Goal: Task Accomplishment & Management: Use online tool/utility

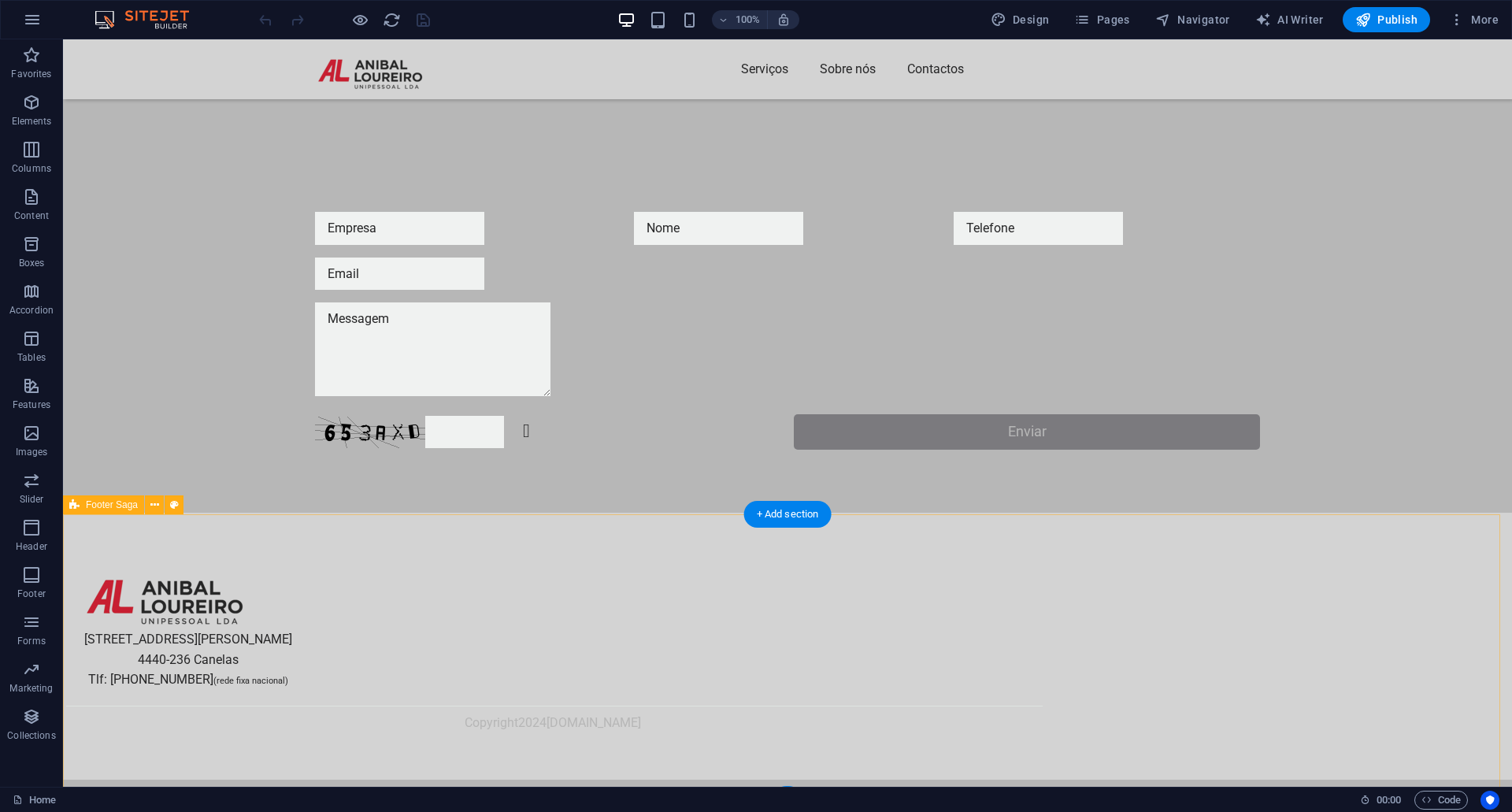
scroll to position [249, 0]
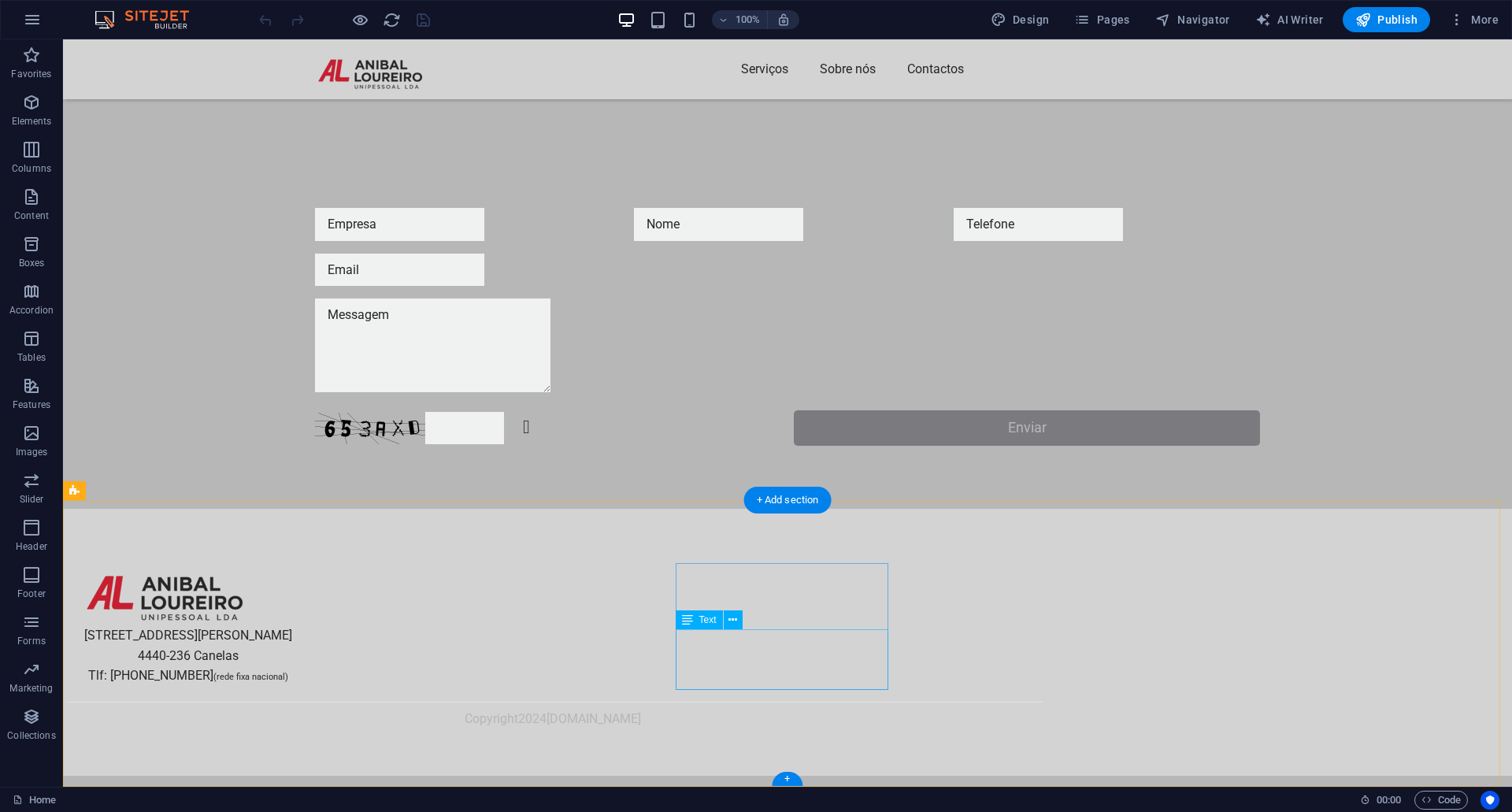
click at [294, 681] on div "Via Jean Piaget 45-49 4440-236 Canelas Tlf: 227 125 205 (rede fixa nacional)" at bounding box center [189, 635] width 213 height 102
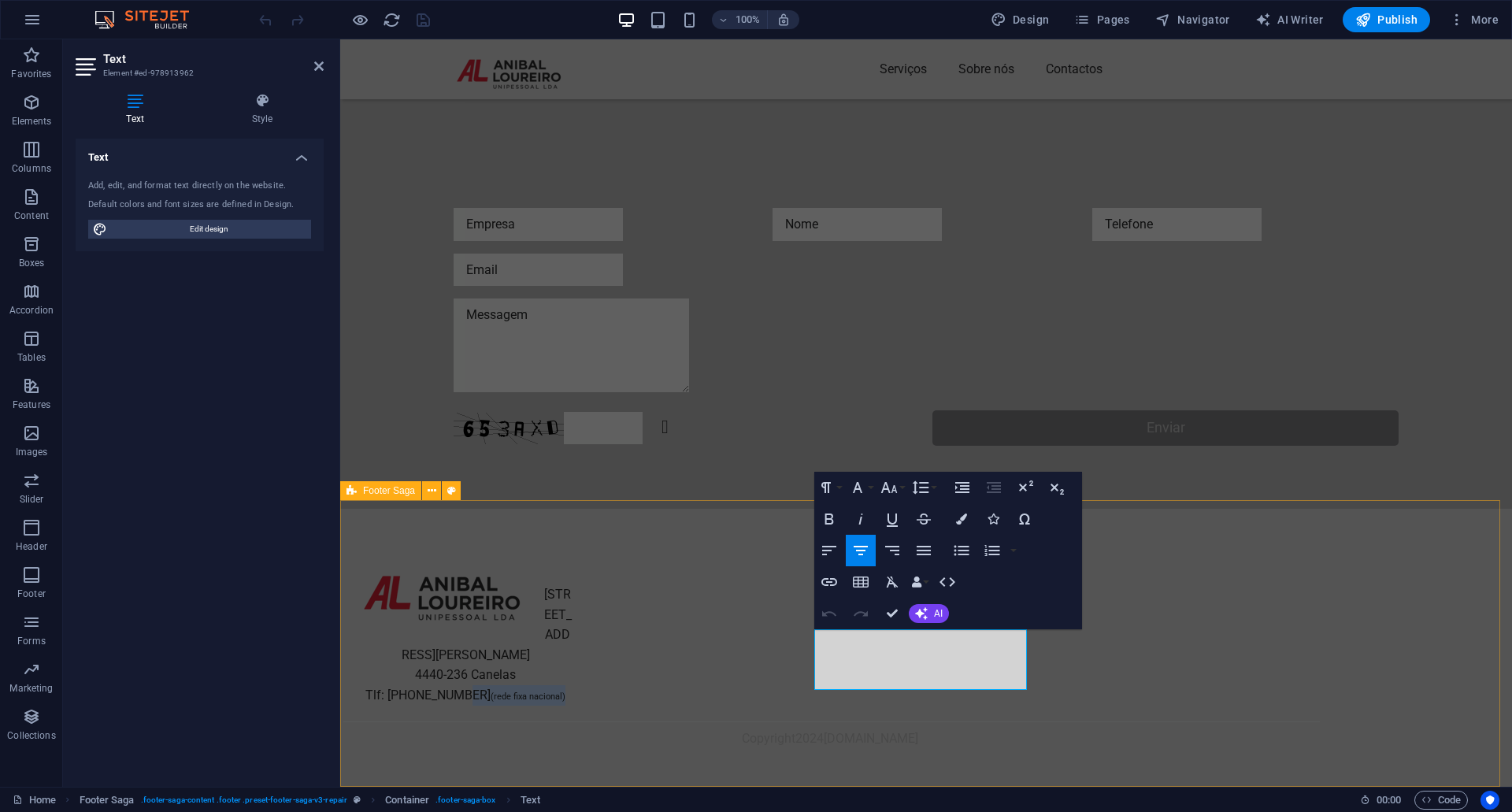
drag, startPoint x: 928, startPoint y: 680, endPoint x: 1038, endPoint y: 691, distance: 110.5
click at [1037, 691] on div "Via Jean Piaget 45-49 4440-236 Canelas Tlf: 227 125 205 (rede fixa nacional) Co…" at bounding box center [926, 652] width 1172 height 287
click at [925, 576] on button "Data Bindings" at bounding box center [920, 582] width 22 height 32
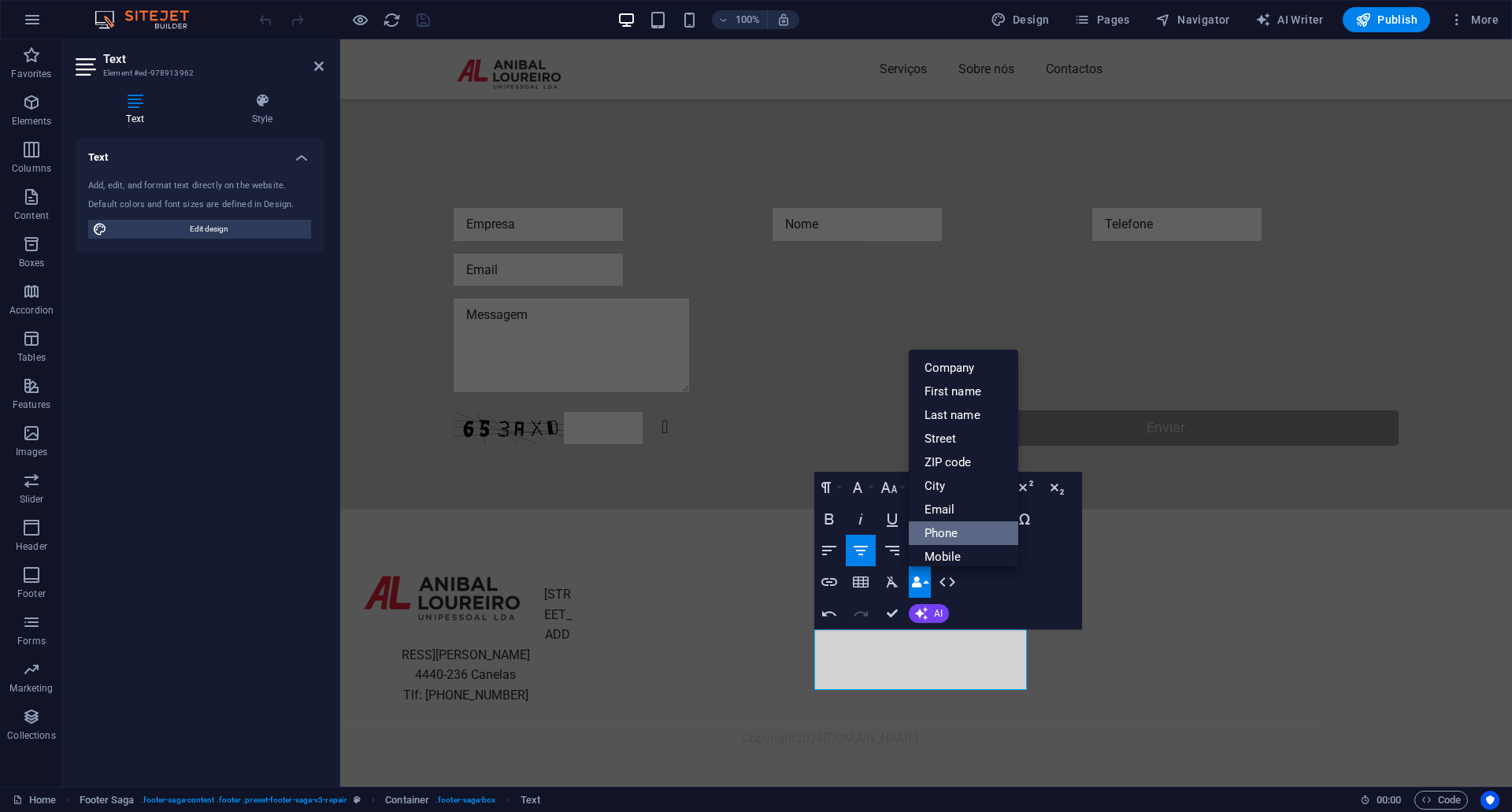
click at [965, 535] on link "Phone" at bounding box center [964, 533] width 110 height 23
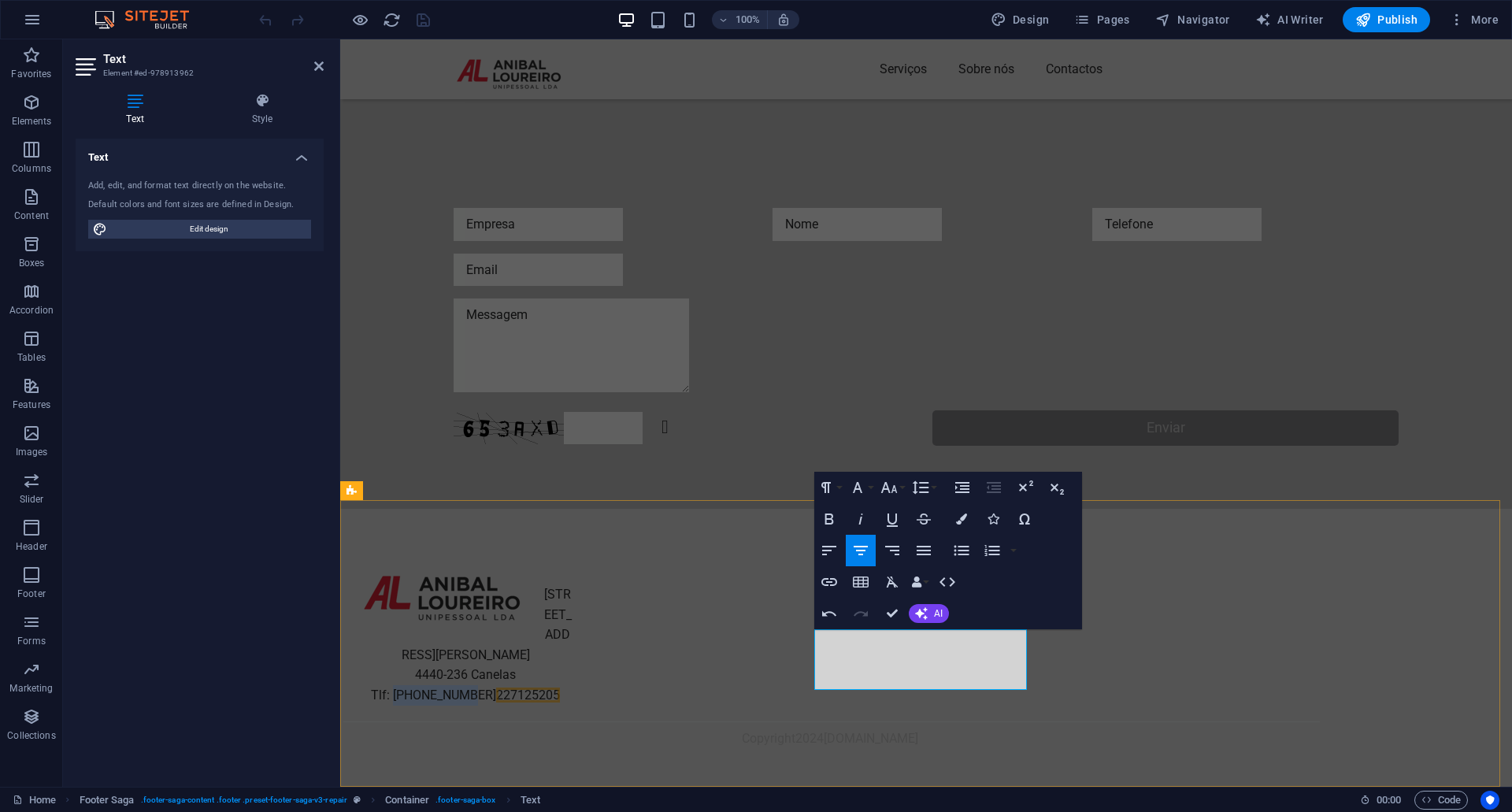
drag, startPoint x: 932, startPoint y: 677, endPoint x: 864, endPoint y: 673, distance: 68.1
click at [560, 688] on span "Tlf: 227 125 205 227125205" at bounding box center [465, 695] width 189 height 15
click at [1112, 679] on div "[STREET_ADDRESS][PERSON_NAME][PHONE_NUMBER][PERSON_NAME] Tlf: 227125205 Copyrig…" at bounding box center [926, 652] width 1172 height 287
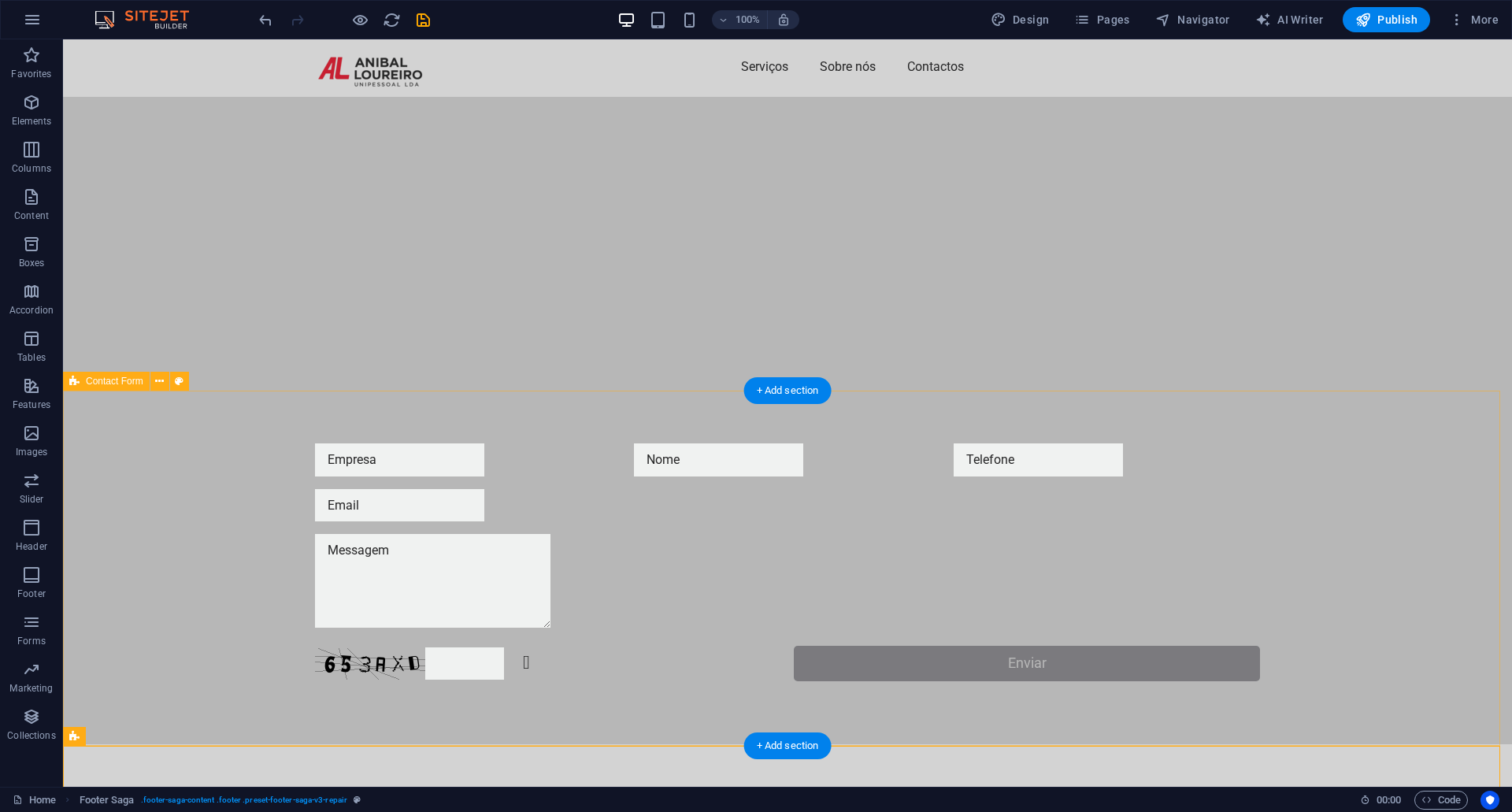
scroll to position [0, 0]
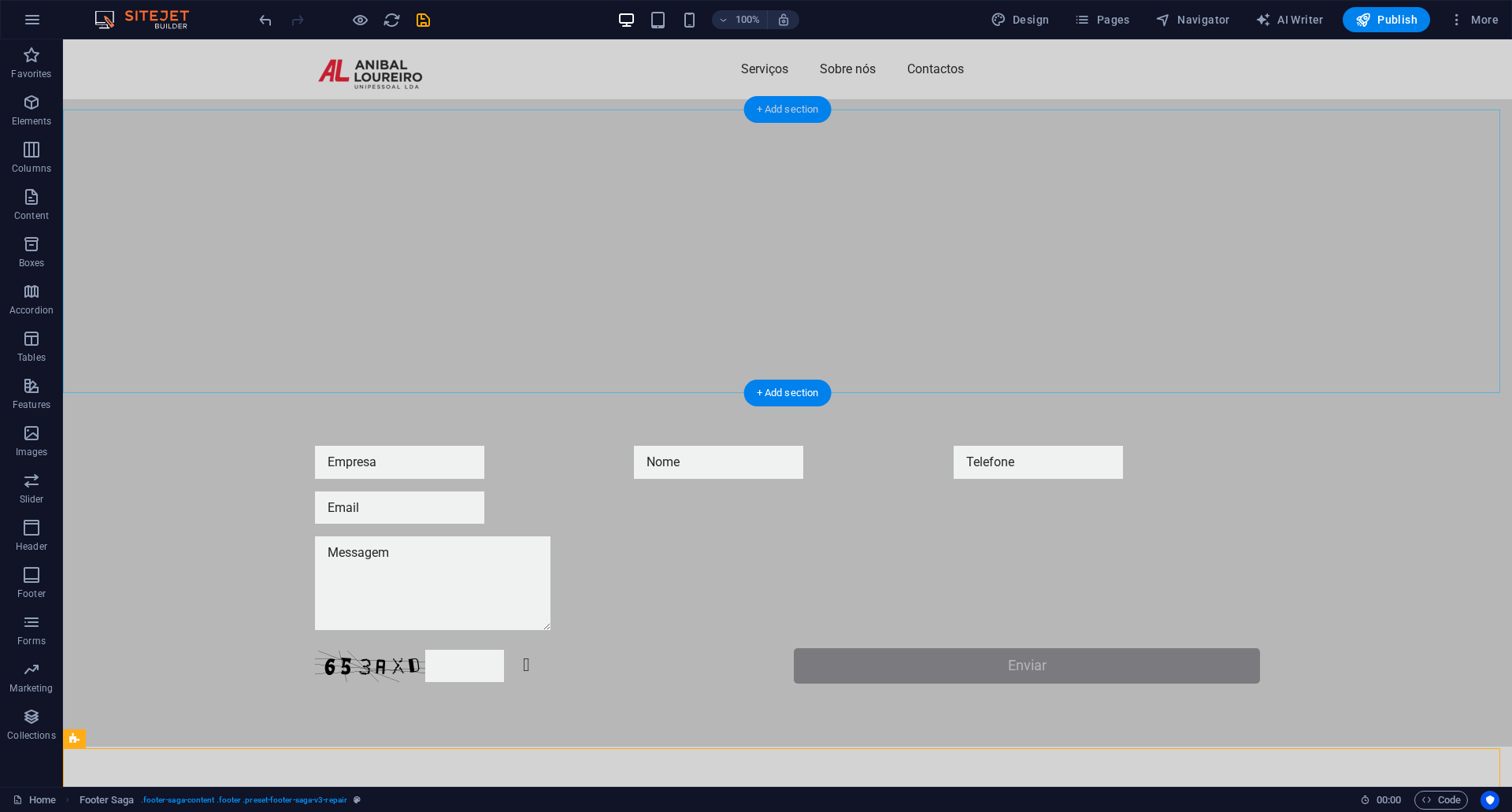
click at [796, 104] on div "+ Add section" at bounding box center [788, 109] width 88 height 27
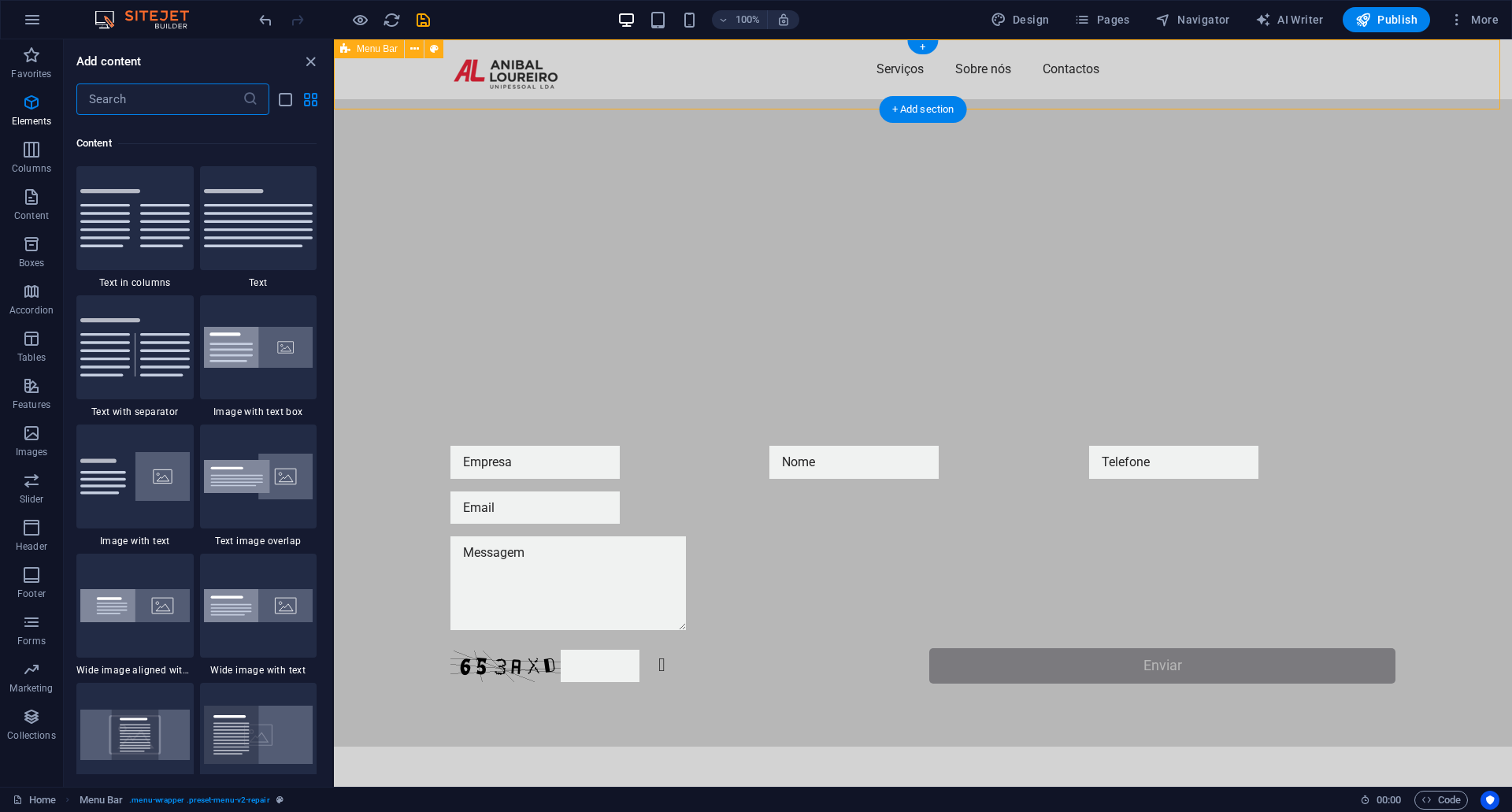
scroll to position [2757, 0]
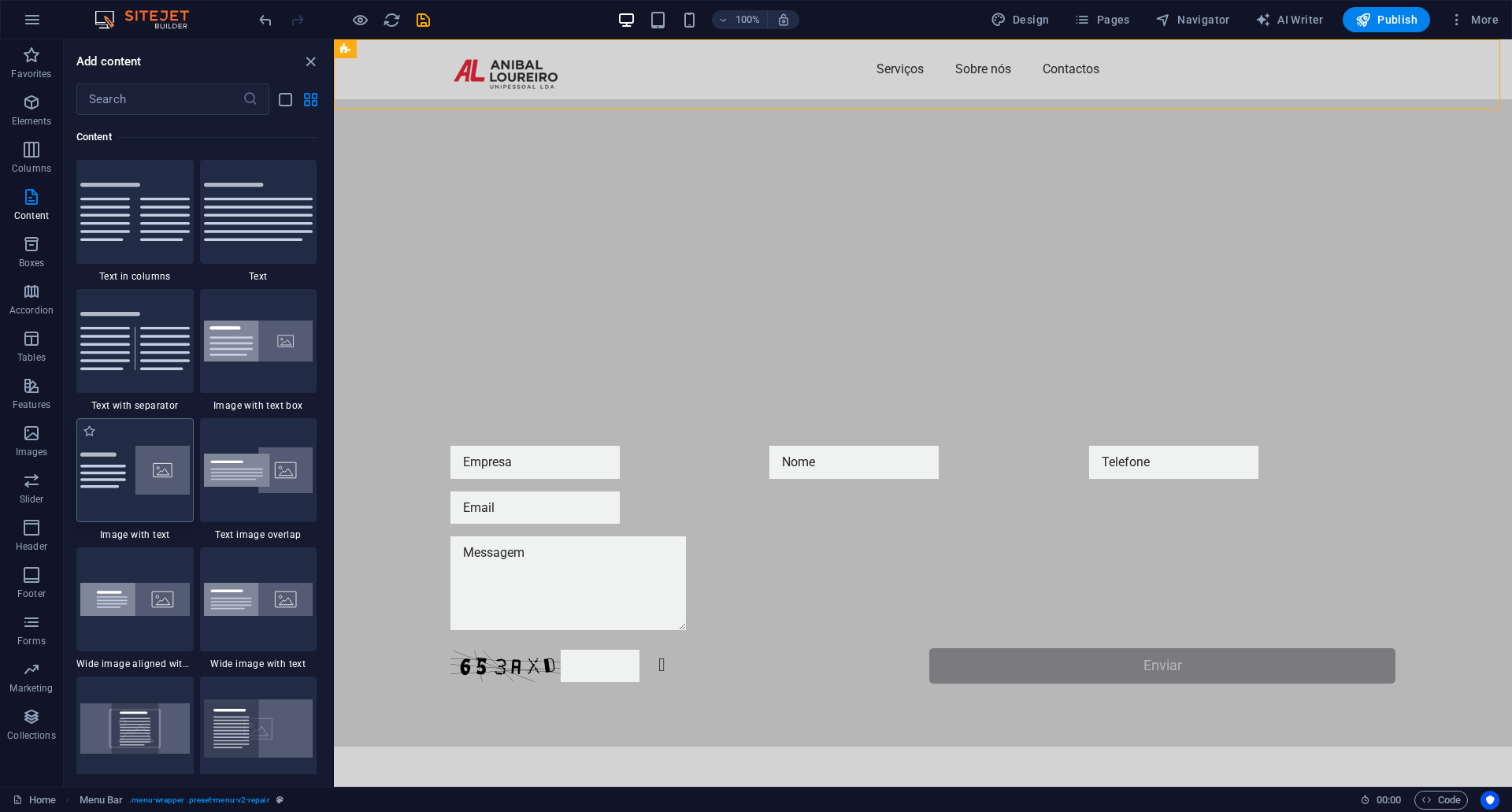
click at [148, 474] on img at bounding box center [134, 470] width 109 height 49
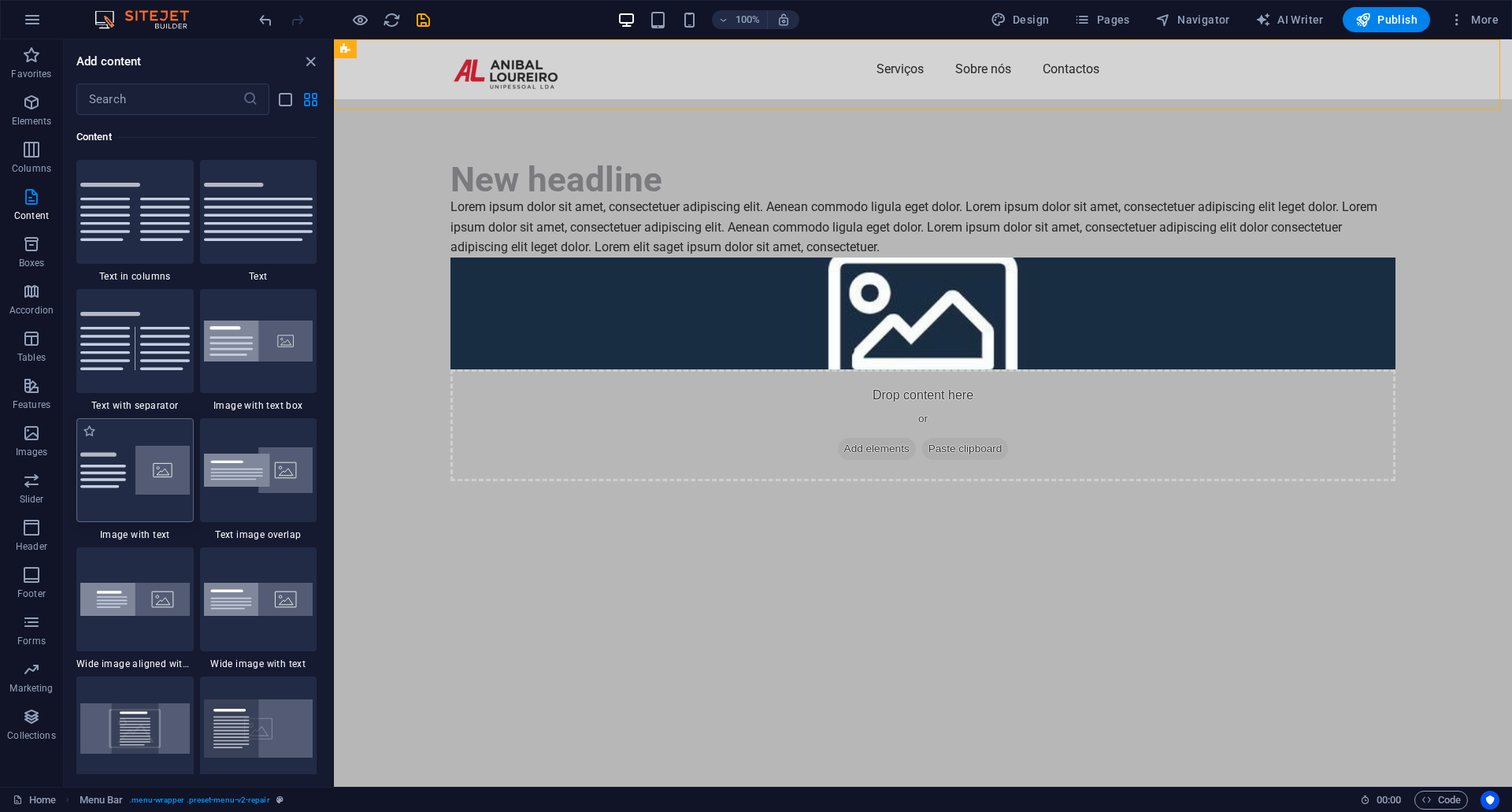
select select "rem"
select select "px"
select select "preset-text-with-image-v4-default"
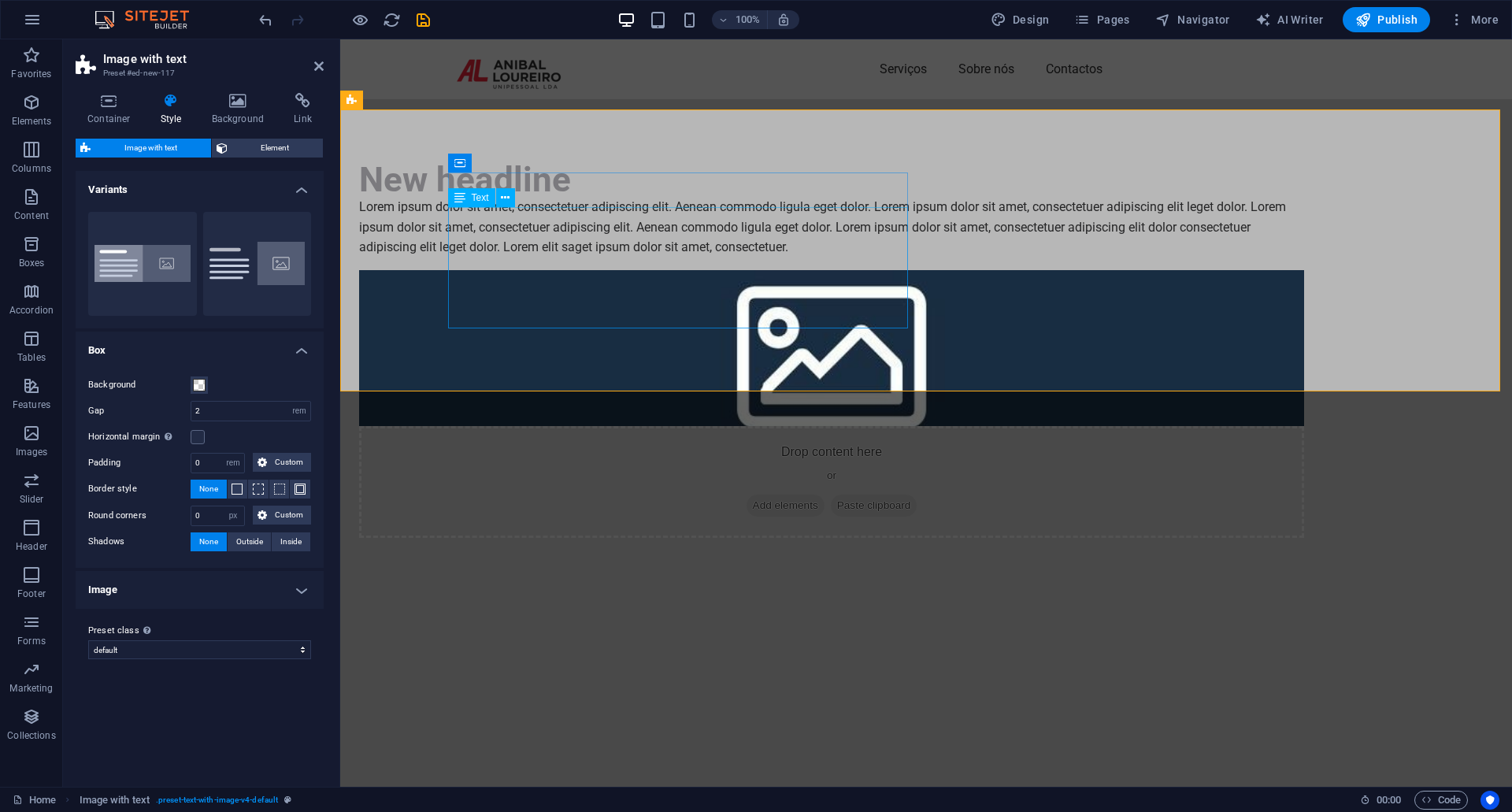
click at [543, 258] on div "Lorem ipsum dolor sit amet, consectetuer adipiscing elit. Aenean commodo ligula…" at bounding box center [832, 227] width 945 height 61
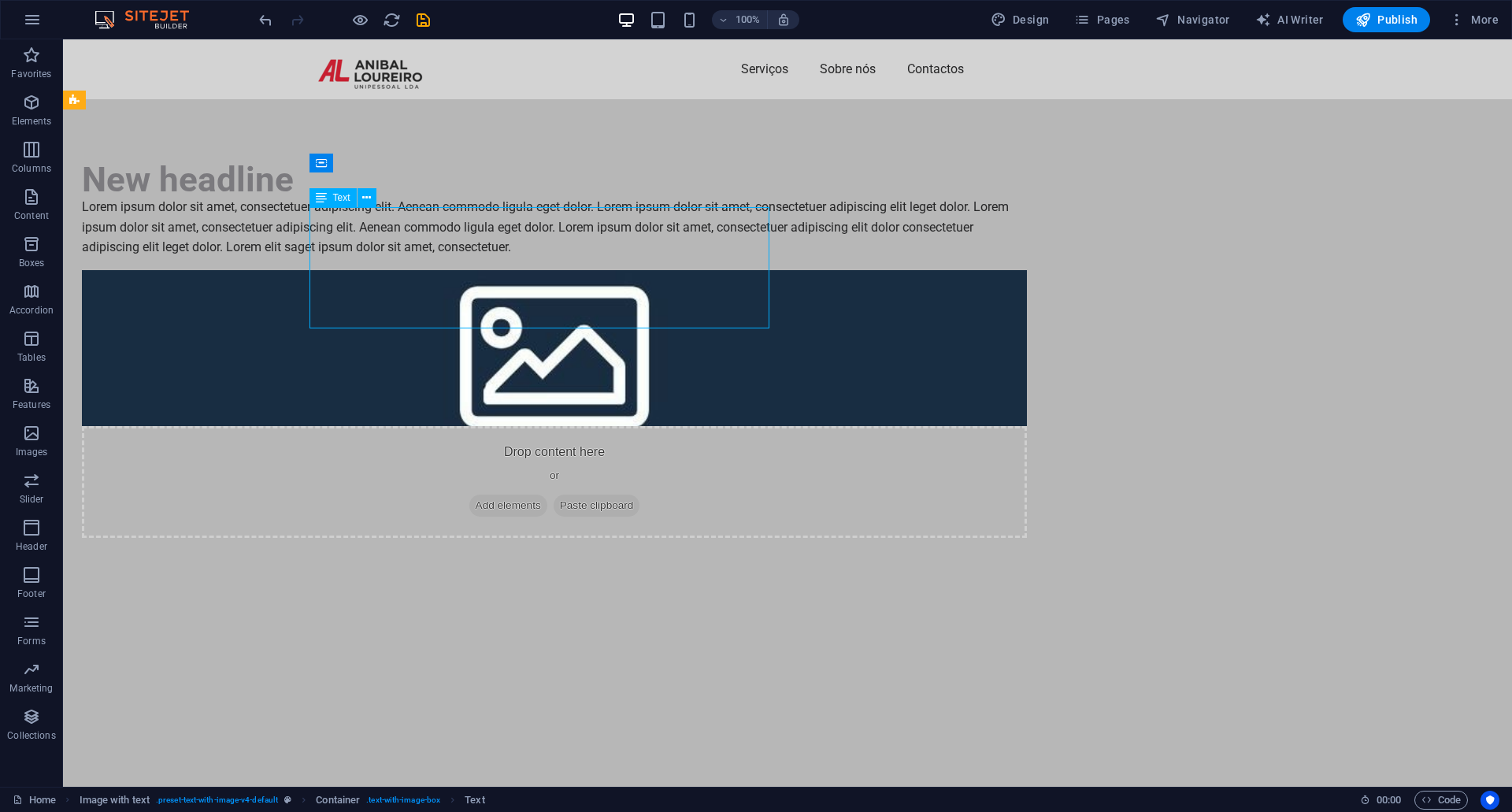
drag, startPoint x: 284, startPoint y: 321, endPoint x: 473, endPoint y: 308, distance: 189.4
click at [473, 258] on div "Lorem ipsum dolor sit amet, consectetuer adipiscing elit. Aenean commodo ligula…" at bounding box center [555, 227] width 945 height 61
click at [409, 258] on div "Lorem ipsum dolor sit amet, consectetuer adipiscing elit. Aenean commodo ligula…" at bounding box center [555, 227] width 945 height 61
click at [408, 258] on div "Lorem ipsum dolor sit amet, consectetuer adipiscing elit. Aenean commodo ligula…" at bounding box center [555, 227] width 945 height 61
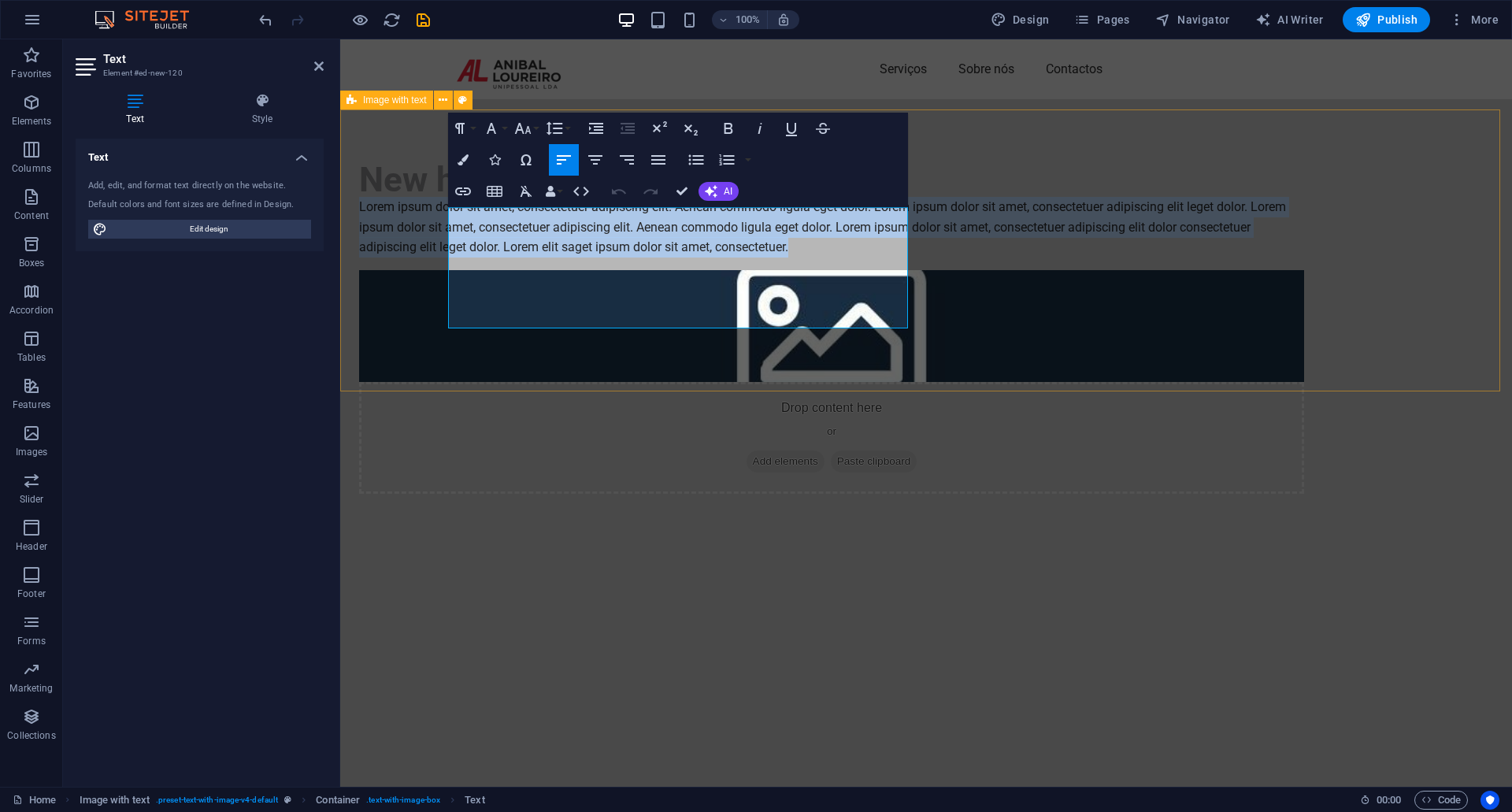
drag, startPoint x: 530, startPoint y: 325, endPoint x: 411, endPoint y: 207, distance: 167.6
click at [411, 207] on div "New headline Lorem ipsum dolor sit amet, consectetuer adipiscing elit. Aenean c…" at bounding box center [926, 328] width 1172 height 458
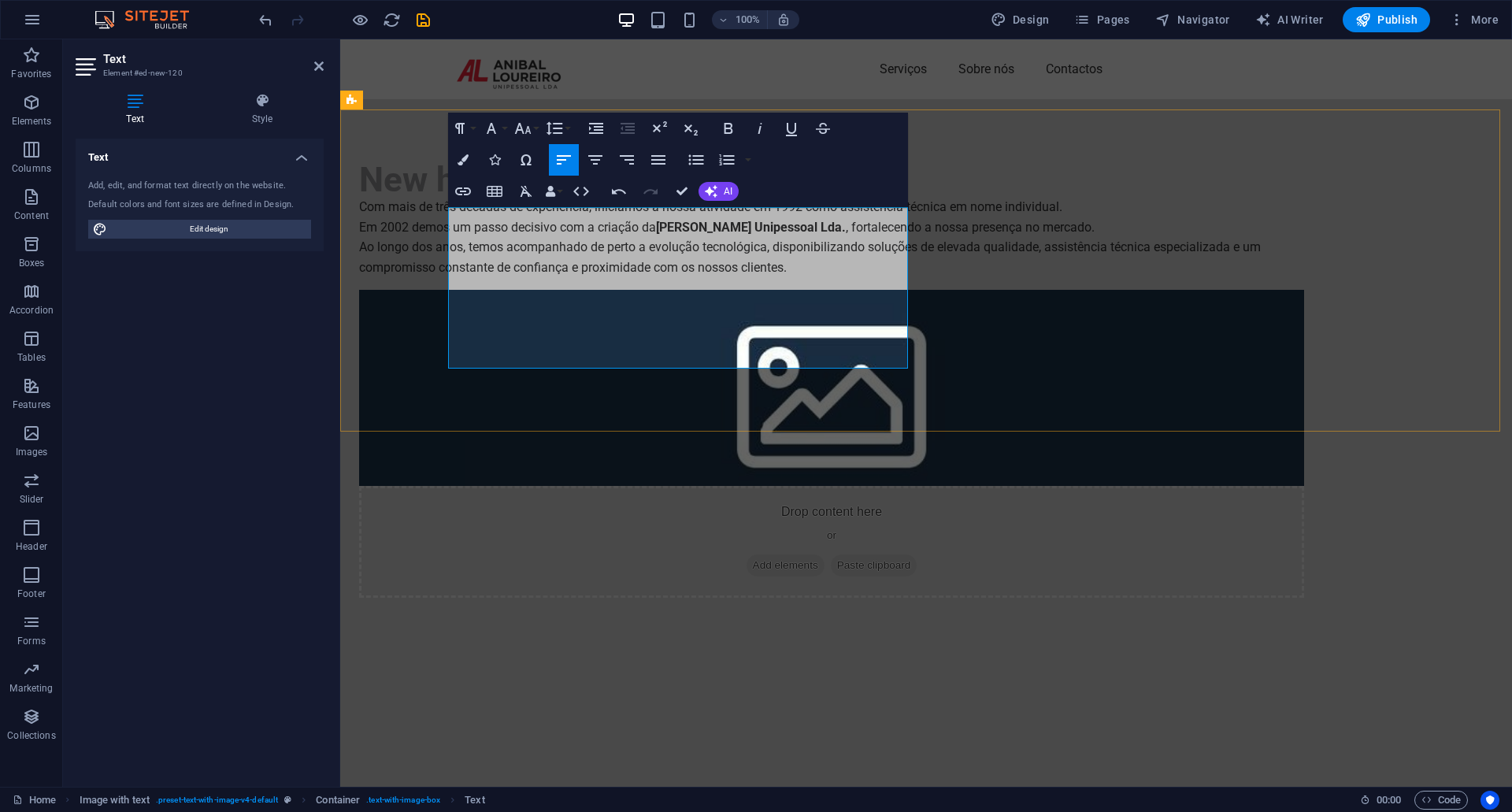
click at [449, 222] on p "Com mais de três décadas de experiência, iniciámos a nossa atividade em 1992 co…" at bounding box center [832, 217] width 945 height 40
click at [452, 220] on p "Com mais de três décadas de experiência, iniciámos a nossa atividade em 1992 co…" at bounding box center [832, 217] width 945 height 40
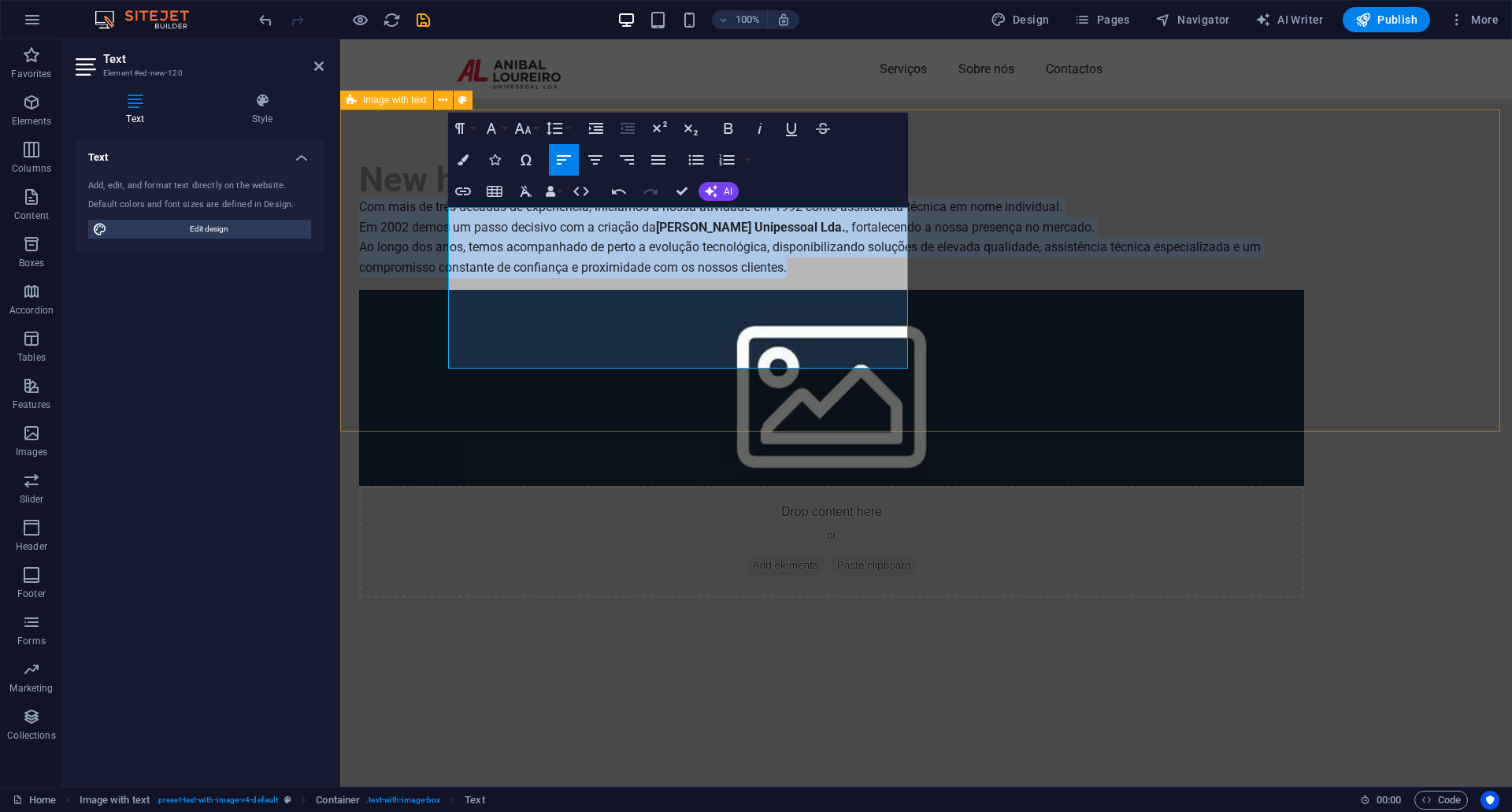
drag, startPoint x: 500, startPoint y: 360, endPoint x: 419, endPoint y: 220, distance: 161.7
click at [419, 220] on div "New headline Com mais de três décadas de experiência, iniciámos a nossa ativida…" at bounding box center [926, 379] width 1172 height 562
click at [652, 164] on icon "button" at bounding box center [657, 160] width 14 height 9
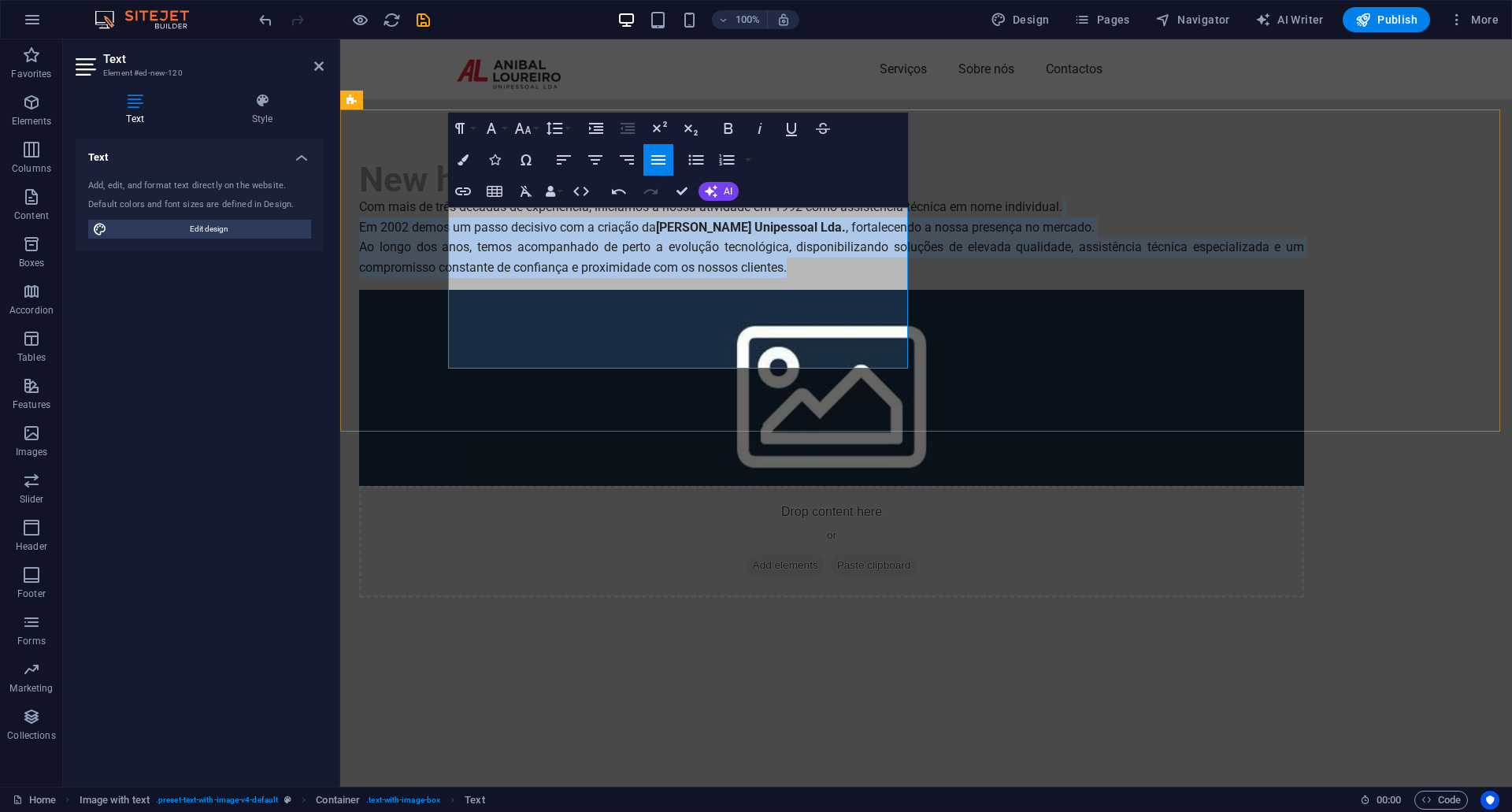
click at [449, 210] on p "Com mais de três décadas de experiência, iniciámos a nossa atividade em 1992 co…" at bounding box center [832, 217] width 945 height 40
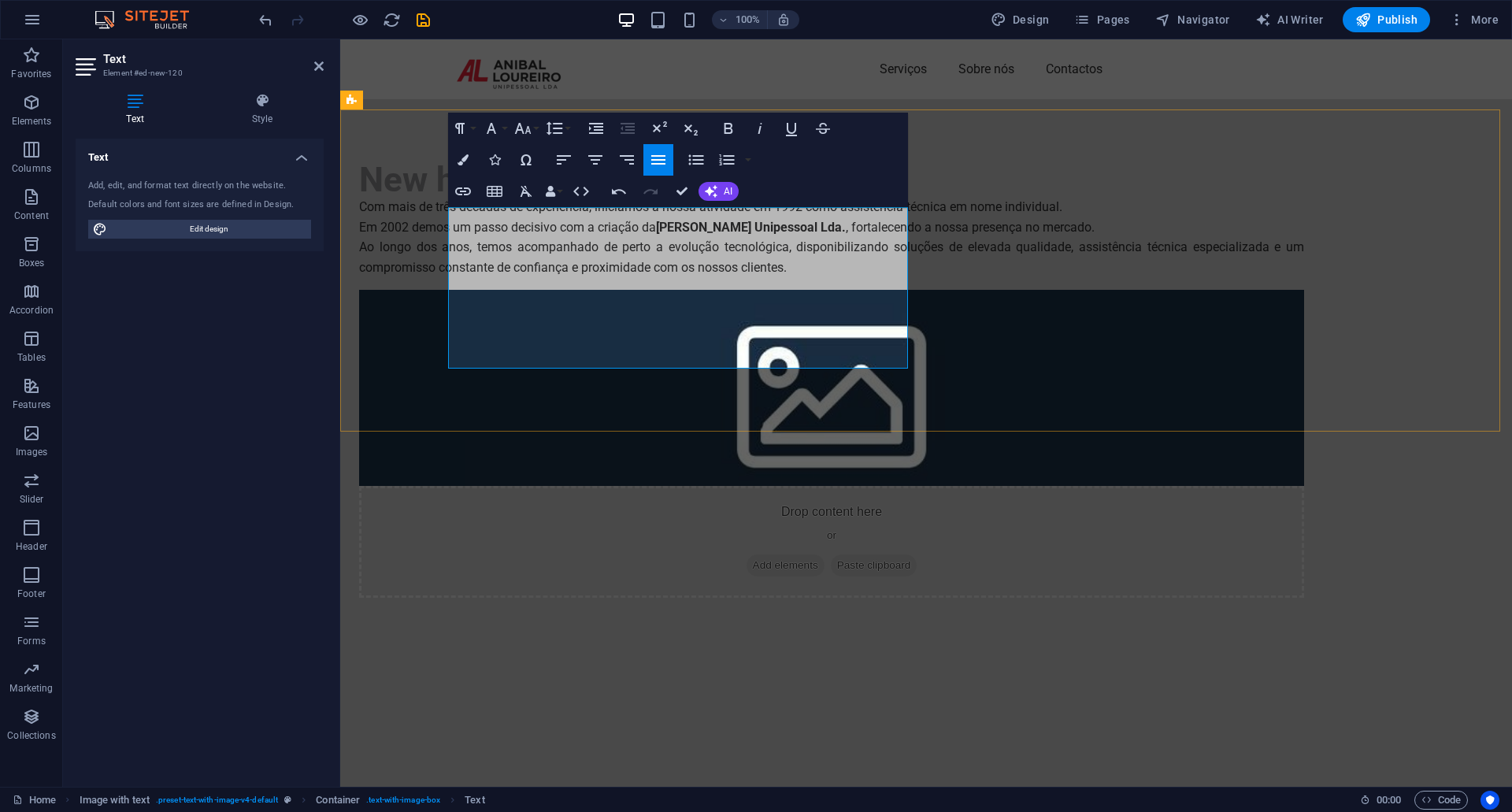
click at [456, 223] on p "Com mais de três décadas de experiência, iniciámos a nossa atividade em 1992 co…" at bounding box center [832, 217] width 945 height 40
click at [452, 219] on p "Com mais de três décadas de experiência, iniciámos a nossa atividade em 1992 co…" at bounding box center [832, 217] width 945 height 40
click at [453, 221] on p "Com mais de três décadas de experiência, iniciámos a nossa atividade em 1992 co…" at bounding box center [832, 217] width 945 height 40
click at [448, 221] on p "Com mais de três décadas de experiência, iniciámos a nossa atividade em 1992 co…" at bounding box center [832, 217] width 945 height 40
click at [449, 278] on p "Ao longo dos anos, temos acompanhado de perto a evolução tecnológica, disponibi…" at bounding box center [832, 257] width 945 height 40
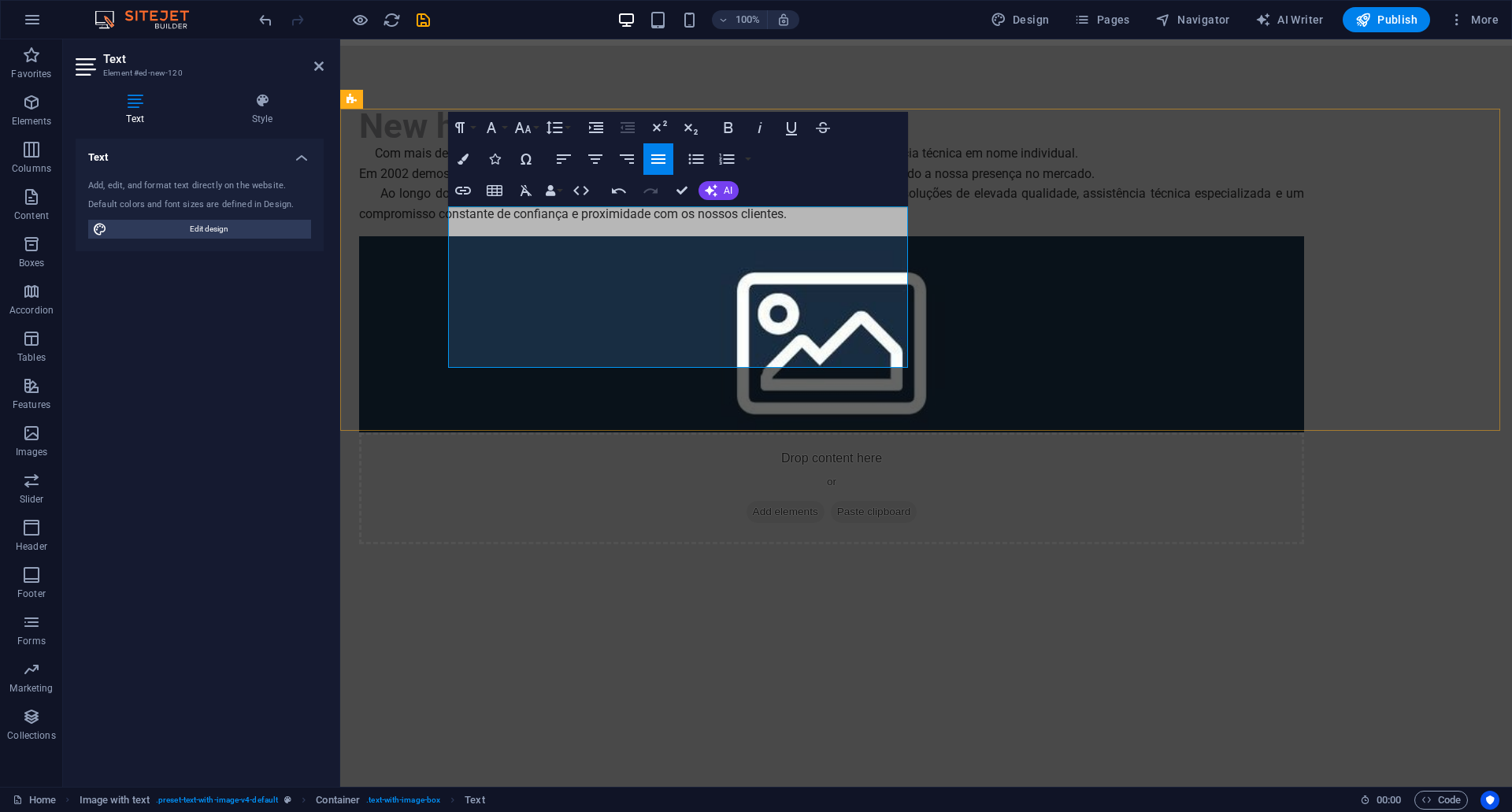
scroll to position [78, 0]
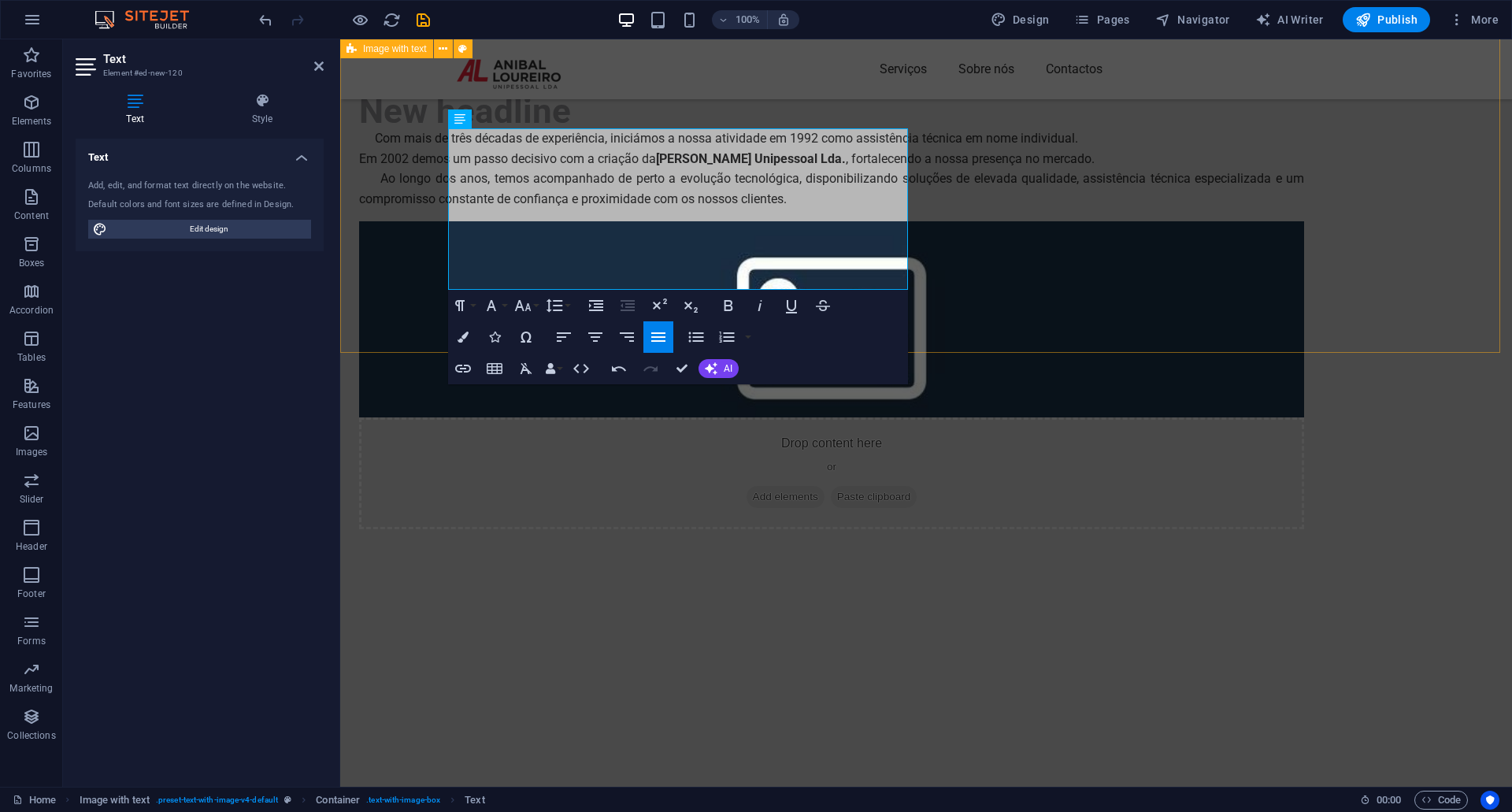
click at [379, 260] on div "New headline Com mais de três décadas de experiência, iniciámos a nossa ativida…" at bounding box center [926, 277] width 1172 height 632
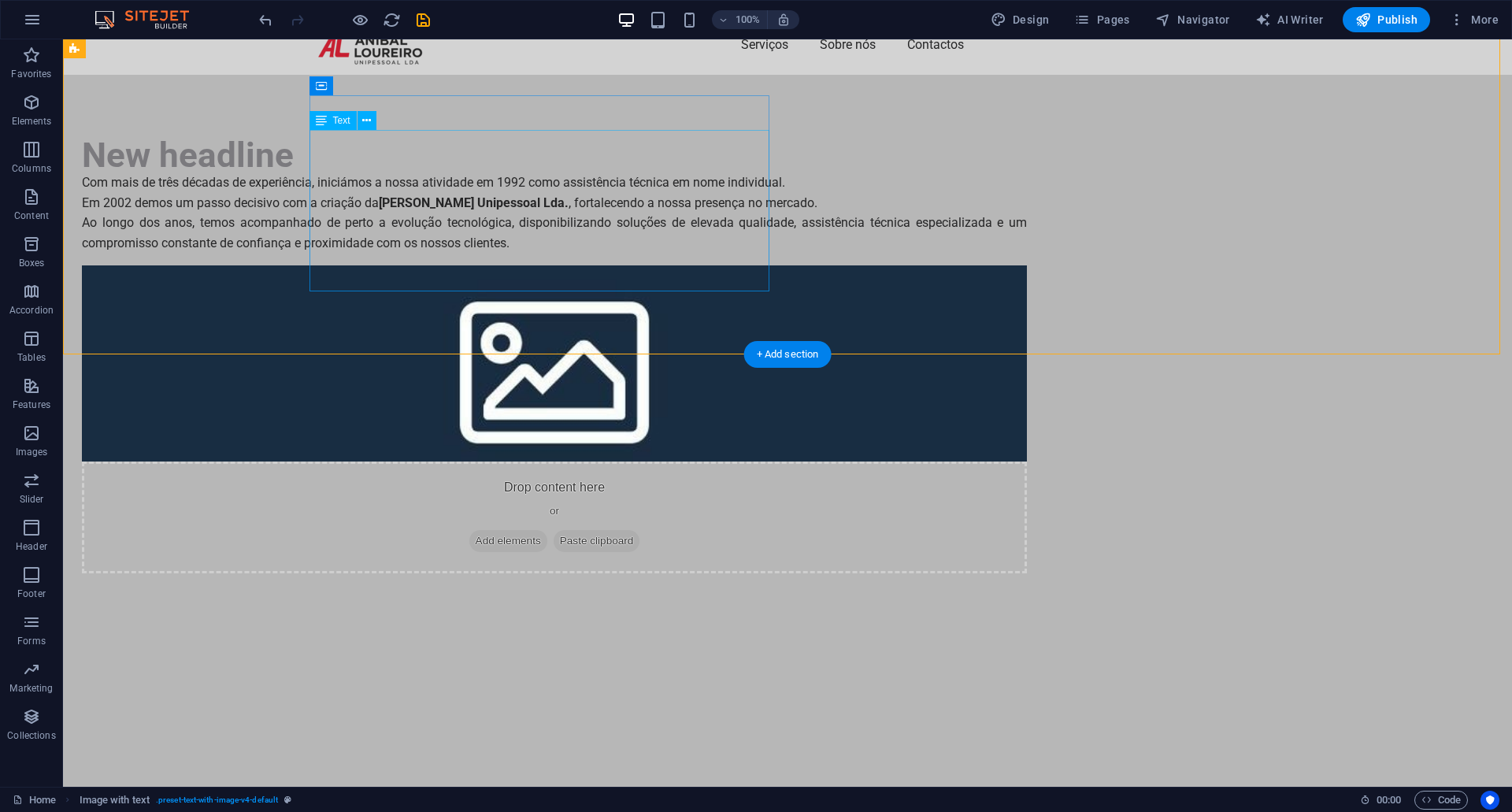
scroll to position [0, 0]
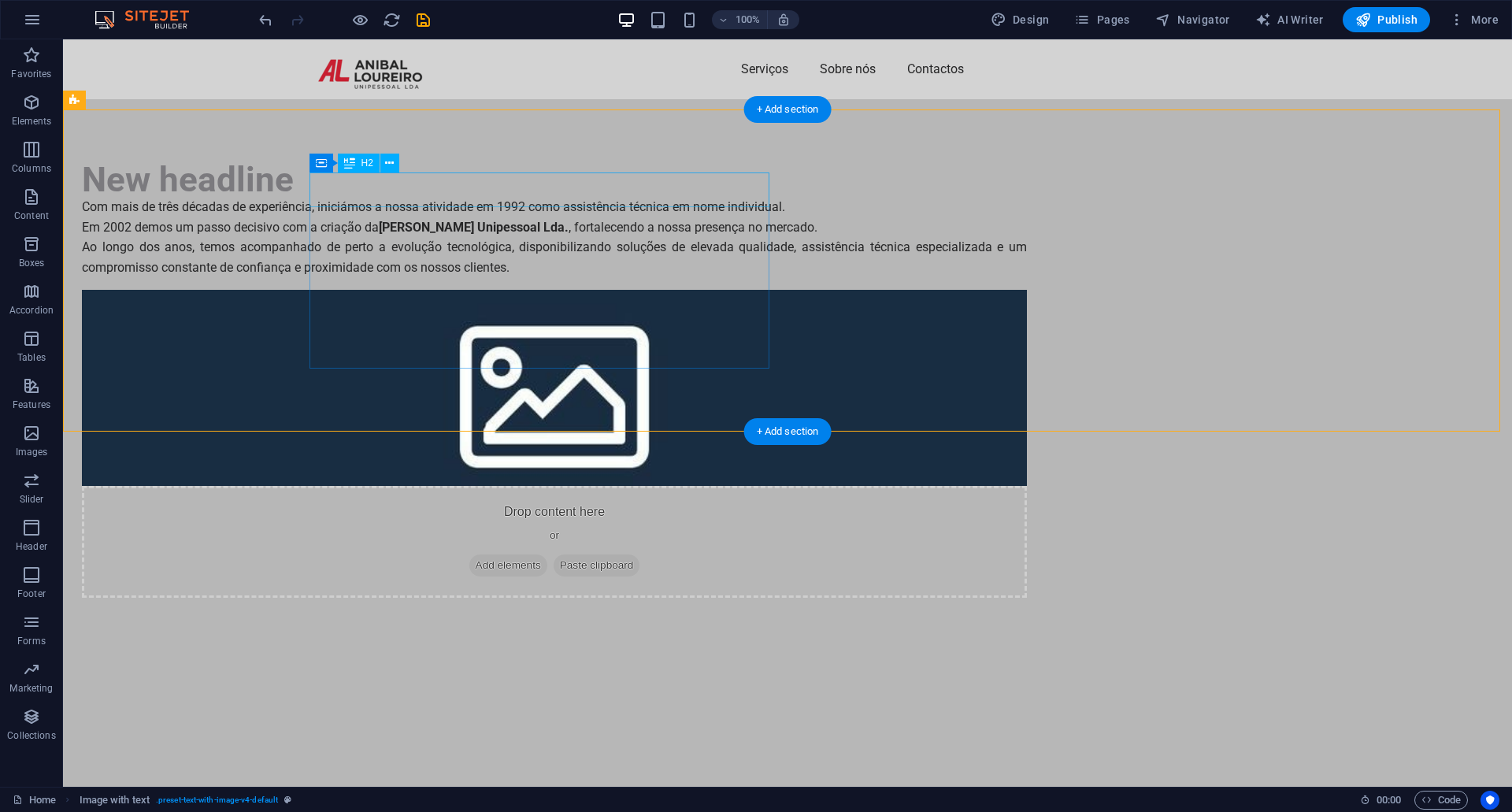
click at [535, 188] on div "New headline" at bounding box center [555, 179] width 945 height 35
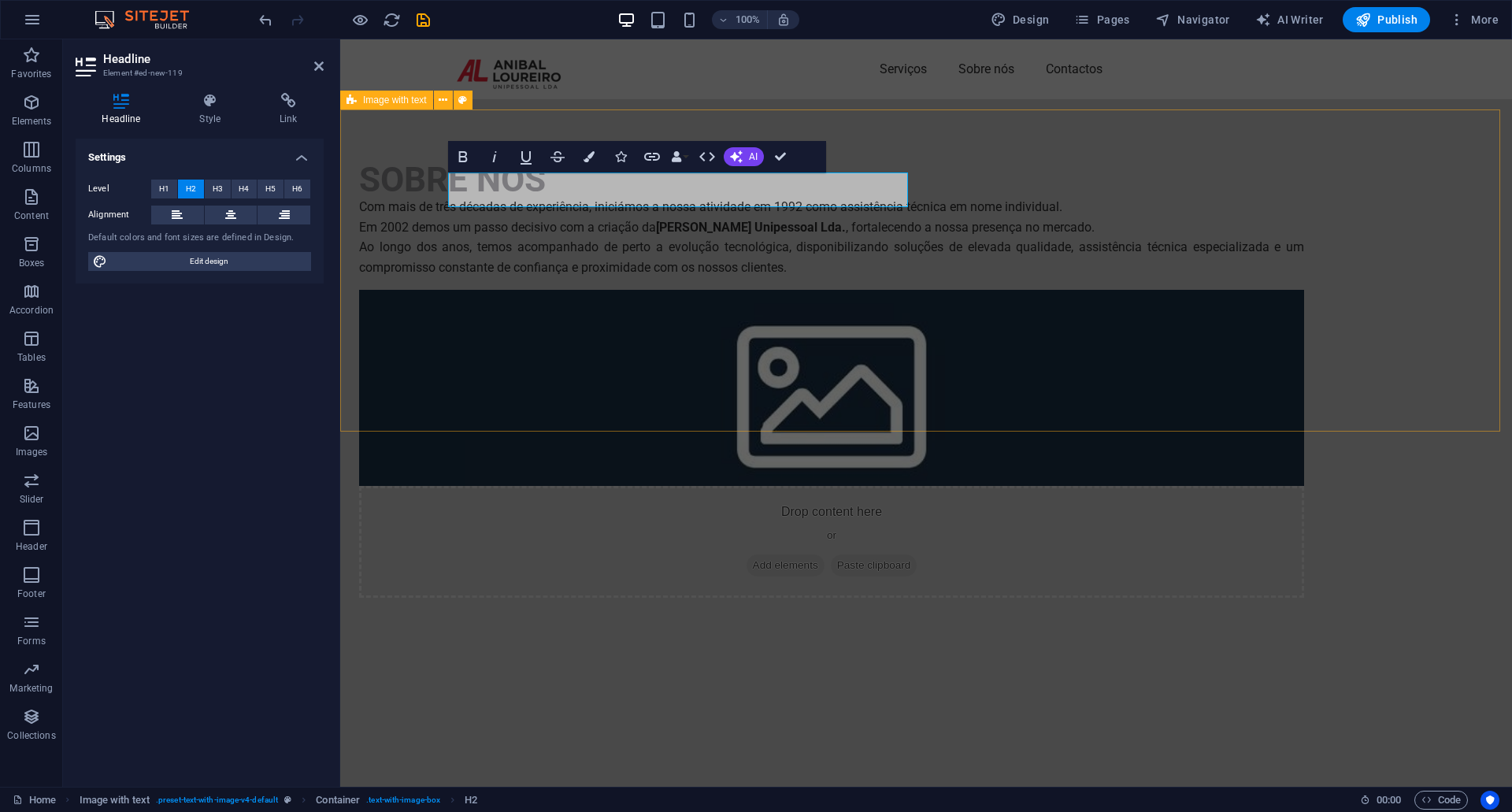
click at [403, 354] on div "SOBRE NÓS Com mais de três décadas de experiência, iniciámos a nossa atividade …" at bounding box center [926, 379] width 1172 height 562
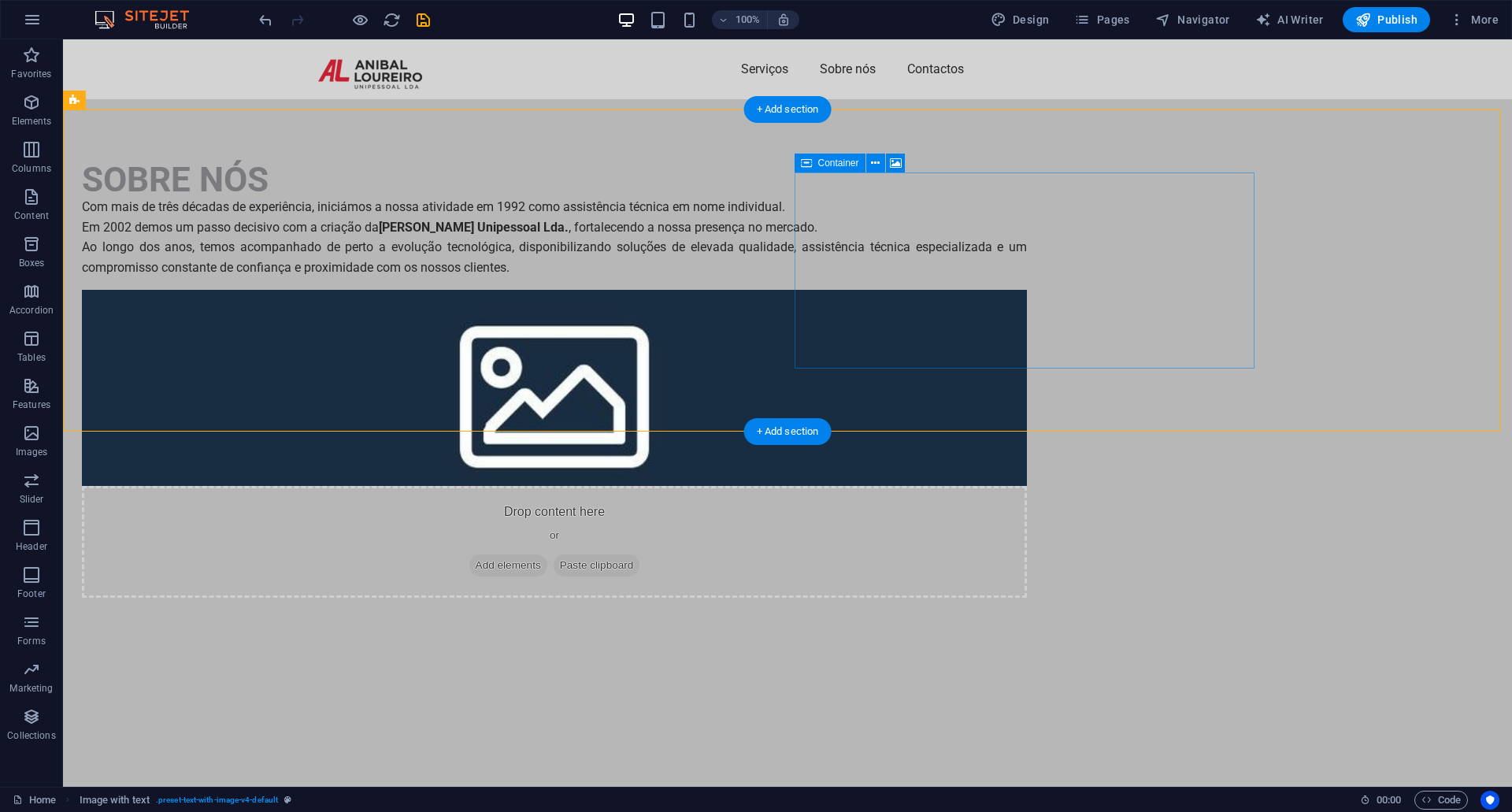
click at [547, 555] on span "Add elements" at bounding box center [508, 566] width 78 height 22
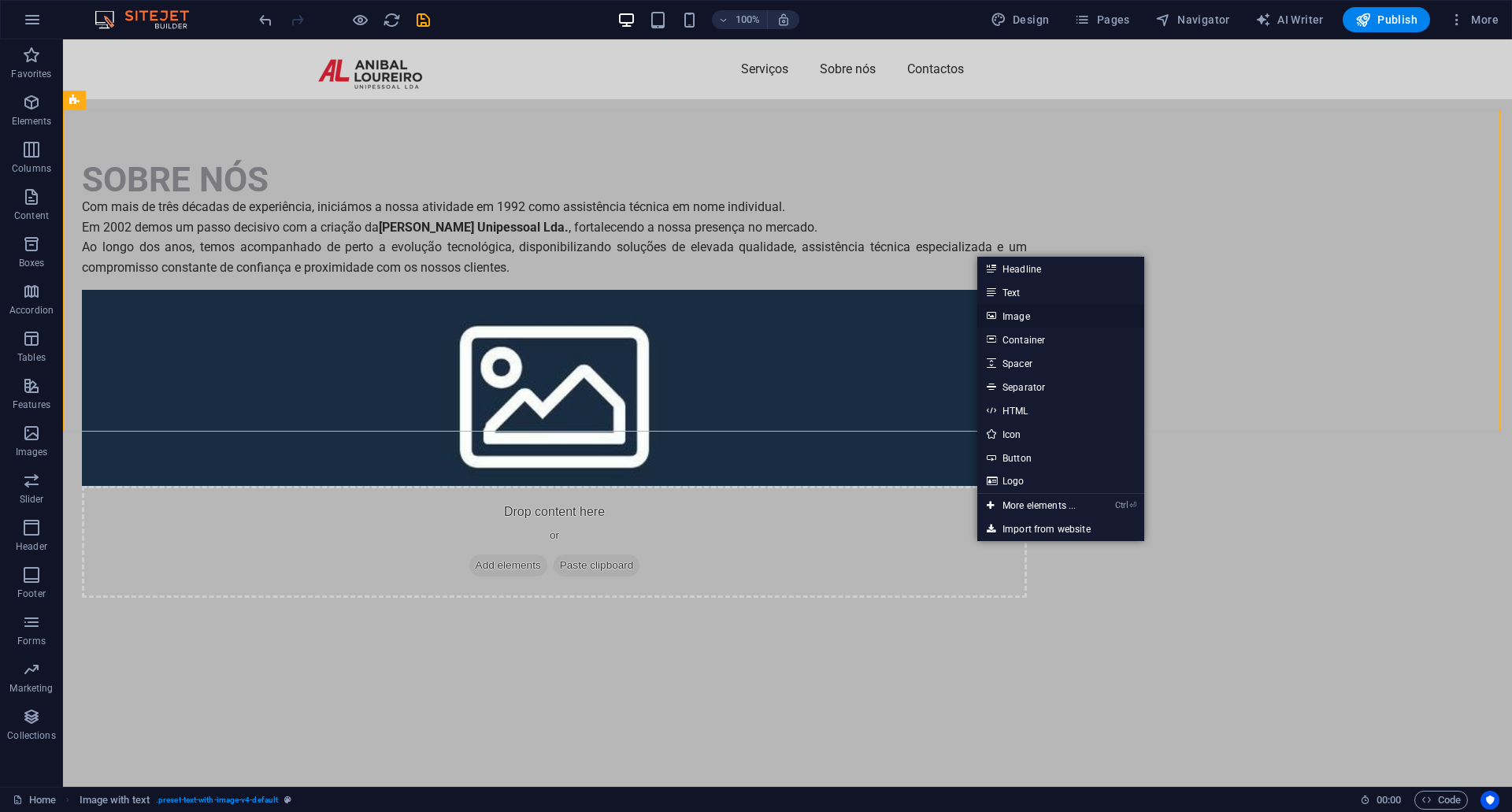
click at [1012, 312] on link "Image" at bounding box center [1060, 315] width 167 height 23
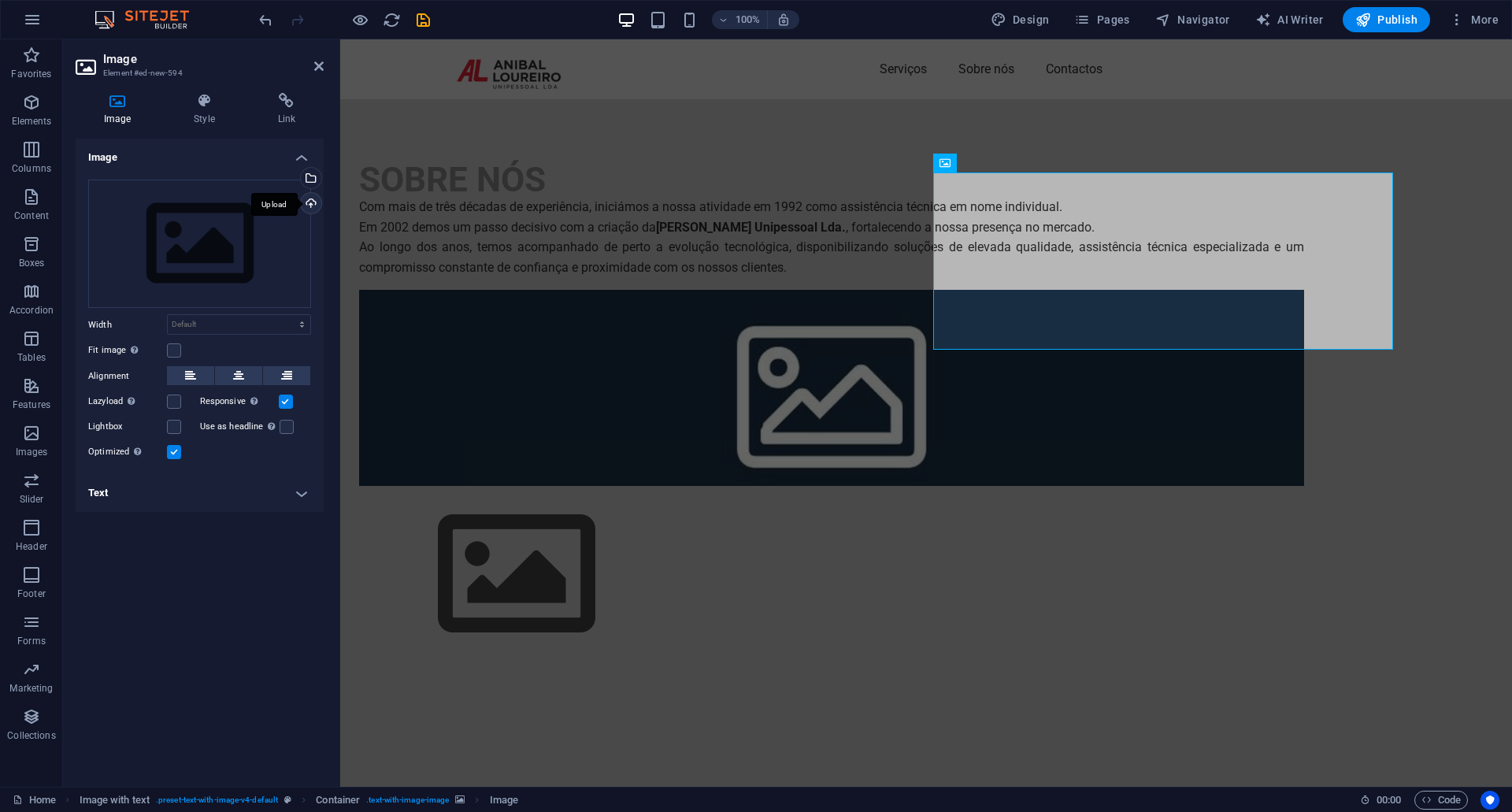
click at [312, 209] on div "Upload" at bounding box center [309, 205] width 23 height 23
click at [557, 278] on div "Com mais de três décadas de experiência, iniciámos a nossa atividade em 1992 co…" at bounding box center [832, 237] width 945 height 80
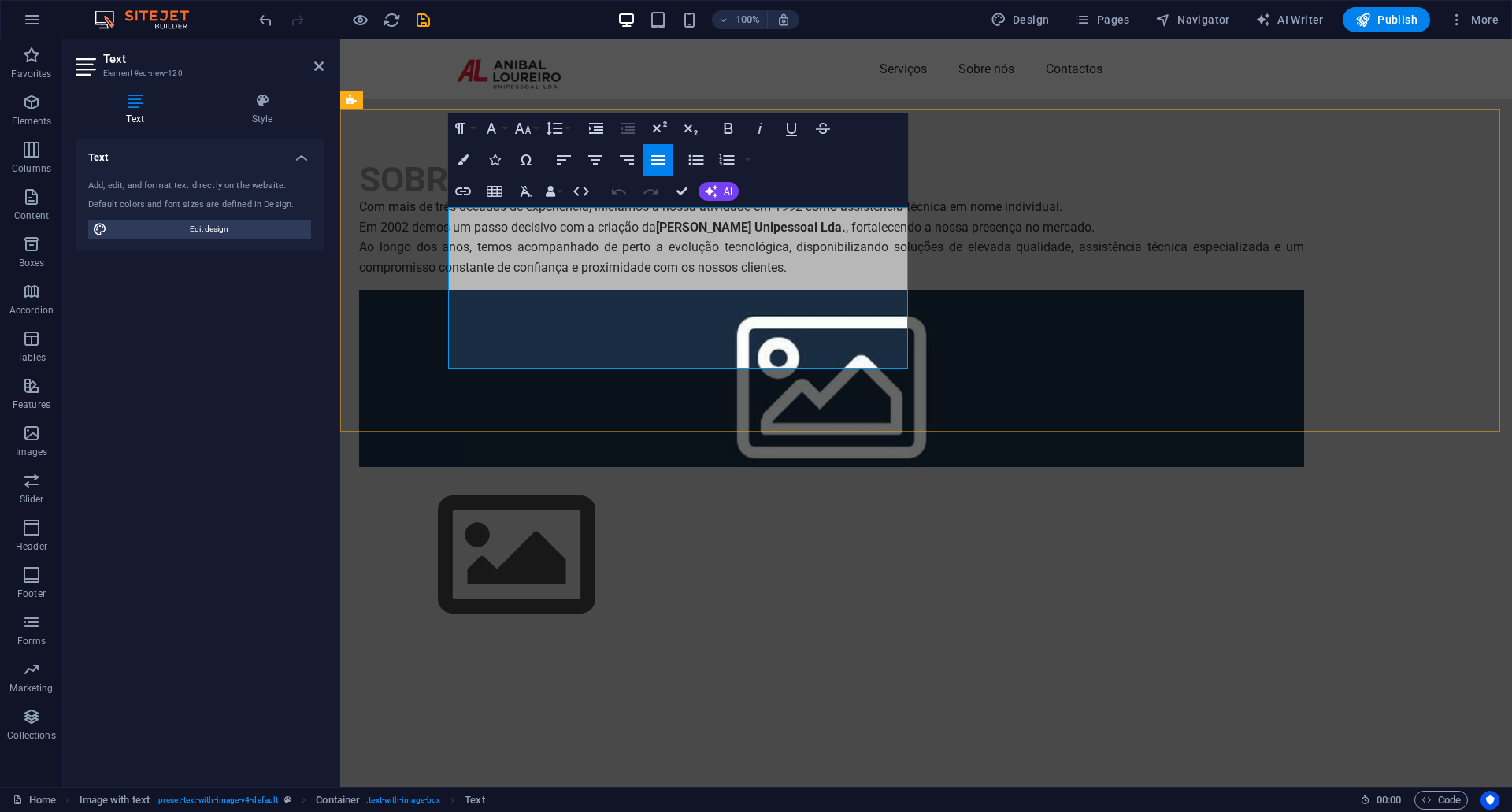
click at [452, 237] on p "Com mais de três décadas de experiência, iniciámos a nossa atividade em 1992 co…" at bounding box center [832, 217] width 945 height 40
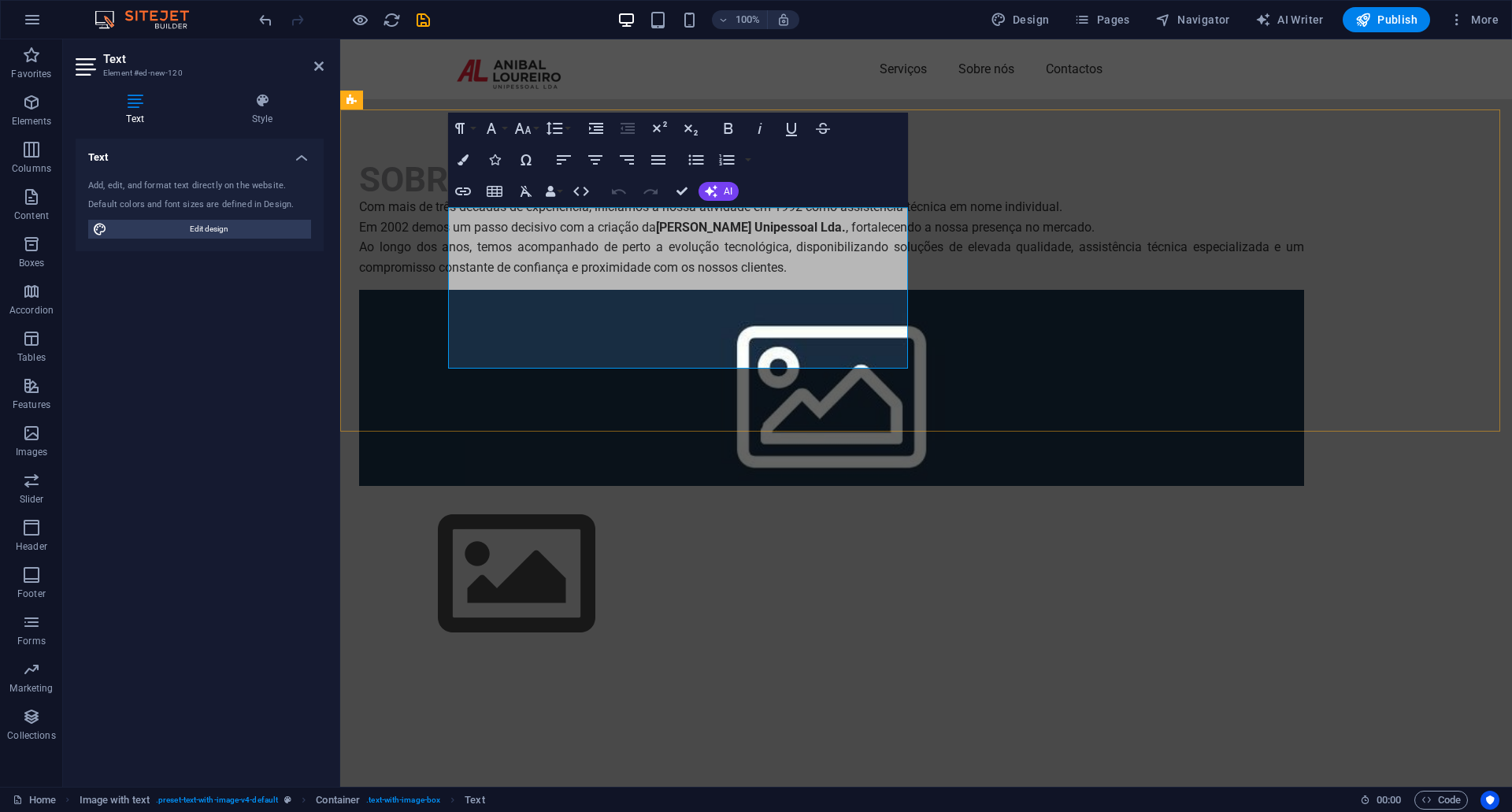
click at [482, 237] on p "Com mais de três décadas de experiência, iniciámos a nossa atividade em 1992 co…" at bounding box center [832, 217] width 945 height 40
click at [449, 237] on p "Com mais de três décadas de experiência, iniciámos a nossa atividade em 1992 co…" at bounding box center [832, 217] width 945 height 40
click at [653, 278] on p "Ao longo dos anos, temos acompanhado de perto a evolução tecnológica, disponibi…" at bounding box center [832, 257] width 945 height 40
click at [586, 278] on p "Ao longo dos anos, temos acompanhado de perto a evolução tecnológica, disponibi…" at bounding box center [832, 257] width 945 height 40
click at [999, 486] on figure at bounding box center [832, 575] width 945 height 178
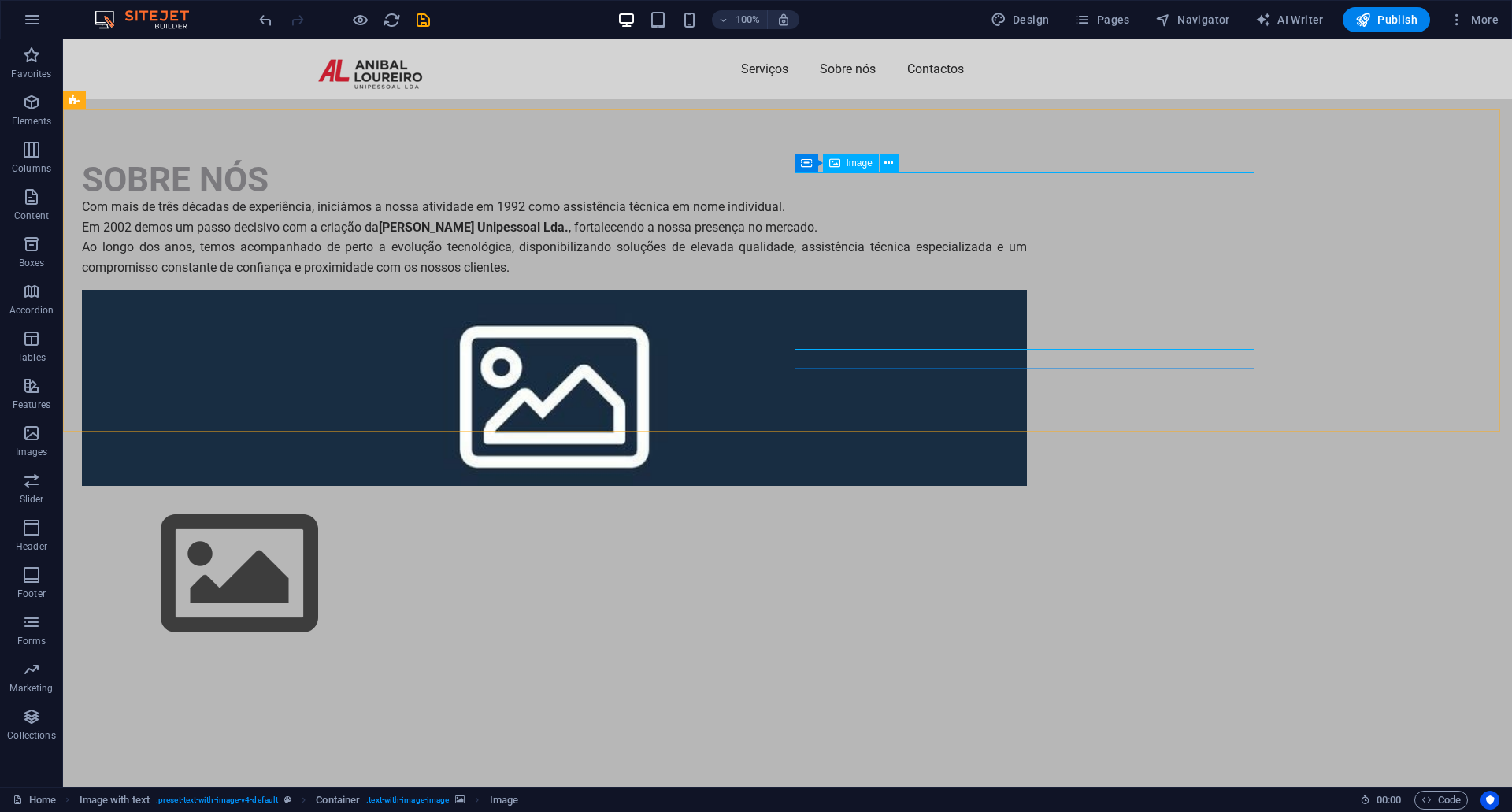
click at [862, 165] on span "Image" at bounding box center [859, 163] width 26 height 9
click at [978, 486] on figure at bounding box center [555, 575] width 945 height 178
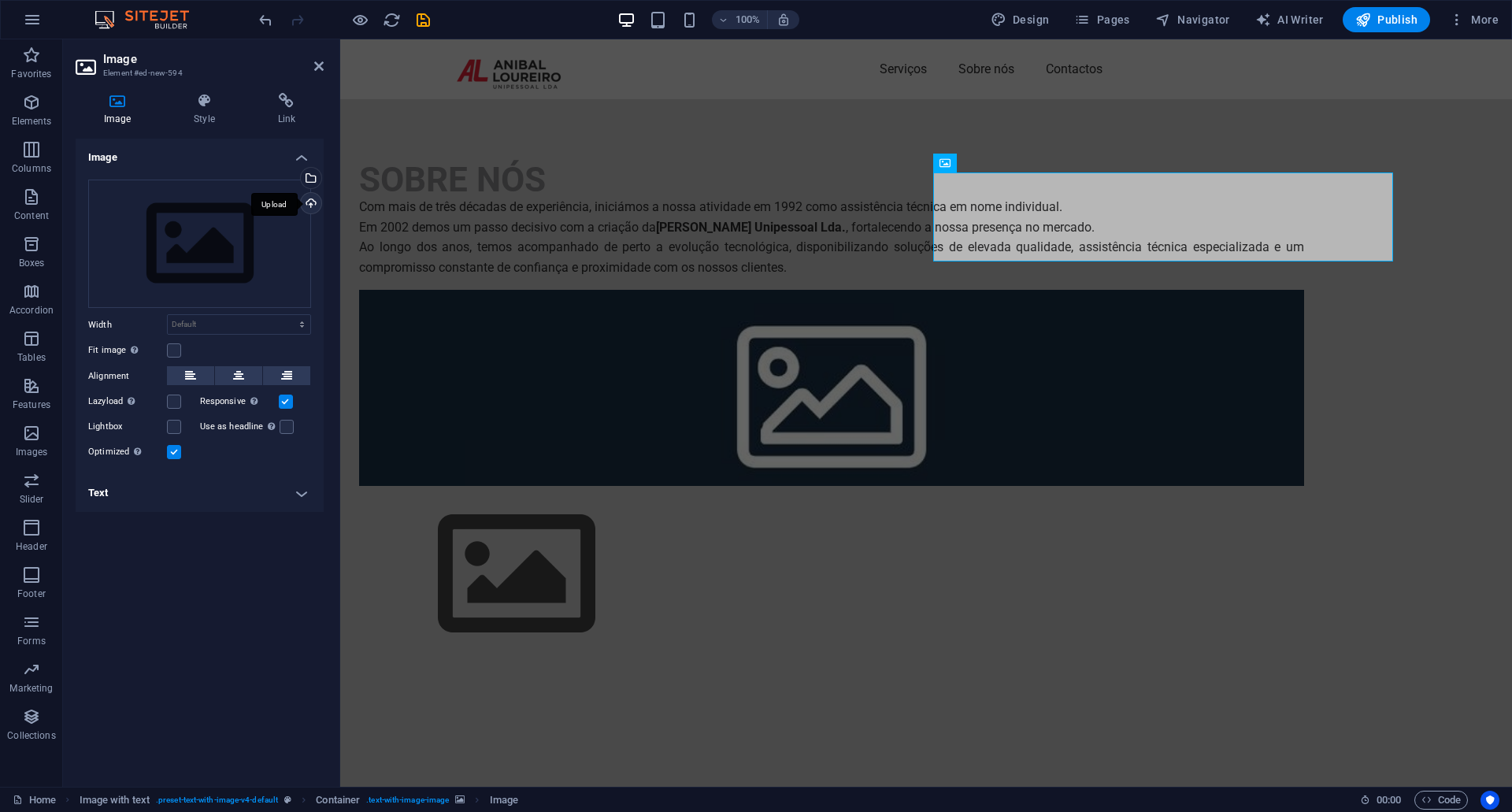
click at [309, 208] on div "Upload" at bounding box center [309, 205] width 23 height 23
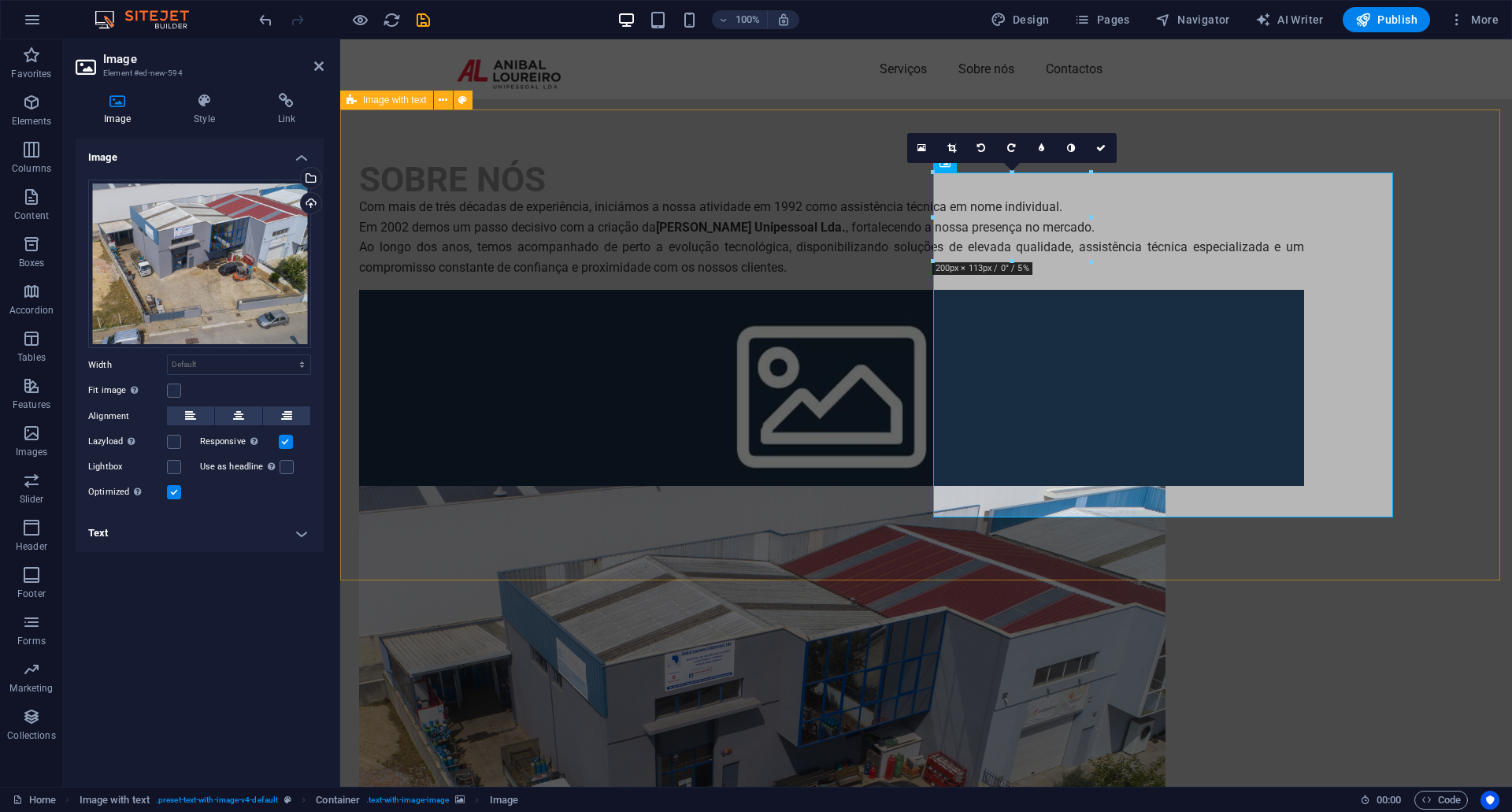
click at [1443, 306] on div "SOBRE NÓS Com mais de três décadas de experiência, iniciámos a nossa atividade …" at bounding box center [926, 626] width 1172 height 1055
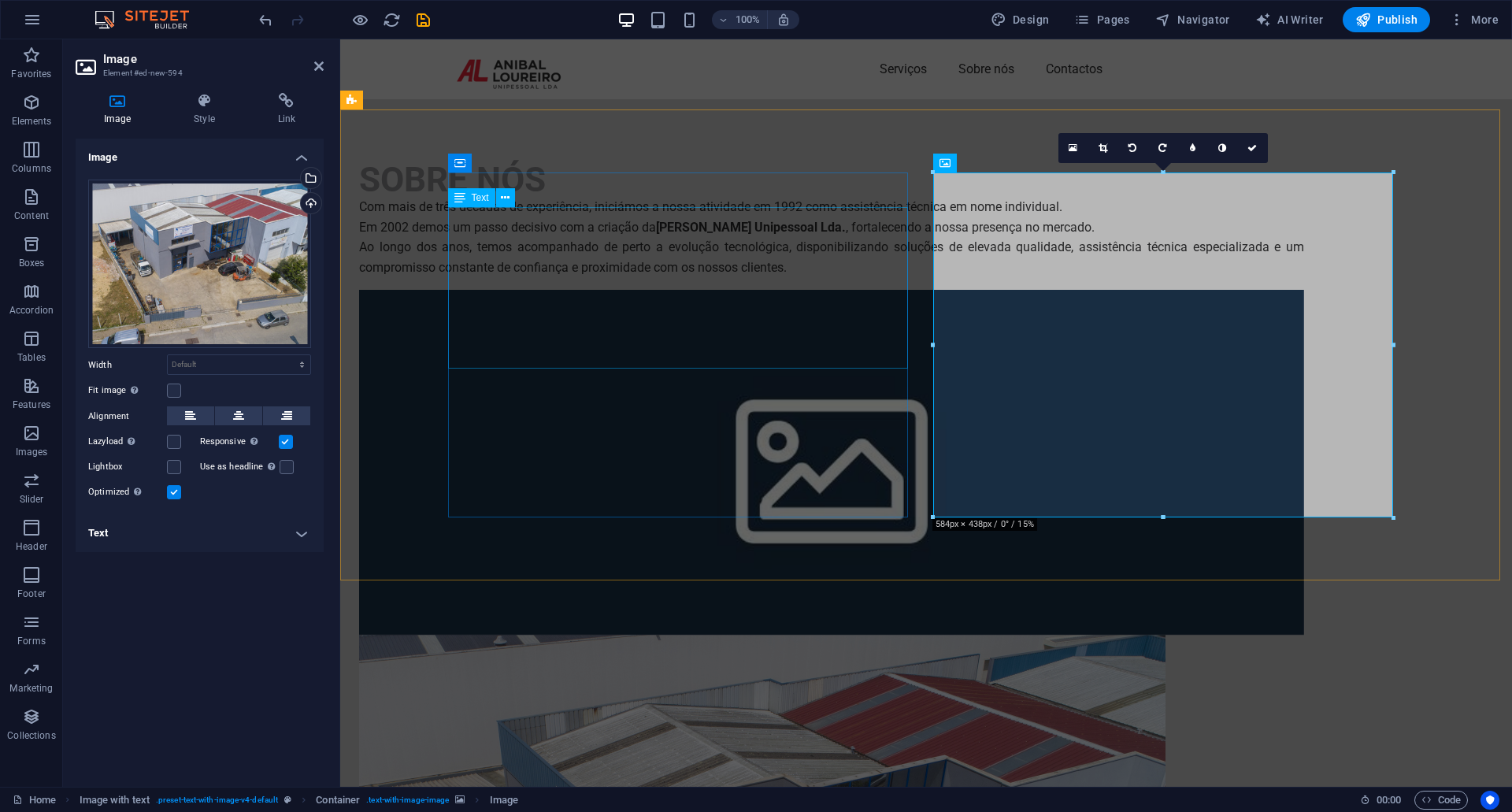
click at [894, 252] on div "Com mais de três décadas de experiência, iniciámos a nossa atividade em 1992 co…" at bounding box center [832, 237] width 945 height 80
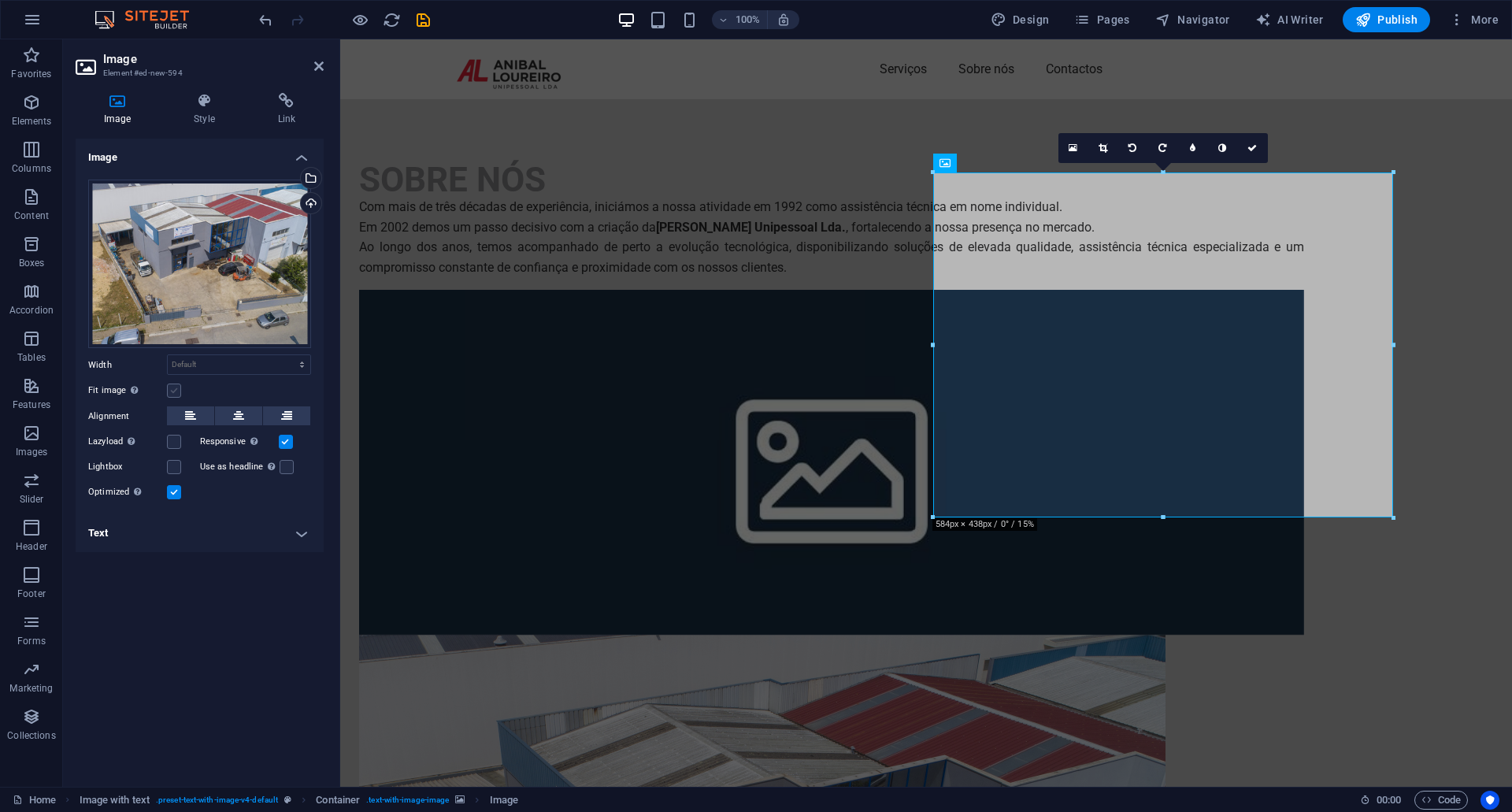
click at [175, 395] on label at bounding box center [174, 391] width 14 height 14
click at [0, 0] on input "Fit image Automatically fit image to a fixed width and height" at bounding box center [0, 0] width 0 height 0
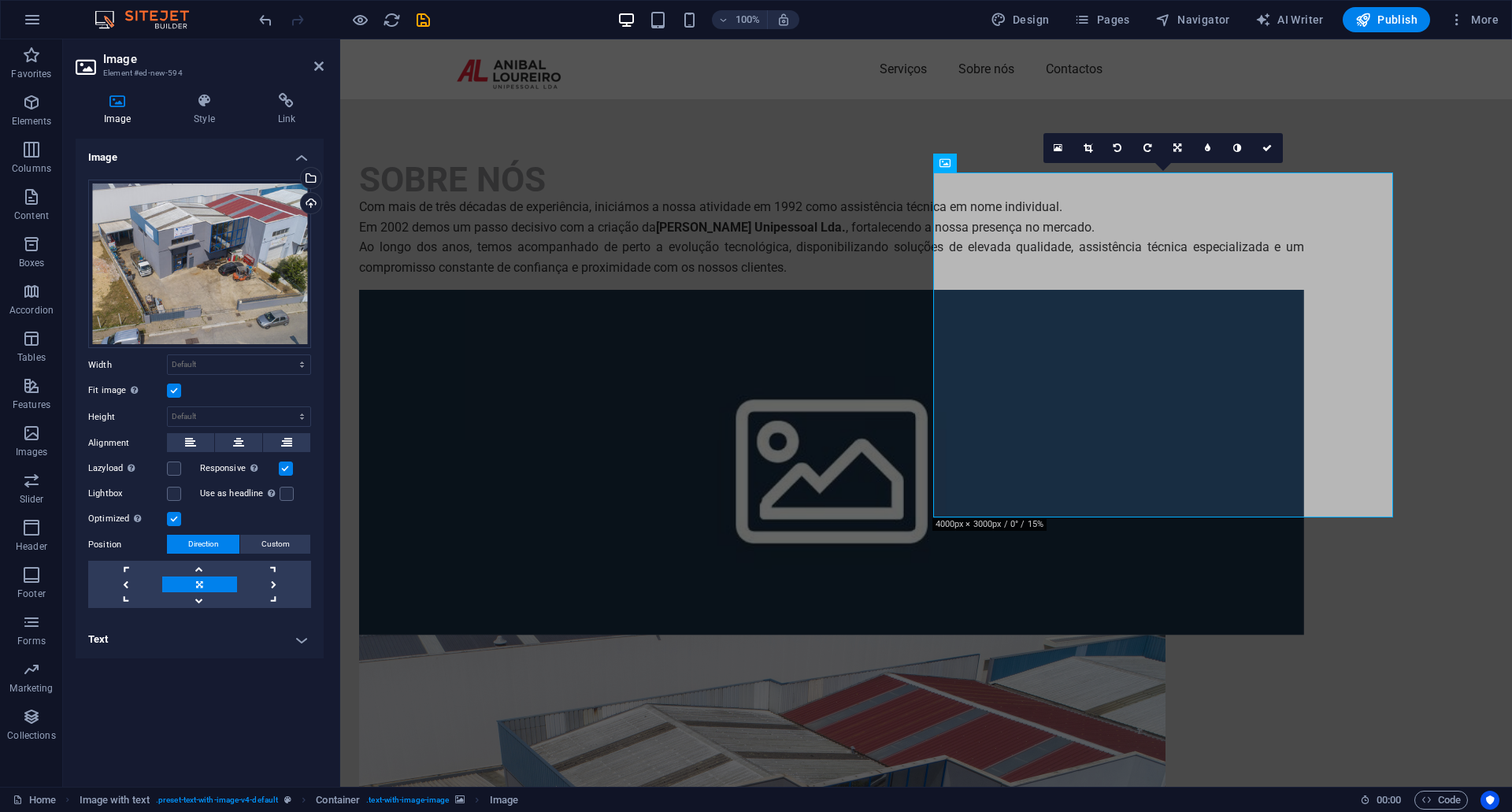
click at [175, 395] on label at bounding box center [174, 391] width 14 height 14
click at [0, 0] on input "Fit image Automatically fit image to a fixed width and height" at bounding box center [0, 0] width 0 height 0
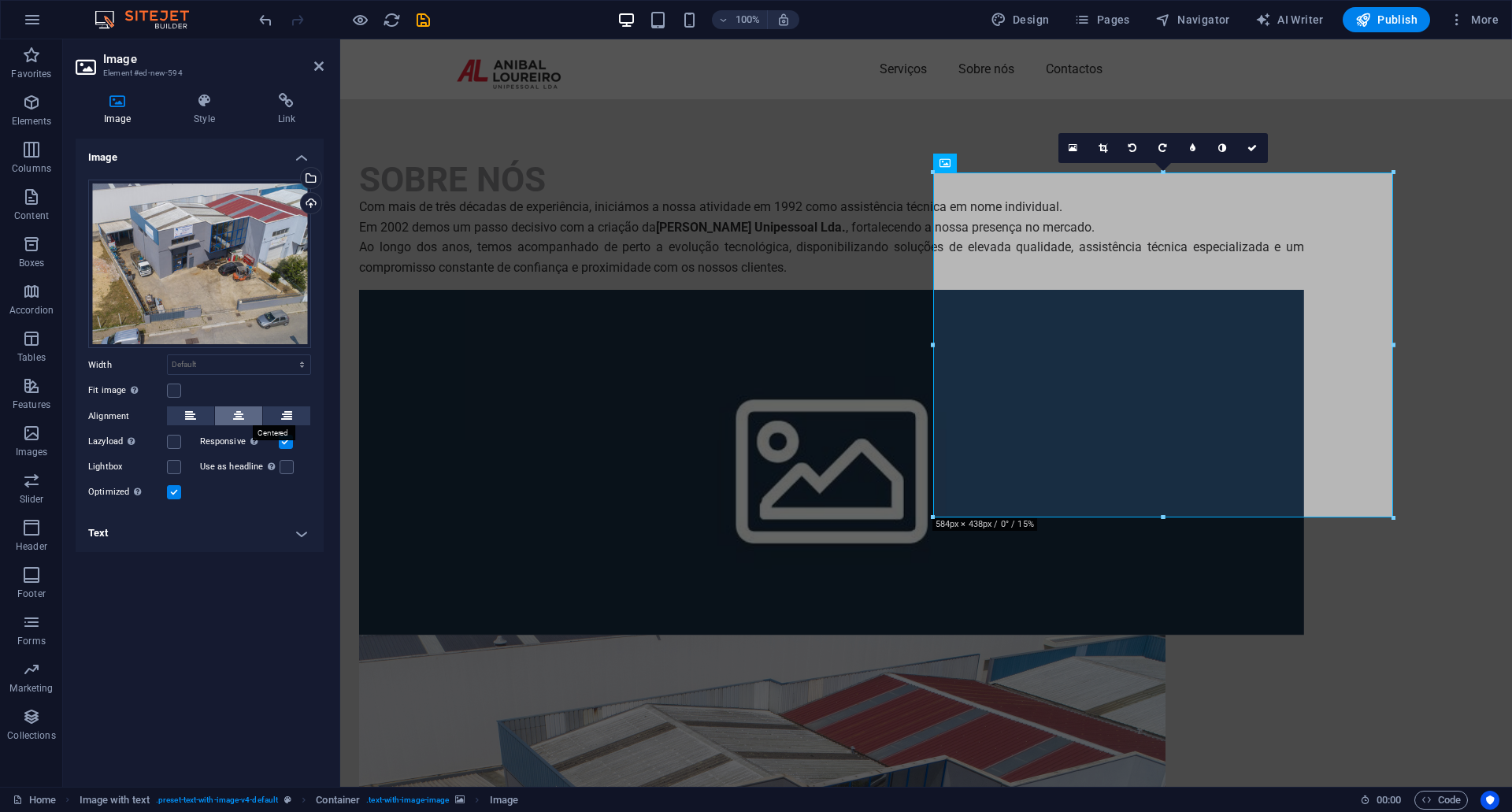
click at [229, 420] on button at bounding box center [238, 416] width 48 height 19
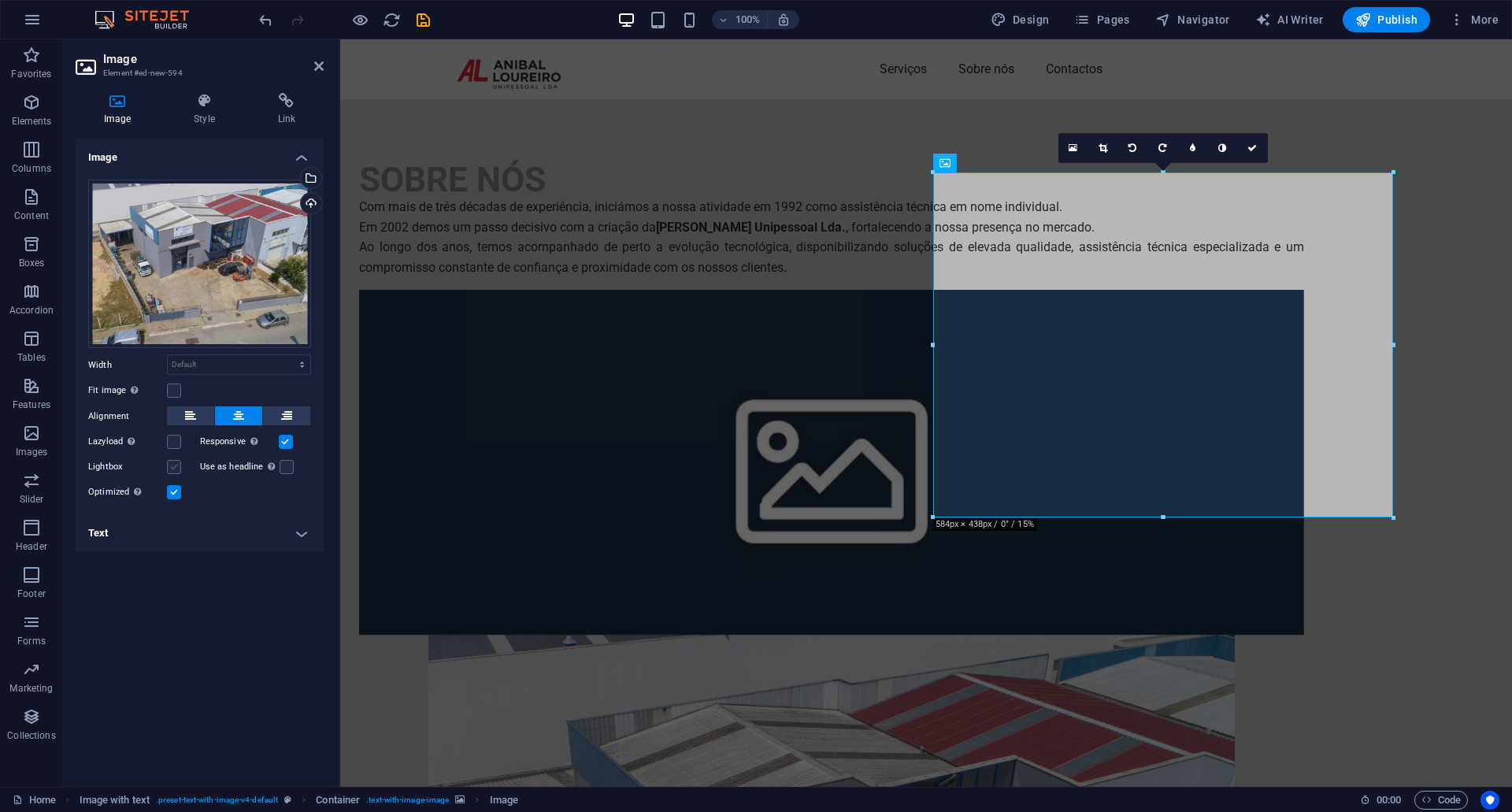
click at [174, 462] on label at bounding box center [174, 466] width 14 height 14
click at [0, 0] on input "Lightbox" at bounding box center [0, 0] width 0 height 0
click at [180, 464] on label at bounding box center [174, 466] width 14 height 14
click at [0, 0] on input "Lightbox" at bounding box center [0, 0] width 0 height 0
click at [299, 534] on h4 "Text" at bounding box center [200, 534] width 248 height 37
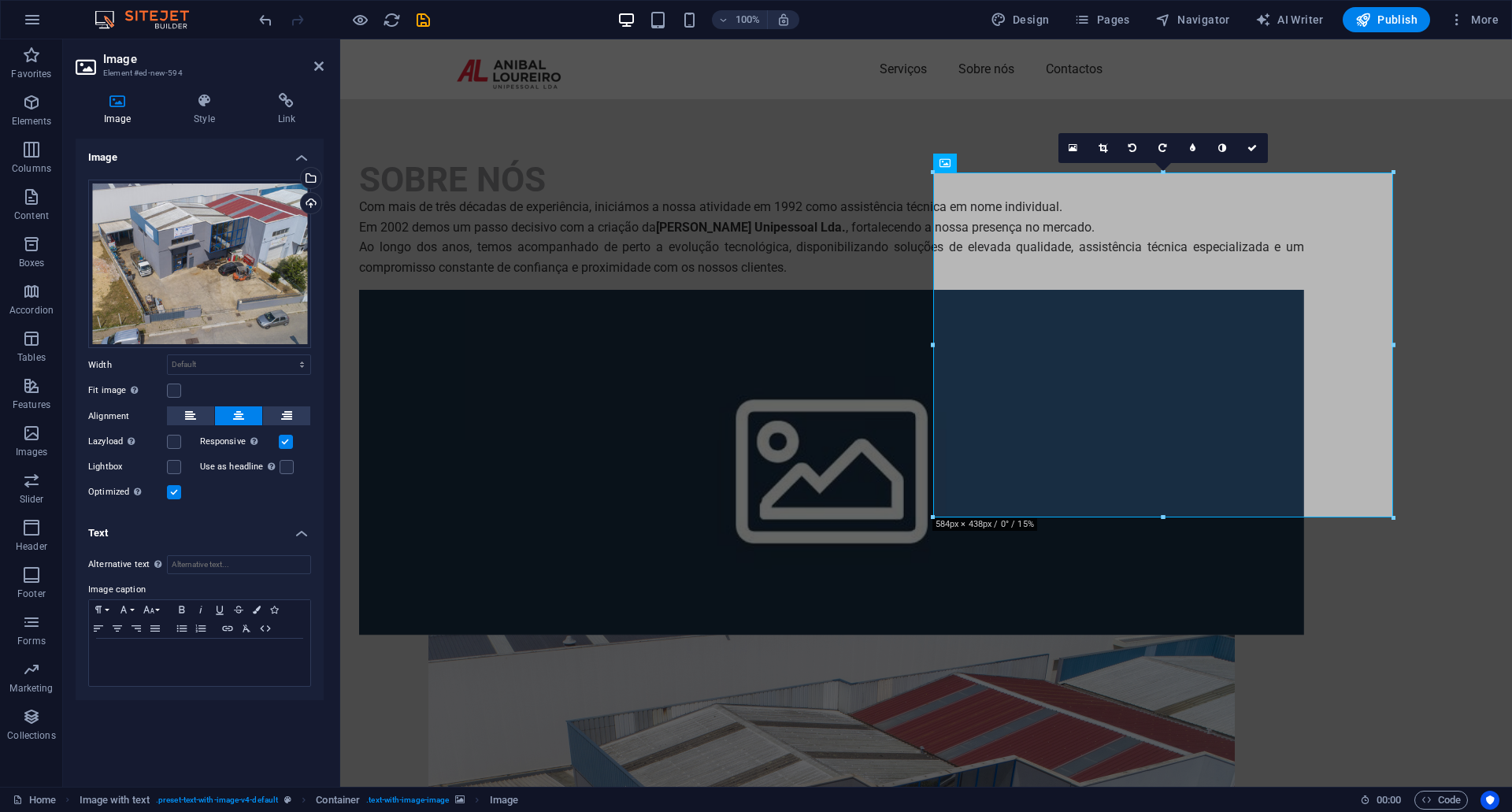
click at [299, 533] on h4 "Text" at bounding box center [200, 529] width 248 height 28
click at [211, 101] on icon at bounding box center [204, 100] width 78 height 16
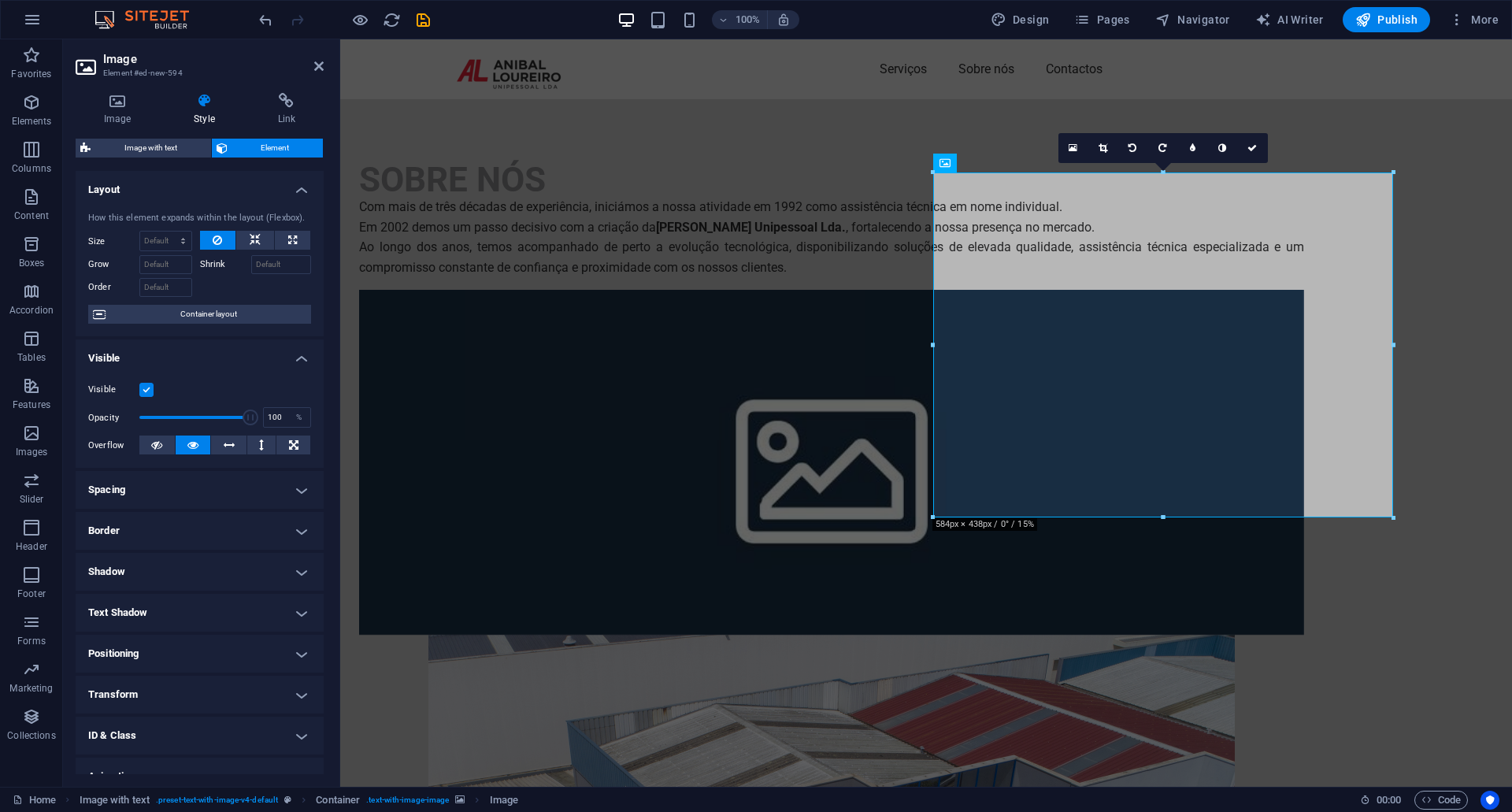
click at [259, 531] on h4 "Border" at bounding box center [200, 531] width 248 height 37
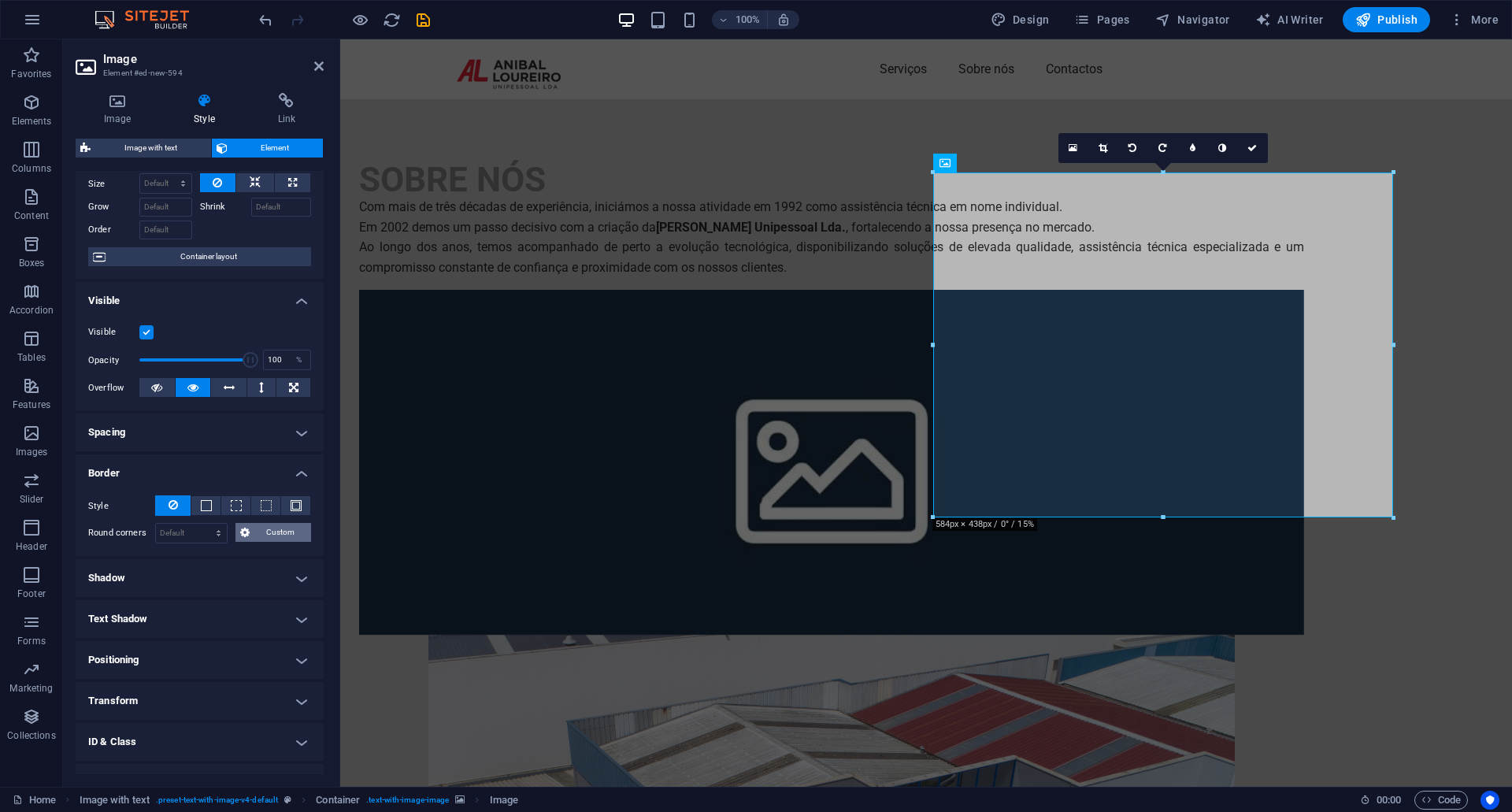
scroll to position [78, 0]
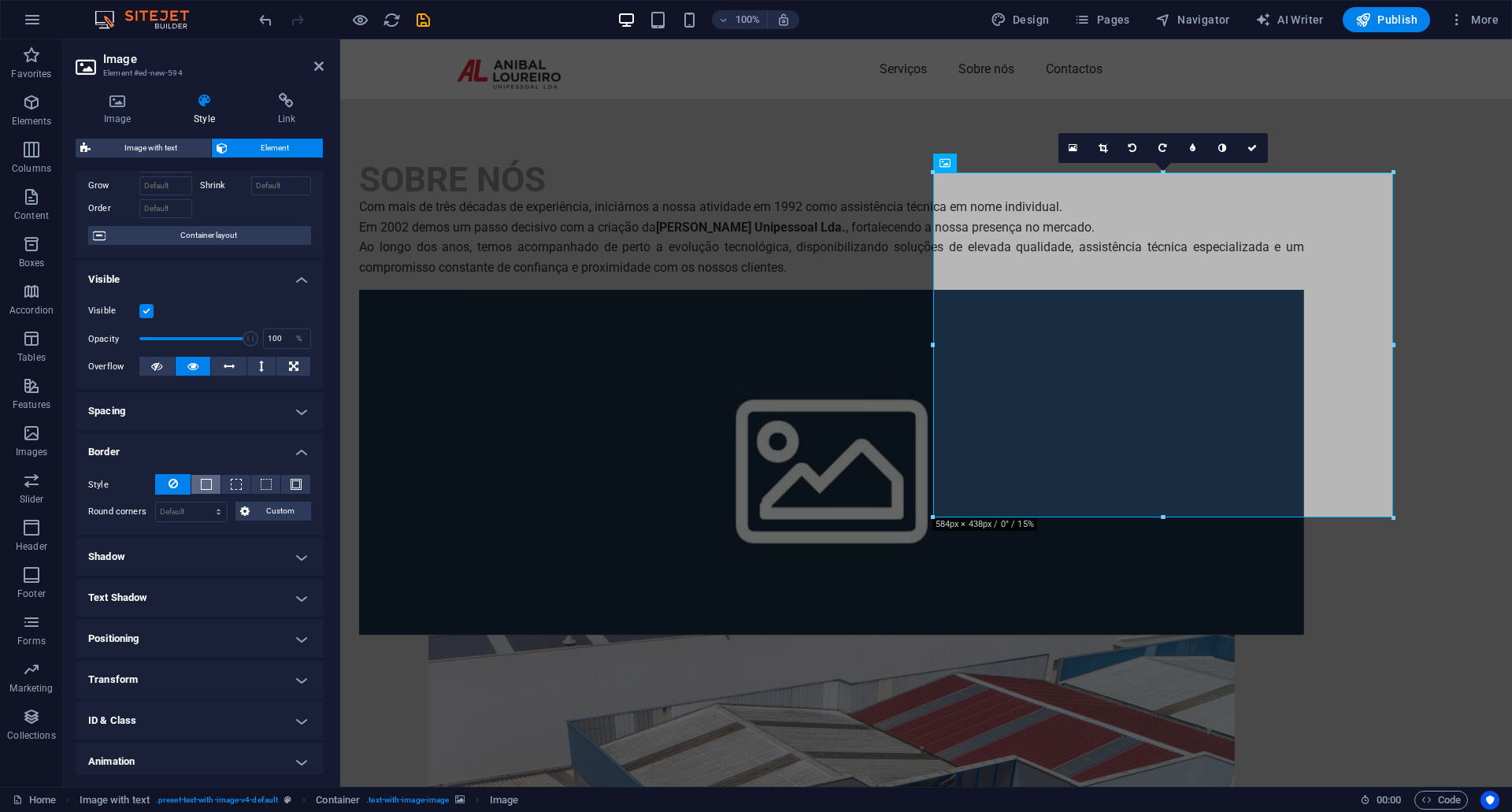
click at [208, 488] on span at bounding box center [206, 485] width 11 height 11
click at [297, 606] on h4 "Shadow" at bounding box center [200, 609] width 248 height 37
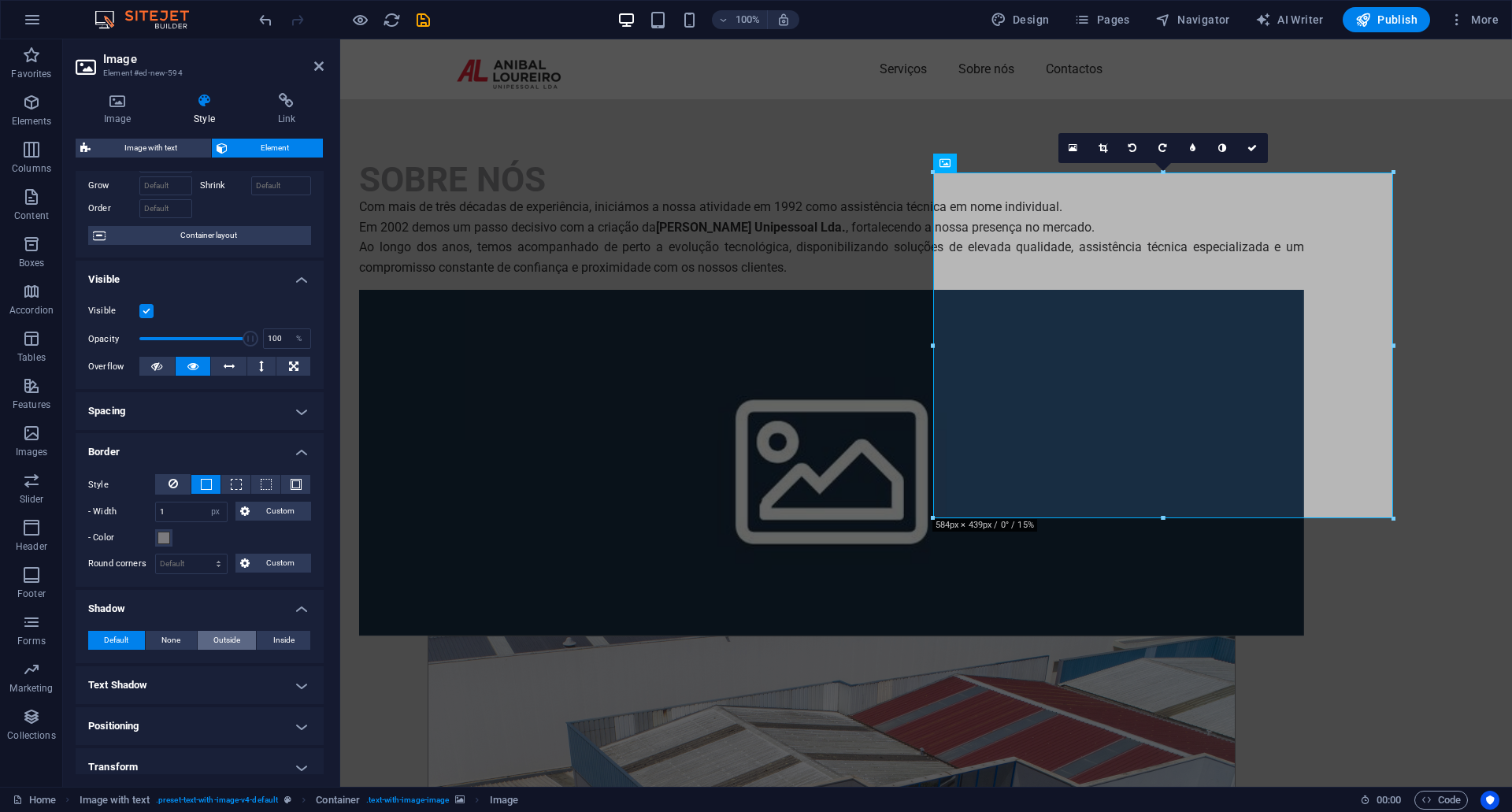
click at [241, 641] on button "Outside" at bounding box center [227, 640] width 59 height 19
type input "2"
type input "4"
click at [164, 482] on button at bounding box center [173, 485] width 35 height 21
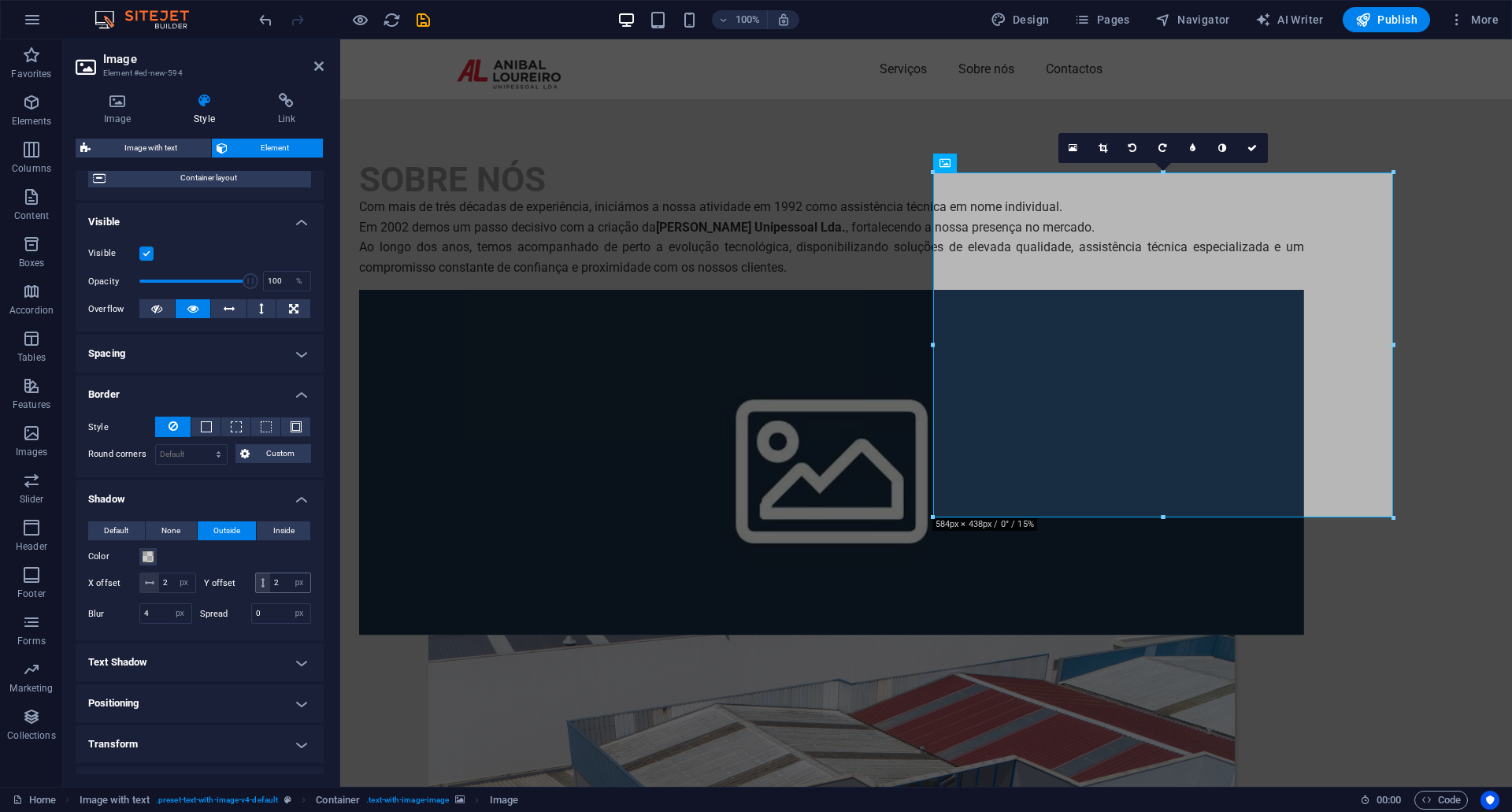
scroll to position [158, 0]
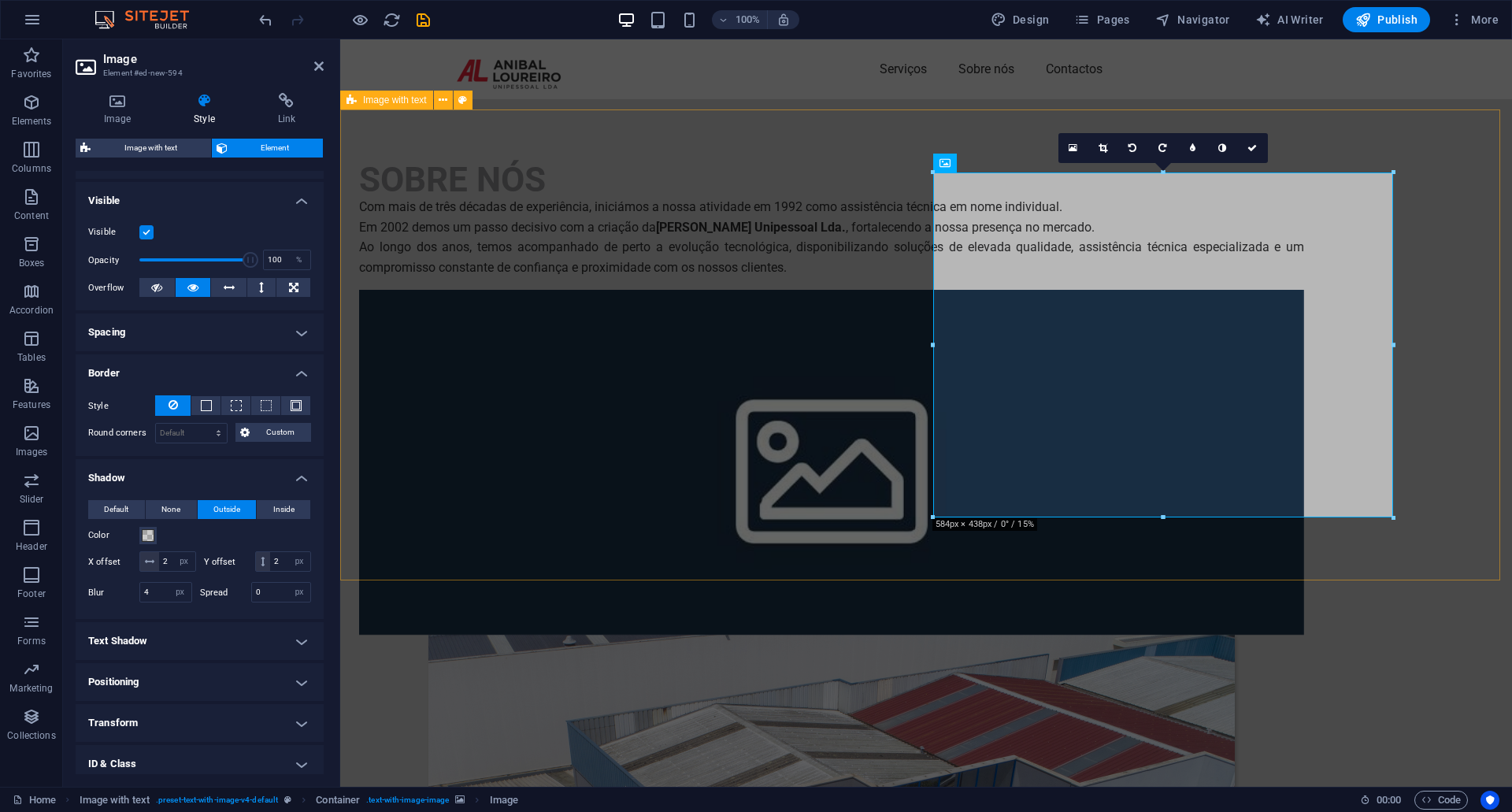
click at [426, 536] on div "SOBRE NÓS Com mais de três décadas de experiência, iniciámos a nossa atividade …" at bounding box center [926, 701] width 1172 height 1204
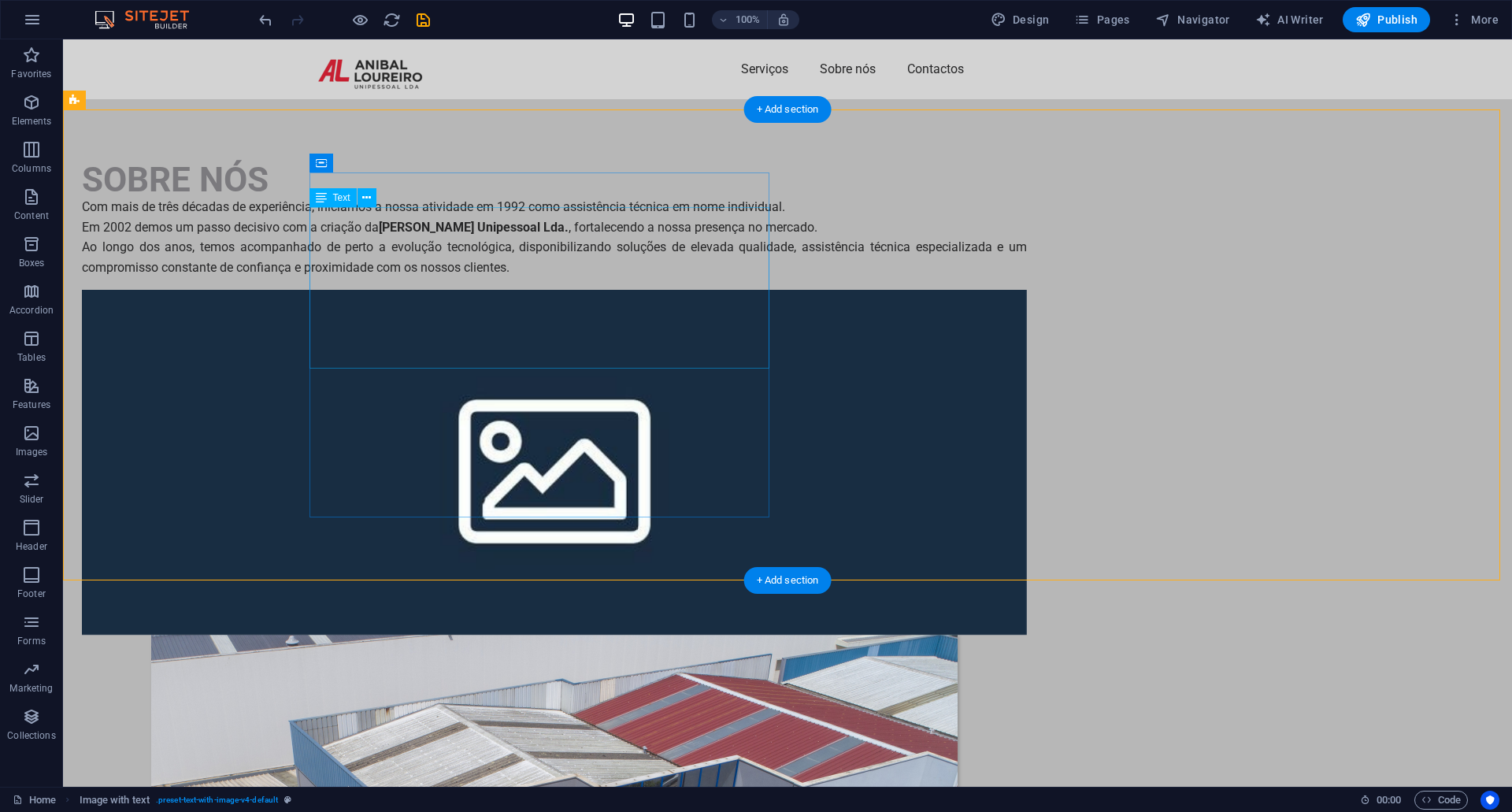
click at [648, 278] on div "Com mais de três décadas de experiência, iniciámos a nossa atividade em 1992 co…" at bounding box center [555, 237] width 945 height 80
click at [591, 117] on div "SOBRE NÓS Com mais de três décadas de experiência, iniciámos a nossa atividade …" at bounding box center [787, 701] width 1449 height 1204
click at [205, 288] on div "SOBRE NÓS Com mais de três décadas de experiência, iniciámos a nossa atividade …" at bounding box center [787, 701] width 1449 height 1204
select select "rem"
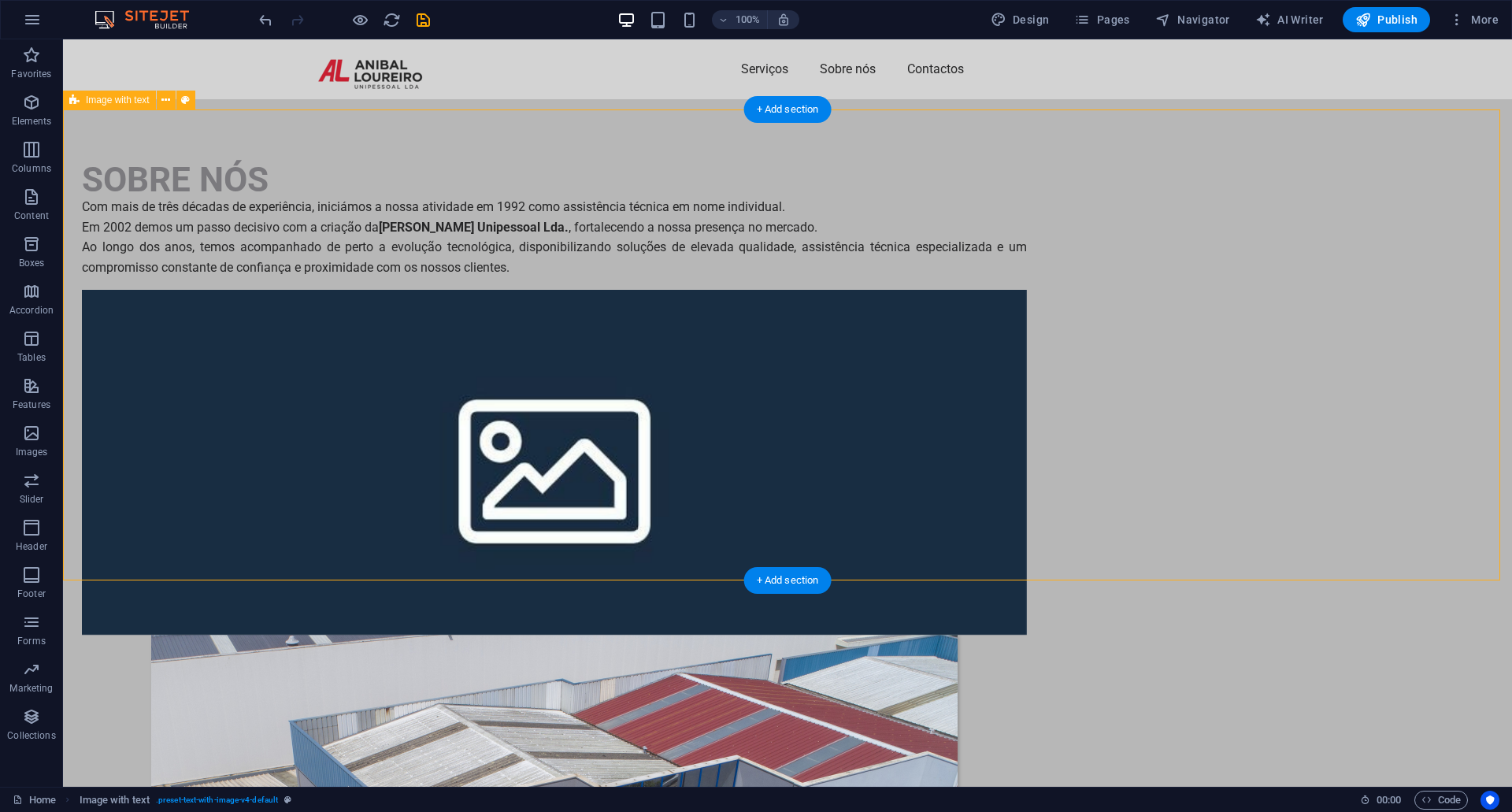
select select "rem"
select select "px"
select select "preset-text-with-image-v4-default"
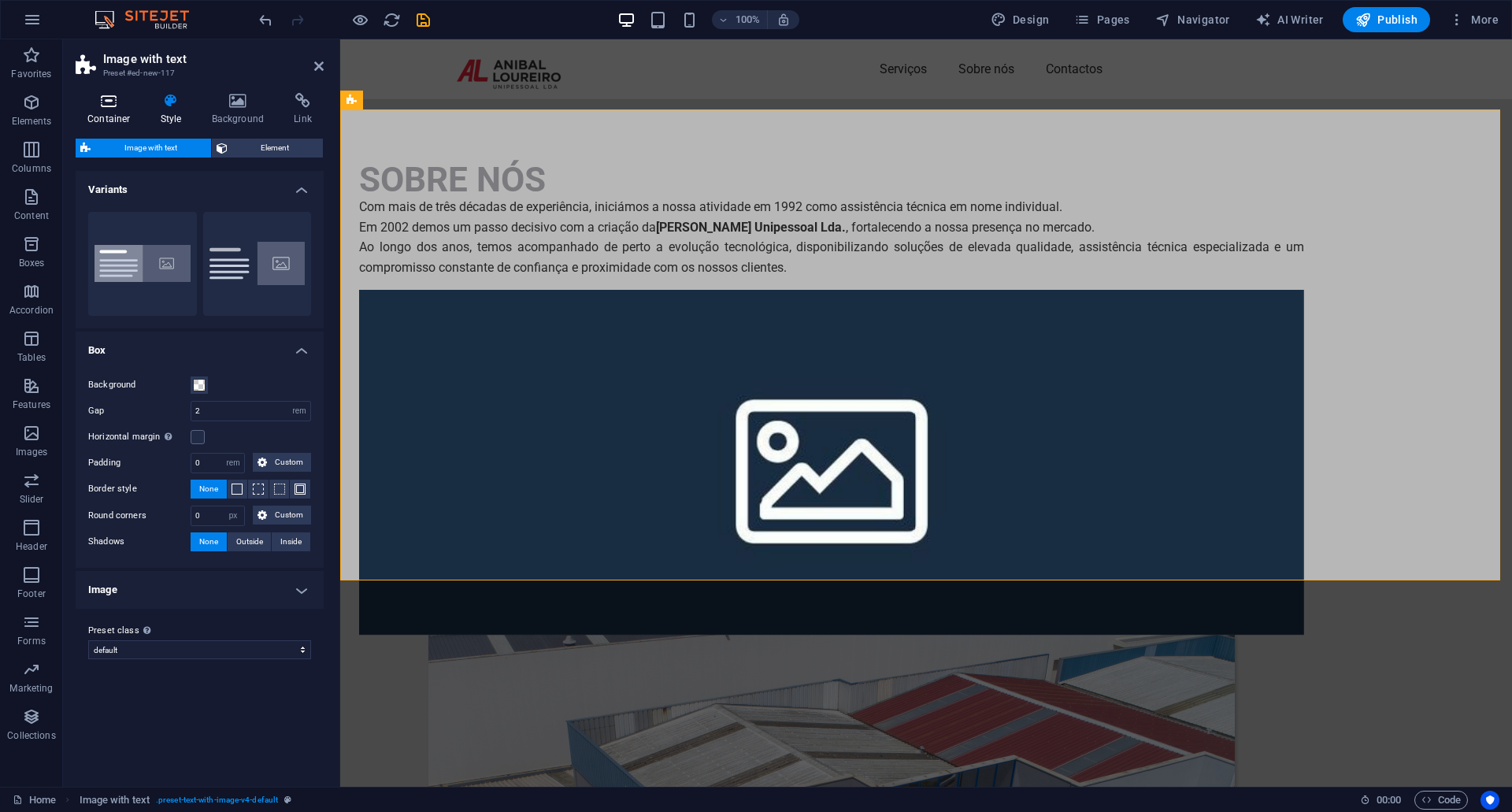
click at [116, 113] on h4 "Container" at bounding box center [112, 108] width 73 height 33
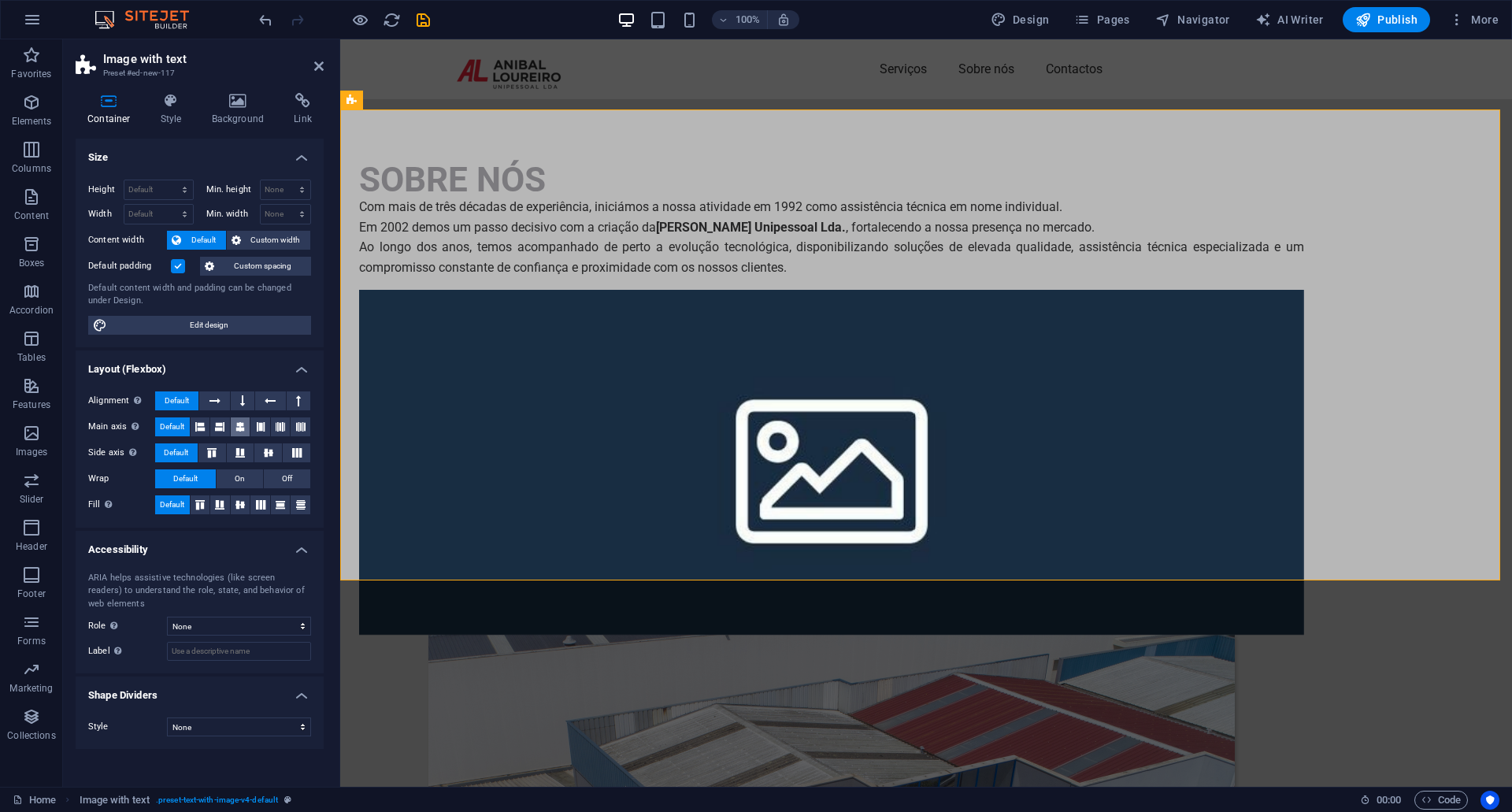
click at [240, 428] on icon at bounding box center [240, 427] width 9 height 19
click at [245, 455] on icon at bounding box center [240, 453] width 19 height 9
click at [220, 458] on button at bounding box center [212, 453] width 28 height 19
click at [267, 453] on icon at bounding box center [268, 453] width 19 height 9
click at [237, 482] on span "On" at bounding box center [239, 479] width 10 height 19
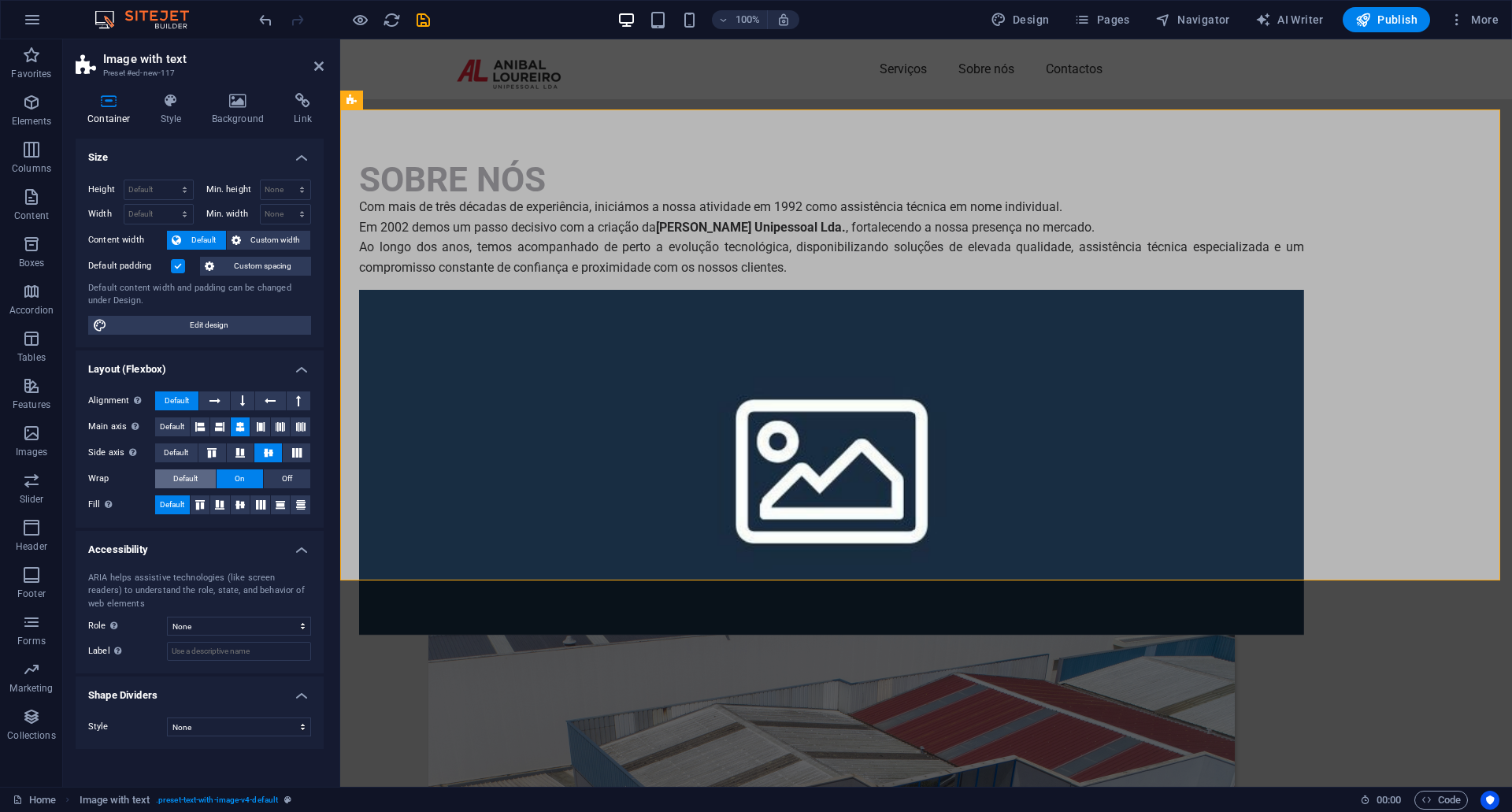
click at [188, 482] on span "Default" at bounding box center [186, 479] width 24 height 19
click at [276, 474] on button "Off" at bounding box center [287, 479] width 47 height 19
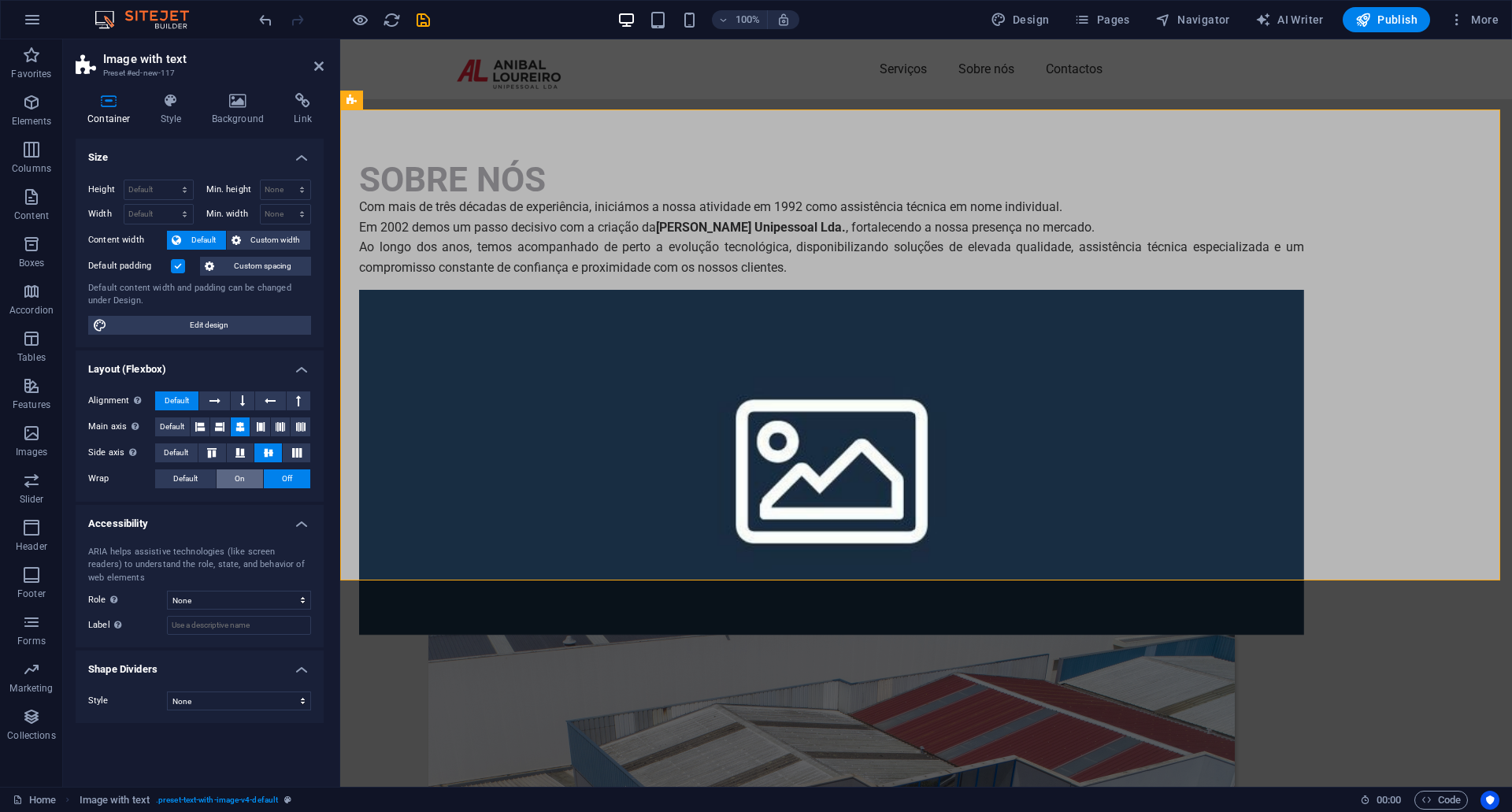
click at [238, 482] on span "On" at bounding box center [239, 479] width 10 height 19
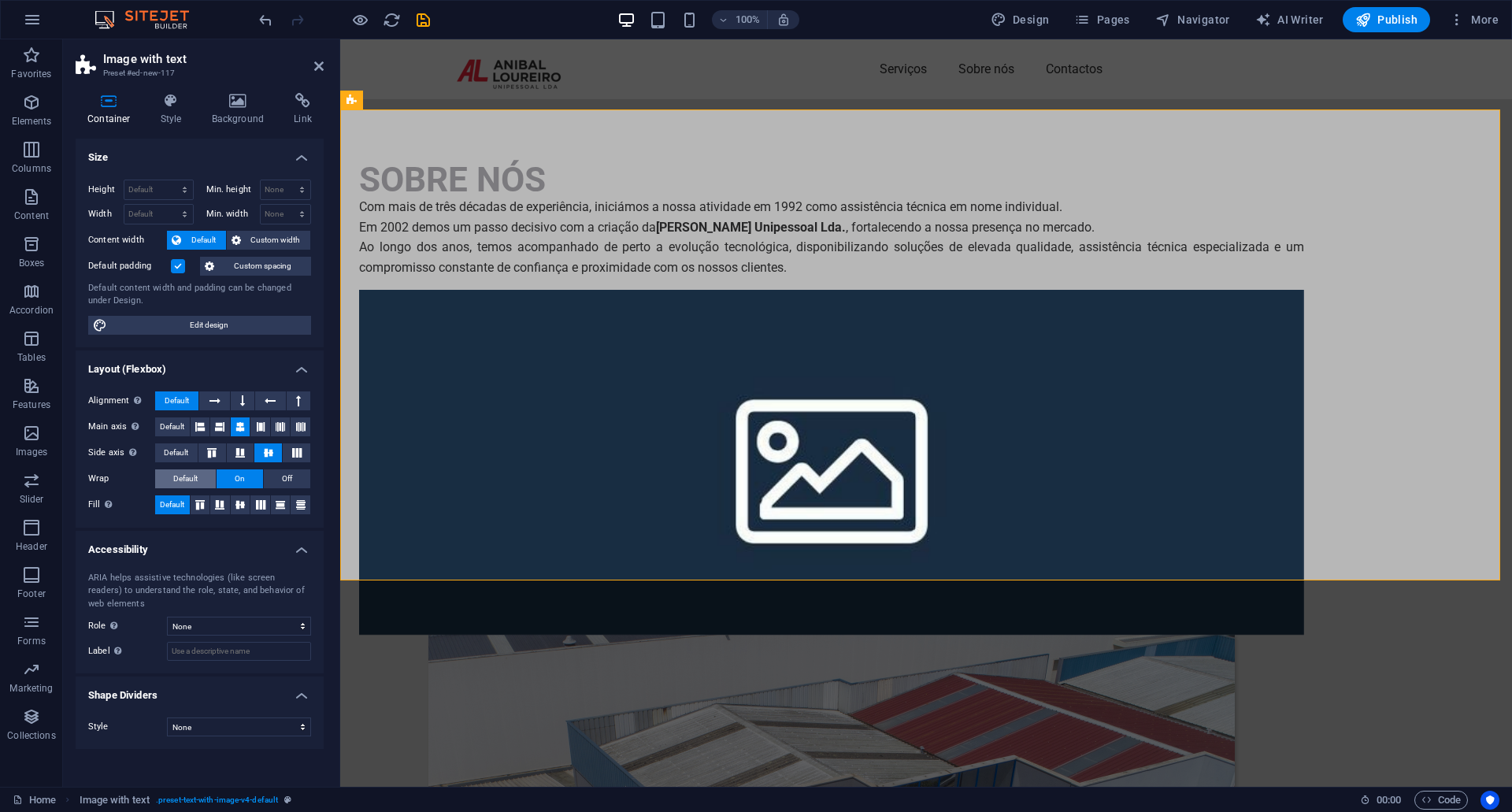
click at [198, 480] on button "Default" at bounding box center [185, 479] width 61 height 19
click at [256, 505] on icon at bounding box center [261, 505] width 19 height 9
click at [234, 508] on icon at bounding box center [240, 505] width 19 height 9
click at [221, 506] on icon at bounding box center [219, 505] width 19 height 9
click at [199, 505] on icon at bounding box center [200, 505] width 19 height 9
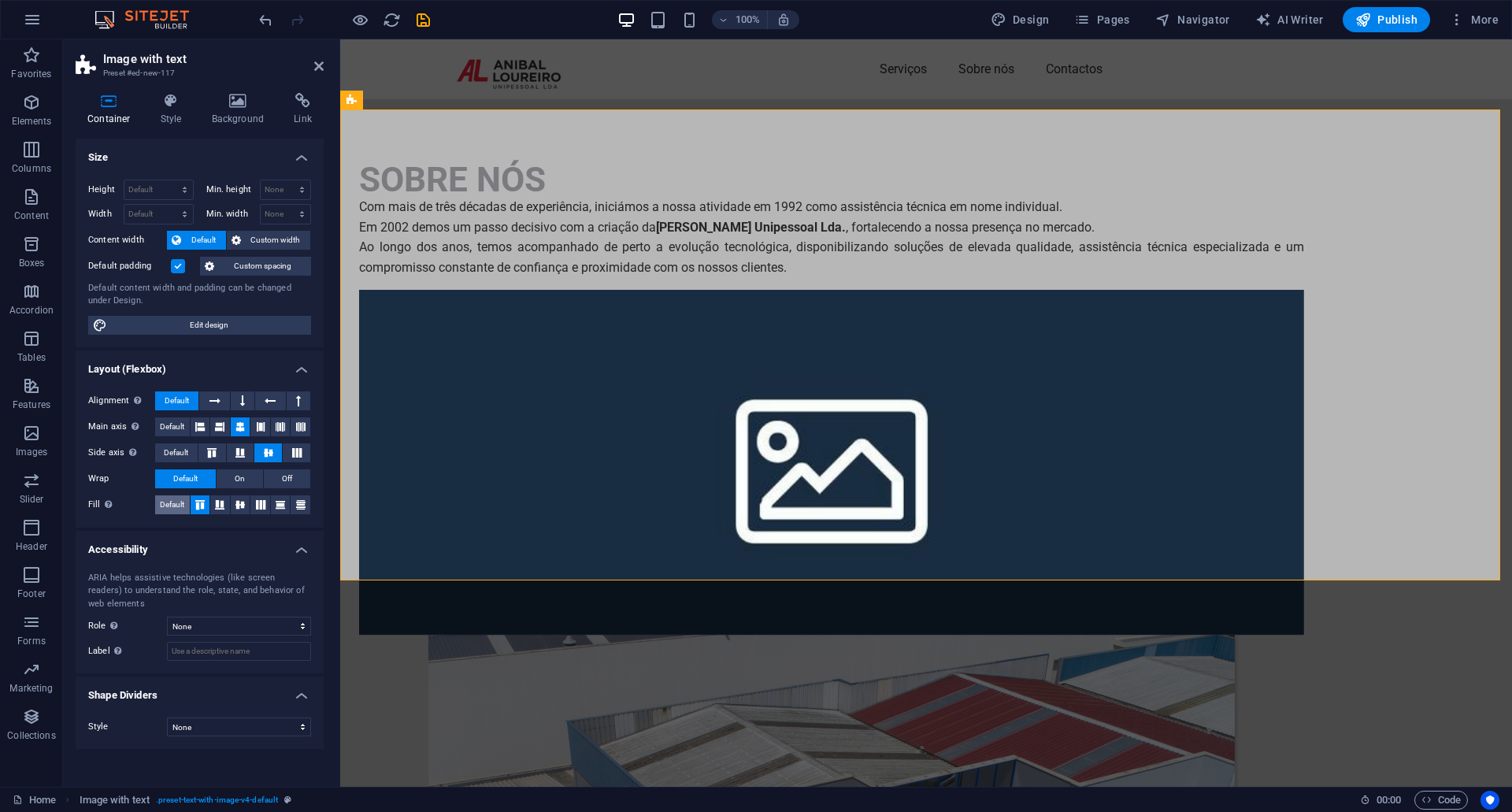
click at [181, 505] on span "Default" at bounding box center [172, 505] width 24 height 19
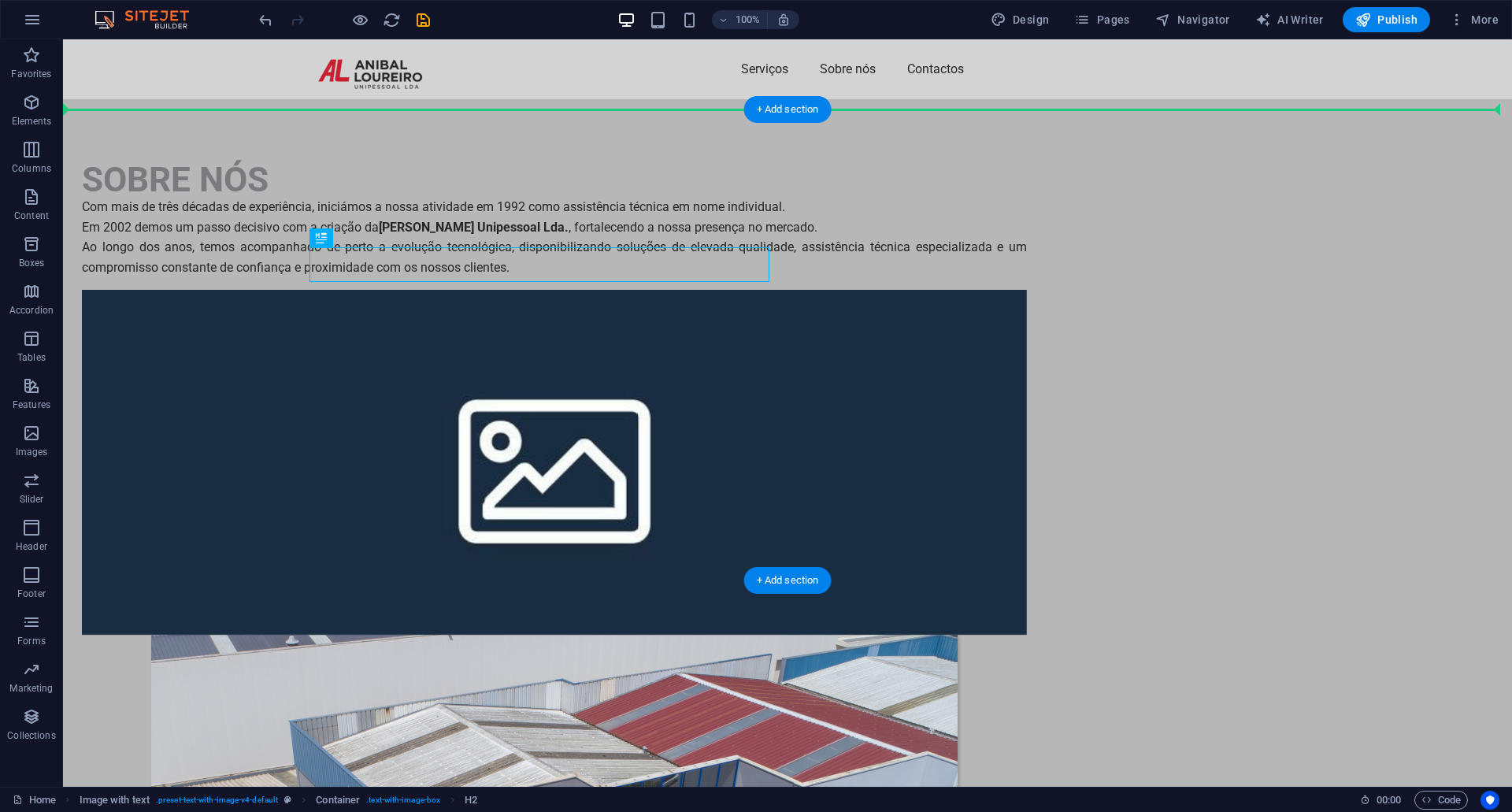
drag, startPoint x: 368, startPoint y: 254, endPoint x: 641, endPoint y: 221, distance: 275.0
drag, startPoint x: 500, startPoint y: 262, endPoint x: 535, endPoint y: 174, distance: 94.7
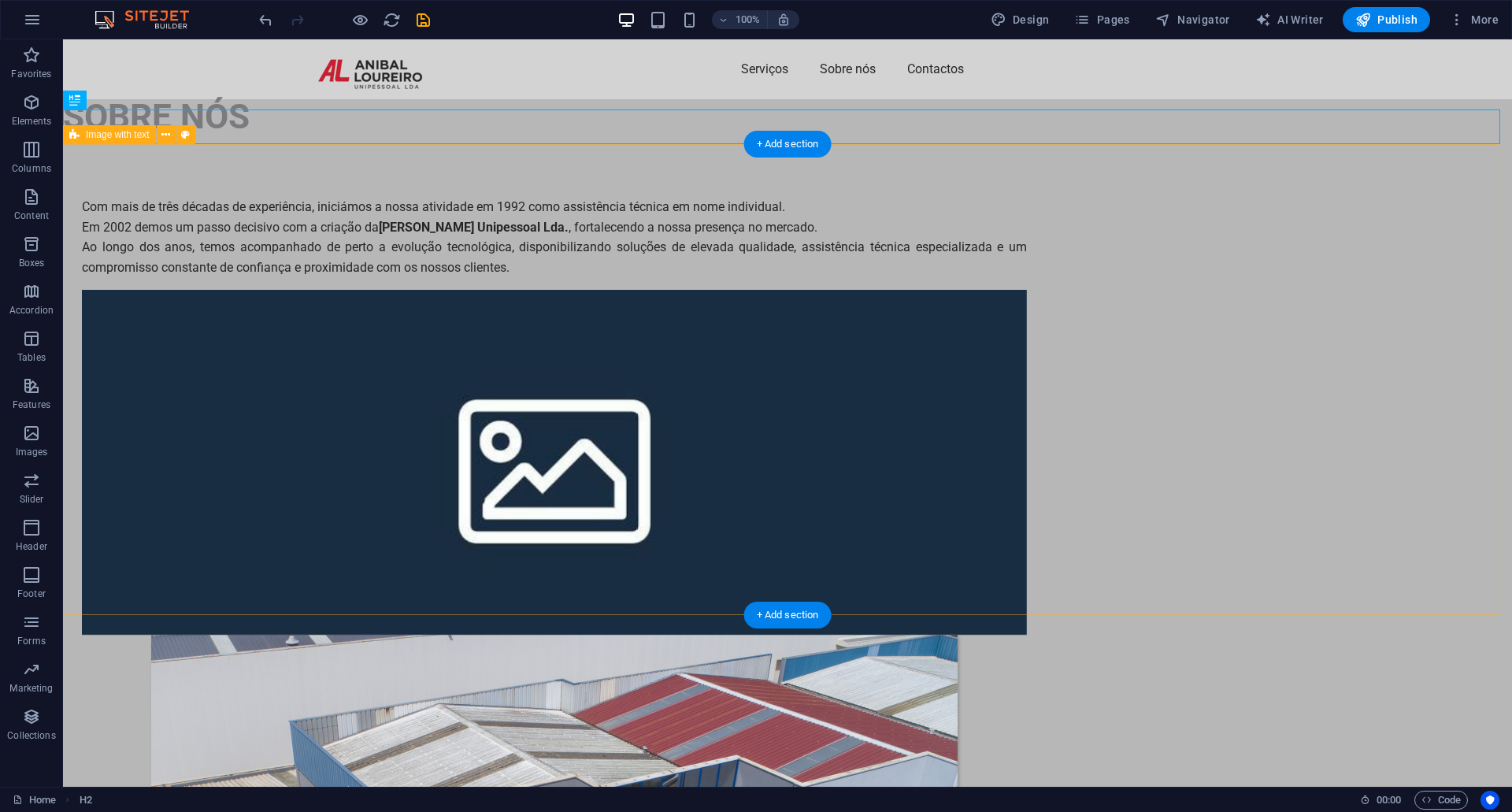
click at [1410, 332] on div "Com mais de três décadas de experiência, iniciámos a nossa atividade em 1992 co…" at bounding box center [787, 718] width 1449 height 1169
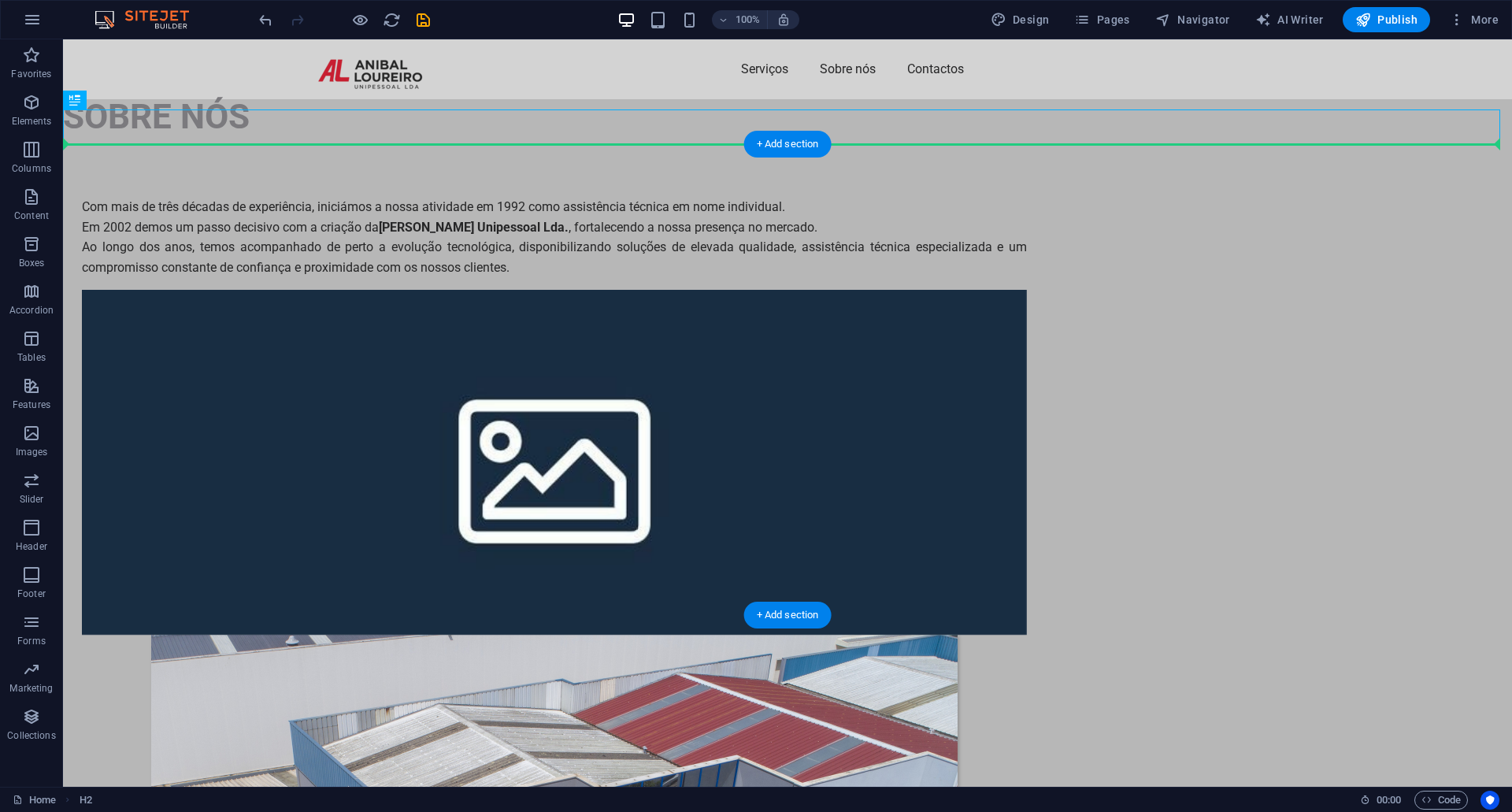
drag, startPoint x: 211, startPoint y: 126, endPoint x: 444, endPoint y: 278, distance: 278.2
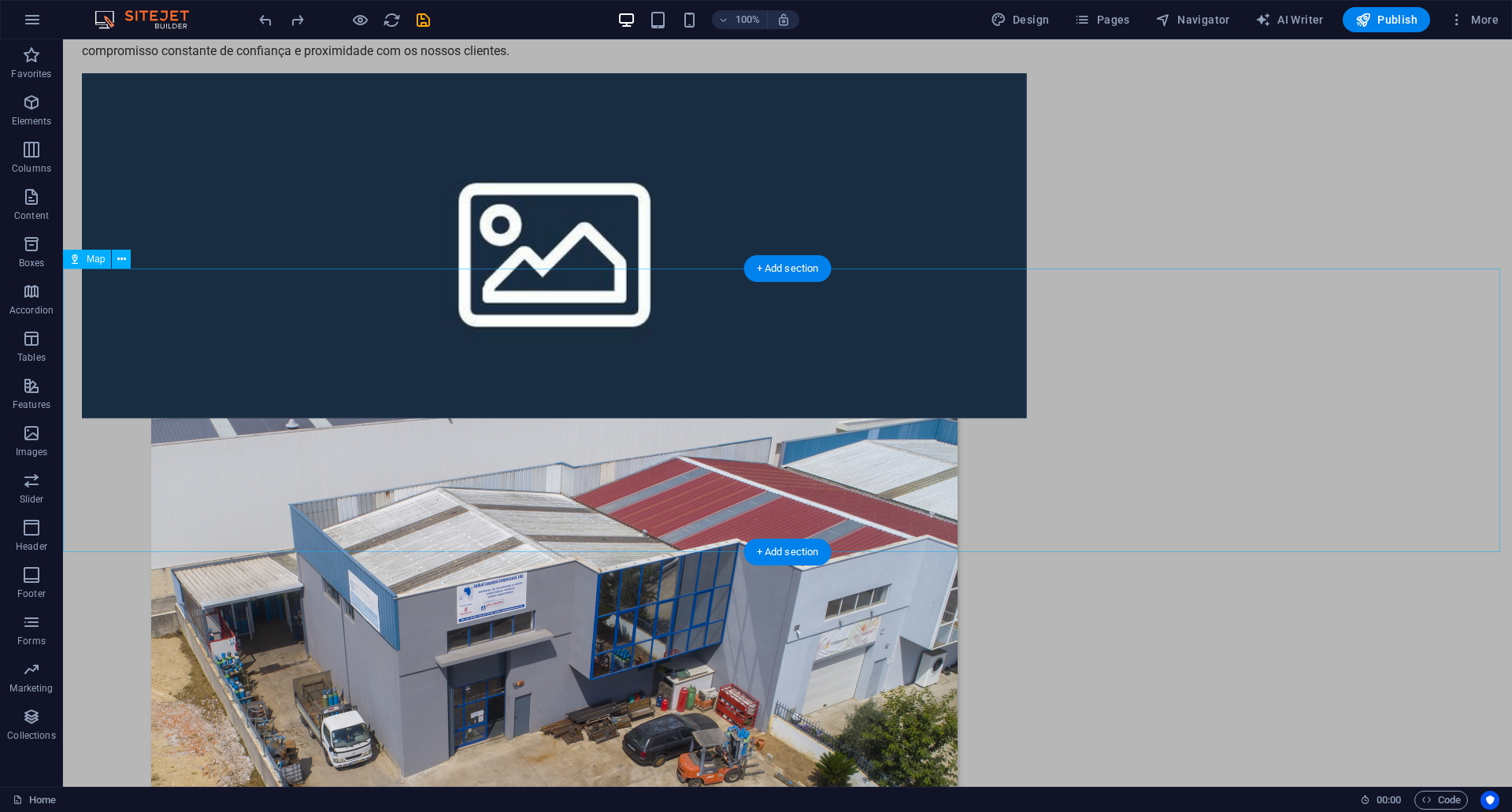
scroll to position [0, 0]
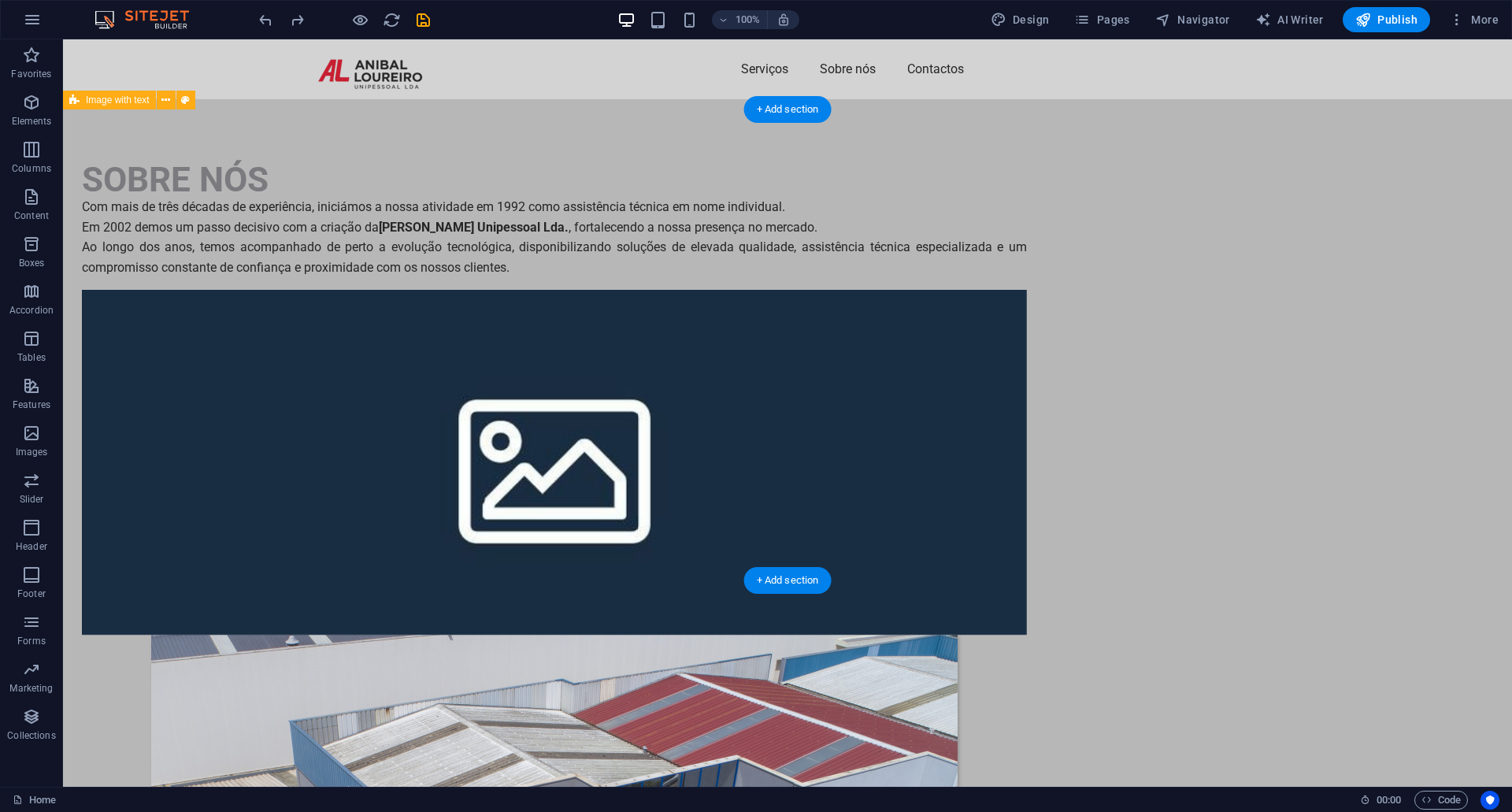
click at [581, 147] on div "SOBRE NÓS Com mais de três décadas de experiência, iniciámos a nossa atividade …" at bounding box center [787, 701] width 1449 height 1204
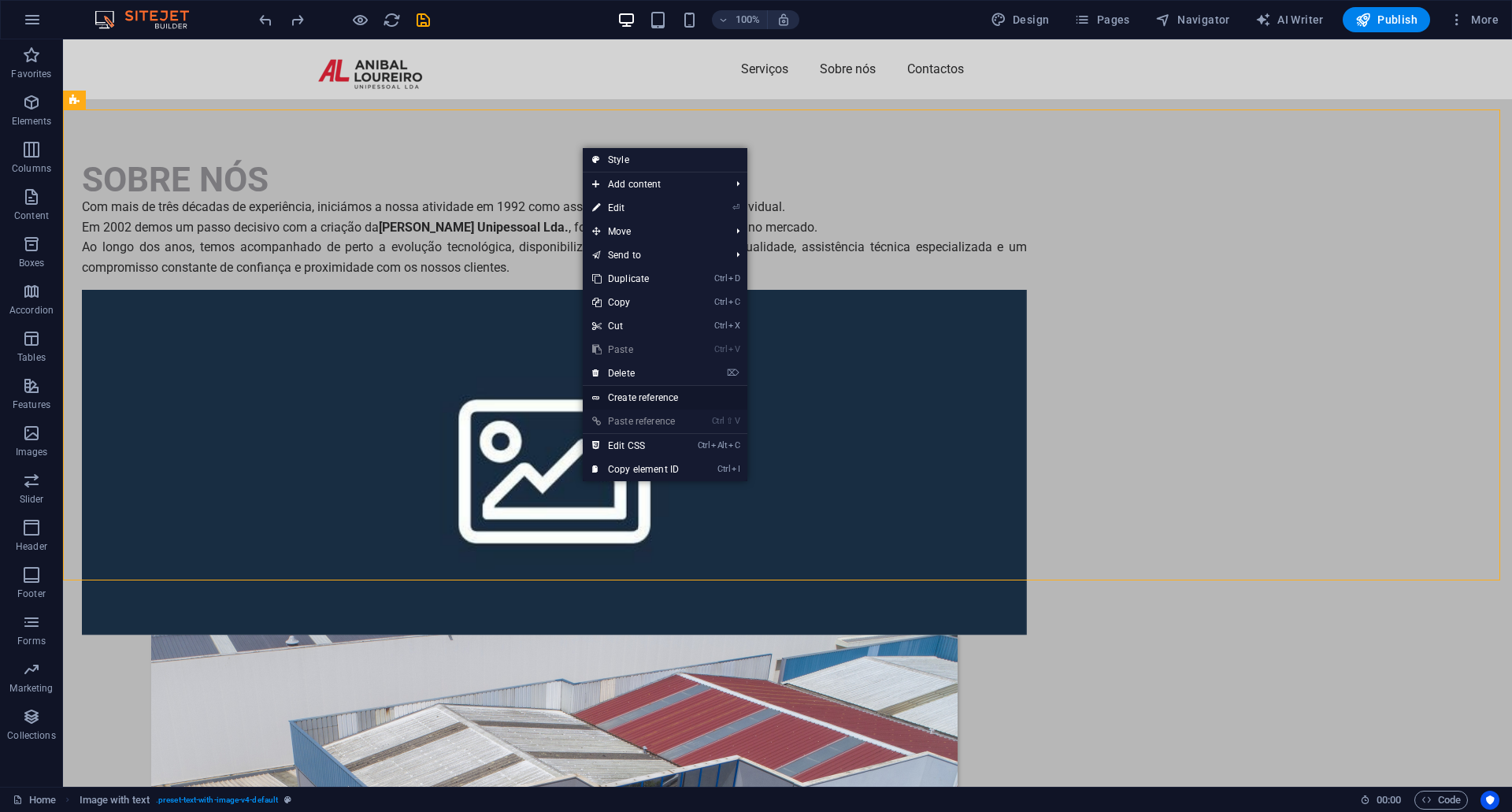
click at [675, 399] on link "Create reference" at bounding box center [665, 397] width 164 height 23
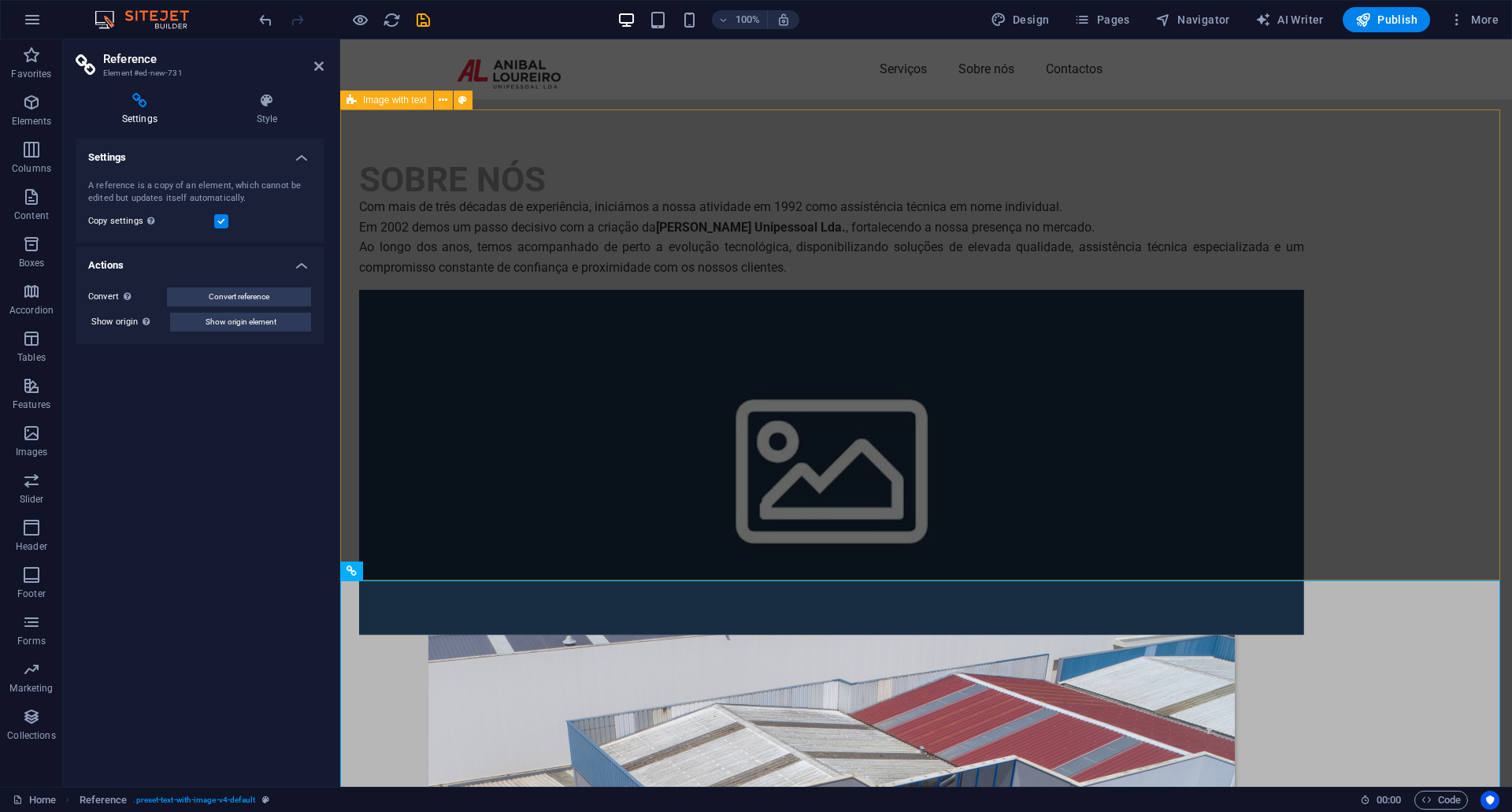
click at [548, 164] on div "SOBRE NÓS Com mais de três décadas de experiência, iniciámos a nossa atividade …" at bounding box center [926, 701] width 1172 height 1204
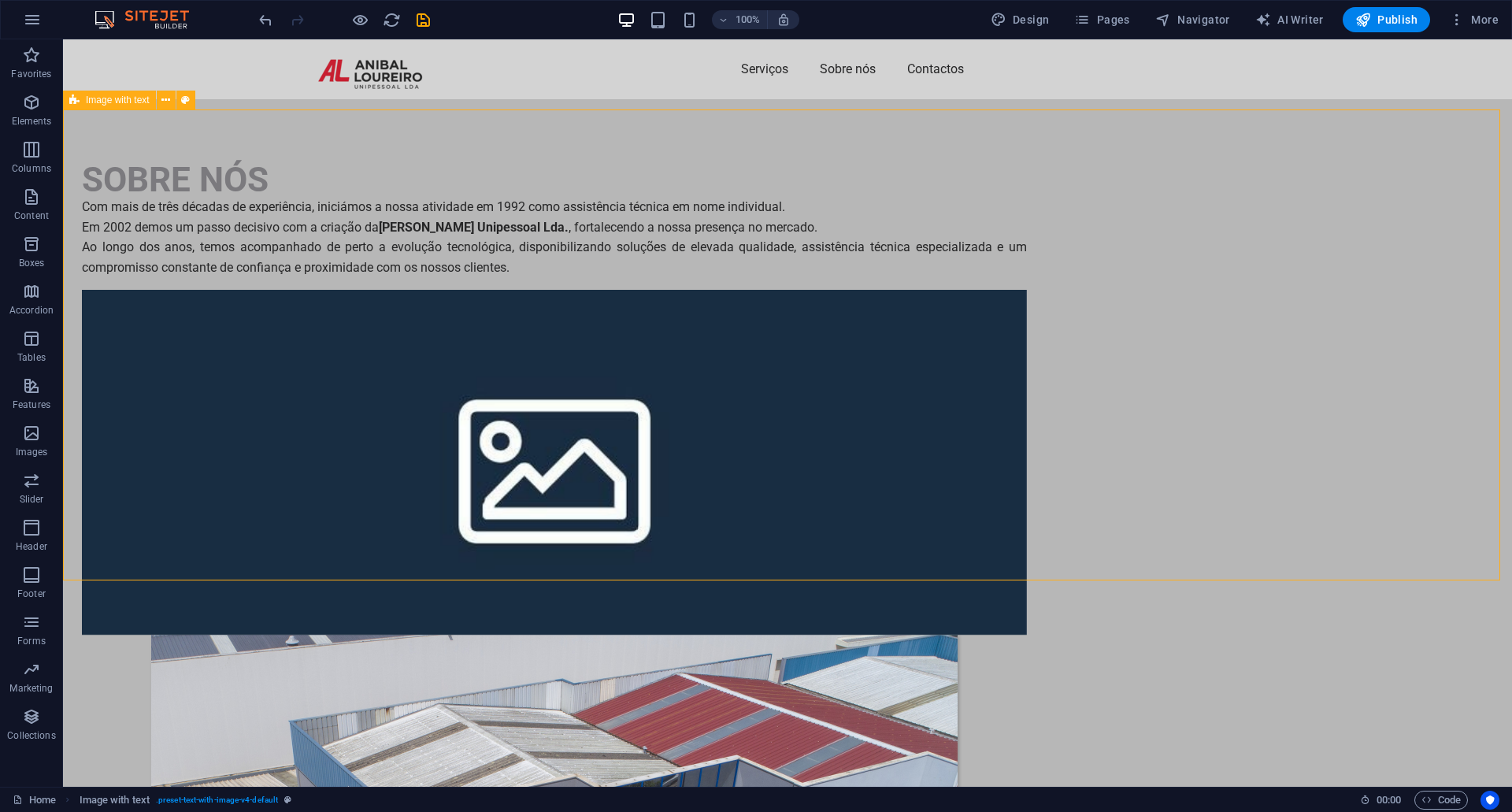
click at [548, 164] on div "SOBRE NÓS Com mais de três décadas de experiência, iniciámos a nossa atividade …" at bounding box center [787, 701] width 1449 height 1204
click at [271, 164] on div "SOBRE NÓS Com mais de três décadas de experiência, iniciámos a nossa atividade …" at bounding box center [787, 701] width 1449 height 1204
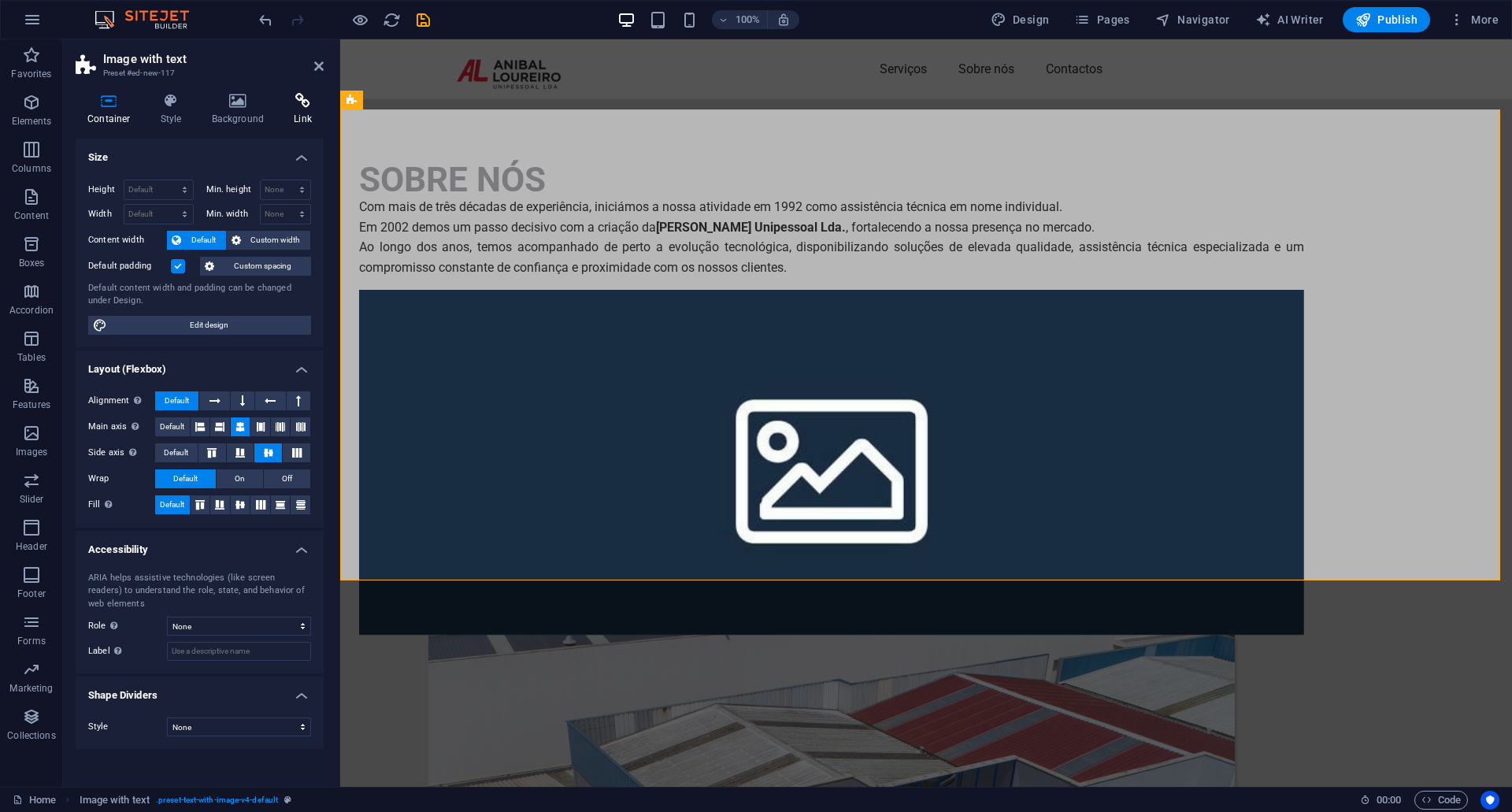
click at [298, 102] on icon at bounding box center [303, 100] width 42 height 16
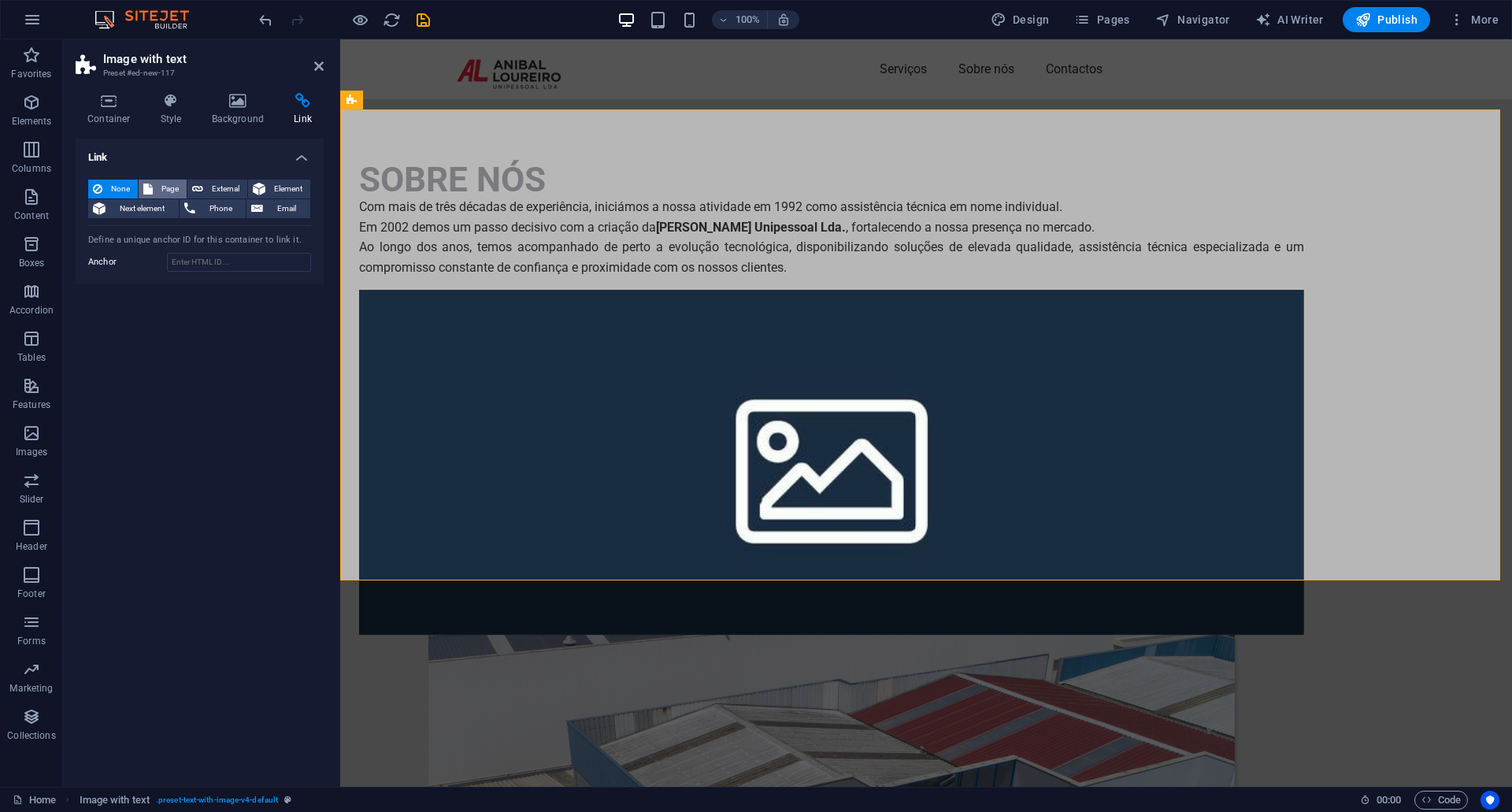
click at [163, 193] on span "Page" at bounding box center [170, 189] width 24 height 19
select select
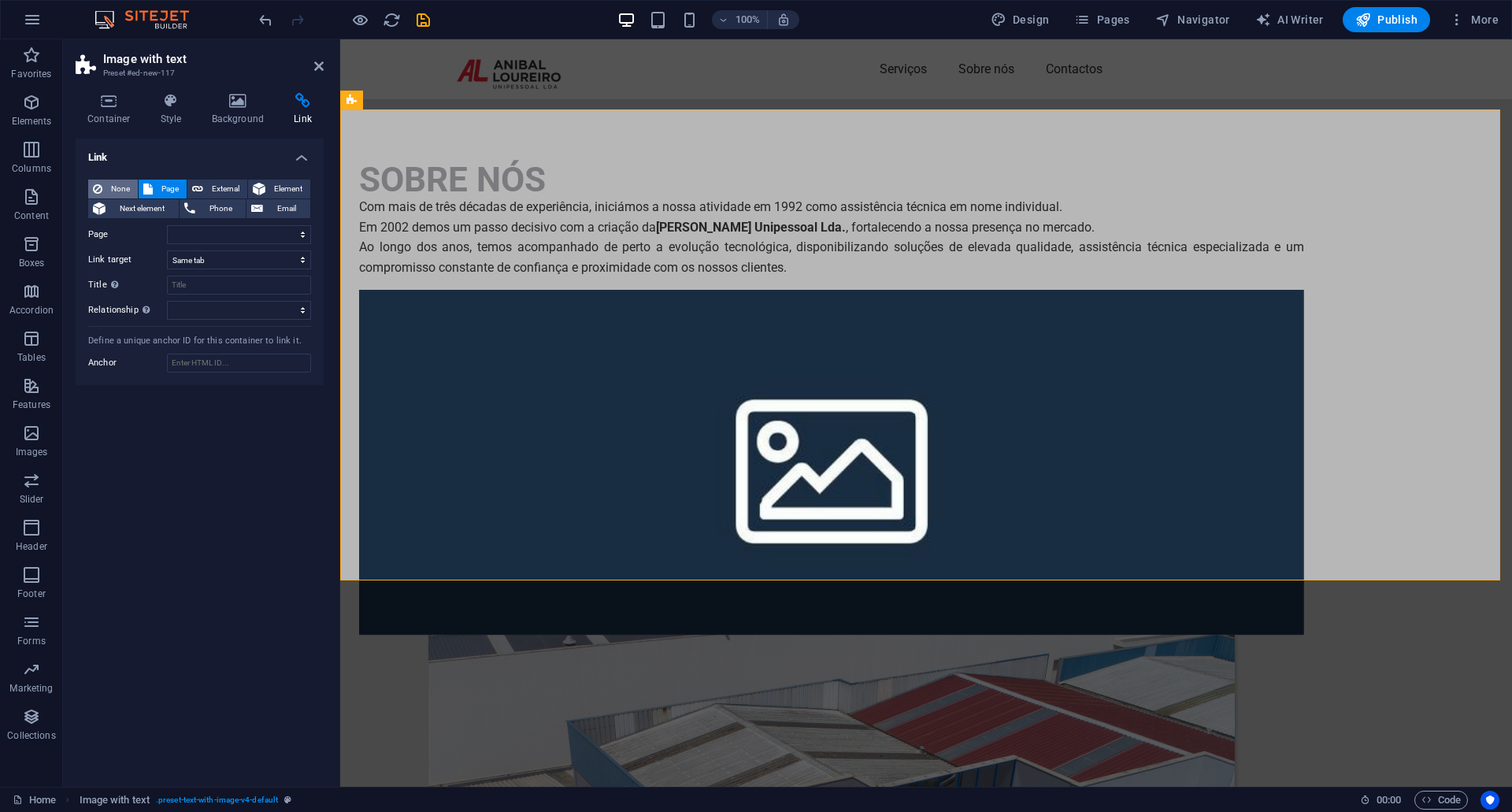
click at [128, 193] on span "None" at bounding box center [120, 189] width 26 height 19
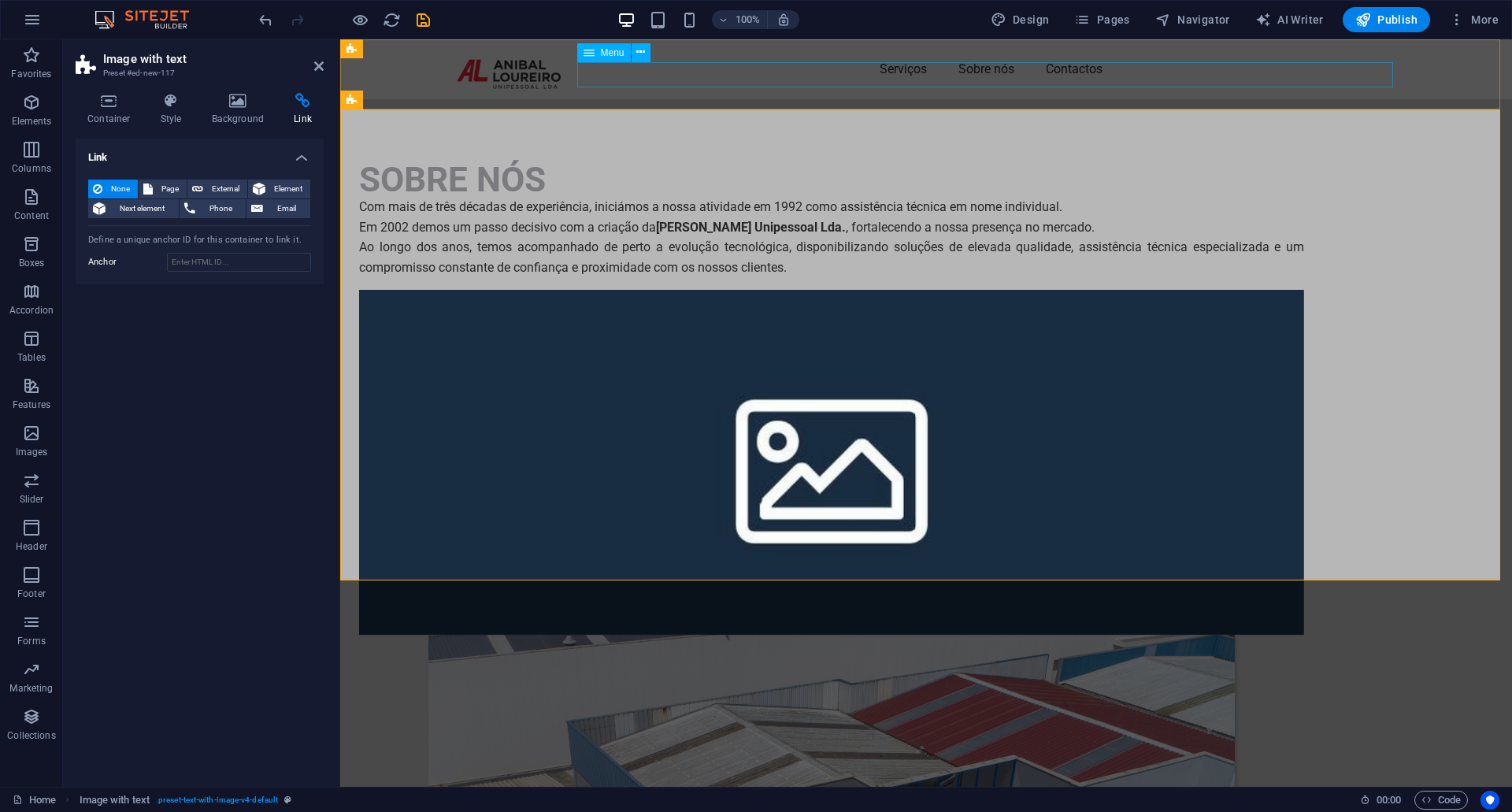
click at [900, 82] on nav "Serviços Sobre nós Contactos" at bounding box center [926, 69] width 945 height 25
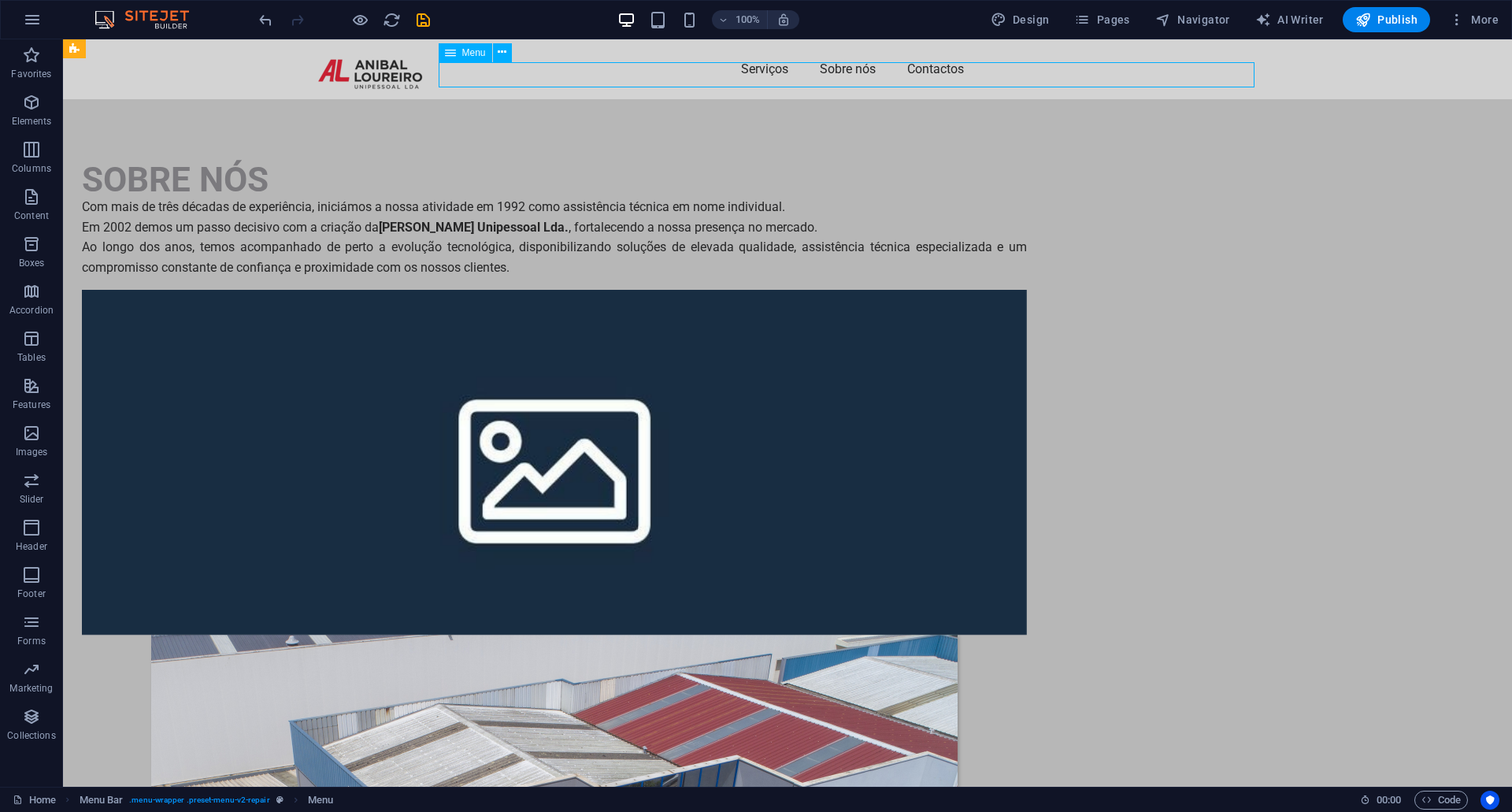
click at [770, 73] on nav "Serviços Sobre nós Contactos" at bounding box center [787, 69] width 945 height 25
click at [781, 78] on nav "Serviços Sobre nós Contactos" at bounding box center [787, 69] width 945 height 25
select select
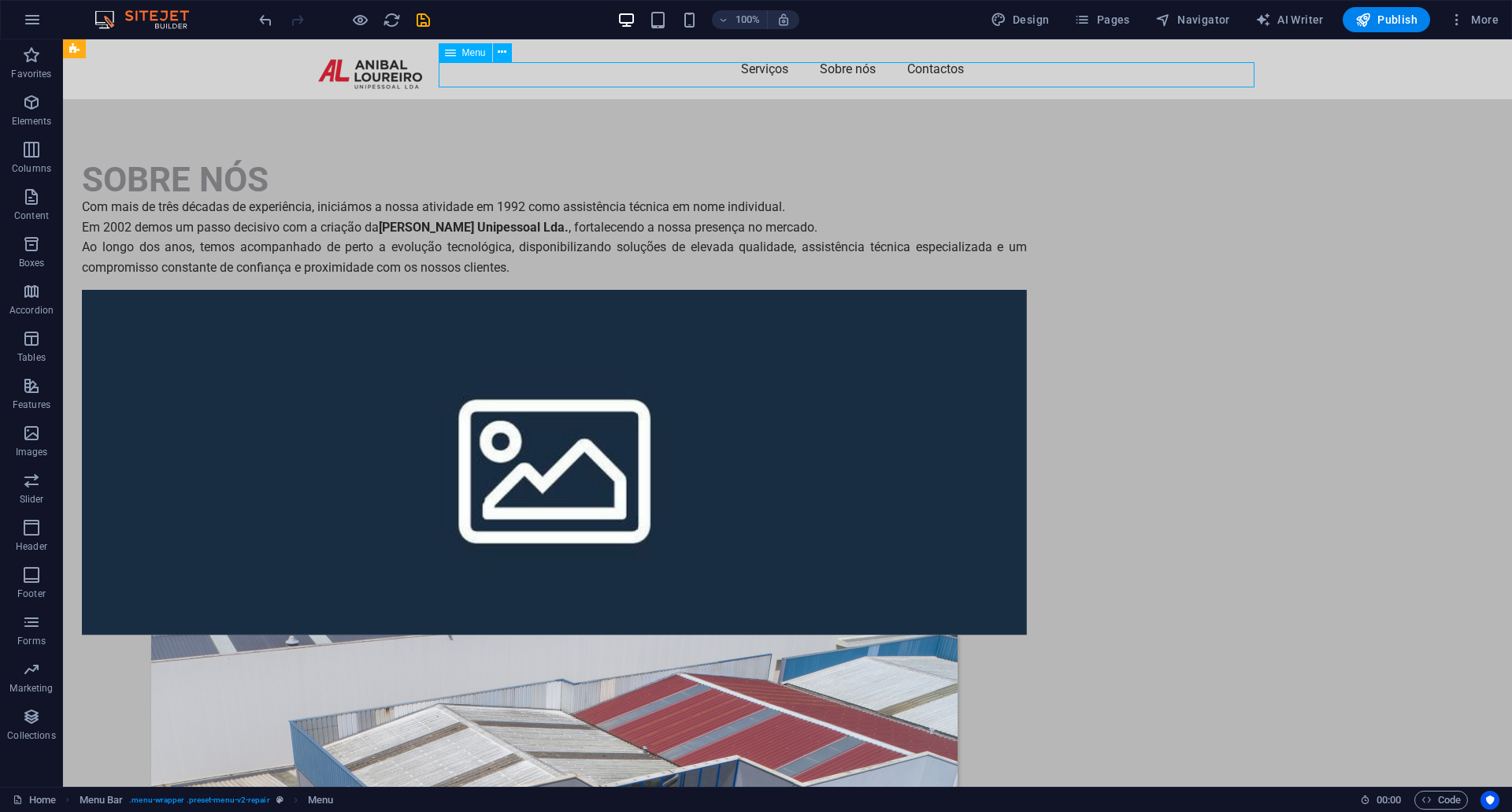
select select
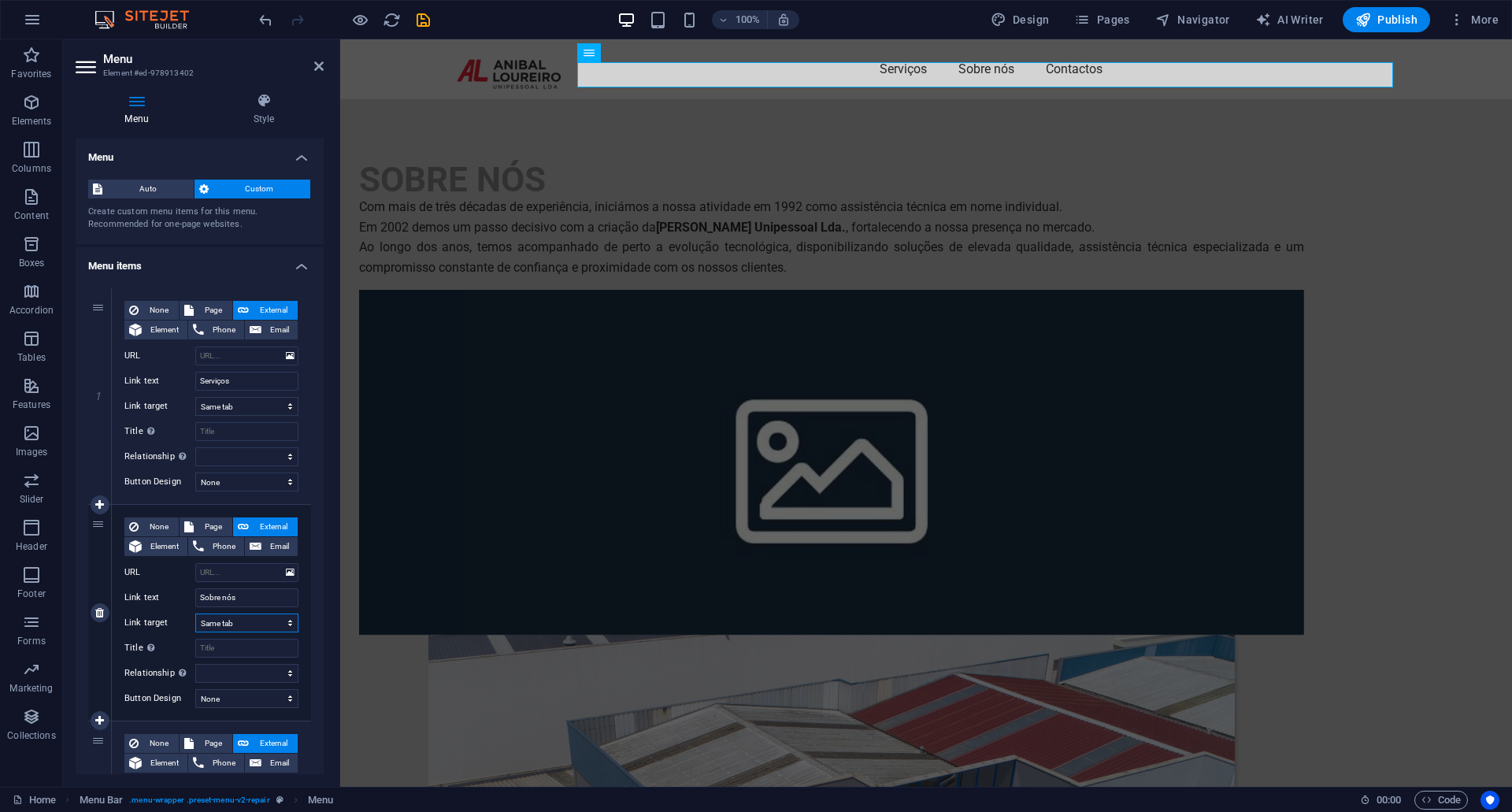
click at [285, 621] on select "New tab Same tab Overlay" at bounding box center [247, 623] width 103 height 19
click at [195, 614] on select "New tab Same tab Overlay" at bounding box center [247, 623] width 103 height 19
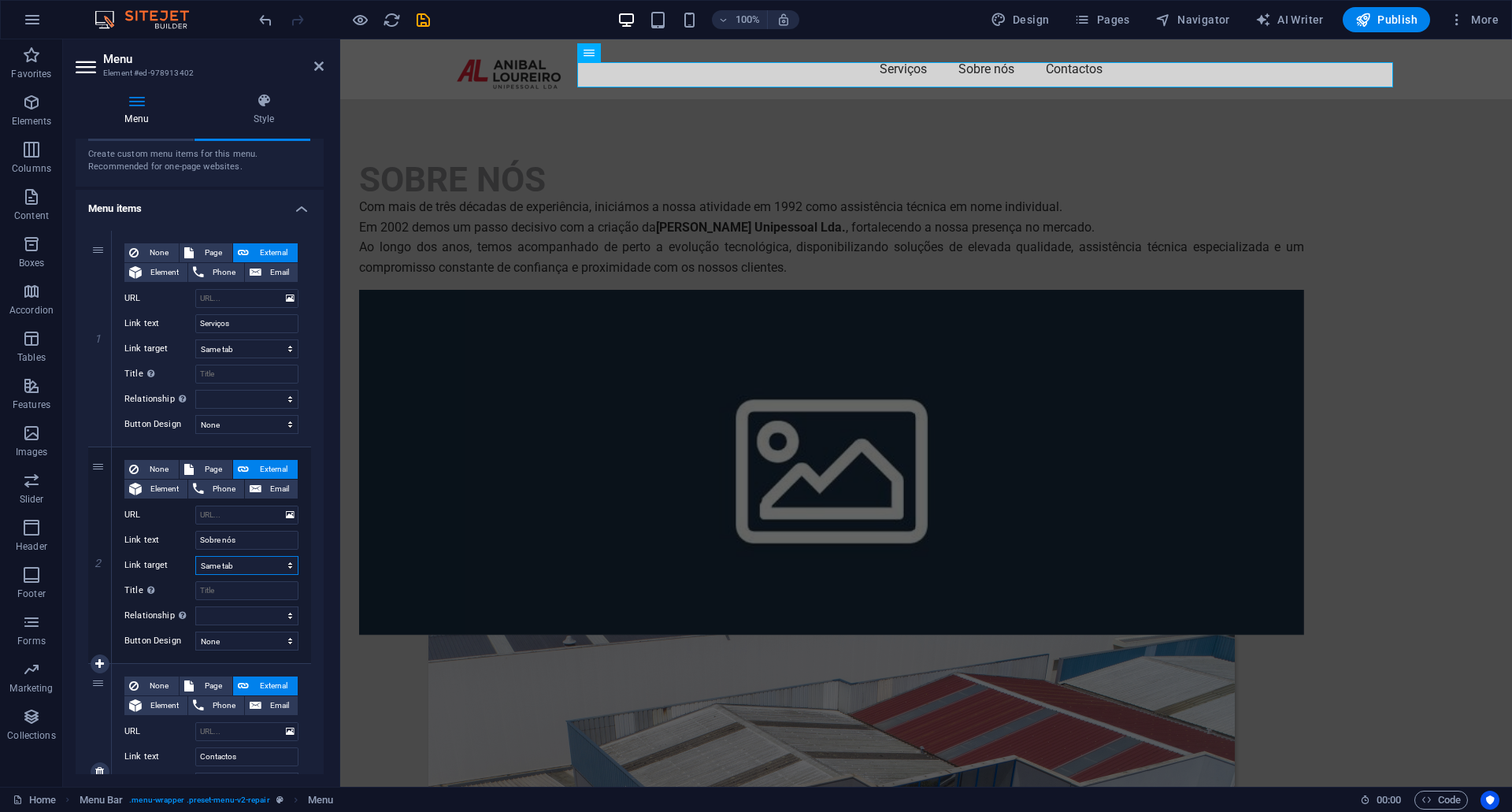
scroll to position [78, 0]
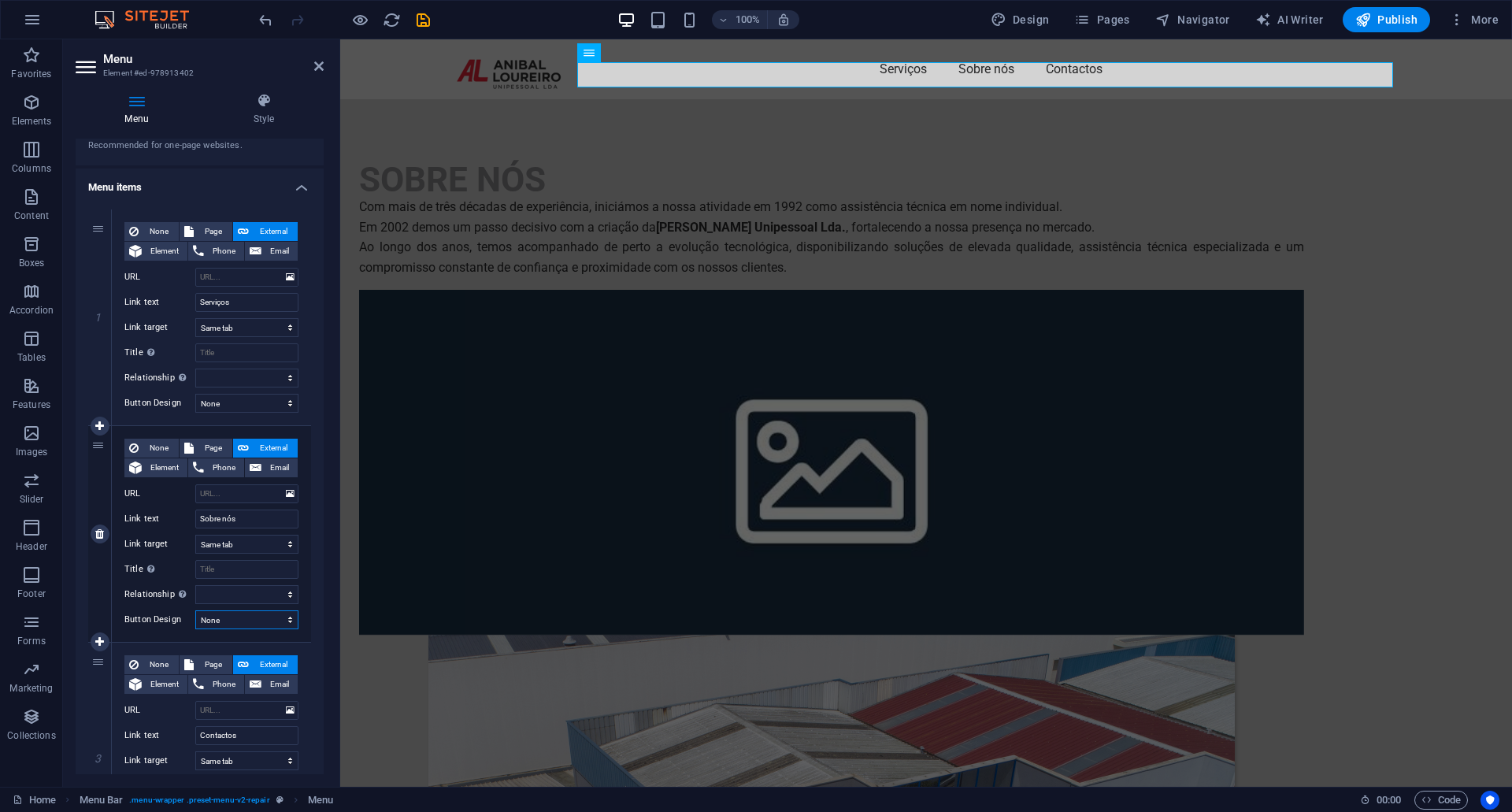
click at [284, 623] on select "None Default Primary Secondary" at bounding box center [247, 620] width 103 height 19
select select "primary"
click at [195, 610] on select "None Default Primary Secondary" at bounding box center [247, 620] width 103 height 19
select select
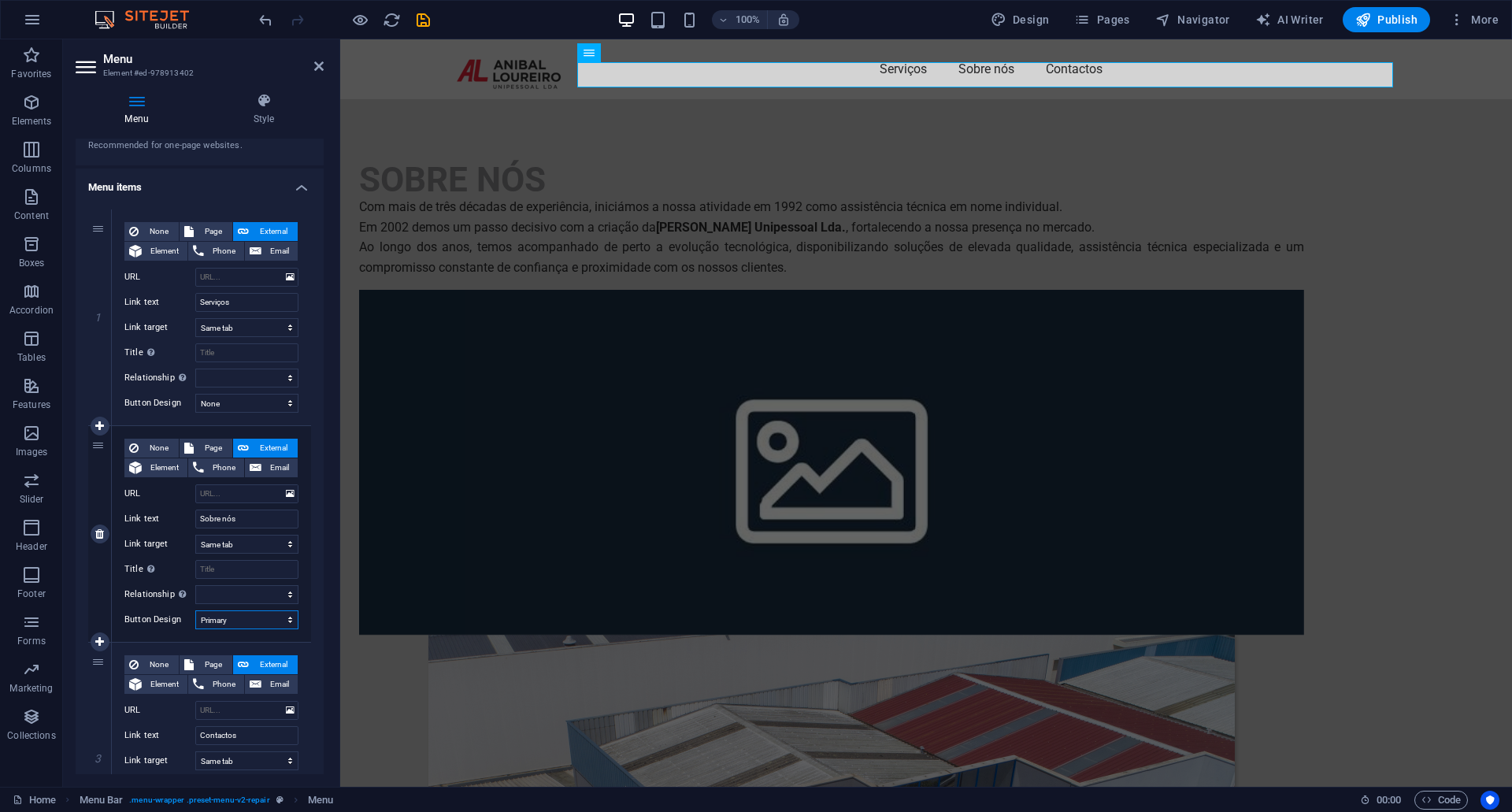
select select
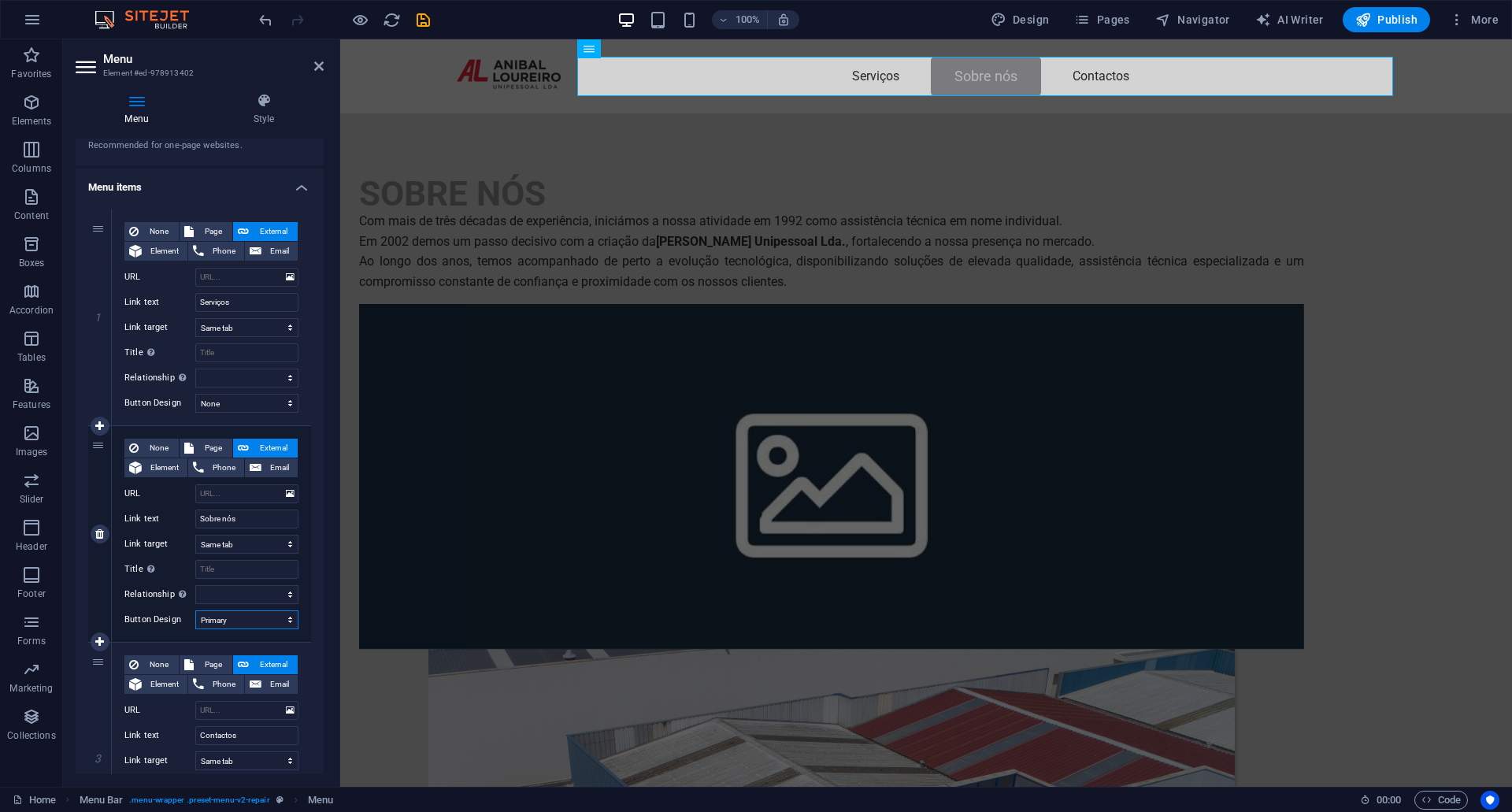
click at [284, 620] on select "None Default Primary Secondary" at bounding box center [247, 620] width 103 height 19
select select "default"
click at [195, 610] on select "None Default Primary Secondary" at bounding box center [247, 620] width 103 height 19
select select
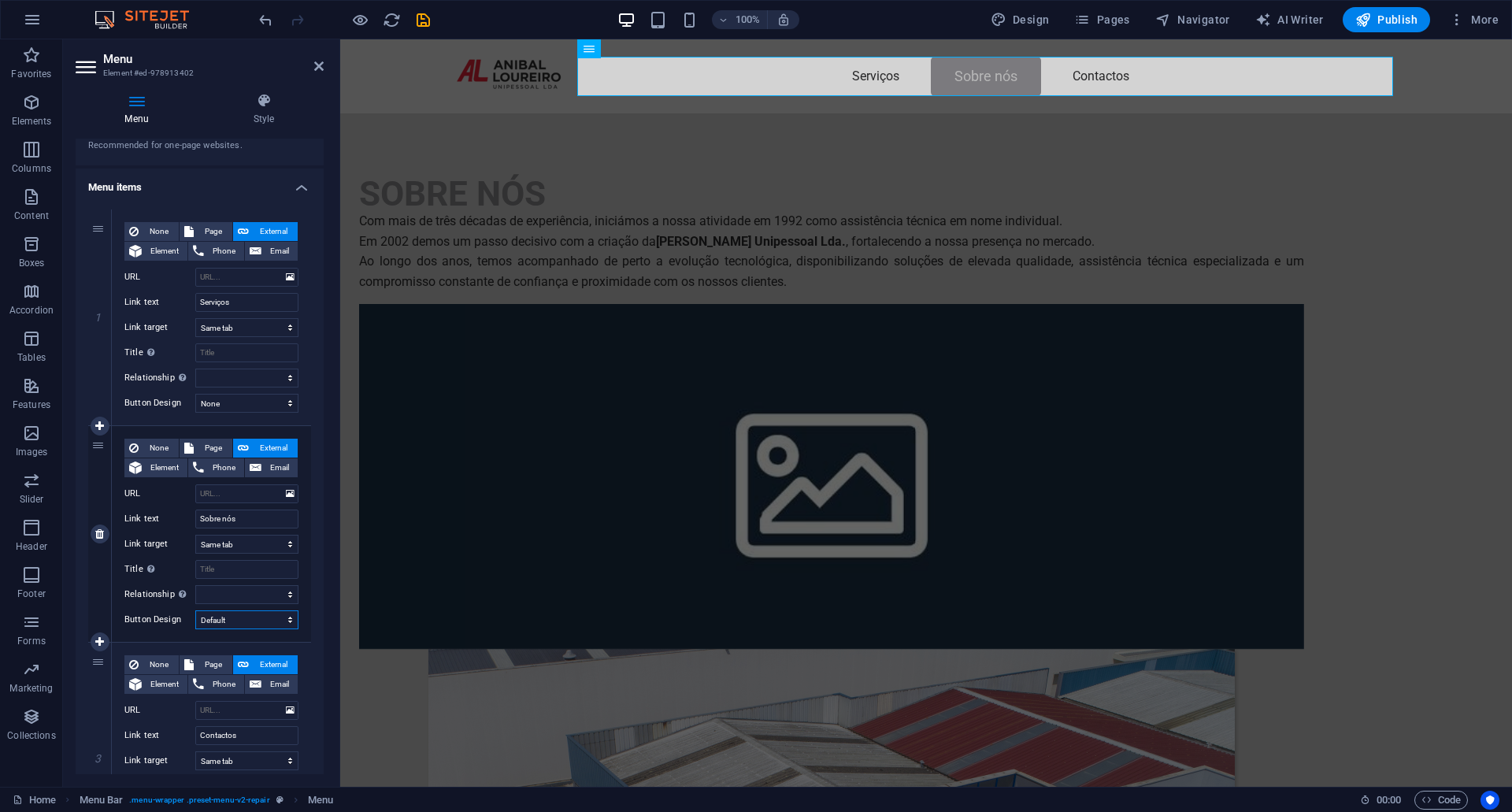
select select
click at [263, 622] on select "None Default Primary Secondary" at bounding box center [247, 620] width 103 height 19
select select "secondary"
click at [195, 610] on select "None Default Primary Secondary" at bounding box center [247, 620] width 103 height 19
select select
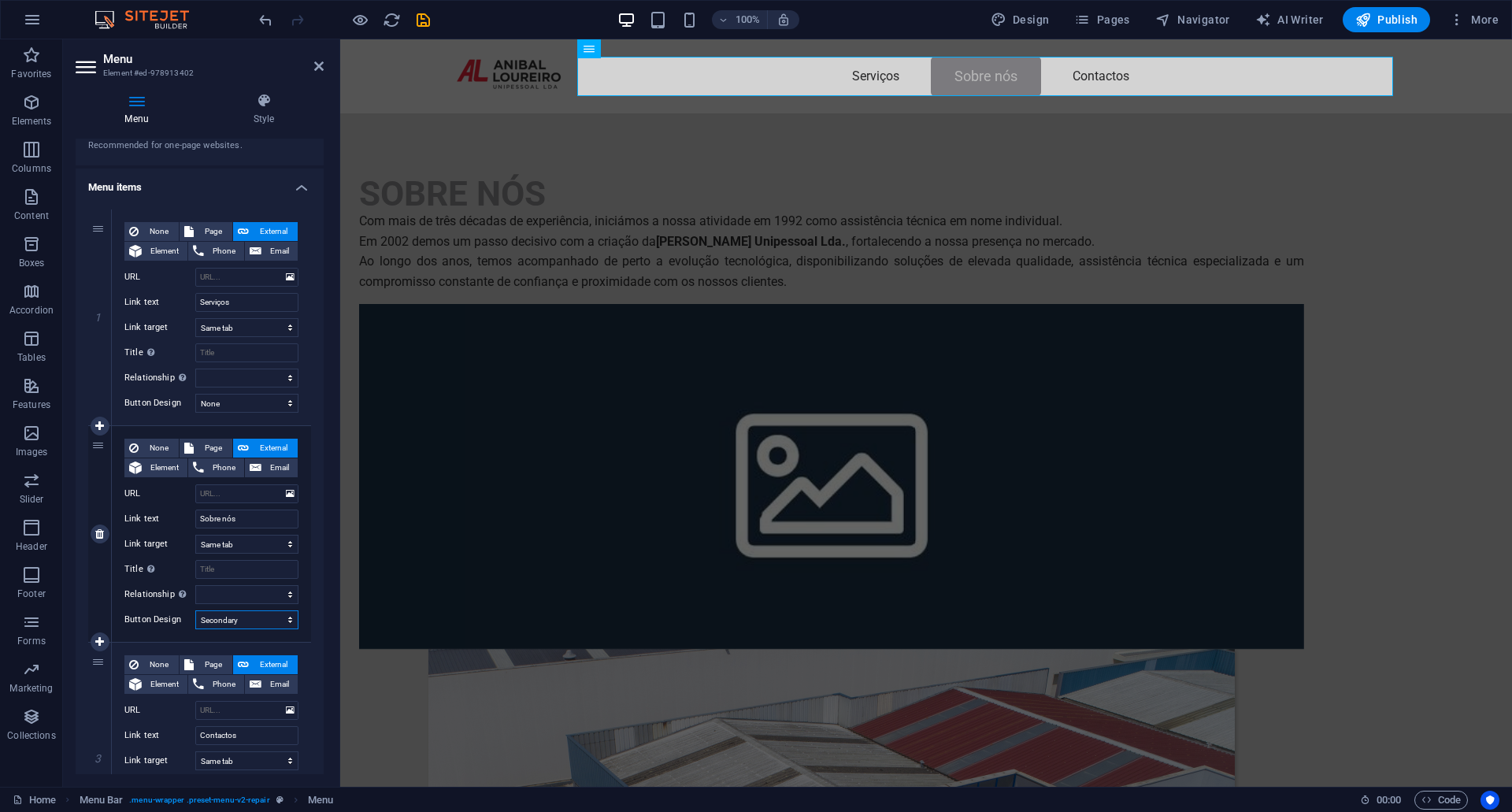
select select
click at [263, 621] on select "None Default Primary Secondary" at bounding box center [247, 620] width 103 height 19
select select
click at [195, 610] on select "None Default Primary Secondary" at bounding box center [247, 620] width 103 height 19
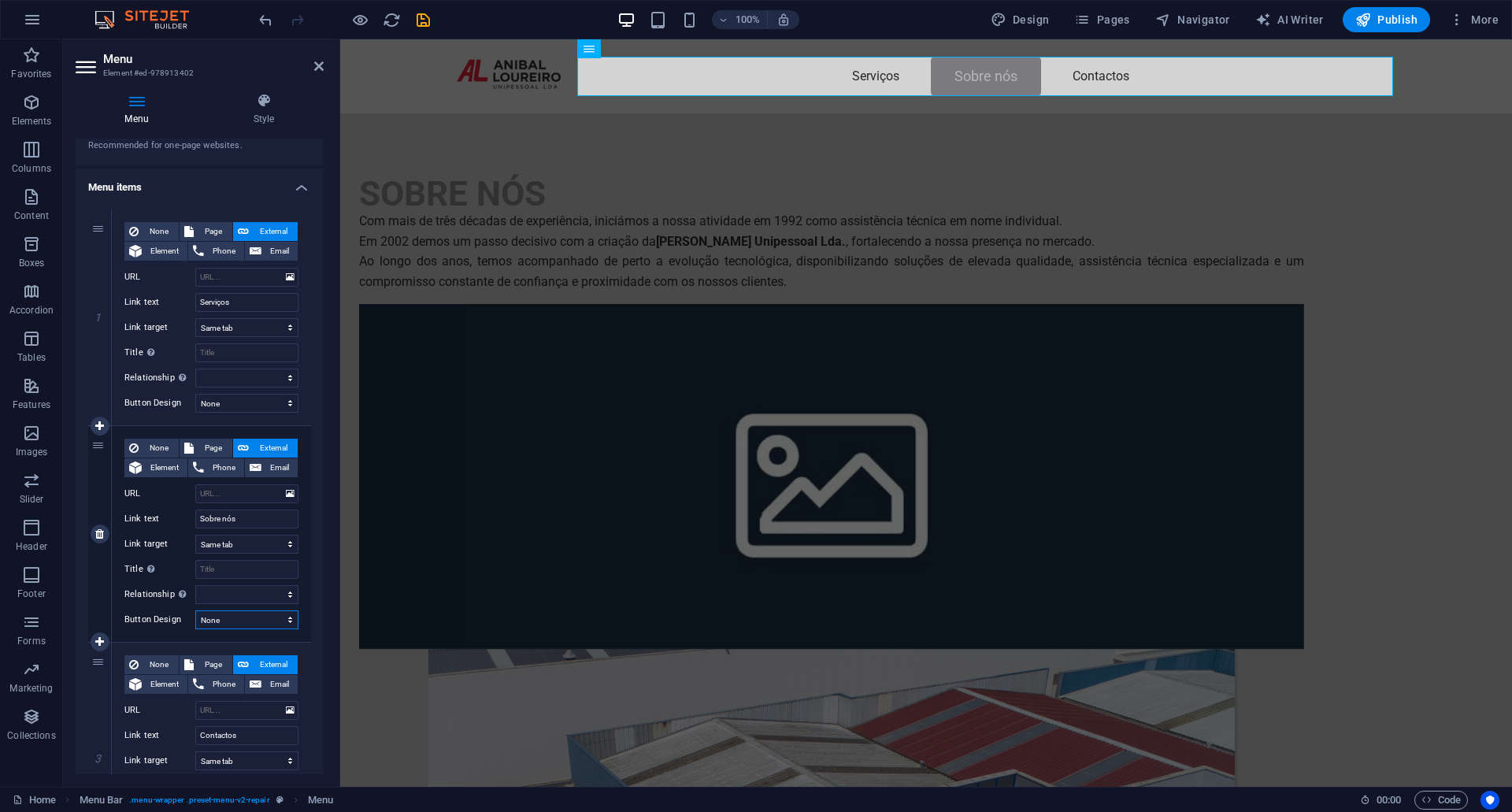
select select
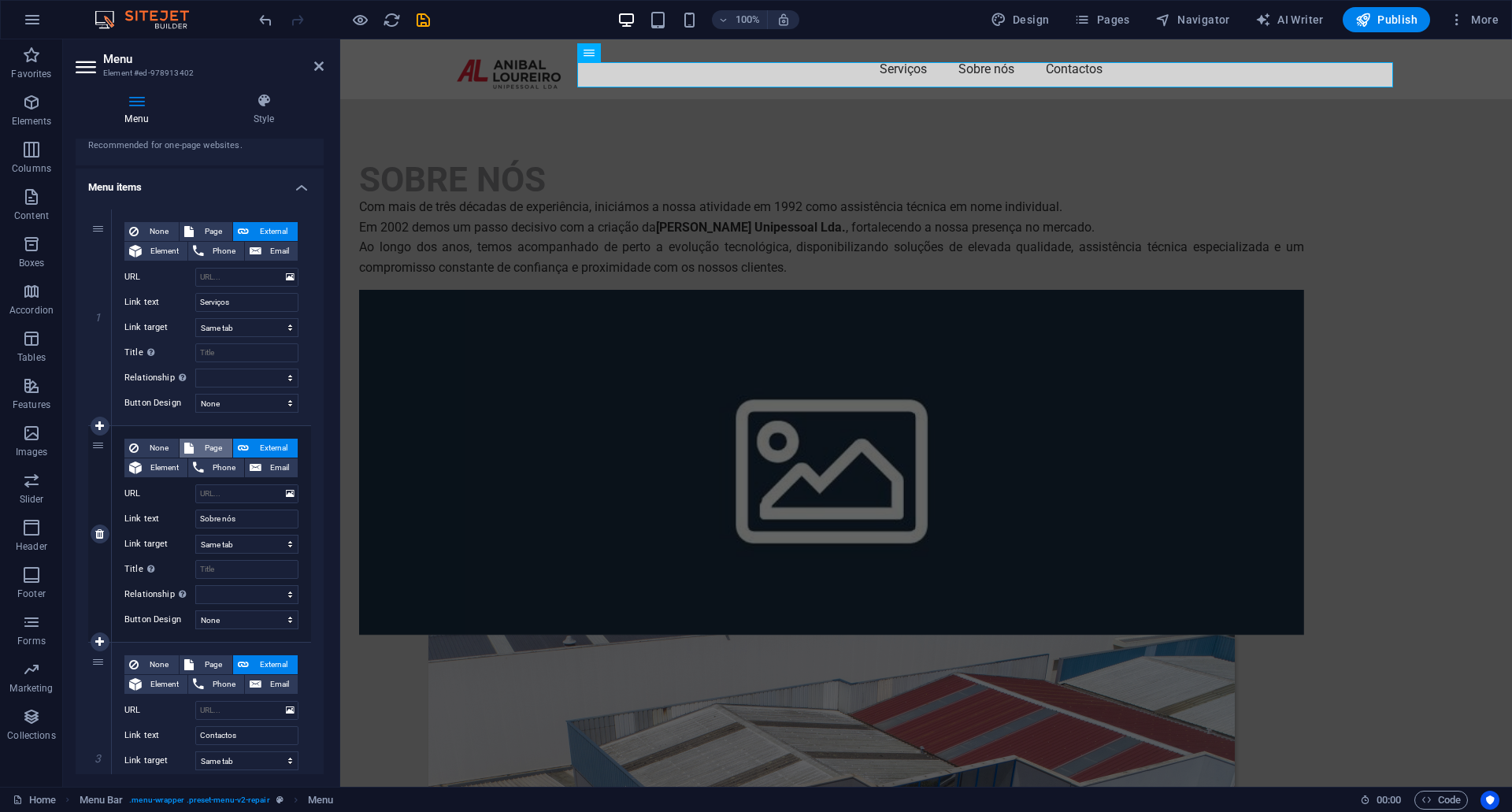
click at [208, 451] on span "Page" at bounding box center [212, 449] width 29 height 19
select select
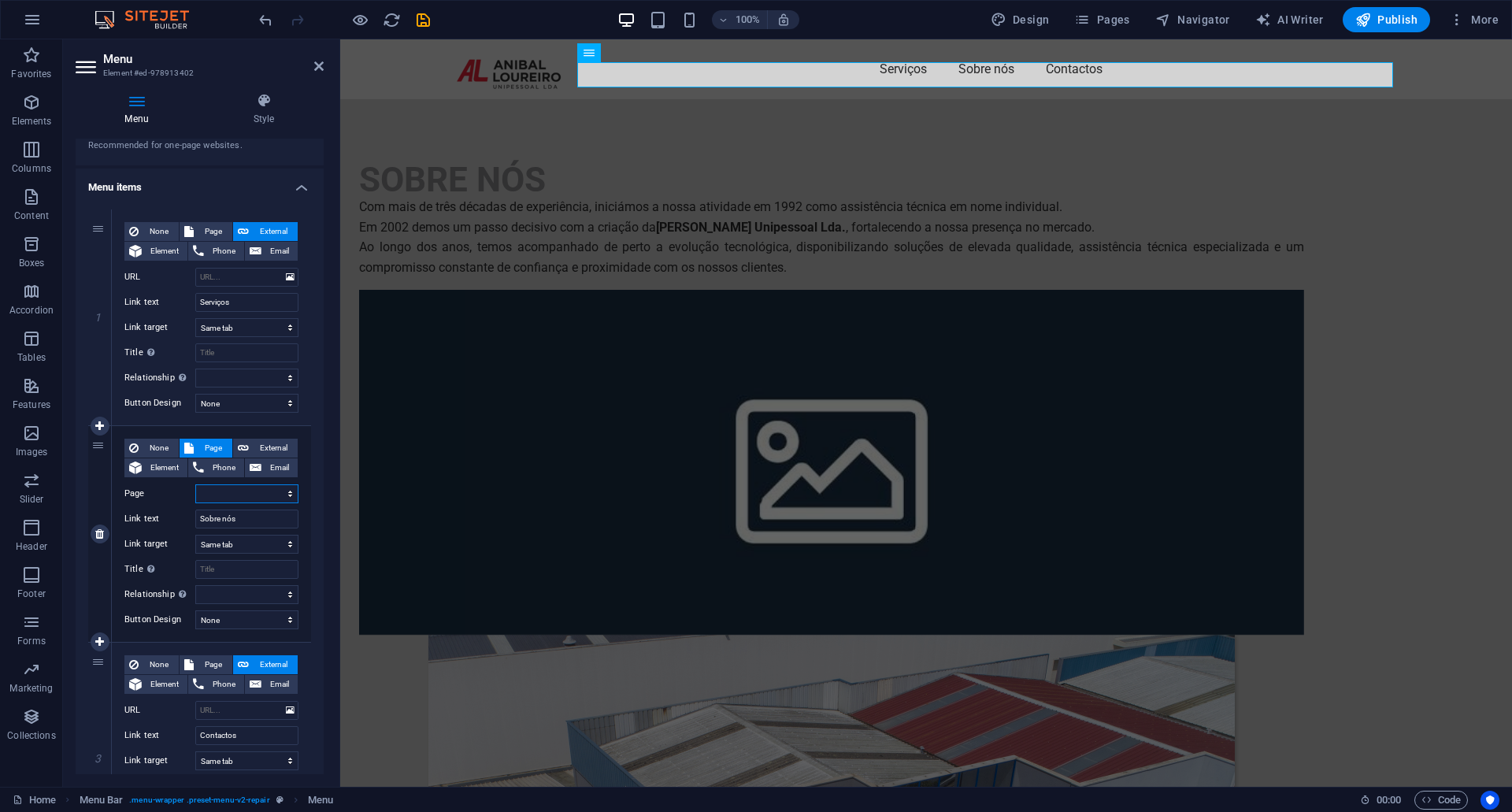
click at [286, 495] on select "Home Subpage Privacy" at bounding box center [247, 494] width 103 height 19
select select "1"
click at [195, 485] on select "Home Subpage Privacy" at bounding box center [247, 494] width 103 height 19
select select
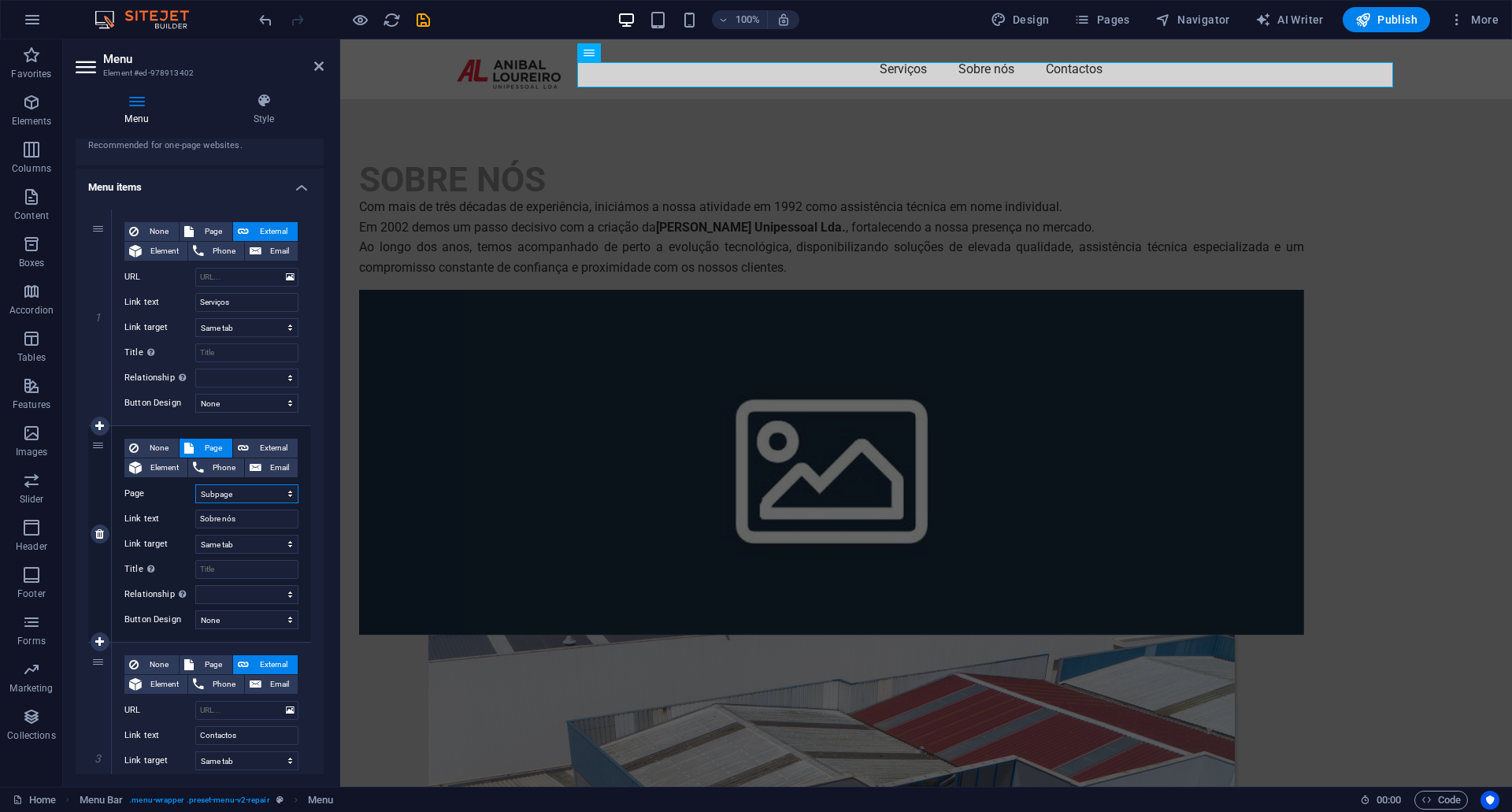
select select
click at [279, 491] on select "Home Subpage Privacy" at bounding box center [247, 494] width 103 height 19
select select "0"
click at [195, 485] on select "Home Subpage Privacy" at bounding box center [247, 494] width 103 height 19
select select
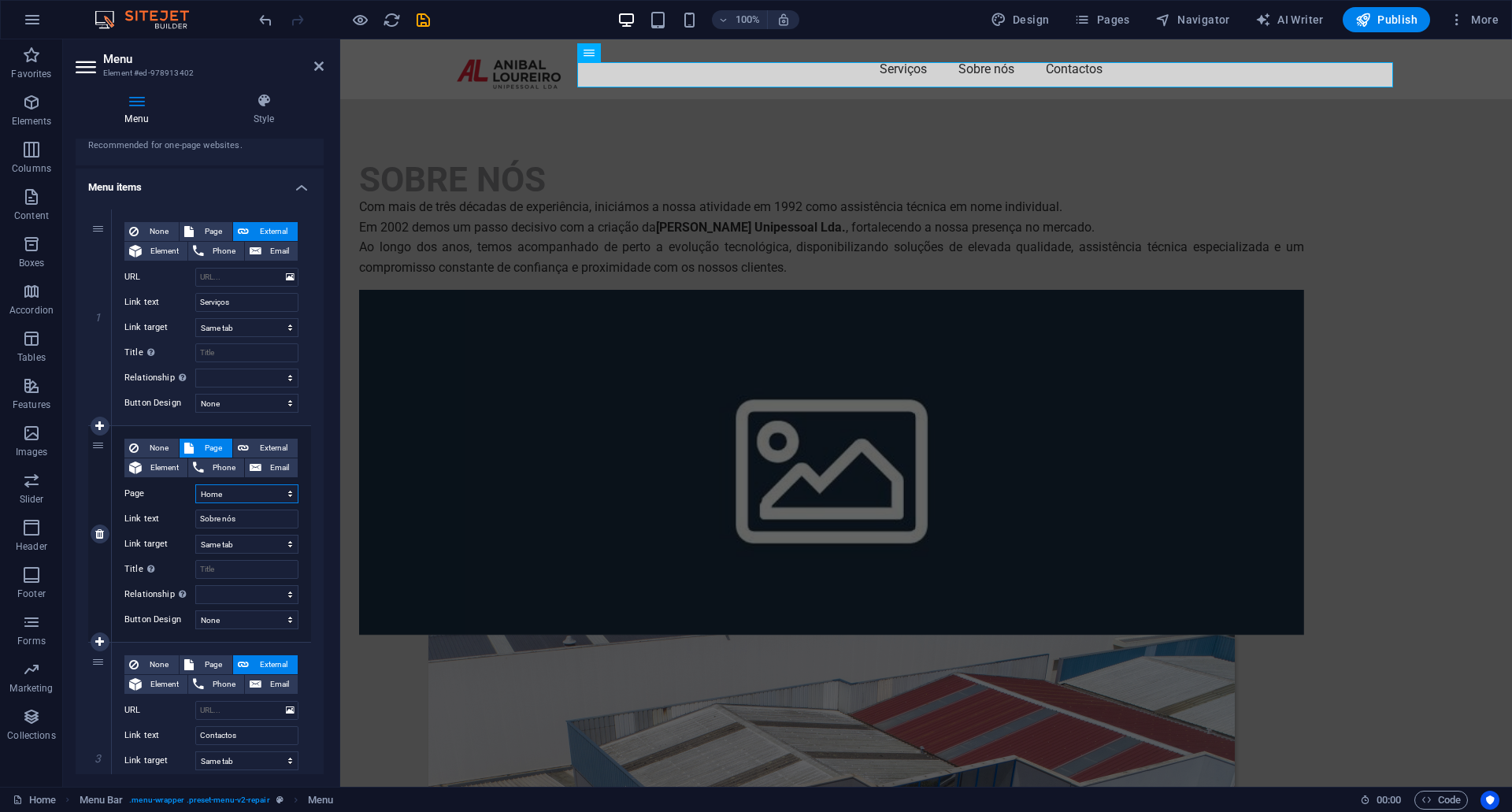
select select
click at [276, 540] on select "New tab Same tab Overlay" at bounding box center [247, 545] width 103 height 19
click at [195, 535] on select "New tab Same tab Overlay" at bounding box center [247, 545] width 103 height 19
click at [442, 102] on icon at bounding box center [443, 101] width 8 height 17
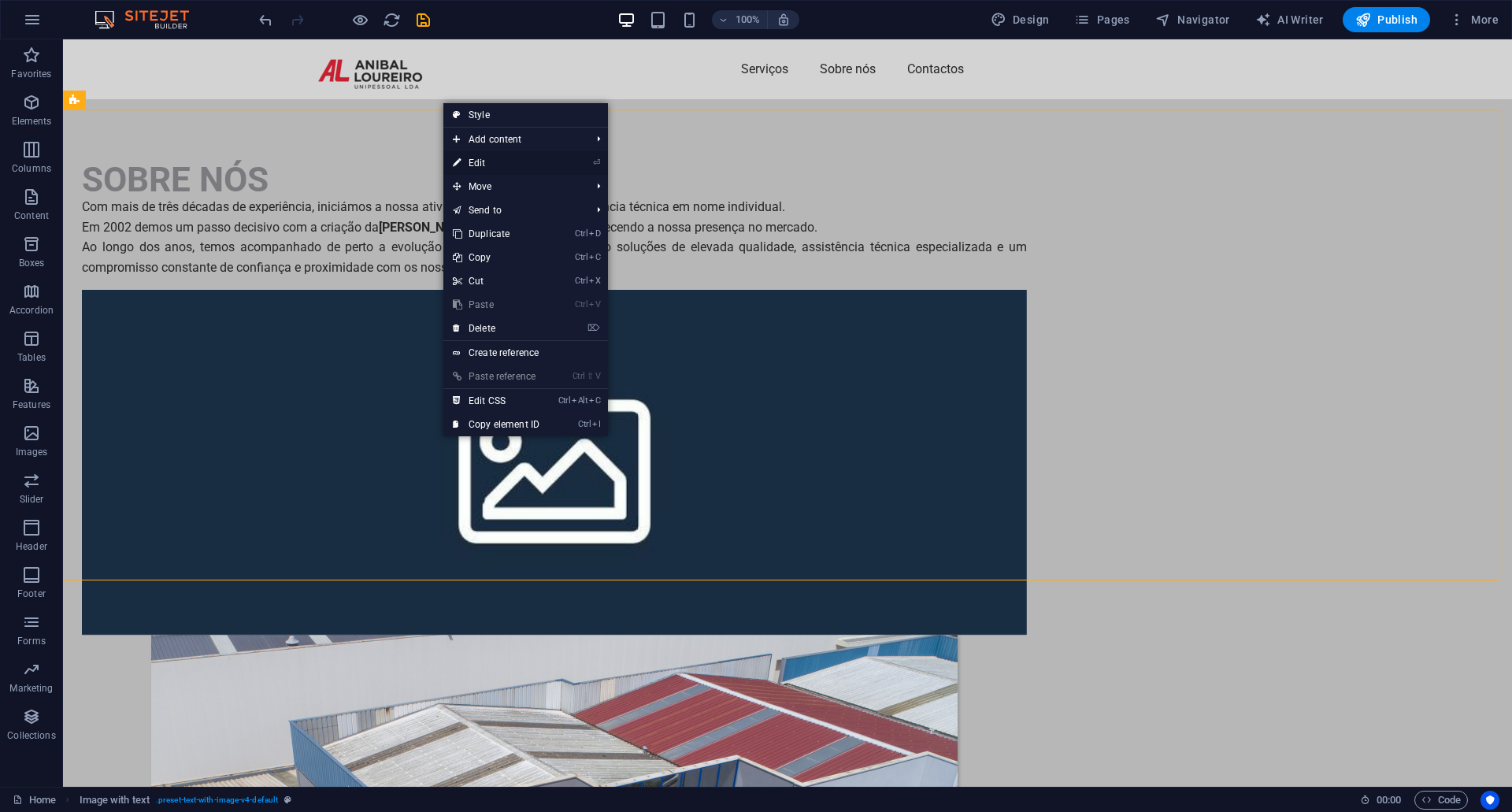
click at [535, 162] on link "⏎ Edit" at bounding box center [496, 163] width 106 height 23
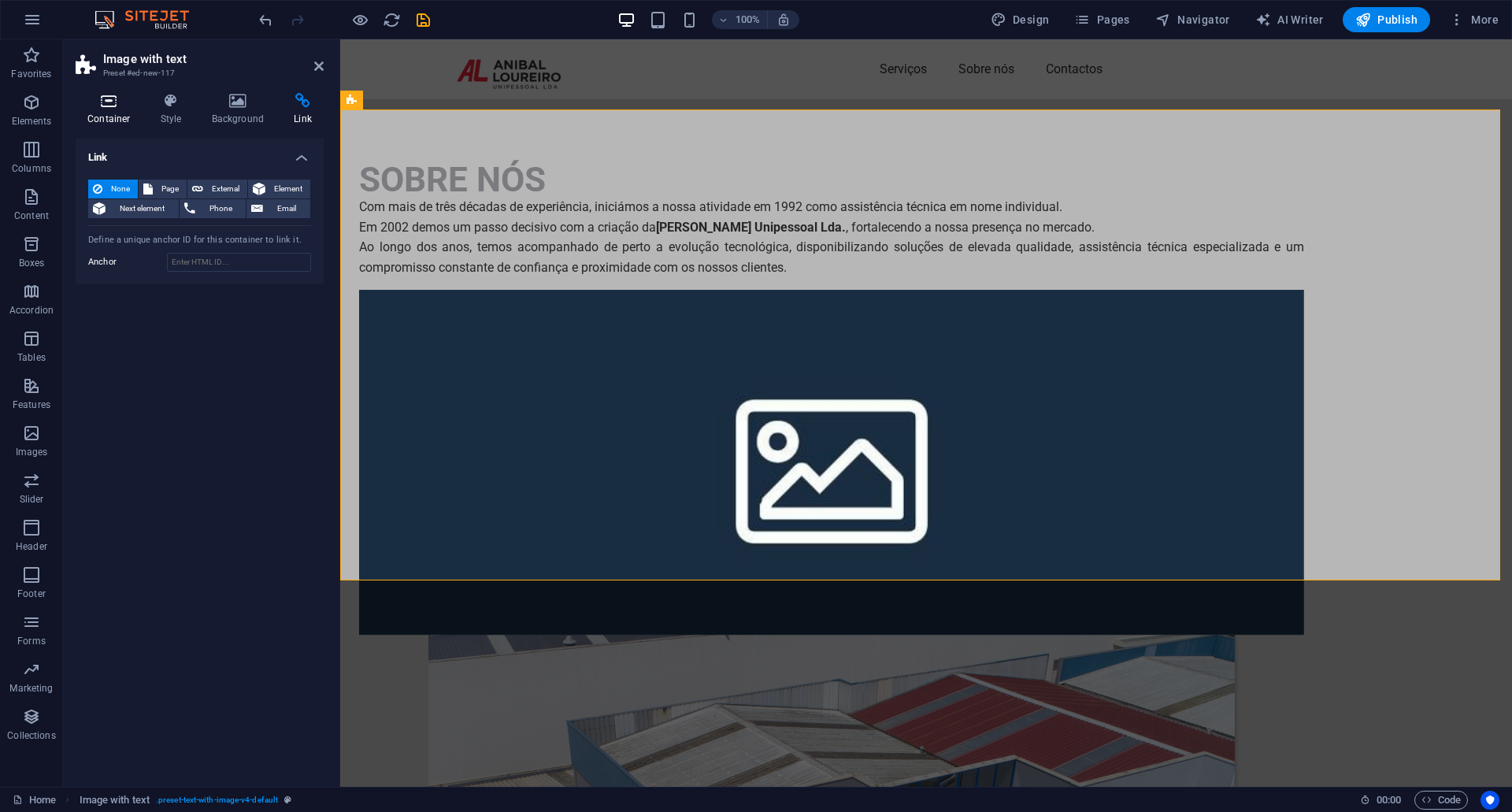
click at [113, 113] on h4 "Container" at bounding box center [112, 108] width 73 height 33
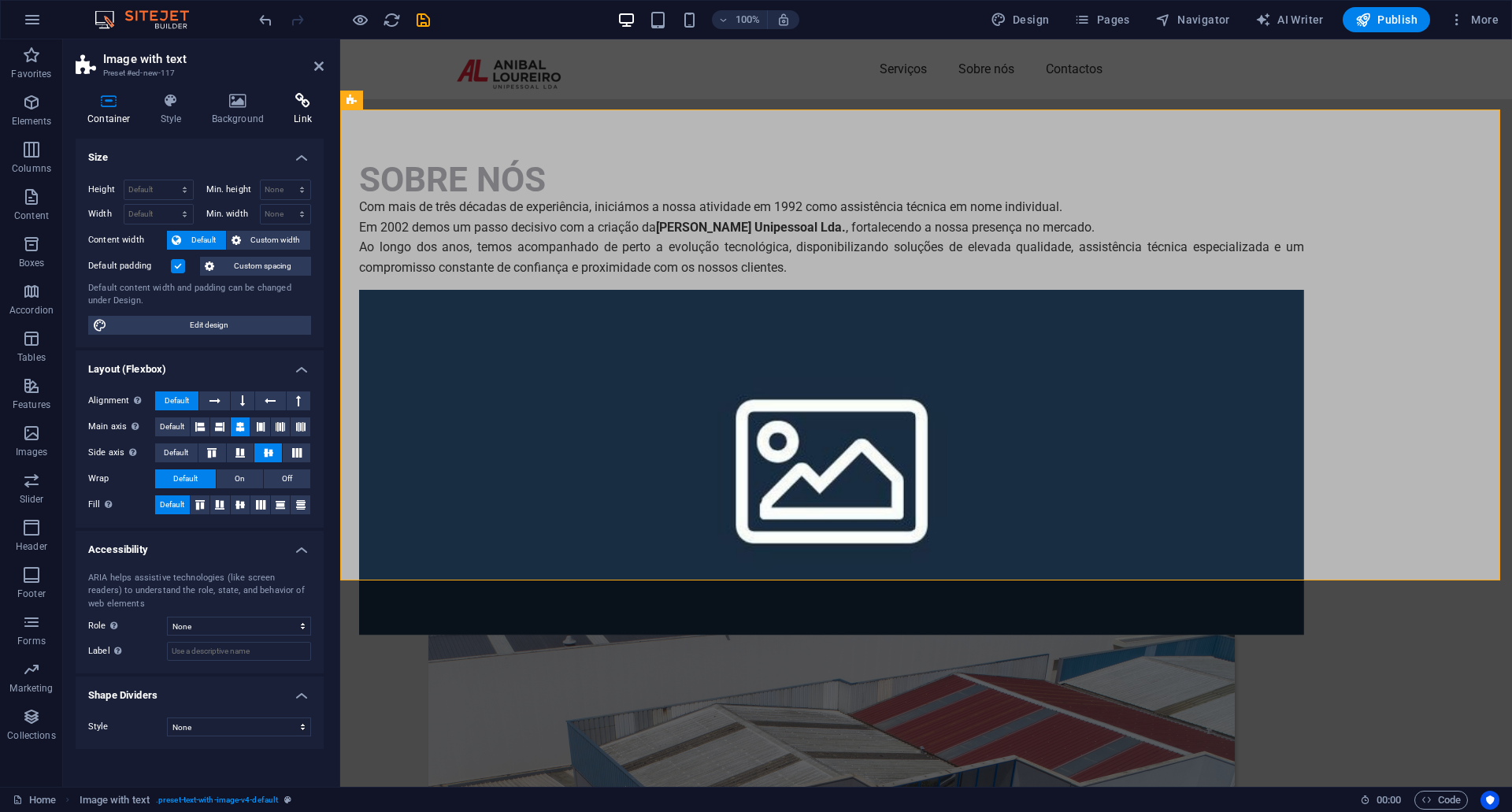
click at [304, 107] on icon at bounding box center [303, 100] width 42 height 16
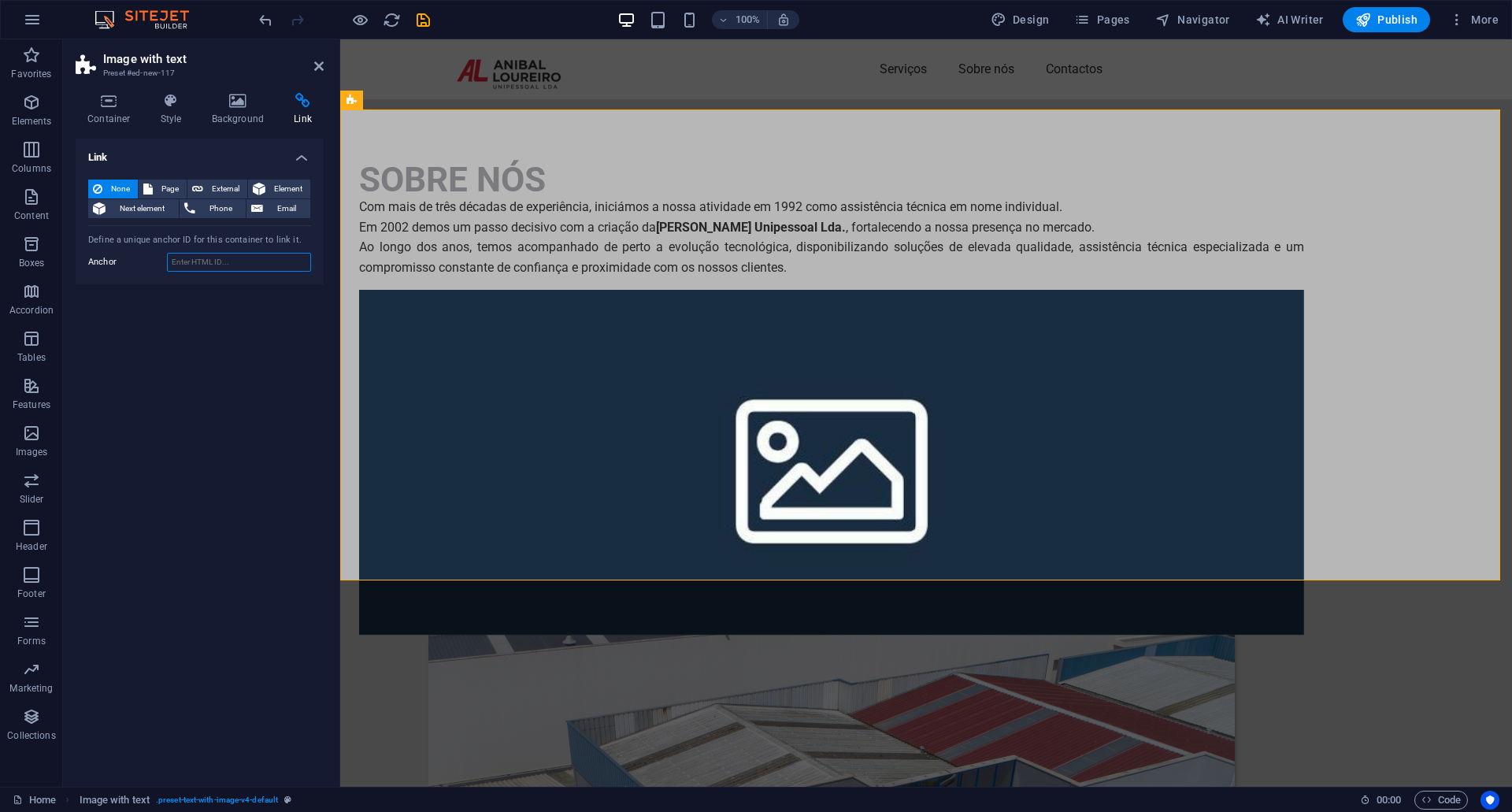
click at [204, 264] on input "Anchor" at bounding box center [239, 263] width 144 height 19
type input "SOBRENOS"
click at [581, 154] on div "SOBRE NÓS Com mais de três décadas de experiência, iniciámos a nossa atividade …" at bounding box center [926, 701] width 1172 height 1204
click at [975, 71] on nav "Serviços Sobre nós Contactos" at bounding box center [926, 69] width 945 height 25
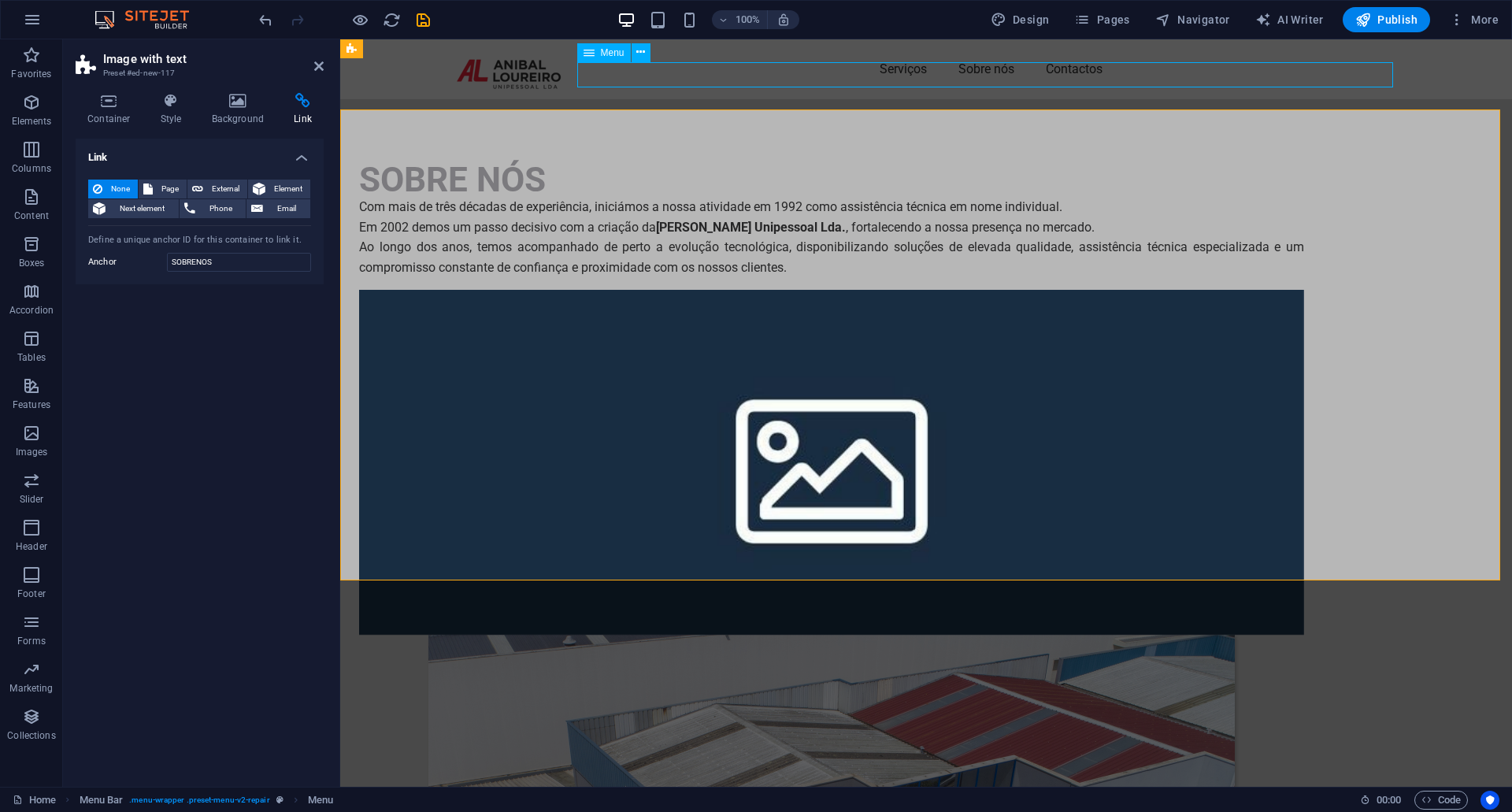
select select
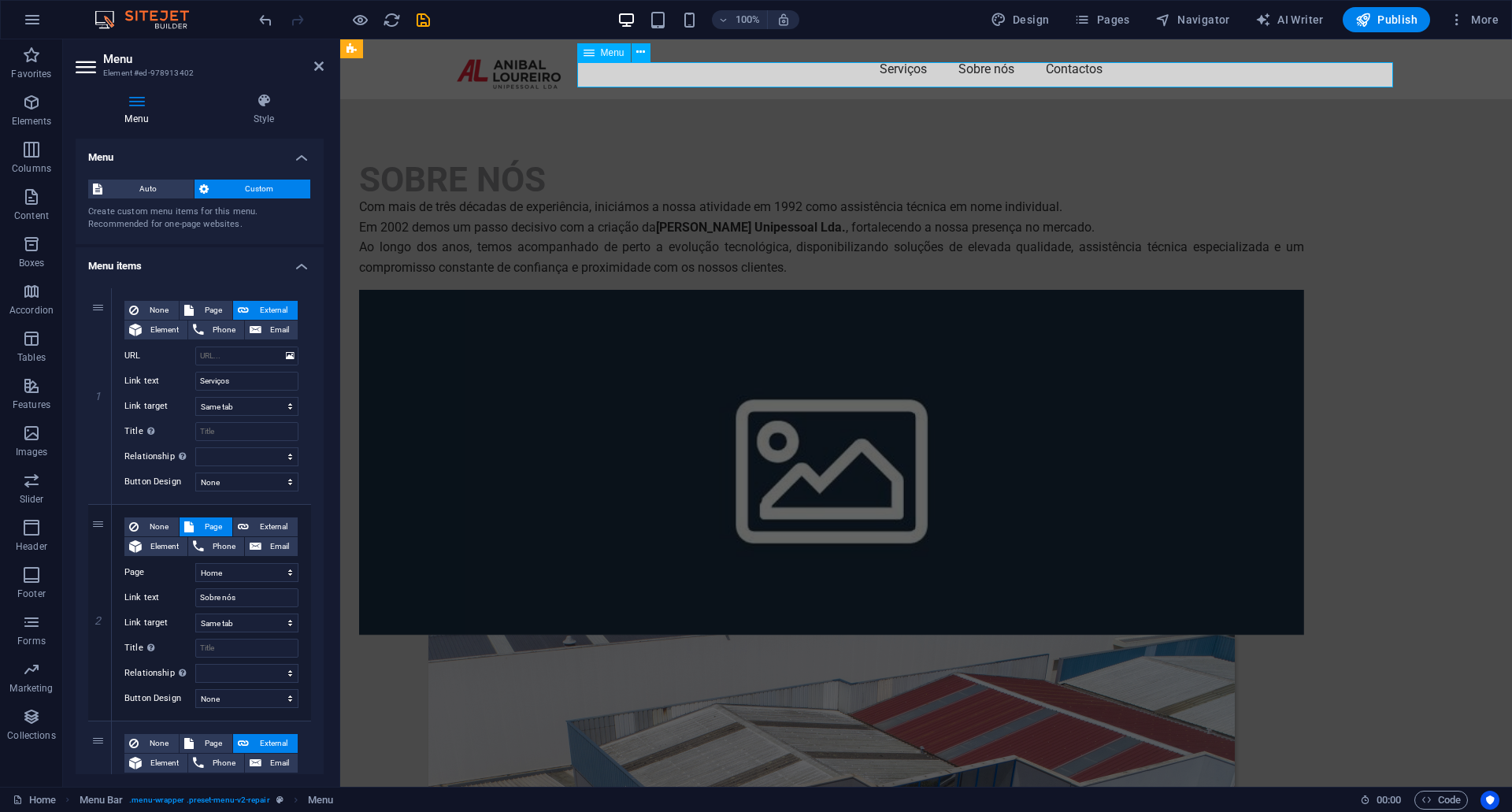
click at [910, 71] on nav "Serviços Sobre nós Contactos" at bounding box center [926, 69] width 945 height 25
click at [971, 73] on nav "Serviços Sobre nós Contactos" at bounding box center [926, 69] width 945 height 25
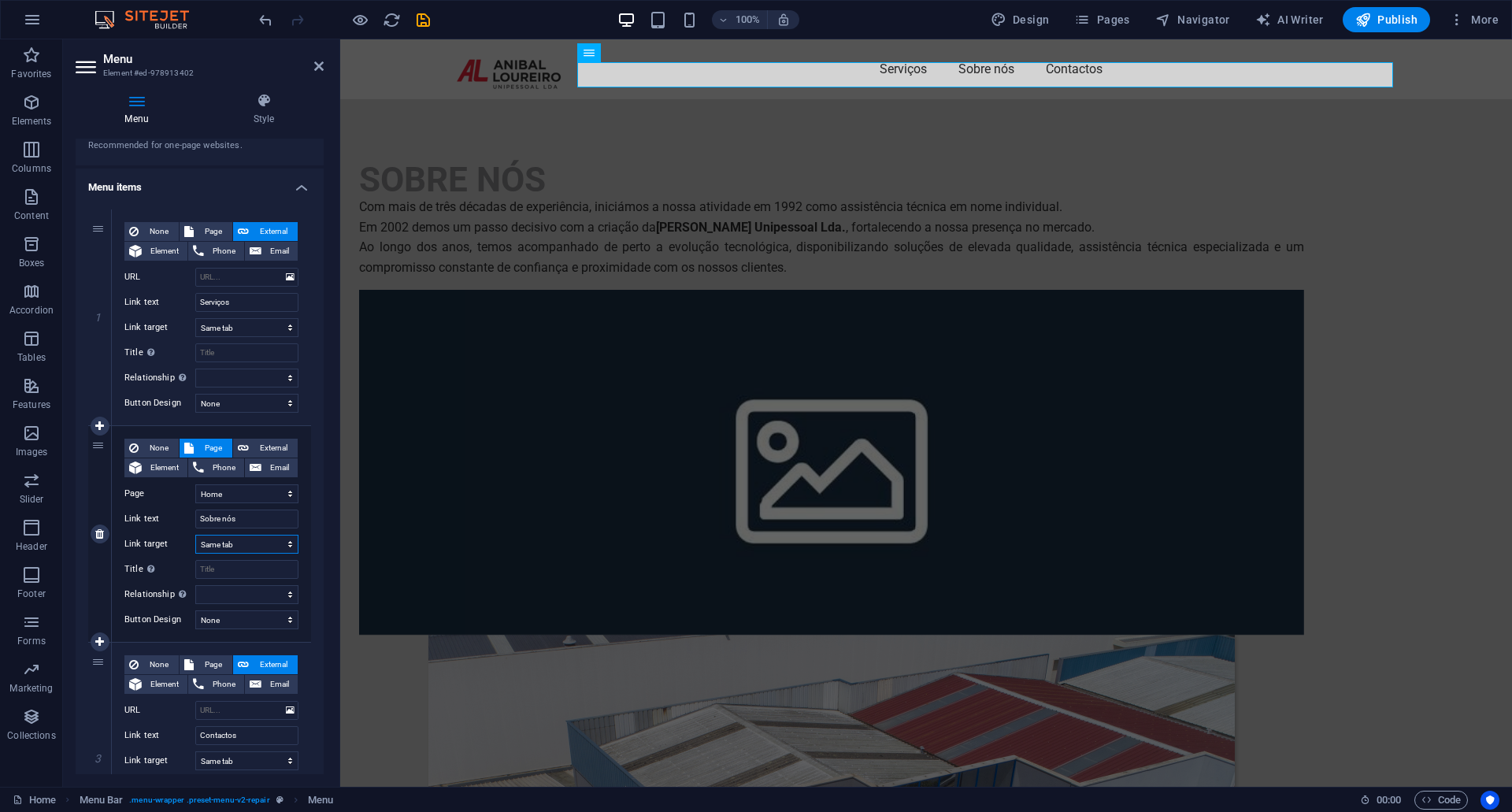
click at [265, 542] on select "New tab Same tab Overlay" at bounding box center [247, 545] width 103 height 19
click at [195, 535] on select "New tab Same tab Overlay" at bounding box center [247, 545] width 103 height 19
click at [277, 495] on select "Home Subpage Privacy" at bounding box center [247, 494] width 103 height 19
select select "1"
click at [195, 485] on select "Home Subpage Privacy" at bounding box center [247, 494] width 103 height 19
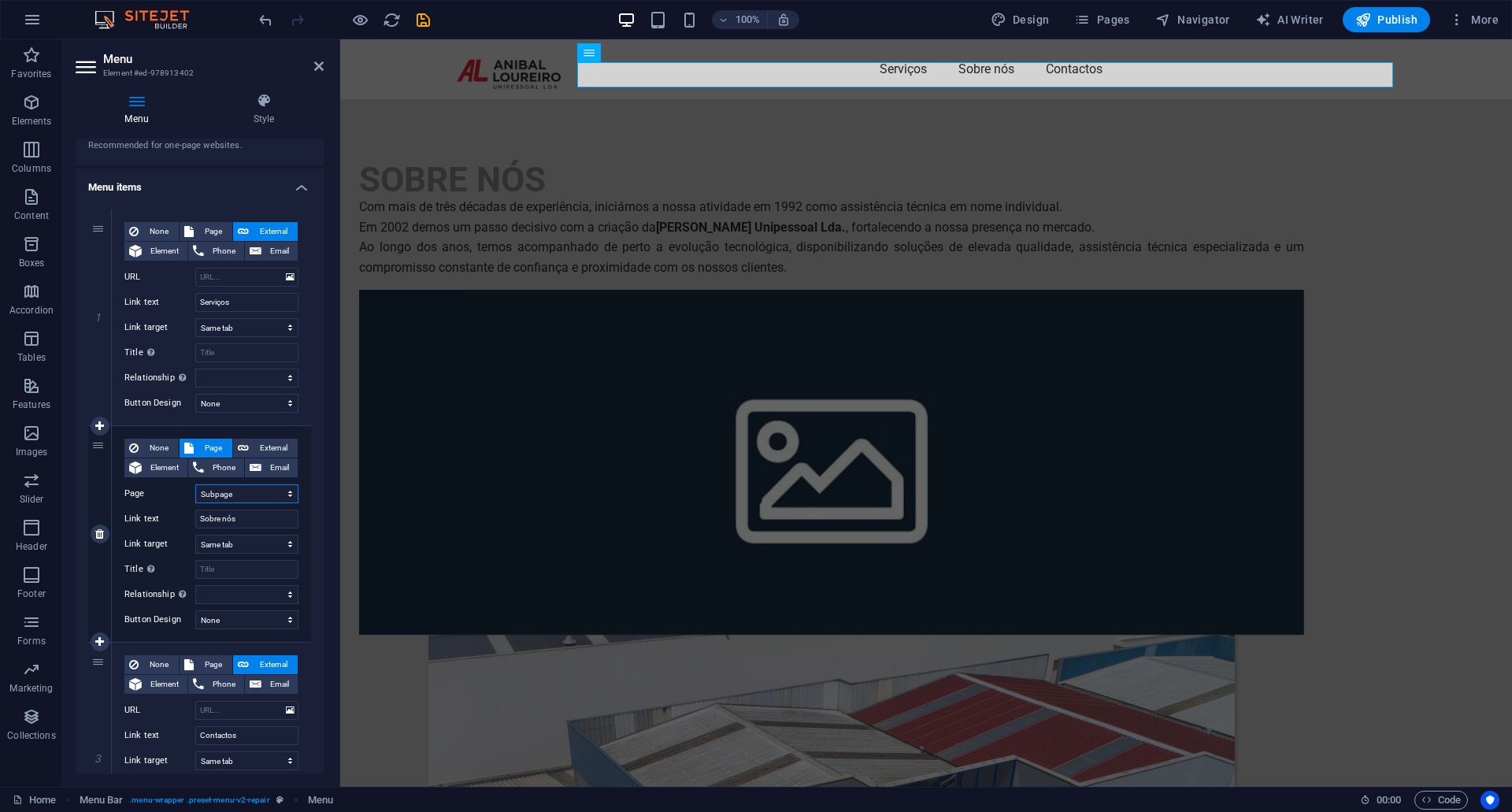
select select
click at [261, 543] on select "New tab Same tab Overlay" at bounding box center [247, 545] width 103 height 19
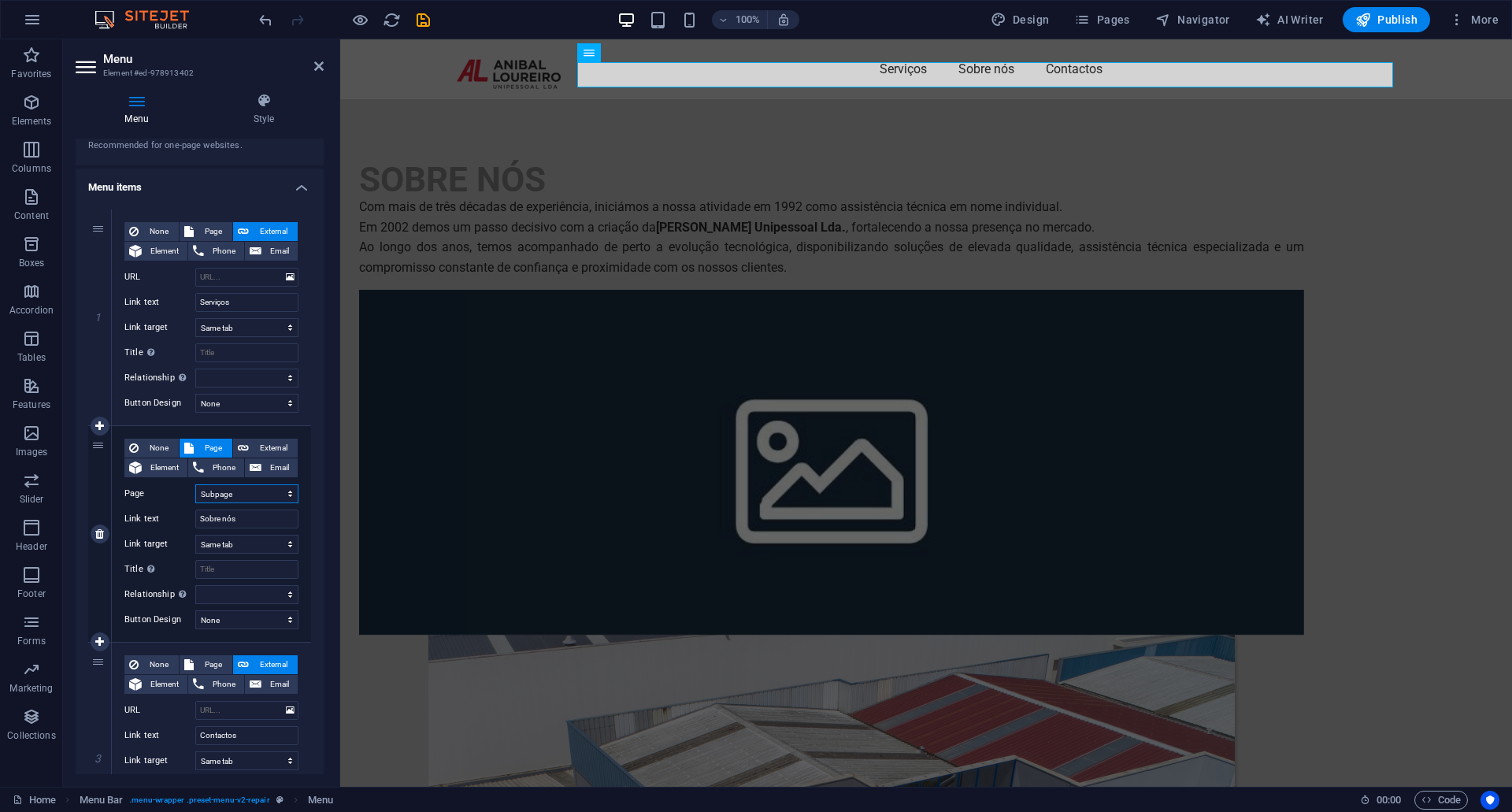
click at [274, 500] on select "Home Subpage Privacy" at bounding box center [247, 494] width 103 height 19
select select "0"
click at [195, 485] on select "Home Subpage Privacy" at bounding box center [247, 494] width 103 height 19
select select
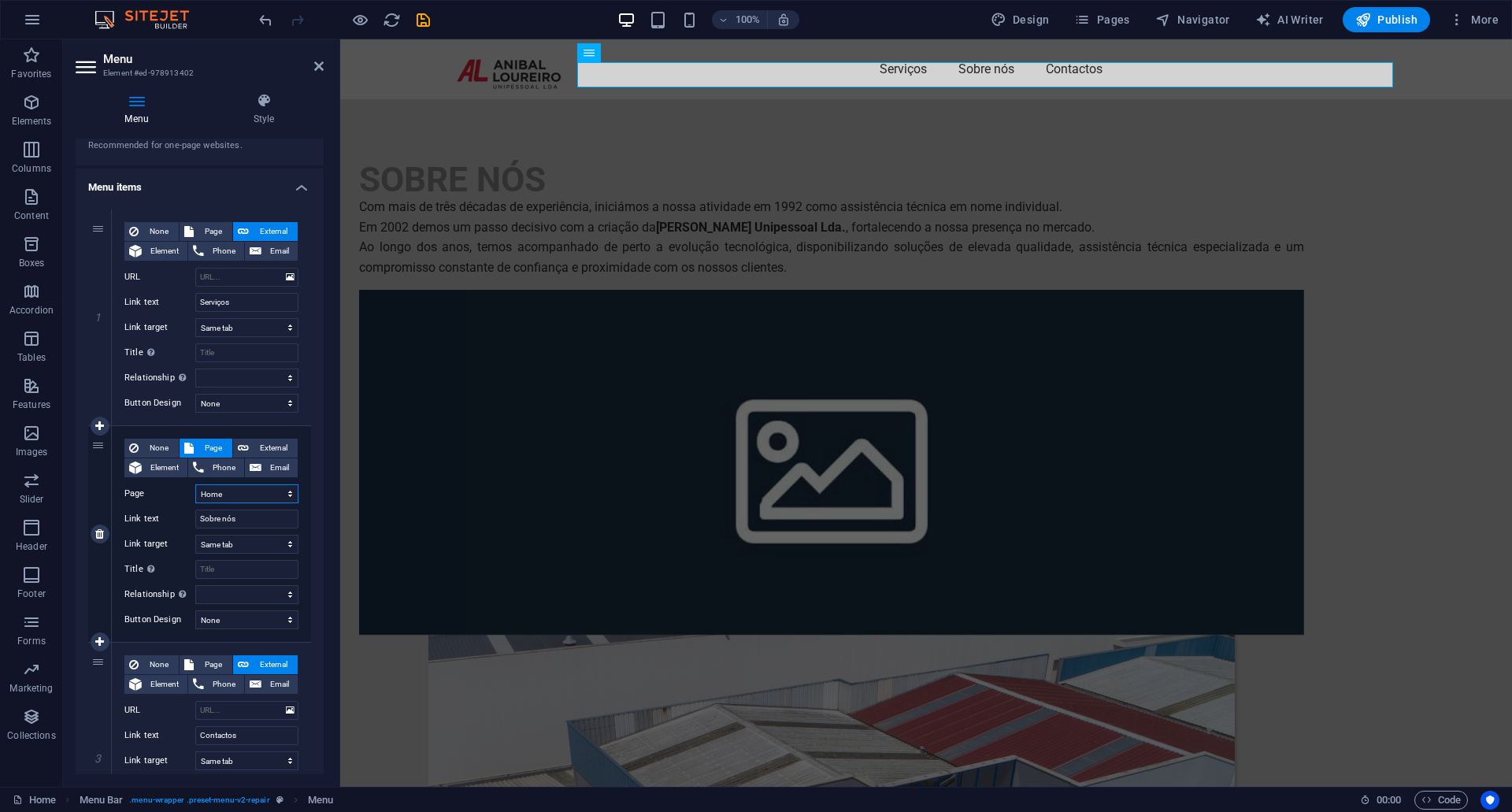
select select
click at [168, 462] on span "Element" at bounding box center [164, 468] width 36 height 19
select select
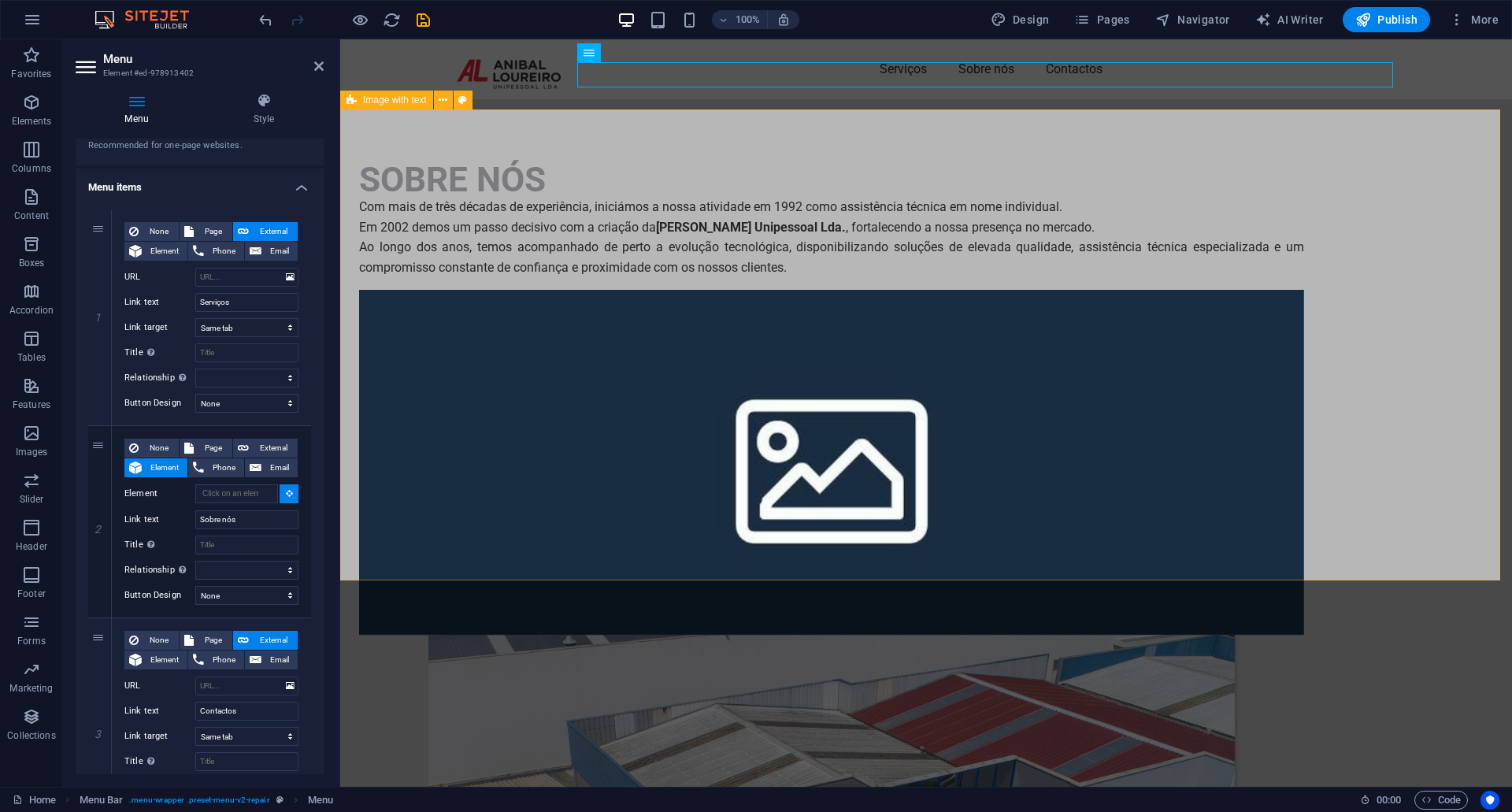
click at [502, 194] on div "SOBRE NÓS Com mais de três décadas de experiência, iniciámos a nossa atividade …" at bounding box center [926, 701] width 1172 height 1204
select select
type input "#ed-new-117"
select select
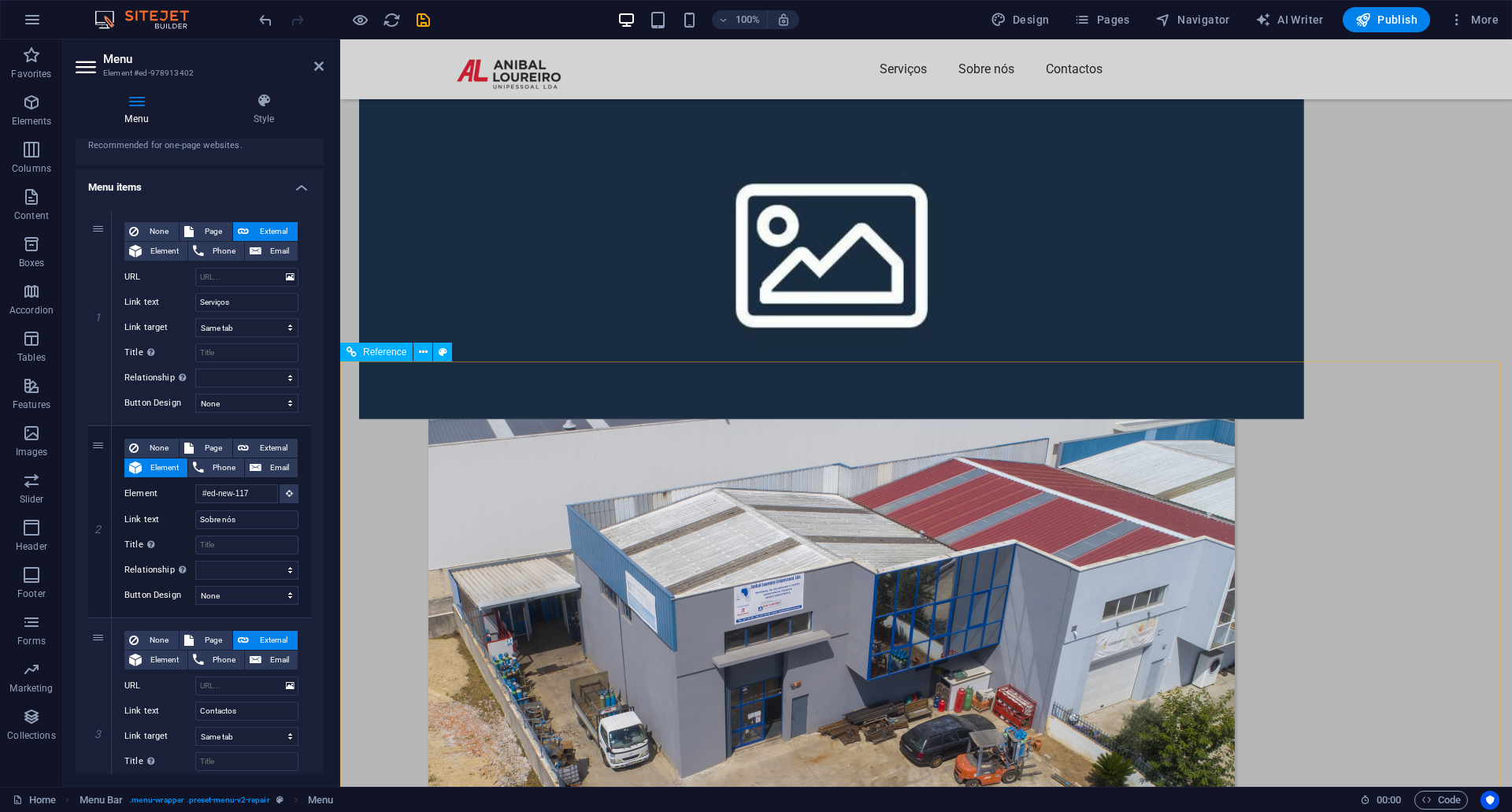
scroll to position [236, 0]
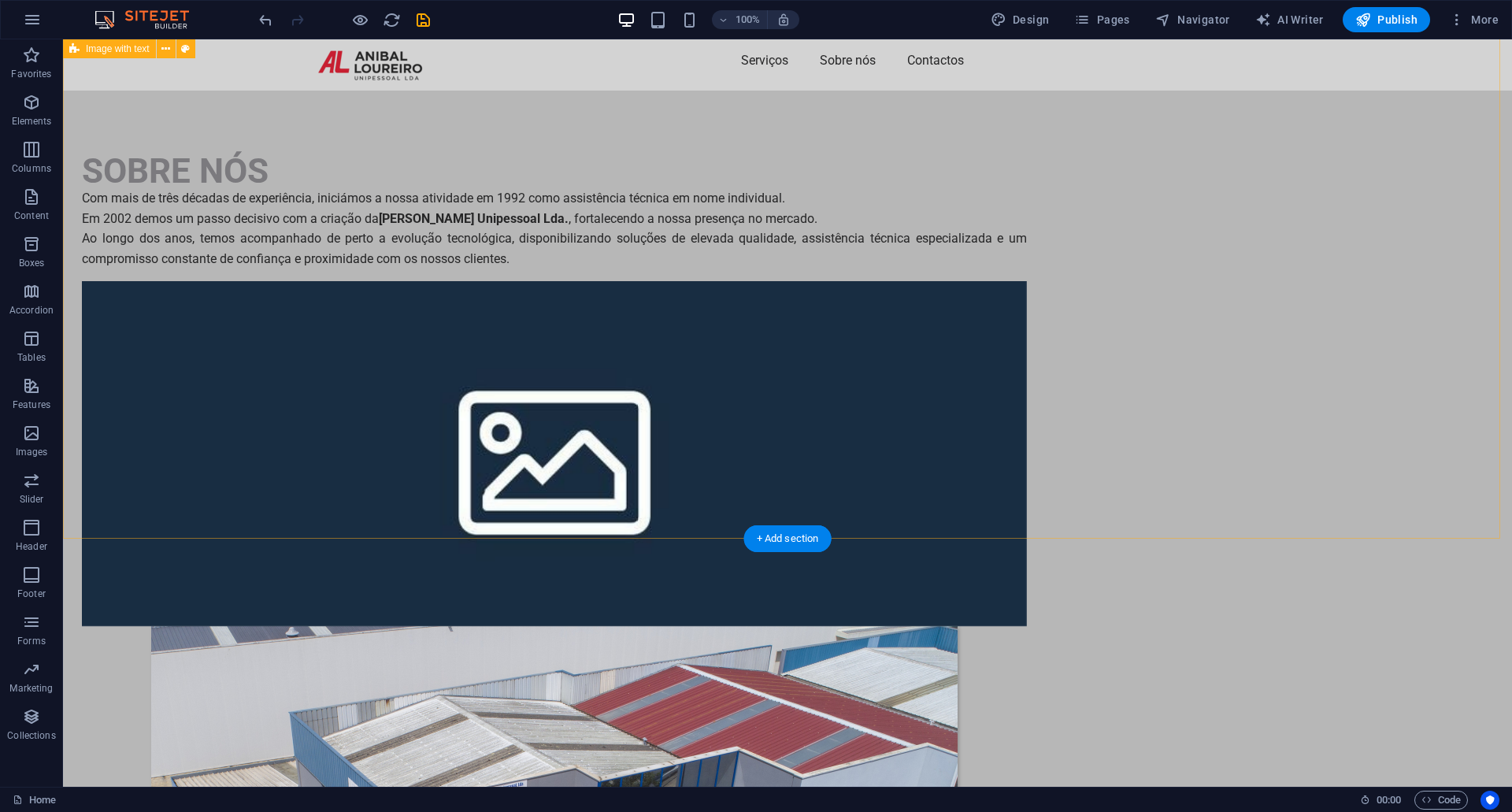
scroll to position [0, 0]
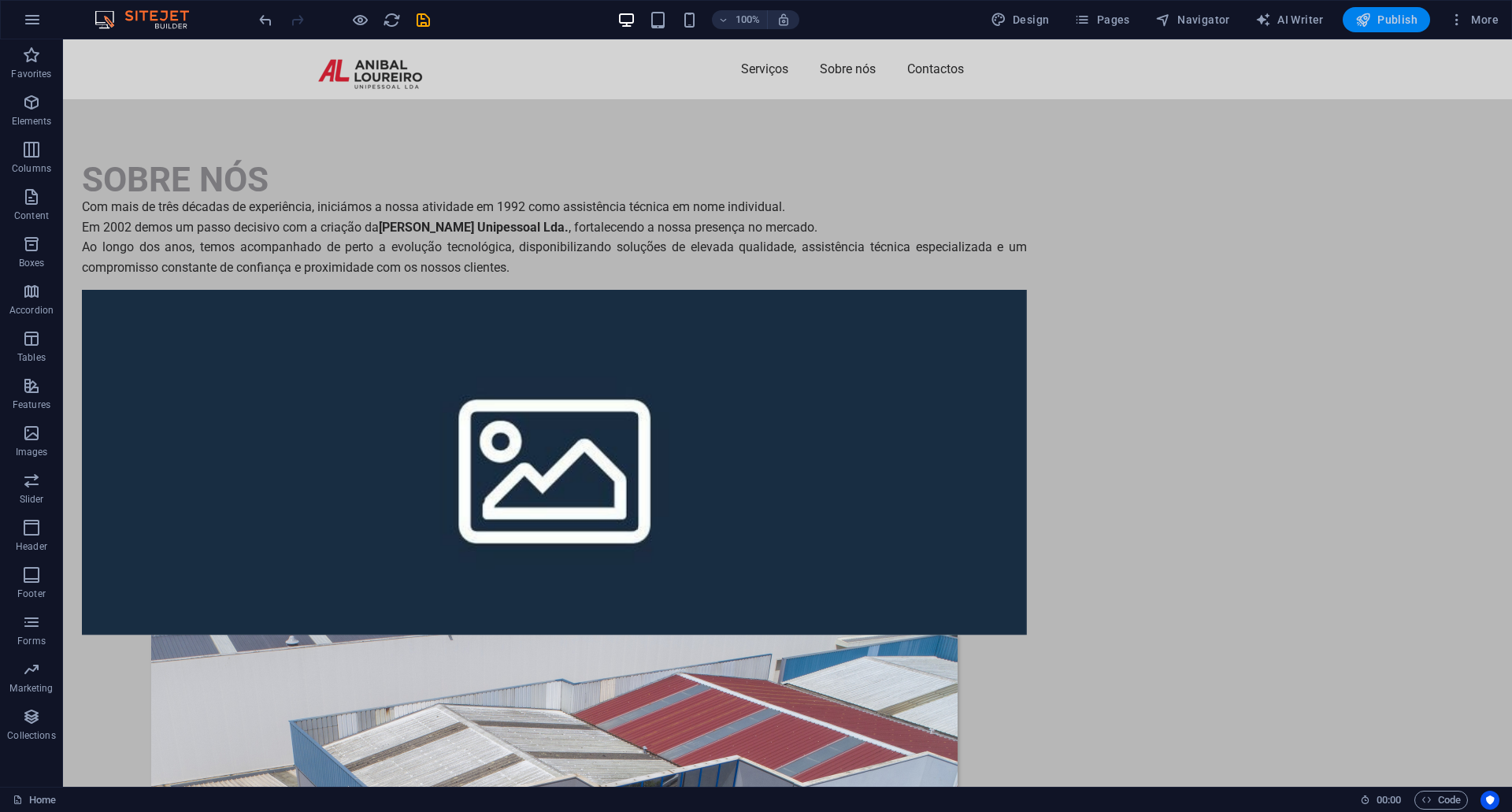
click at [1384, 22] on span "Publish" at bounding box center [1386, 20] width 63 height 16
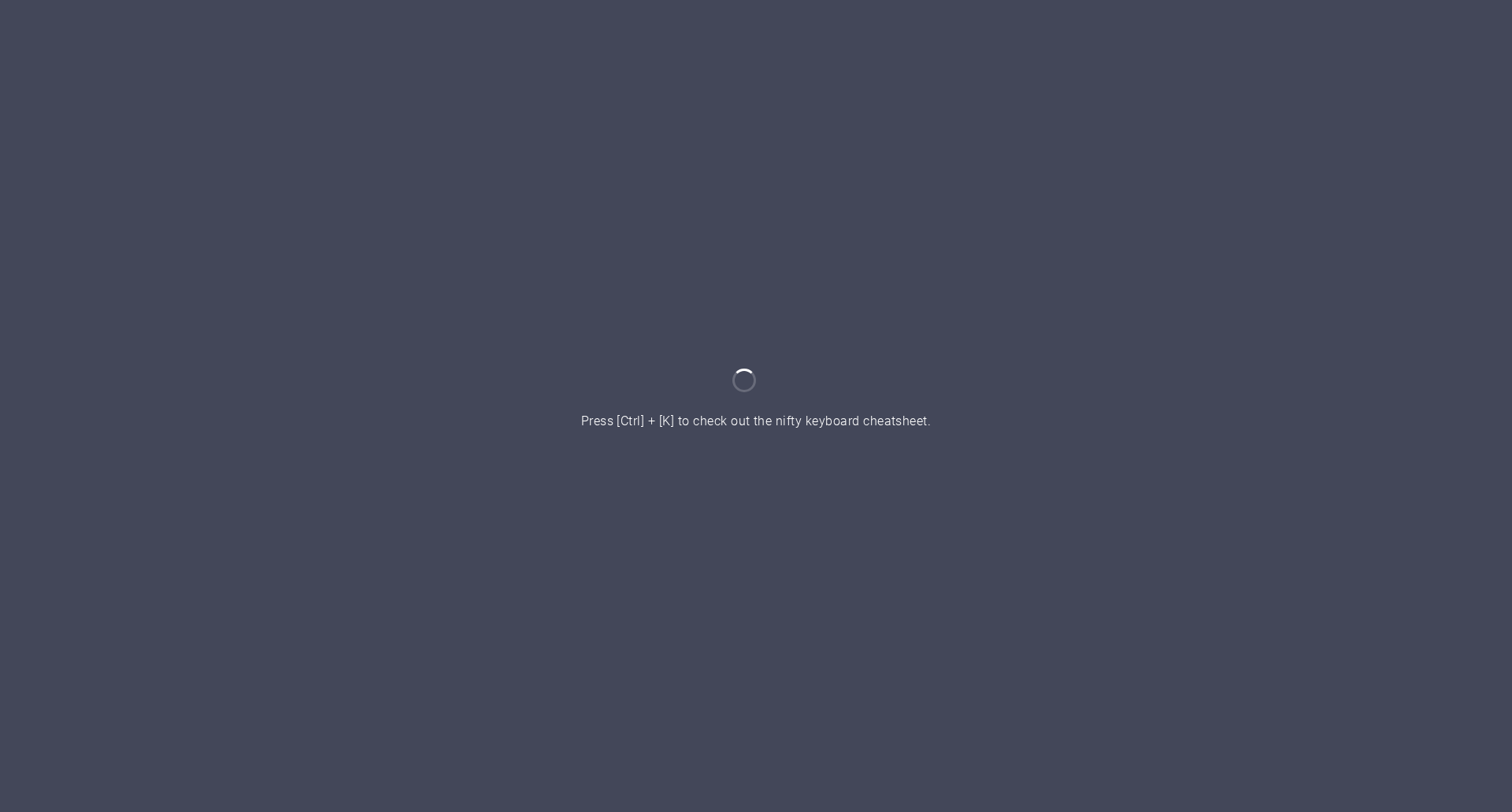
click at [473, 342] on div at bounding box center [756, 406] width 1512 height 812
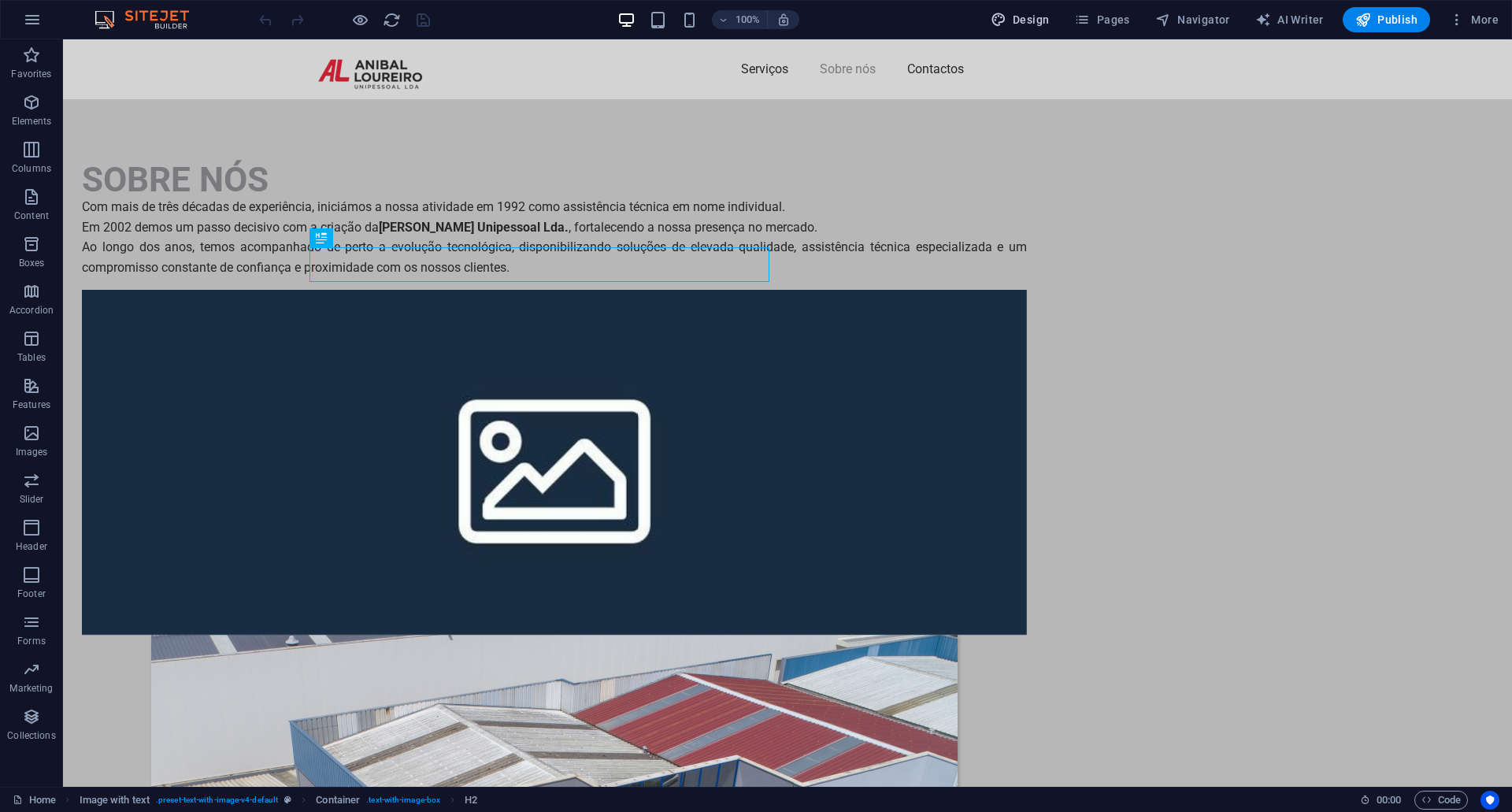
click at [1042, 17] on span "Design" at bounding box center [1020, 20] width 59 height 16
select select "px"
select select "400"
select select "px"
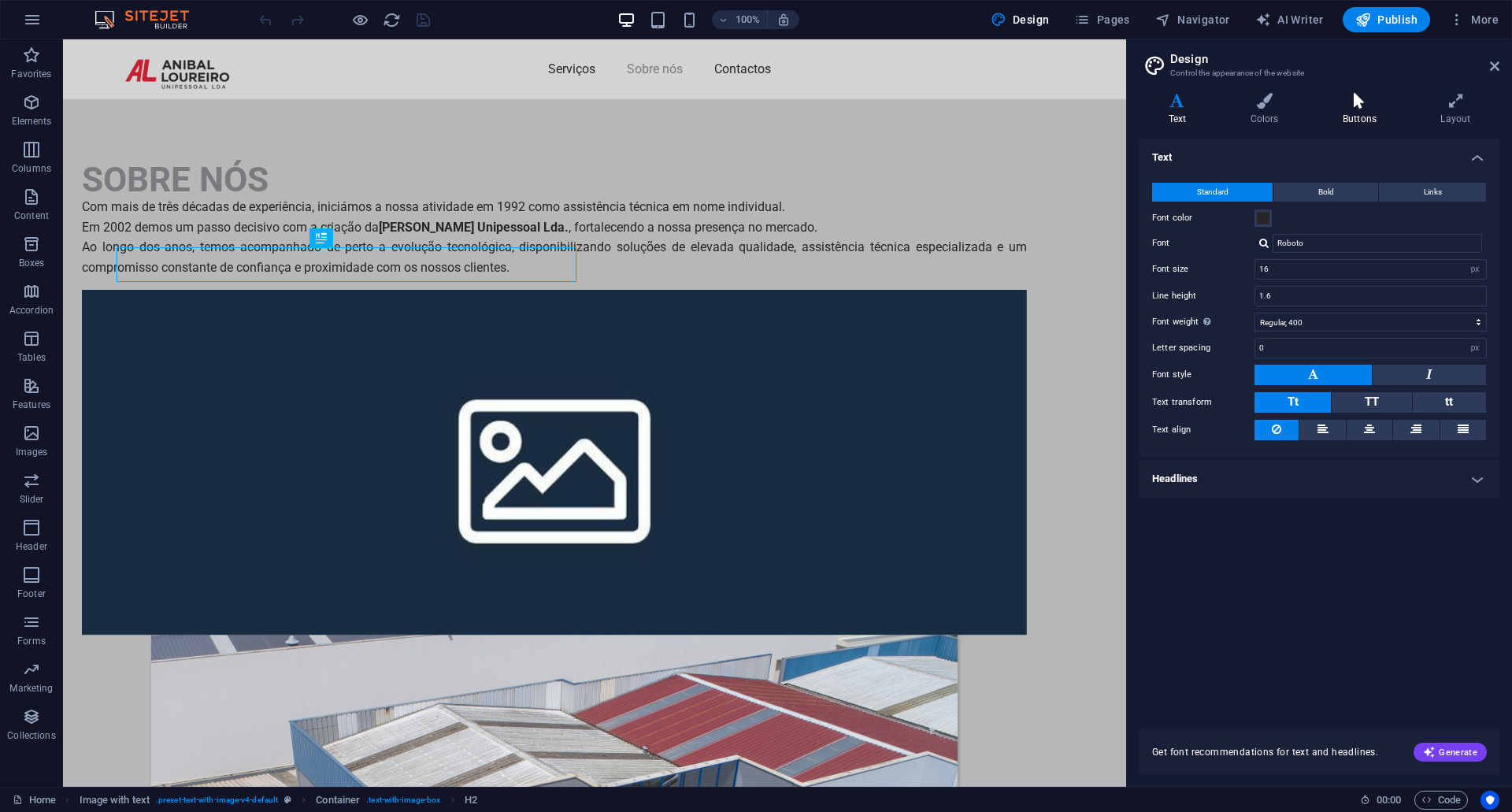
click at [1376, 111] on h4 "Buttons" at bounding box center [1362, 108] width 98 height 33
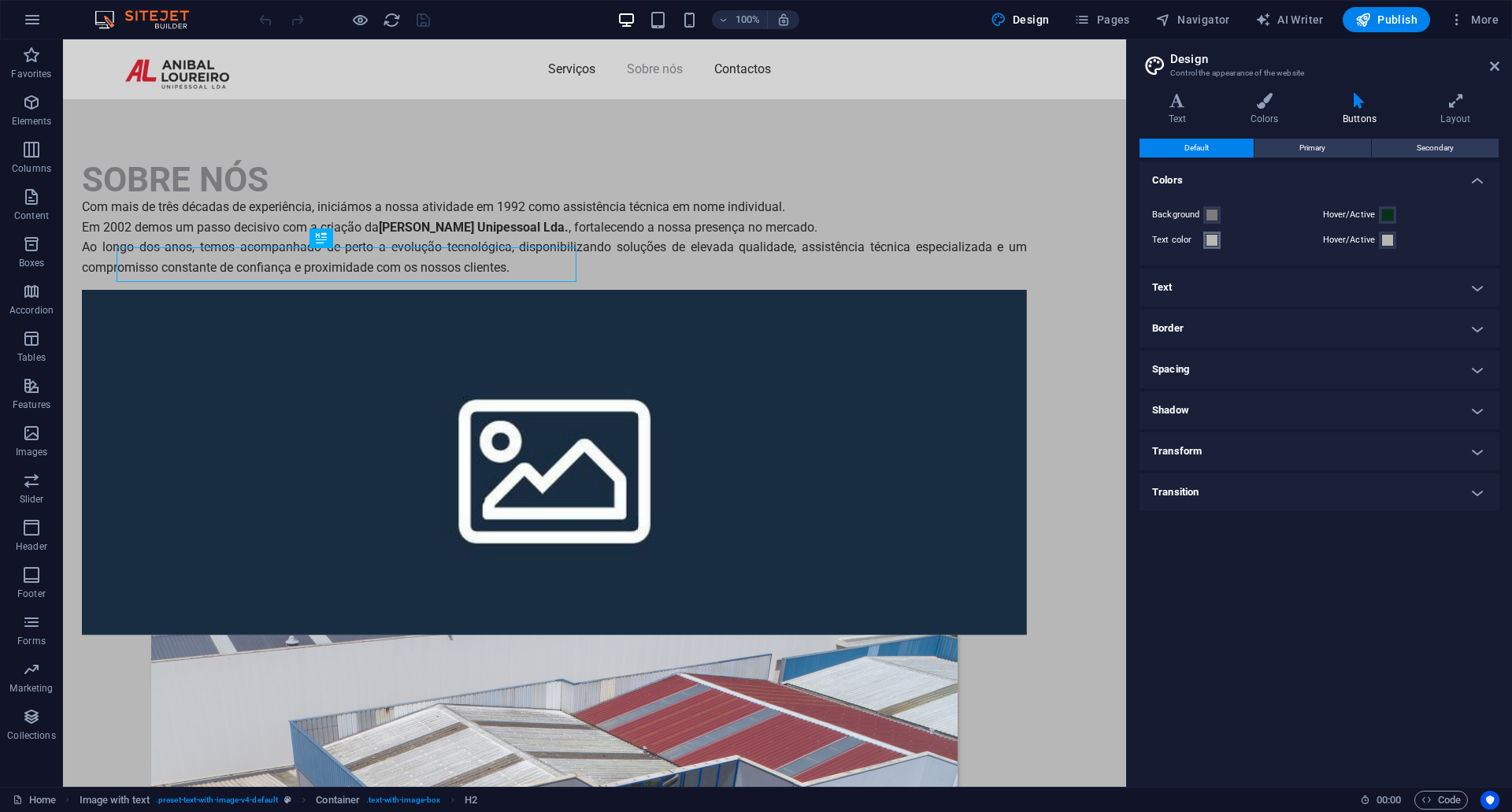
click at [1216, 238] on span at bounding box center [1211, 239] width 12 height 12
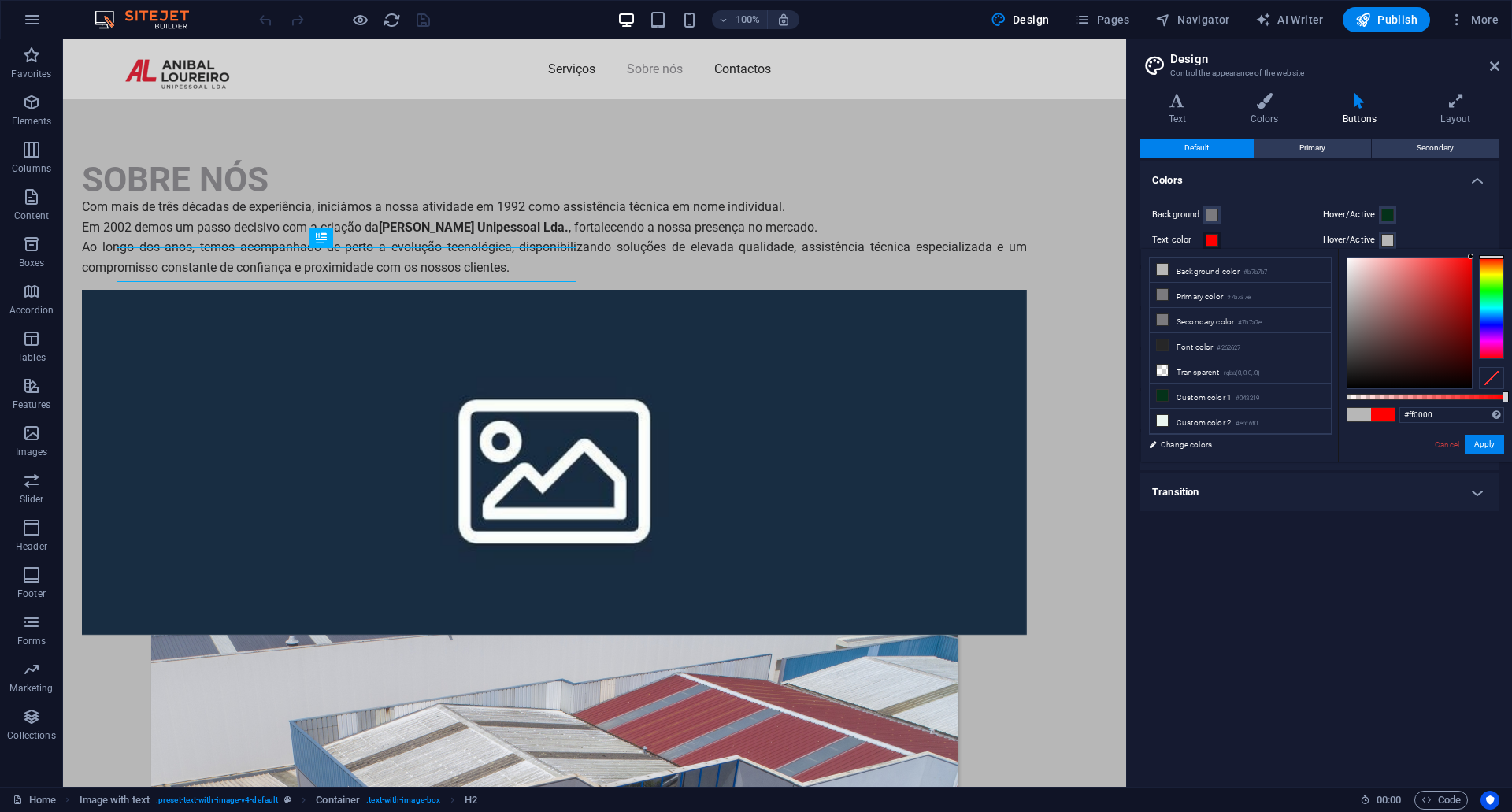
drag, startPoint x: 1345, startPoint y: 292, endPoint x: 1480, endPoint y: 254, distance: 140.2
click at [1480, 257] on div at bounding box center [1425, 323] width 158 height 133
click at [1496, 449] on button "Apply" at bounding box center [1484, 444] width 39 height 19
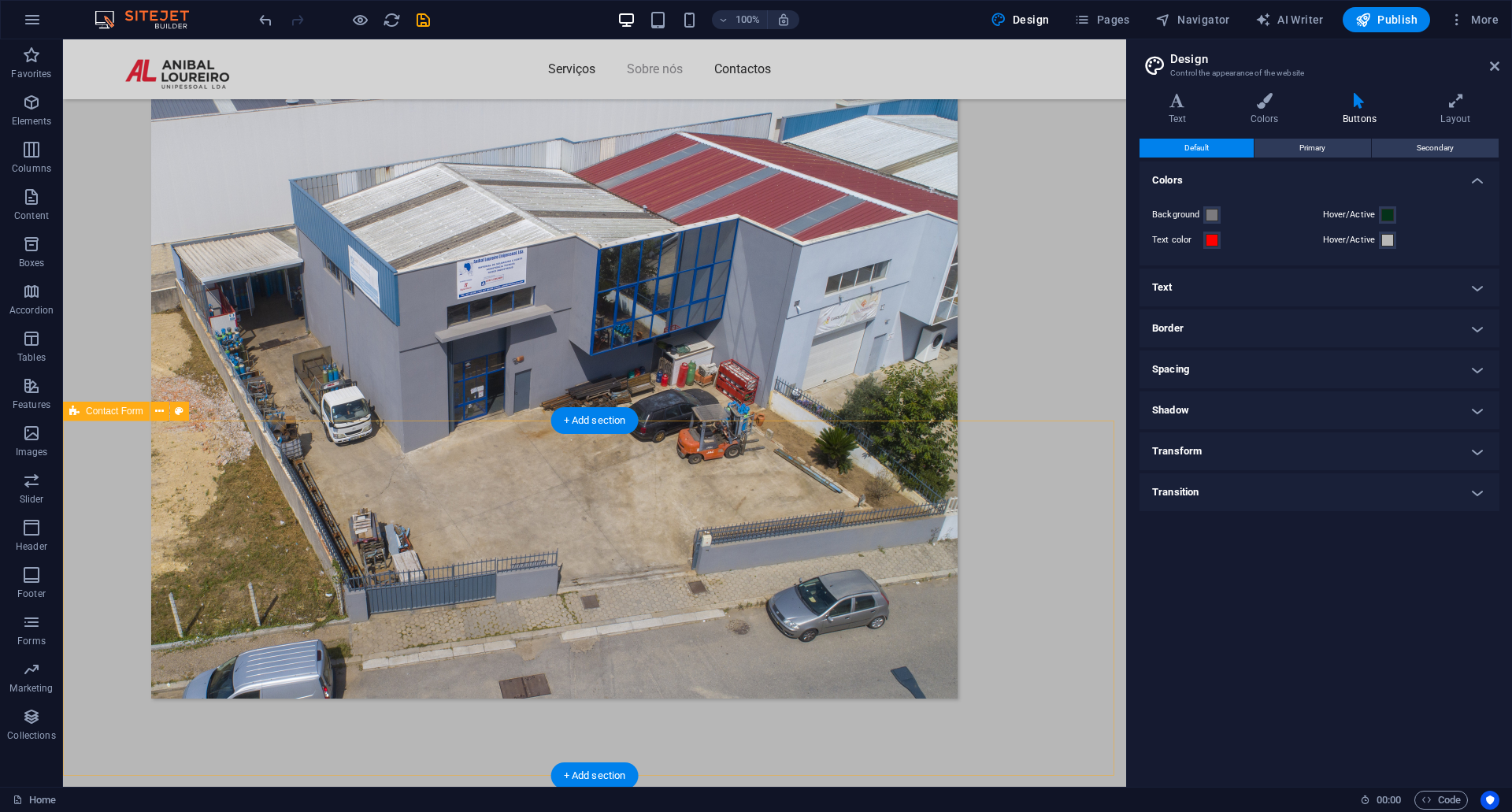
scroll to position [78, 0]
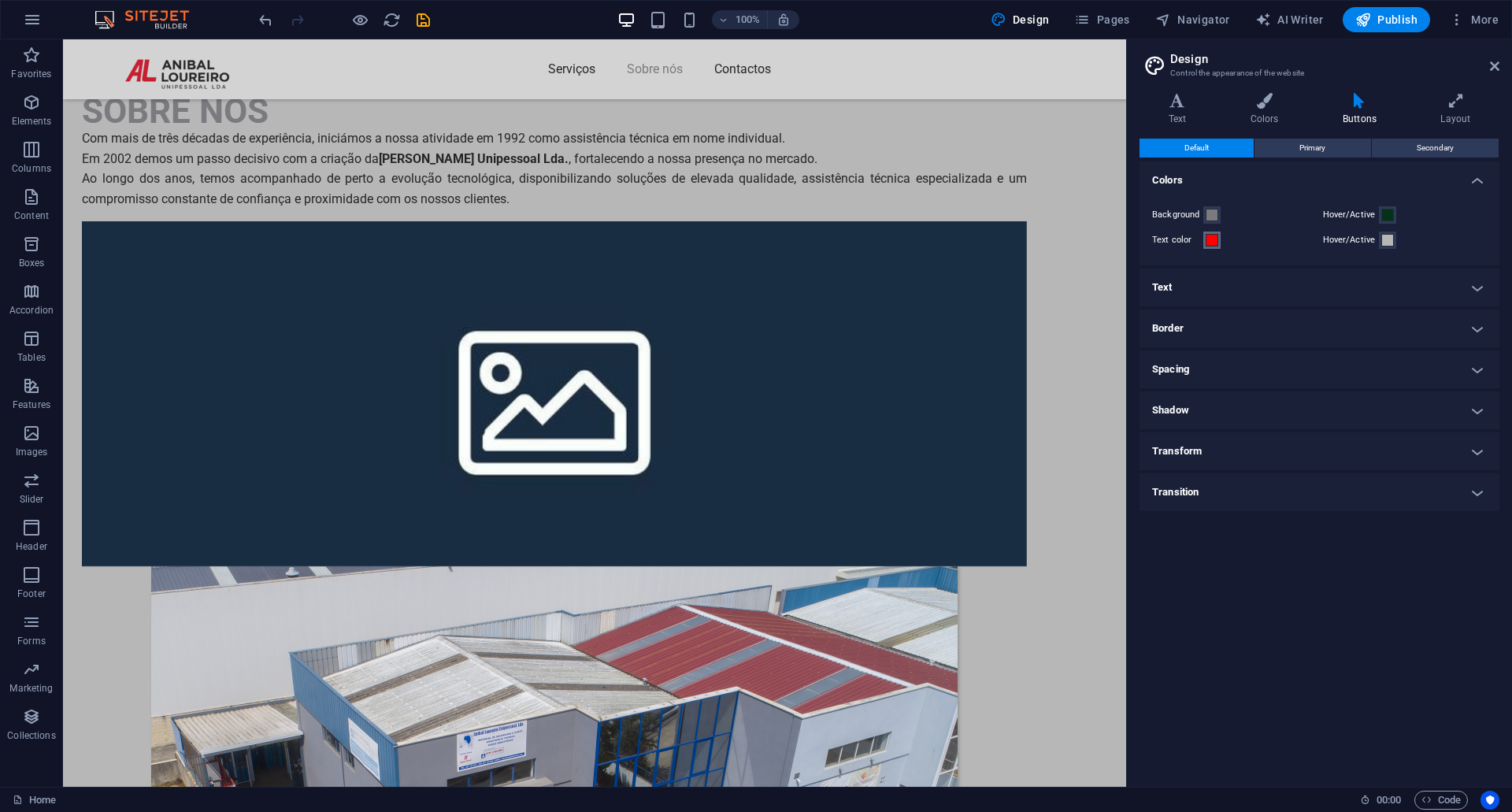
click at [1213, 239] on span at bounding box center [1211, 239] width 12 height 12
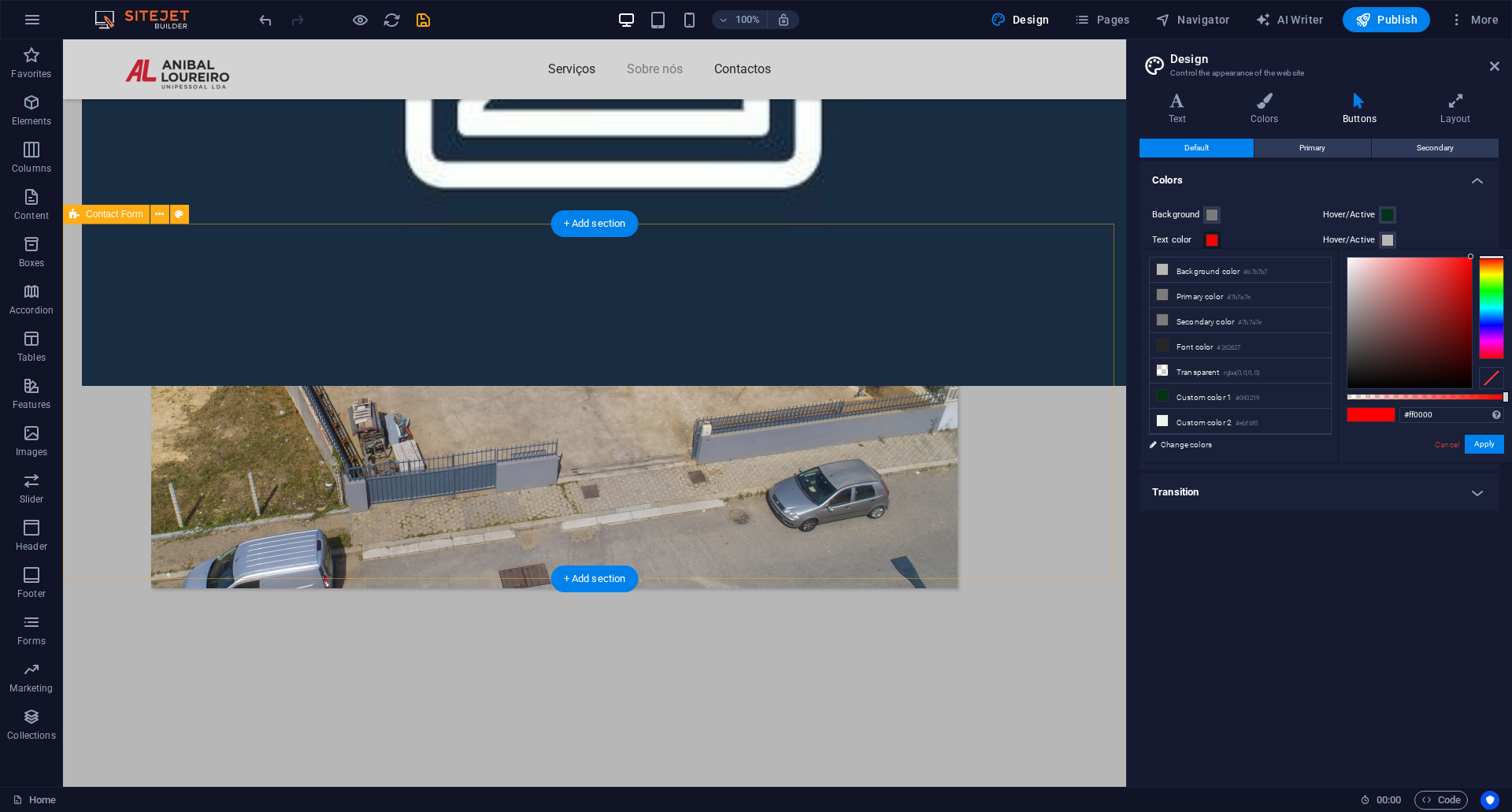
scroll to position [641, 0]
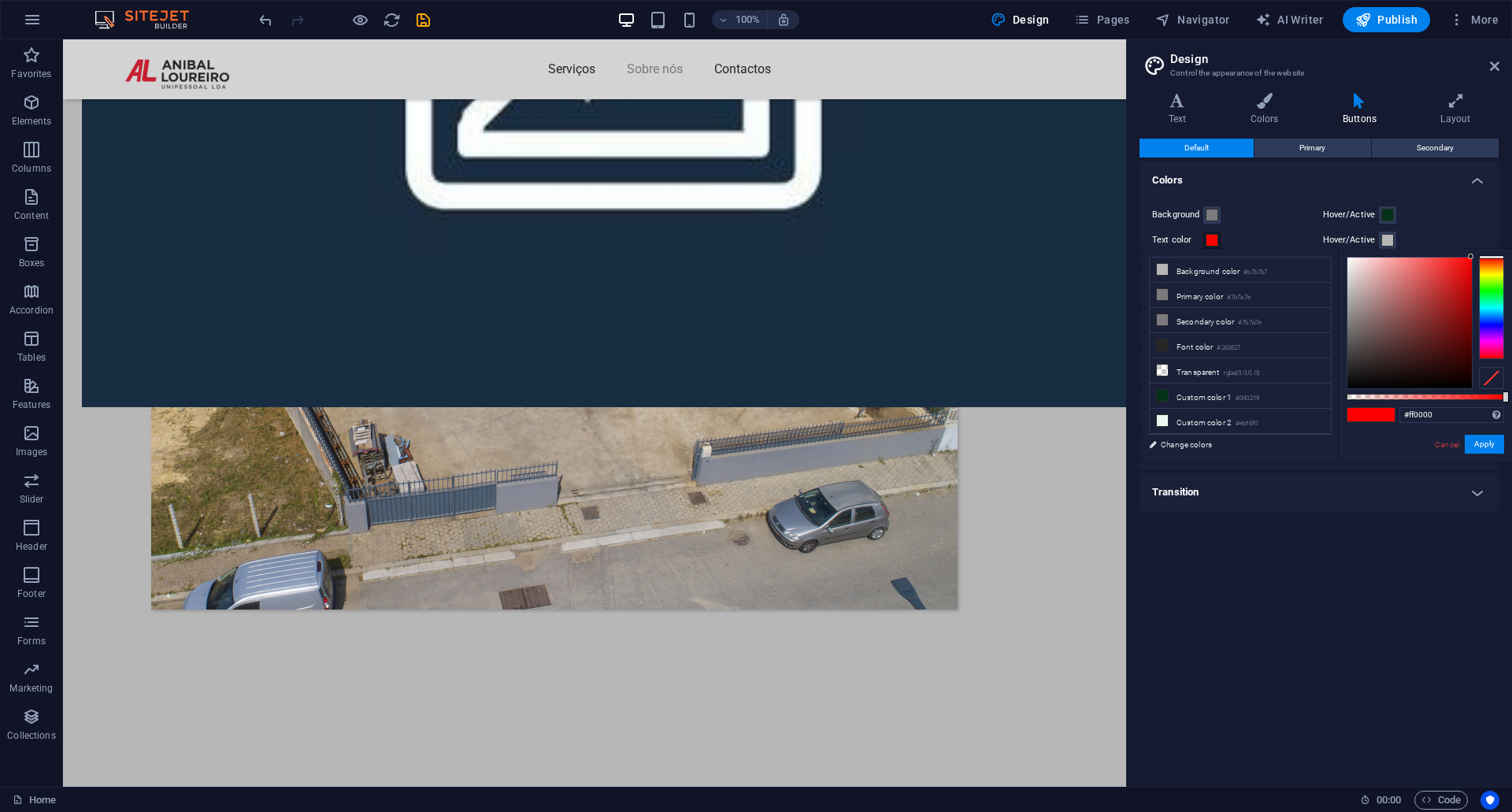
click at [1217, 244] on span at bounding box center [1211, 239] width 12 height 12
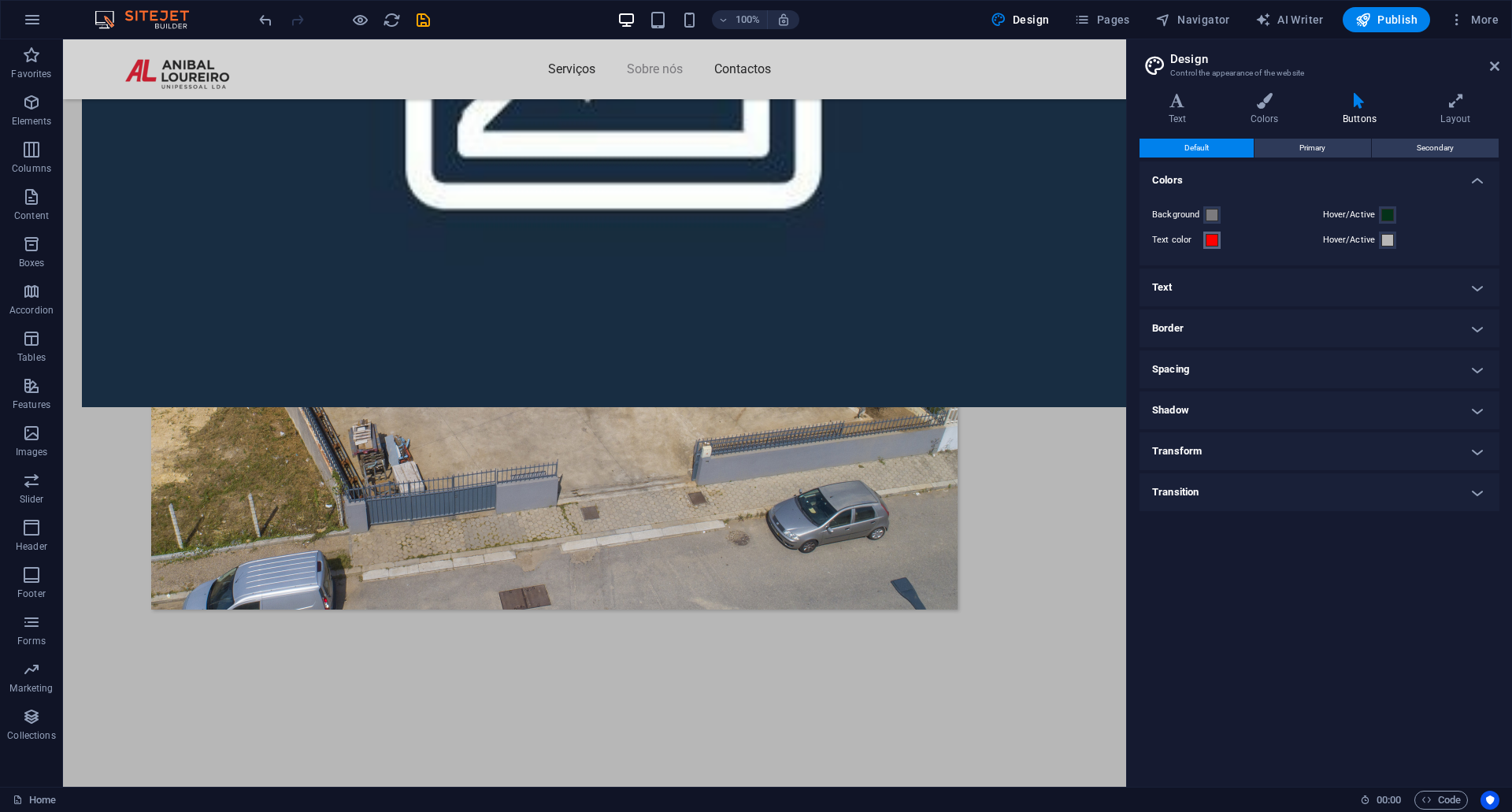
click at [1217, 244] on span at bounding box center [1211, 239] width 12 height 12
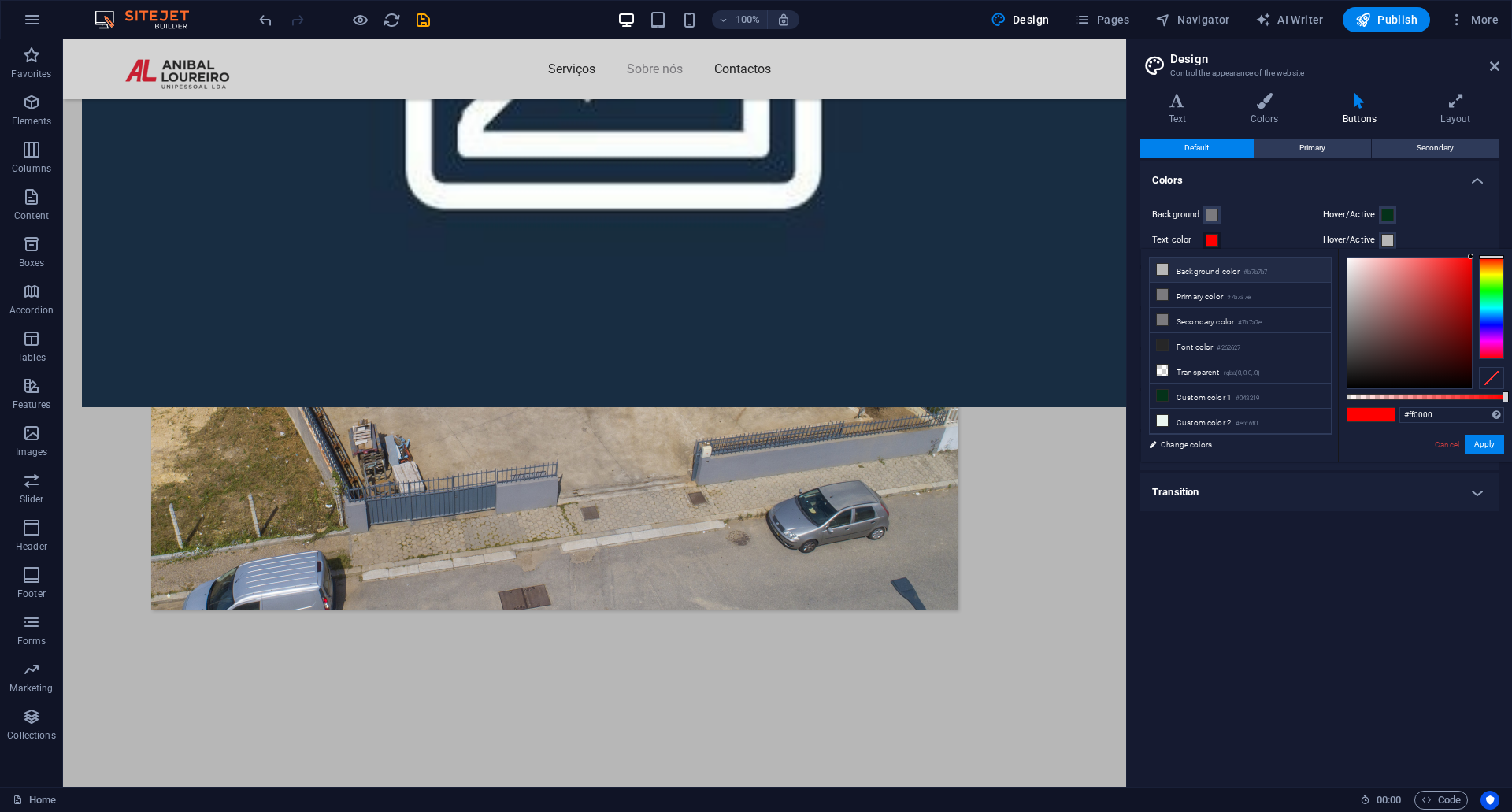
click at [1163, 272] on icon at bounding box center [1163, 269] width 11 height 11
type input "#b7b7b7"
click at [1481, 446] on button "Apply" at bounding box center [1484, 444] width 39 height 19
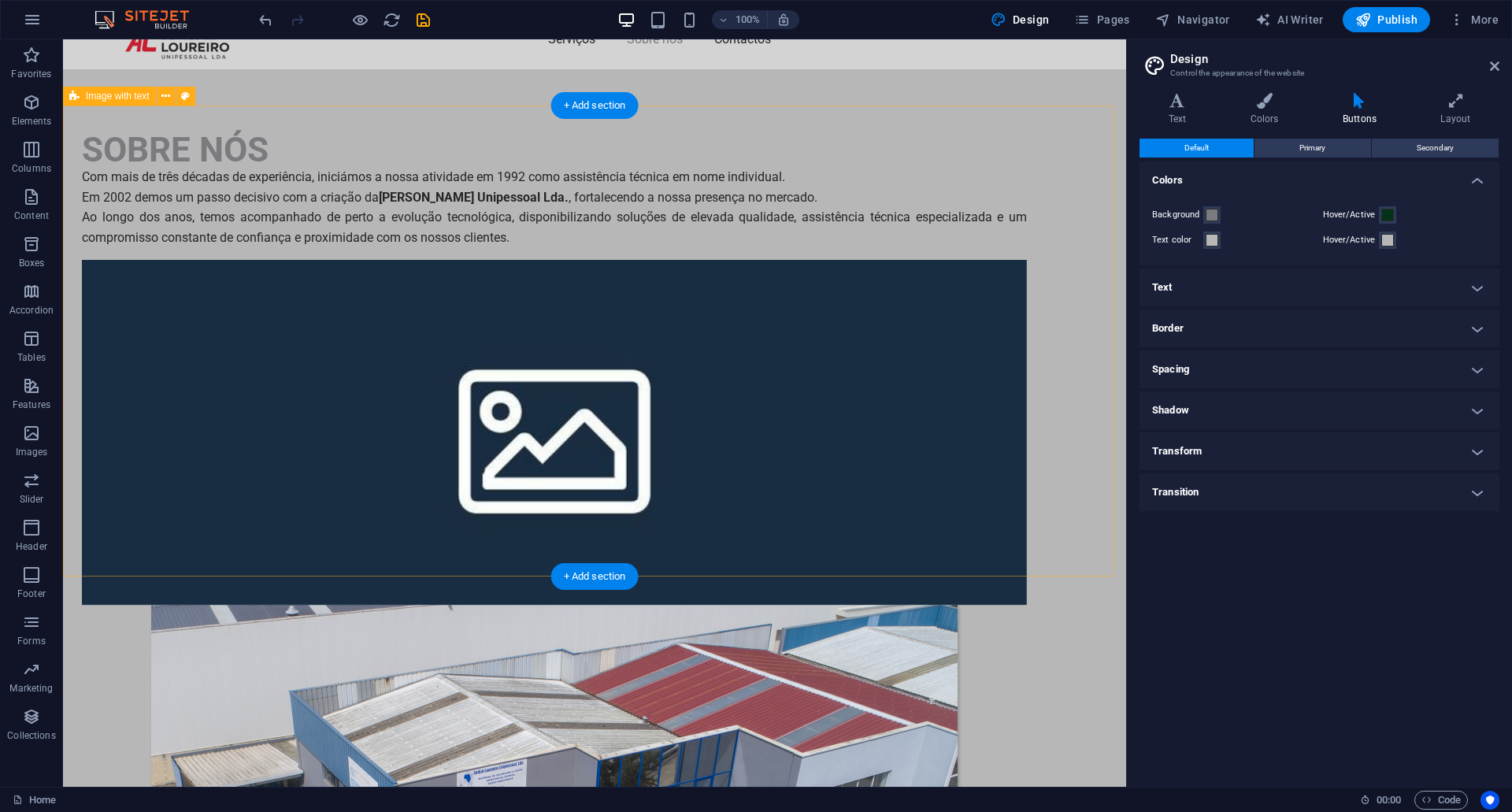
scroll to position [0, 0]
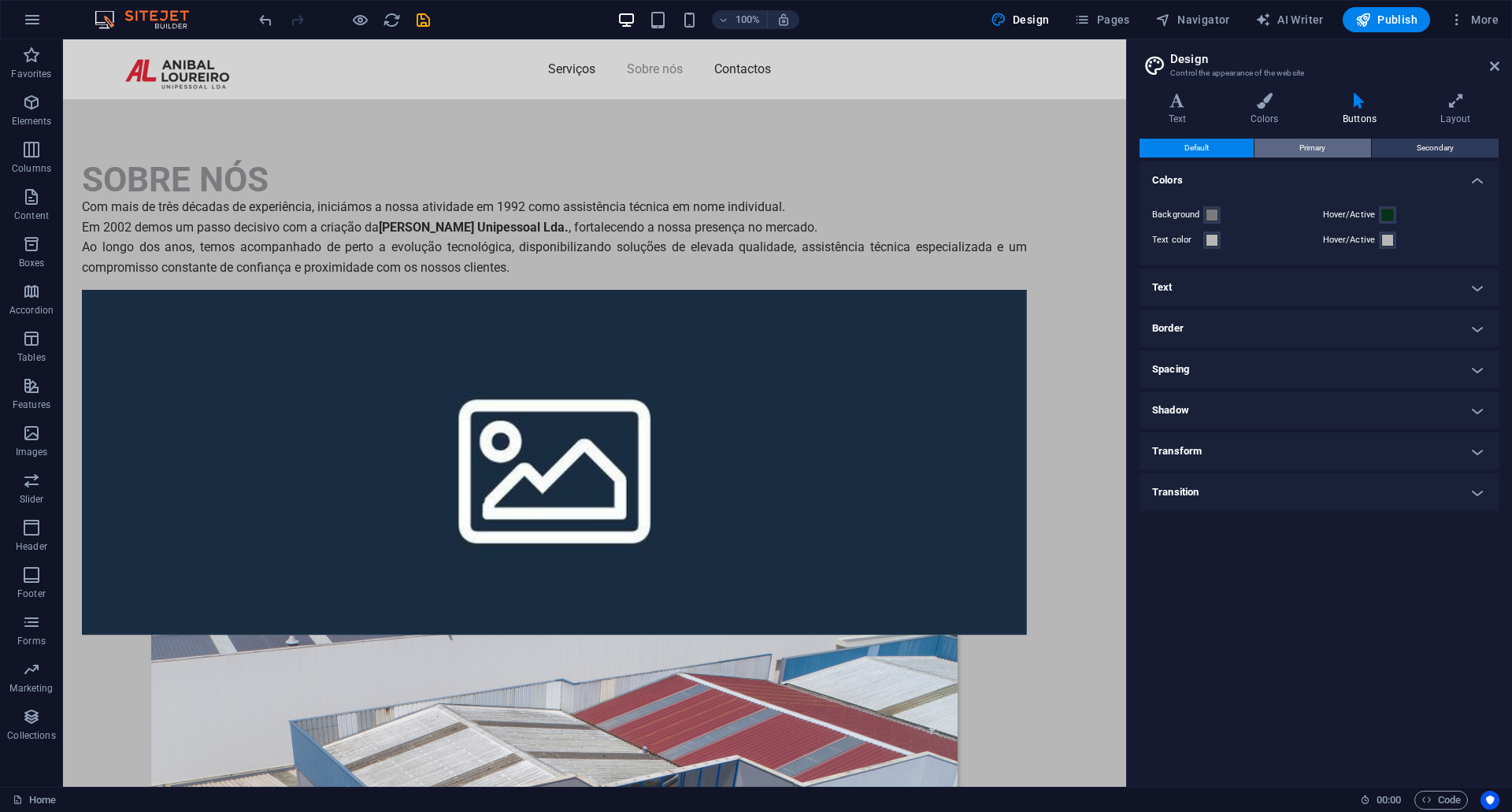
click at [1347, 151] on button "Primary" at bounding box center [1312, 148] width 116 height 19
click at [1233, 150] on button "Default" at bounding box center [1196, 148] width 114 height 19
click at [763, 79] on nav "Serviços Sobre nós Contactos" at bounding box center [595, 69] width 945 height 25
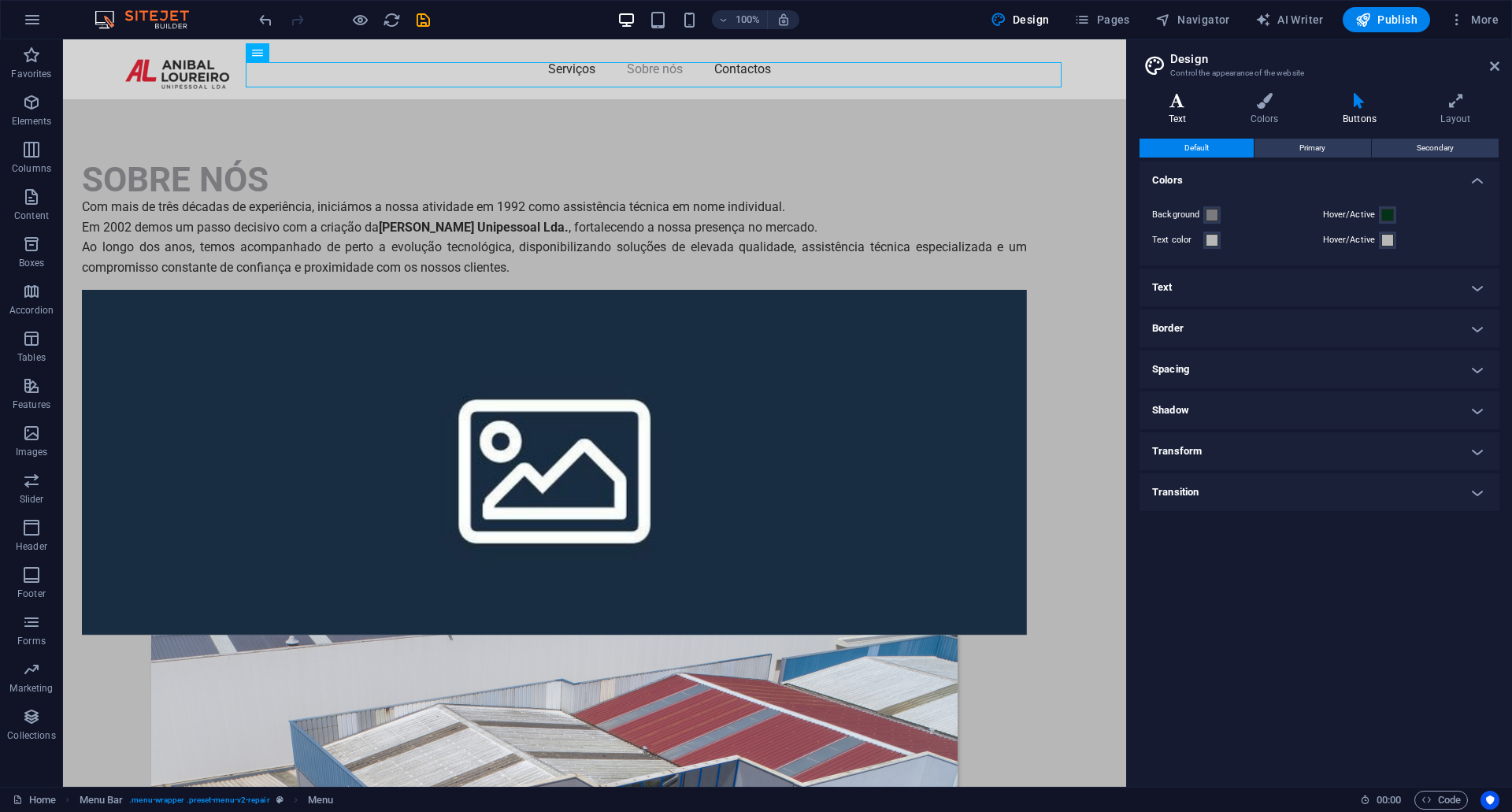
click at [1163, 107] on icon at bounding box center [1177, 100] width 76 height 16
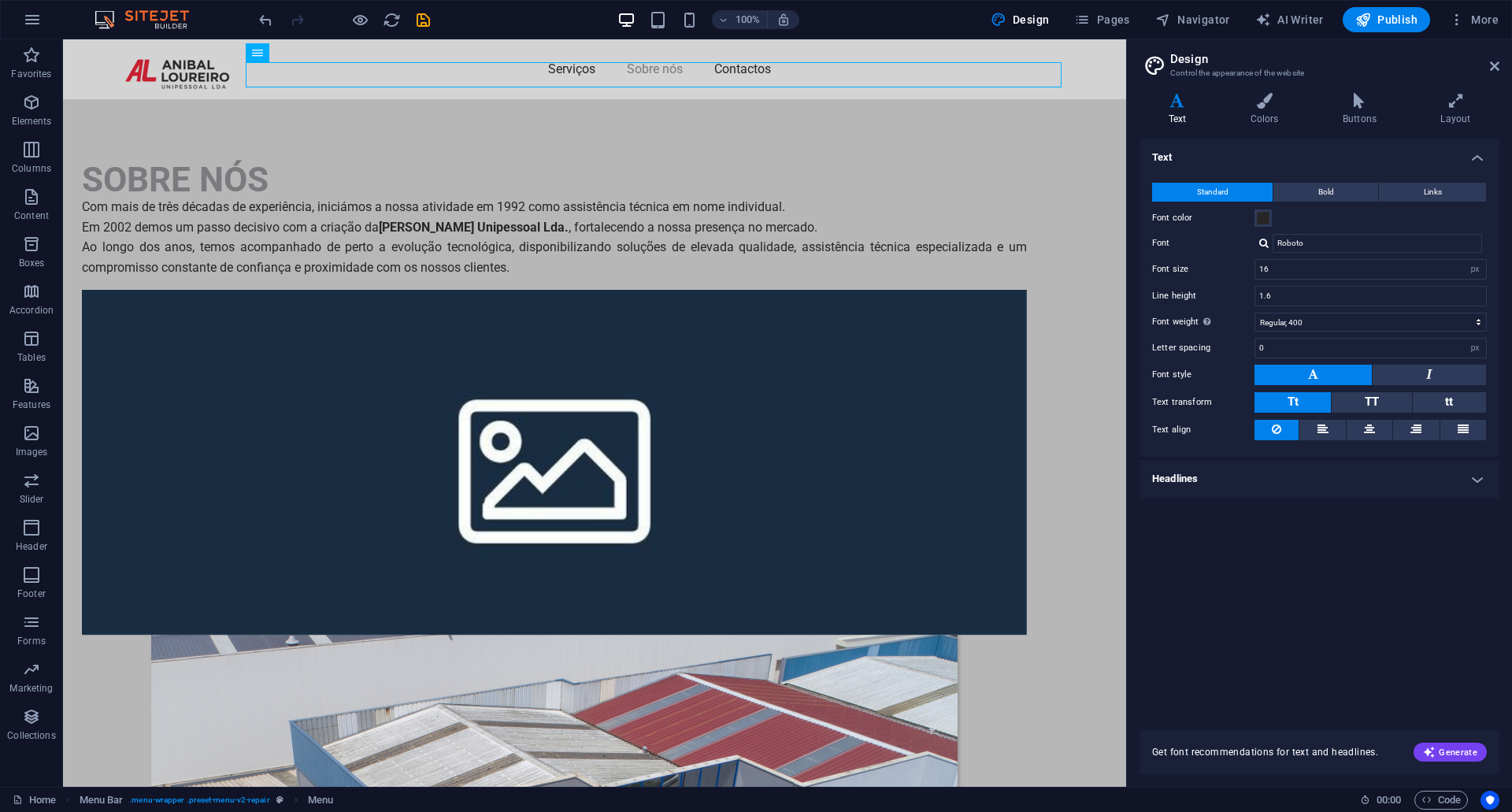
click at [1481, 472] on h4 "Headlines" at bounding box center [1319, 478] width 360 height 37
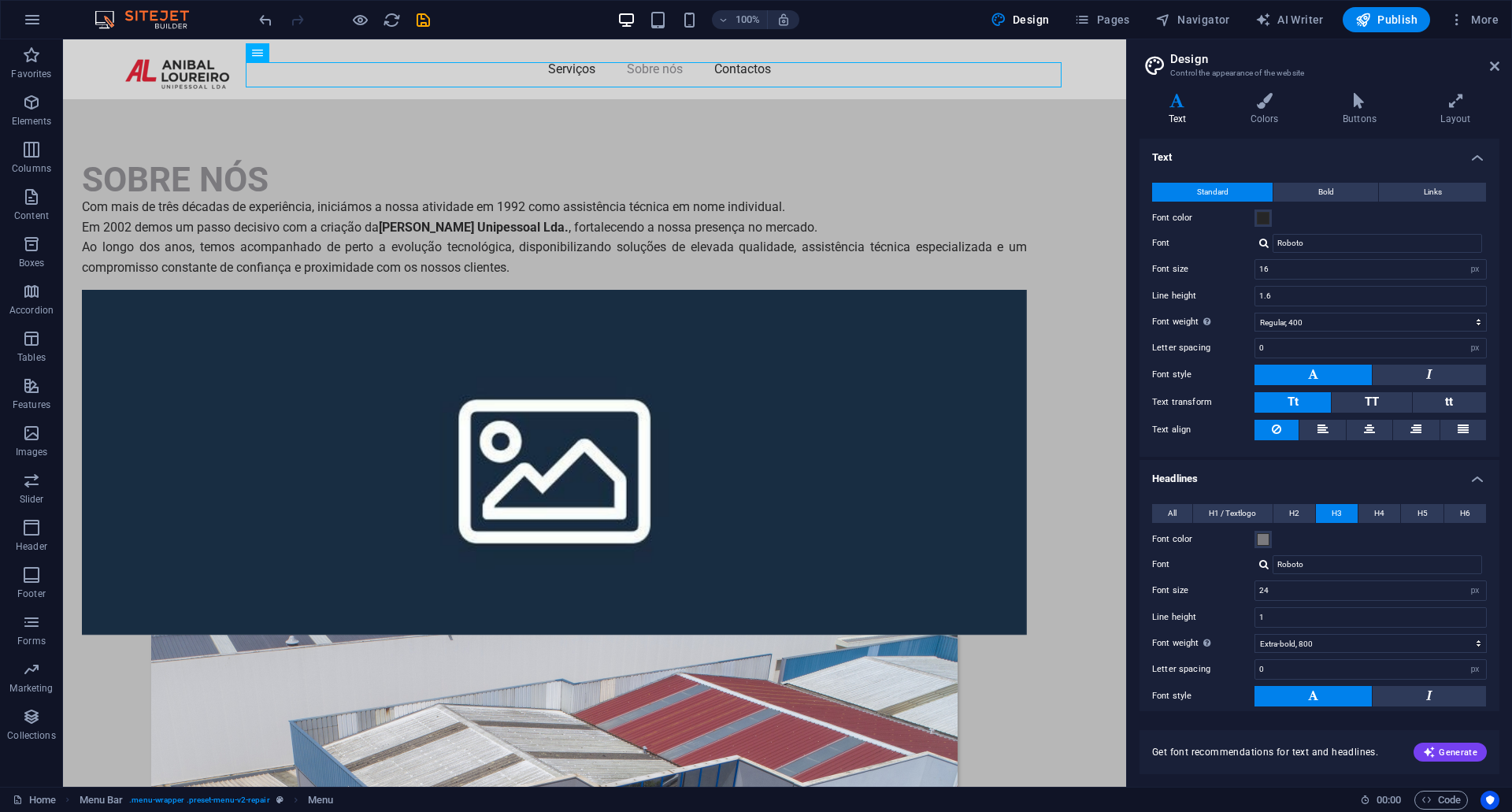
scroll to position [78, 0]
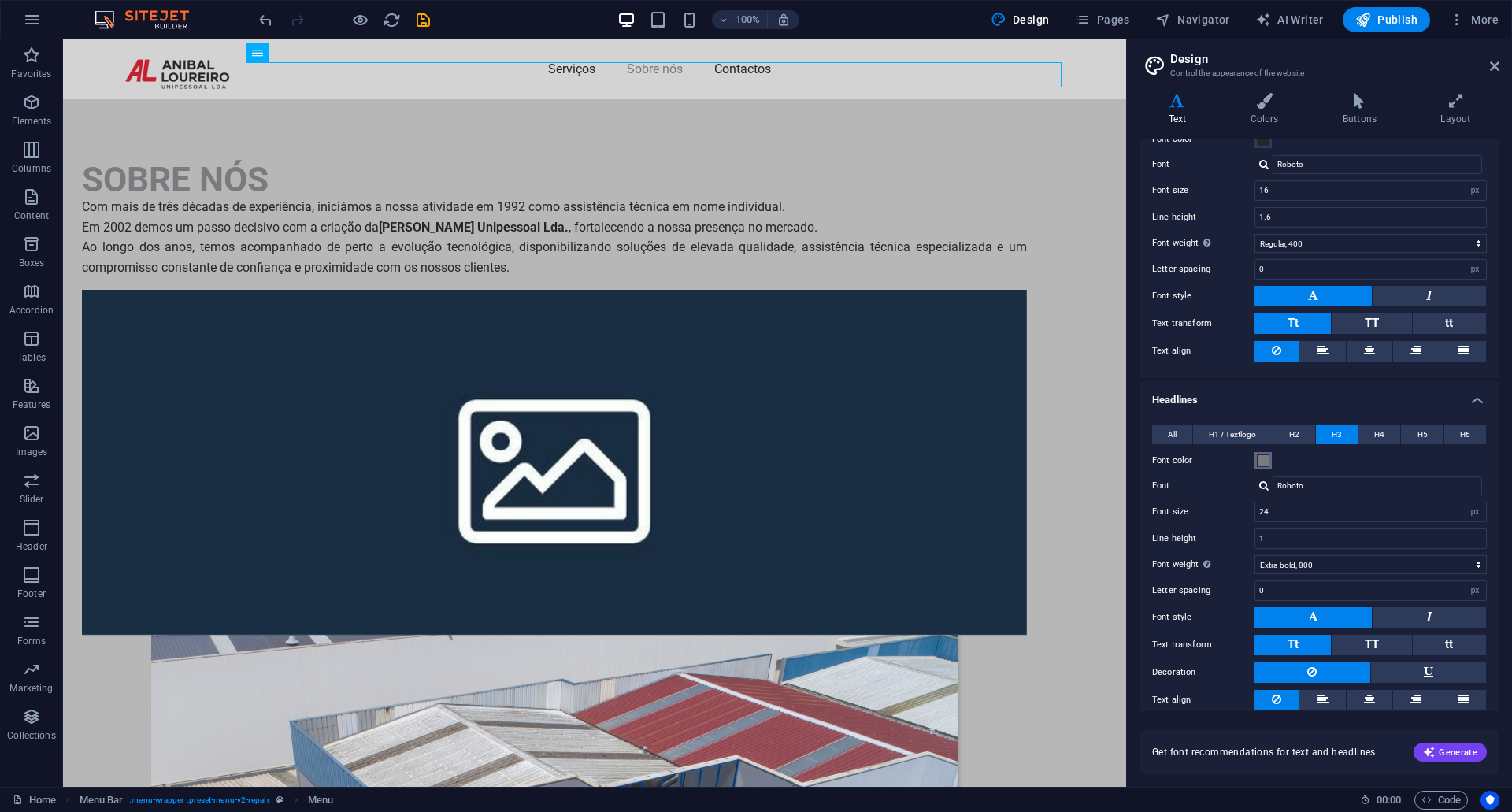
click at [1267, 465] on span at bounding box center [1263, 461] width 12 height 12
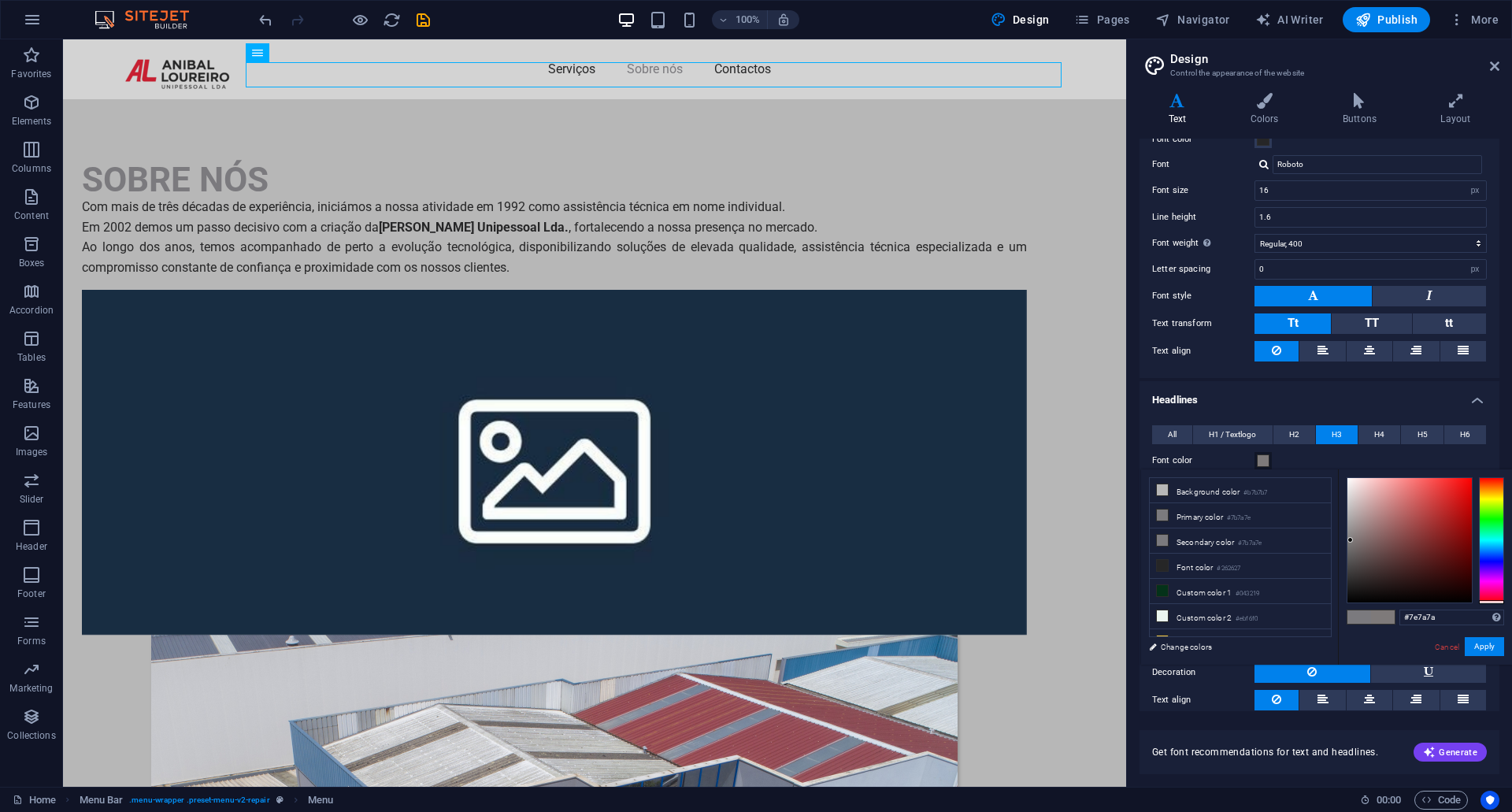
drag, startPoint x: 1497, startPoint y: 587, endPoint x: 1495, endPoint y: 605, distance: 18.1
click at [1495, 605] on div "#7e7a7a Supported formats #0852ed rgb(8, 82, 237) rgba(8, 82, 237, 90%) hsv(221…" at bounding box center [1425, 682] width 174 height 424
drag, startPoint x: 1399, startPoint y: 548, endPoint x: 1481, endPoint y: 470, distance: 113.2
click at [1480, 470] on div "#ff0000 Supported formats #0852ed rgb(8, 82, 237) rgba(8, 82, 237, 90%) hsv(221…" at bounding box center [1425, 682] width 174 height 424
click at [1480, 646] on button "Apply" at bounding box center [1484, 647] width 39 height 19
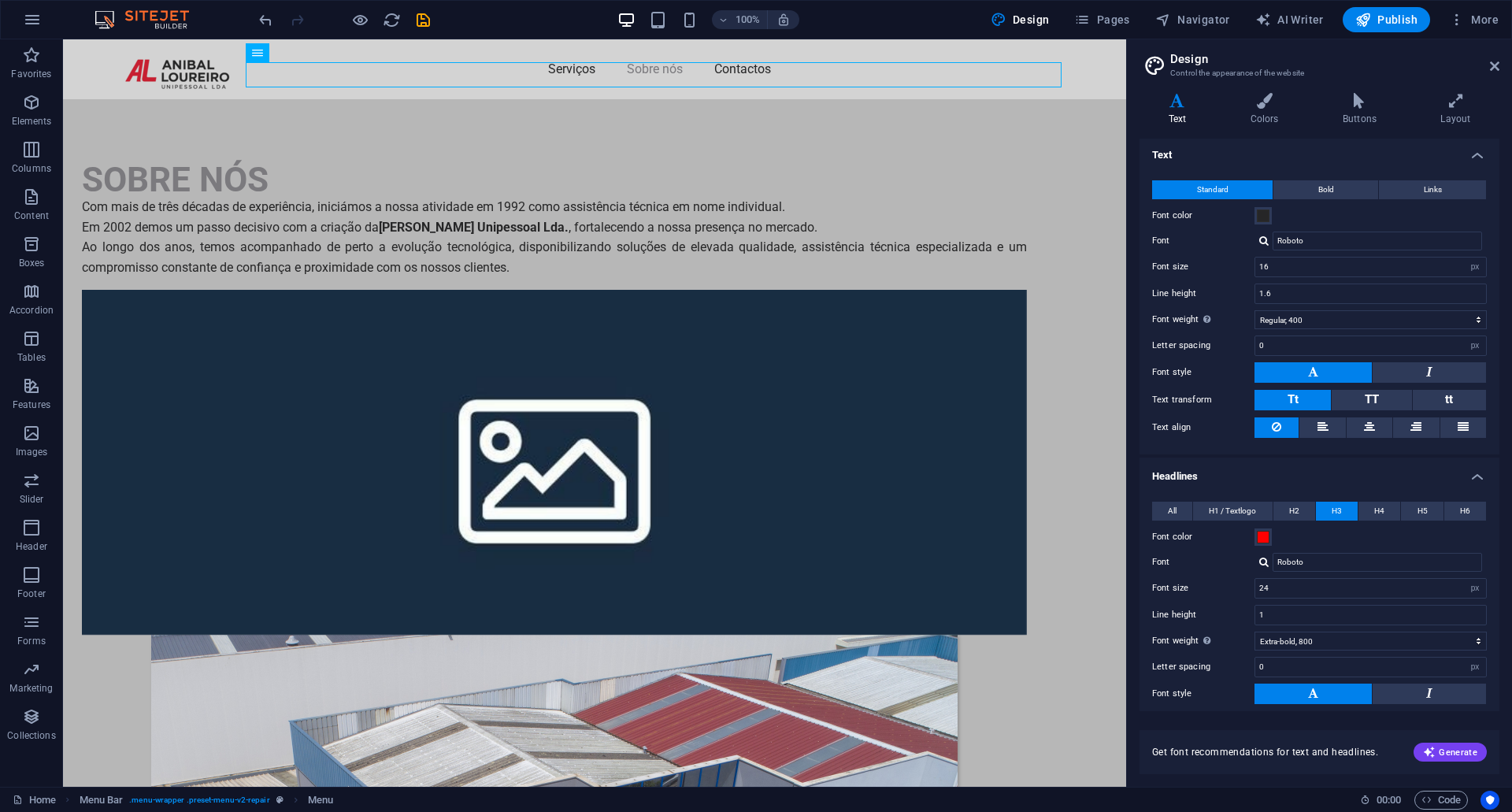
scroll to position [0, 0]
click at [1269, 536] on button "Font color" at bounding box center [1263, 539] width 18 height 18
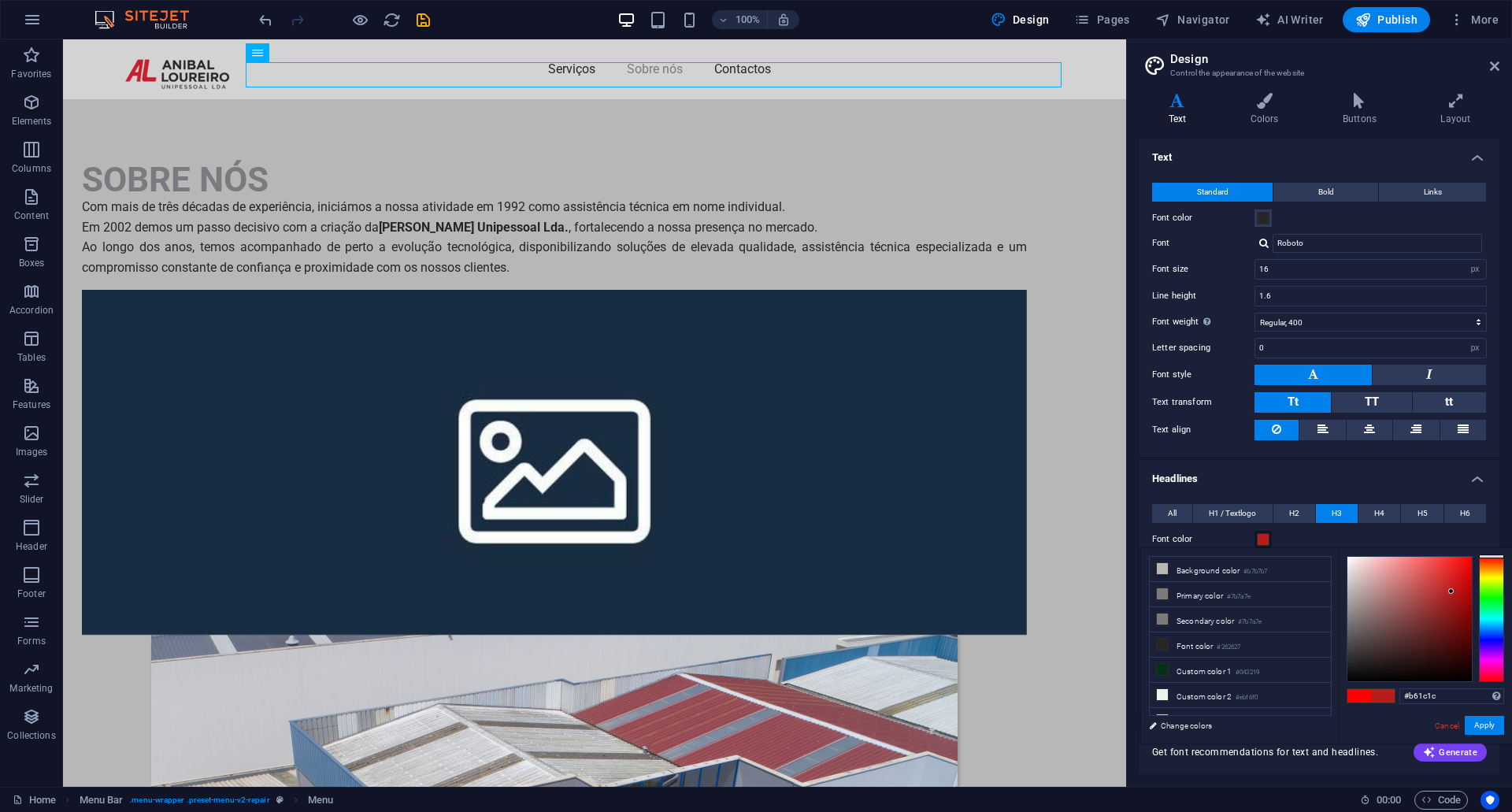
type input "#b41b1b"
drag, startPoint x: 1469, startPoint y: 566, endPoint x: 1452, endPoint y: 592, distance: 31.1
click at [1452, 592] on div at bounding box center [1409, 619] width 124 height 124
click at [1484, 726] on button "Apply" at bounding box center [1484, 725] width 39 height 19
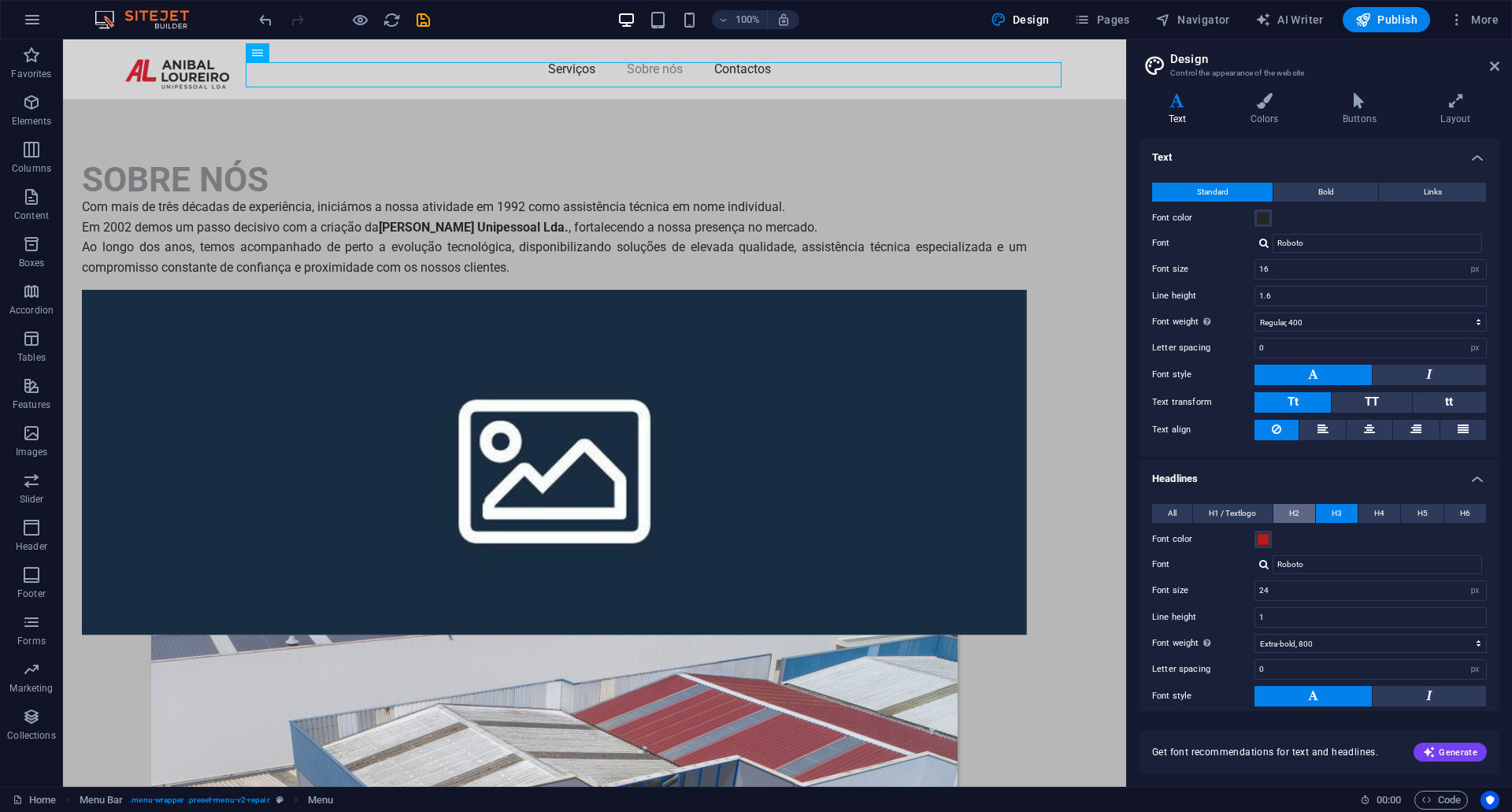
click at [1304, 515] on button "H2" at bounding box center [1293, 514] width 42 height 19
click at [1378, 517] on span "H4" at bounding box center [1378, 514] width 10 height 19
click at [1183, 520] on button "All" at bounding box center [1172, 514] width 40 height 19
click at [1262, 537] on span at bounding box center [1263, 539] width 12 height 12
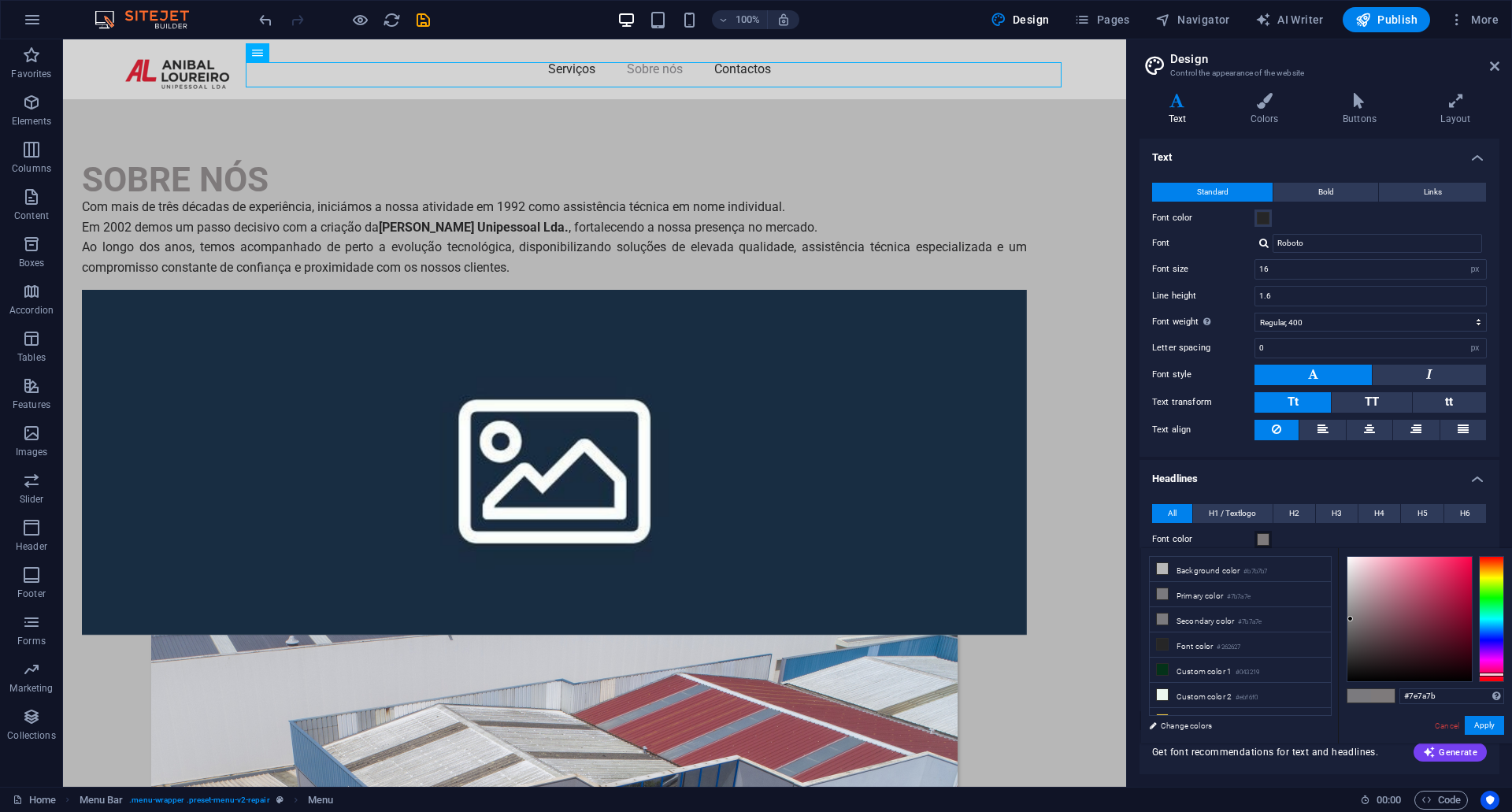
click at [1489, 675] on div at bounding box center [1491, 619] width 25 height 126
click at [1455, 597] on div at bounding box center [1409, 619] width 124 height 124
click at [1485, 721] on button "Apply" at bounding box center [1484, 725] width 39 height 19
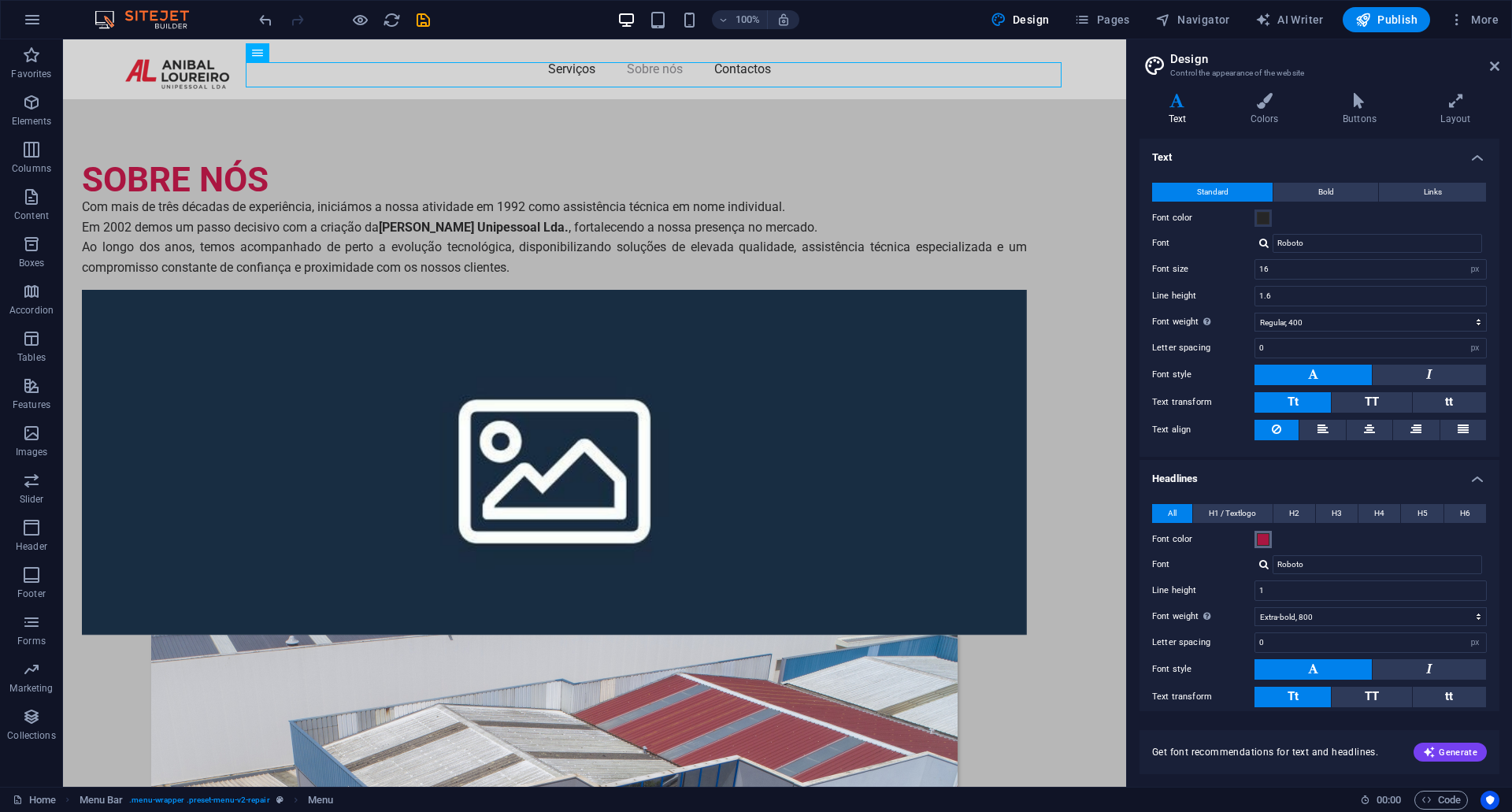
click at [1267, 543] on span at bounding box center [1263, 539] width 12 height 12
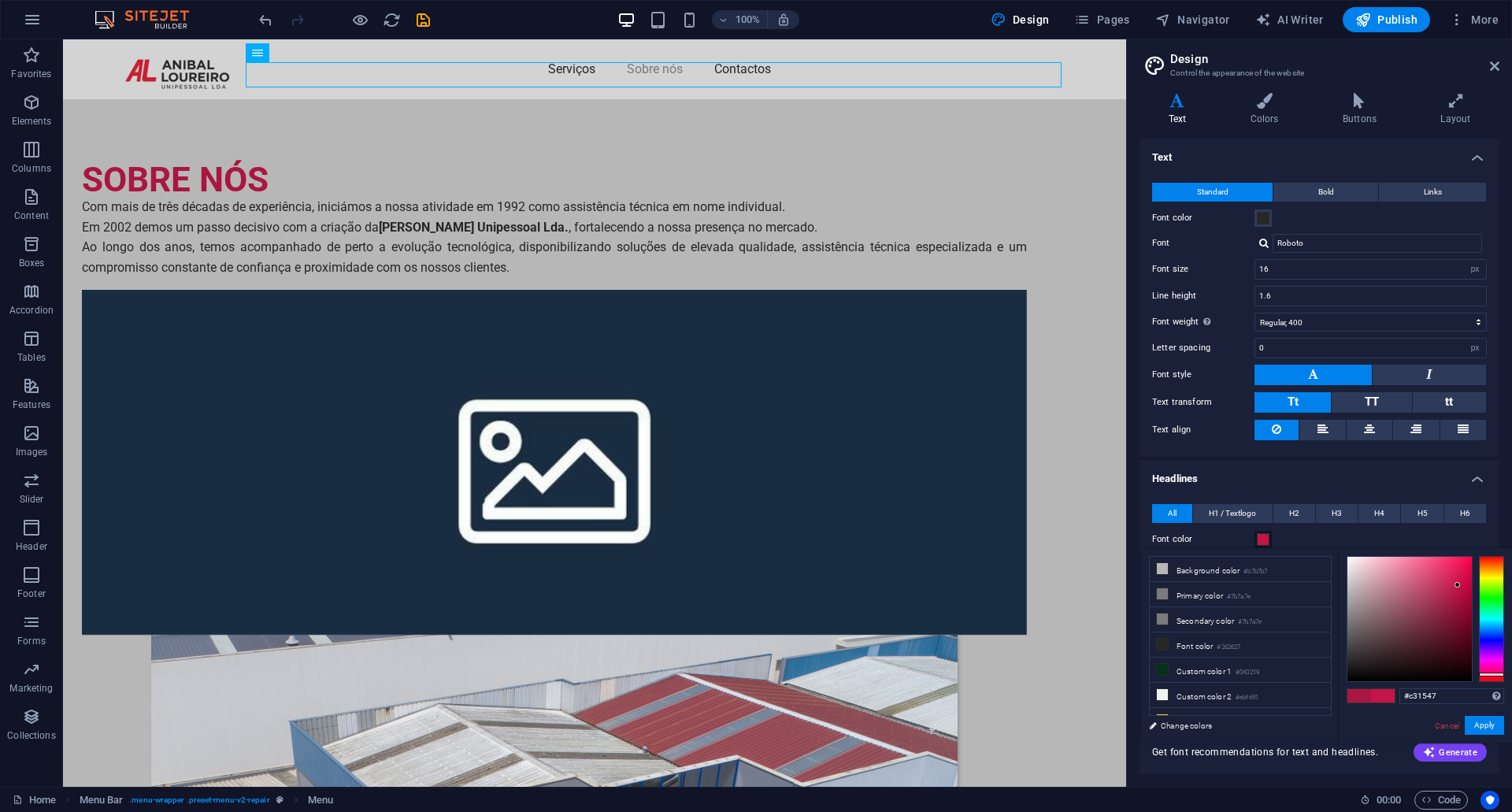
type input "#c31446"
drag, startPoint x: 1451, startPoint y: 594, endPoint x: 1459, endPoint y: 586, distance: 11.3
click at [1459, 586] on div at bounding box center [1409, 619] width 124 height 124
click at [1492, 725] on button "Apply" at bounding box center [1484, 725] width 39 height 19
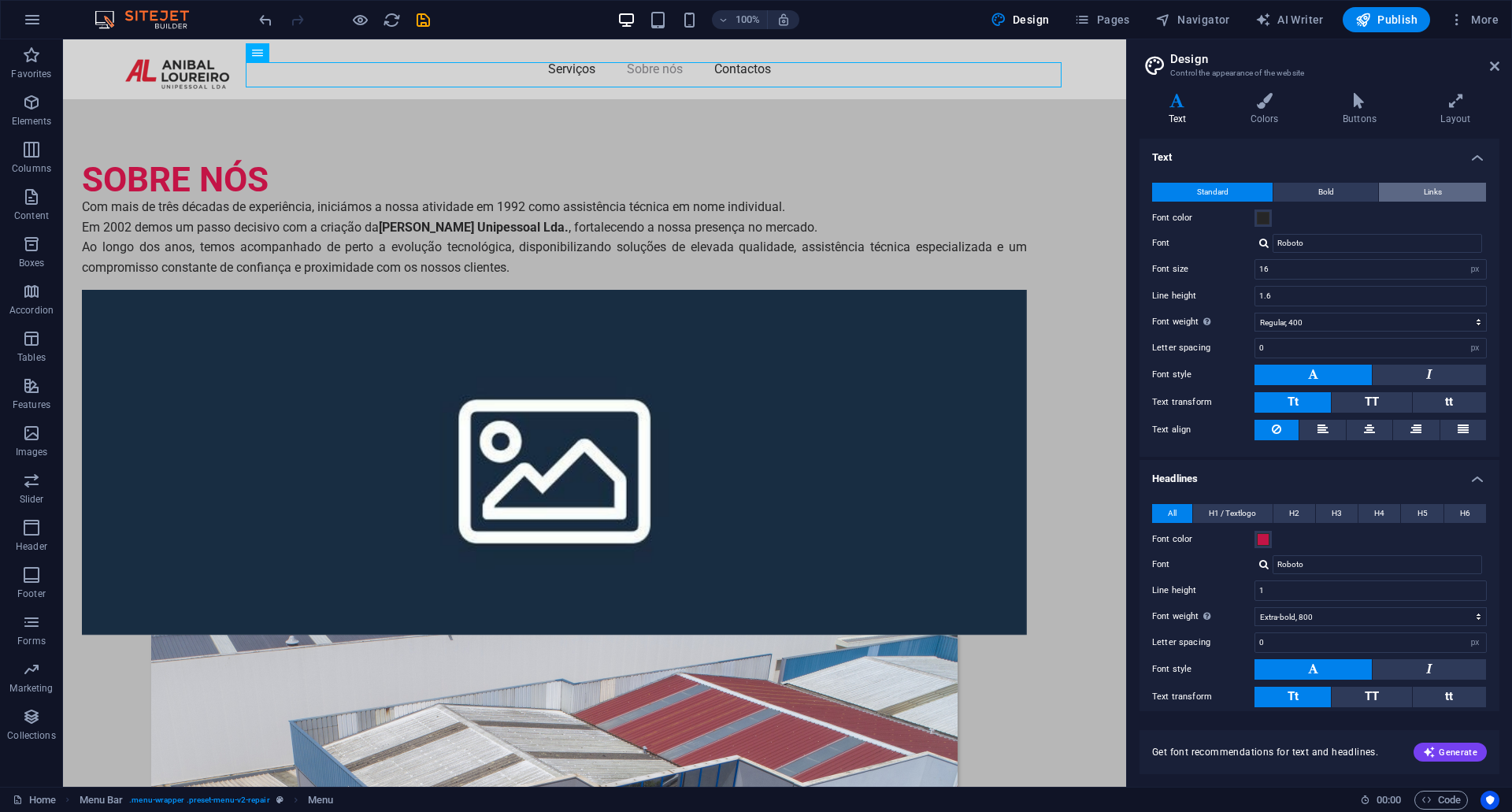
click at [1443, 189] on button "Links" at bounding box center [1432, 192] width 107 height 19
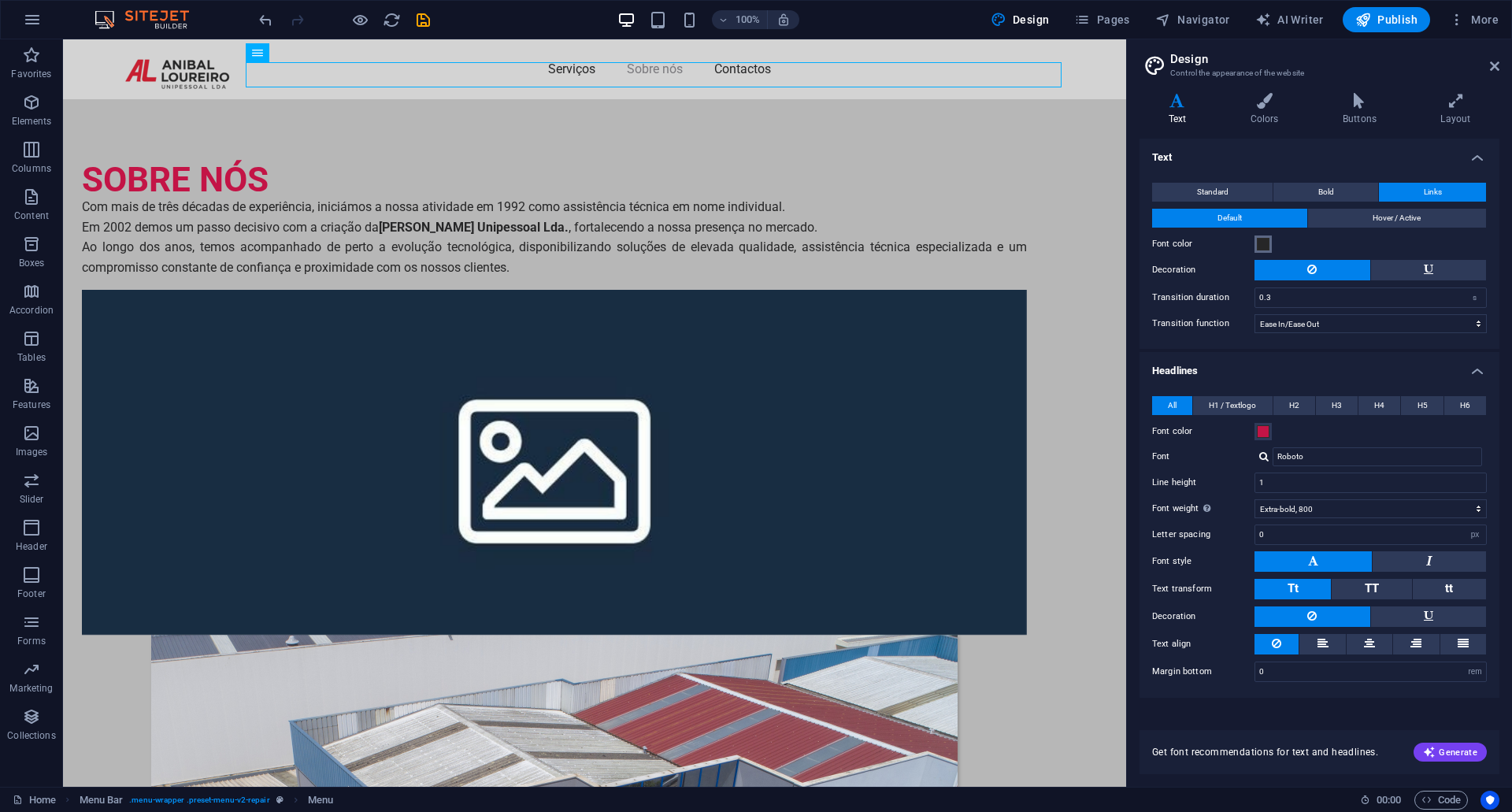
click at [1258, 248] on span at bounding box center [1263, 244] width 12 height 12
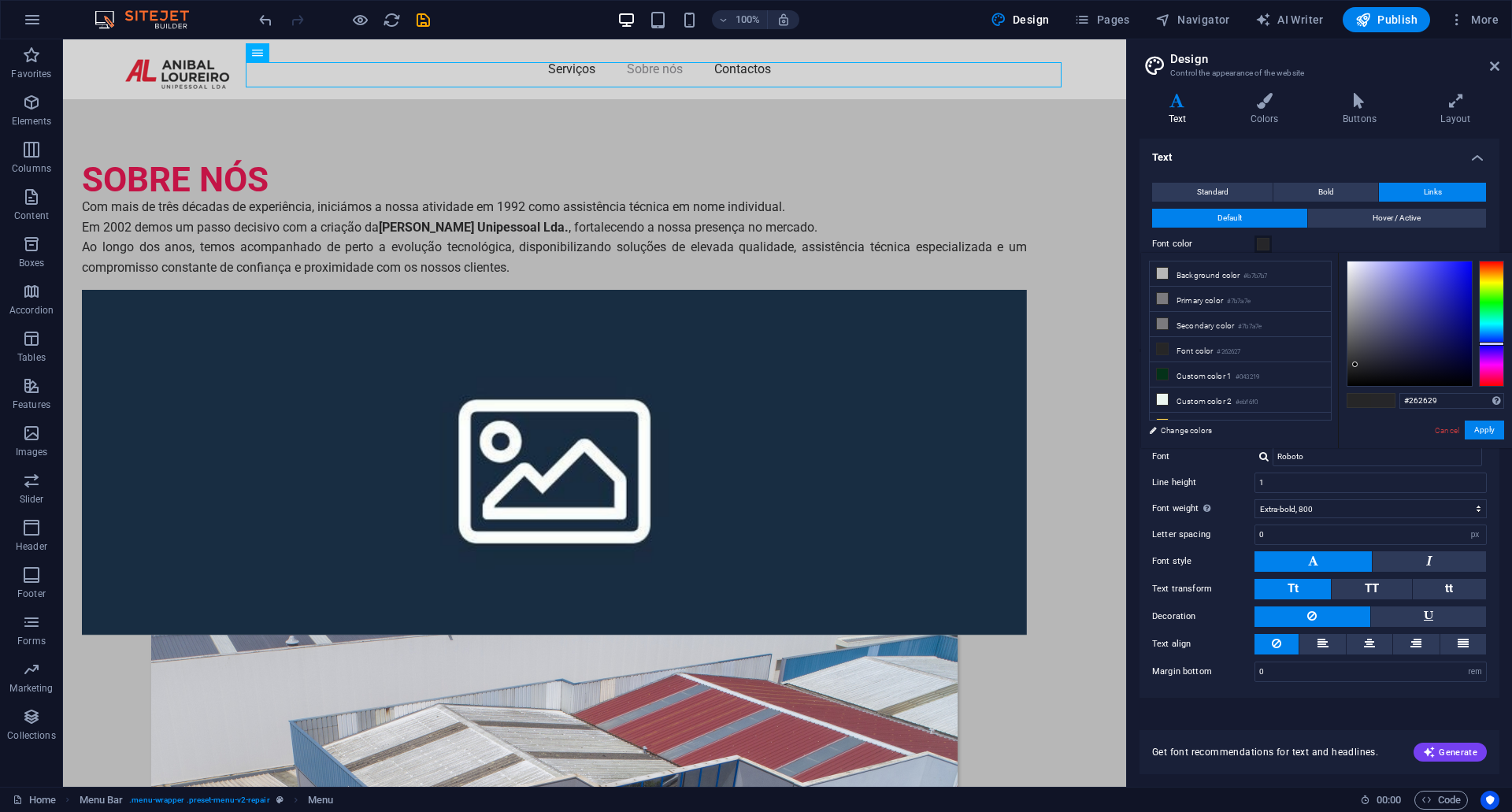
click at [1355, 364] on div at bounding box center [1409, 323] width 124 height 124
drag, startPoint x: 1498, startPoint y: 372, endPoint x: 1499, endPoint y: 379, distance: 7.1
click at [1499, 379] on div at bounding box center [1491, 323] width 25 height 126
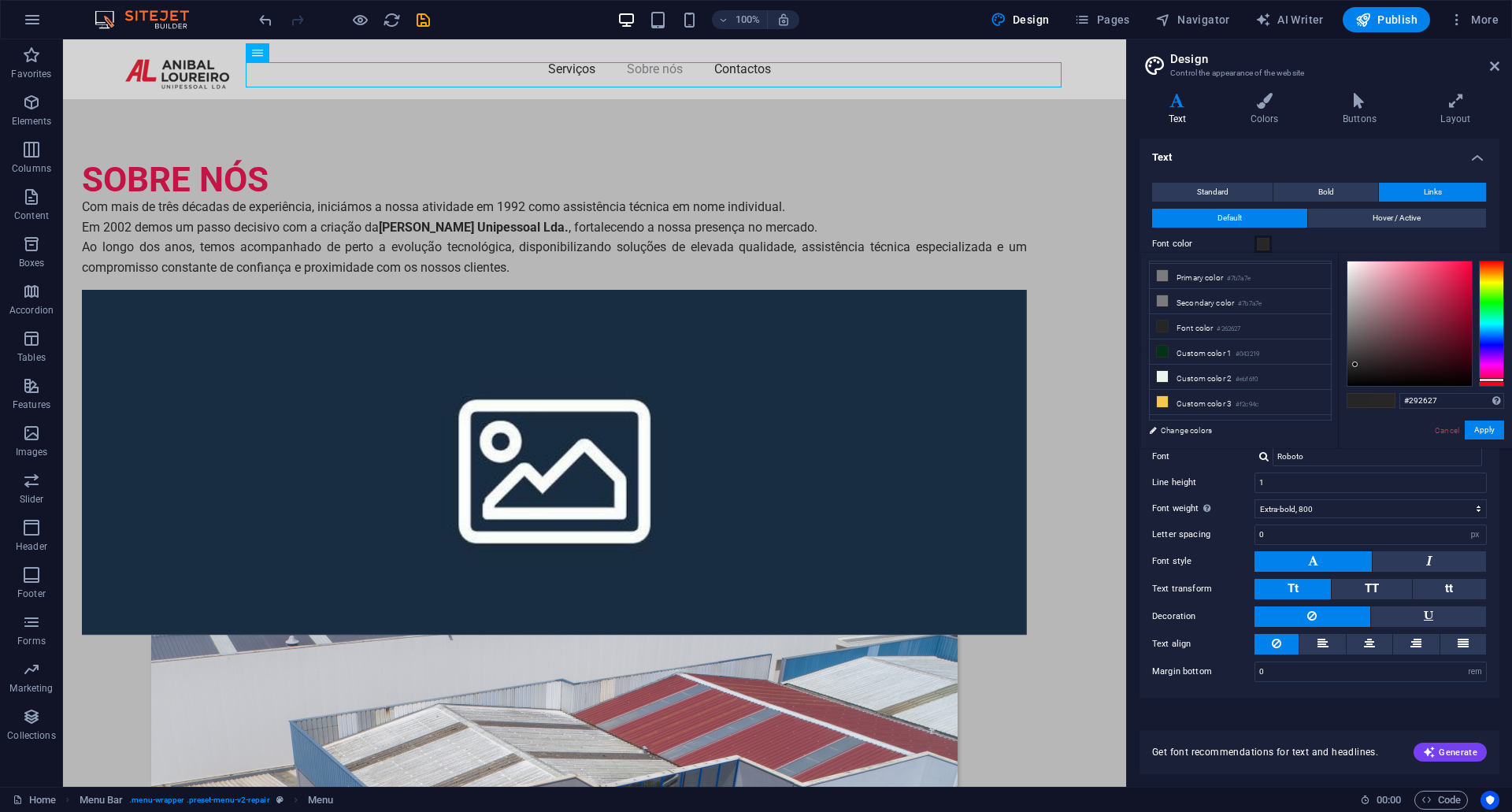
scroll to position [37, 0]
click at [1247, 403] on li "Custom color 4 #f2994a" at bounding box center [1240, 413] width 181 height 25
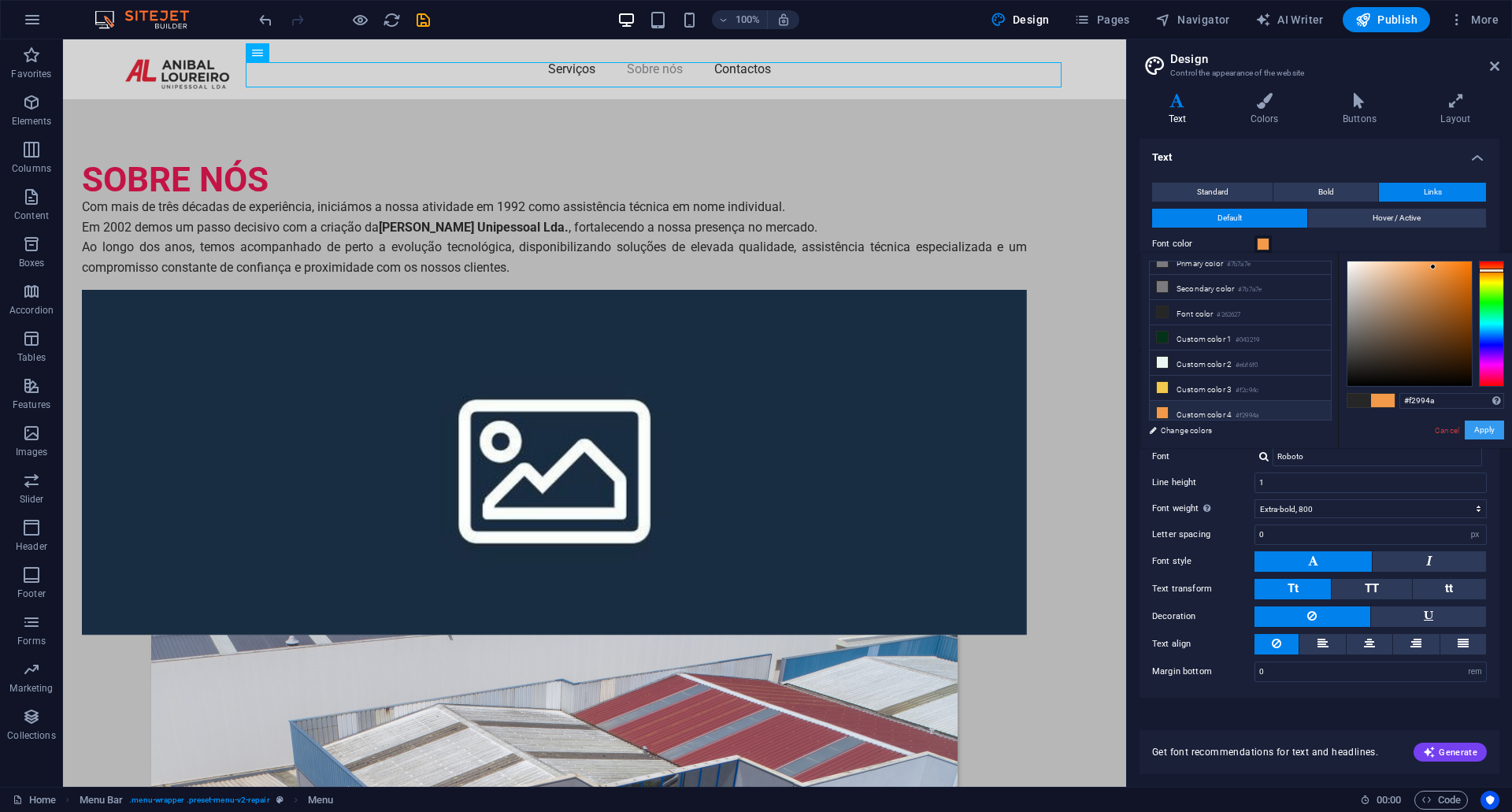
click at [1482, 432] on button "Apply" at bounding box center [1484, 430] width 39 height 19
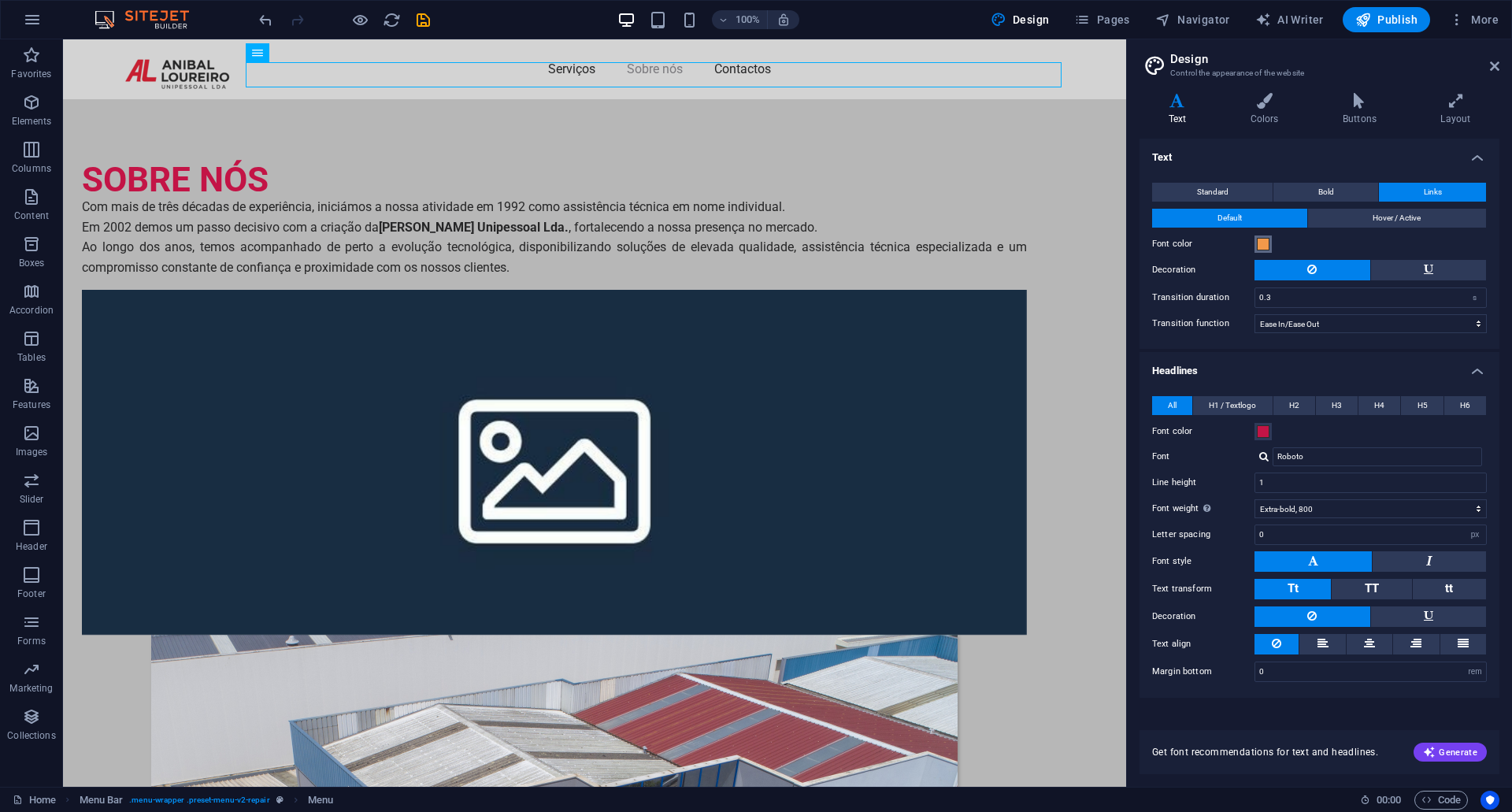
click at [1268, 242] on span at bounding box center [1263, 244] width 12 height 12
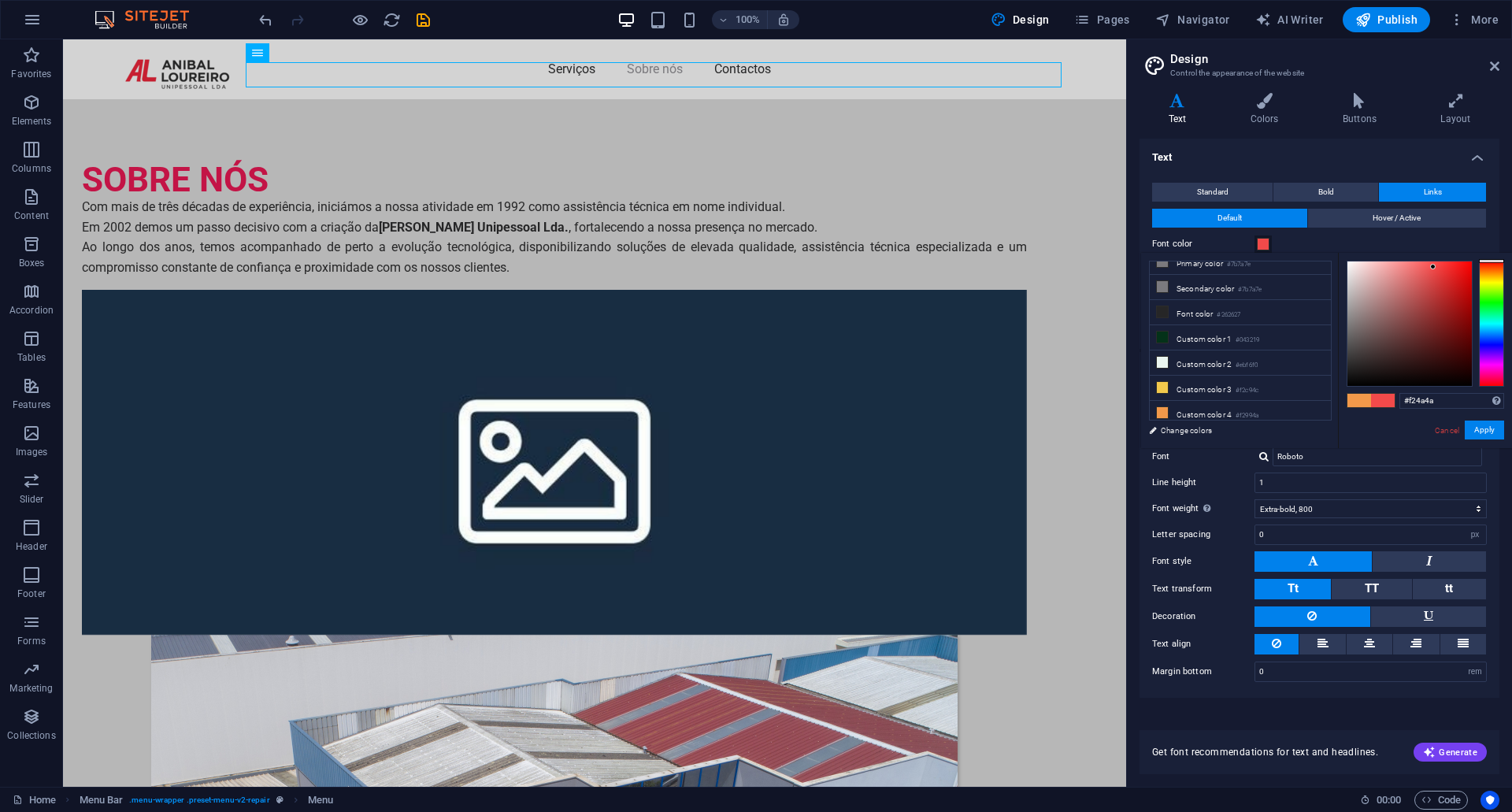
drag, startPoint x: 1490, startPoint y: 270, endPoint x: 1489, endPoint y: 249, distance: 21.0
click at [1489, 249] on body "aloureiro.pt Home Favorites Elements Columns Content Boxes Accordion Tables Fea…" at bounding box center [756, 406] width 1512 height 812
type input "#ff0000"
drag, startPoint x: 1441, startPoint y: 277, endPoint x: 1474, endPoint y: 255, distance: 39.7
click at [1474, 255] on div "#ff0000 Supported formats #0852ed rgb(8, 82, 237) rgba(8, 82, 237, 90%) hsv(221…" at bounding box center [1425, 465] width 174 height 424
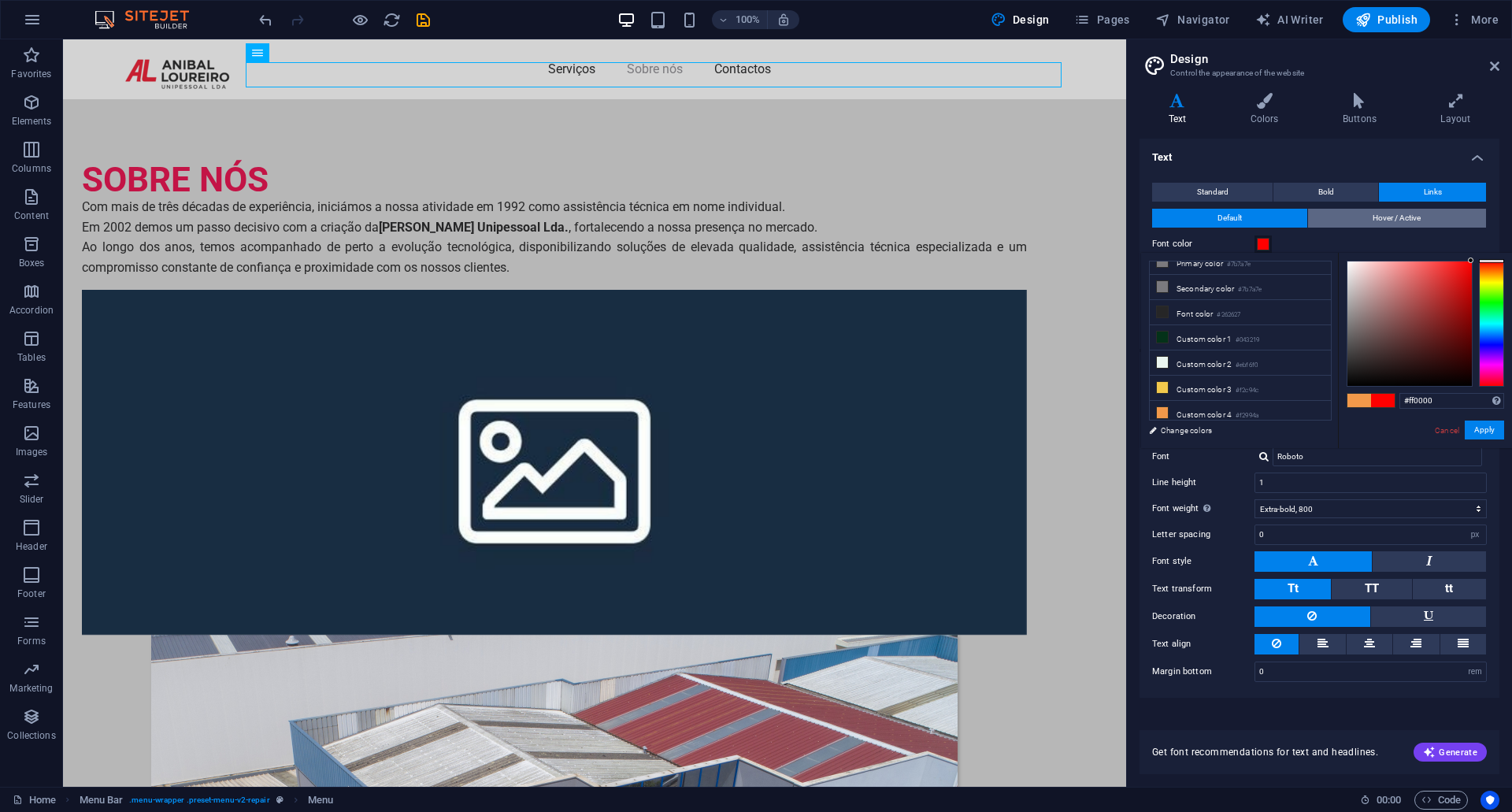
click at [1378, 224] on span "Hover / Active" at bounding box center [1396, 218] width 48 height 19
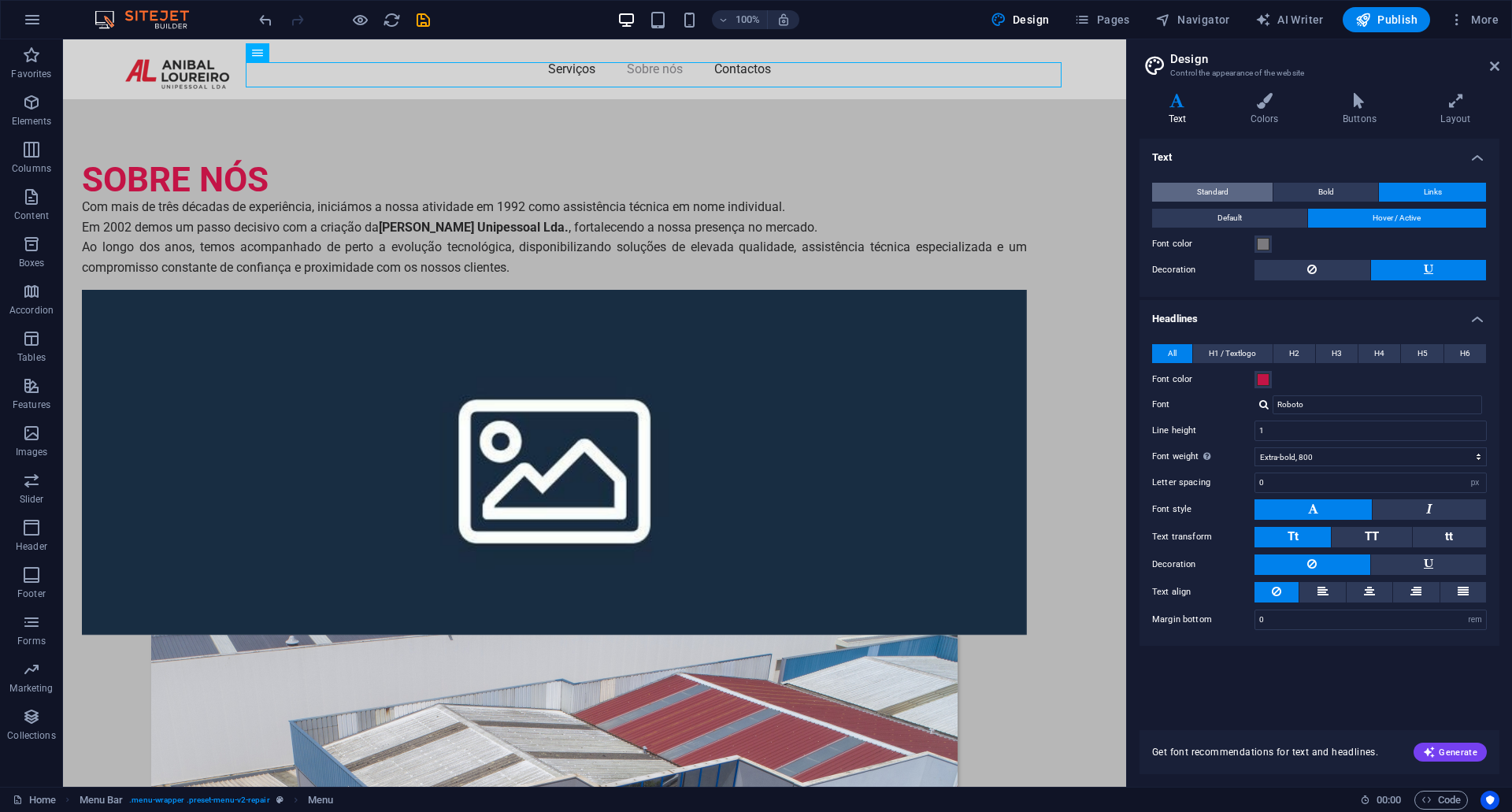
click at [1249, 193] on button "Standard" at bounding box center [1212, 192] width 120 height 19
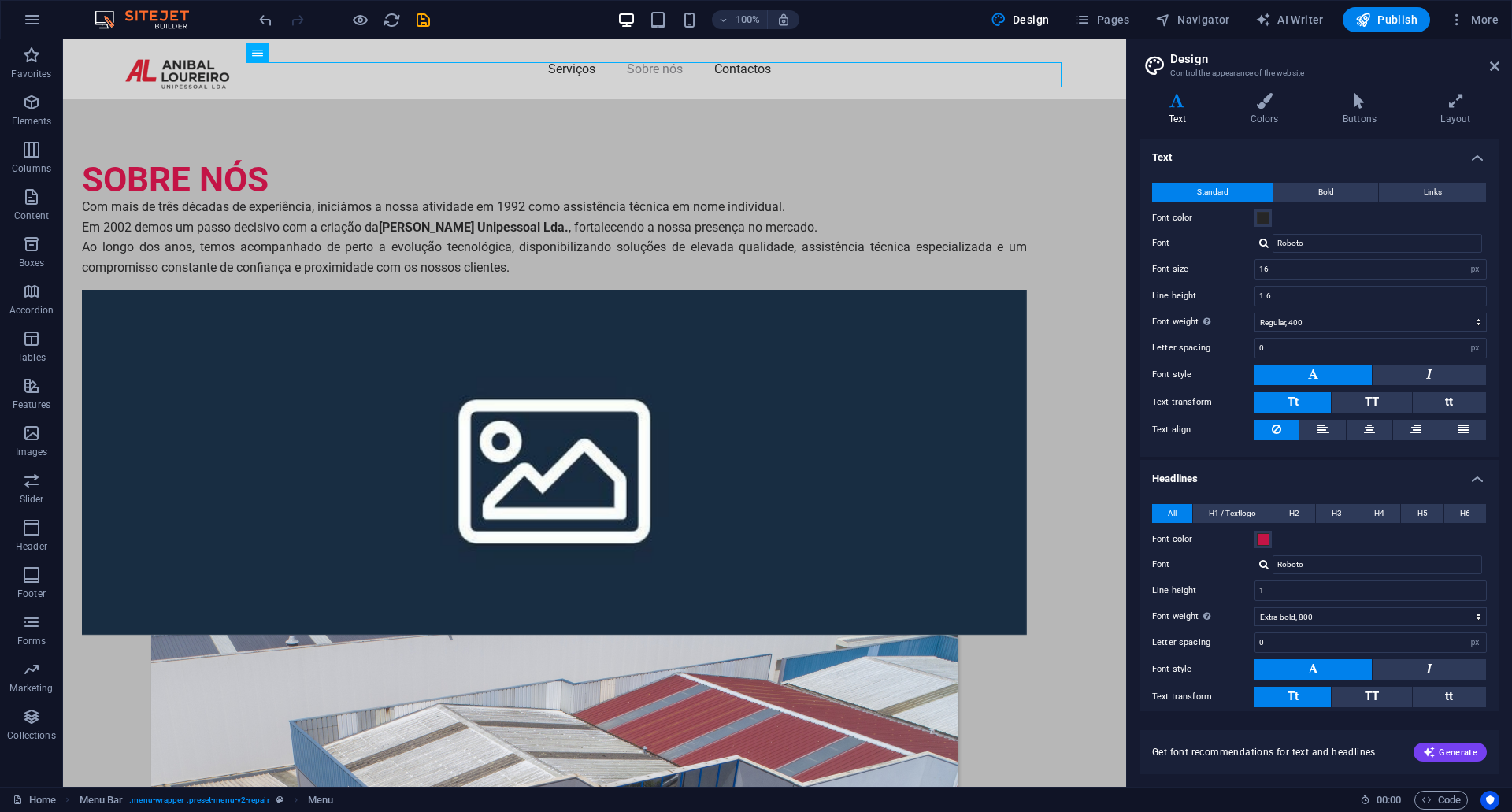
click at [1319, 179] on div "Standard Bold Links Font color Font Roboto Font size 16 rem px Line height 1.6 …" at bounding box center [1320, 312] width 366 height 290
click at [1349, 194] on button "Bold" at bounding box center [1325, 192] width 105 height 19
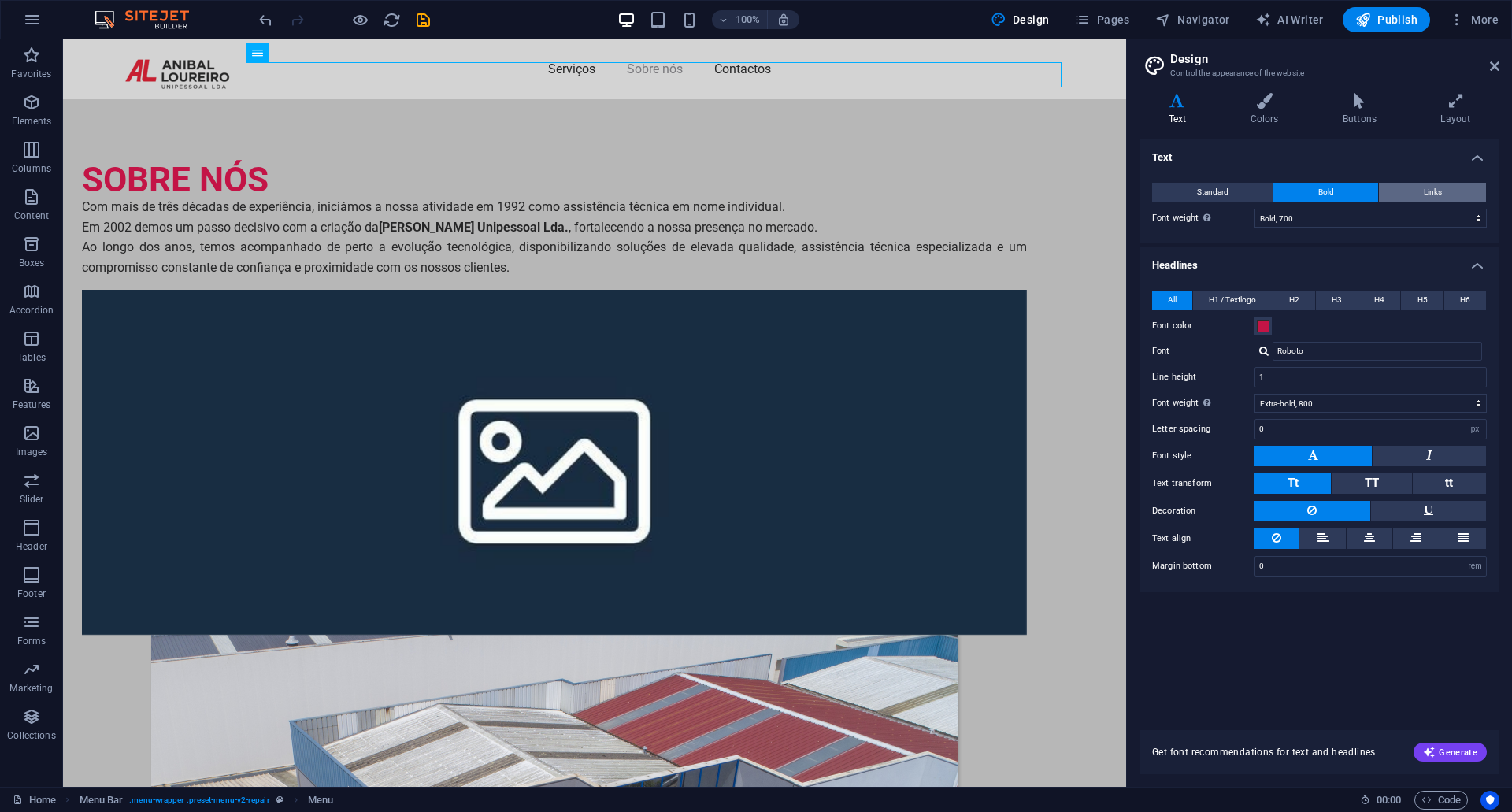
click at [1433, 189] on span "Links" at bounding box center [1433, 192] width 18 height 19
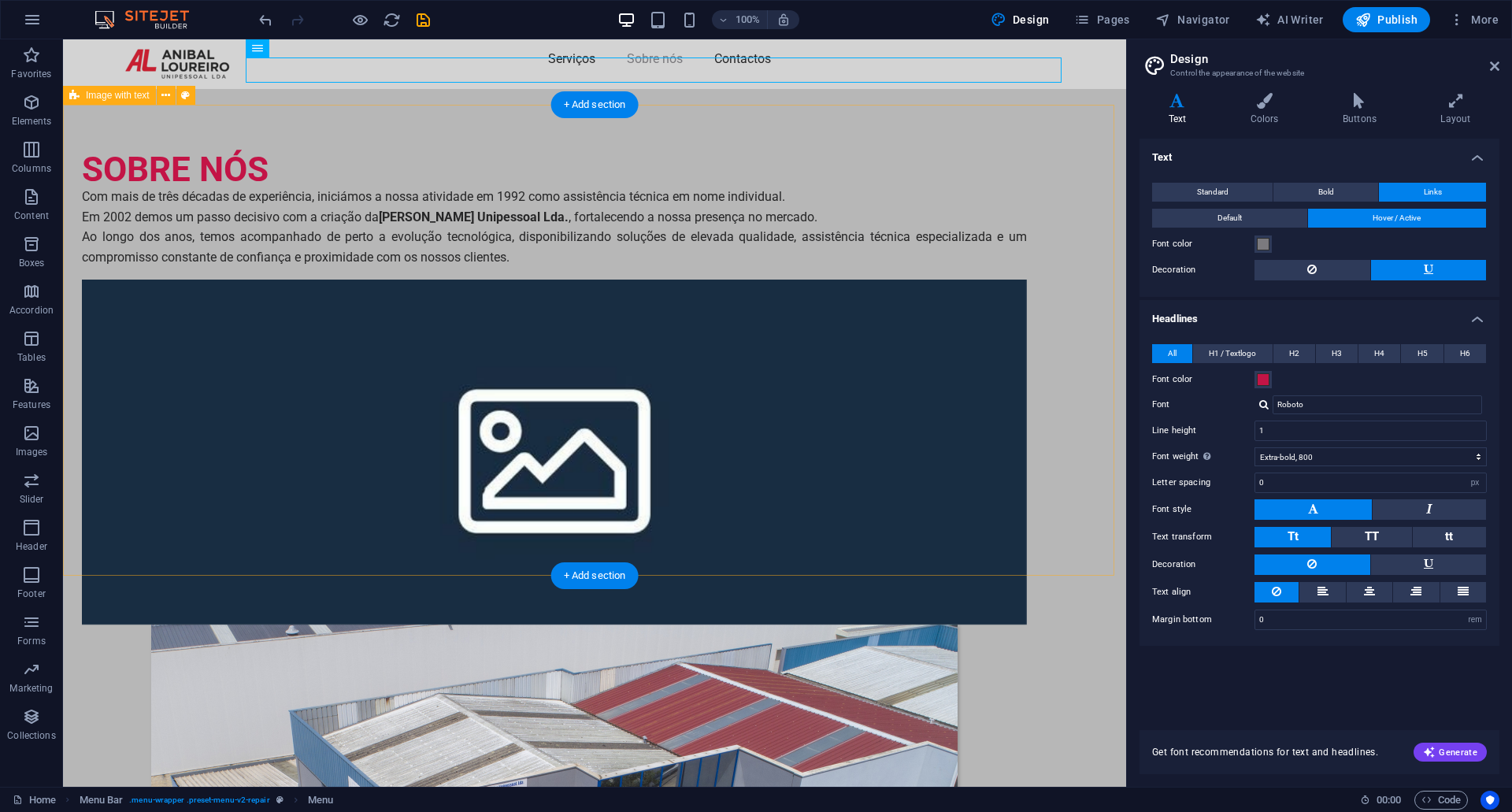
scroll to position [0, 0]
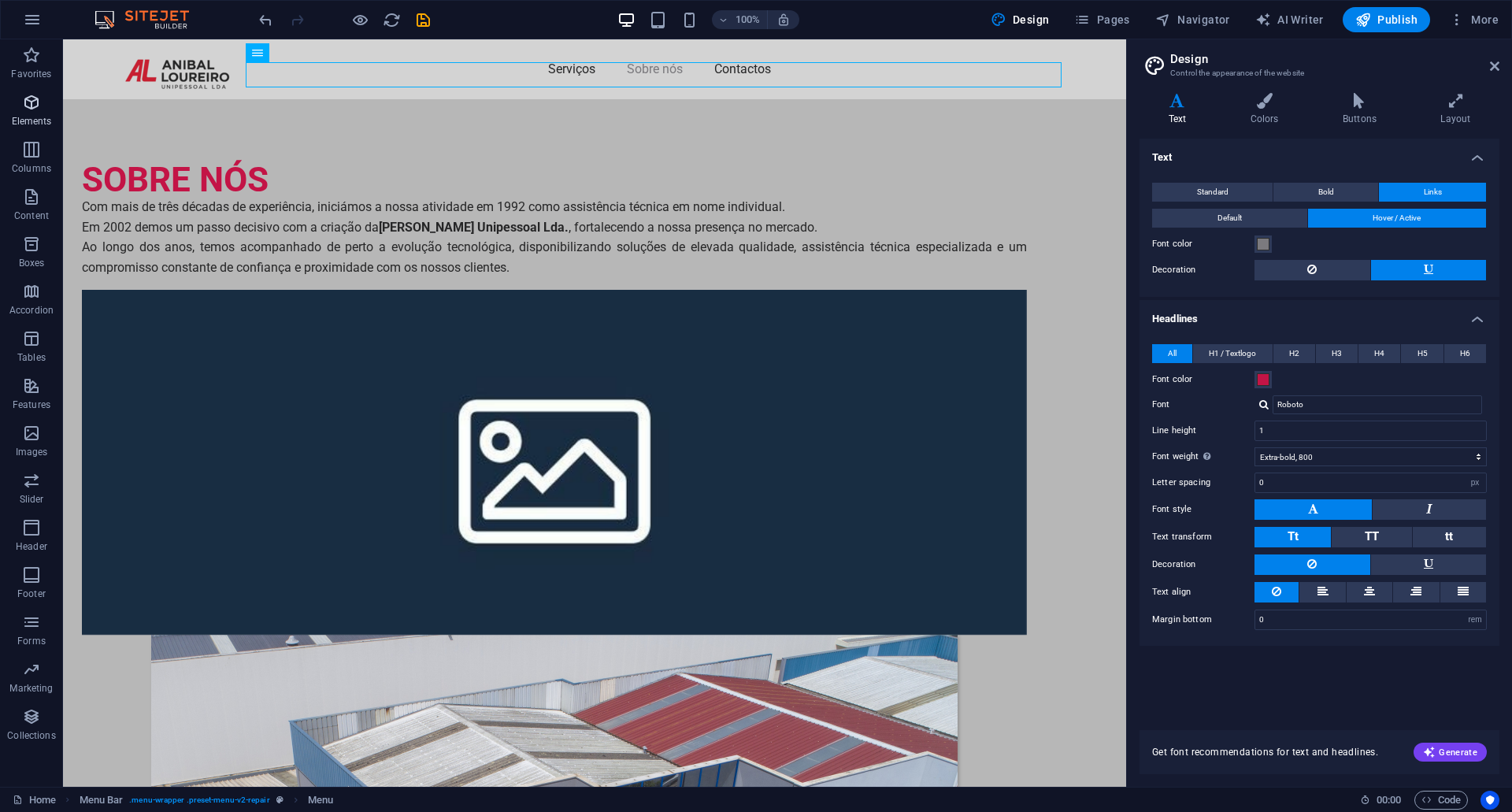
click at [33, 119] on p "Elements" at bounding box center [32, 121] width 40 height 12
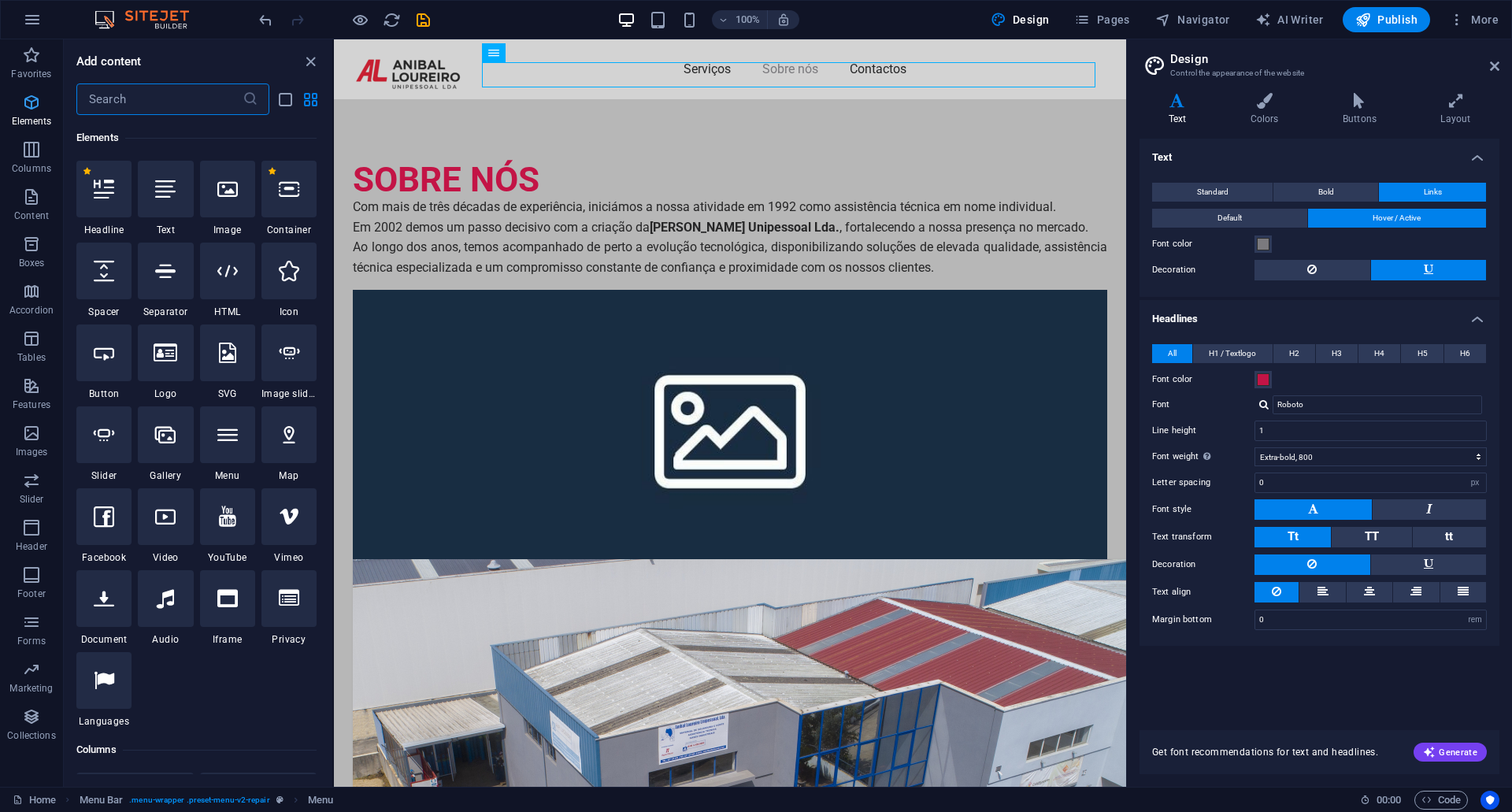
scroll to position [168, 0]
click at [171, 284] on div at bounding box center [165, 270] width 55 height 57
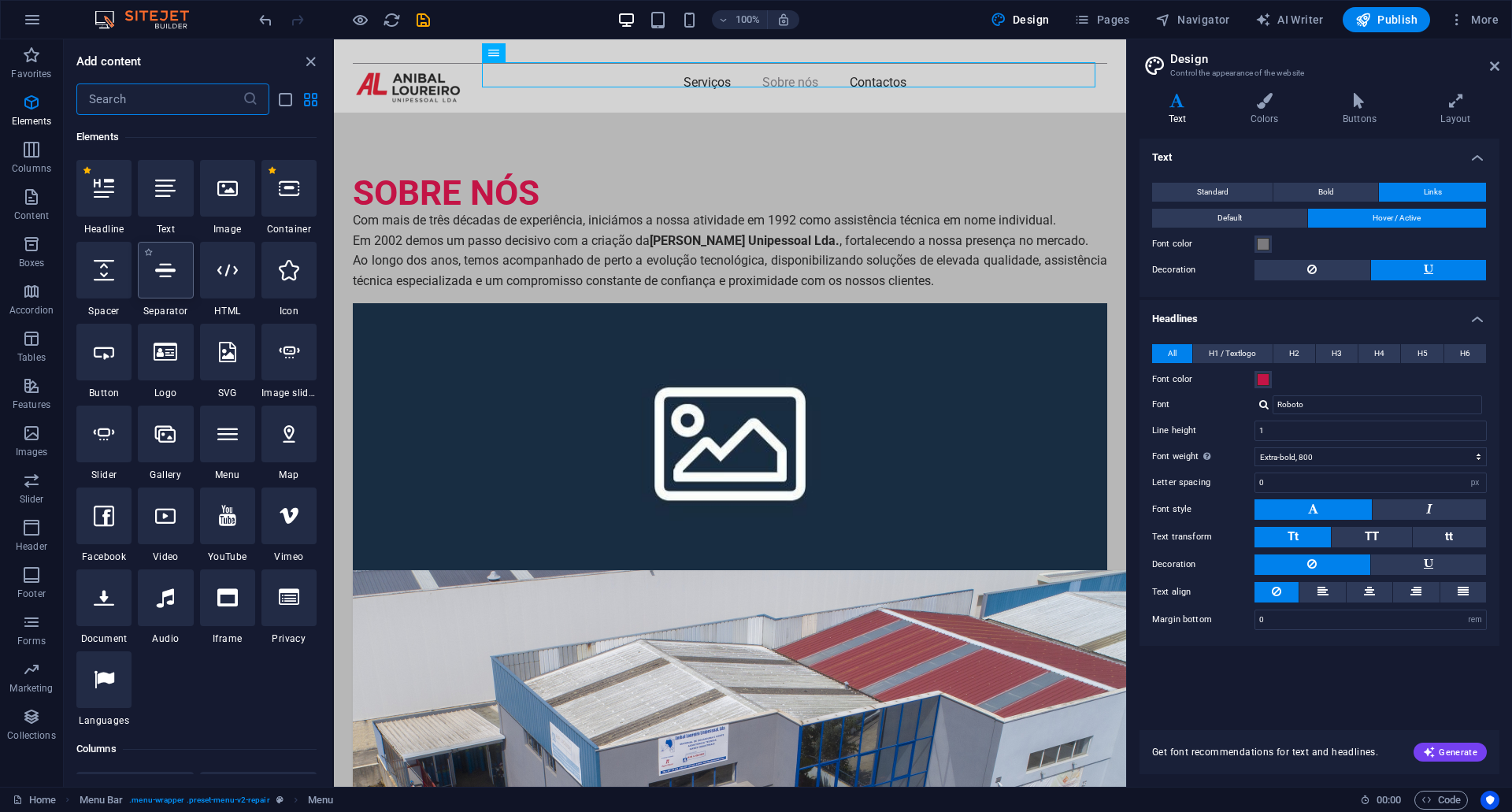
select select "%"
select select "px"
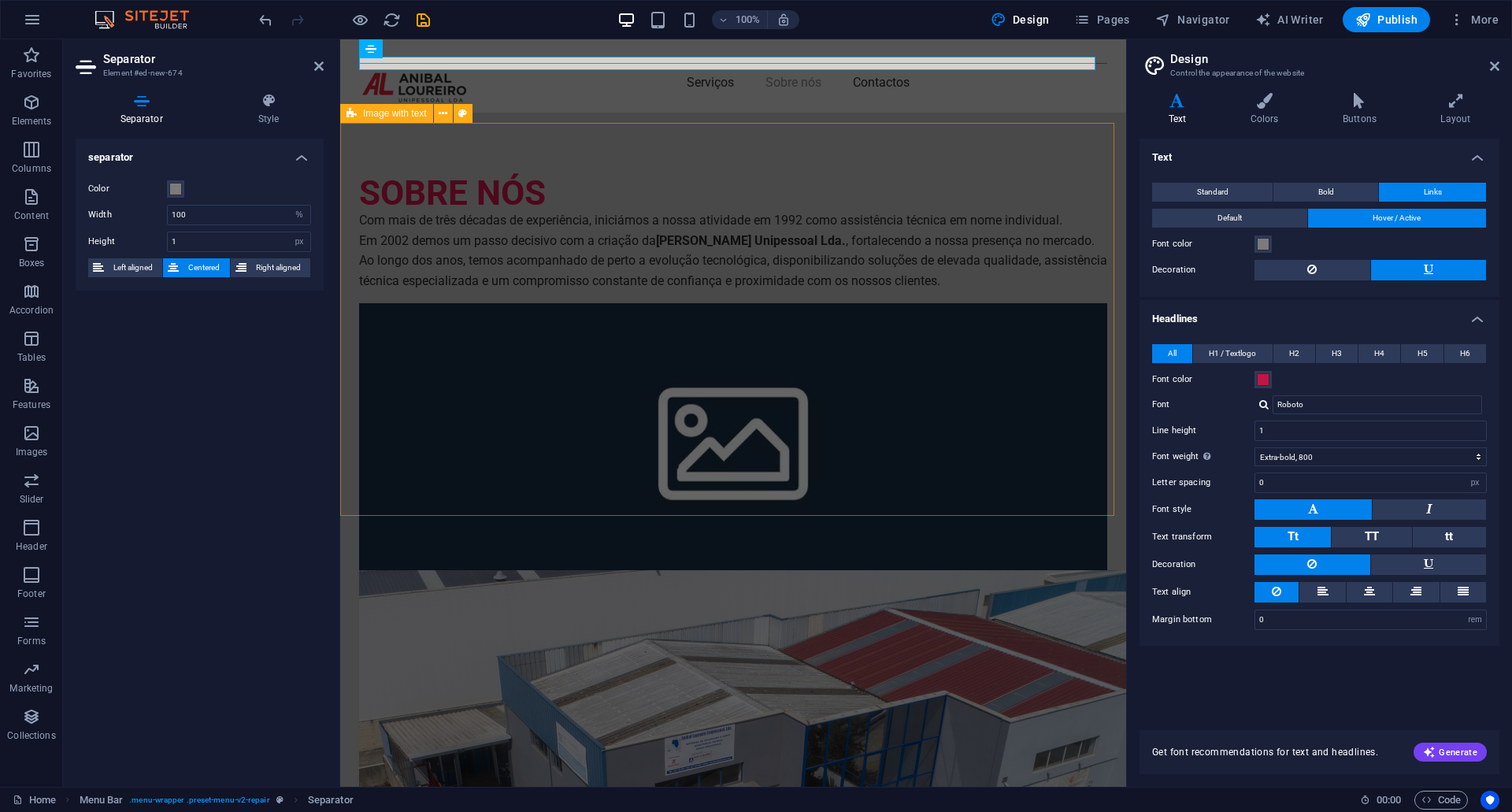
click at [693, 510] on div "SOBRE NÓS Com mais de três décadas de experiência, iniciámos a nossa atividade …" at bounding box center [733, 676] width 786 height 1126
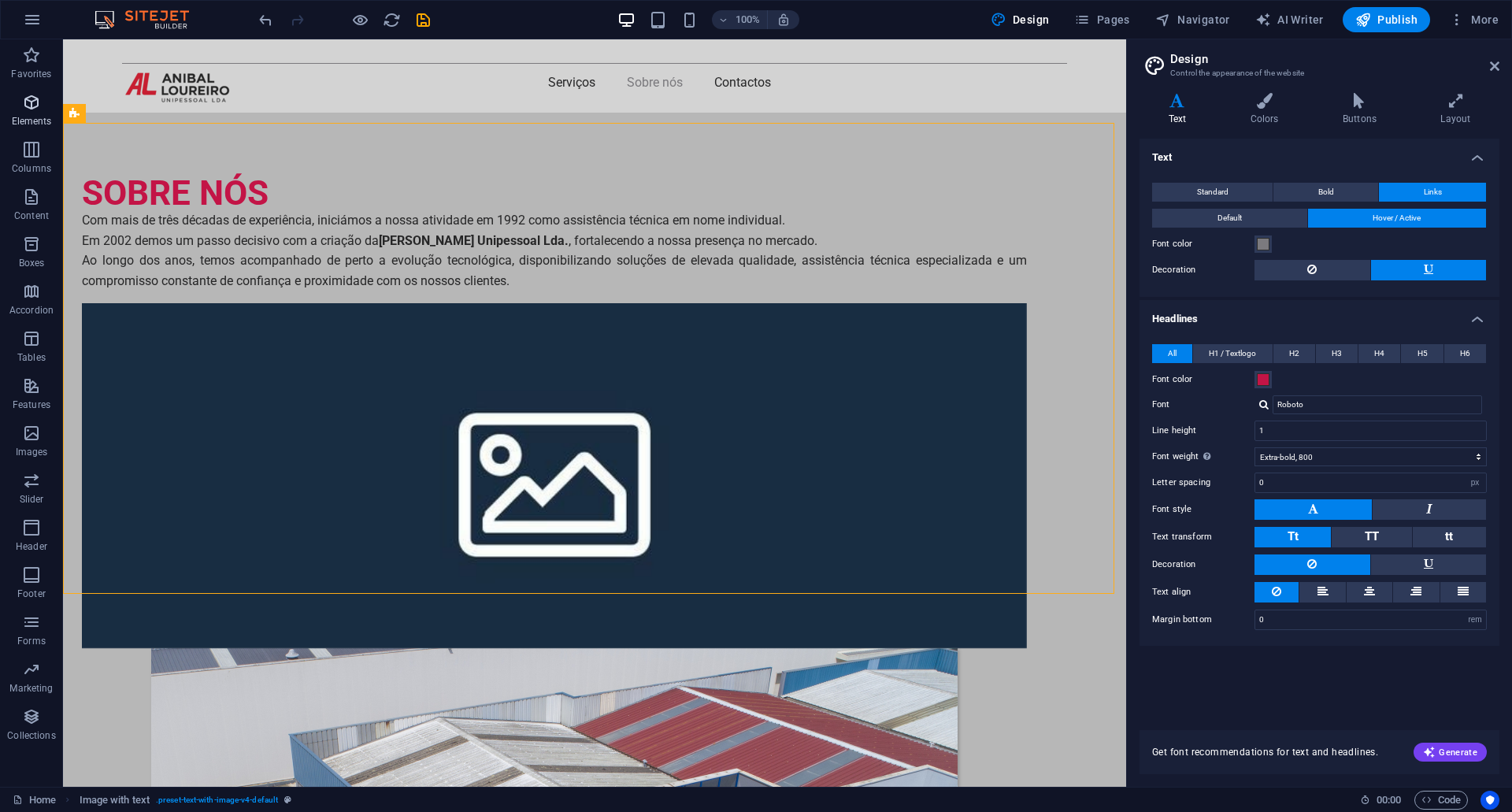
click at [34, 105] on icon "button" at bounding box center [32, 102] width 19 height 19
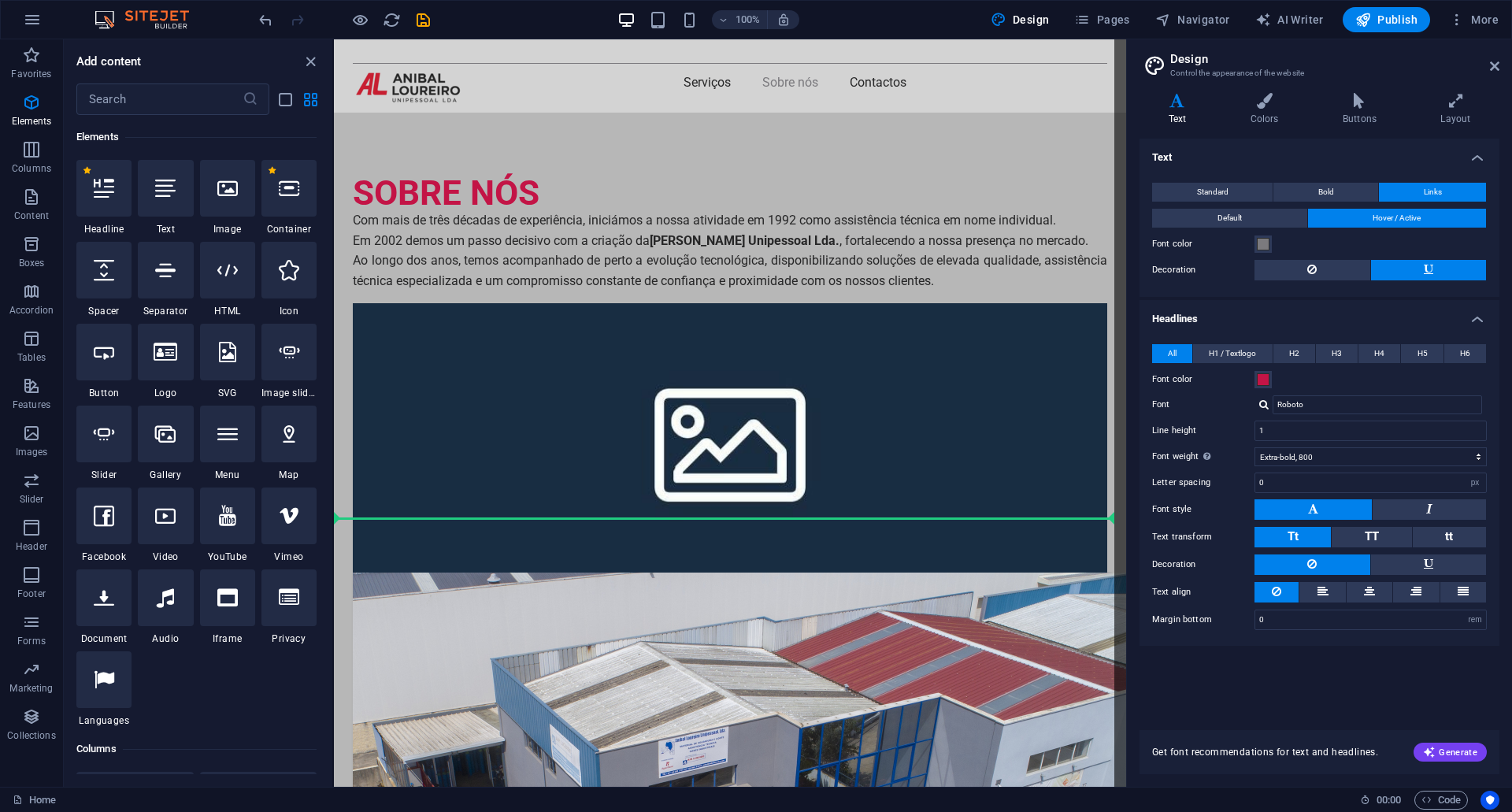
select select "%"
select select "px"
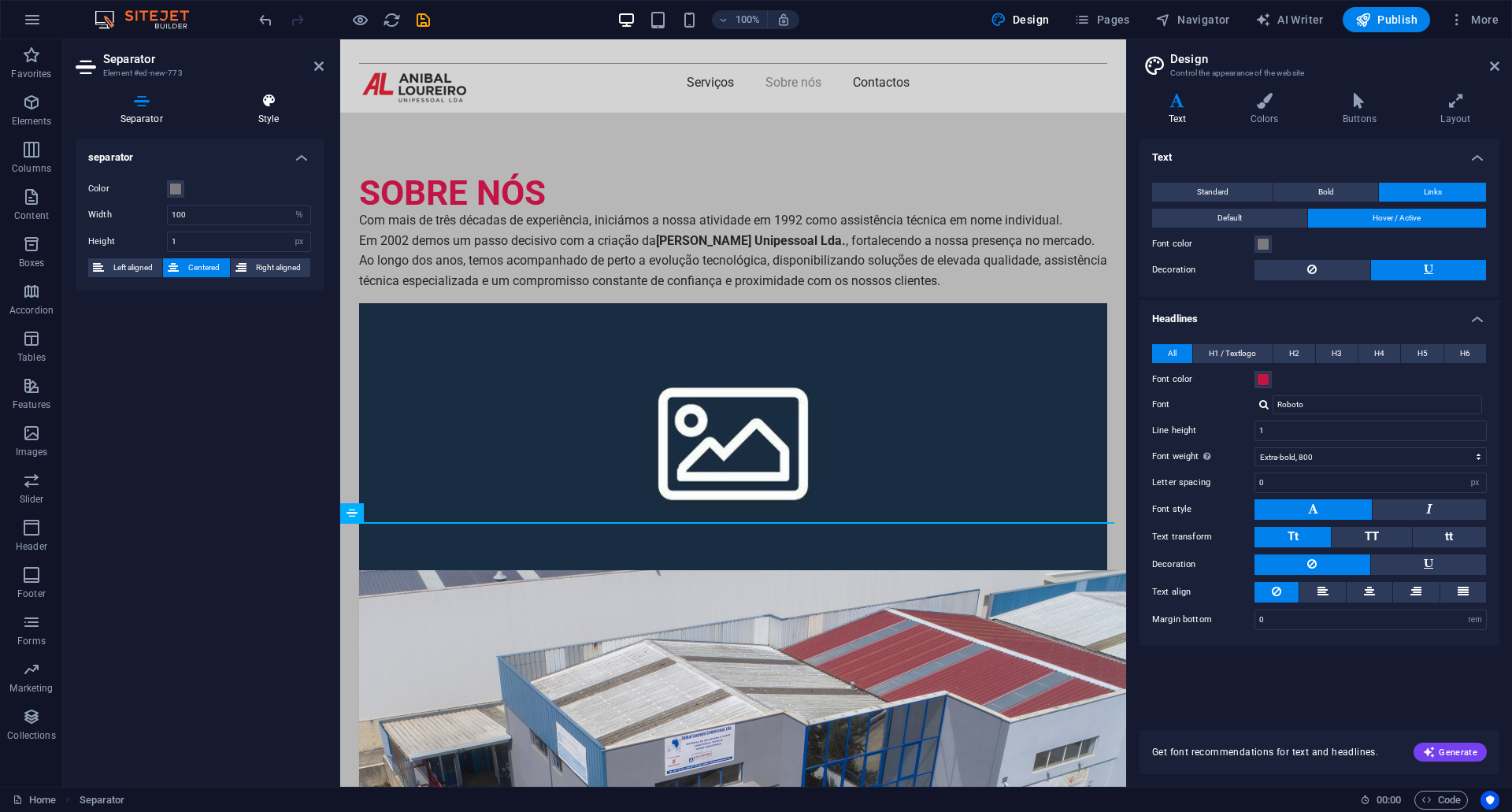
click at [272, 95] on icon at bounding box center [269, 100] width 110 height 16
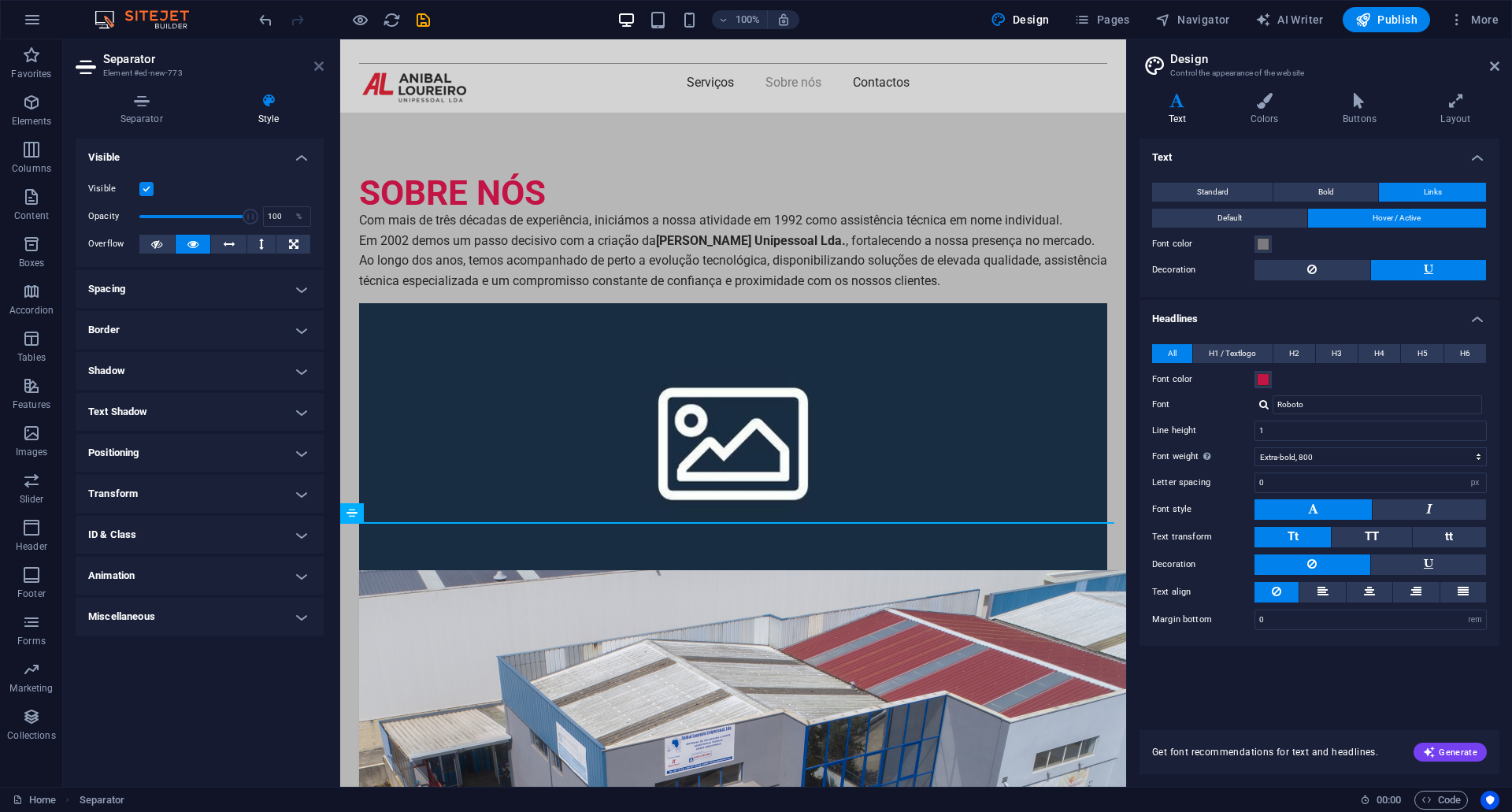
click at [314, 68] on icon at bounding box center [318, 65] width 9 height 12
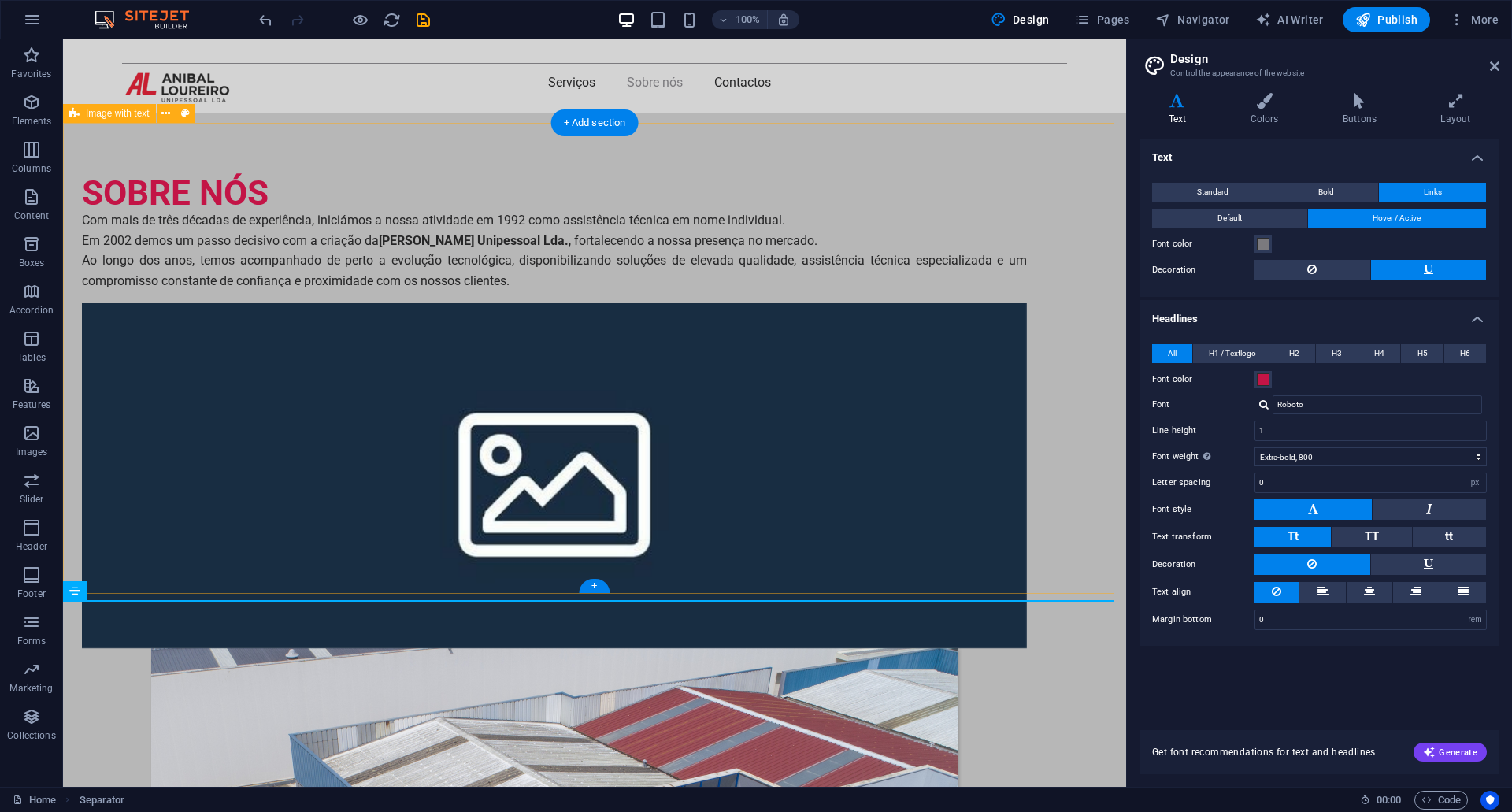
click at [434, 510] on div "SOBRE NÓS Com mais de três décadas de experiência, iniciámos a nossa atividade …" at bounding box center [594, 715] width 1063 height 1204
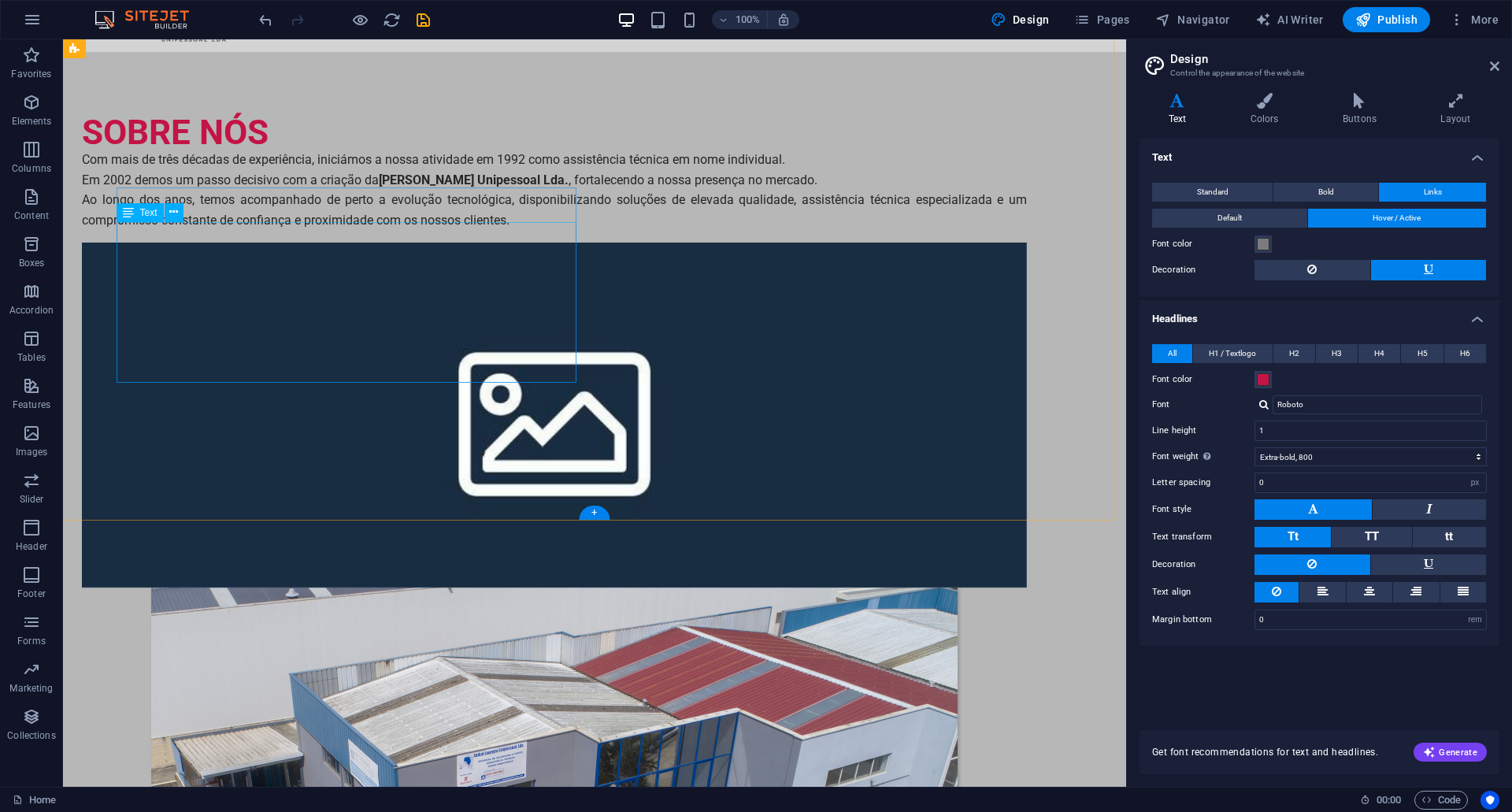
scroll to position [0, 0]
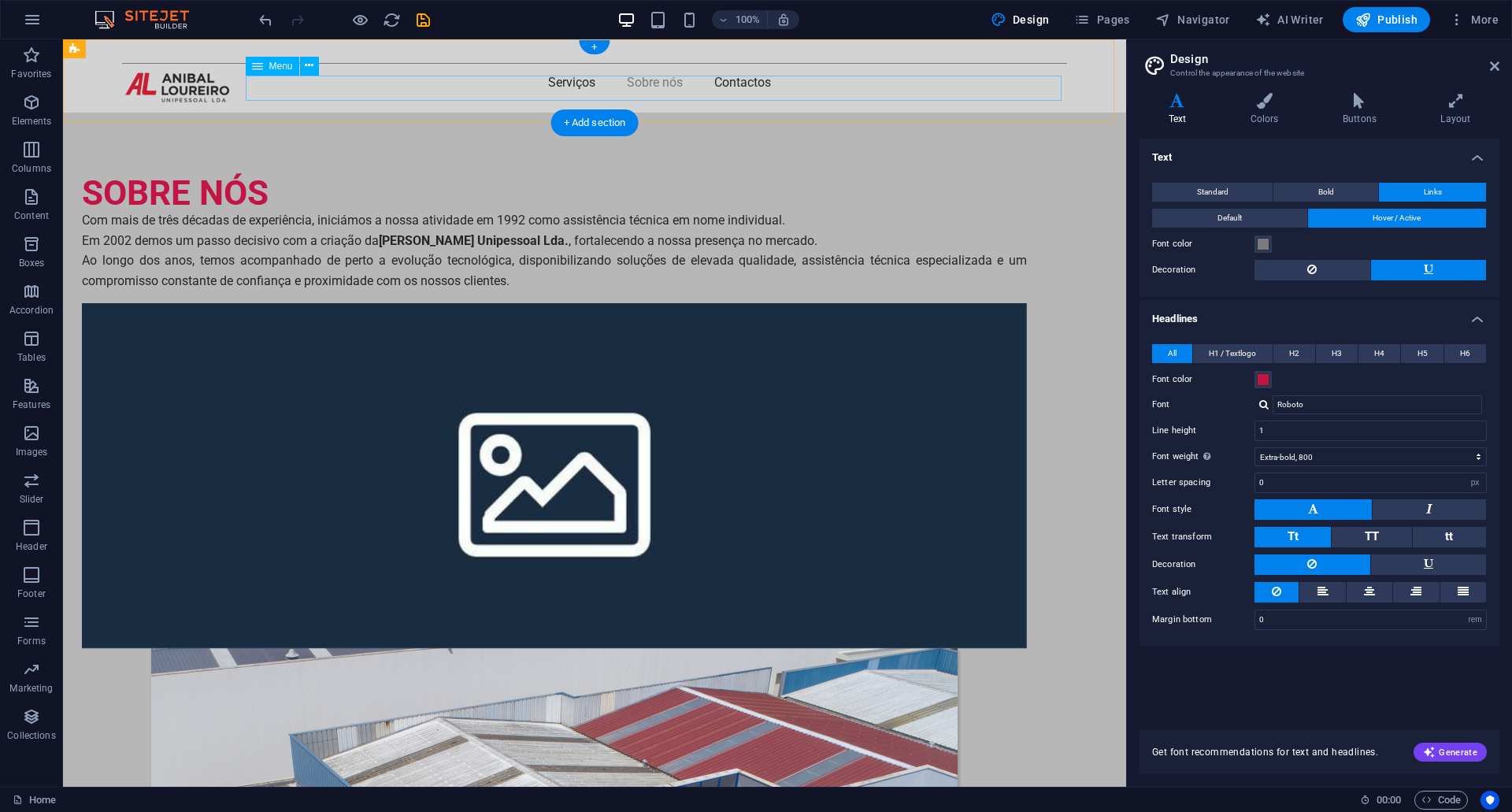
click at [717, 92] on nav "Serviços Sobre nós Contactos" at bounding box center [595, 82] width 945 height 25
click at [718, 93] on nav "Serviços Sobre nós Contactos" at bounding box center [595, 82] width 945 height 25
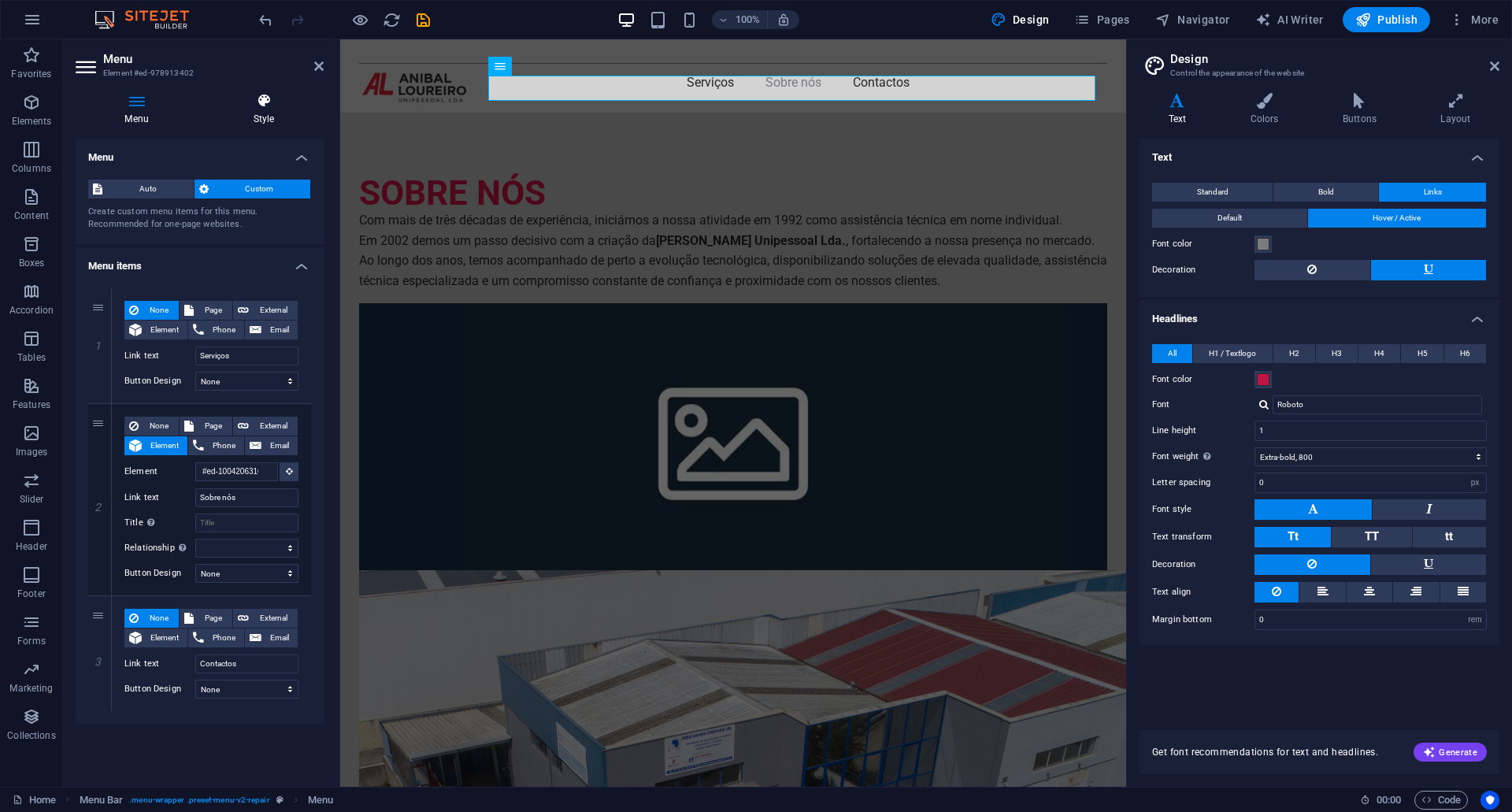
click at [275, 111] on h4 "Style" at bounding box center [263, 108] width 120 height 33
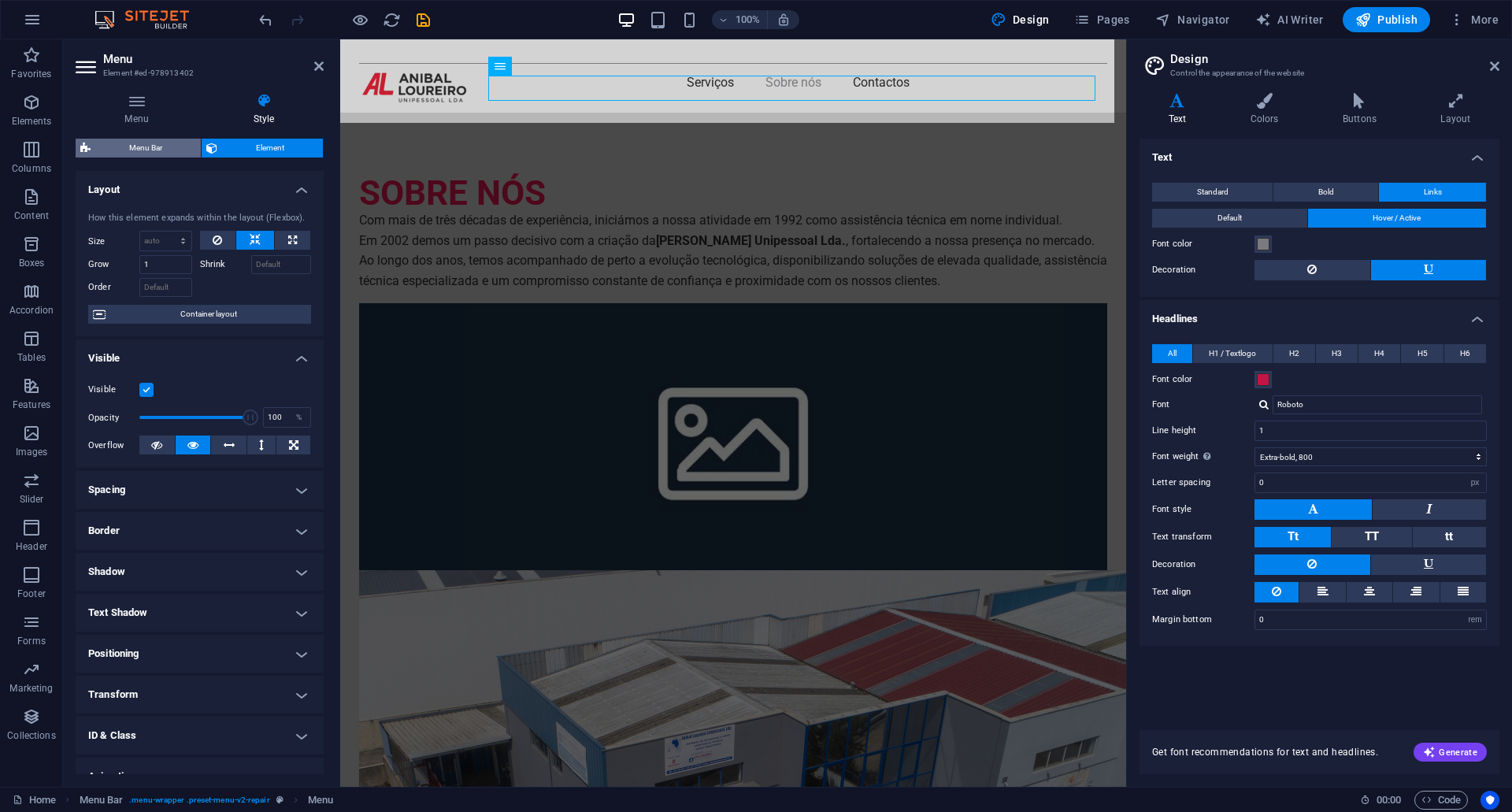
click at [164, 149] on span "Menu Bar" at bounding box center [146, 148] width 101 height 19
select select "rem"
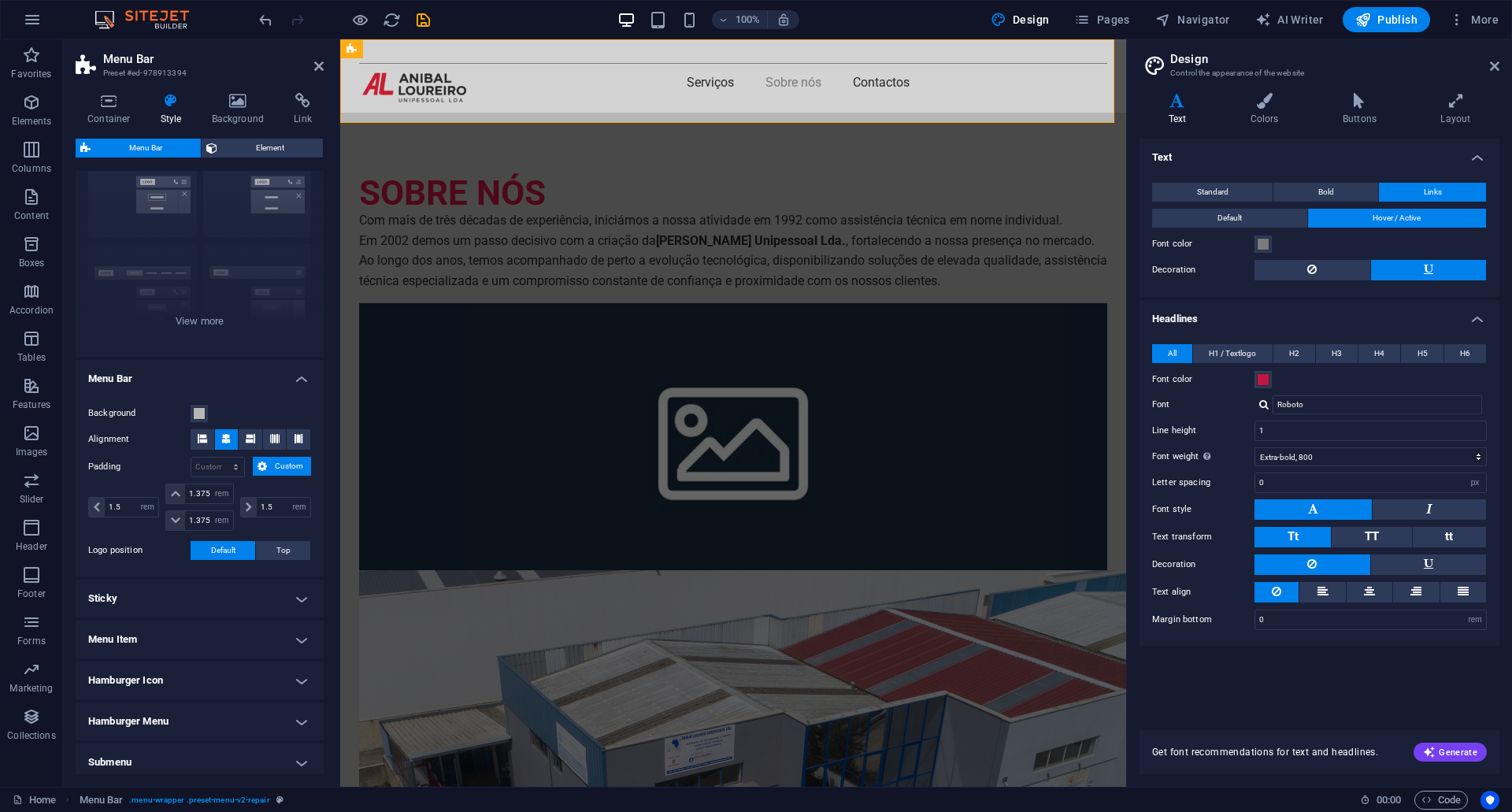
scroll to position [149, 0]
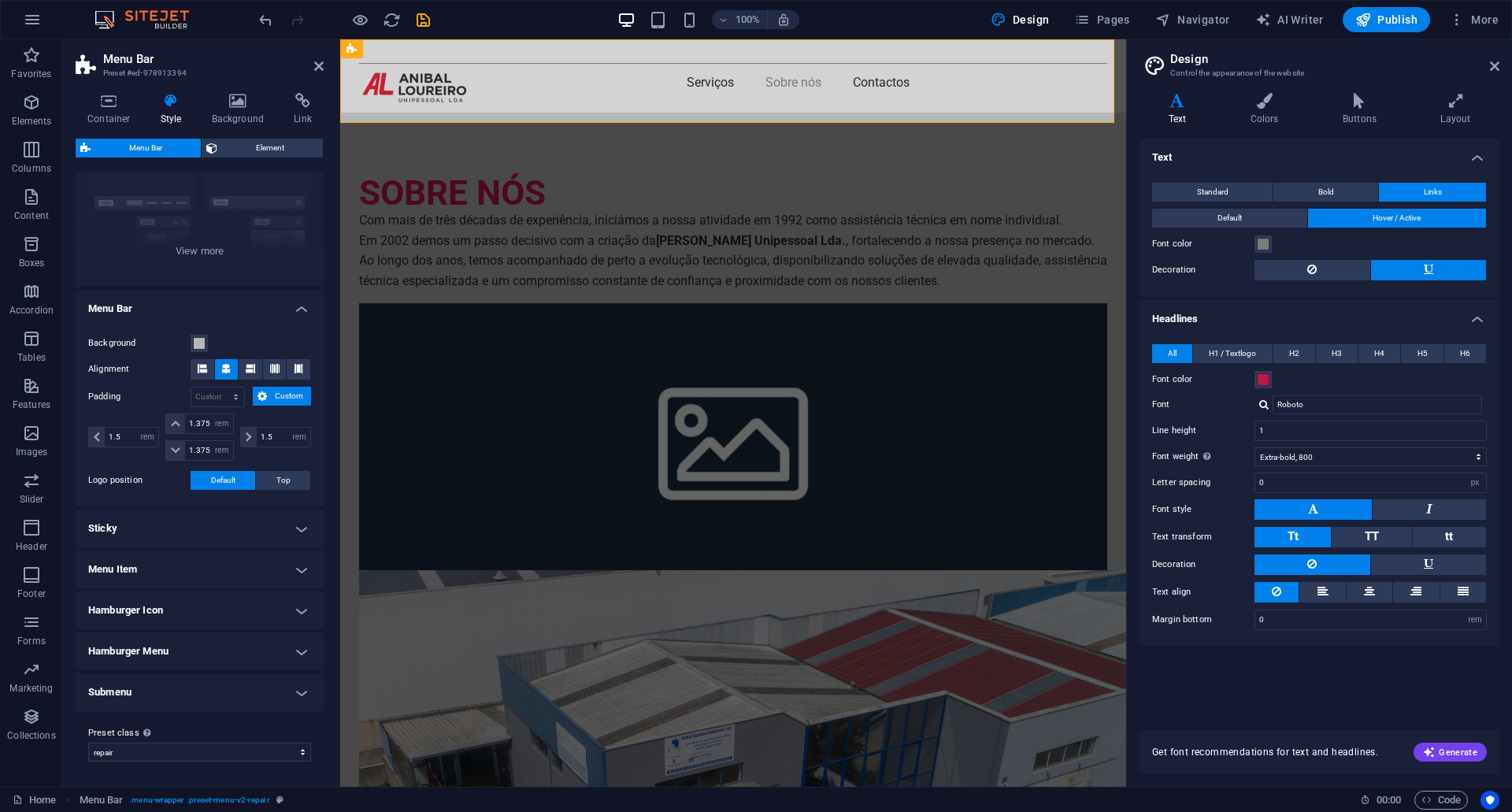
click at [295, 527] on h4 "Sticky" at bounding box center [200, 529] width 248 height 37
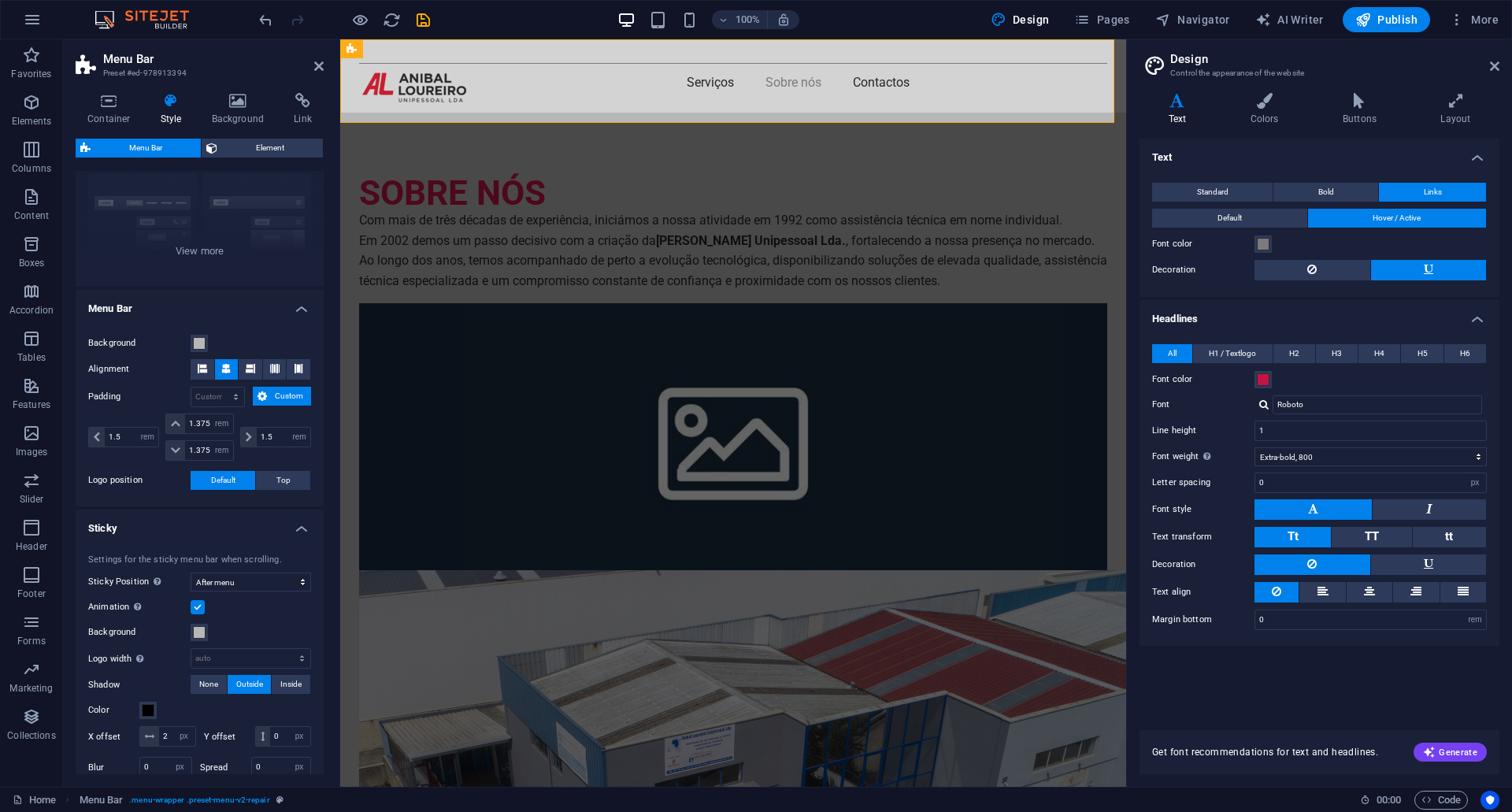
click at [295, 527] on h4 "Sticky" at bounding box center [200, 524] width 248 height 28
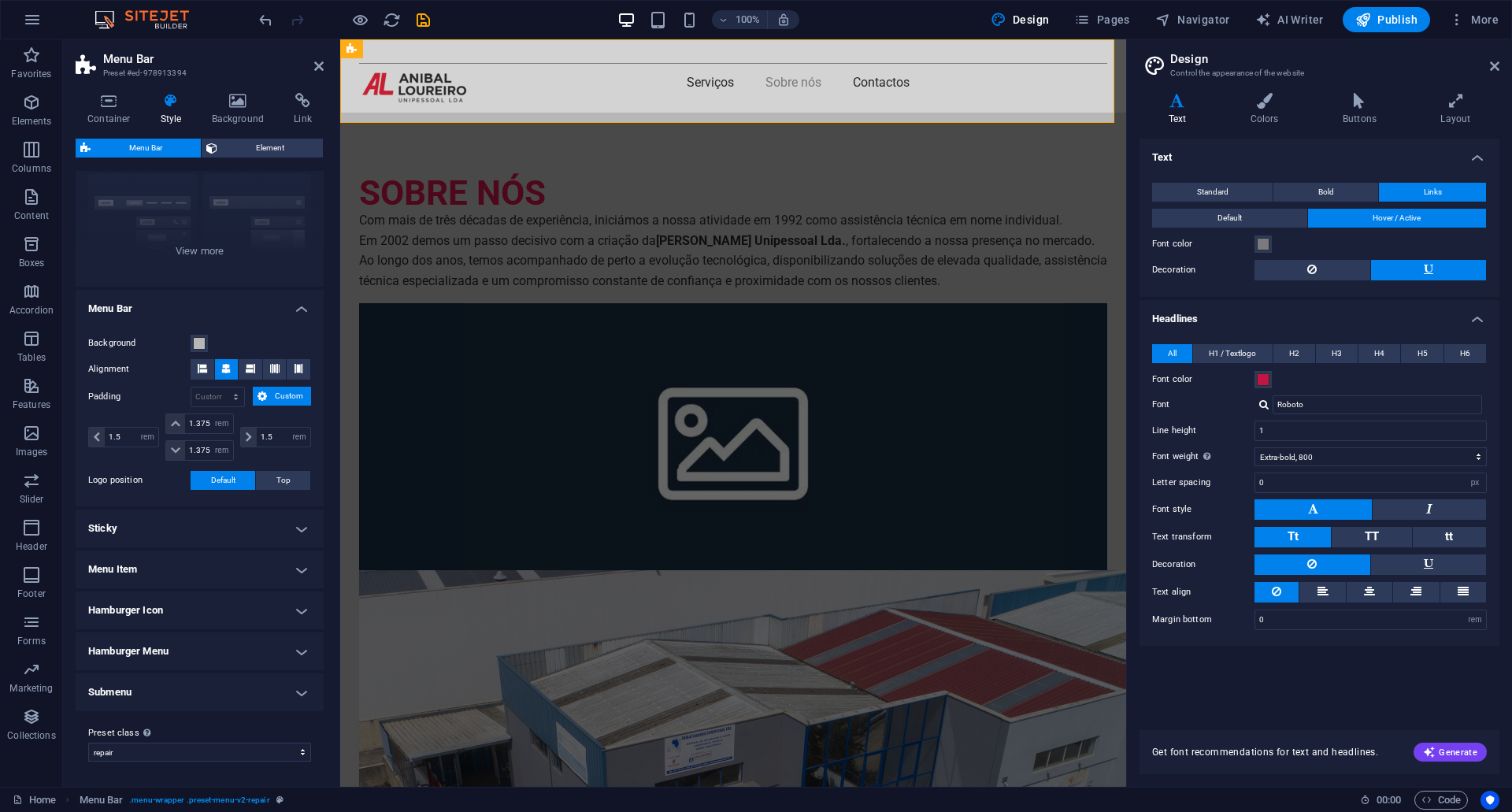
click at [294, 577] on h4 "Menu Item" at bounding box center [200, 569] width 248 height 37
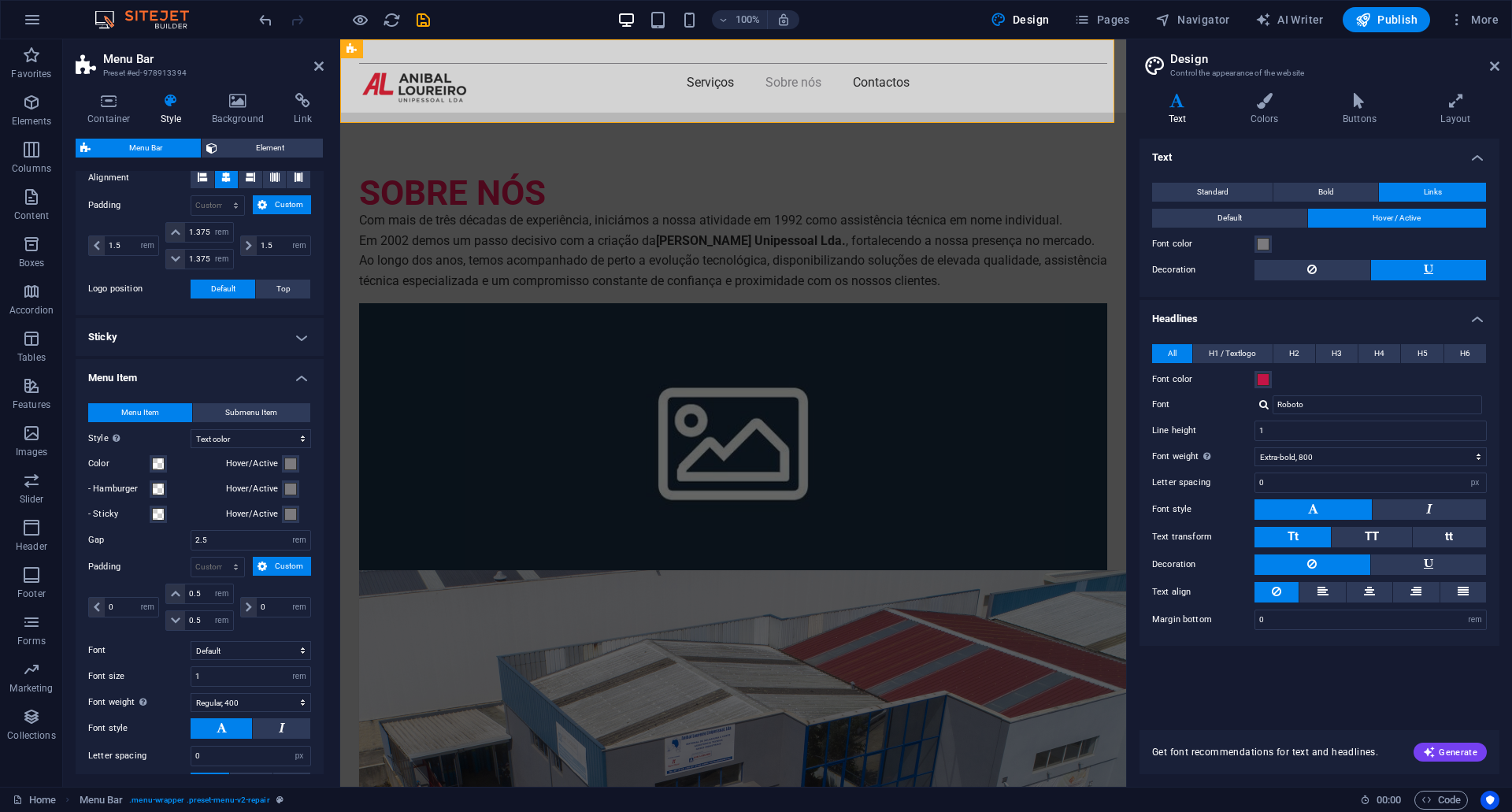
scroll to position [385, 0]
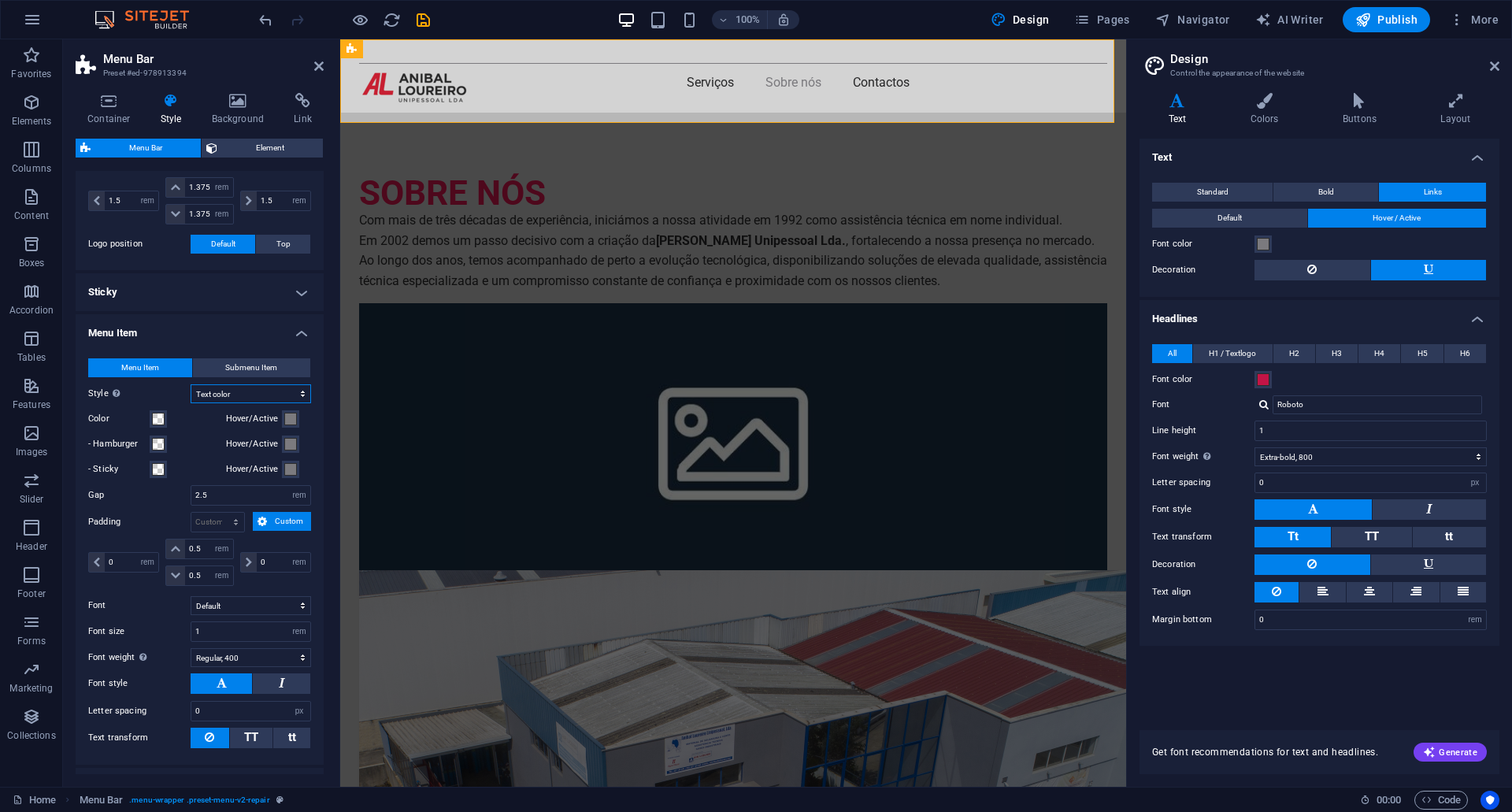
click at [260, 400] on select "Plain Text color Box: Fade Box: Flip vertical Box: Flip horizontal Box: Slide d…" at bounding box center [250, 393] width 120 height 19
click at [191, 384] on select "Plain Text color Box: Fade Box: Flip vertical Box: Flip horizontal Box: Slide d…" at bounding box center [250, 393] width 120 height 19
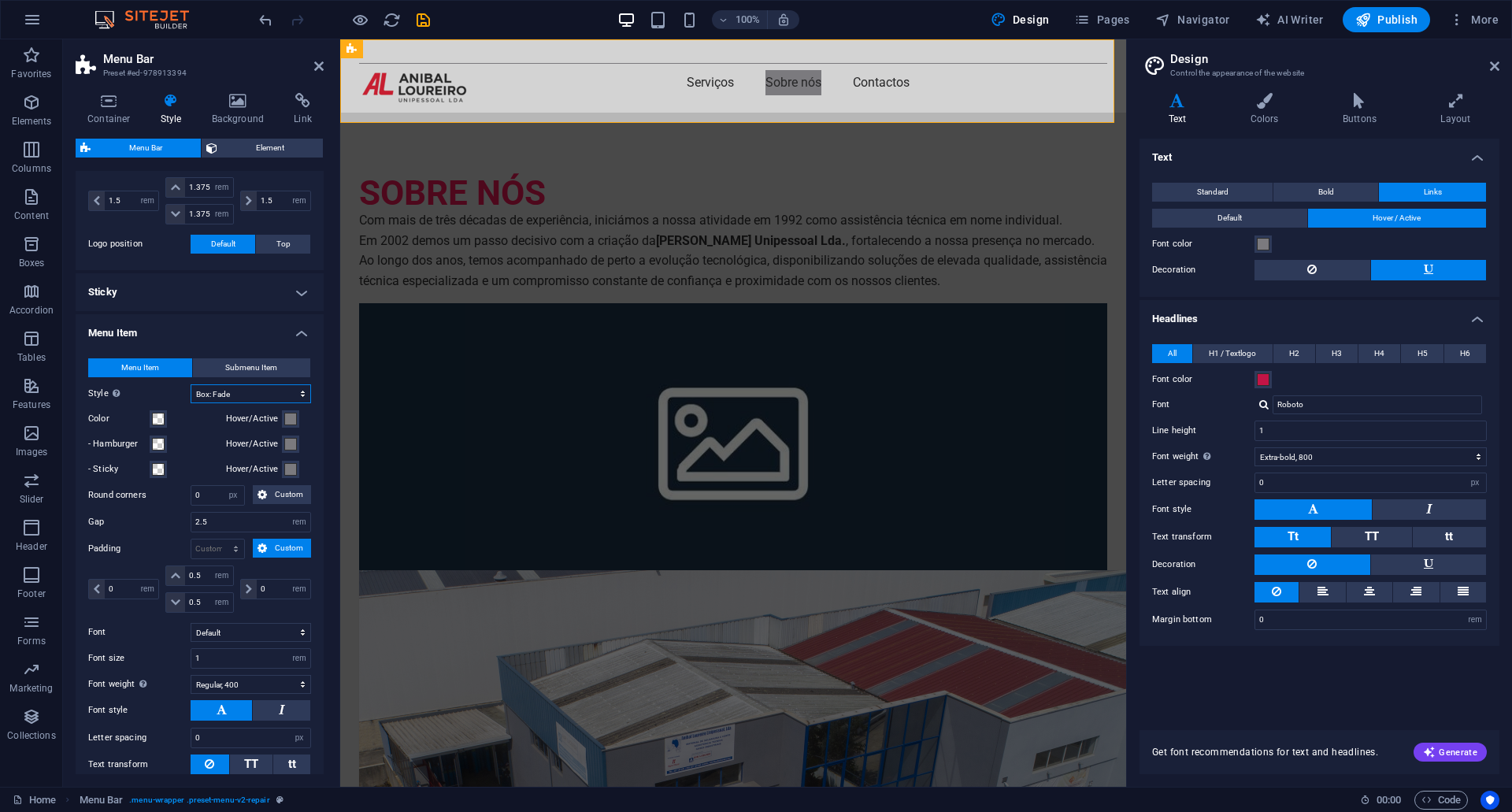
click at [261, 394] on select "Plain Text color Box: Fade Box: Flip vertical Box: Flip horizontal Box: Slide d…" at bounding box center [250, 393] width 120 height 19
select select "hover_text_color"
click at [191, 384] on select "Plain Text color Box: Fade Box: Flip vertical Box: Flip horizontal Box: Slide d…" at bounding box center [250, 393] width 120 height 19
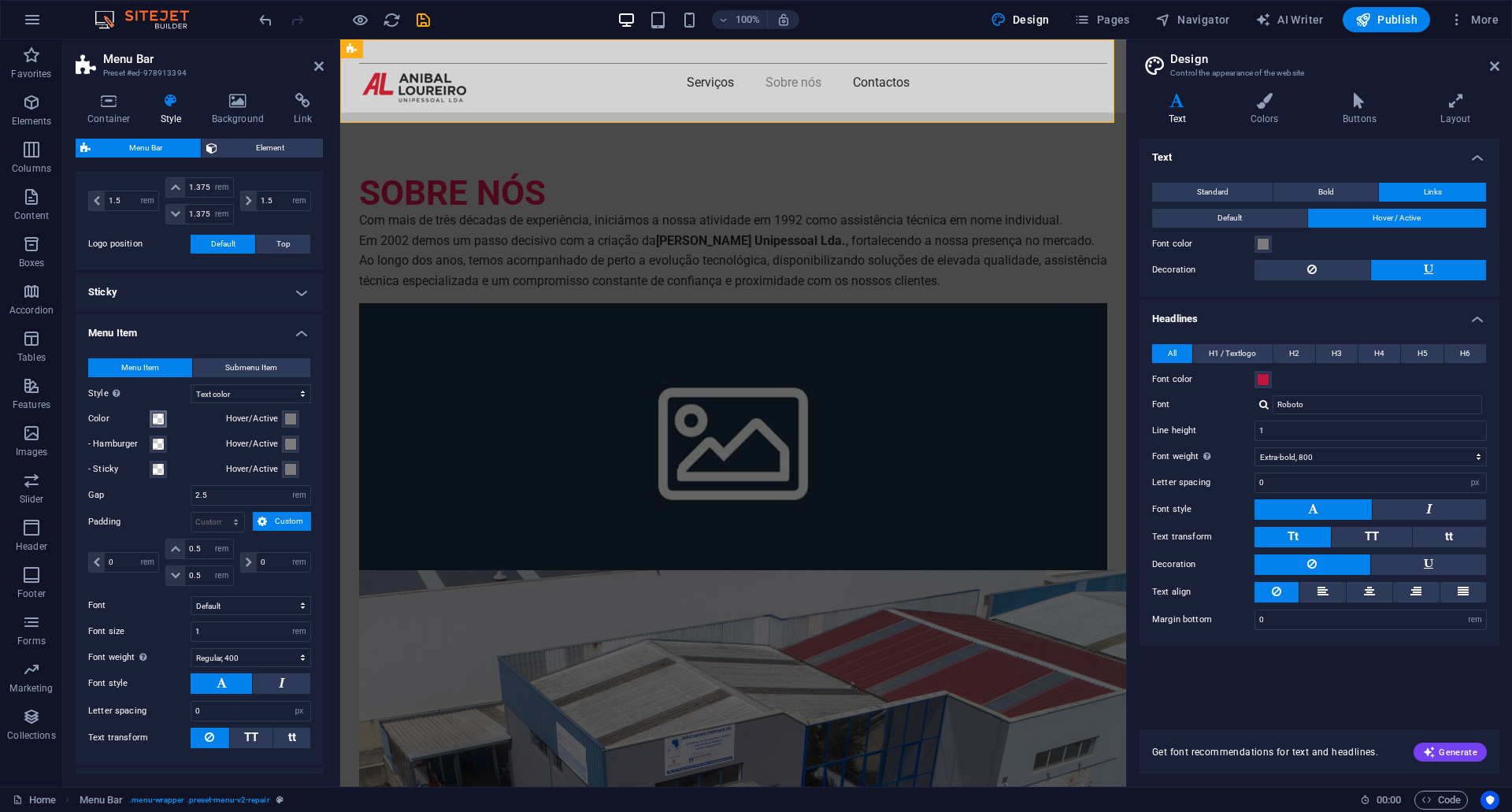
click at [158, 421] on span at bounding box center [158, 419] width 12 height 12
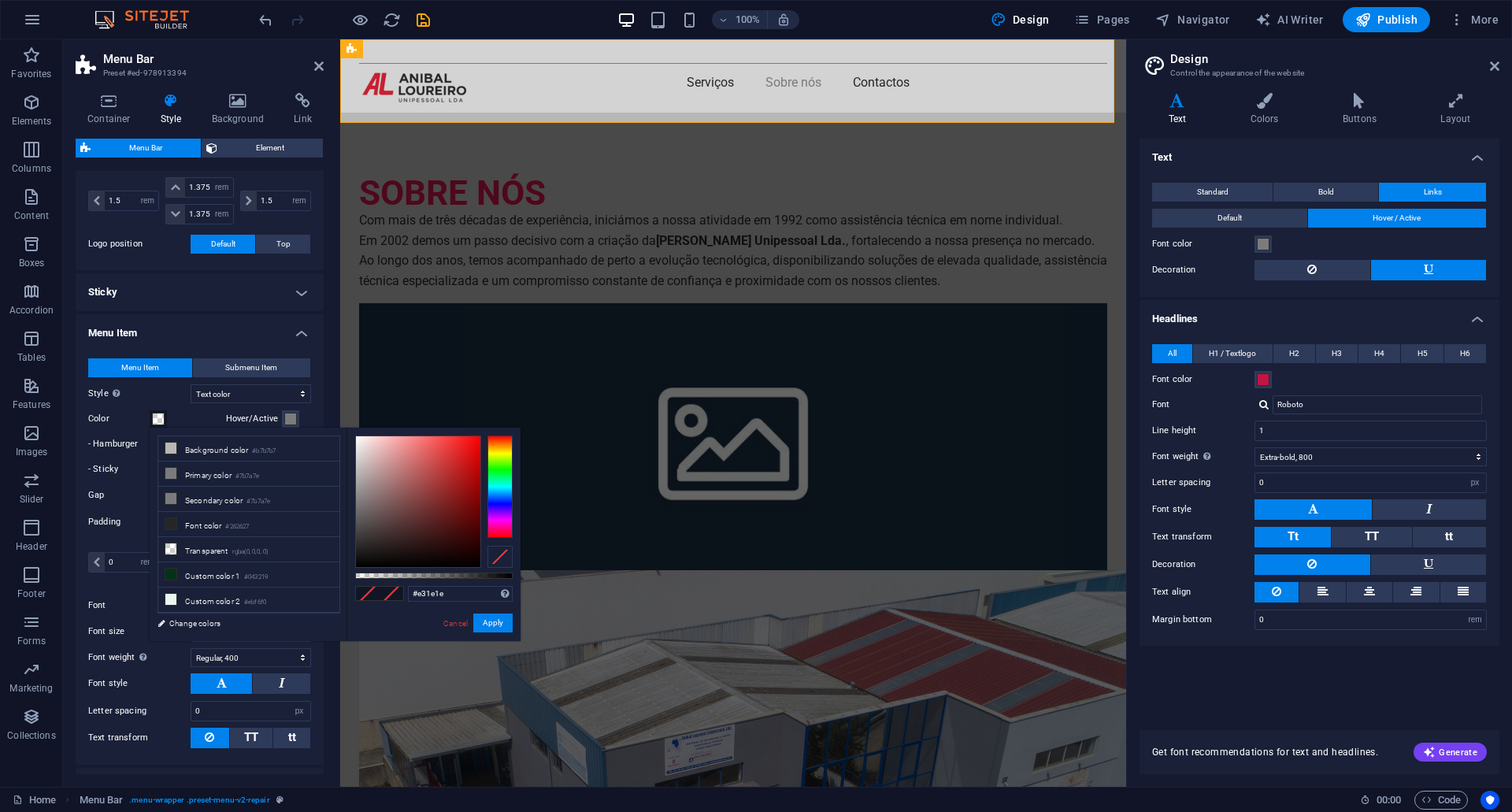
click at [463, 449] on div at bounding box center [417, 502] width 124 height 131
drag, startPoint x: 473, startPoint y: 444, endPoint x: 465, endPoint y: 445, distance: 8.1
click at [465, 445] on div at bounding box center [417, 502] width 124 height 131
click at [470, 459] on div at bounding box center [417, 502] width 124 height 131
click at [467, 474] on div at bounding box center [417, 502] width 124 height 131
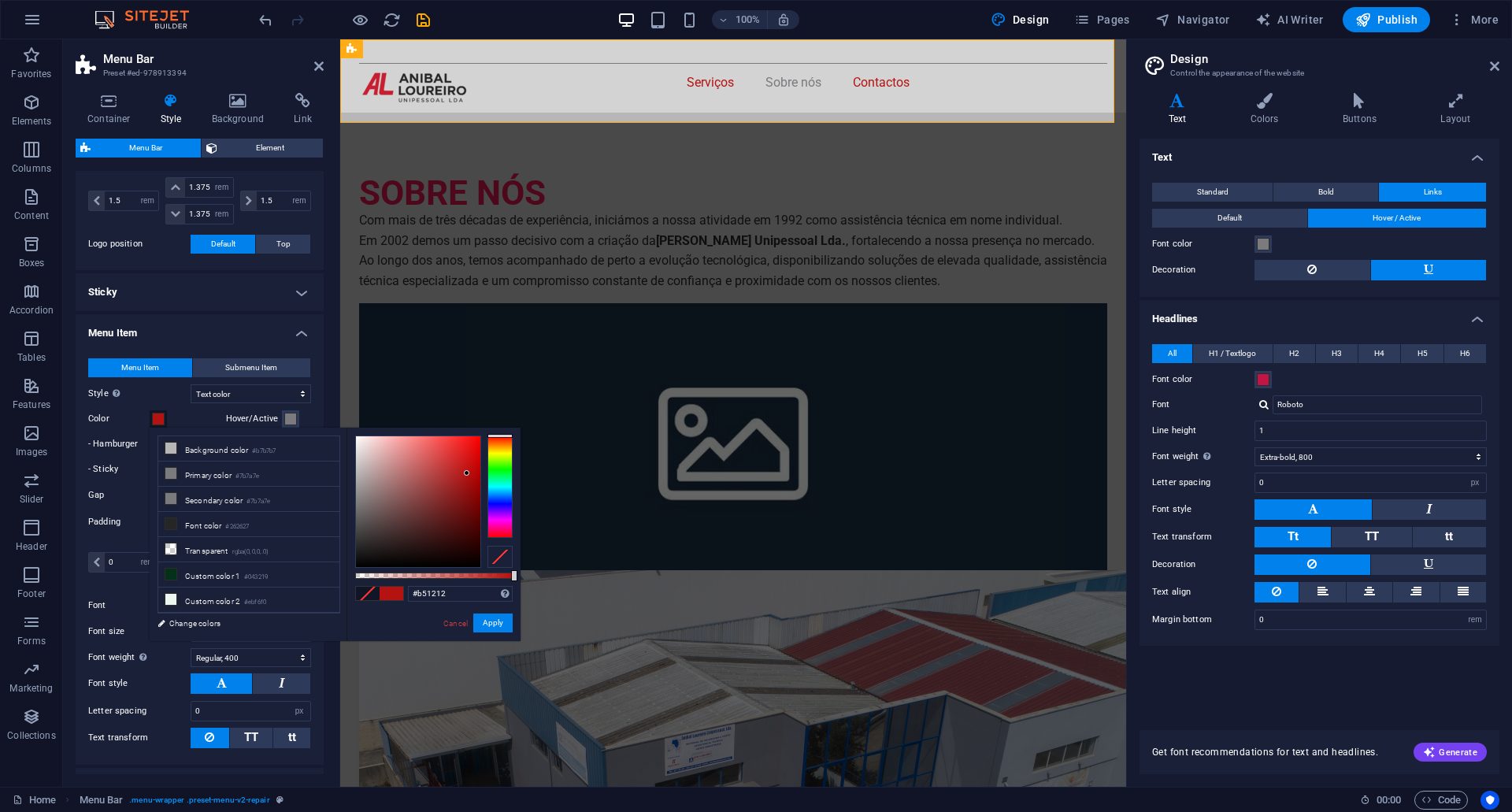
type input "#9b0b0b"
click at [471, 487] on div at bounding box center [417, 502] width 124 height 131
type input "#9b0b0b"
click at [502, 626] on button "Apply" at bounding box center [493, 623] width 39 height 19
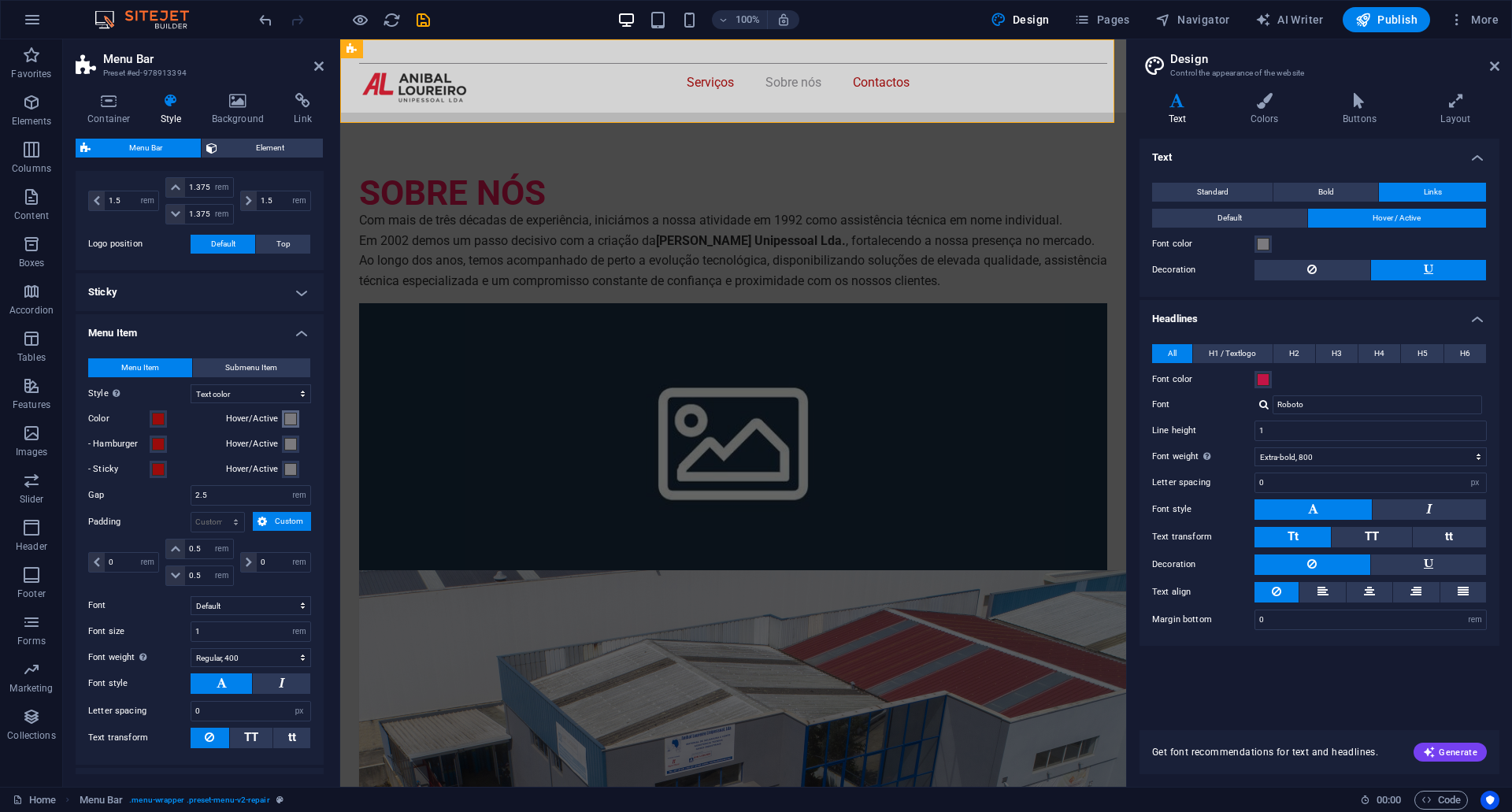
click at [290, 419] on span at bounding box center [290, 419] width 12 height 12
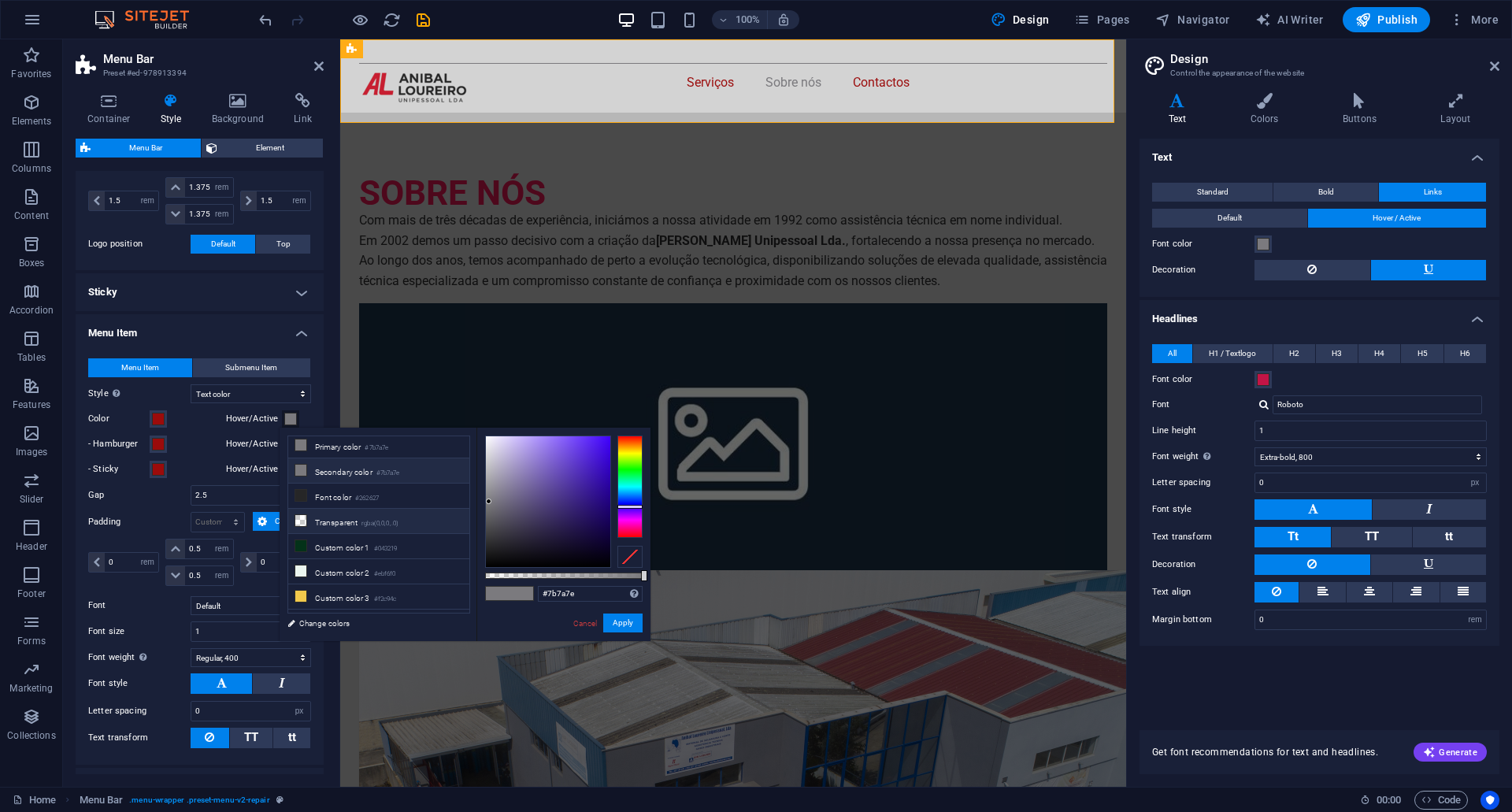
scroll to position [43, 0]
click at [157, 443] on span at bounding box center [158, 444] width 12 height 12
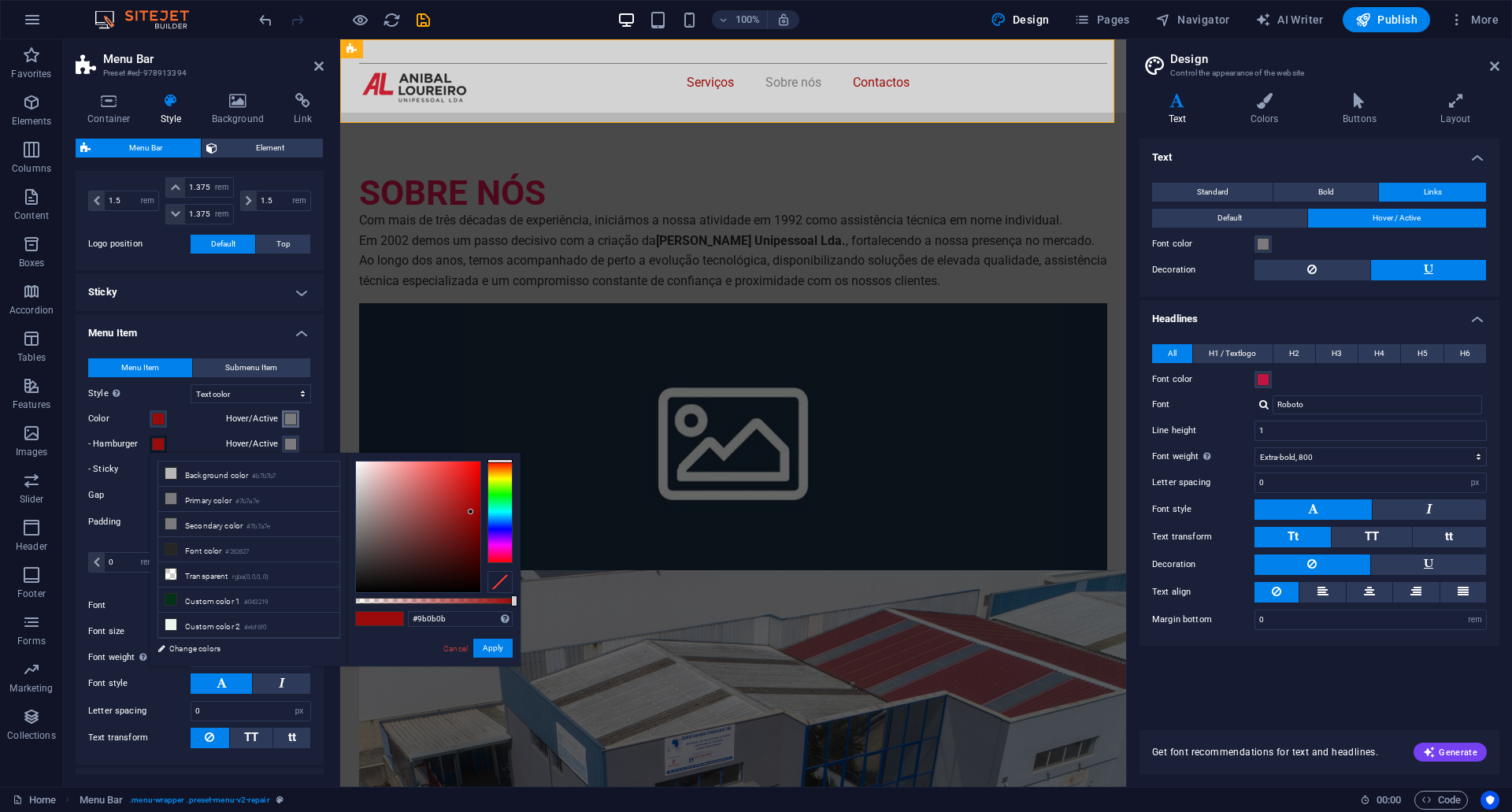
click at [287, 420] on span at bounding box center [290, 419] width 12 height 12
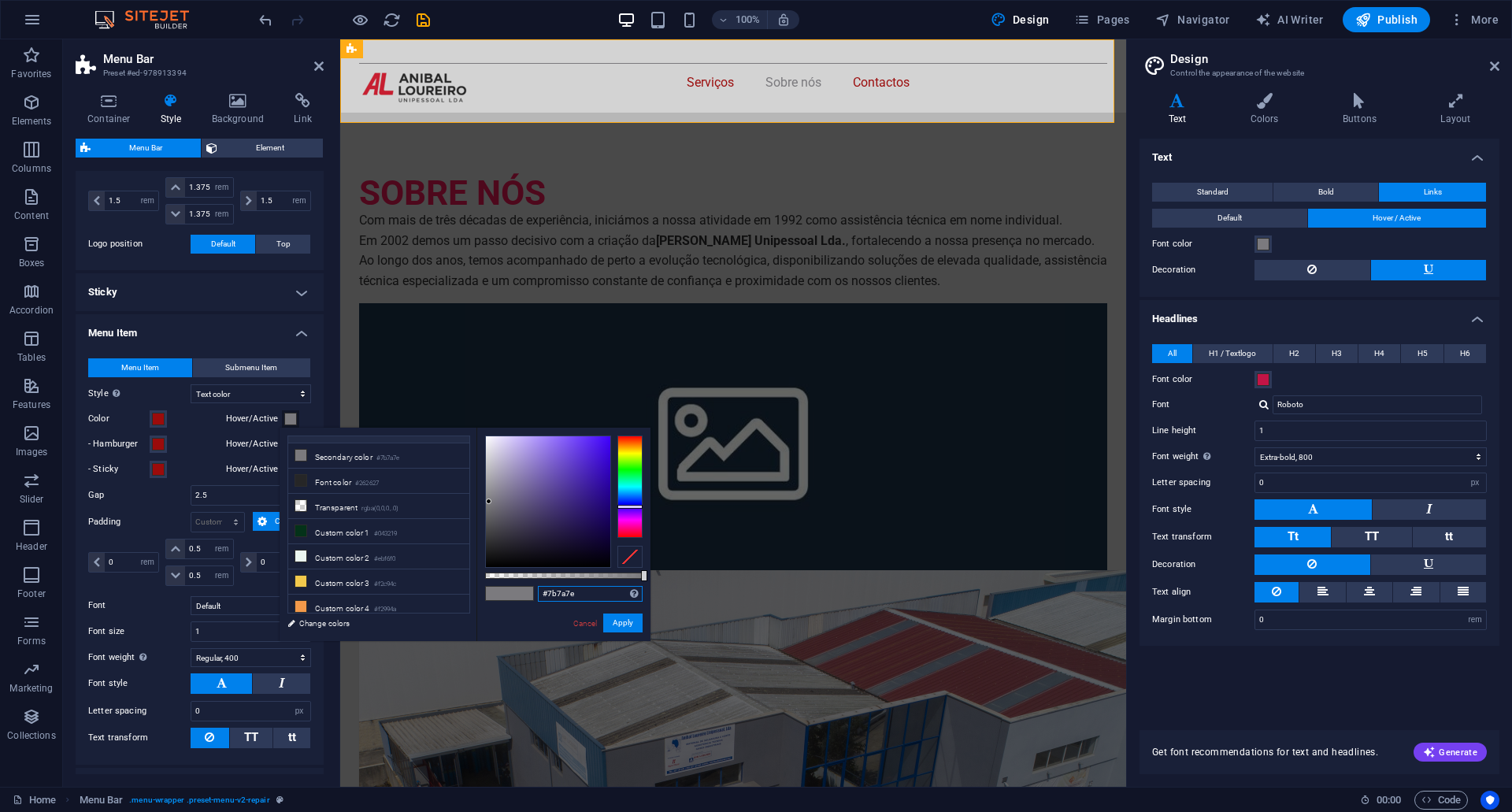
drag, startPoint x: 586, startPoint y: 595, endPoint x: 529, endPoint y: 593, distance: 57.0
click at [530, 593] on div "#7b7a7e Supported formats #0852ed rgb(8, 82, 237) rgba(8, 82, 237, 90%) hsv(221…" at bounding box center [563, 648] width 174 height 442
click at [590, 594] on input "9b0b0b" at bounding box center [590, 593] width 105 height 16
click at [541, 598] on input "9b0b0b" at bounding box center [590, 593] width 105 height 16
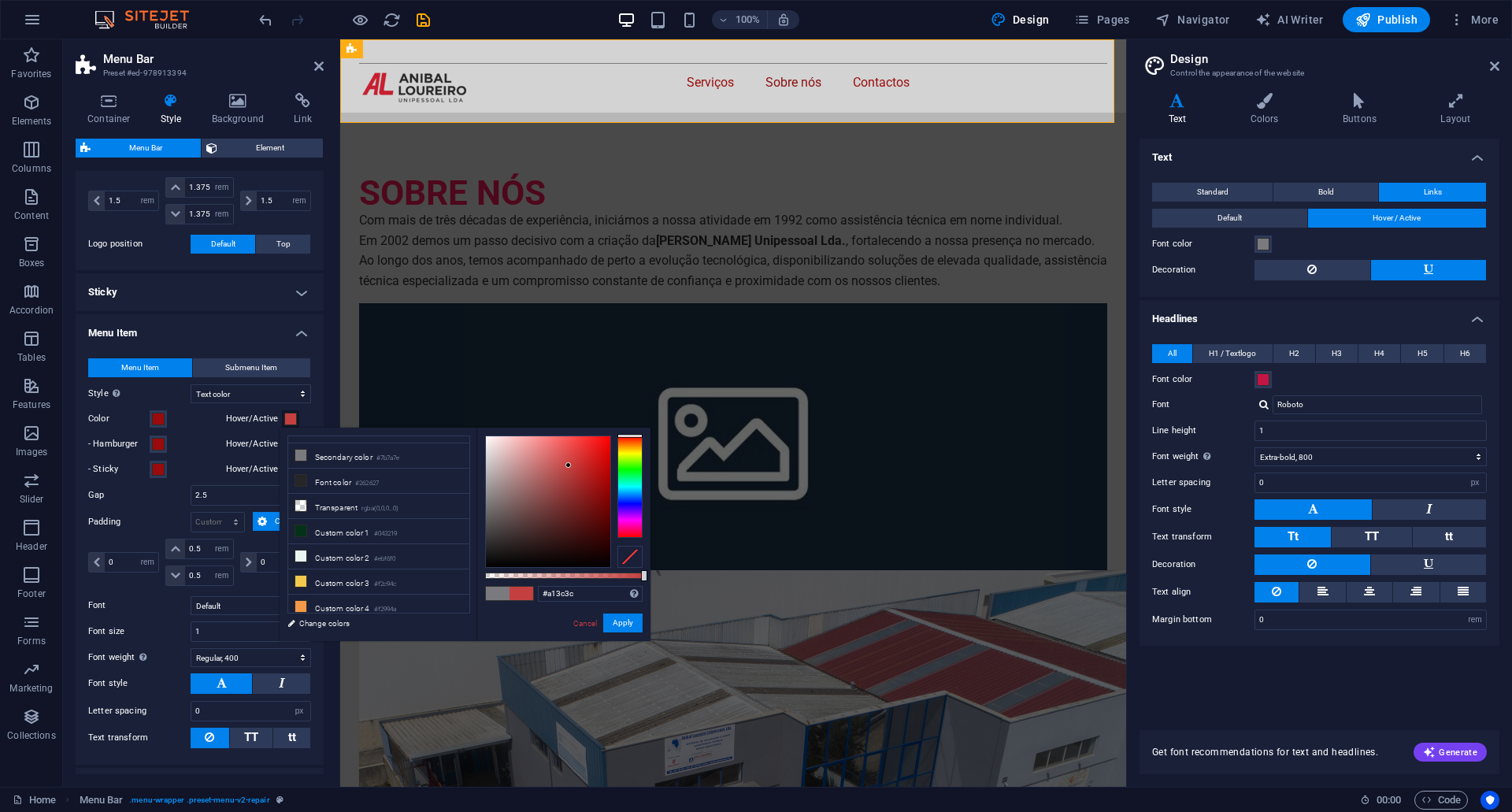
type input "#9e3b3b"
drag, startPoint x: 600, startPoint y: 485, endPoint x: 562, endPoint y: 485, distance: 38.0
click at [562, 485] on div at bounding box center [562, 485] width 6 height 6
click at [621, 626] on button "Apply" at bounding box center [623, 623] width 39 height 19
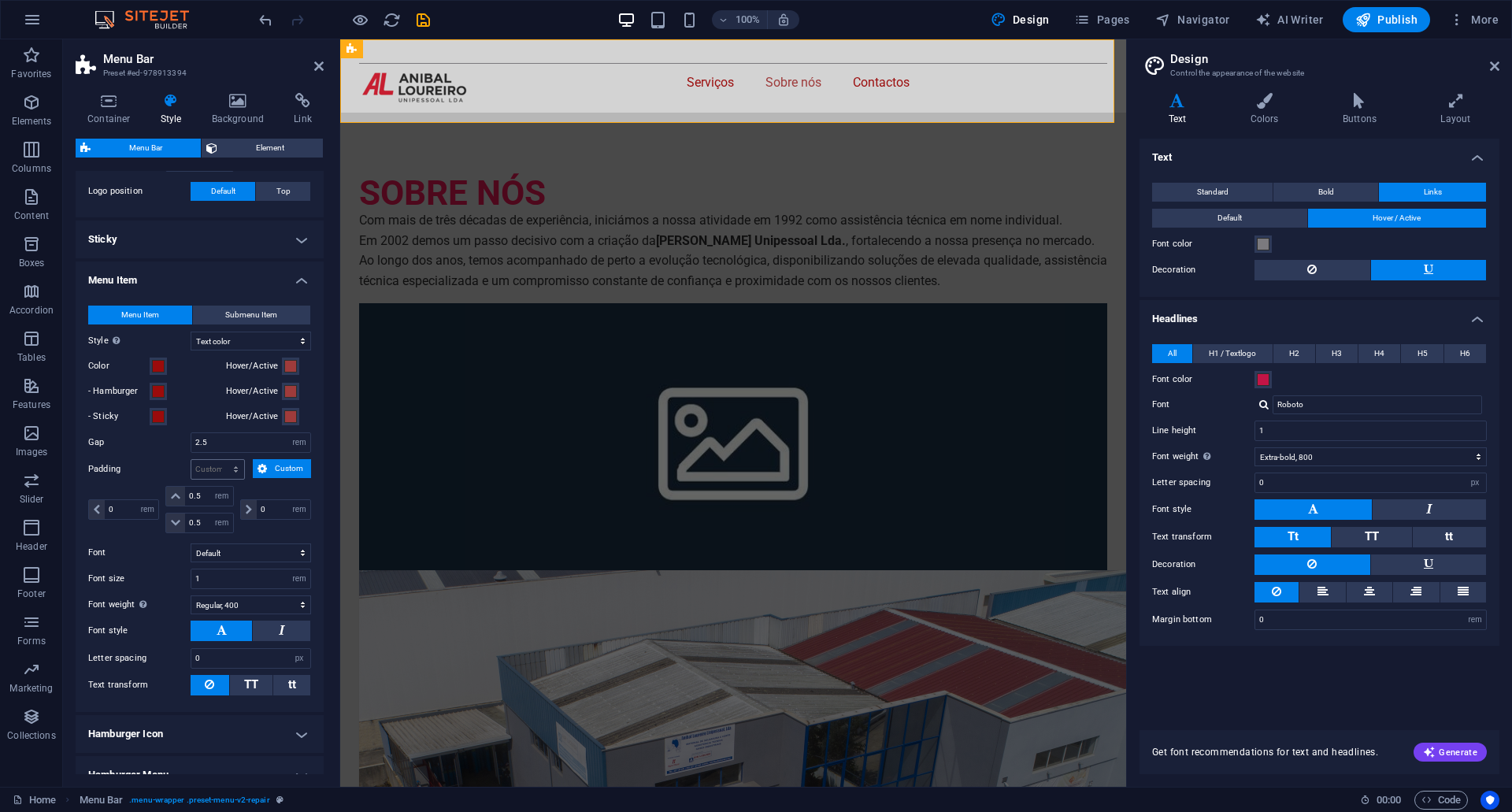
scroll to position [464, 0]
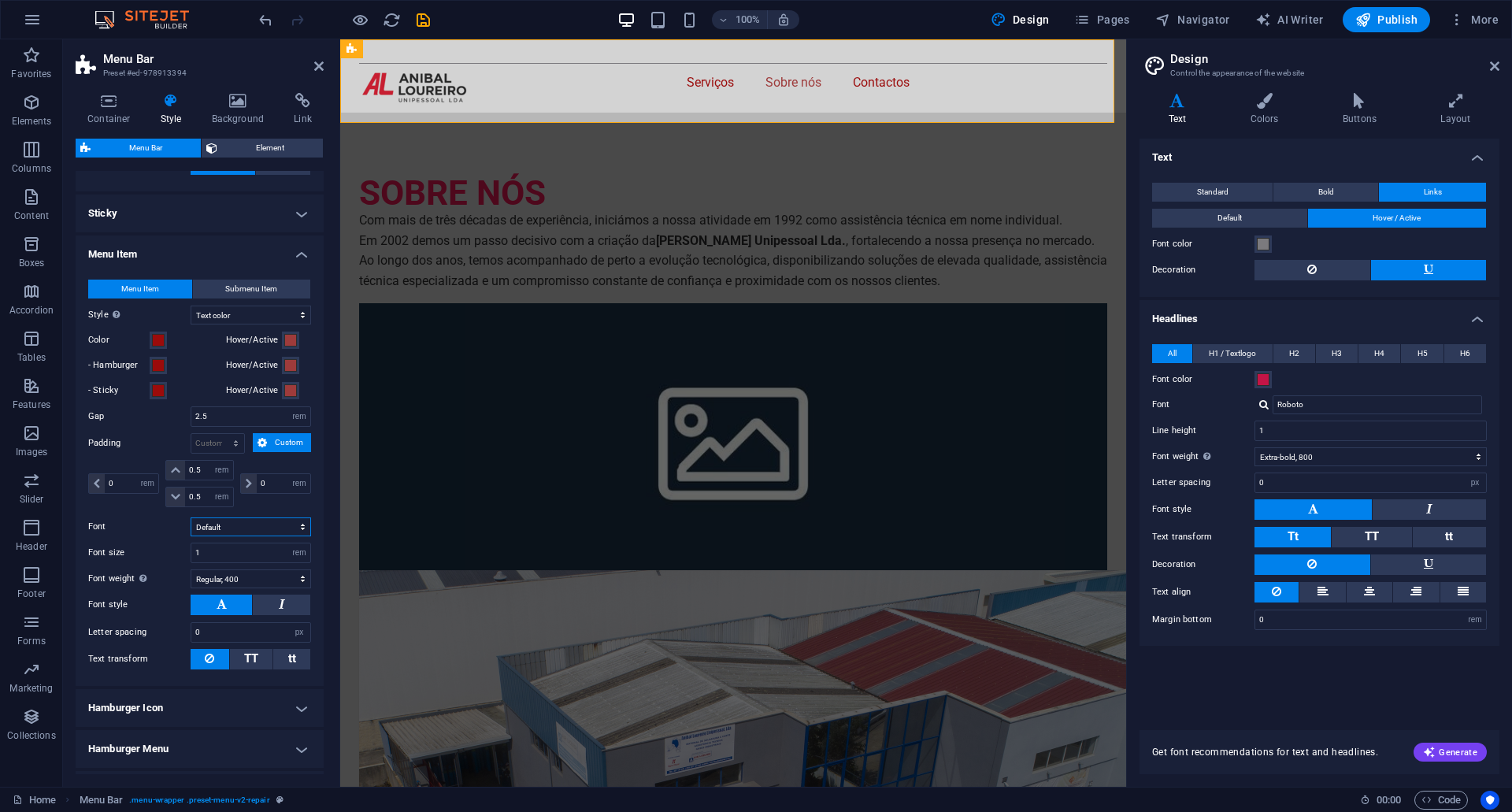
click at [269, 525] on select "Default Headlines" at bounding box center [250, 527] width 120 height 19
click at [191, 518] on select "Default Headlines" at bounding box center [250, 527] width 120 height 19
click at [244, 530] on select "Default Headlines" at bounding box center [250, 527] width 120 height 19
select select "link-default-font"
click at [191, 518] on select "Default Headlines" at bounding box center [250, 527] width 120 height 19
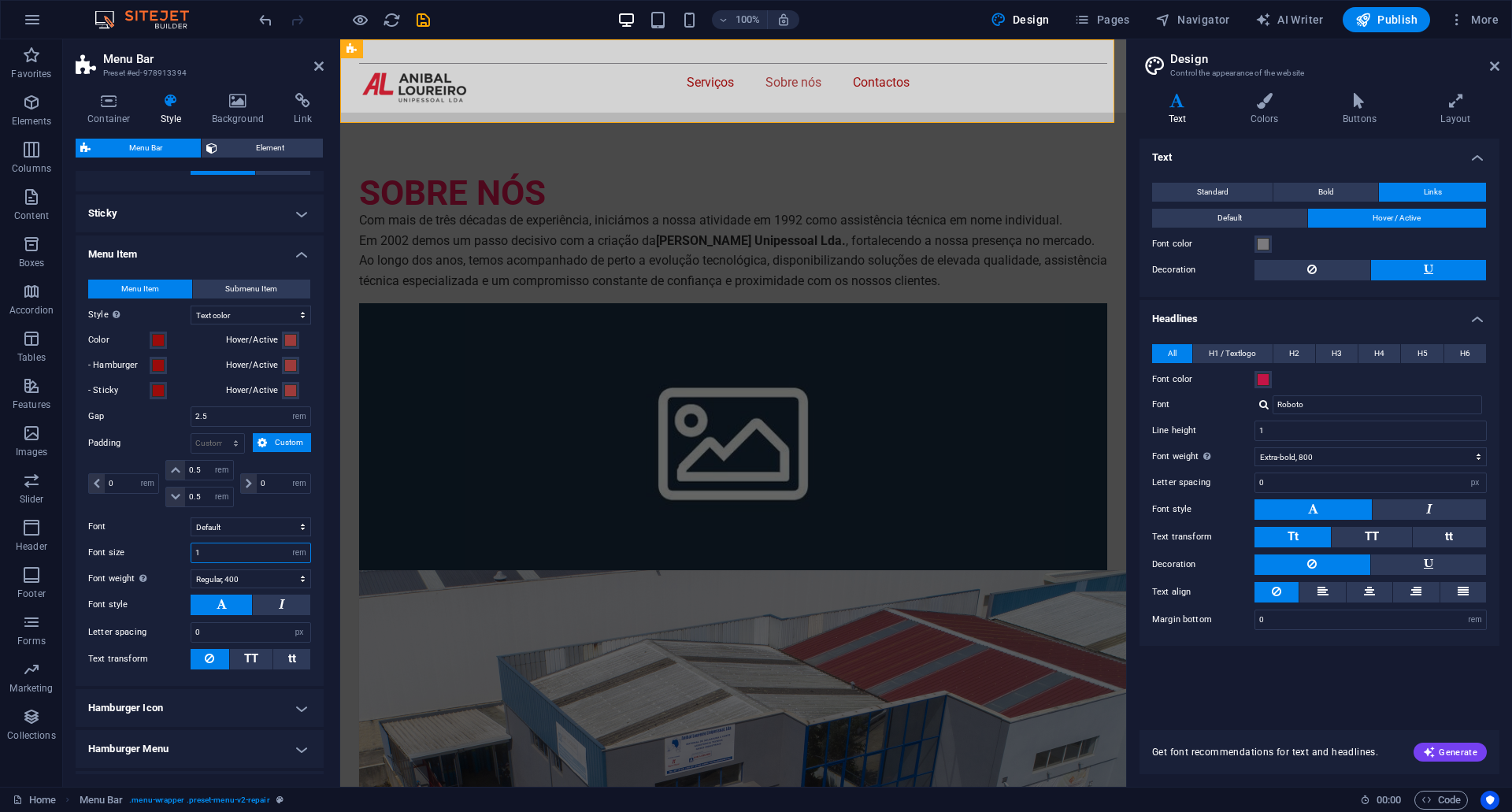
drag, startPoint x: 219, startPoint y: 553, endPoint x: 183, endPoint y: 554, distance: 36.0
click at [183, 554] on div "Font size 1 px rem % vh vw" at bounding box center [199, 553] width 223 height 21
click at [166, 572] on label "Font weight To display the font weight correctly, it may need to be enabled. Ma…" at bounding box center [139, 579] width 103 height 19
click at [191, 572] on select "Thin, 100 Extra-light, 200 Light, 300 Regular, 400 Medium, 500 Semi-bold, 600 B…" at bounding box center [250, 579] width 120 height 19
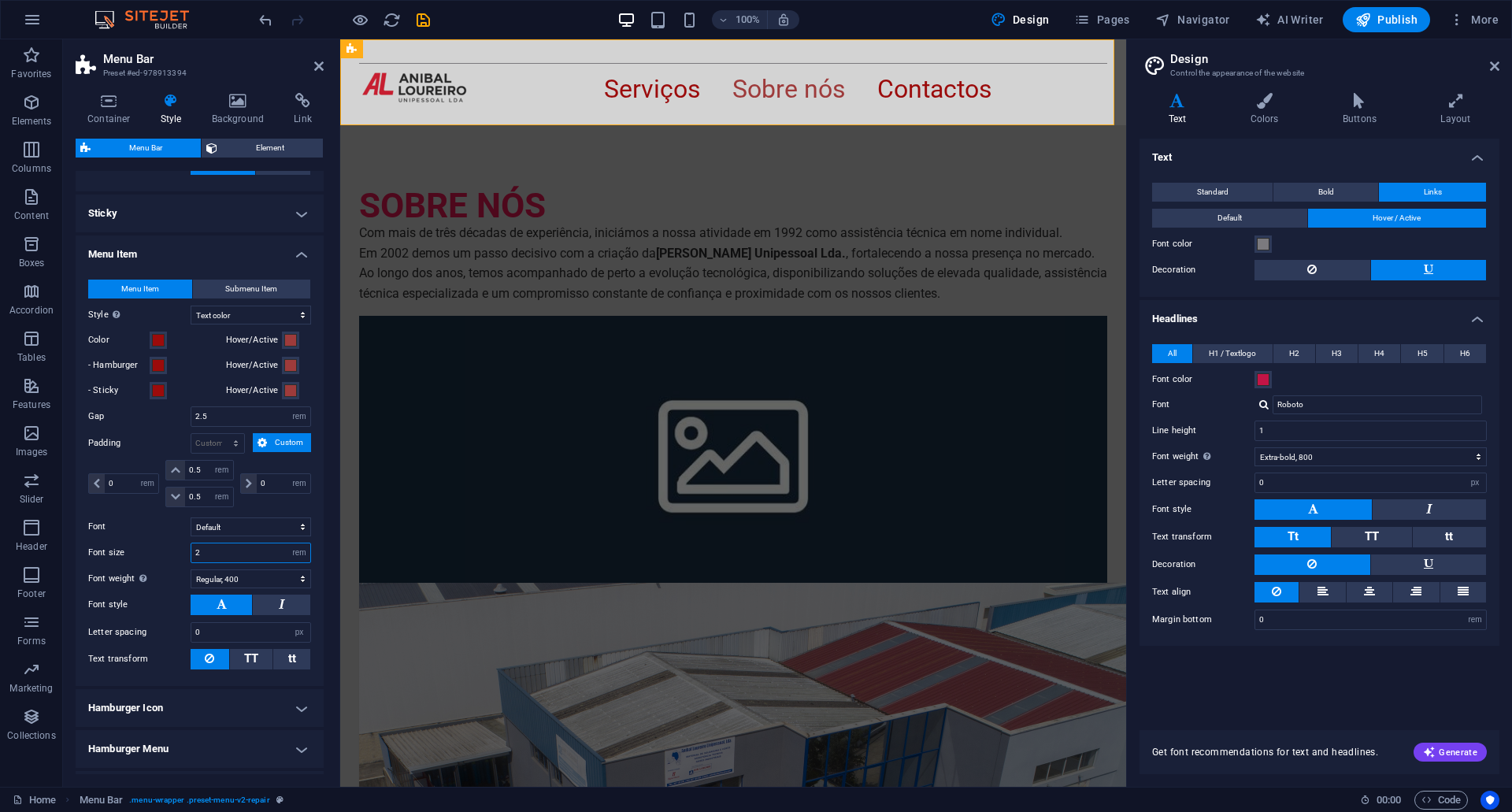
drag, startPoint x: 249, startPoint y: 550, endPoint x: 143, endPoint y: 548, distance: 106.0
click at [143, 548] on div "Font size 2 px rem % vh vw" at bounding box center [199, 553] width 223 height 21
type input "1"
click at [125, 547] on div "Font size 1 px rem % vh vw" at bounding box center [199, 553] width 223 height 21
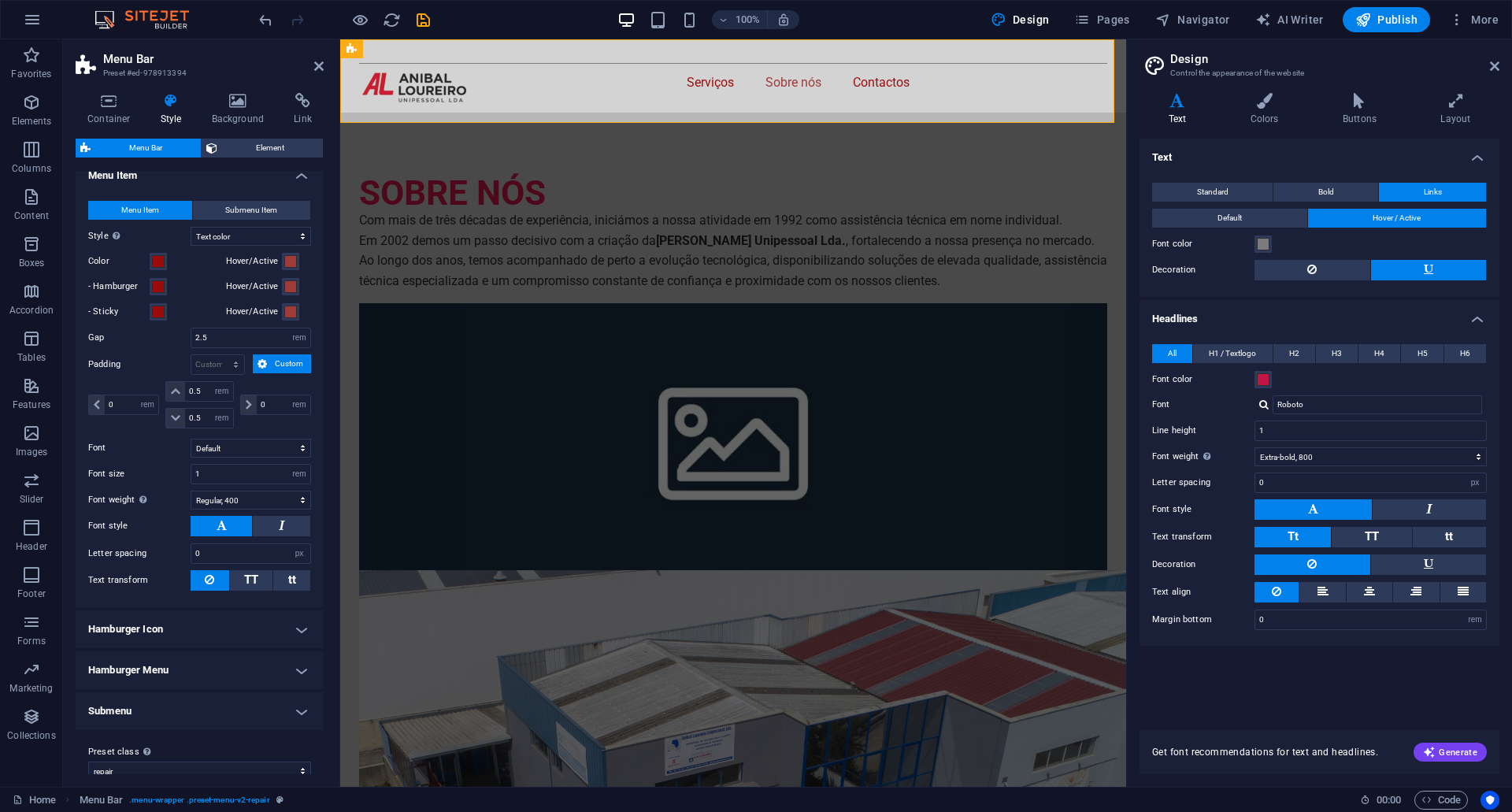
scroll to position [562, 0]
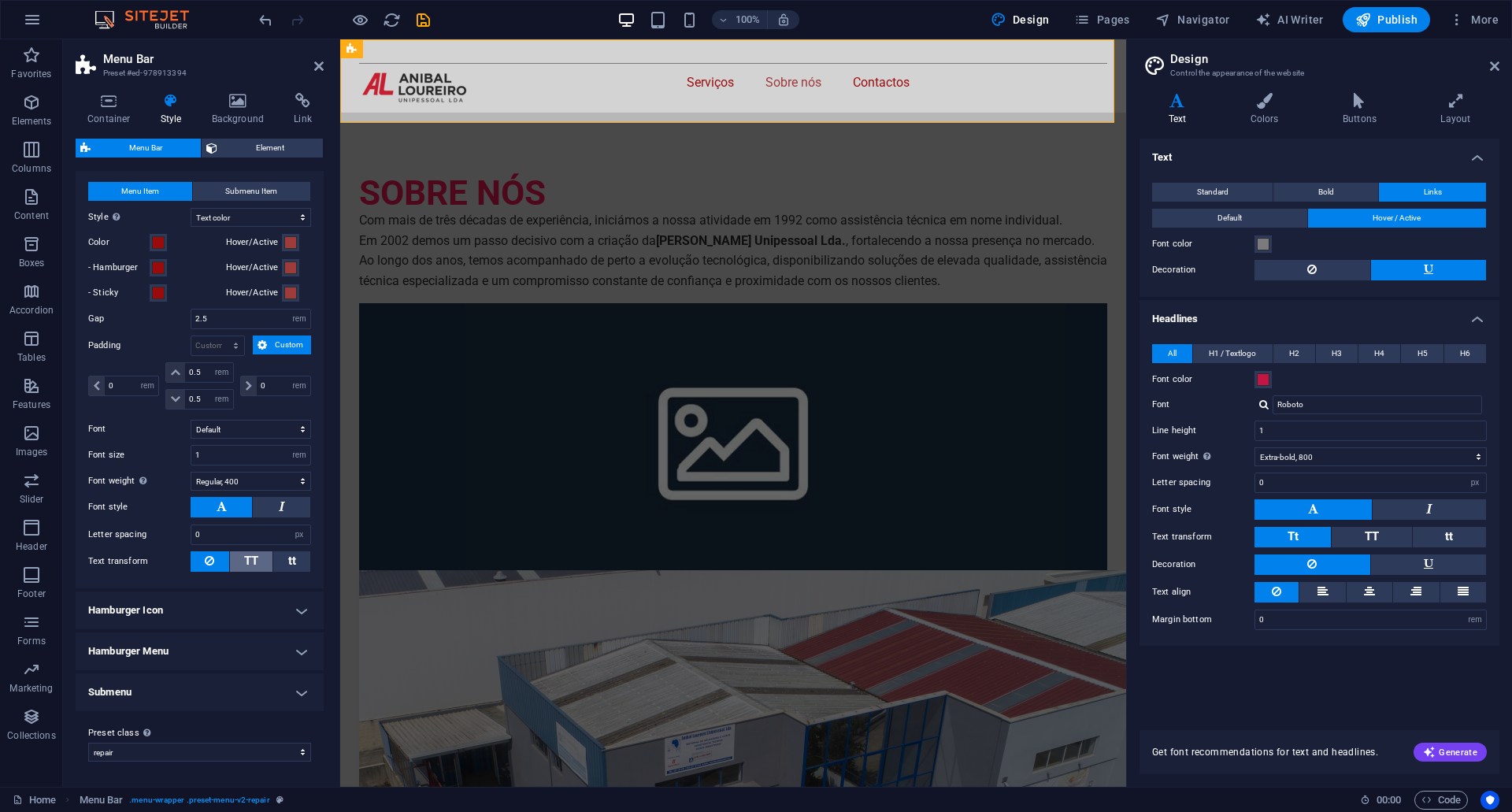
click at [265, 561] on button "TT" at bounding box center [251, 562] width 43 height 21
click at [290, 560] on span "tt" at bounding box center [292, 561] width 7 height 14
click at [211, 570] on icon at bounding box center [209, 561] width 9 height 19
click at [277, 569] on button "tt" at bounding box center [292, 562] width 37 height 21
click at [252, 570] on span "TT" at bounding box center [250, 562] width 14 height 21
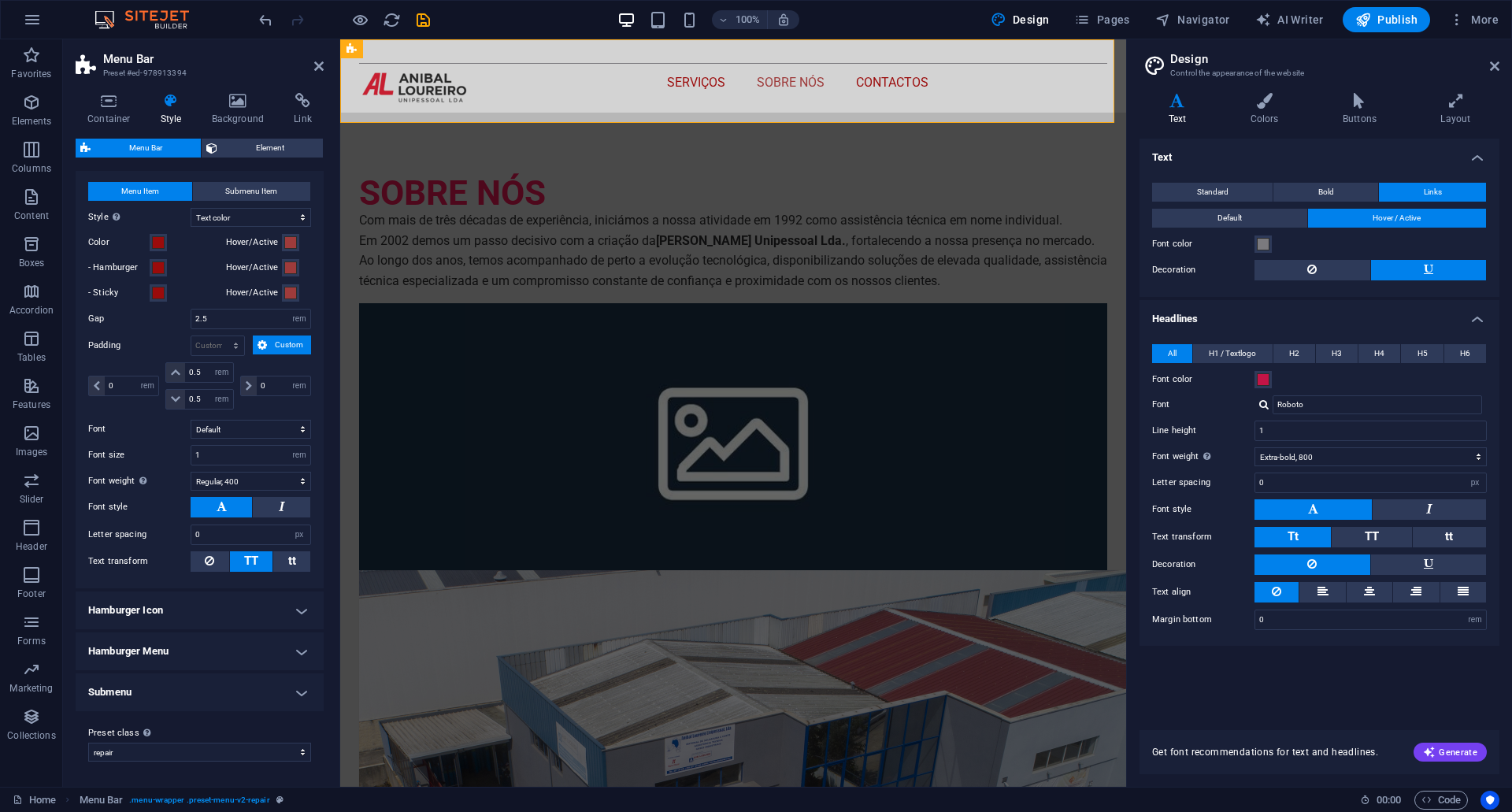
click at [268, 605] on h4 "Hamburger Icon" at bounding box center [200, 610] width 248 height 37
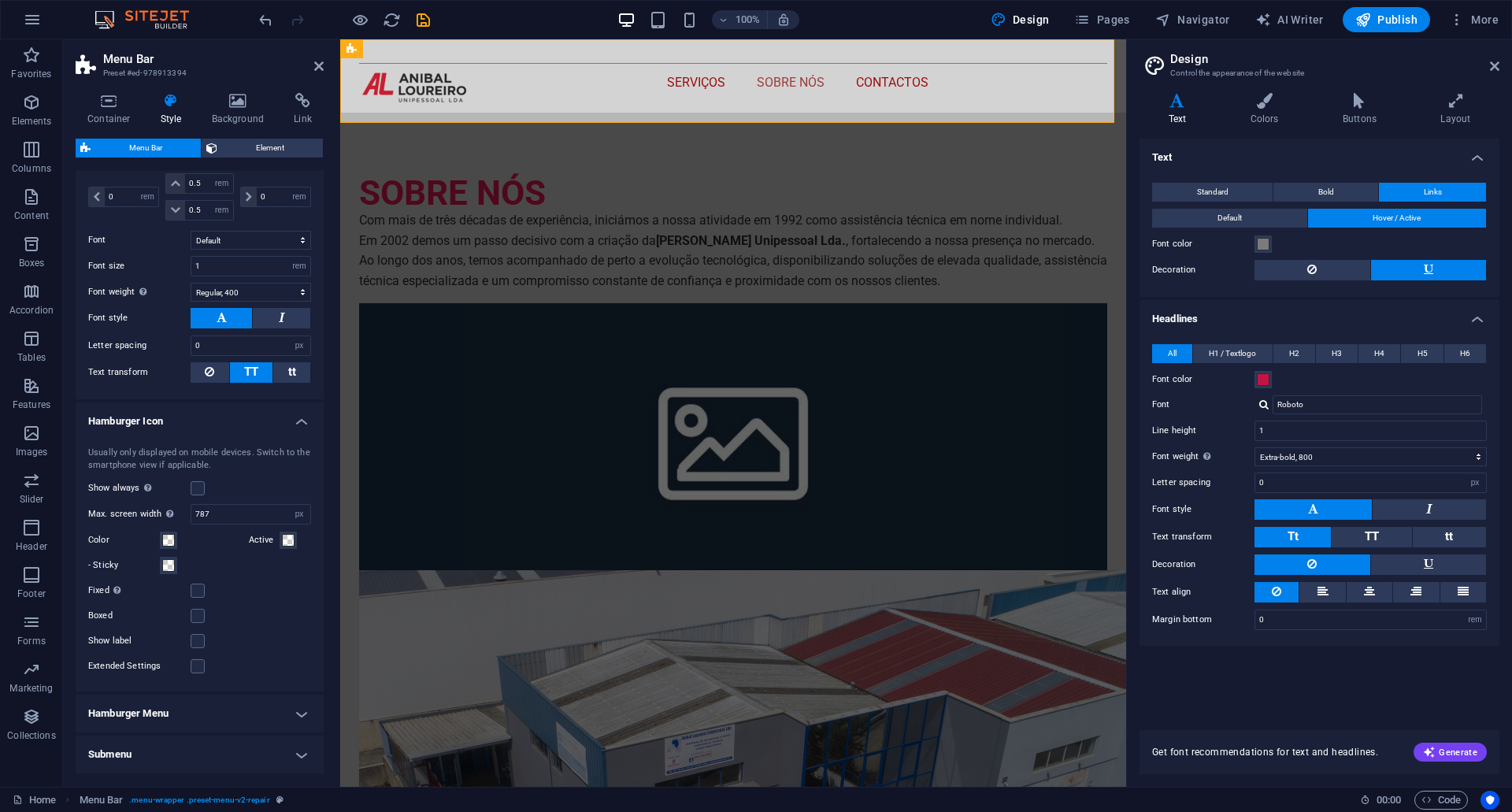
scroll to position [798, 0]
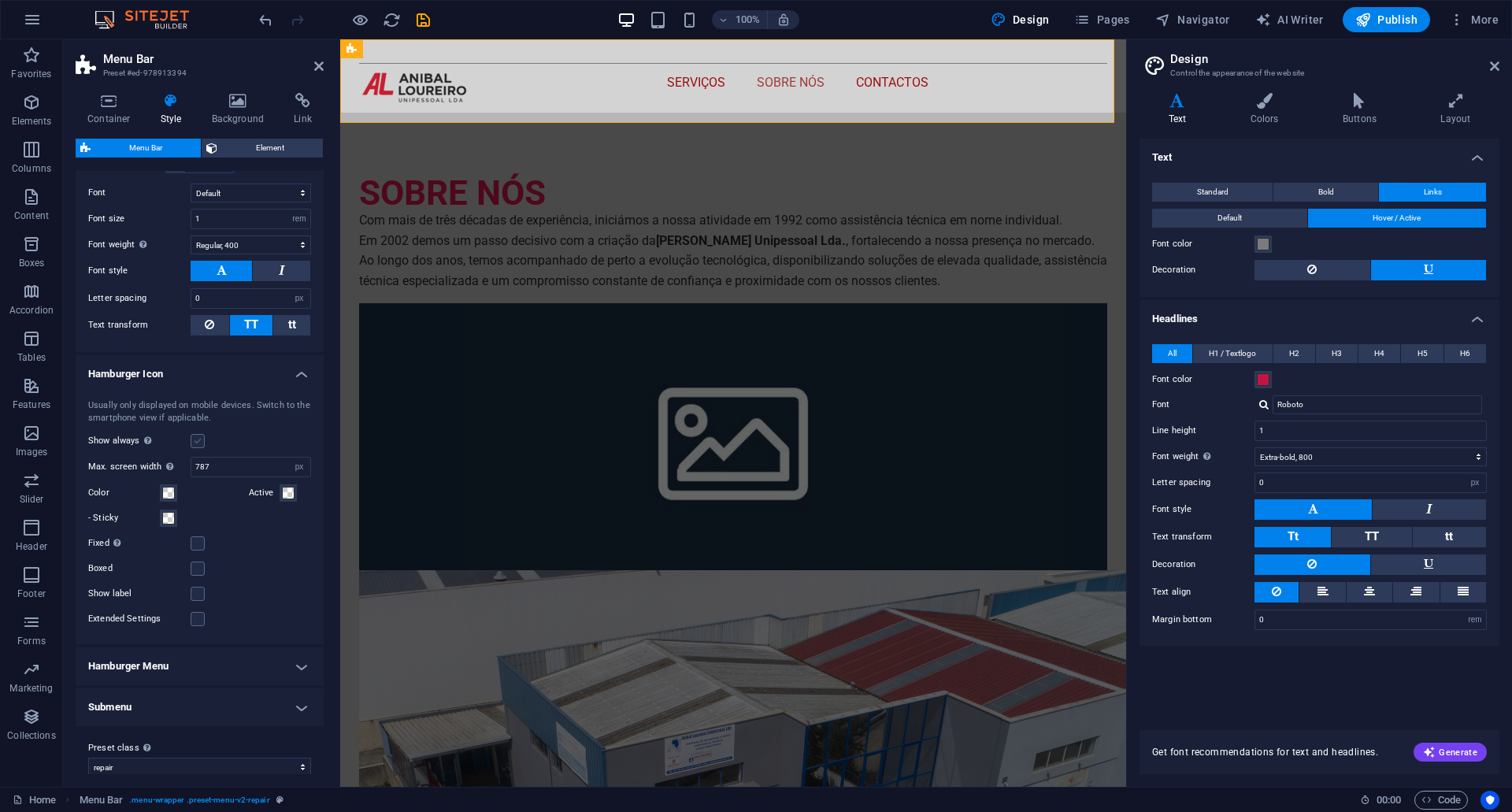
click at [193, 445] on label at bounding box center [197, 441] width 14 height 14
click at [0, 0] on input "Show always Shows the trigger for all viewports." at bounding box center [0, 0] width 0 height 0
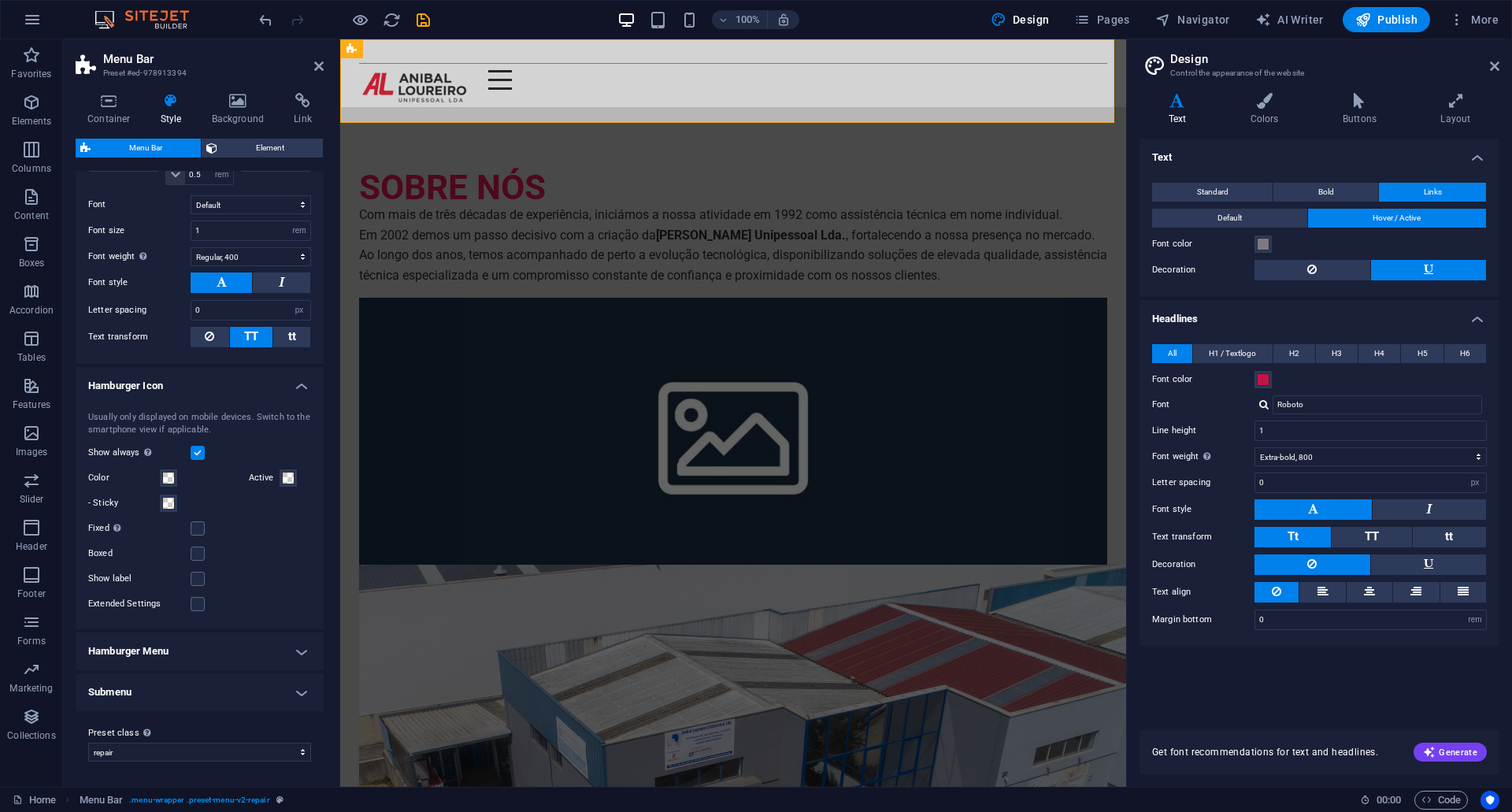
click at [200, 455] on label at bounding box center [197, 452] width 14 height 14
click at [0, 0] on input "Show always Shows the trigger for all viewports." at bounding box center [0, 0] width 0 height 0
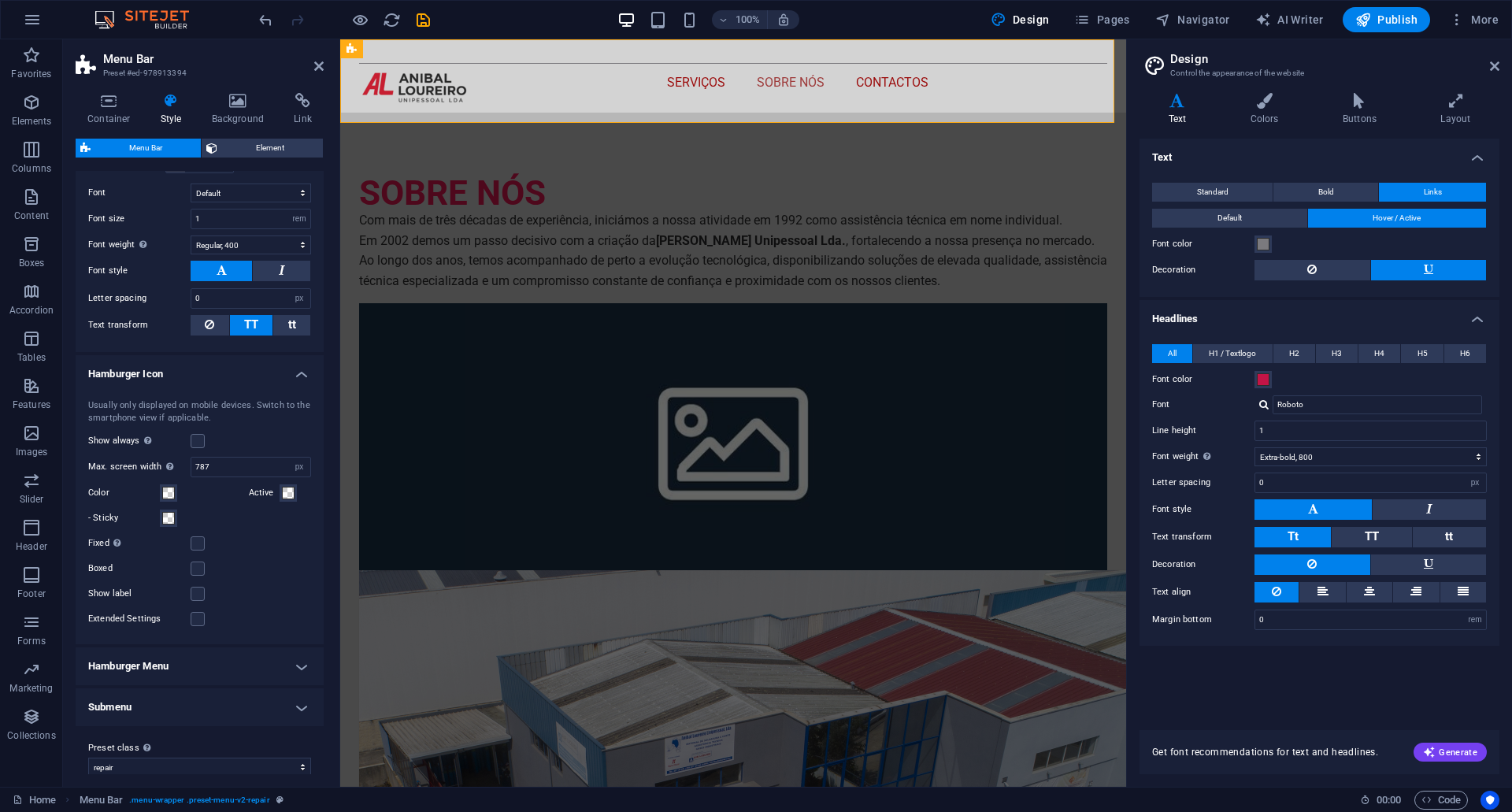
scroll to position [813, 0]
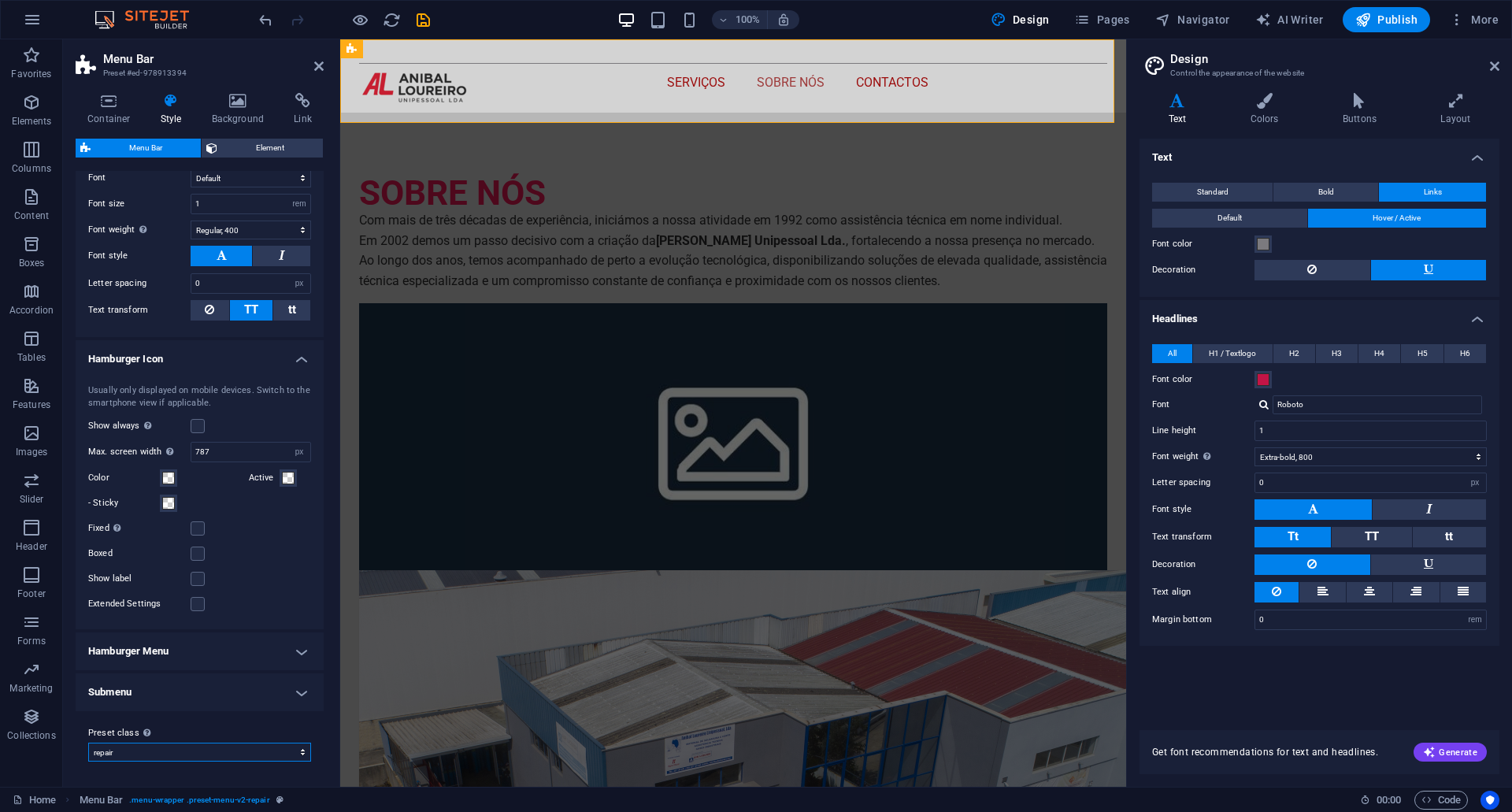
click at [289, 758] on select "repair Add preset class" at bounding box center [199, 752] width 223 height 19
click at [273, 753] on select "repair Add preset class" at bounding box center [199, 752] width 223 height 19
click at [88, 743] on select "repair Add preset class" at bounding box center [199, 752] width 223 height 19
select select "preset-menu-v2-repair"
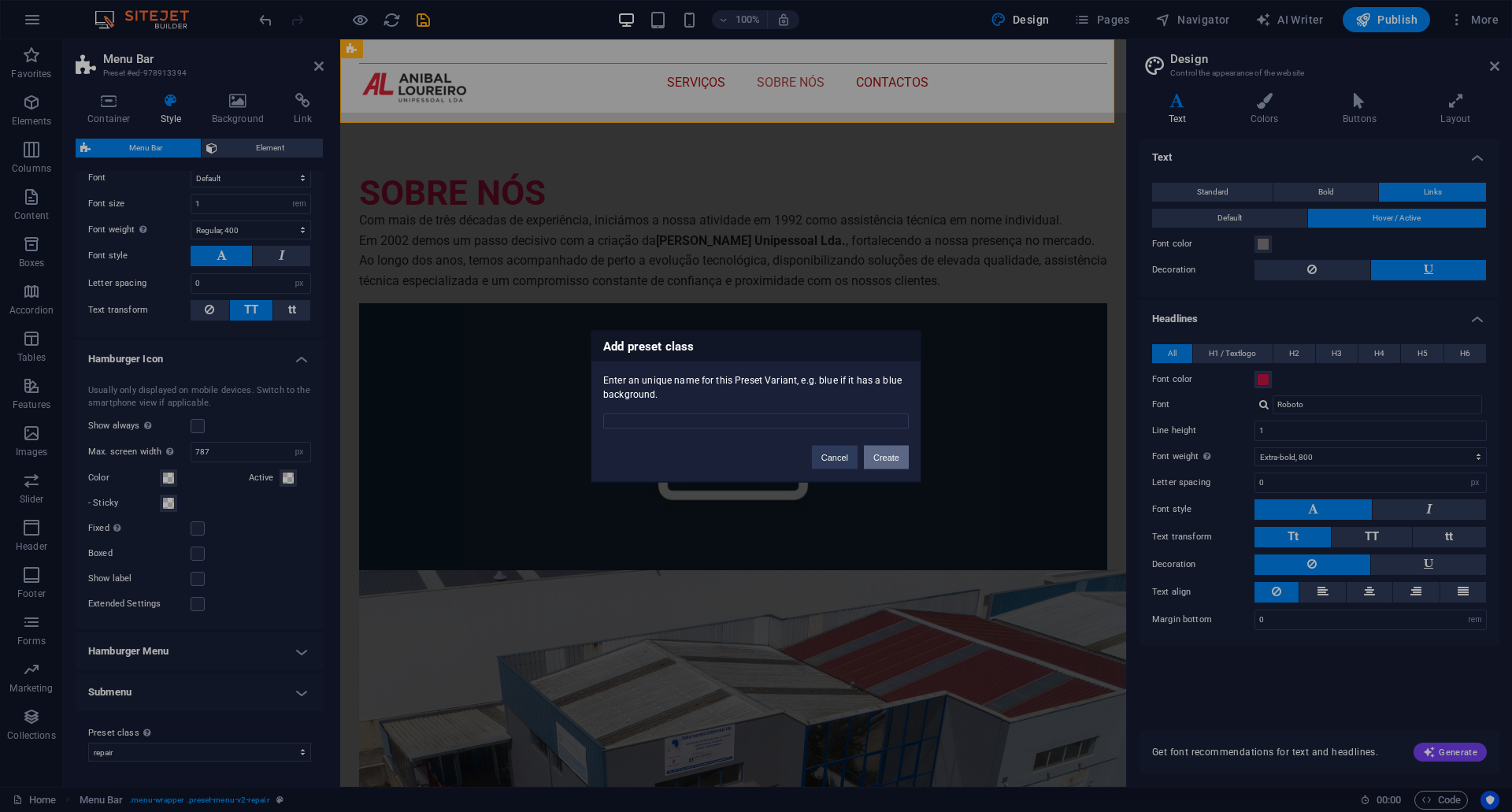
click at [900, 463] on button "Create" at bounding box center [886, 456] width 45 height 23
click at [839, 465] on button "Cancel" at bounding box center [834, 456] width 46 height 23
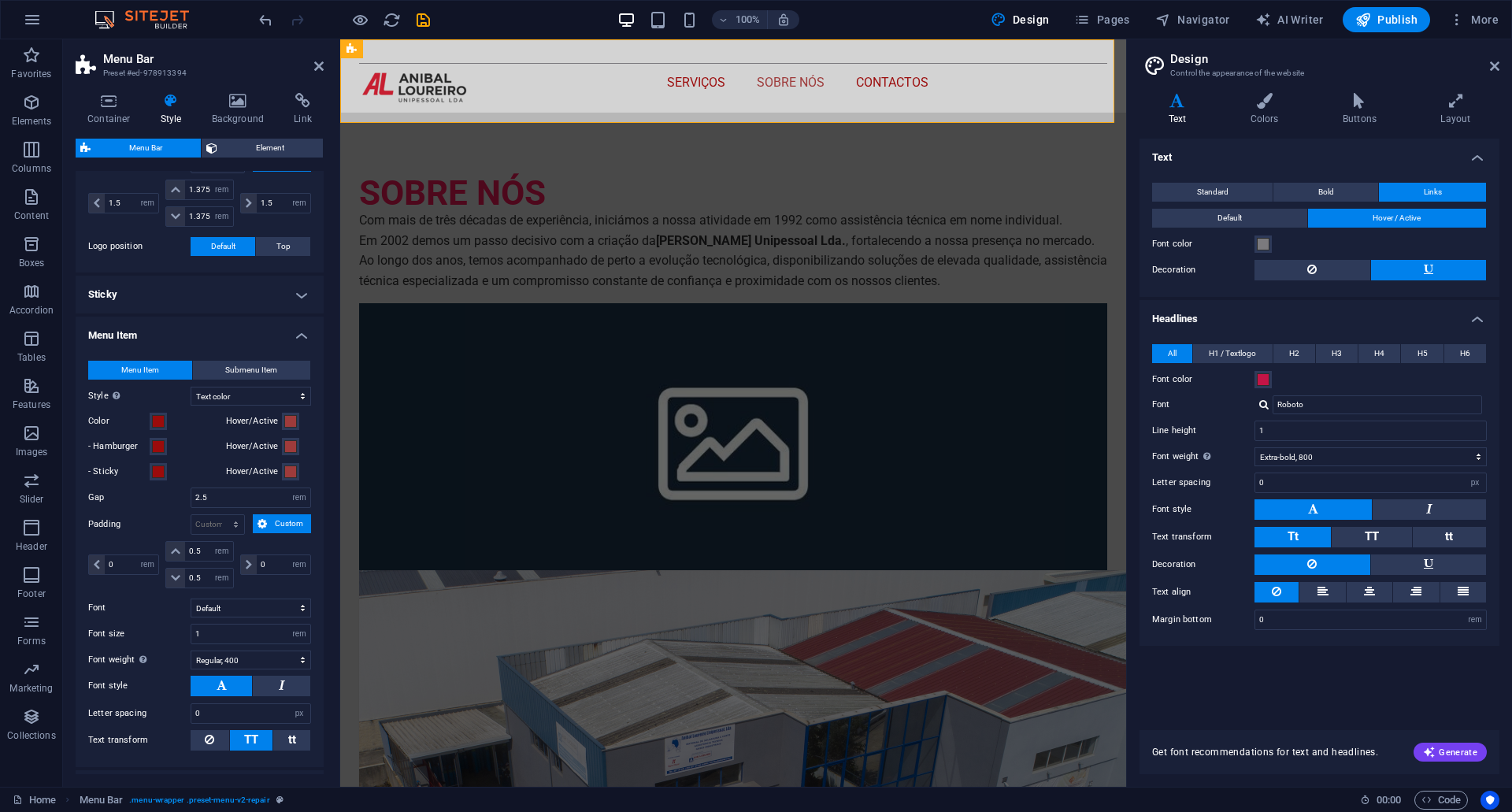
scroll to position [394, 0]
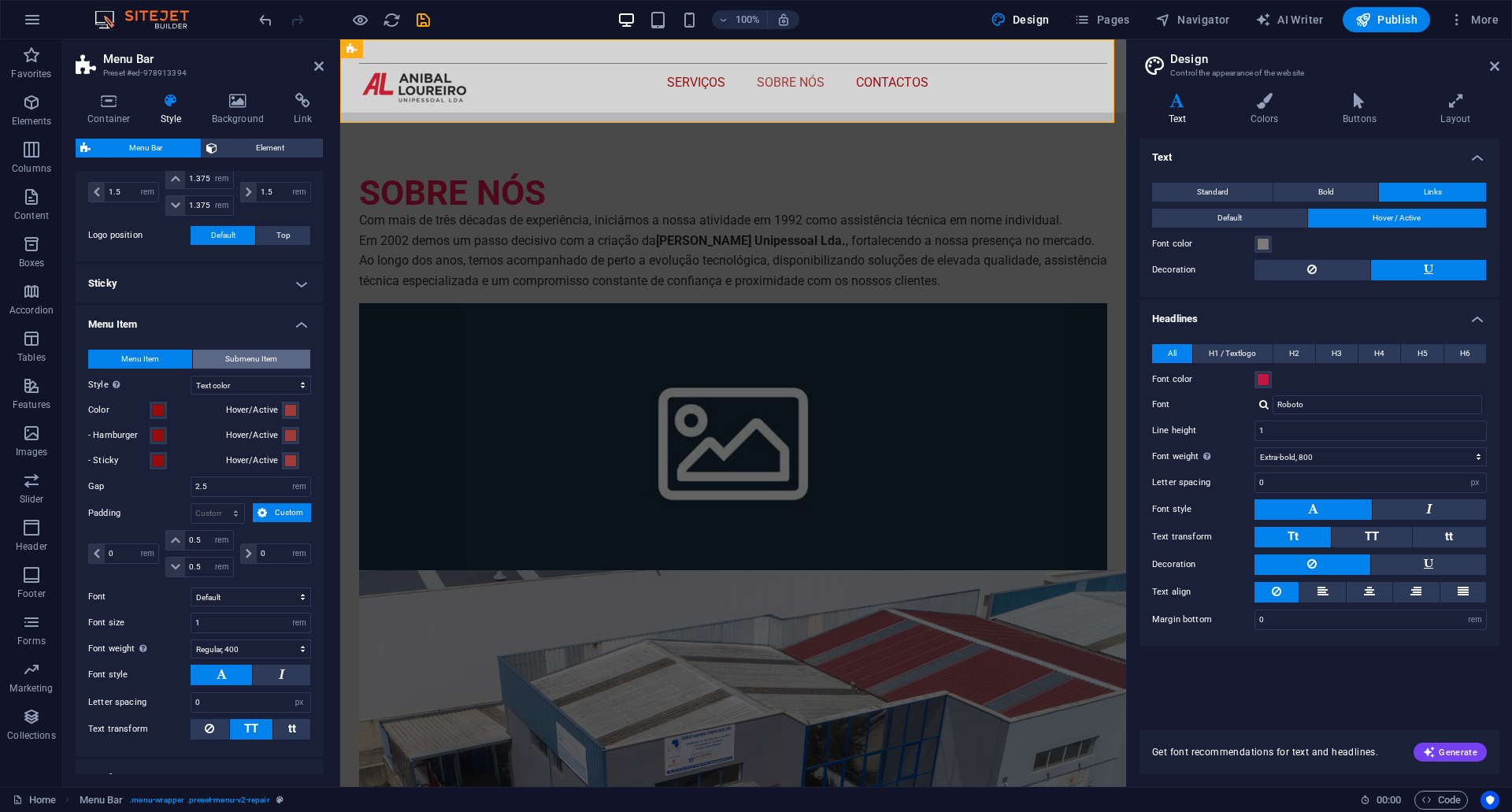
click at [263, 360] on span "Submenu Item" at bounding box center [251, 359] width 52 height 19
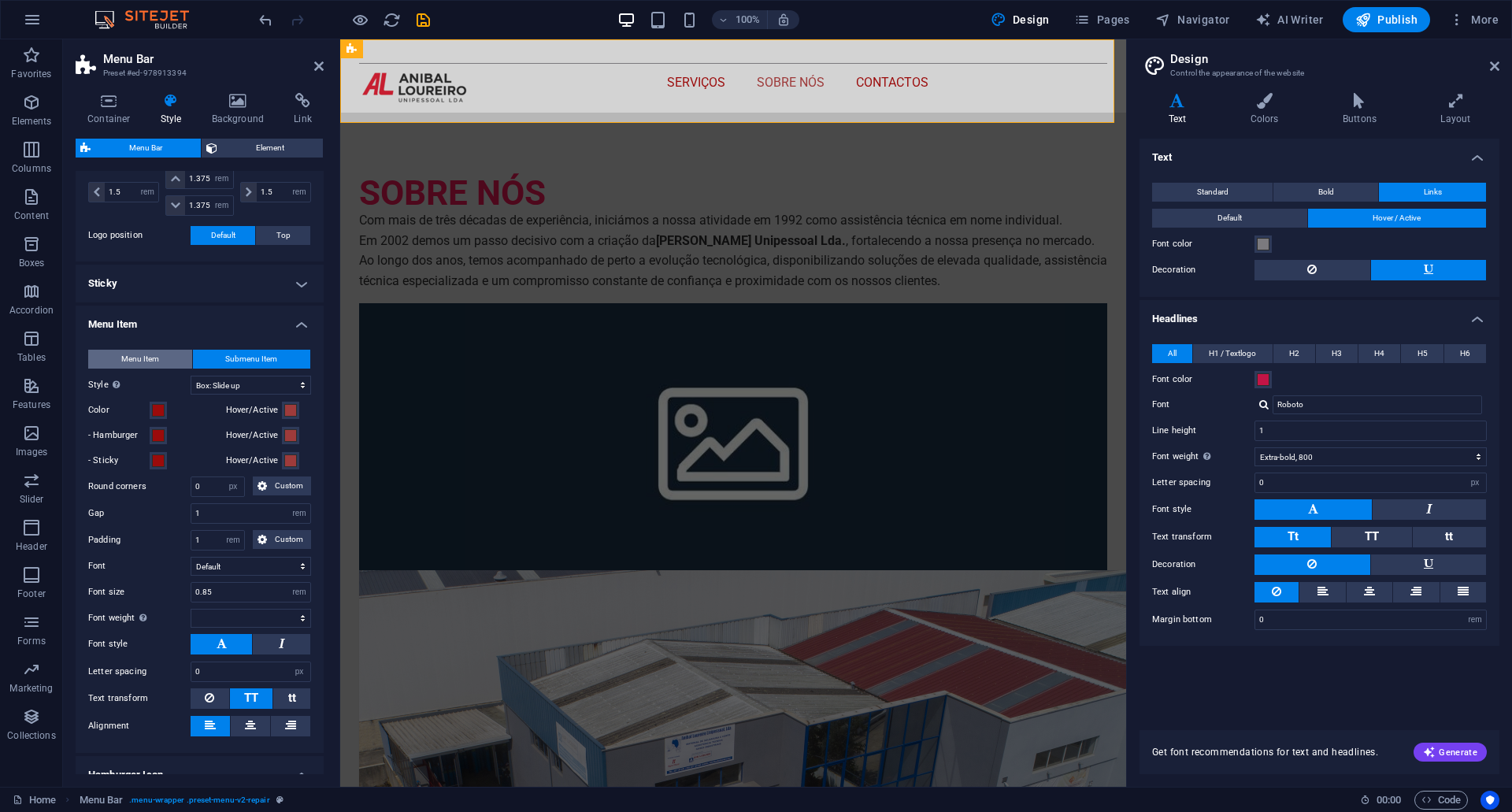
click at [153, 354] on span "Menu Item" at bounding box center [140, 359] width 37 height 19
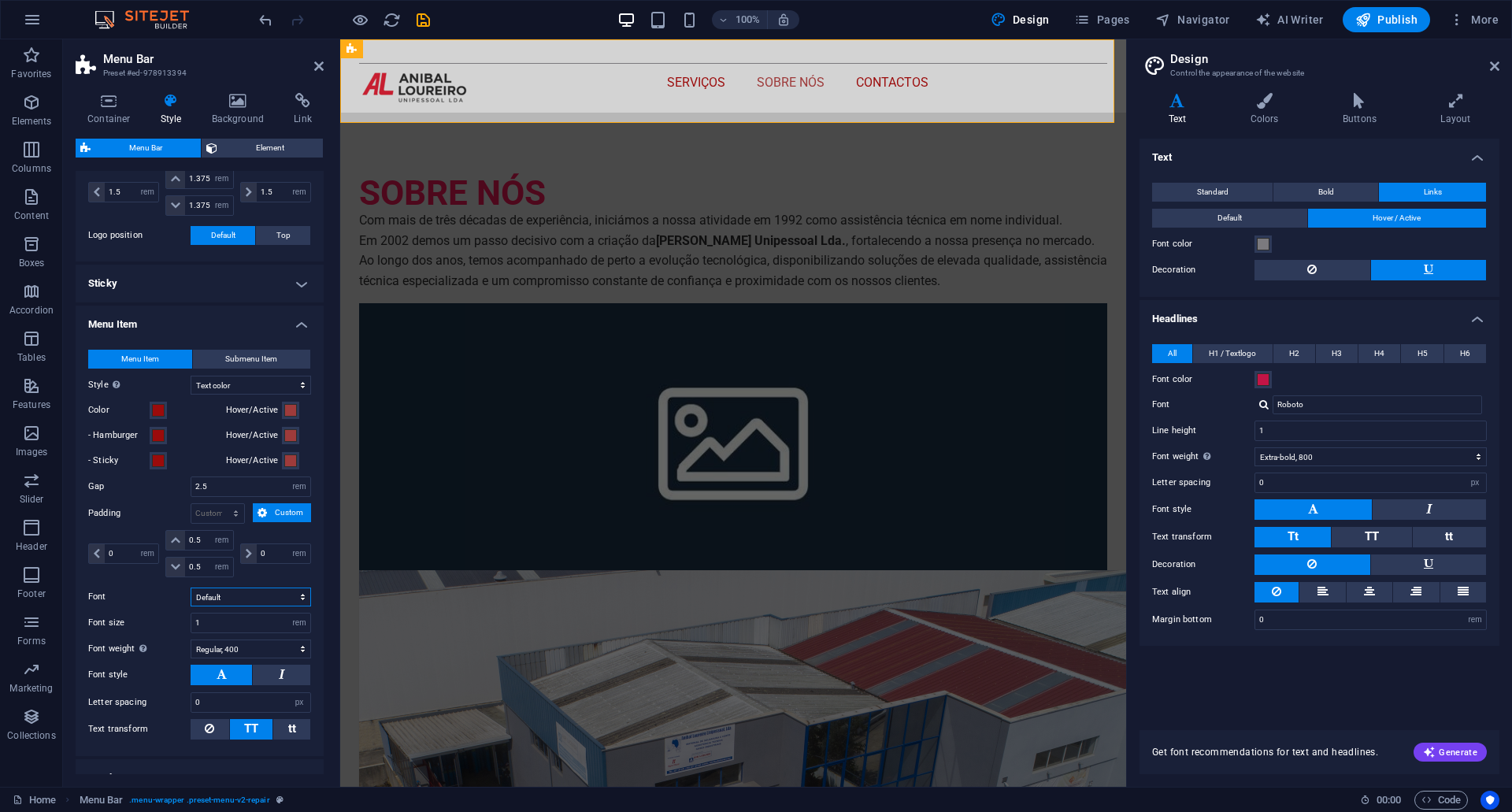
click at [281, 591] on select "Default Headlines" at bounding box center [250, 597] width 120 height 19
click at [251, 592] on select "Default Headlines" at bounding box center [250, 597] width 120 height 19
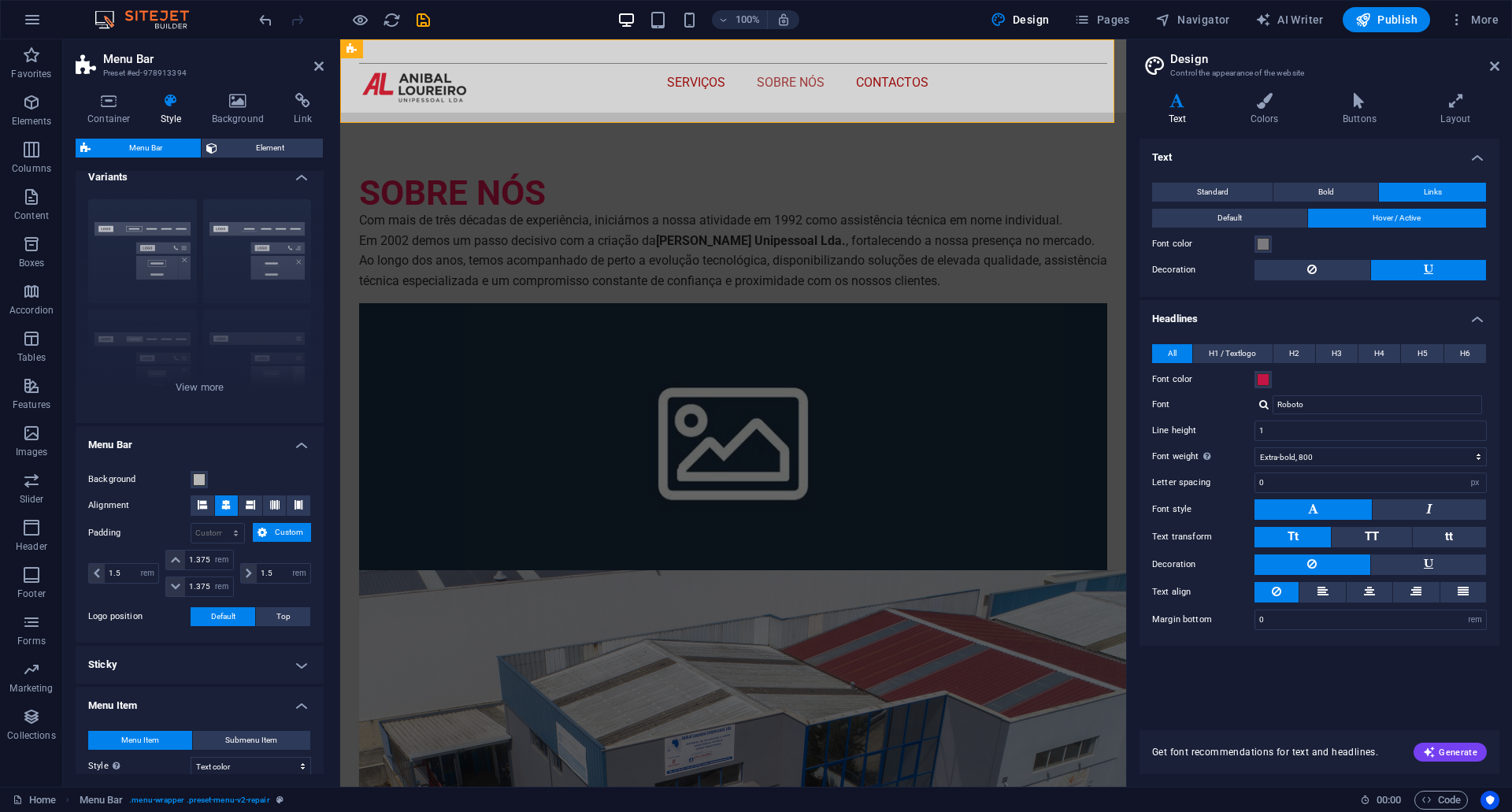
scroll to position [0, 0]
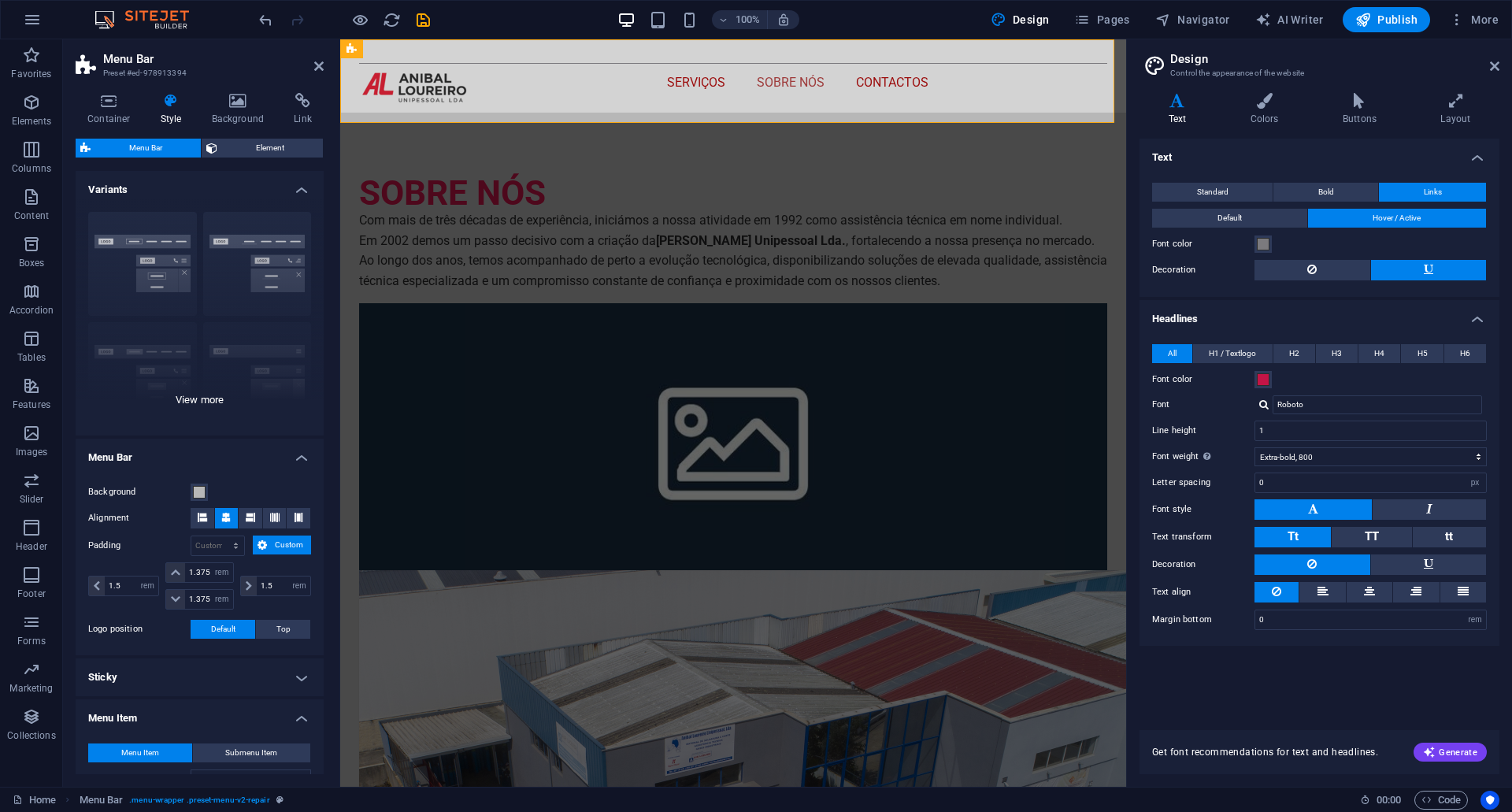
click at [213, 409] on div "Border Centered Default Fixed Loki Trigger Wide XXL" at bounding box center [200, 317] width 248 height 236
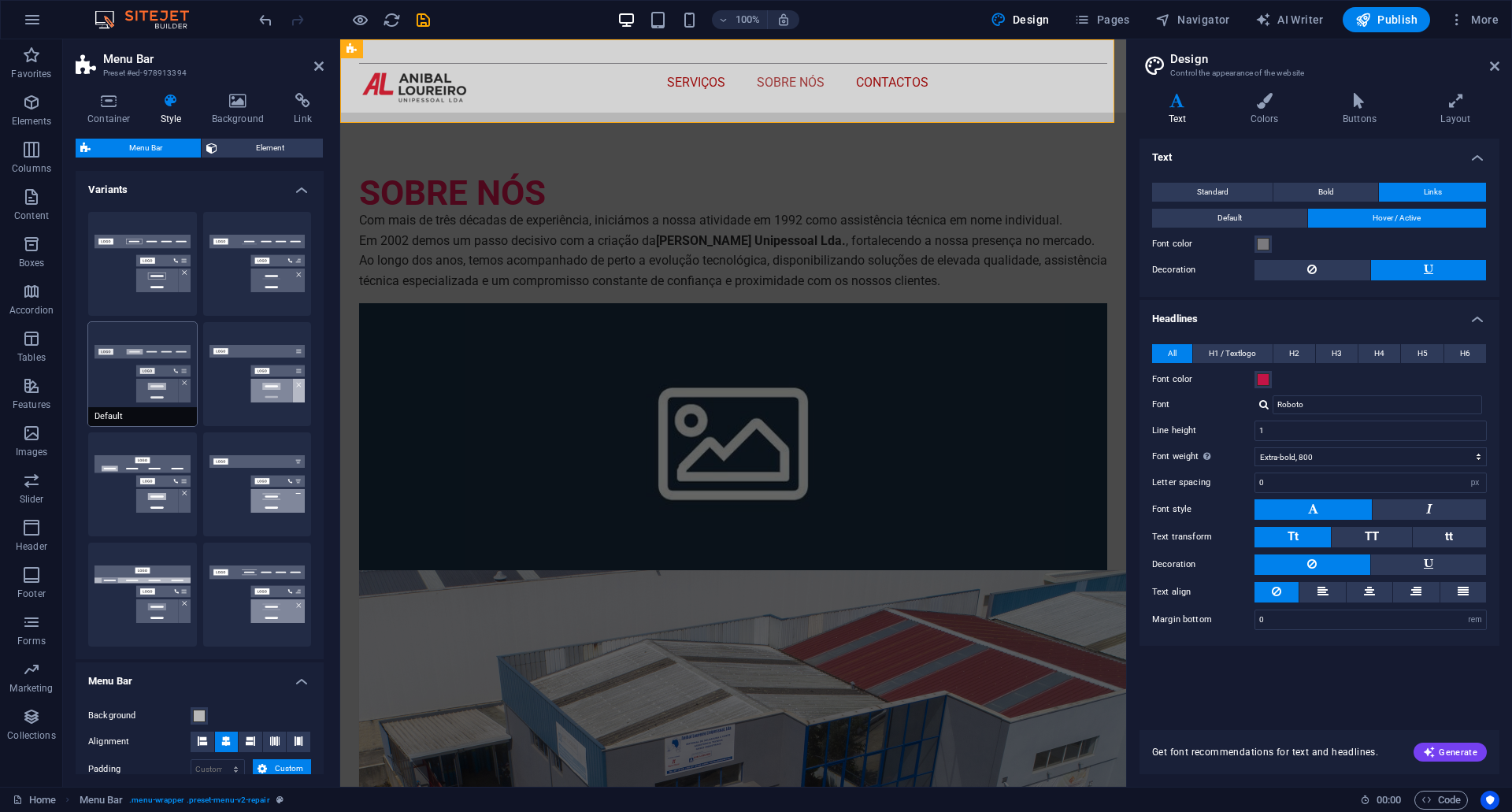
click at [169, 364] on button "Default" at bounding box center [142, 374] width 108 height 104
type input "1"
select select "rem"
type input "1"
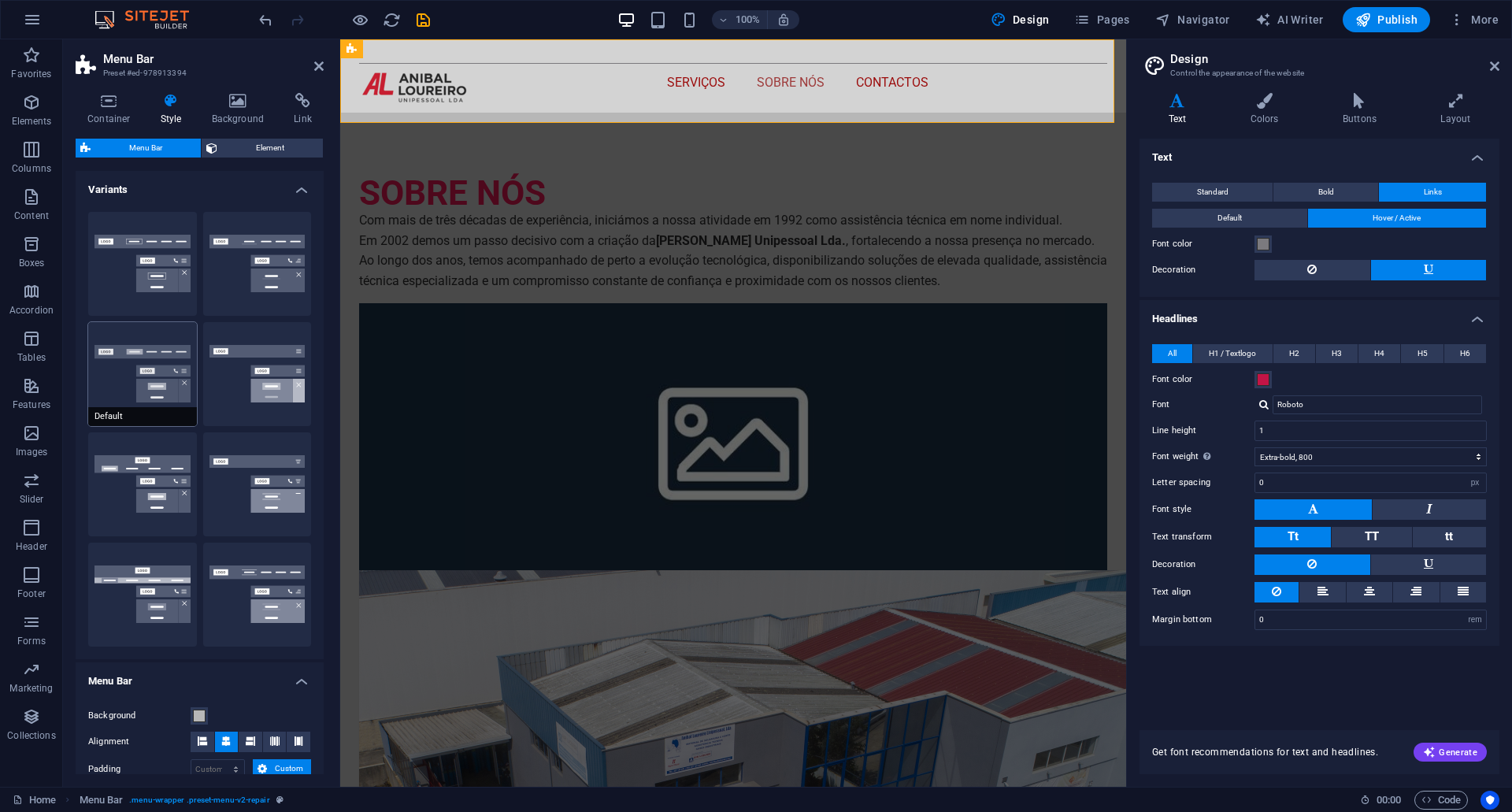
type input "1"
select select "hover_box_bottom"
type input "3"
type input "2"
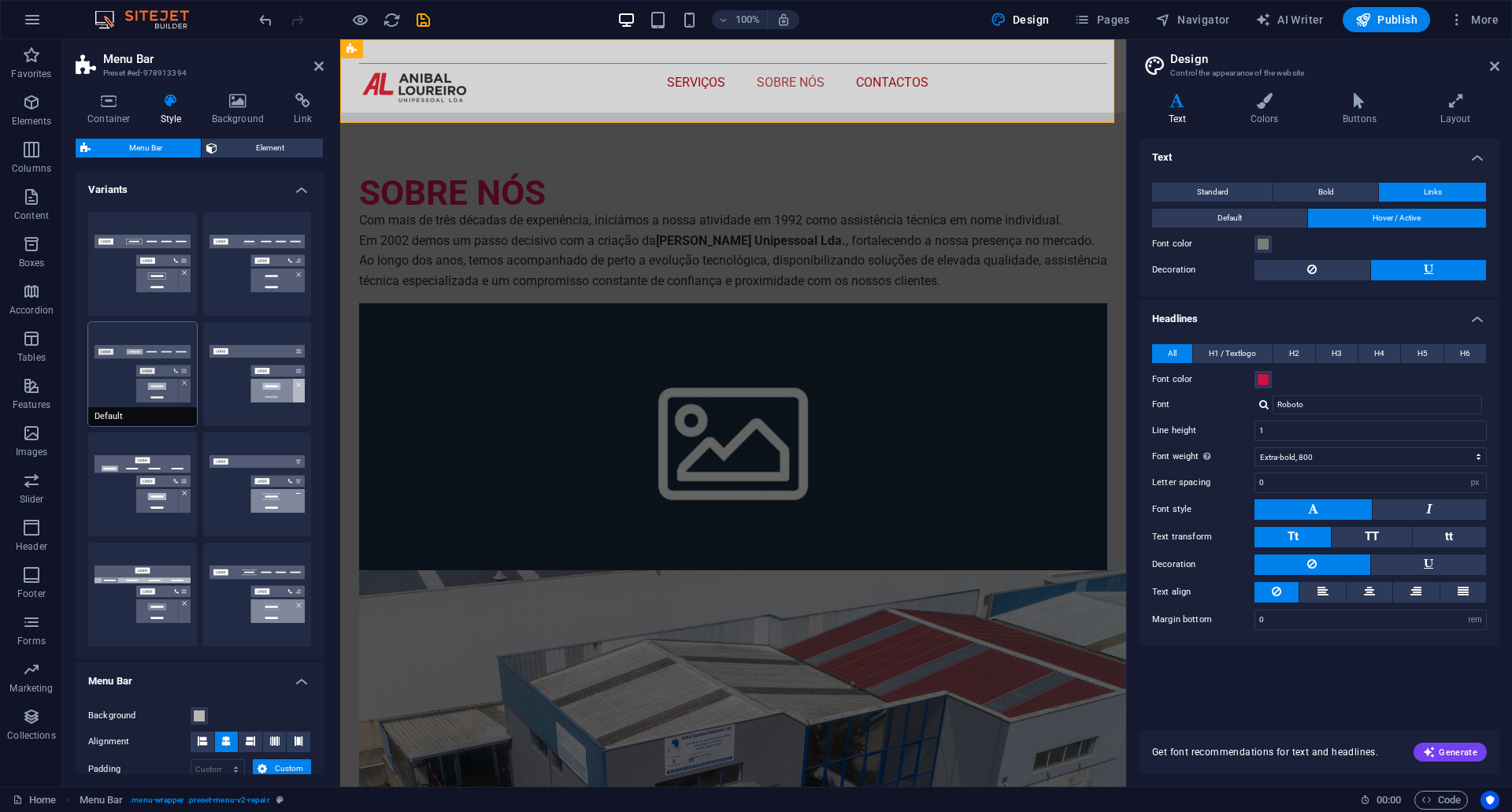
type input "1"
select select "rem"
type input "1"
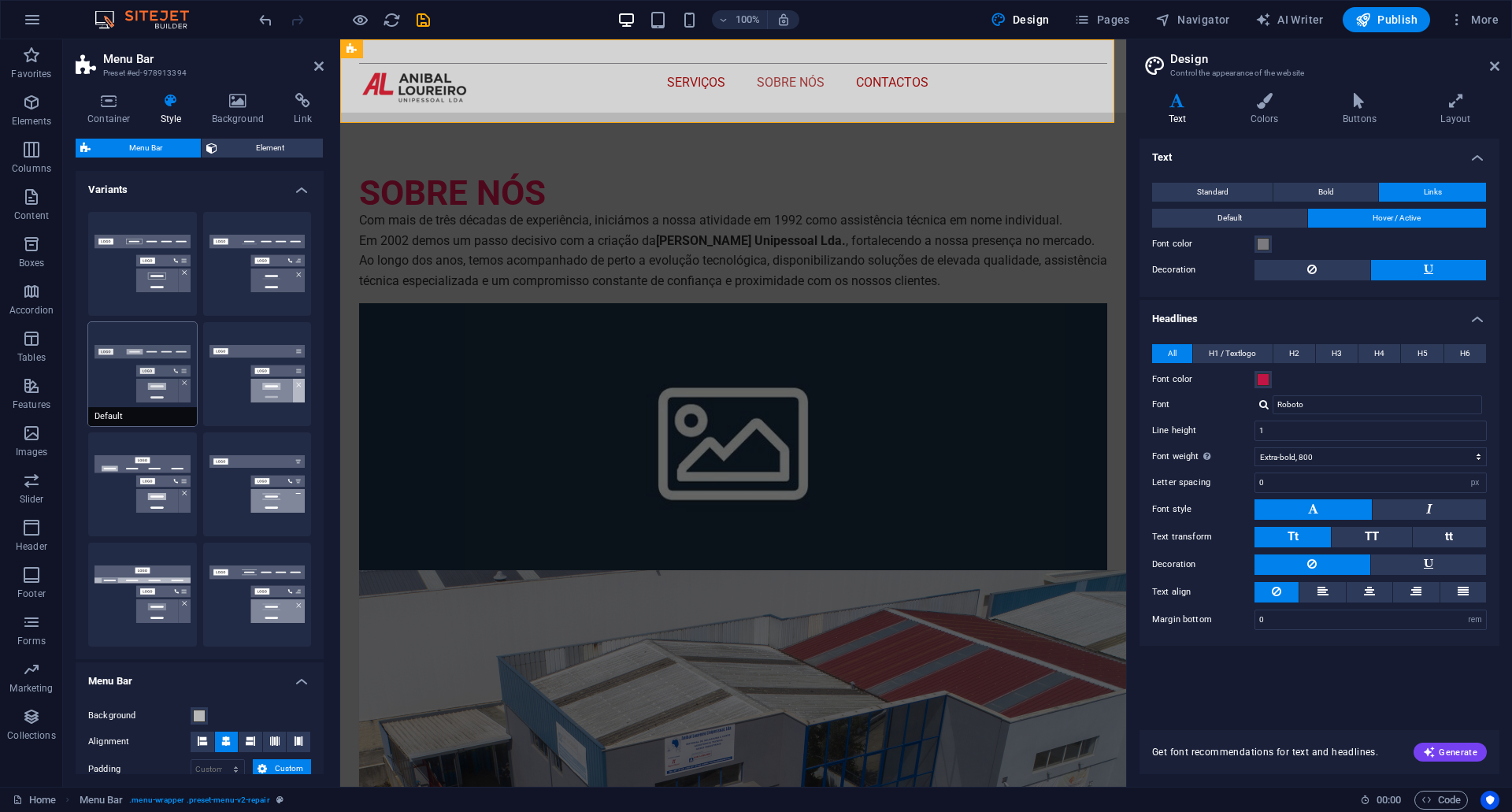
type input "1"
select select "px"
select select
select select "DISABLED_OPTION_VALUE"
select select
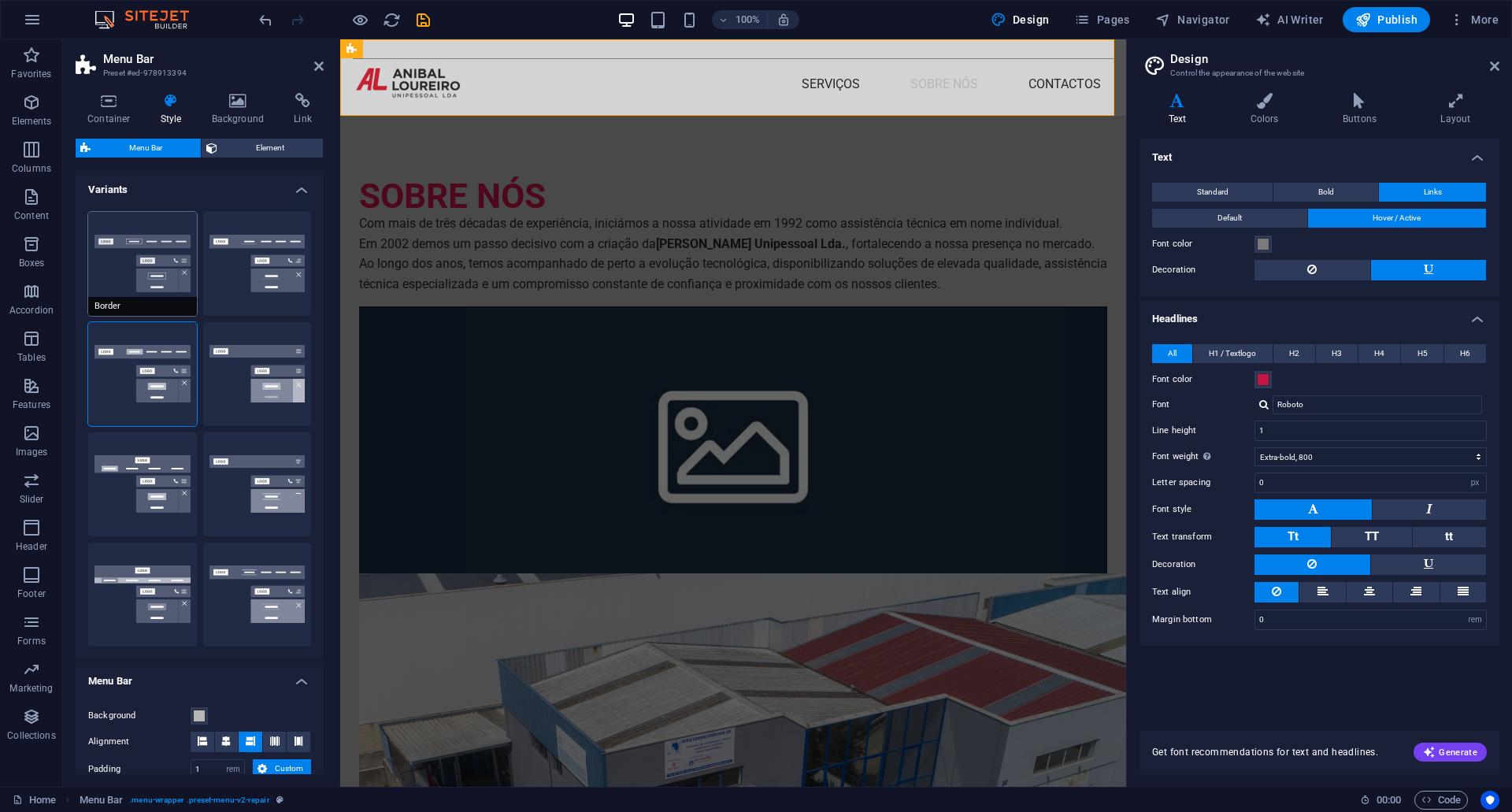
click at [168, 252] on button "Border" at bounding box center [142, 264] width 108 height 104
select select "hover_border"
type input "1"
type input "3"
type input "1"
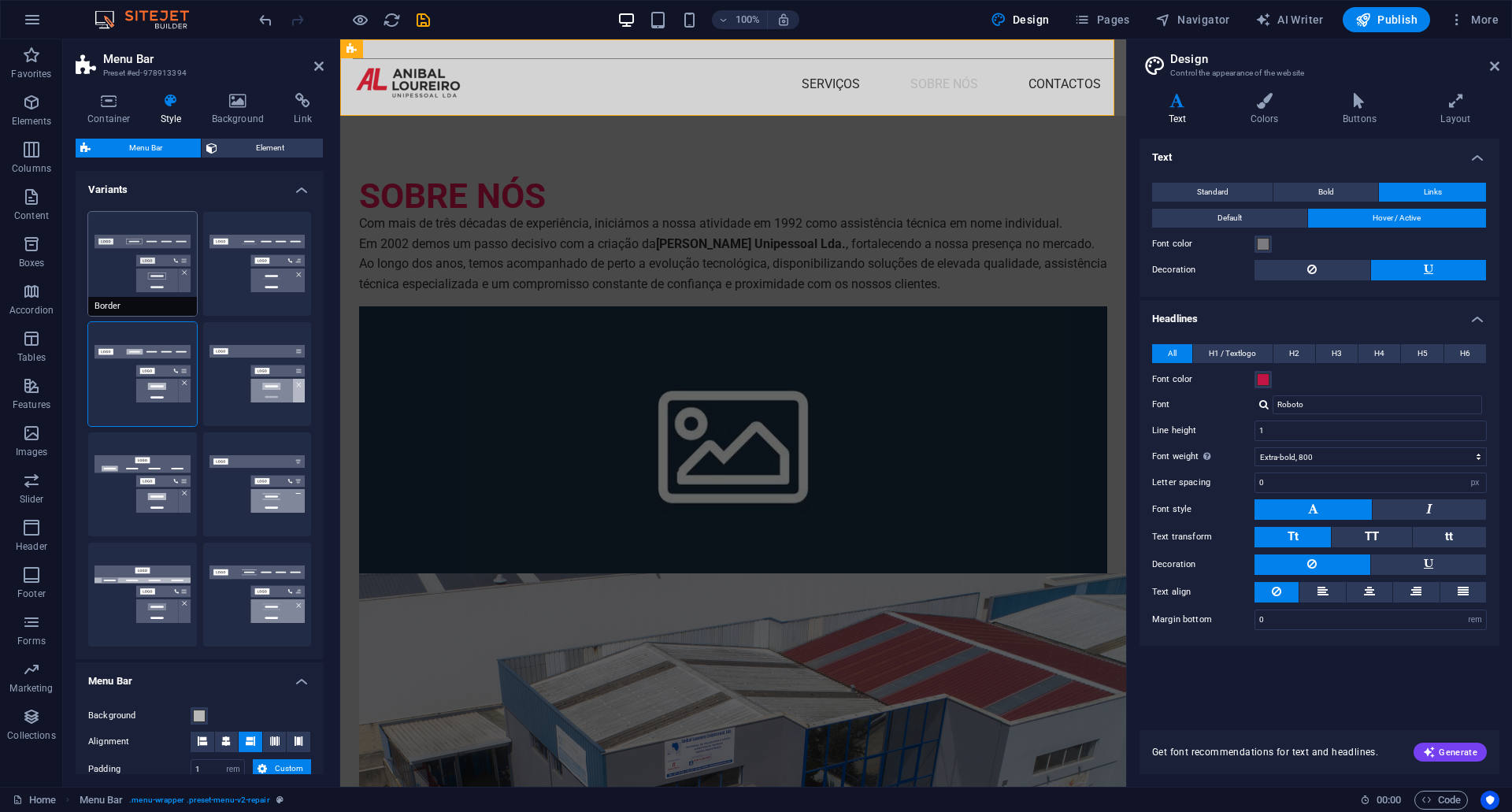
select select "link-special-font"
type input "1.1"
select select "rem"
select select
type input "1"
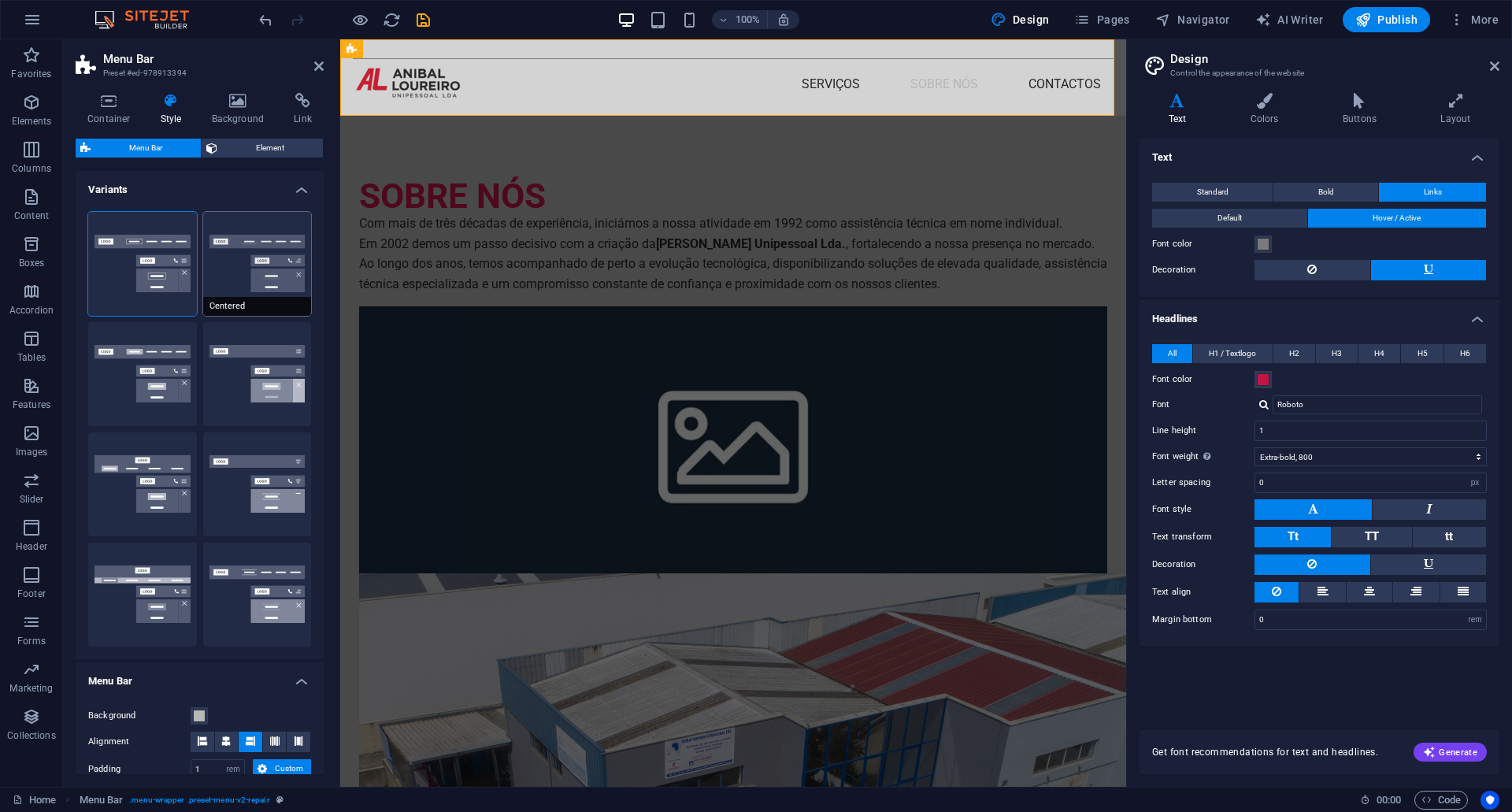
select select "400"
click at [261, 249] on button "Centered" at bounding box center [258, 264] width 108 height 104
select select "hover_border_bottom"
type input "1"
type input "0"
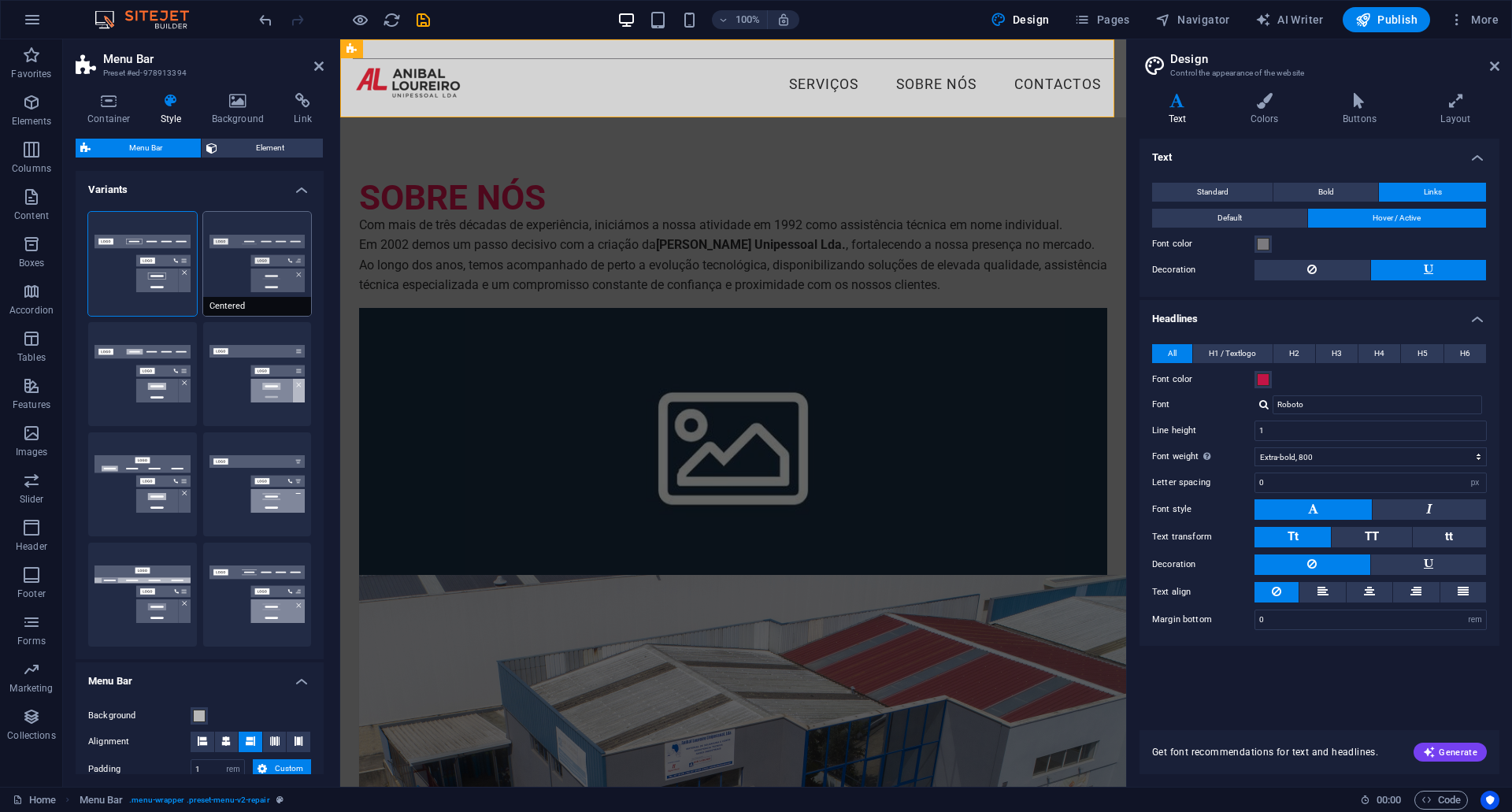
type input "2"
select select "DISABLED_OPTION_VALUE"
type input "0"
select select "link-special-font"
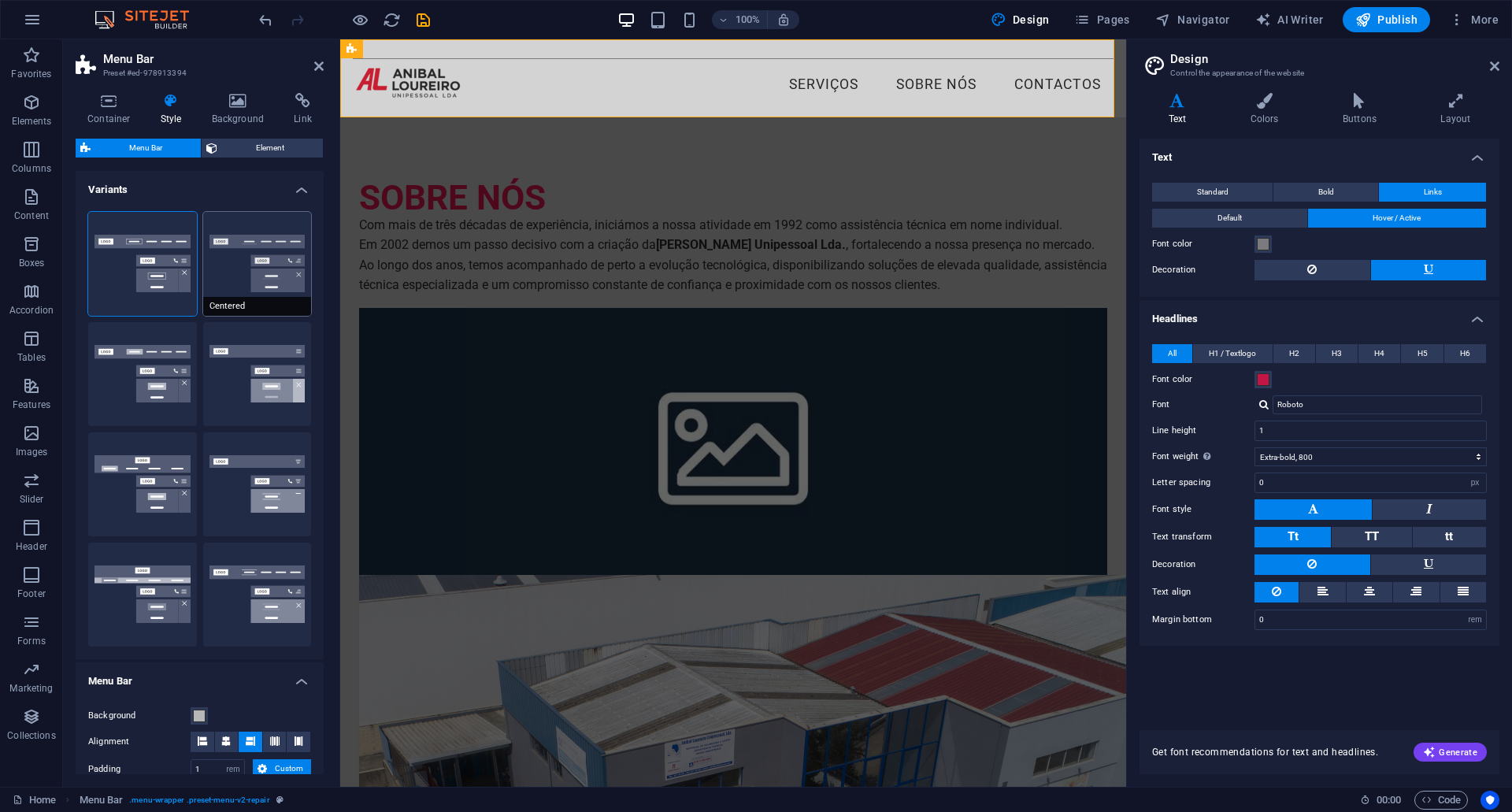
type input "1.5"
select select "rem"
select select
type input "2"
select select "400"
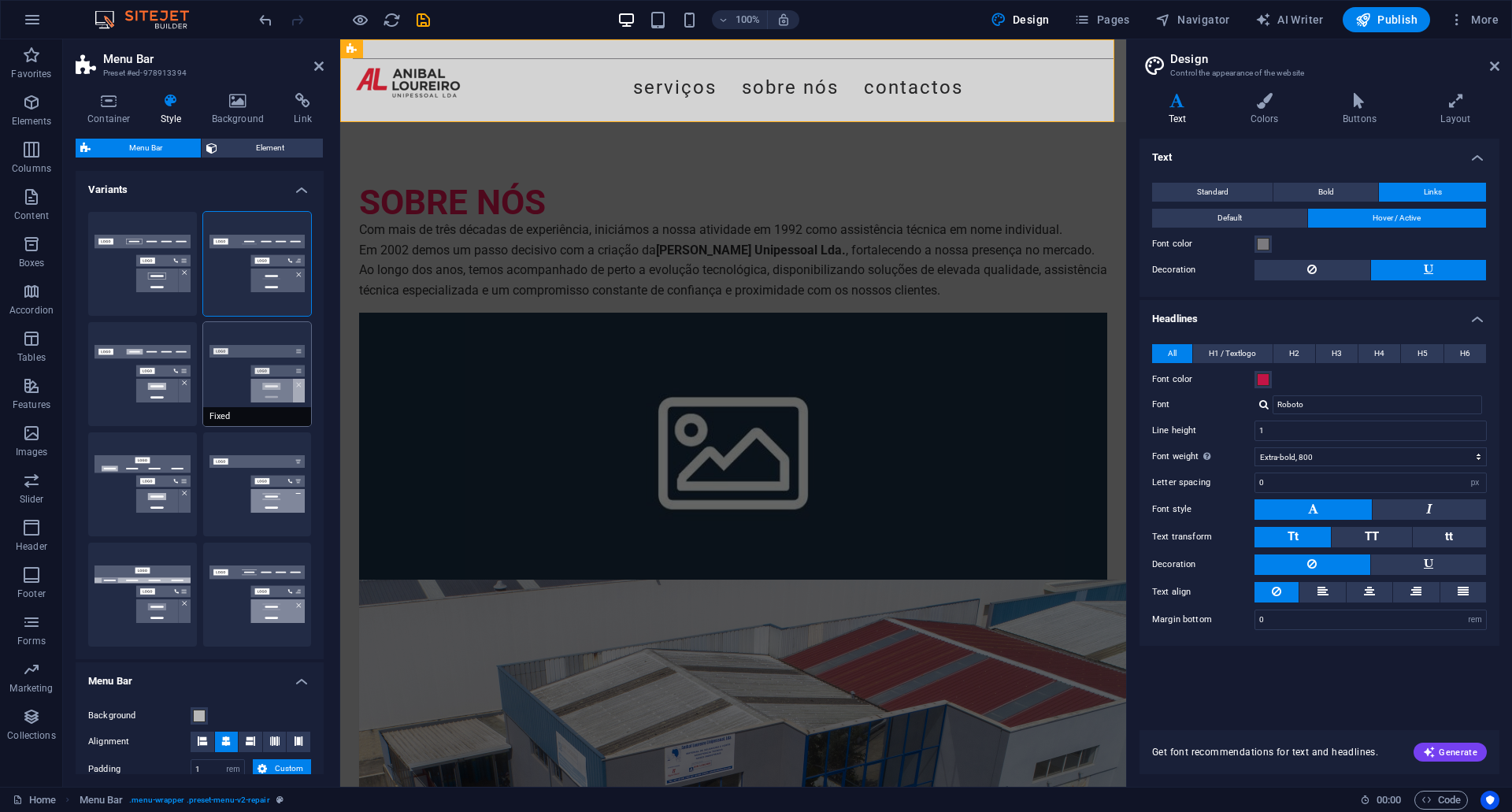
click at [254, 390] on button "Fixed" at bounding box center [258, 374] width 108 height 104
select select "hover_box_bottom"
type input "1"
select select "rem"
type input "1"
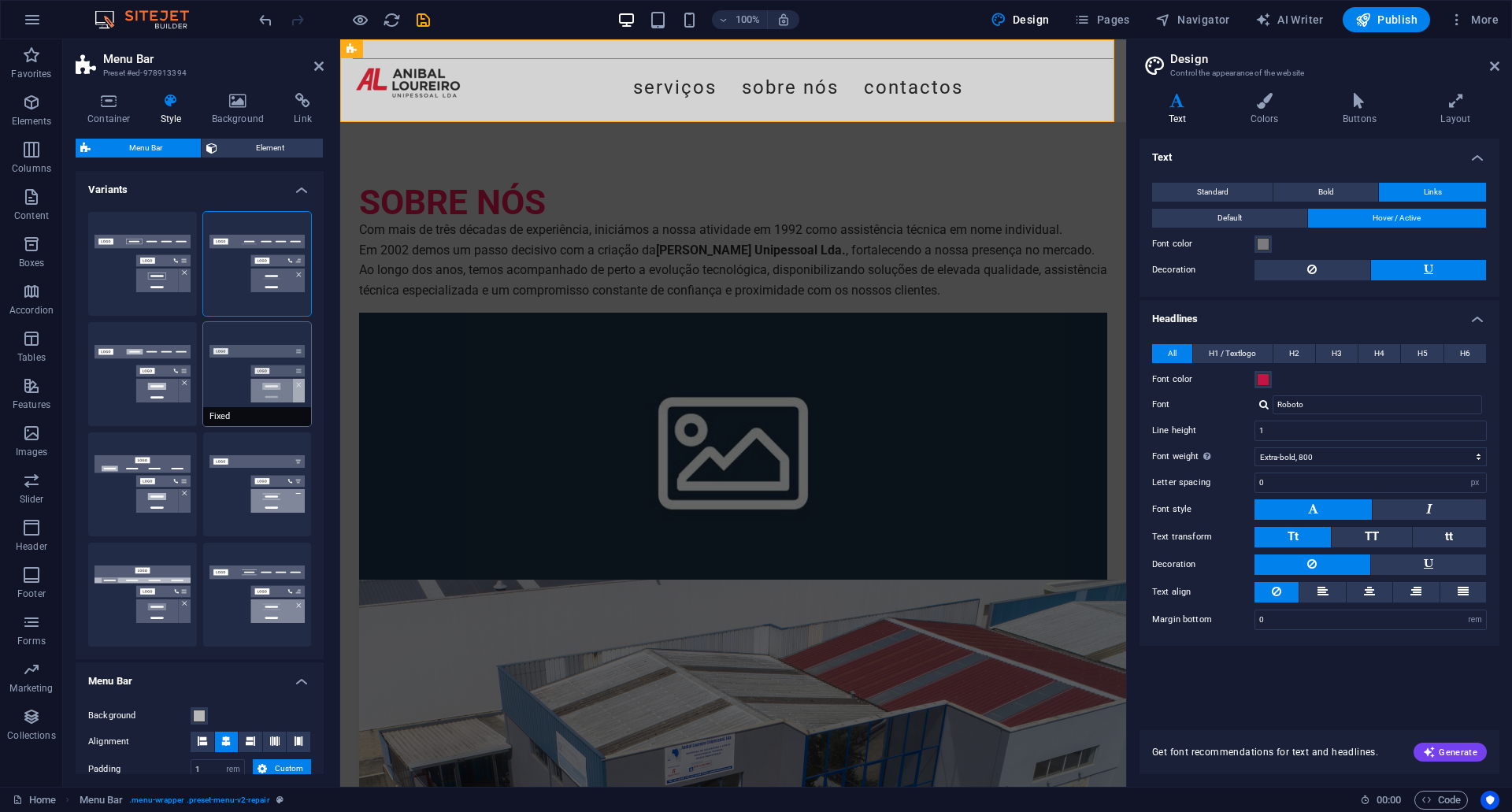
type input "1"
select select "link-special-font"
type input "1.5"
select select "rem"
select select "700"
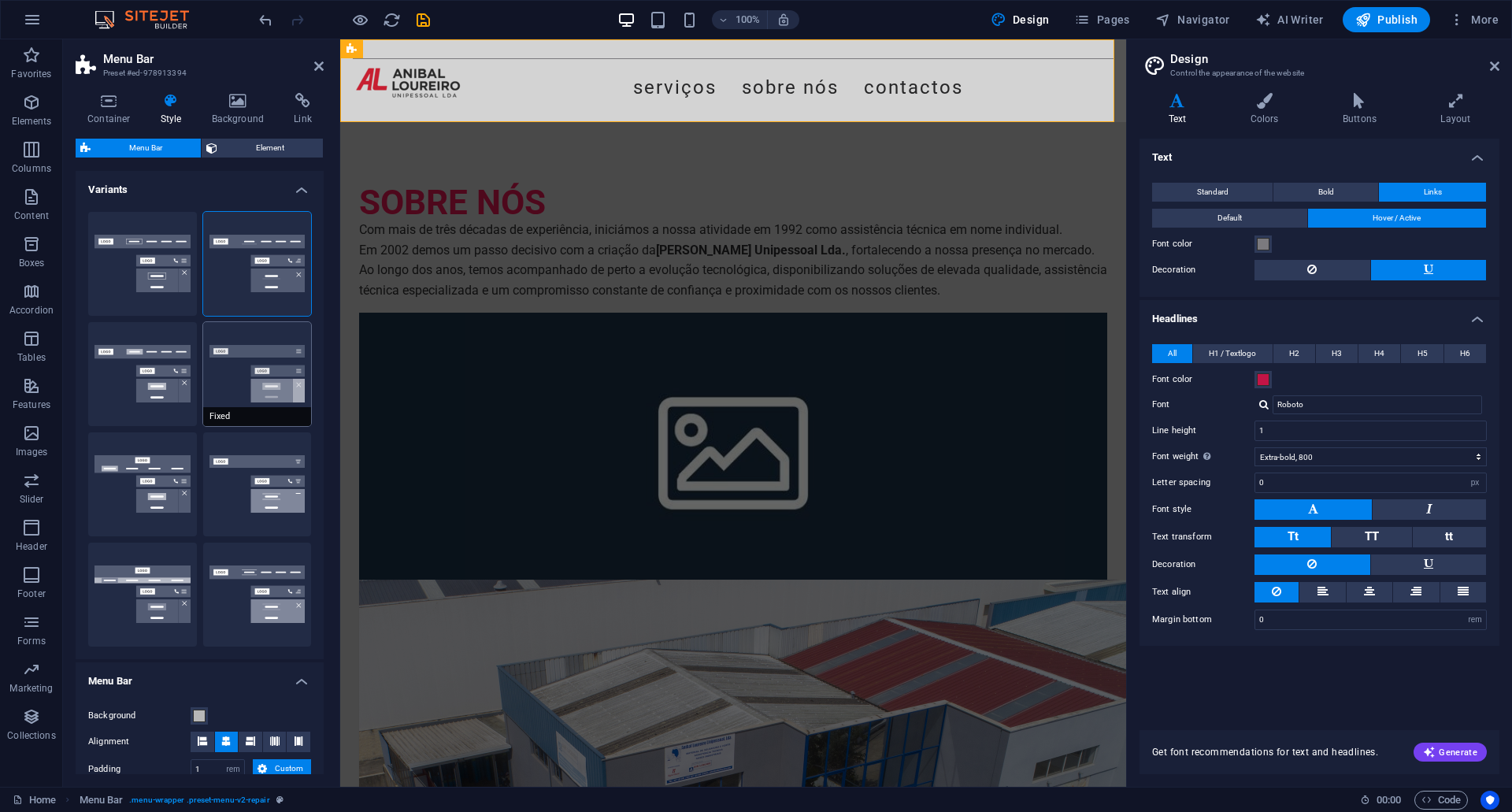
type input "0"
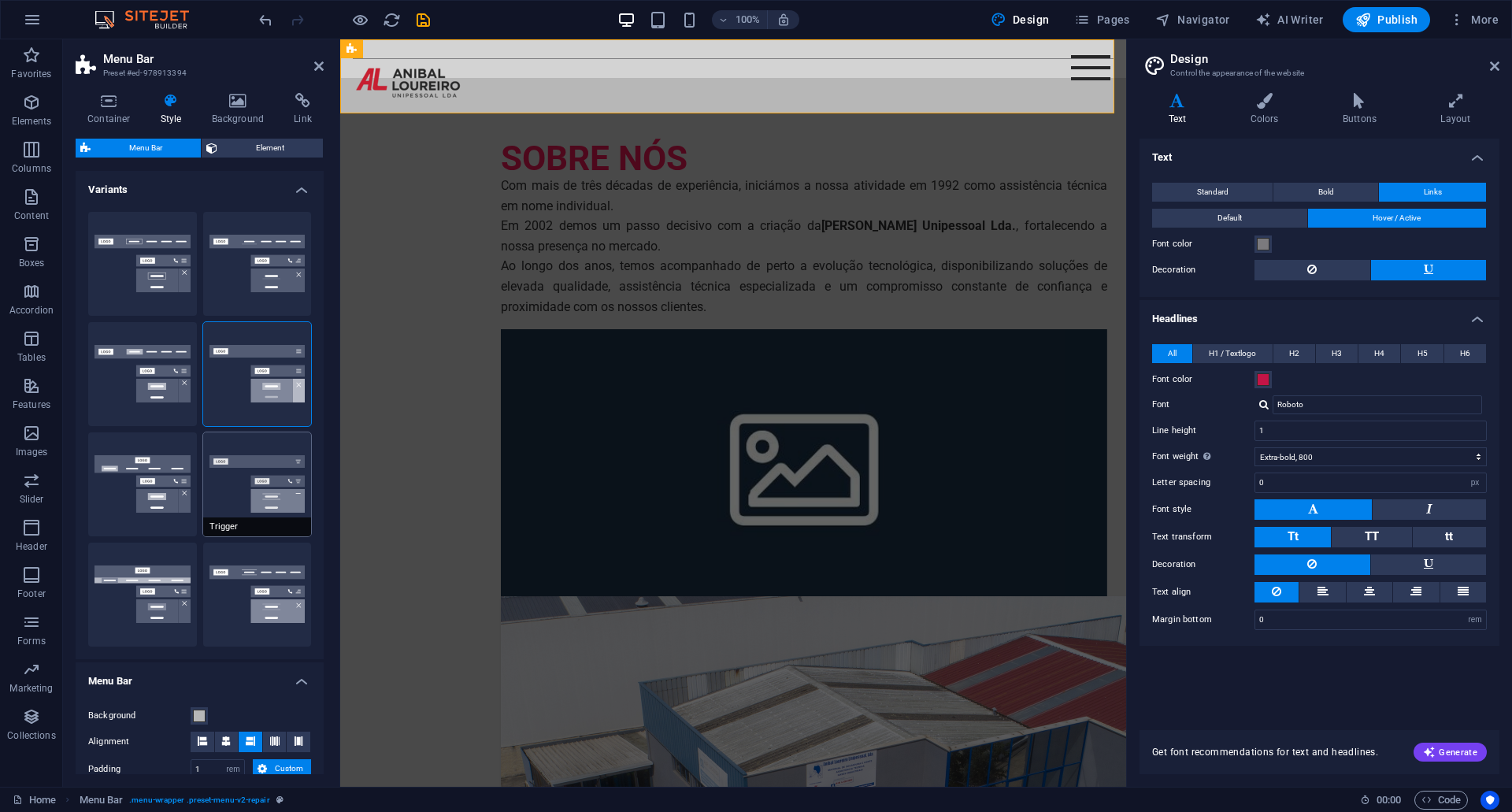
click at [261, 475] on button "Trigger" at bounding box center [258, 484] width 108 height 104
select select "hover_border_vertical"
type input "1"
select select "link-special-font"
type input "1.5"
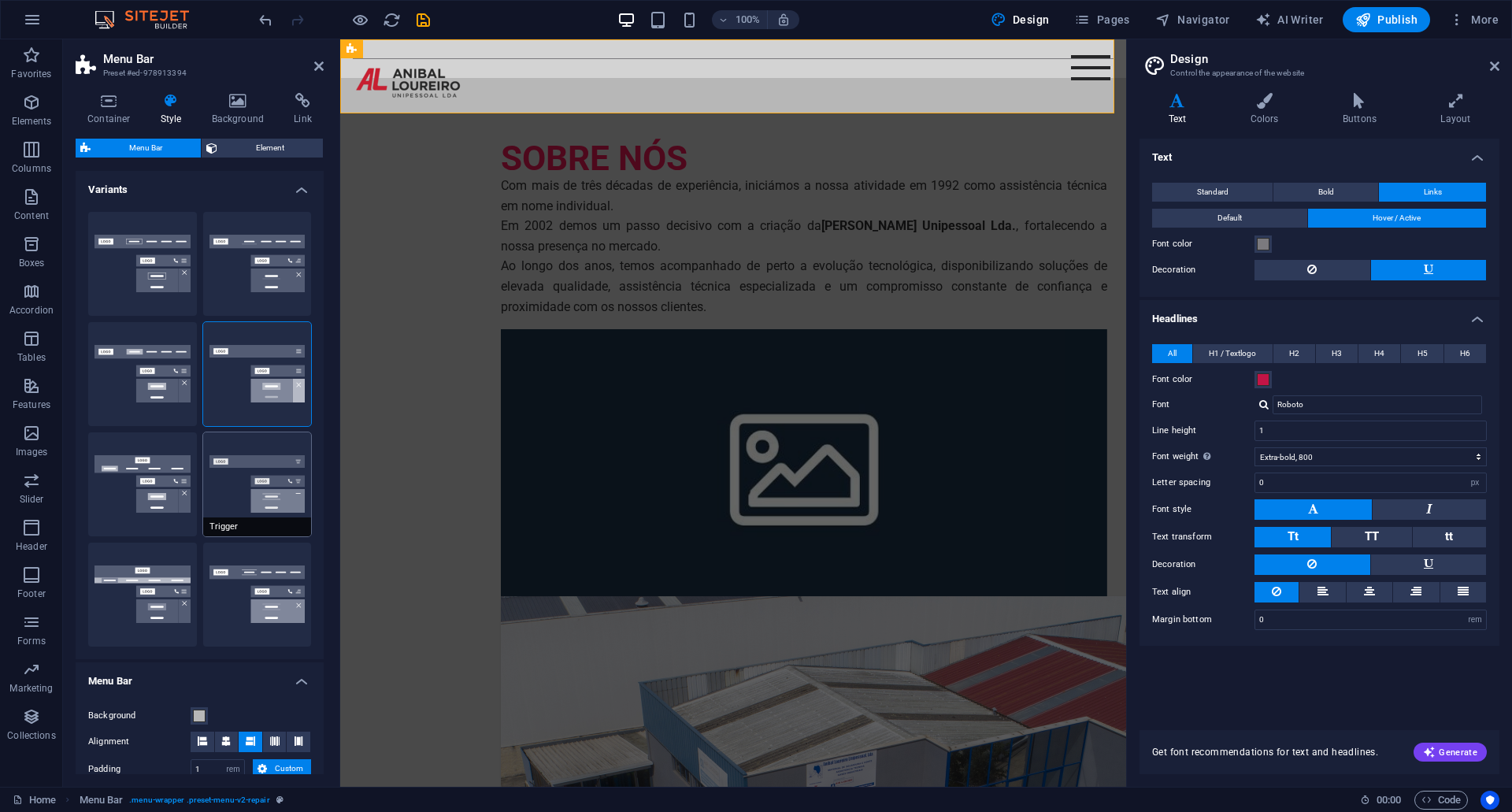
select select "rem"
select select "700"
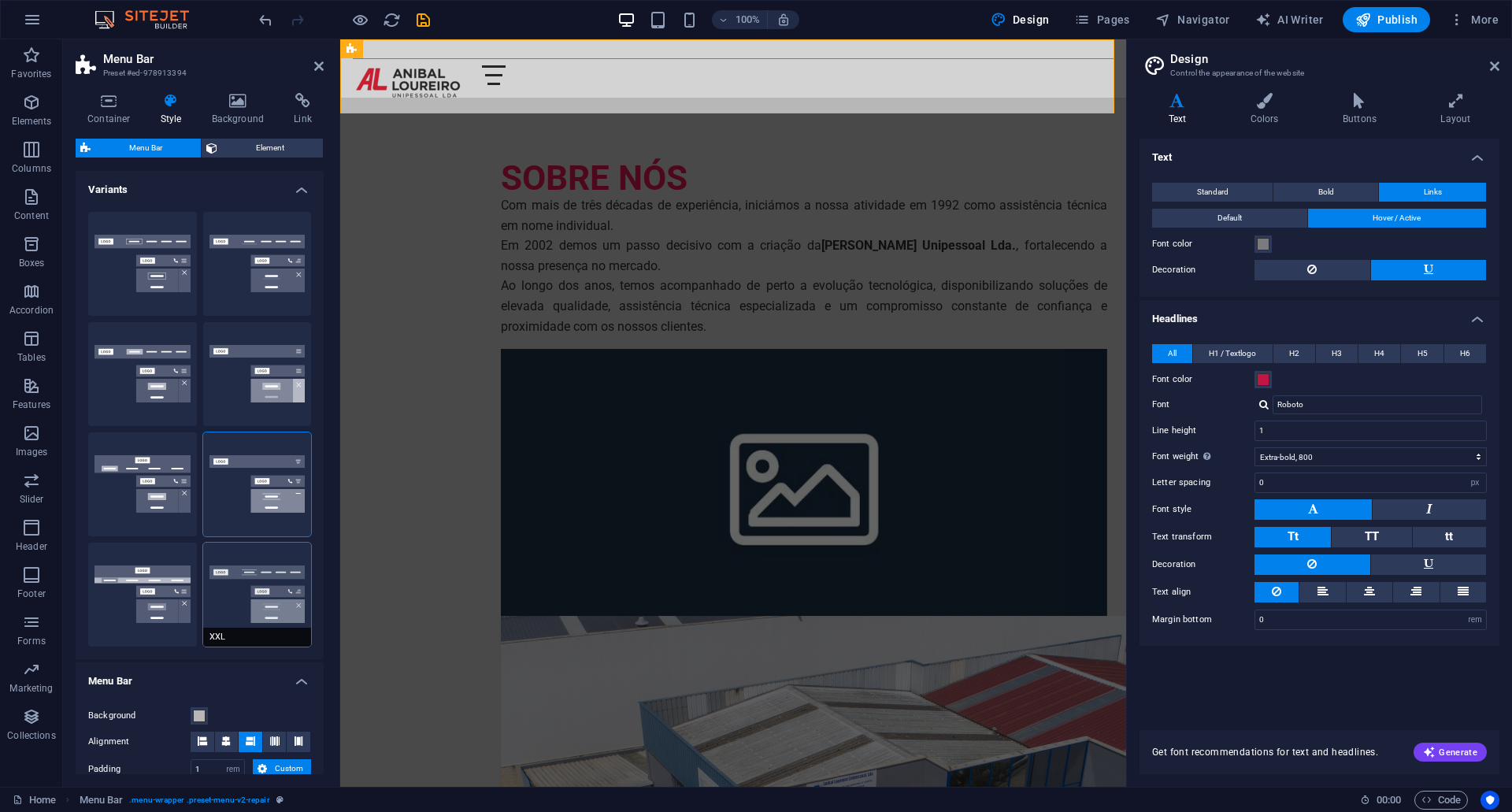
click at [254, 577] on button "XXL" at bounding box center [258, 594] width 108 height 104
select select "hover_border_vertical"
type input "2"
type input "1.5"
type input "0.5"
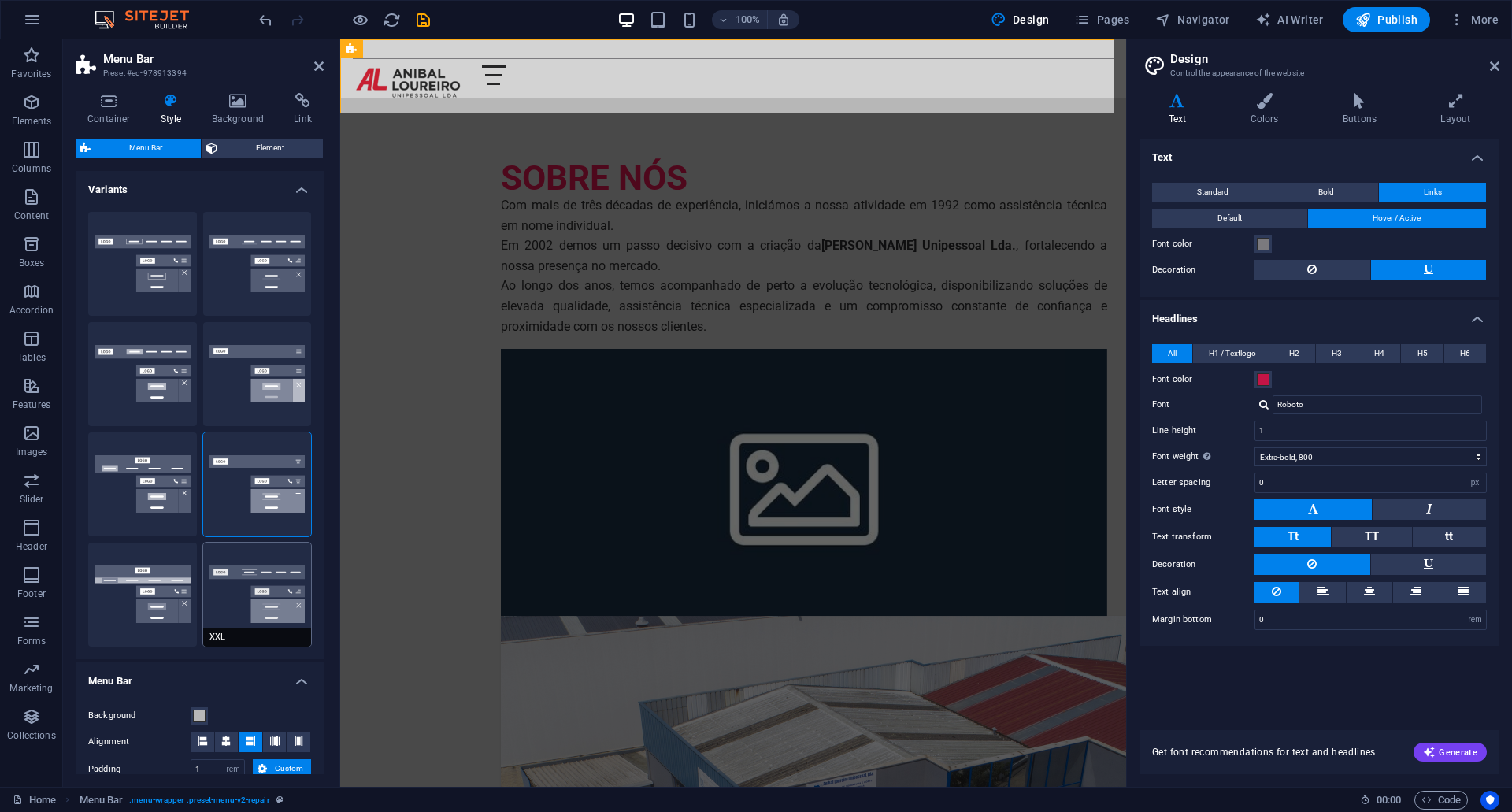
type input "0.5"
select select "link-special-font"
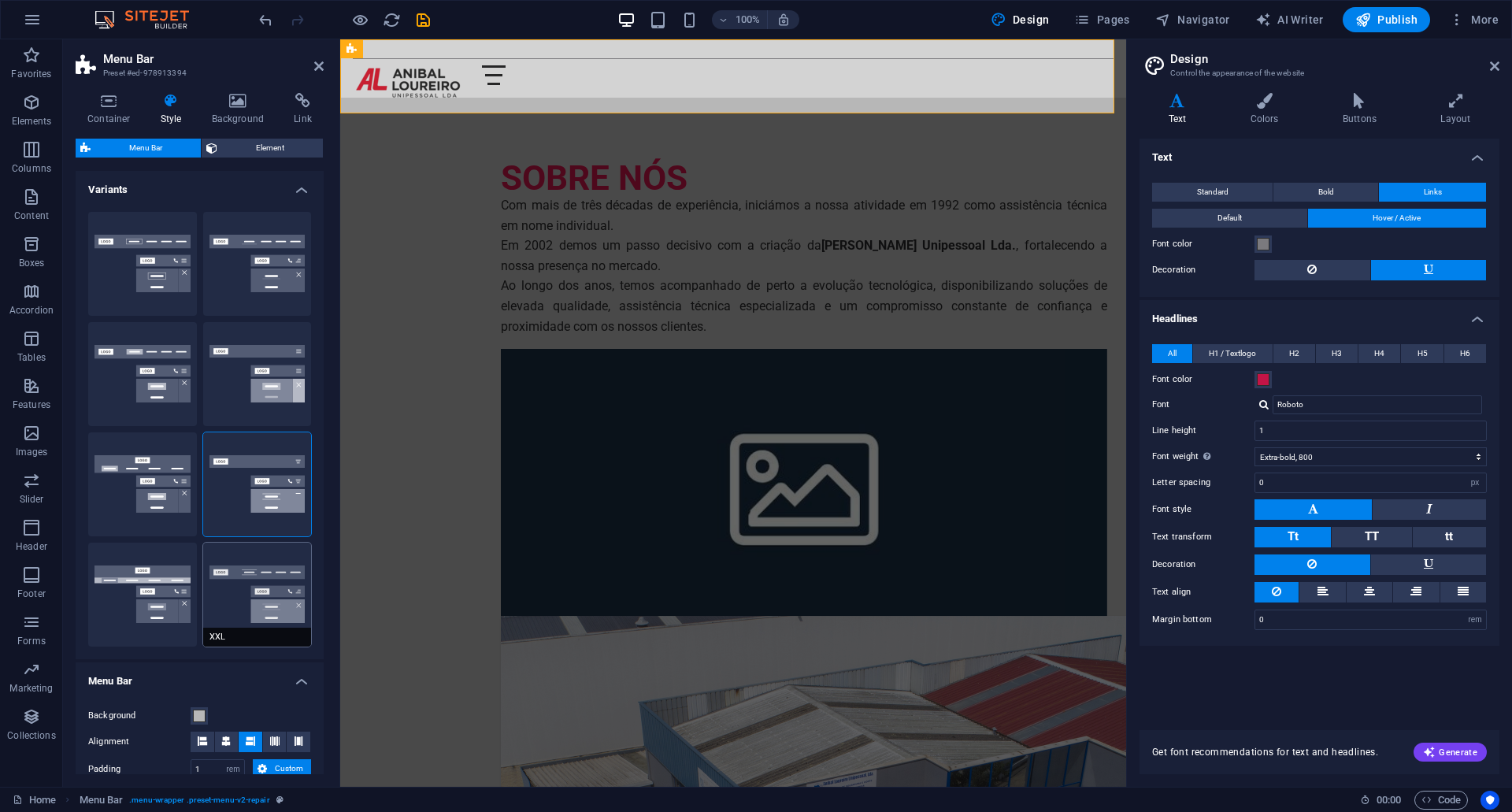
type input "1.8"
select select "rem"
select select "700"
type input "2"
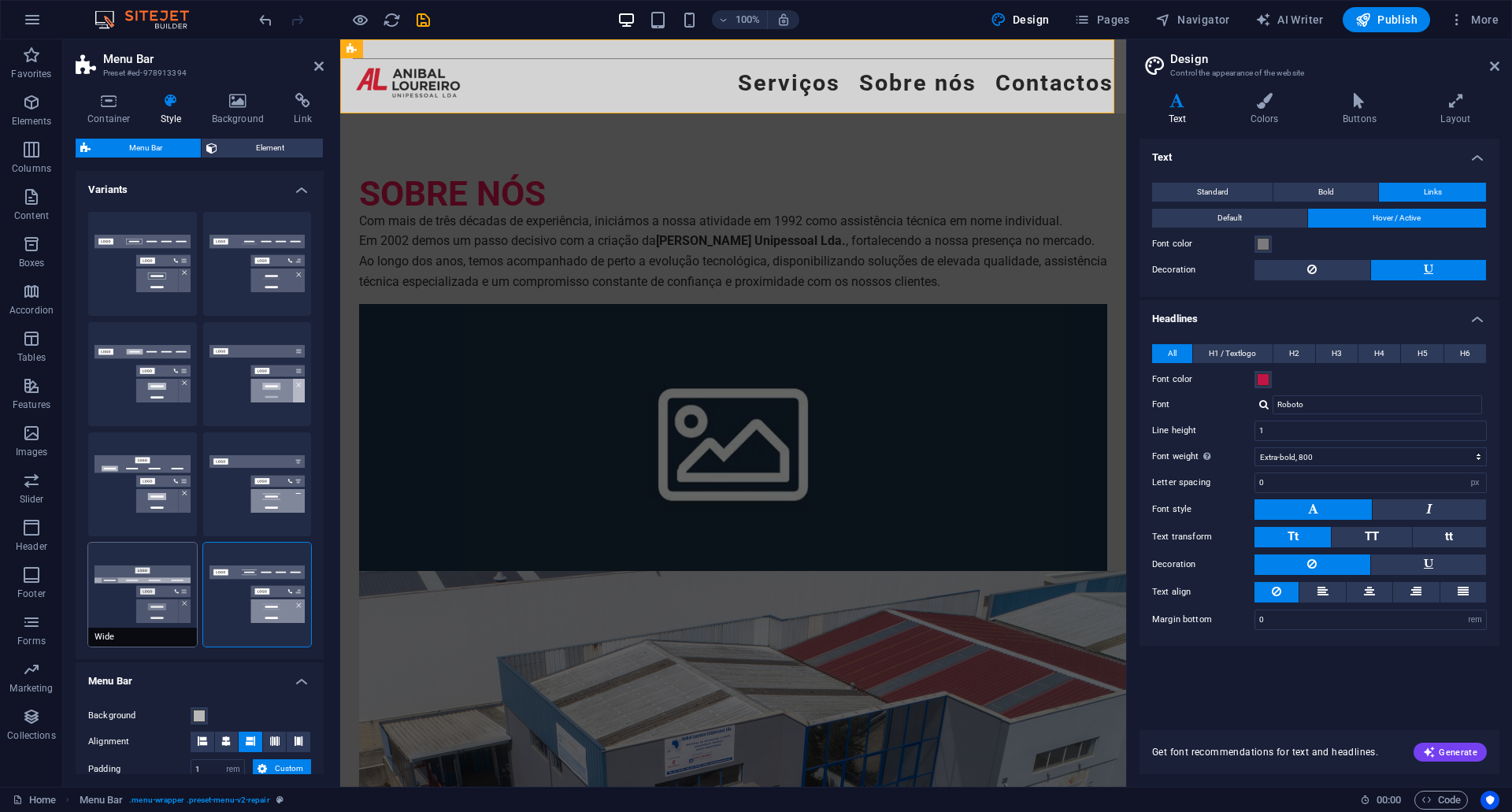
click at [122, 572] on button "Wide" at bounding box center [142, 594] width 108 height 104
type input "0"
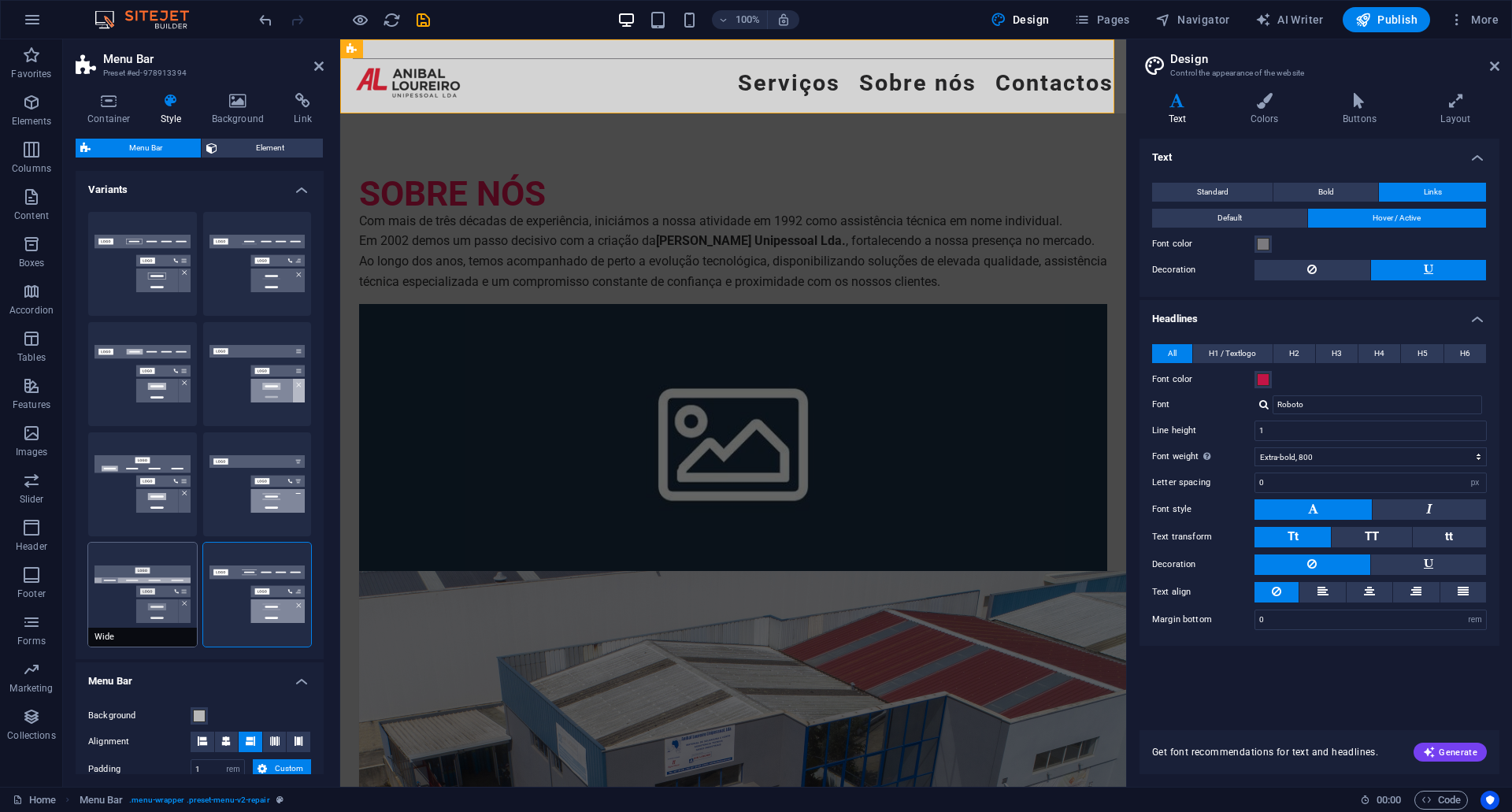
type input "0"
type input "2"
select select "hover_box_bottom"
type input "3"
type input "2"
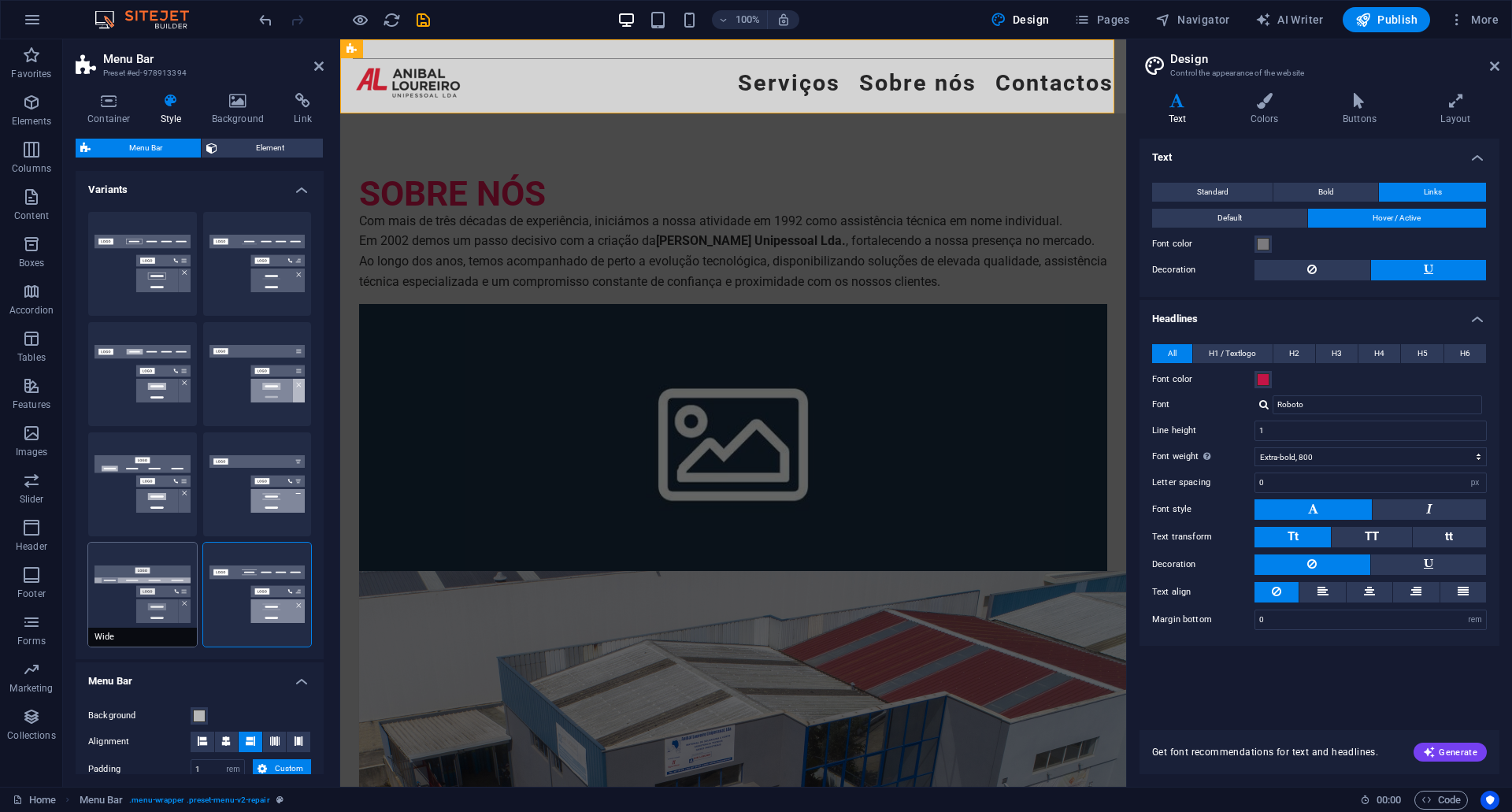
type input "1"
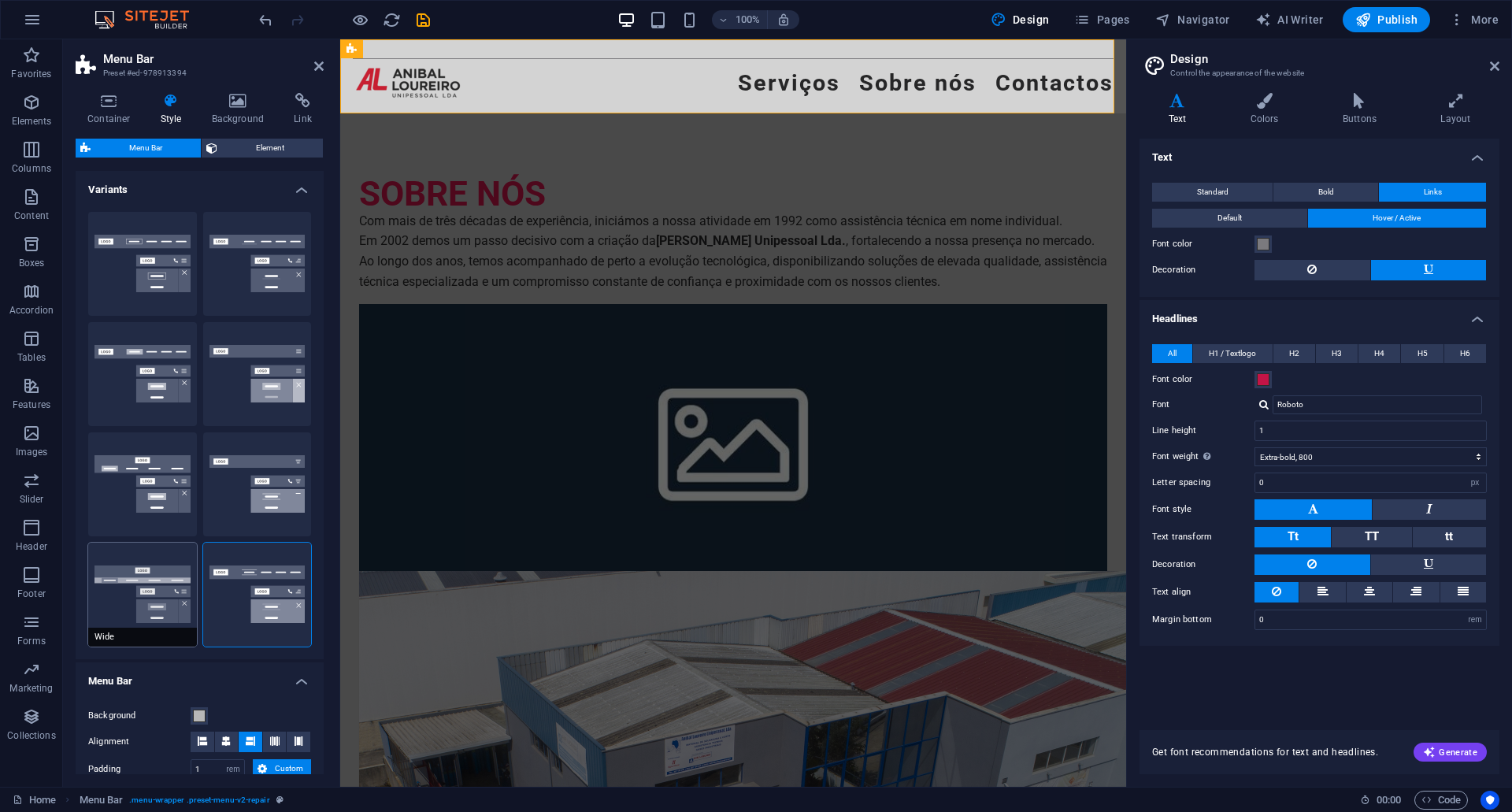
select select "link-default-font"
select select "px"
select select
type input "0"
type input "16"
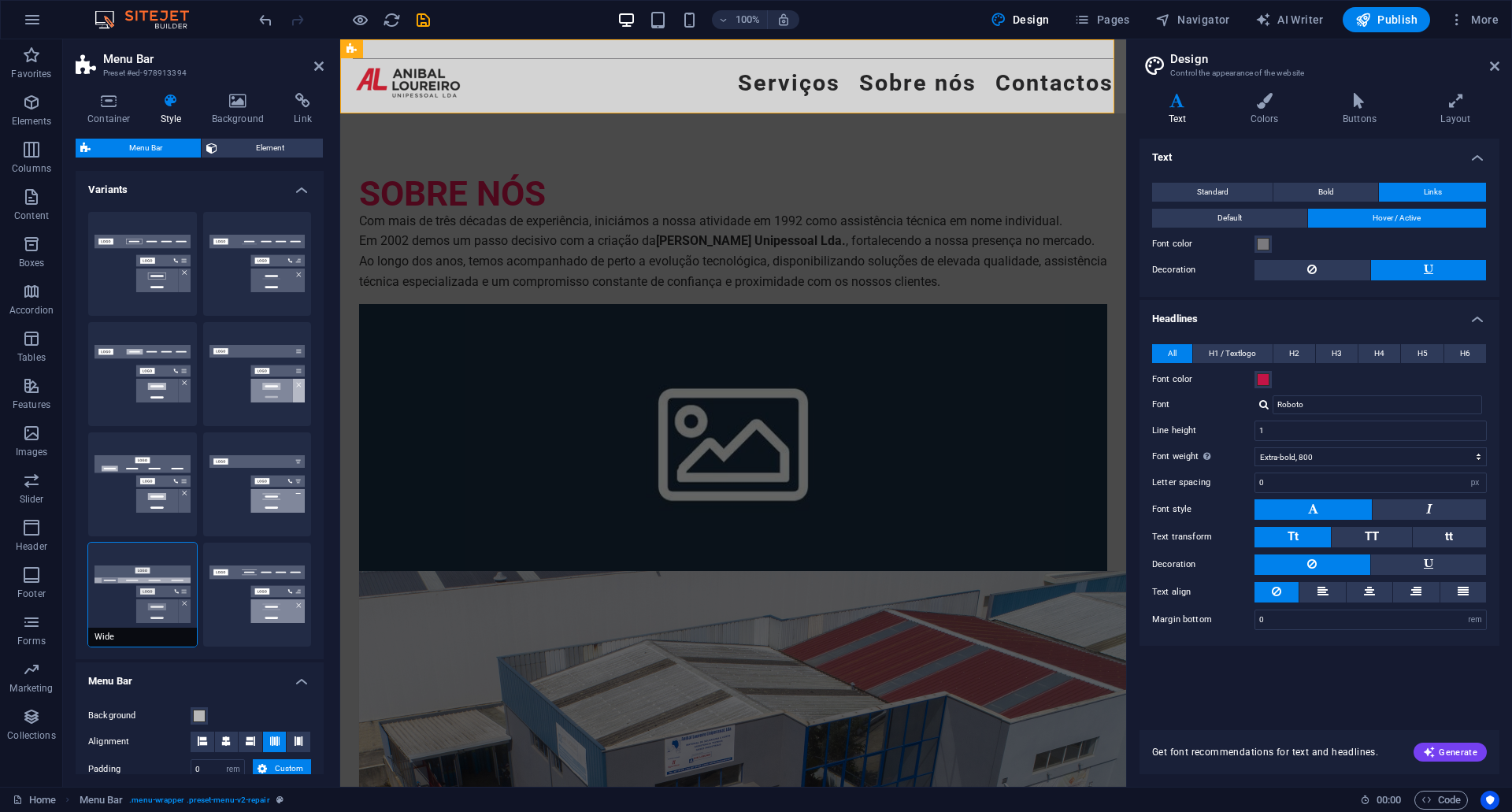
select select "400"
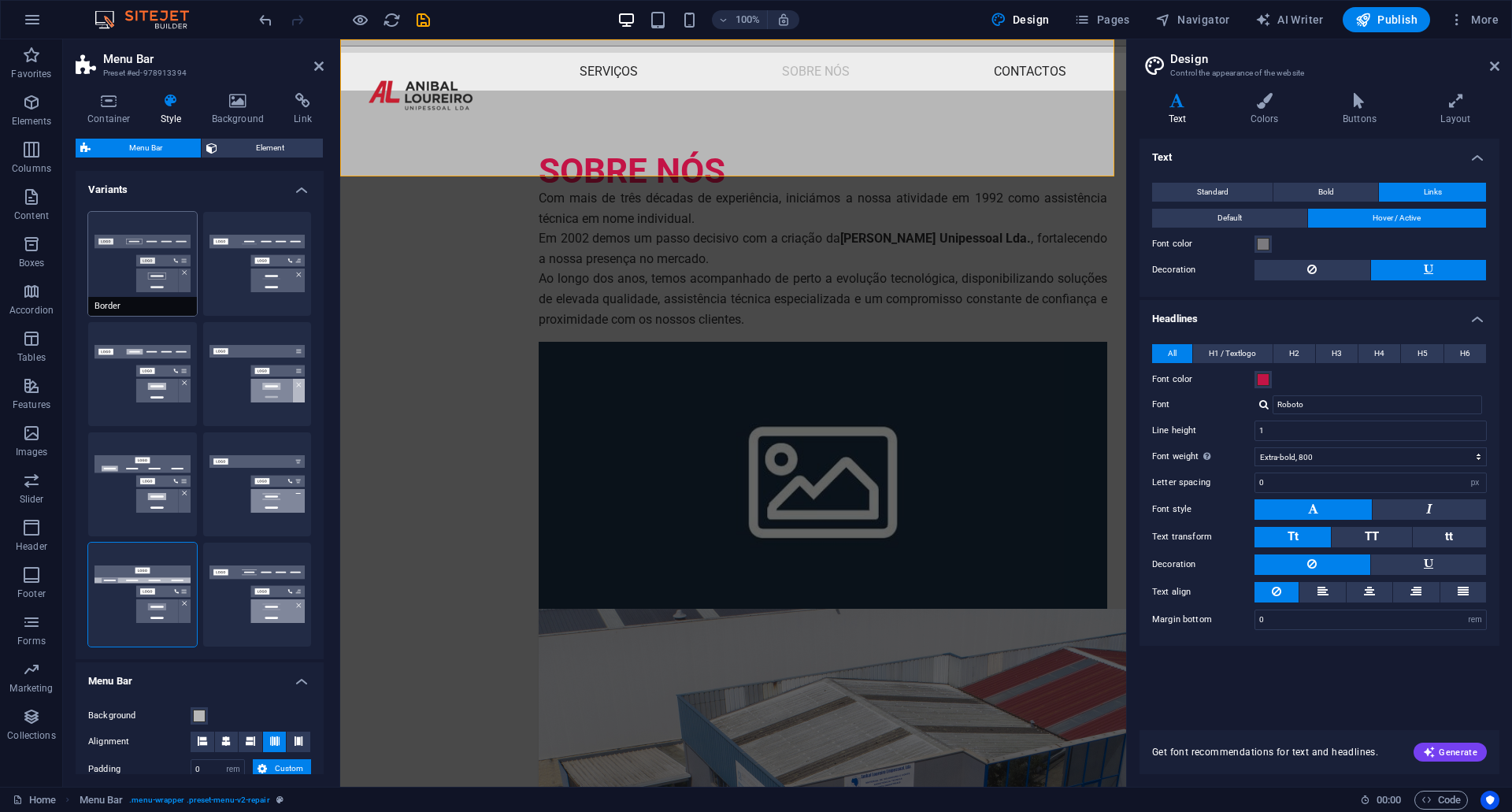
click at [164, 287] on button "Border" at bounding box center [142, 264] width 108 height 104
type input "1"
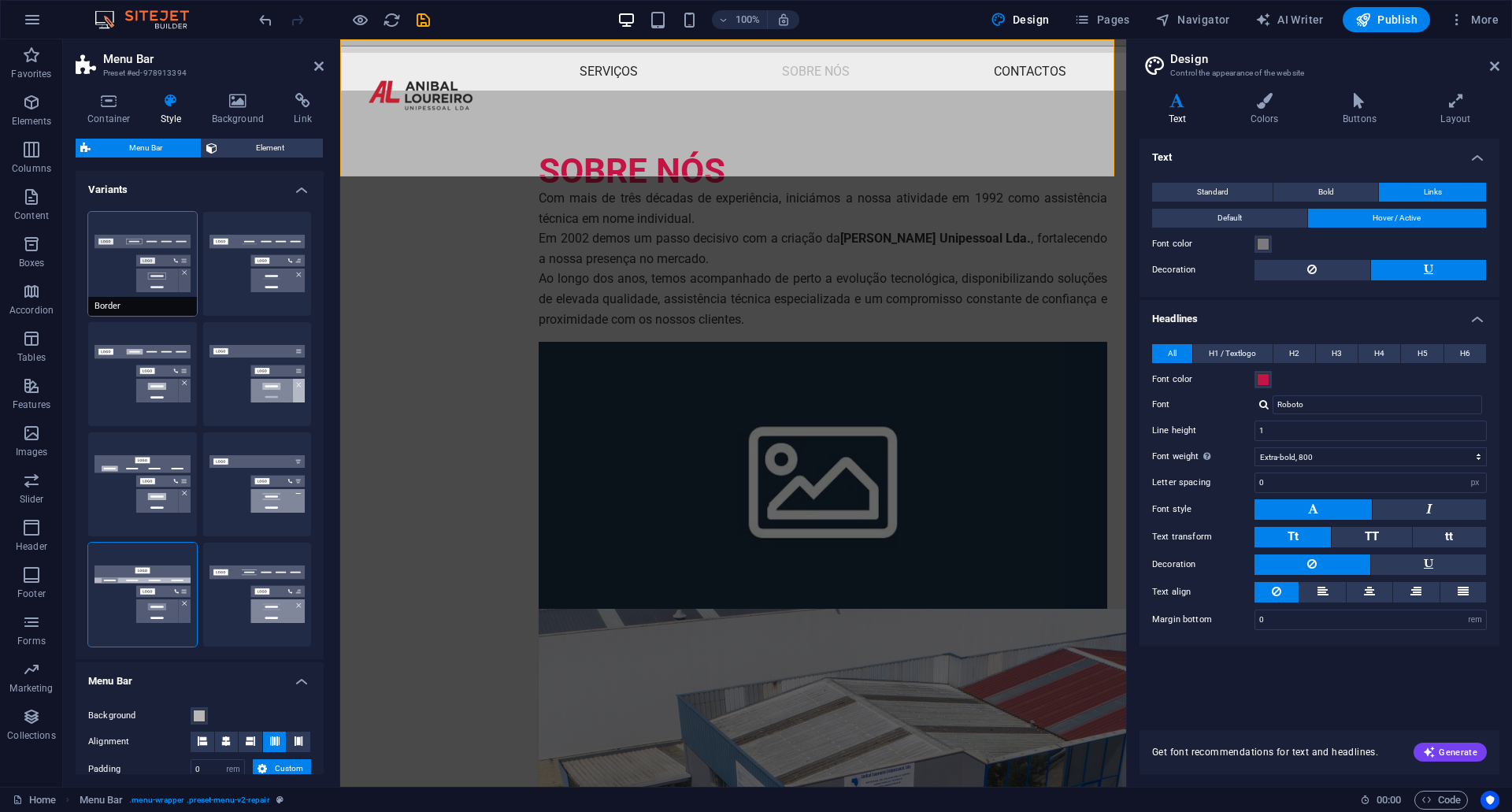
type input "1"
select select "hover_border"
type input "1"
type input "3"
type input "1"
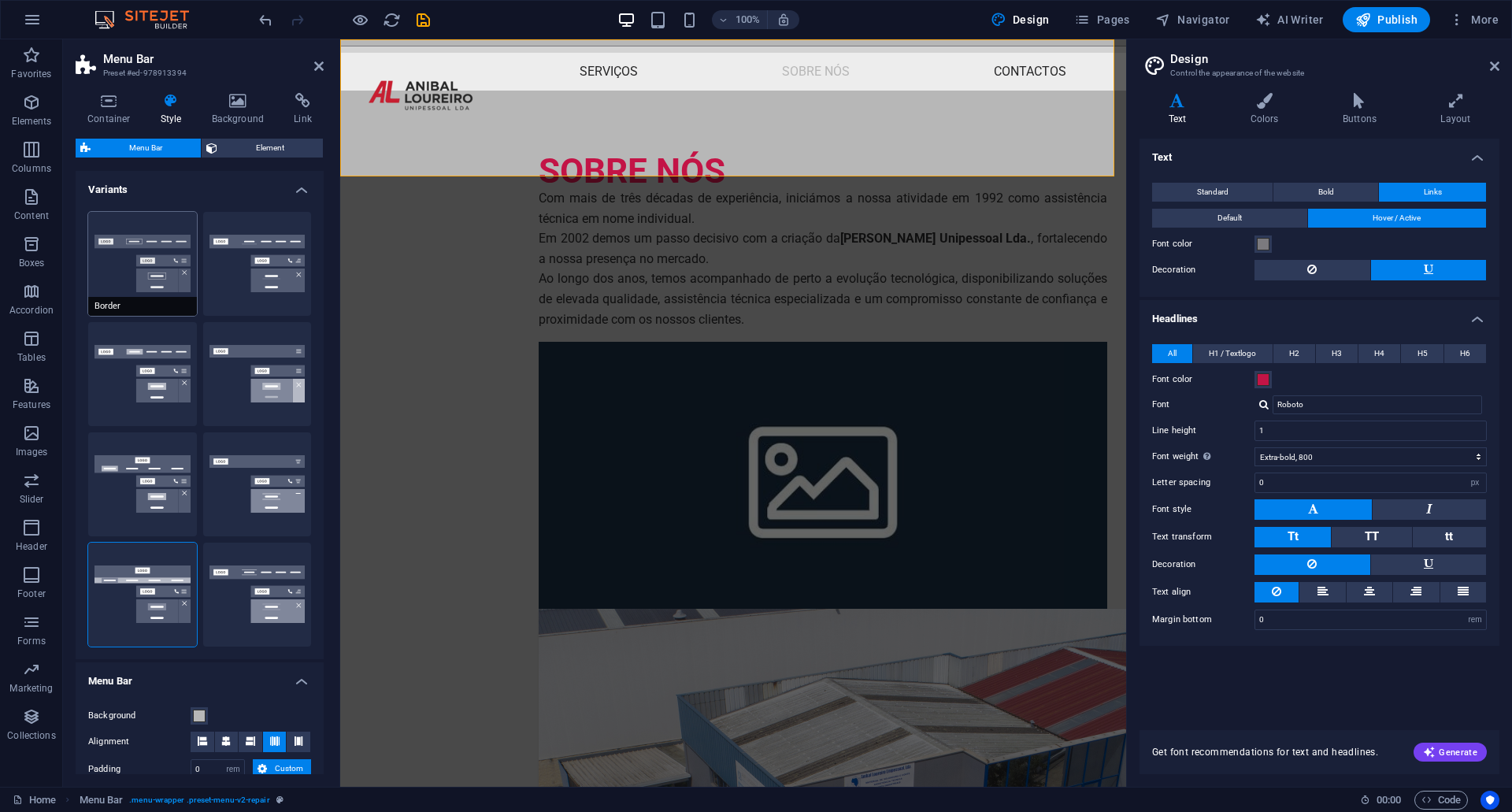
select select "link-special-font"
type input "1.1"
select select "rem"
select select
type input "1"
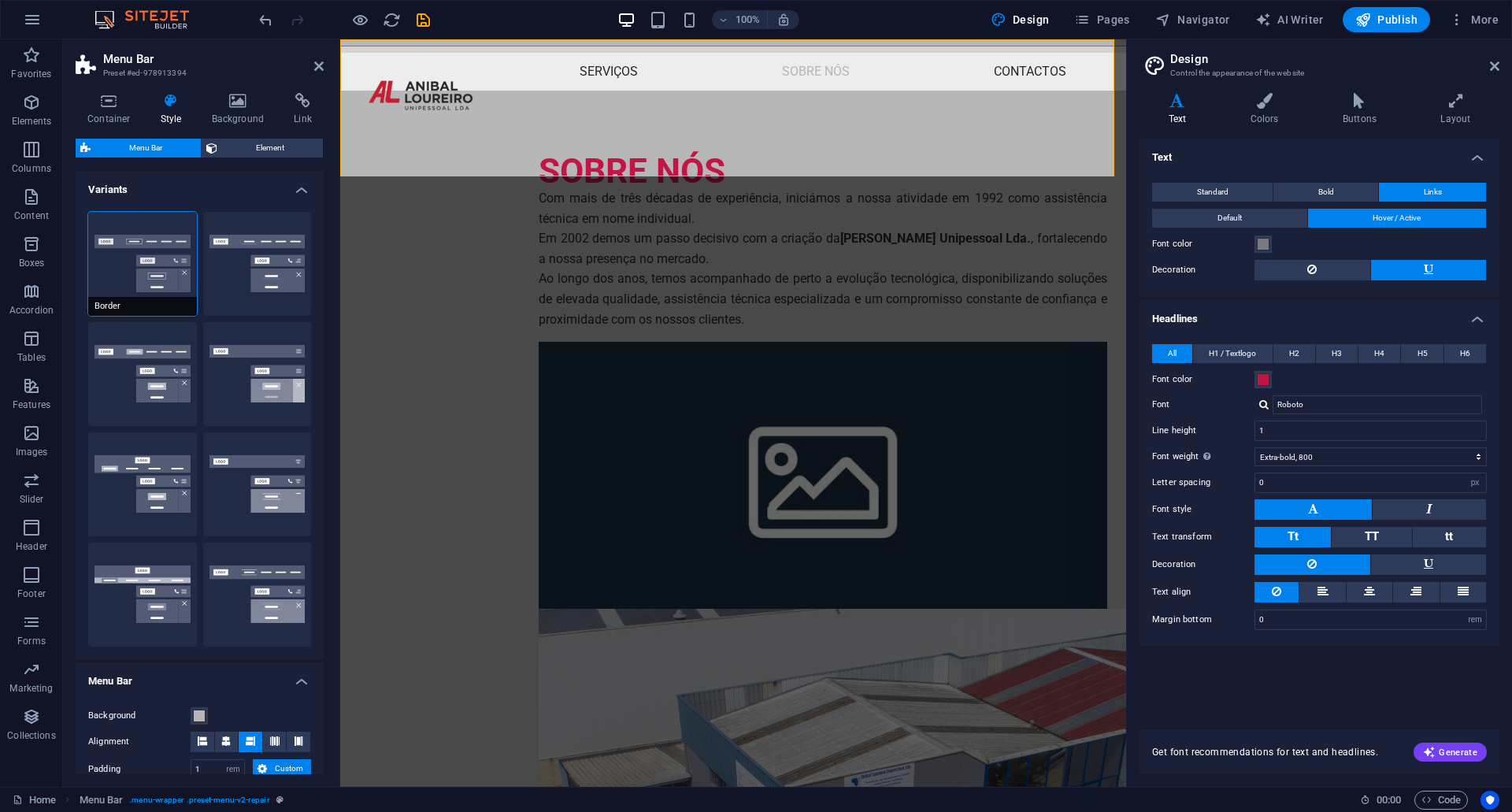
select select "400"
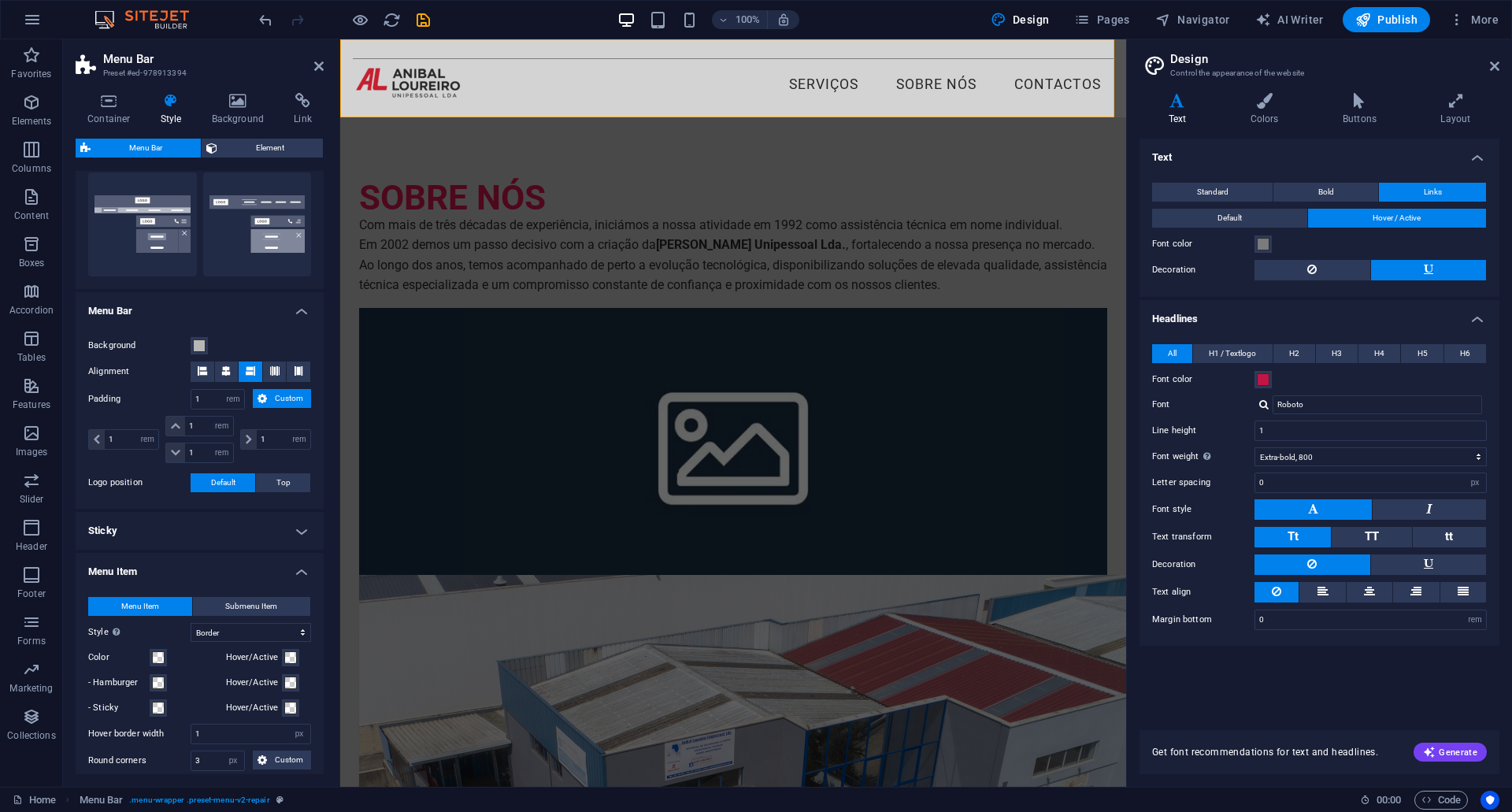
scroll to position [394, 0]
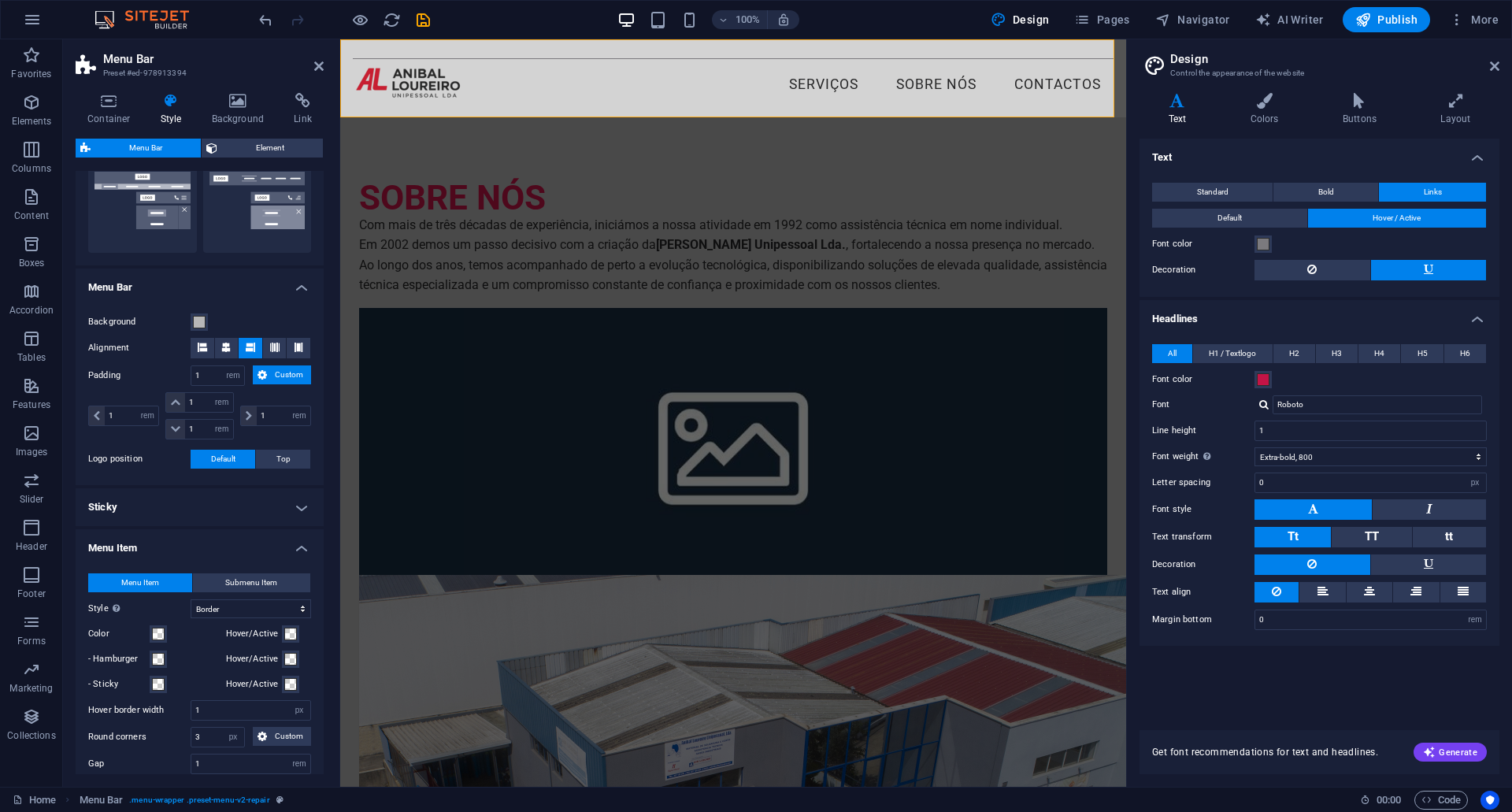
click at [331, 490] on div "Container Style Background Link Size Height Default px rem % vh vw Min. height …" at bounding box center [199, 434] width 274 height 706
click at [318, 64] on icon at bounding box center [318, 65] width 9 height 12
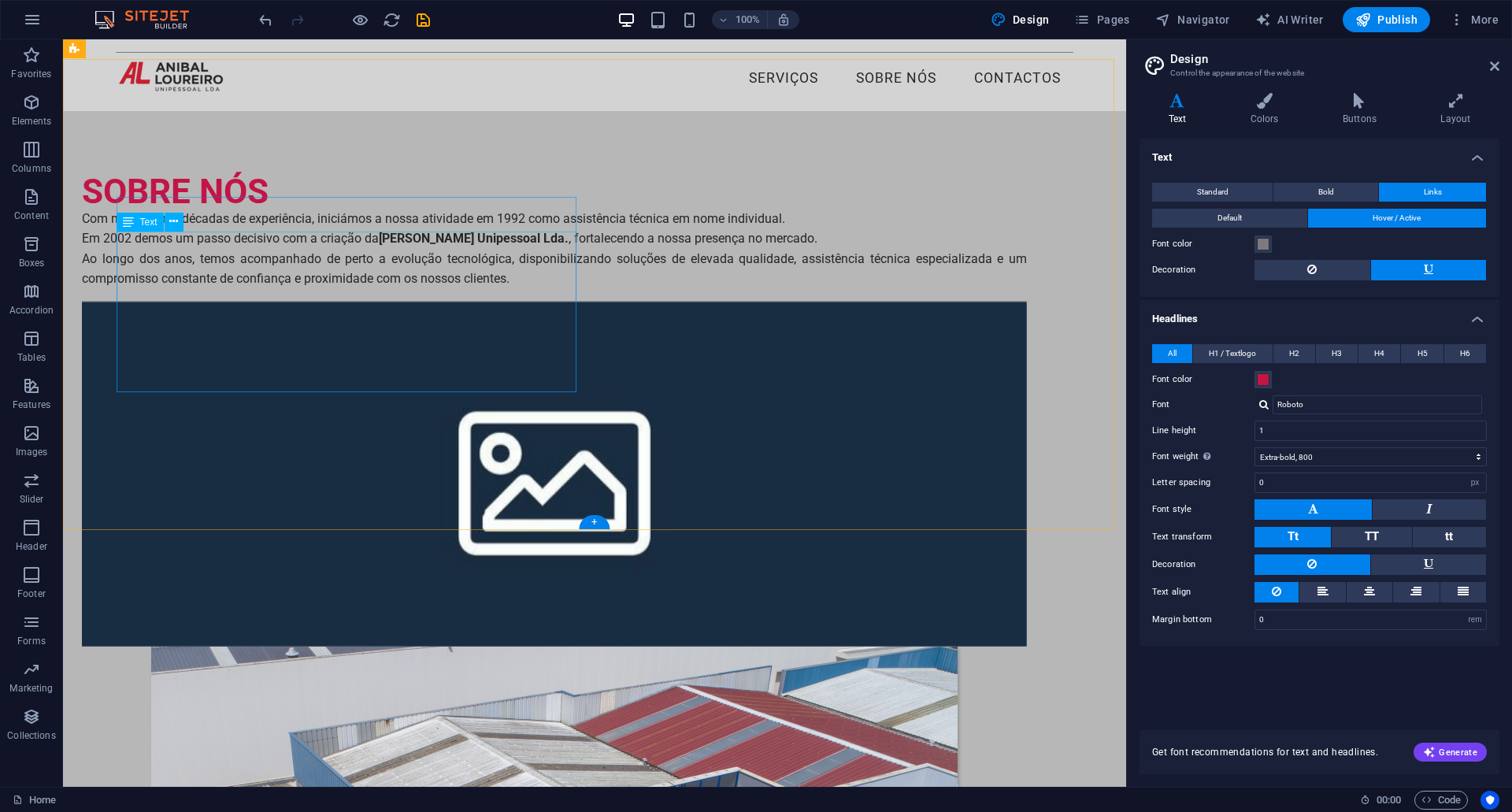
scroll to position [0, 0]
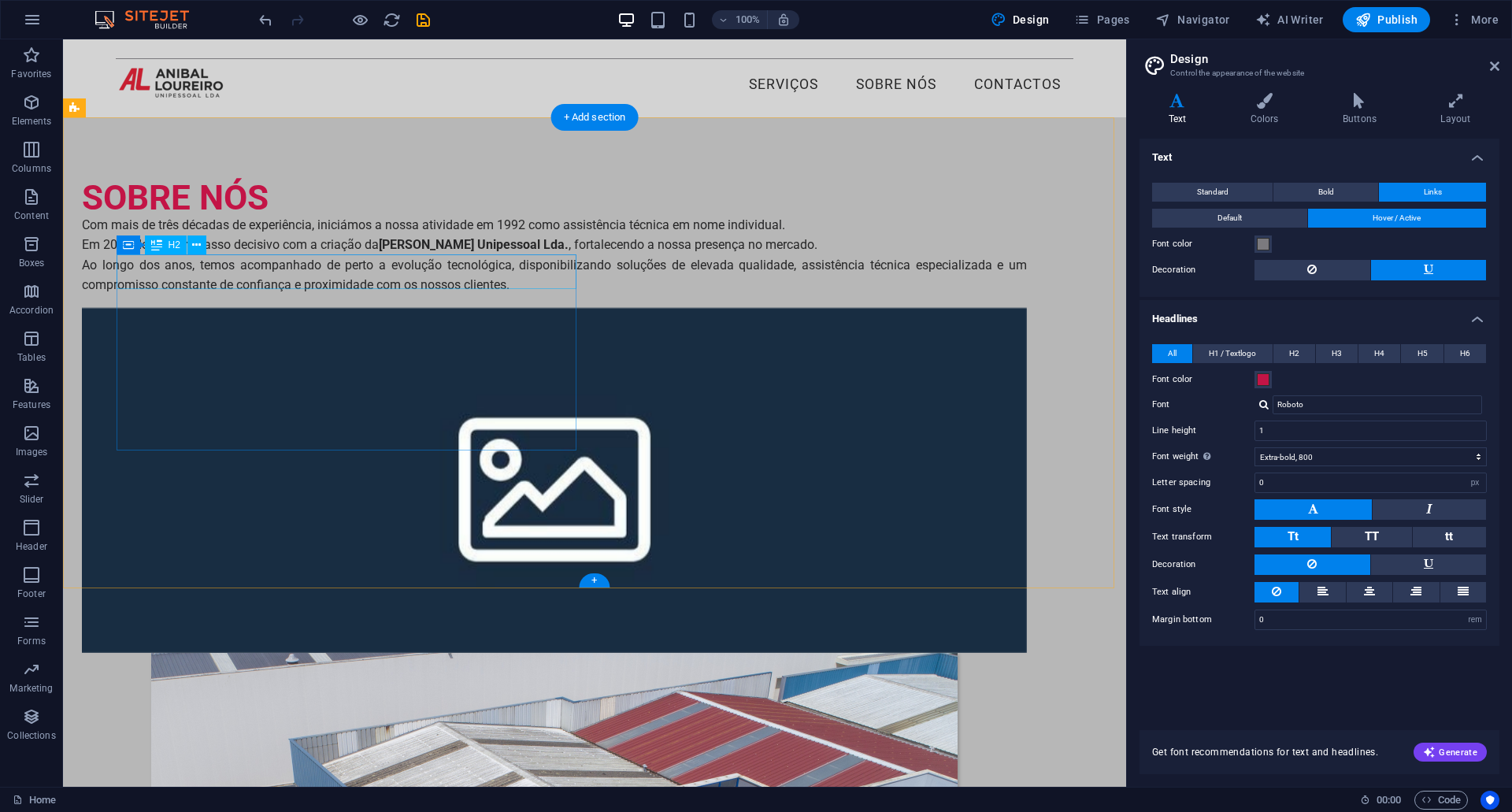
click at [223, 215] on div "SOBRE NÓS" at bounding box center [555, 197] width 945 height 35
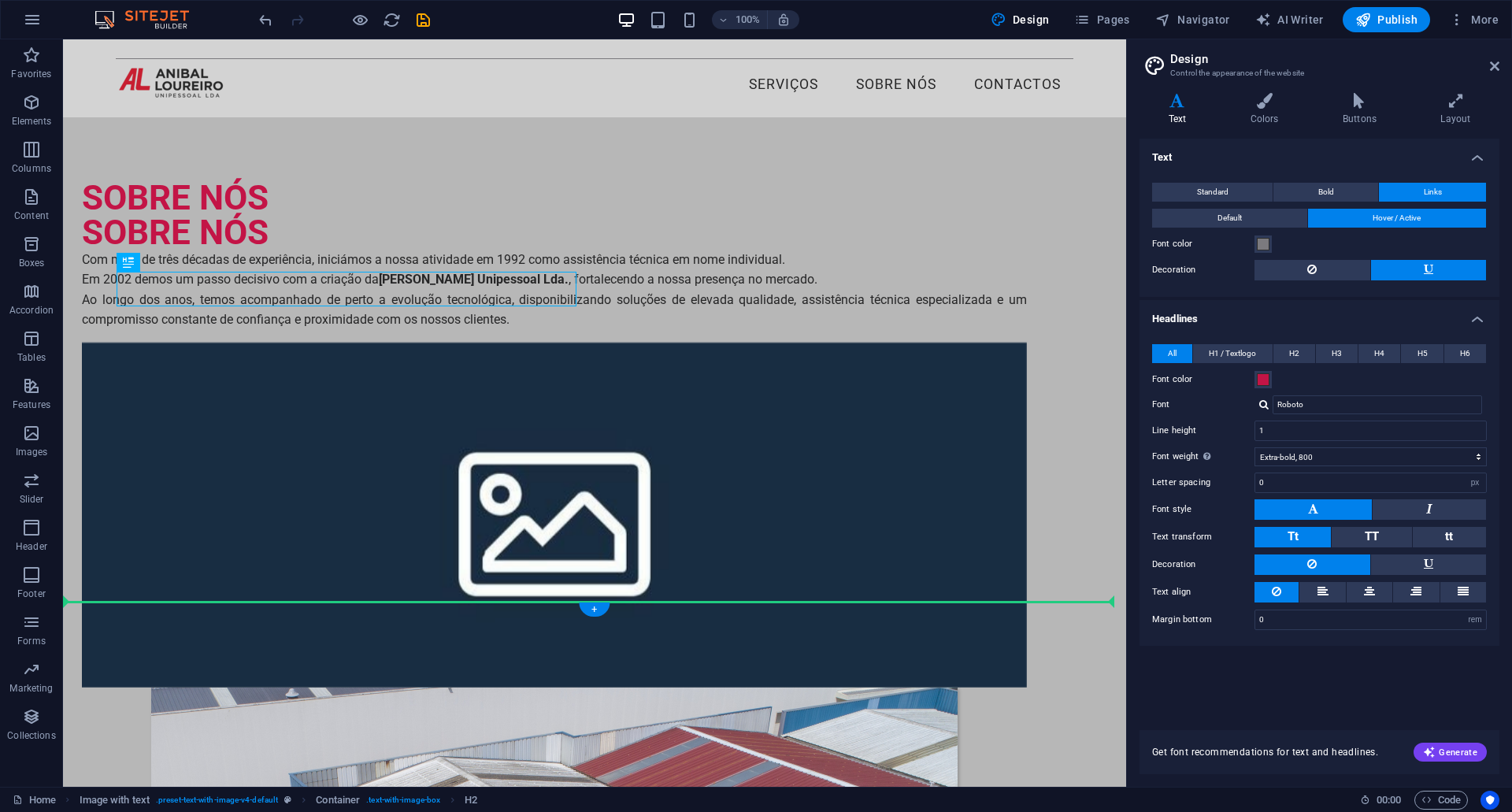
drag, startPoint x: 296, startPoint y: 287, endPoint x: 282, endPoint y: 613, distance: 326.3
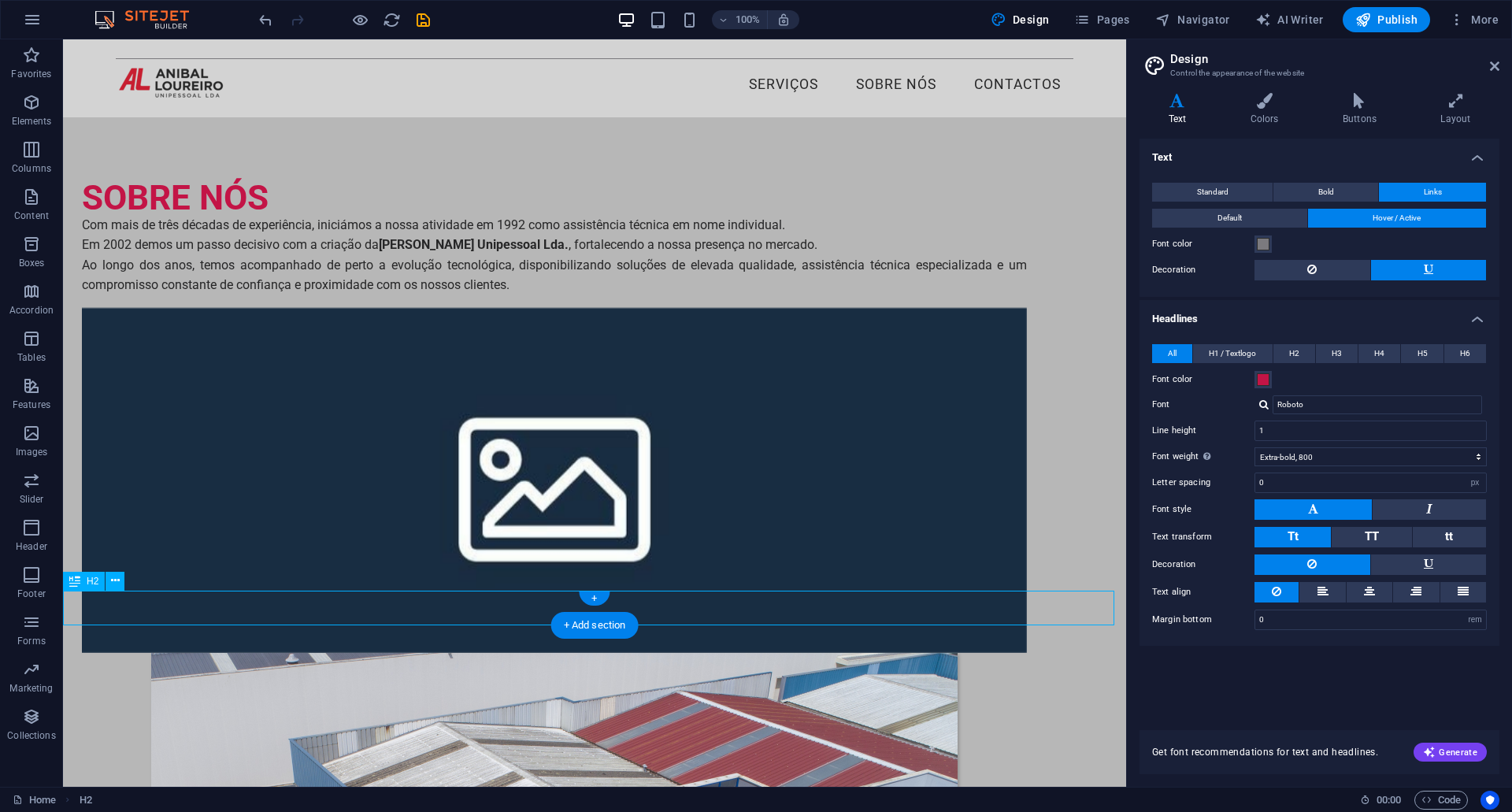
scroll to position [158, 0]
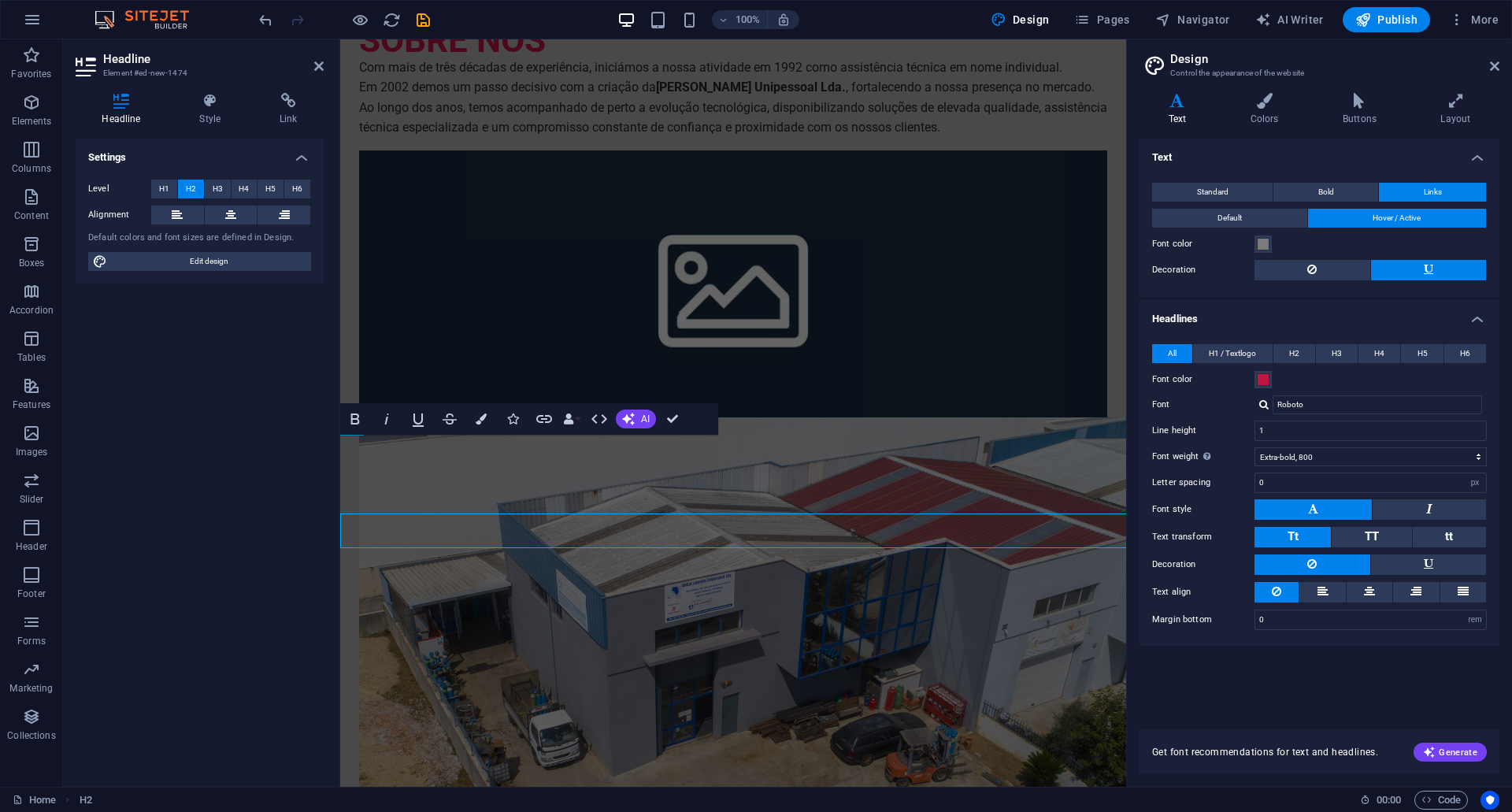
scroll to position [88, 0]
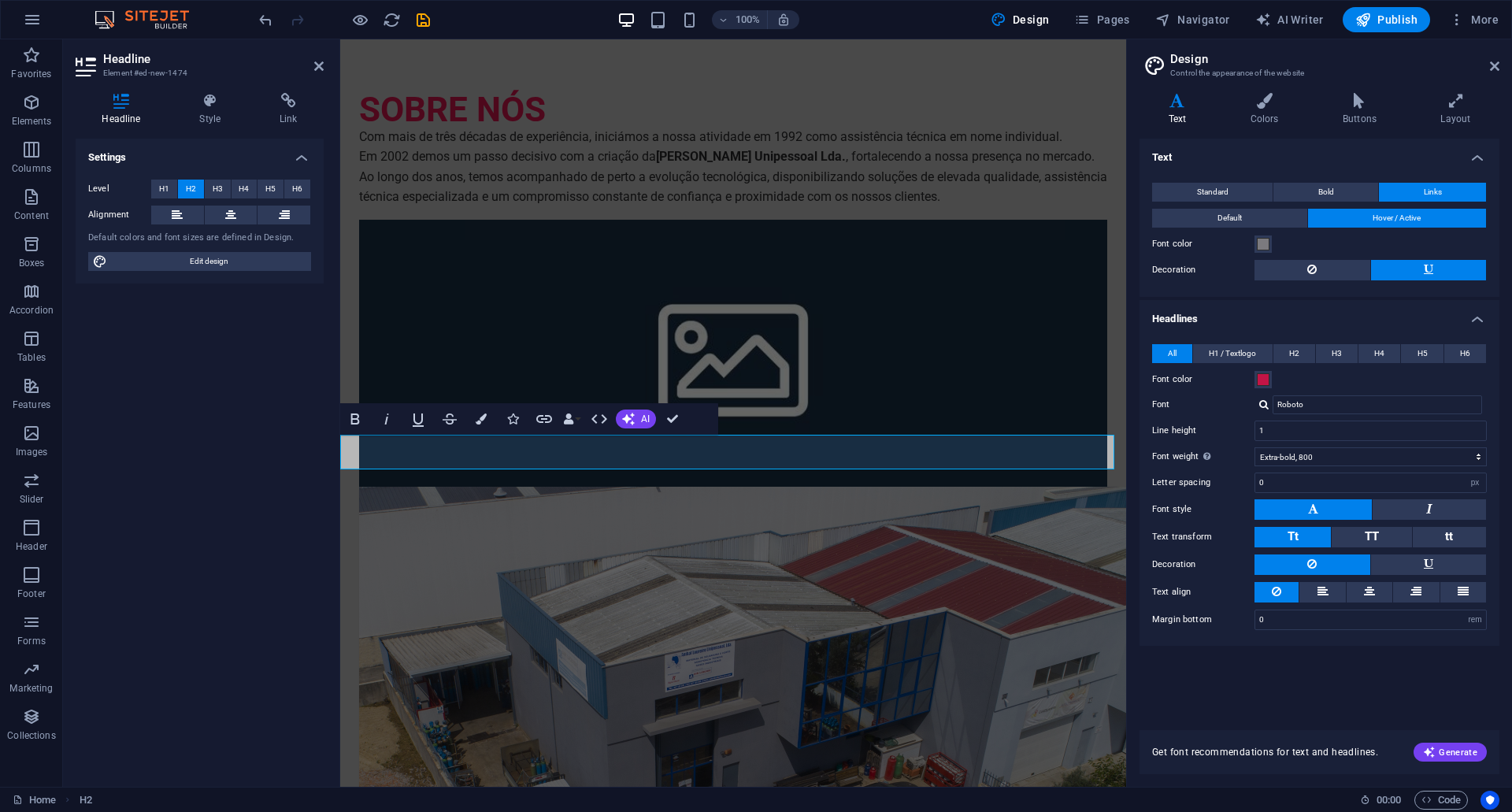
click at [306, 546] on div "Settings Level H1 H2 H3 H4 H5 H6 Alignment Default colors and font sizes are de…" at bounding box center [200, 456] width 248 height 635
click at [781, 383] on div "SOBRE NÓS Com mais de três décadas de experiência, iniciámos a nossa atividade …" at bounding box center [733, 591] width 786 height 1126
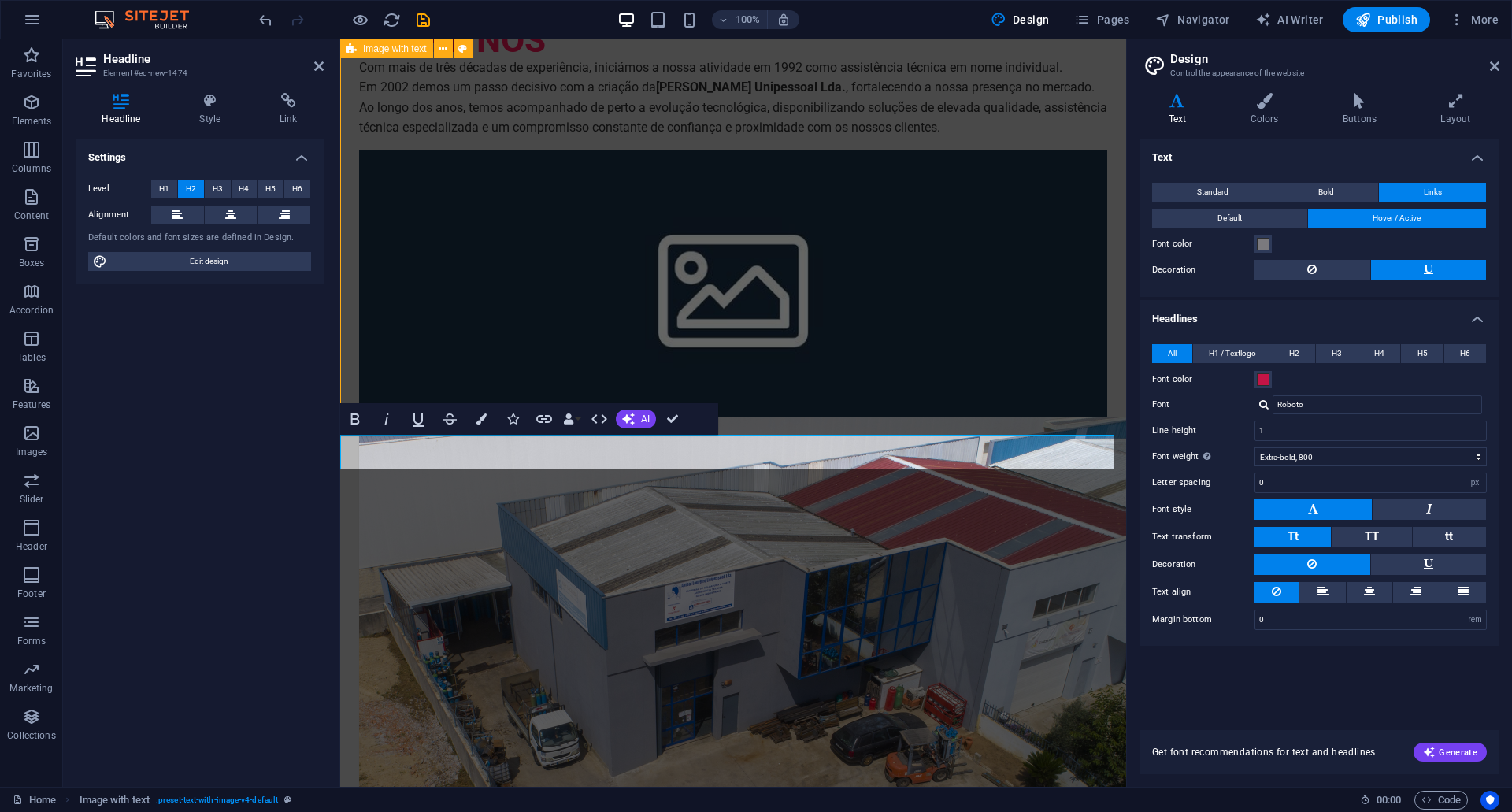
click at [1058, 383] on div "SOBRE NÓS Com mais de três décadas de experiência, iniciámos a nossa atividade …" at bounding box center [733, 522] width 786 height 1126
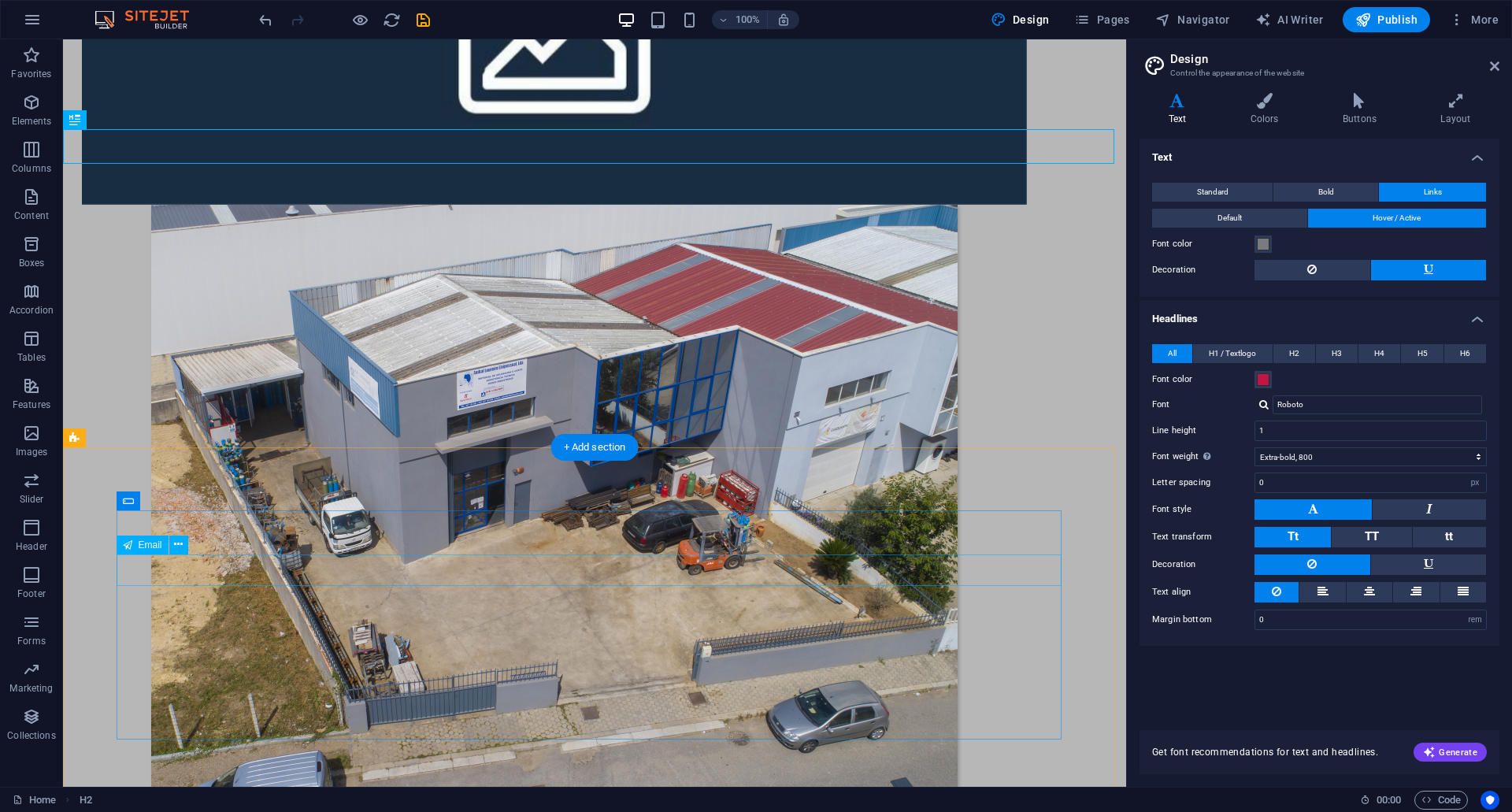
scroll to position [473, 0]
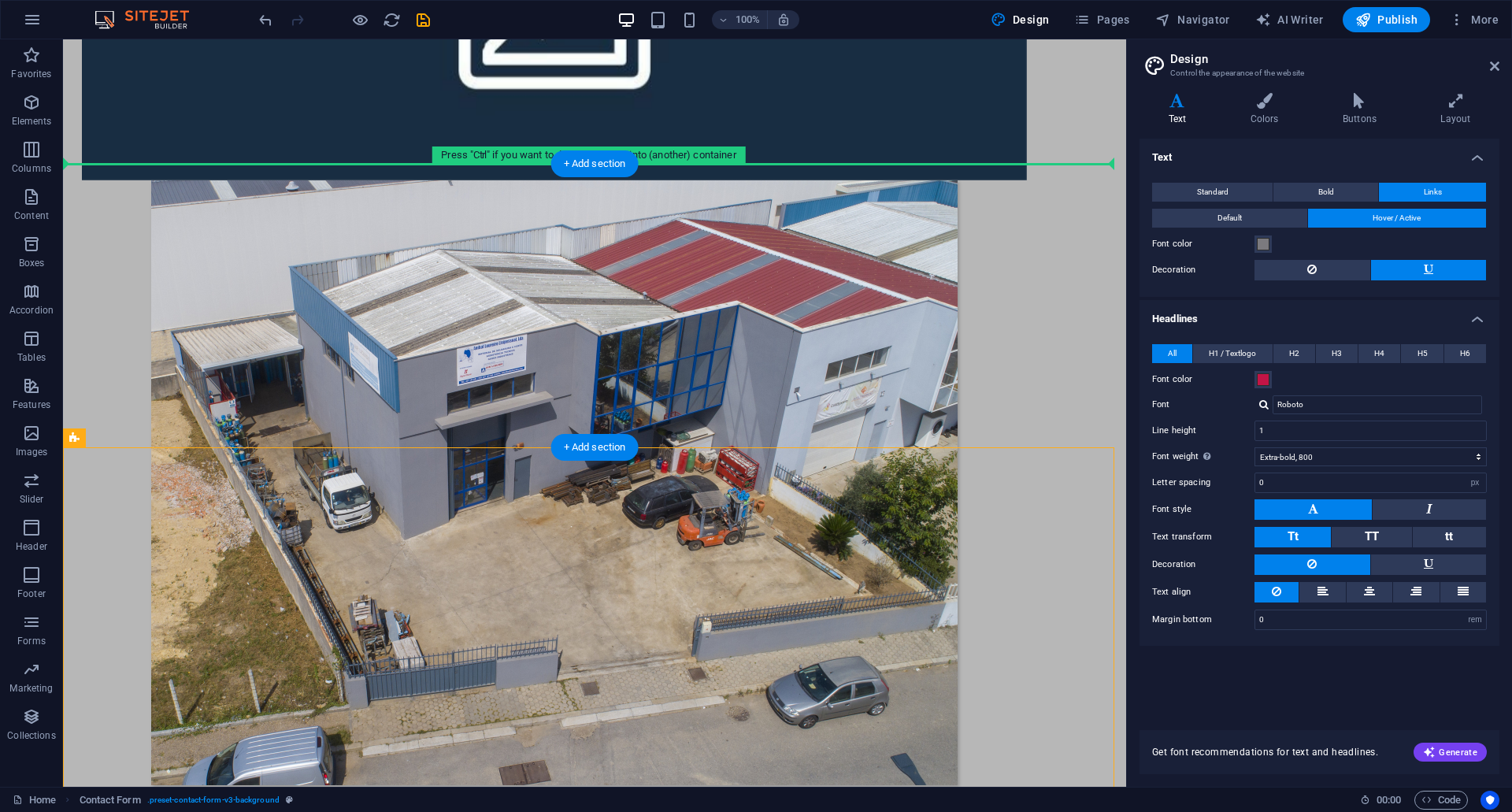
drag, startPoint x: 374, startPoint y: 483, endPoint x: 351, endPoint y: 199, distance: 284.9
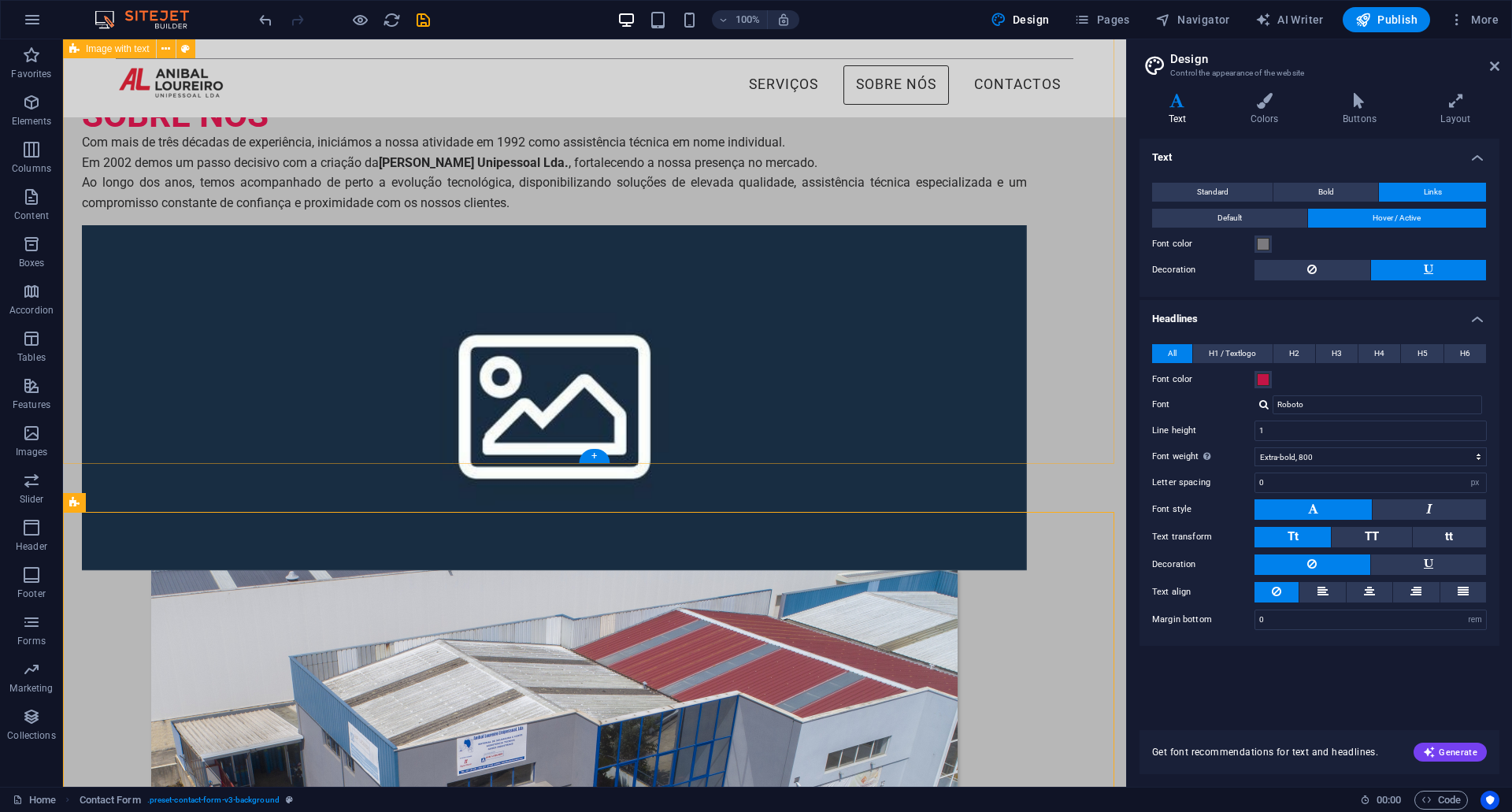
scroll to position [0, 0]
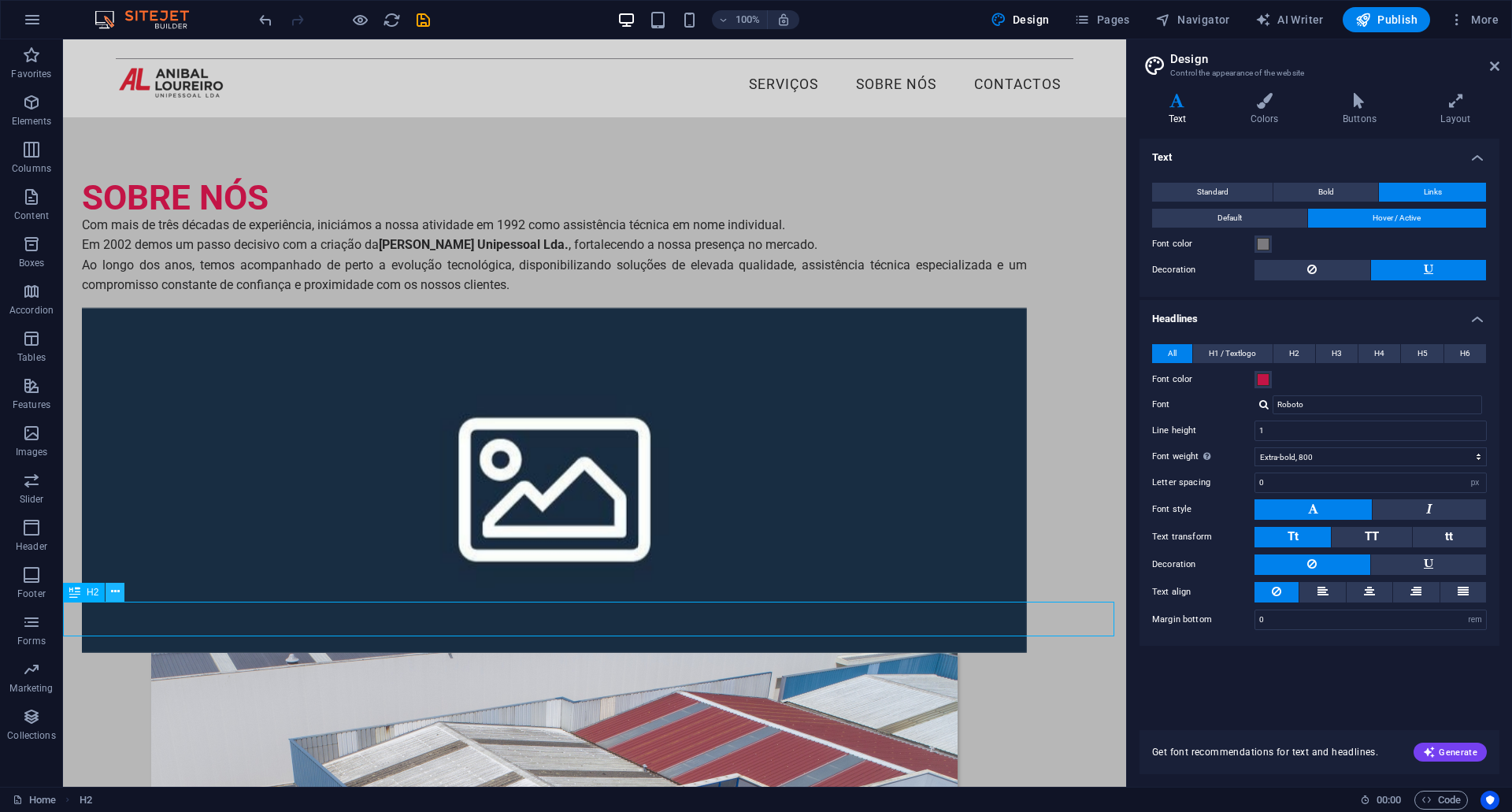
click at [117, 593] on icon at bounding box center [115, 592] width 8 height 17
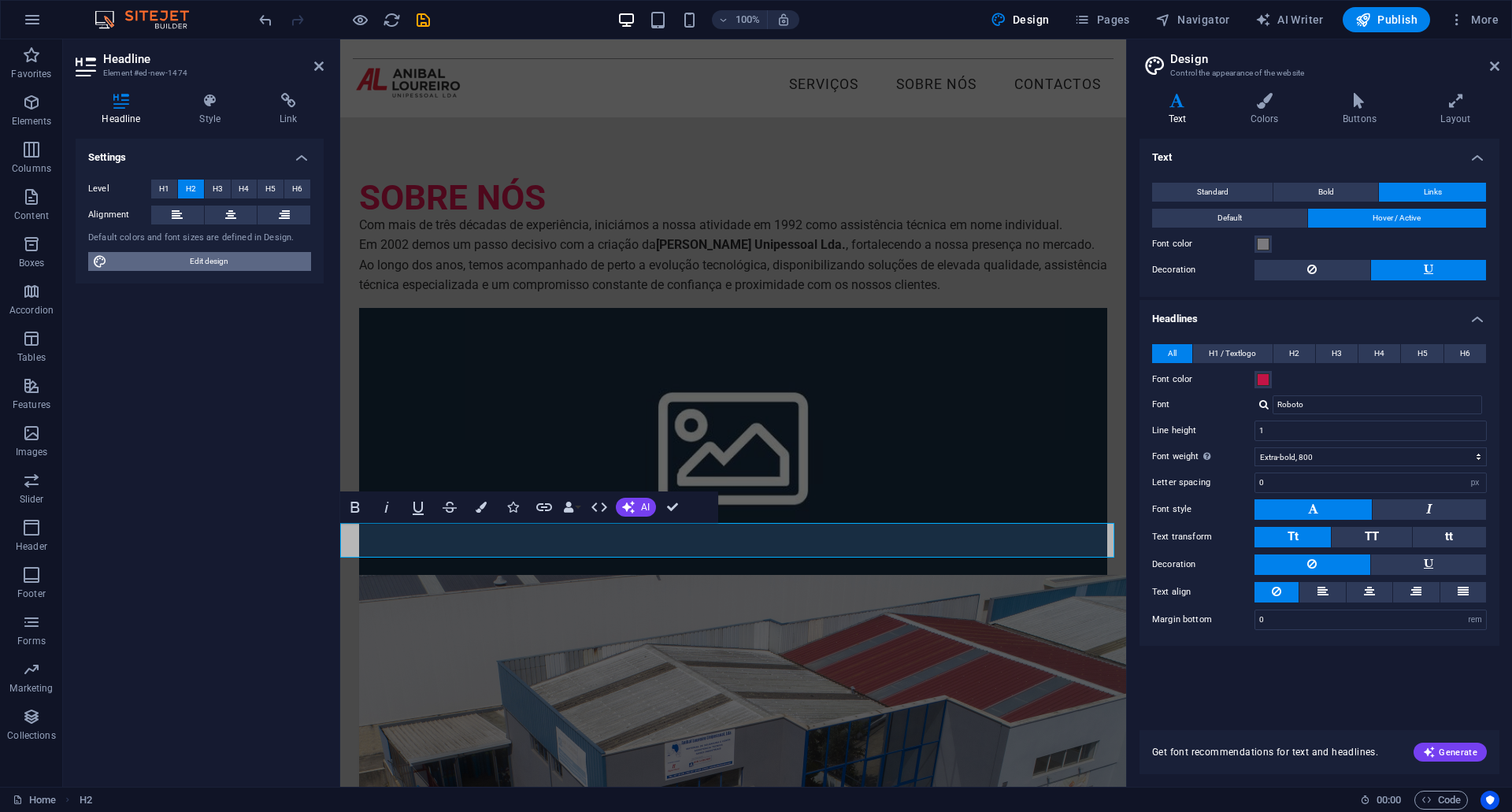
click at [195, 270] on span "Edit design" at bounding box center [209, 262] width 194 height 19
click at [206, 107] on icon at bounding box center [210, 100] width 74 height 16
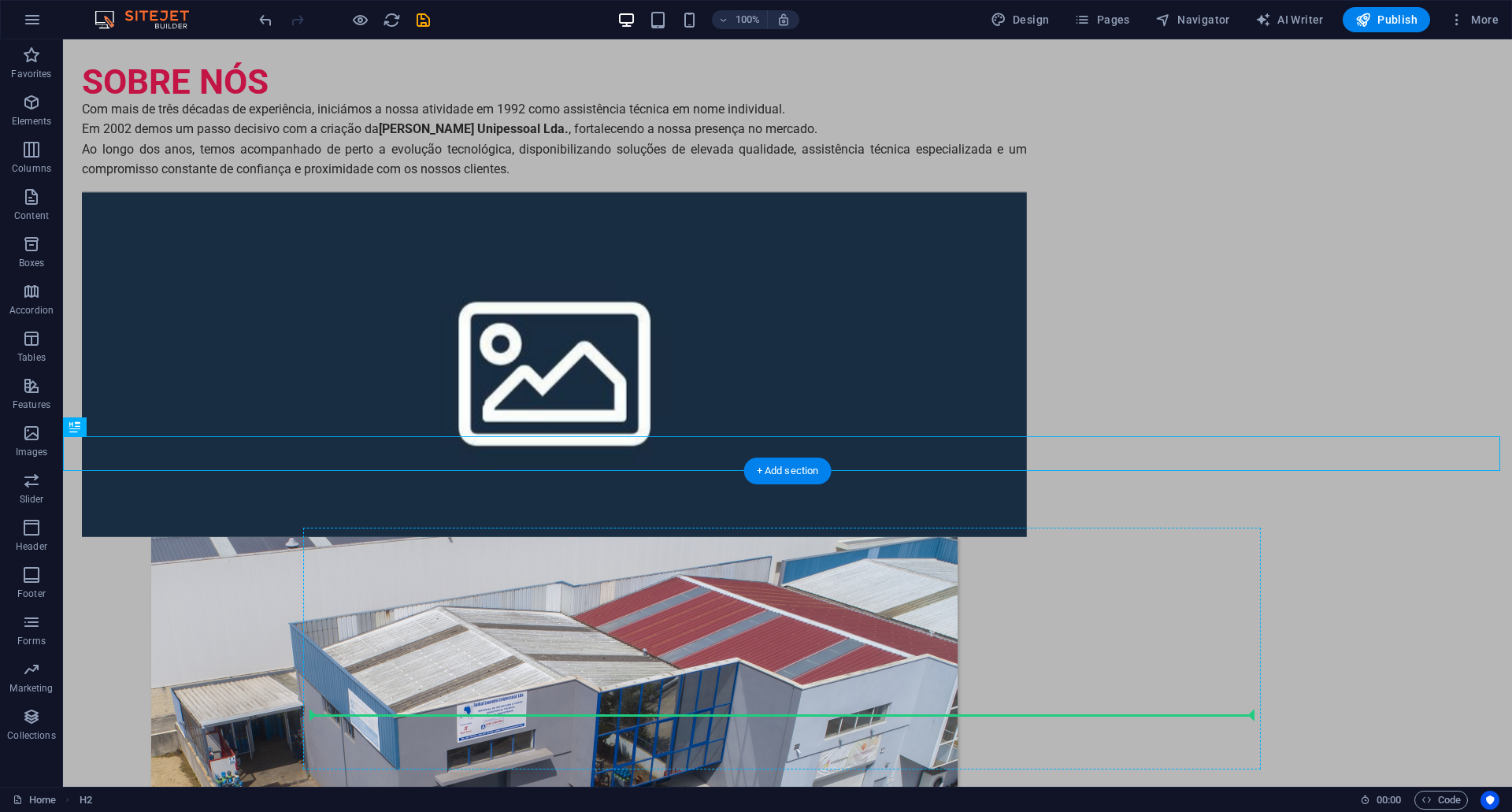
scroll to position [174, 0]
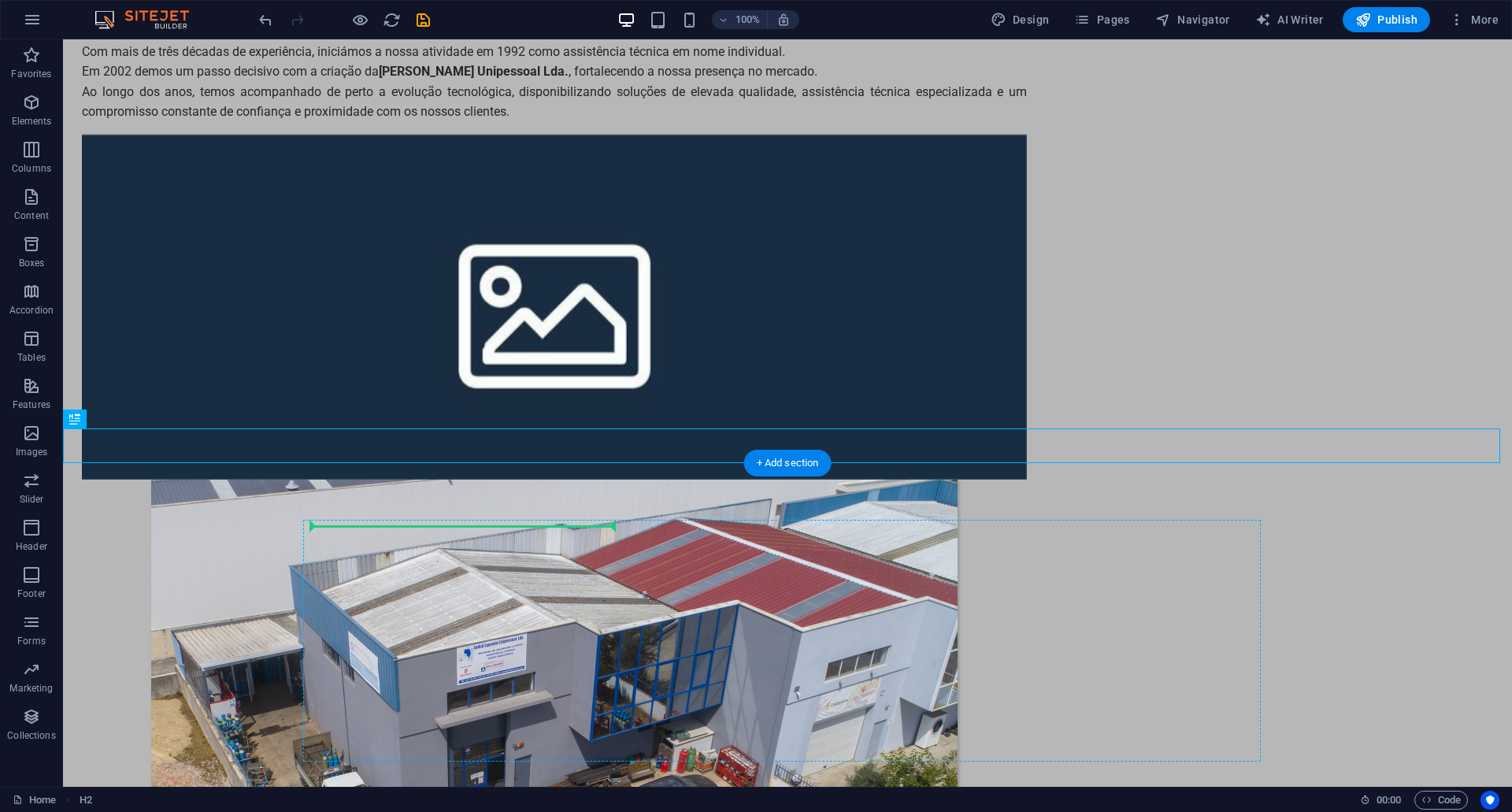
drag, startPoint x: 290, startPoint y: 620, endPoint x: 434, endPoint y: 526, distance: 172.0
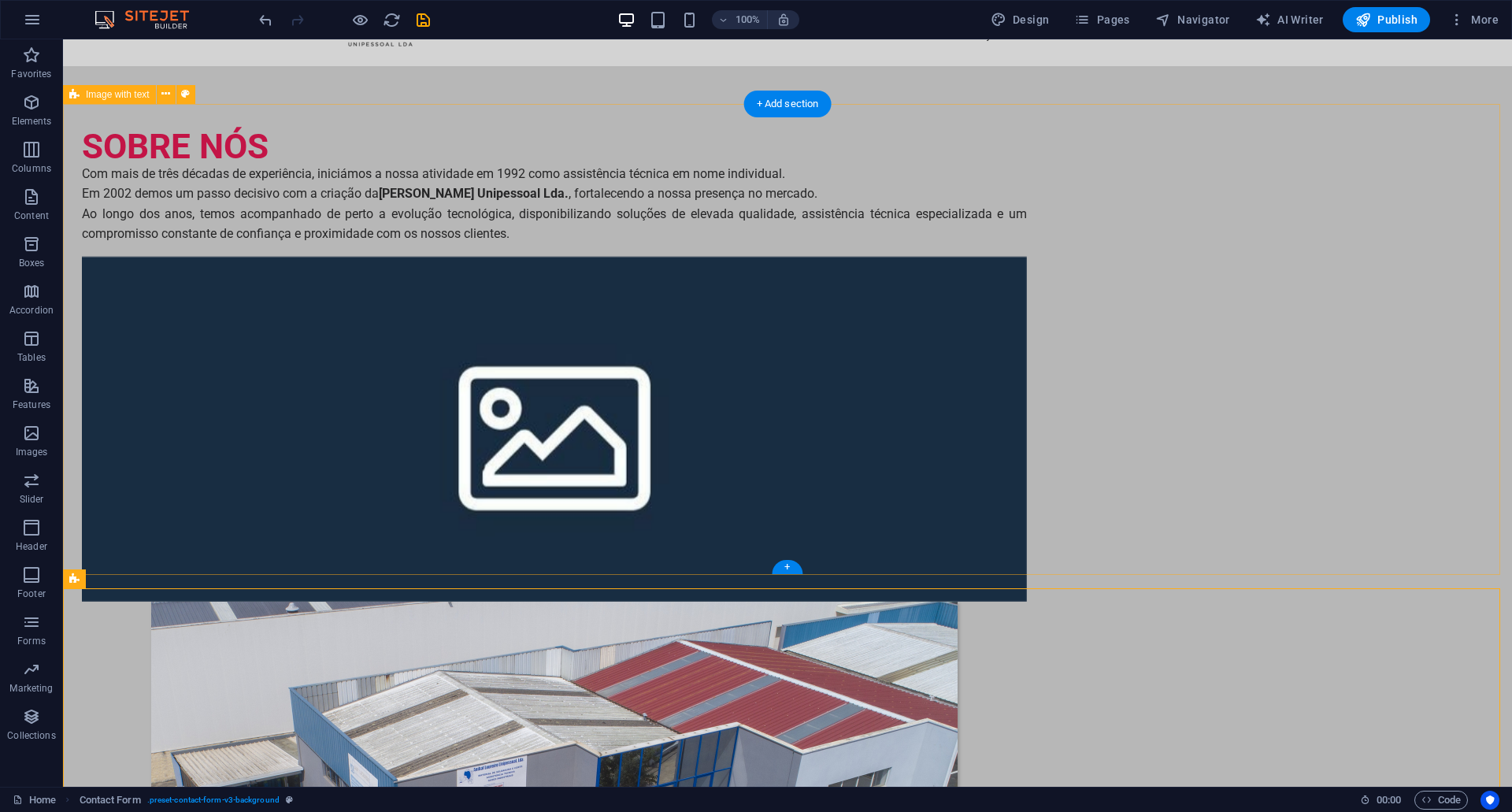
scroll to position [236, 0]
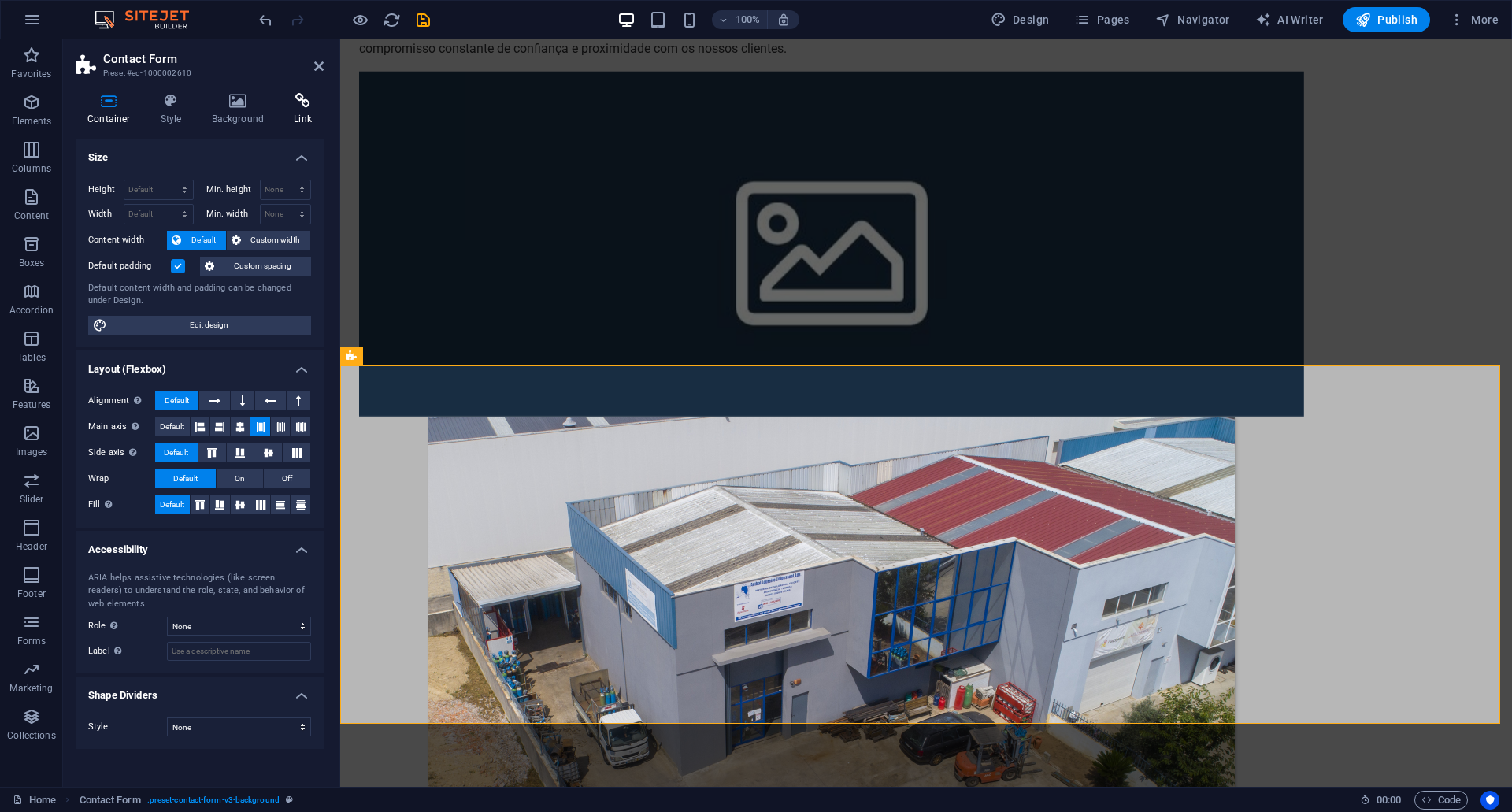
click at [307, 113] on h4 "Link" at bounding box center [303, 108] width 42 height 33
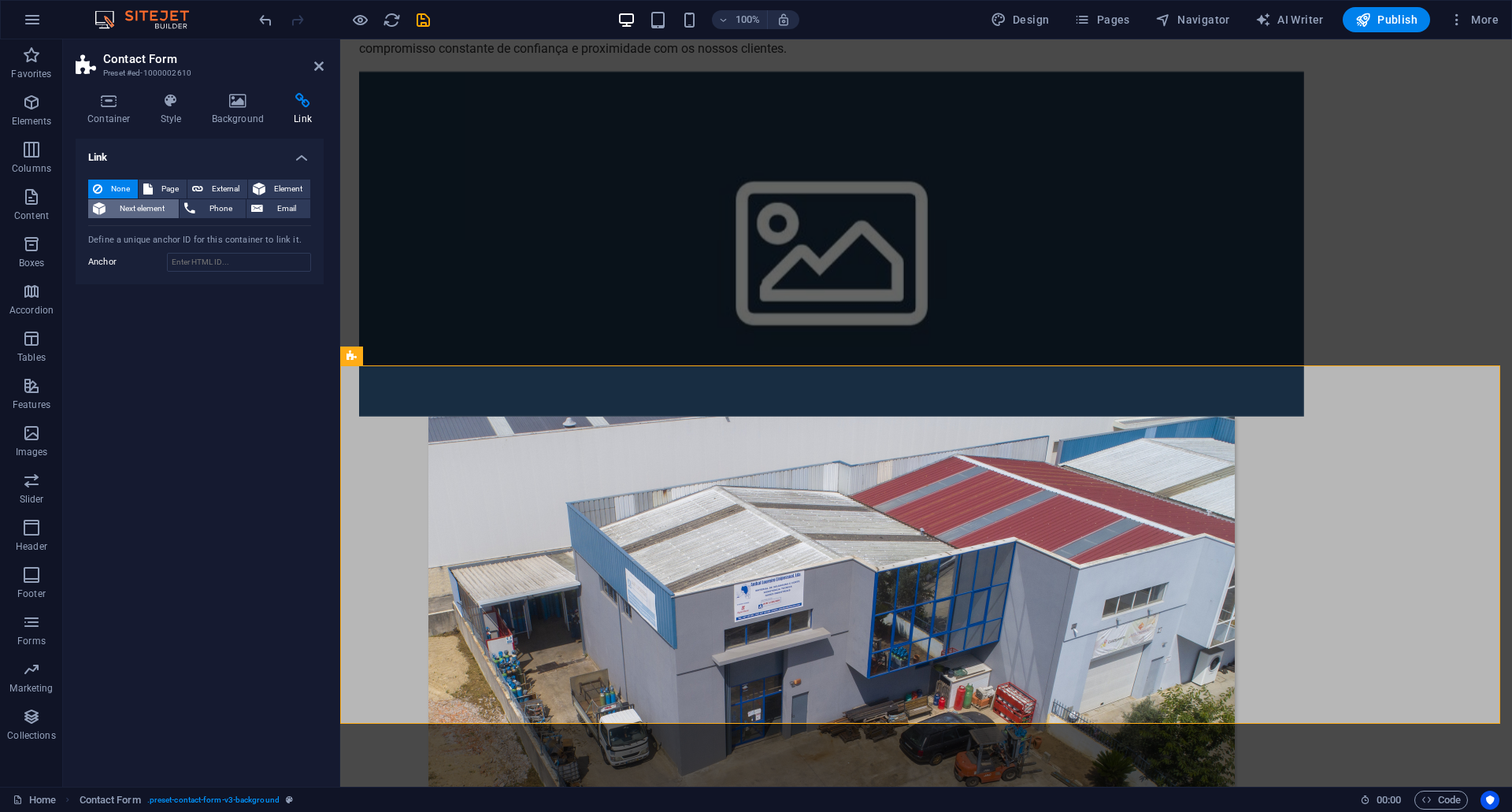
click at [152, 213] on span "Next element" at bounding box center [142, 208] width 64 height 19
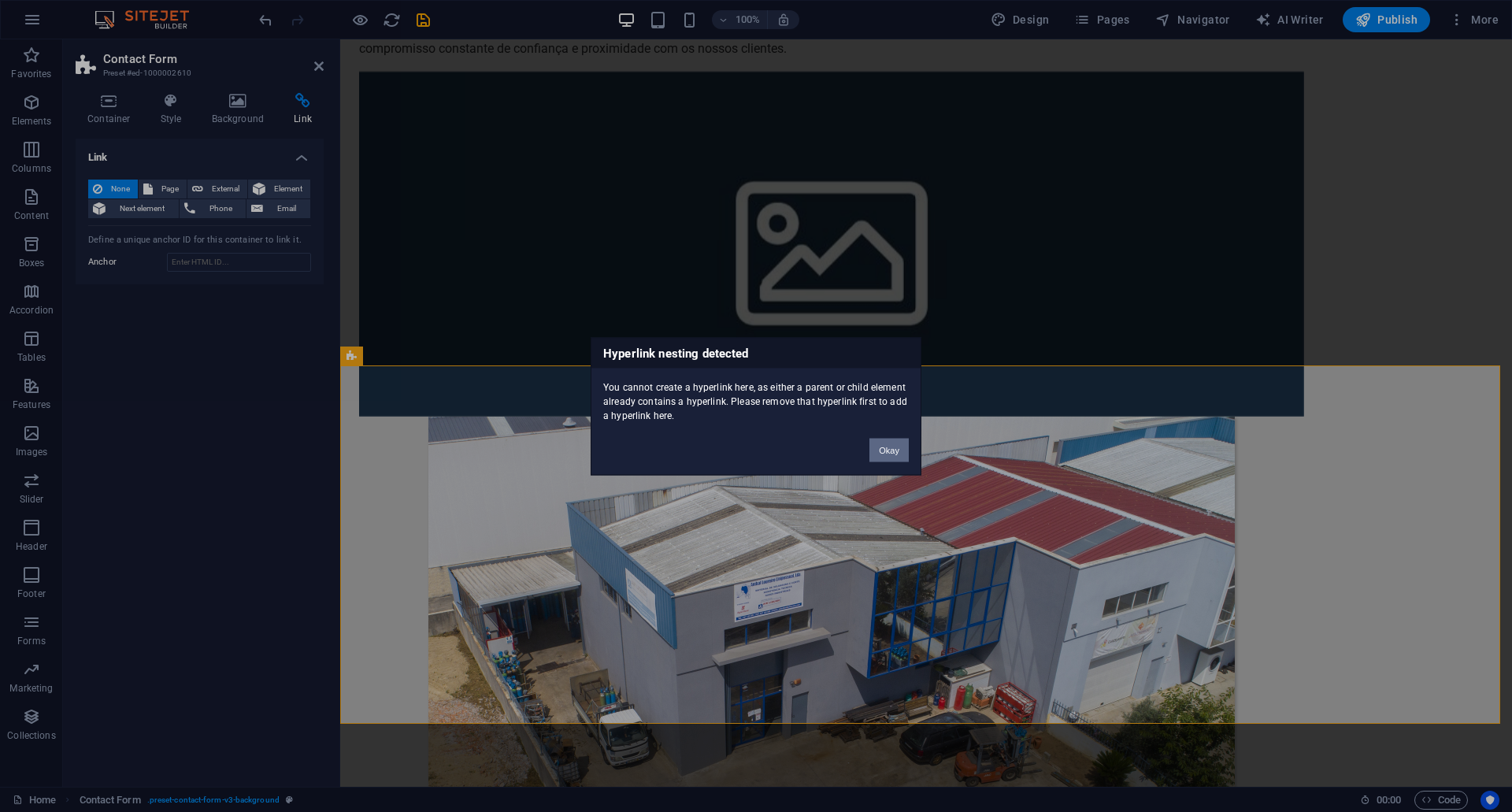
click at [898, 453] on button "Okay" at bounding box center [889, 449] width 39 height 23
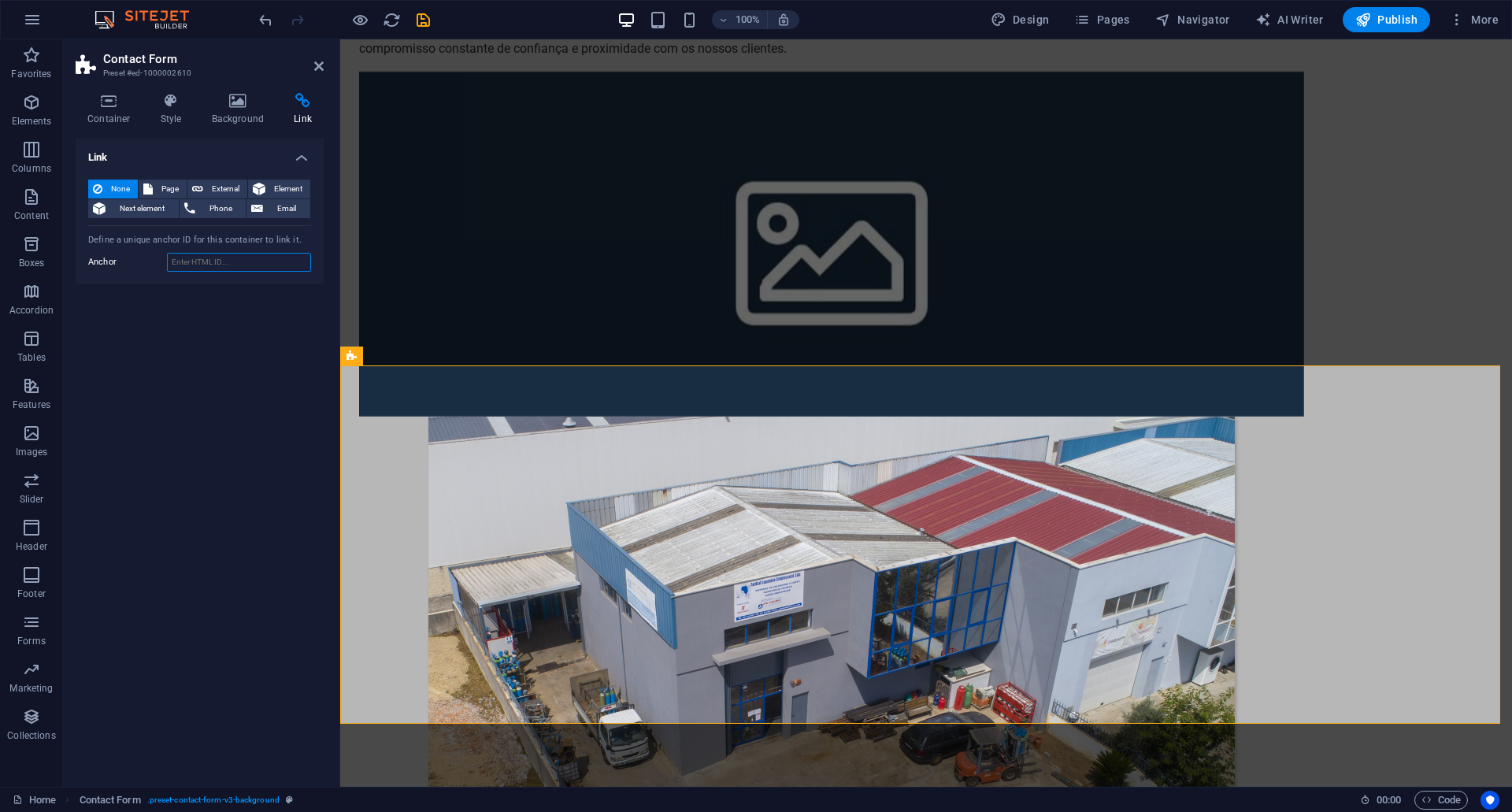
click at [193, 264] on input "Anchor" at bounding box center [239, 263] width 144 height 19
type input "C"
type input "contactos"
click at [510, 290] on div "SOBRE NÓS Com mais de três décadas de experiência, iniciámos a nossa atividade …" at bounding box center [926, 483] width 1172 height 1204
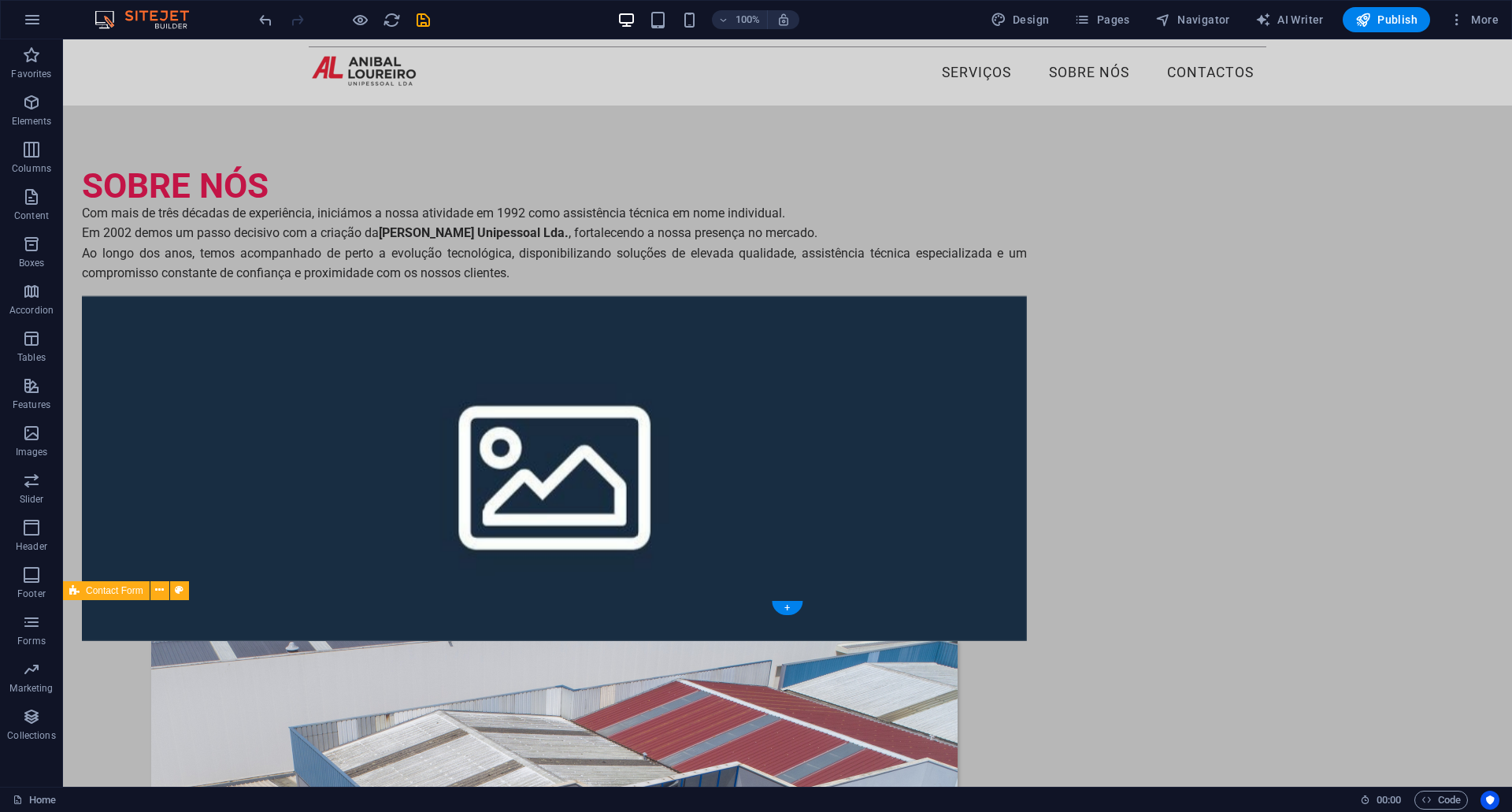
scroll to position [0, 0]
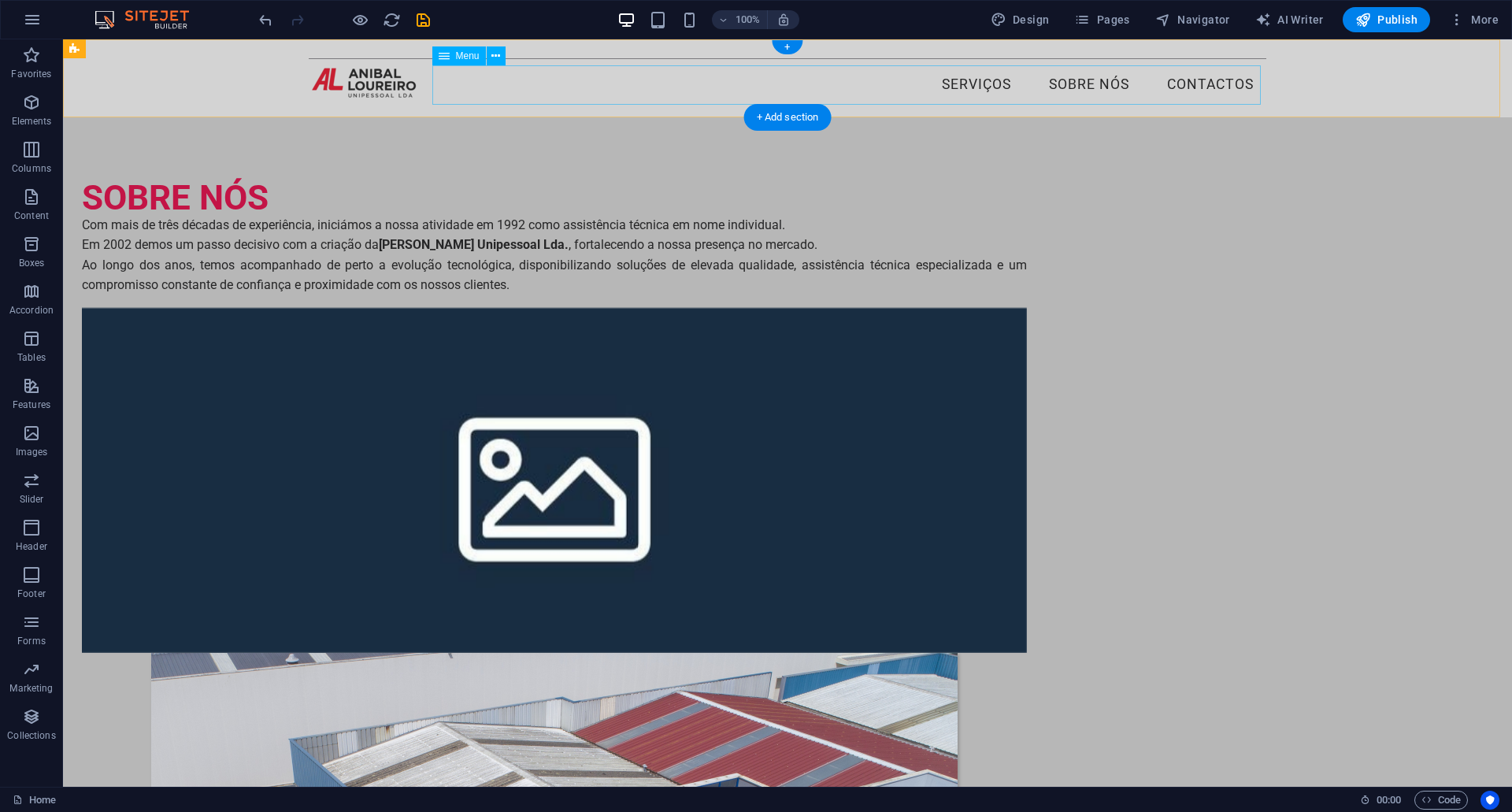
click at [1188, 80] on nav "Serviços Sobre nós Contactos" at bounding box center [787, 85] width 957 height 39
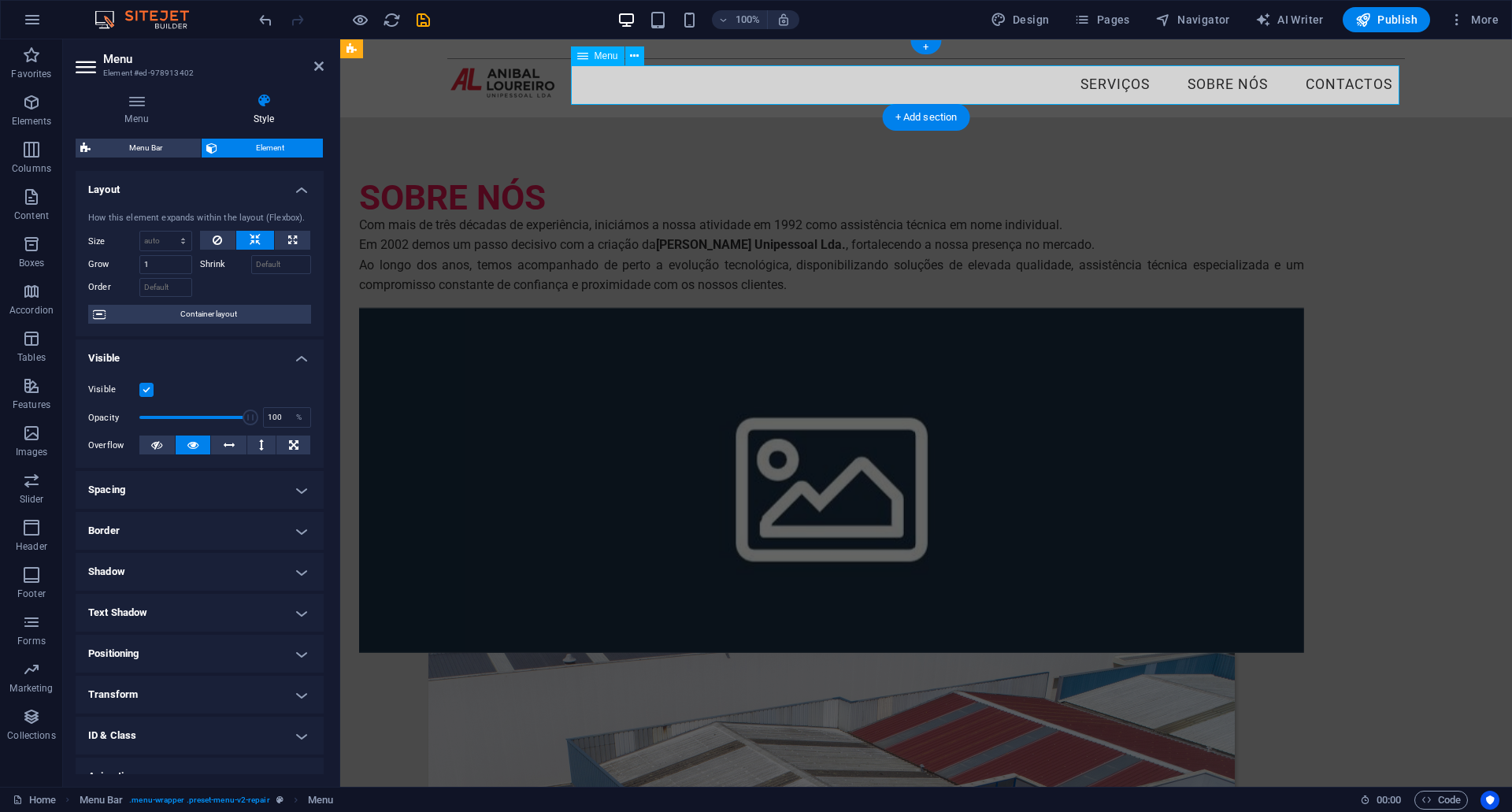
click at [1349, 87] on nav "Serviços Sobre nós Contactos" at bounding box center [926, 85] width 957 height 39
click at [142, 113] on h4 "Menu" at bounding box center [139, 108] width 128 height 33
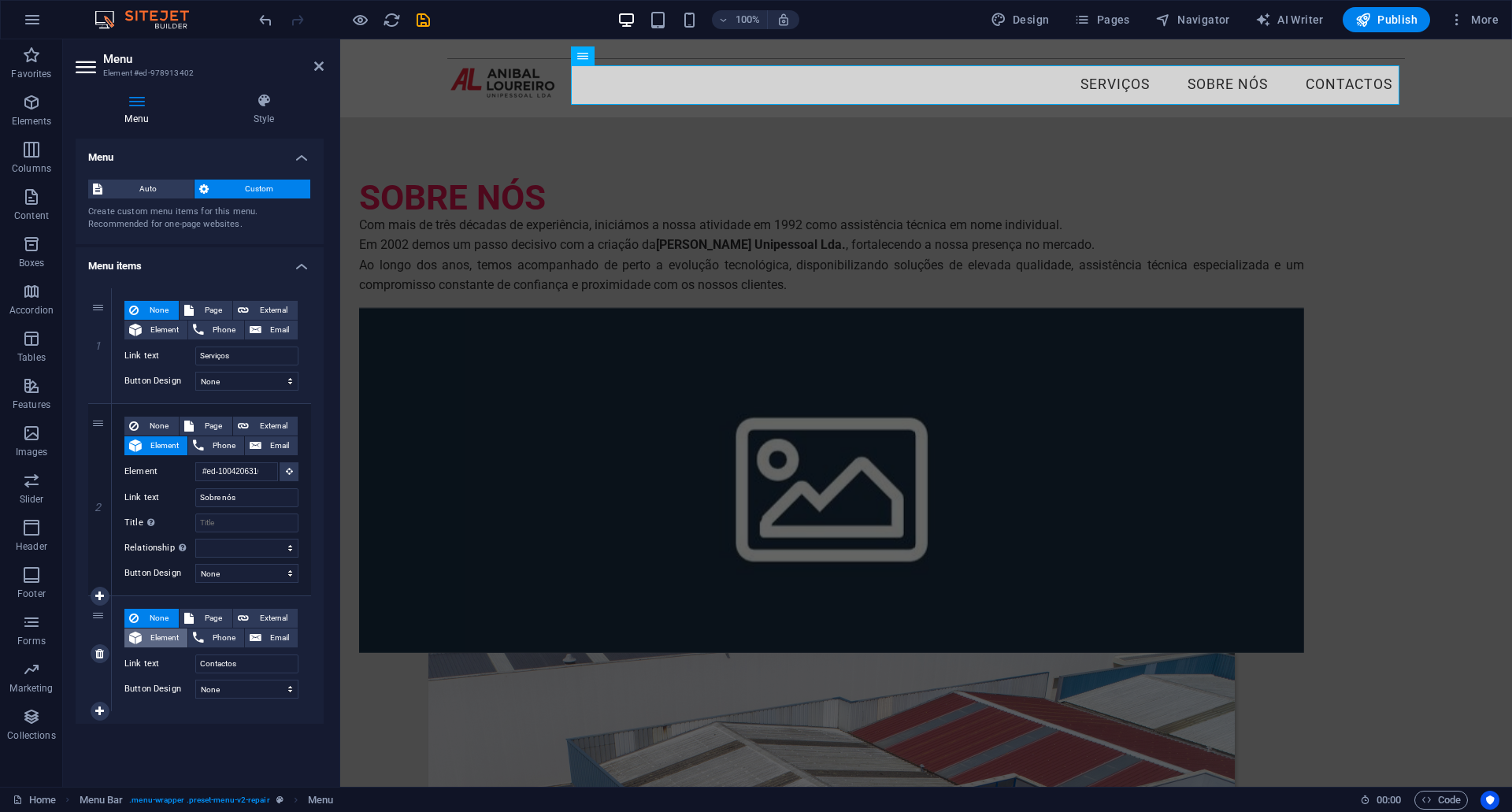
click at [178, 640] on span "Element" at bounding box center [164, 638] width 36 height 19
select select
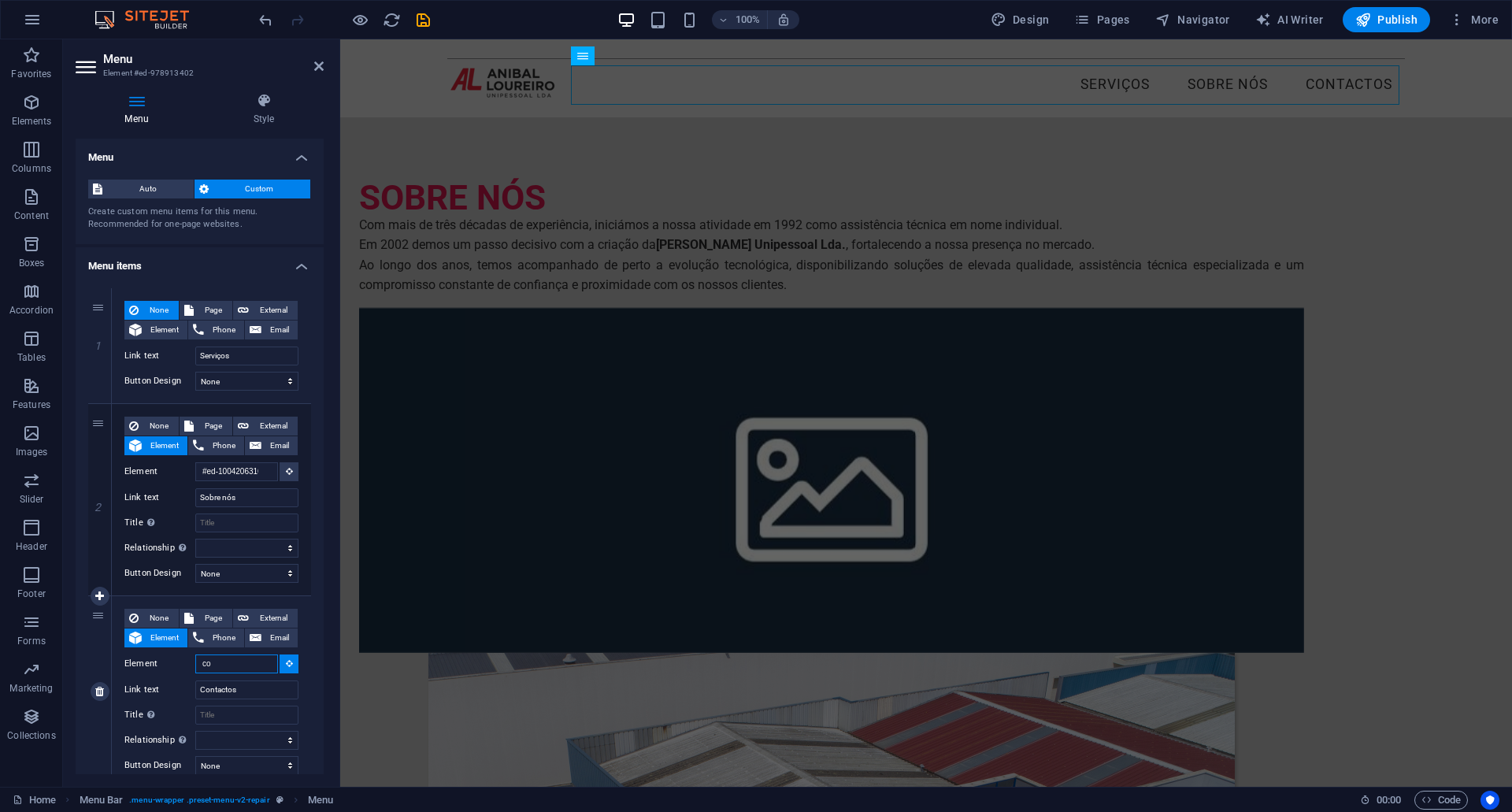
type input "c"
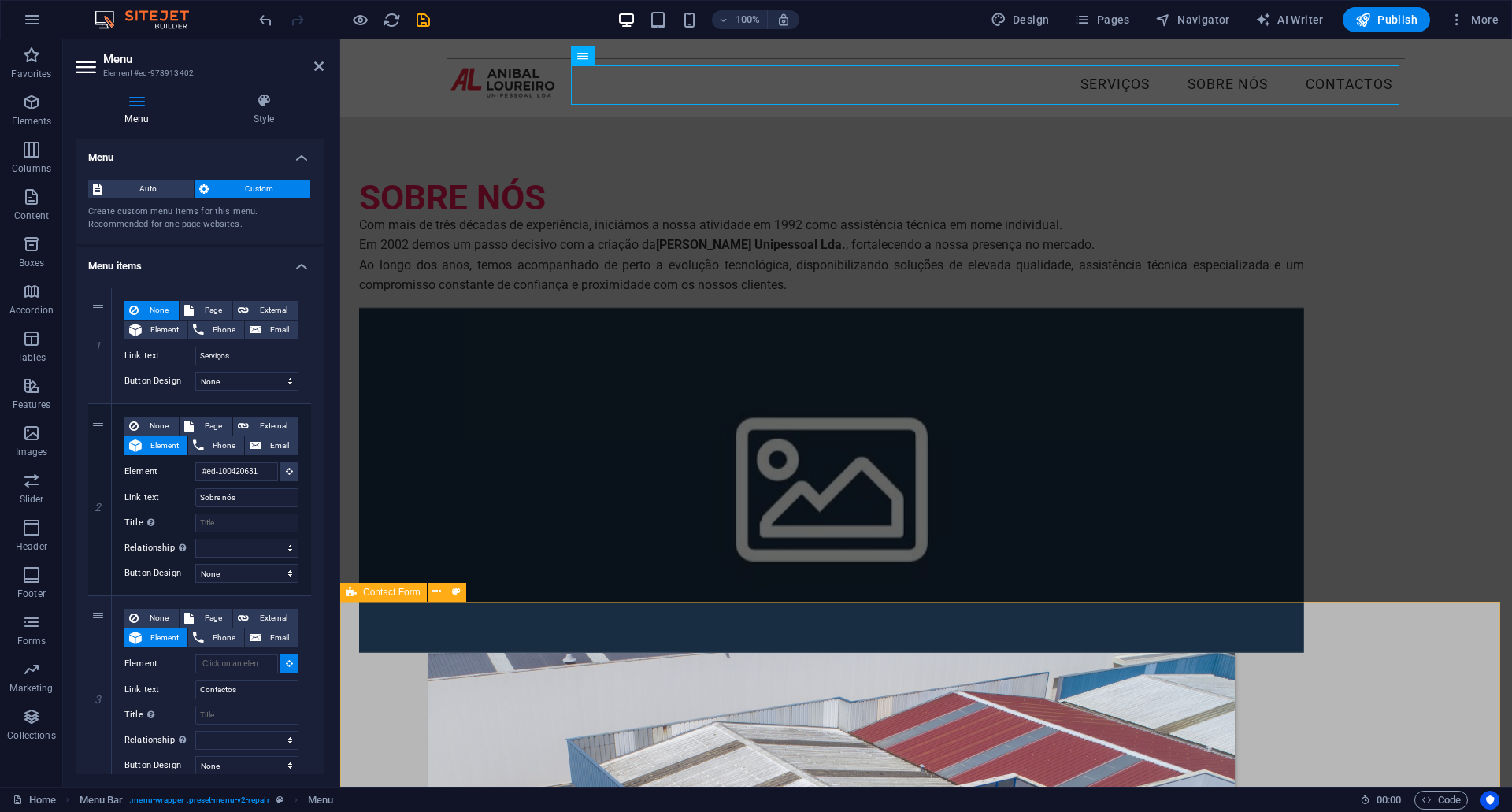
select select
type input "#ed-1000002610"
select select
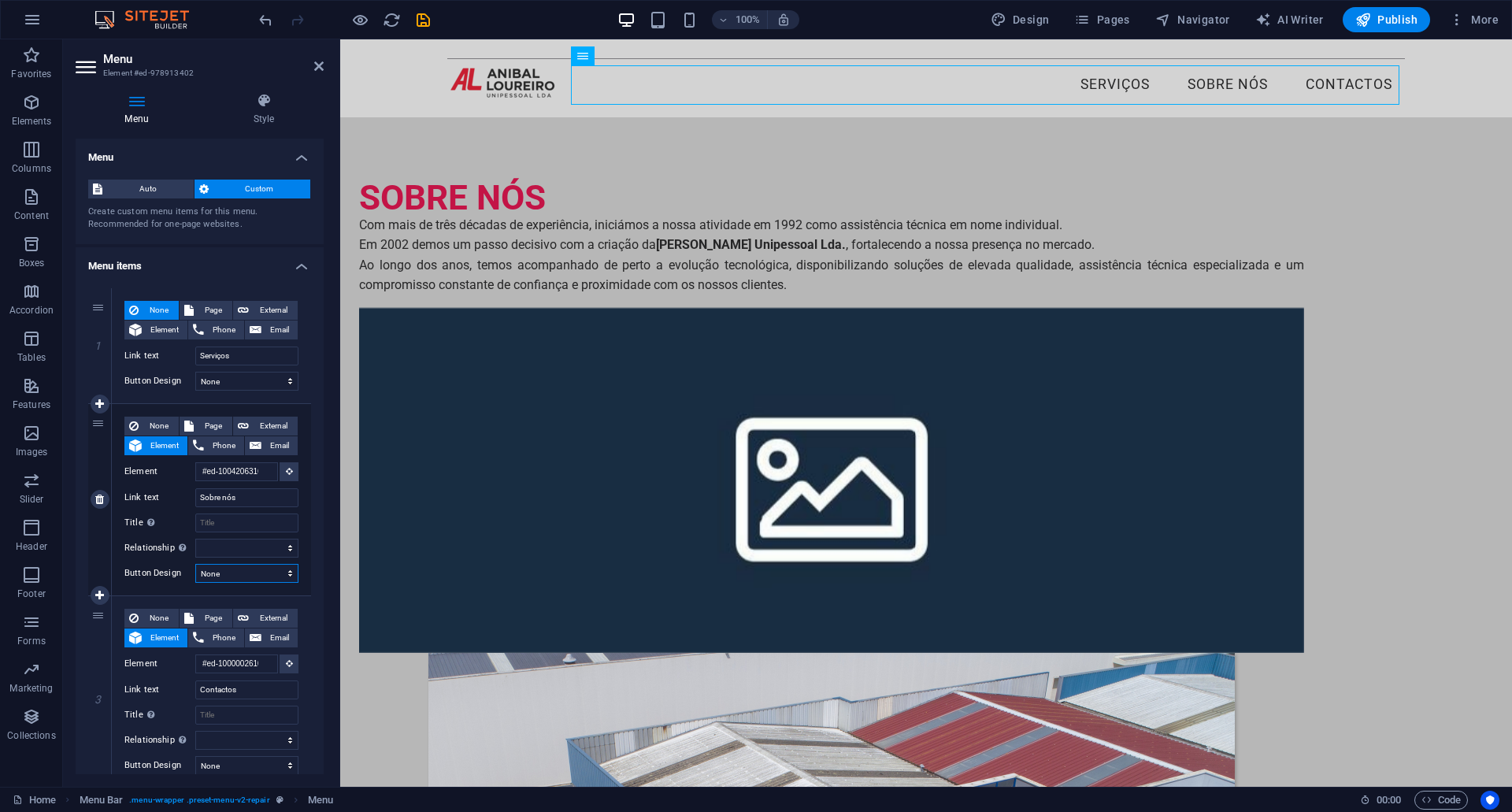
click at [285, 570] on select "None Default Primary Secondary" at bounding box center [247, 574] width 103 height 19
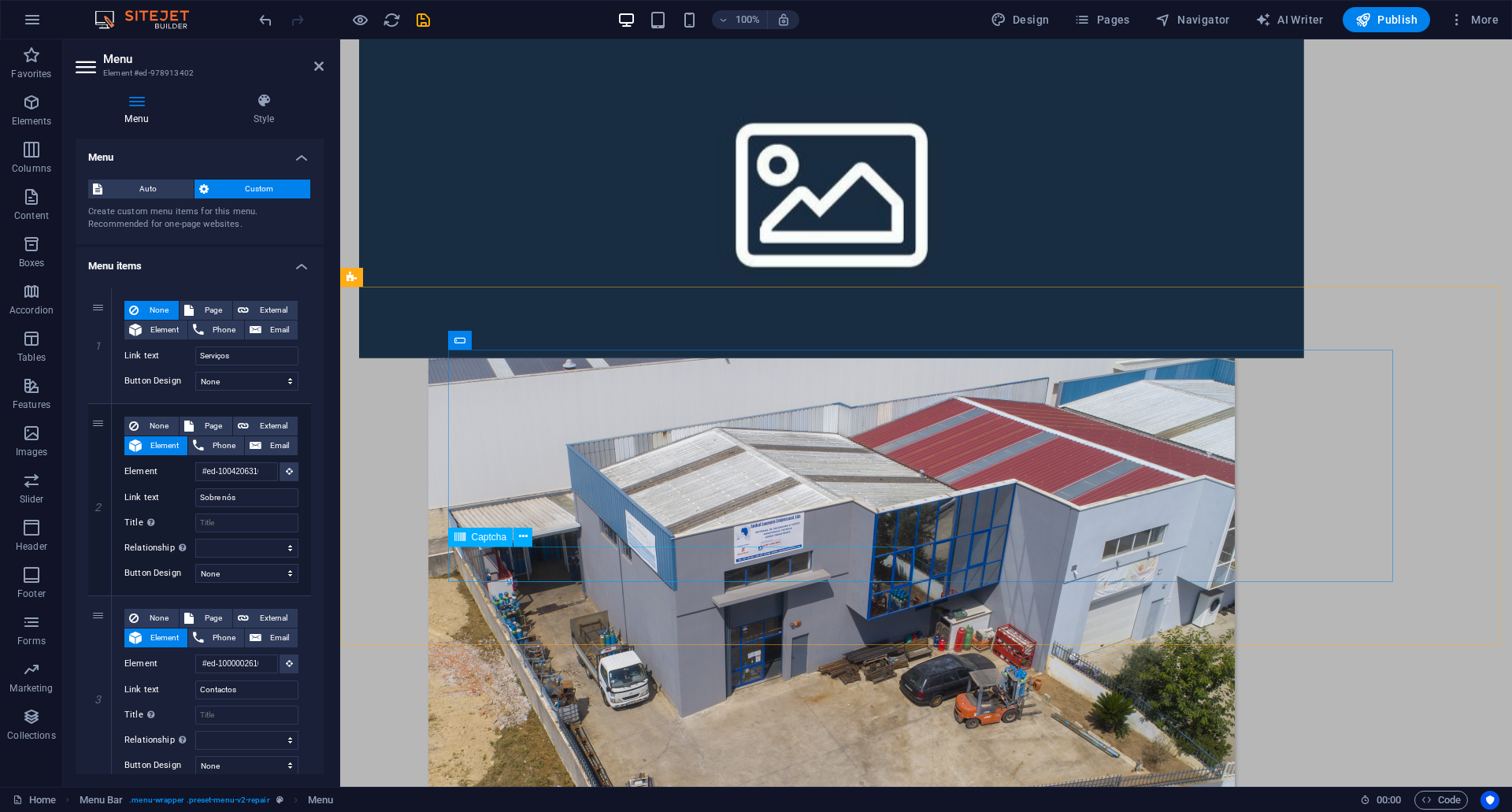
scroll to position [315, 0]
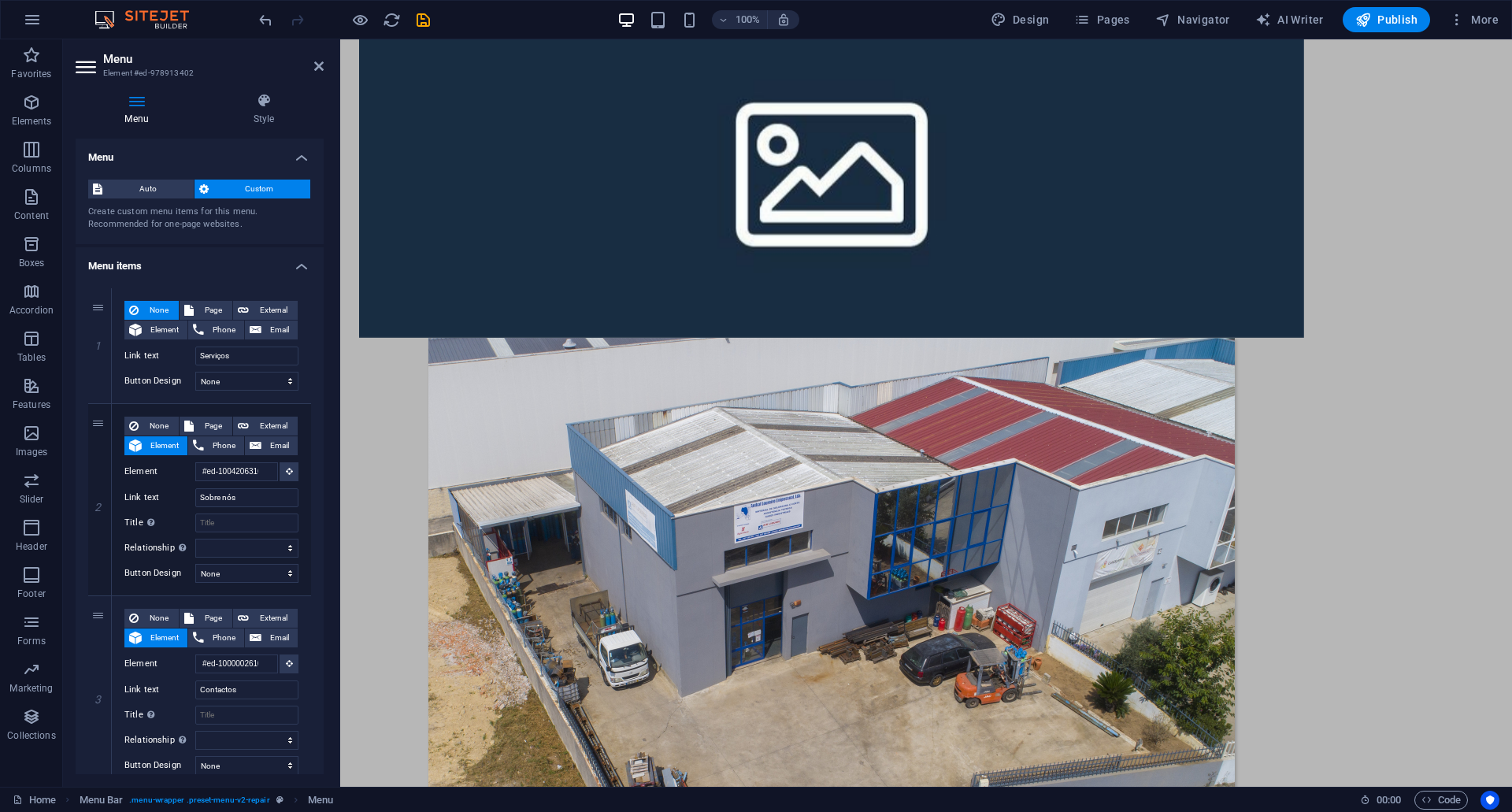
click at [1302, 244] on div "SOBRE NÓS Com mais de três décadas de experiência, iniciámos a nossa atividade …" at bounding box center [926, 404] width 1172 height 1204
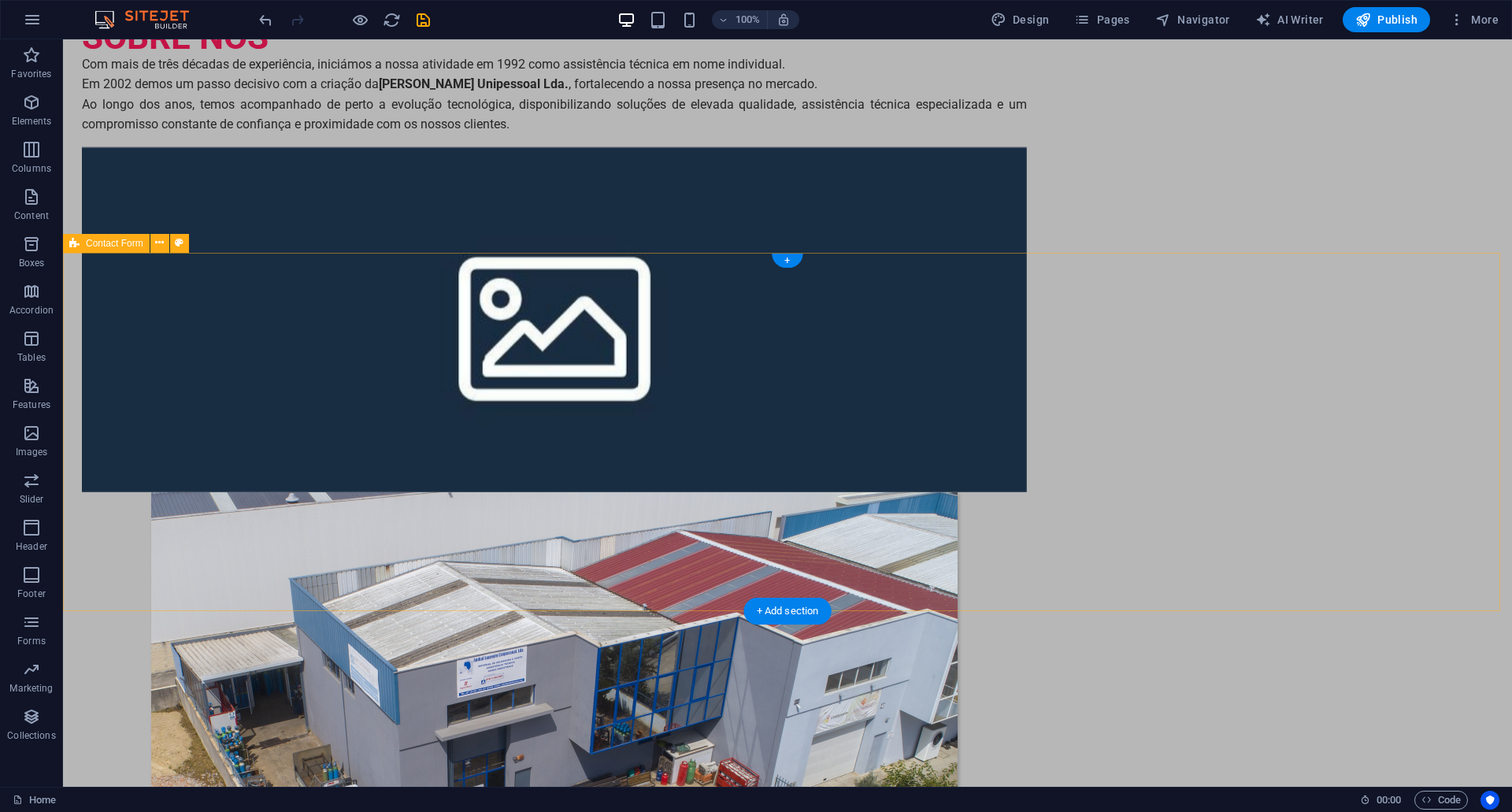
scroll to position [0, 0]
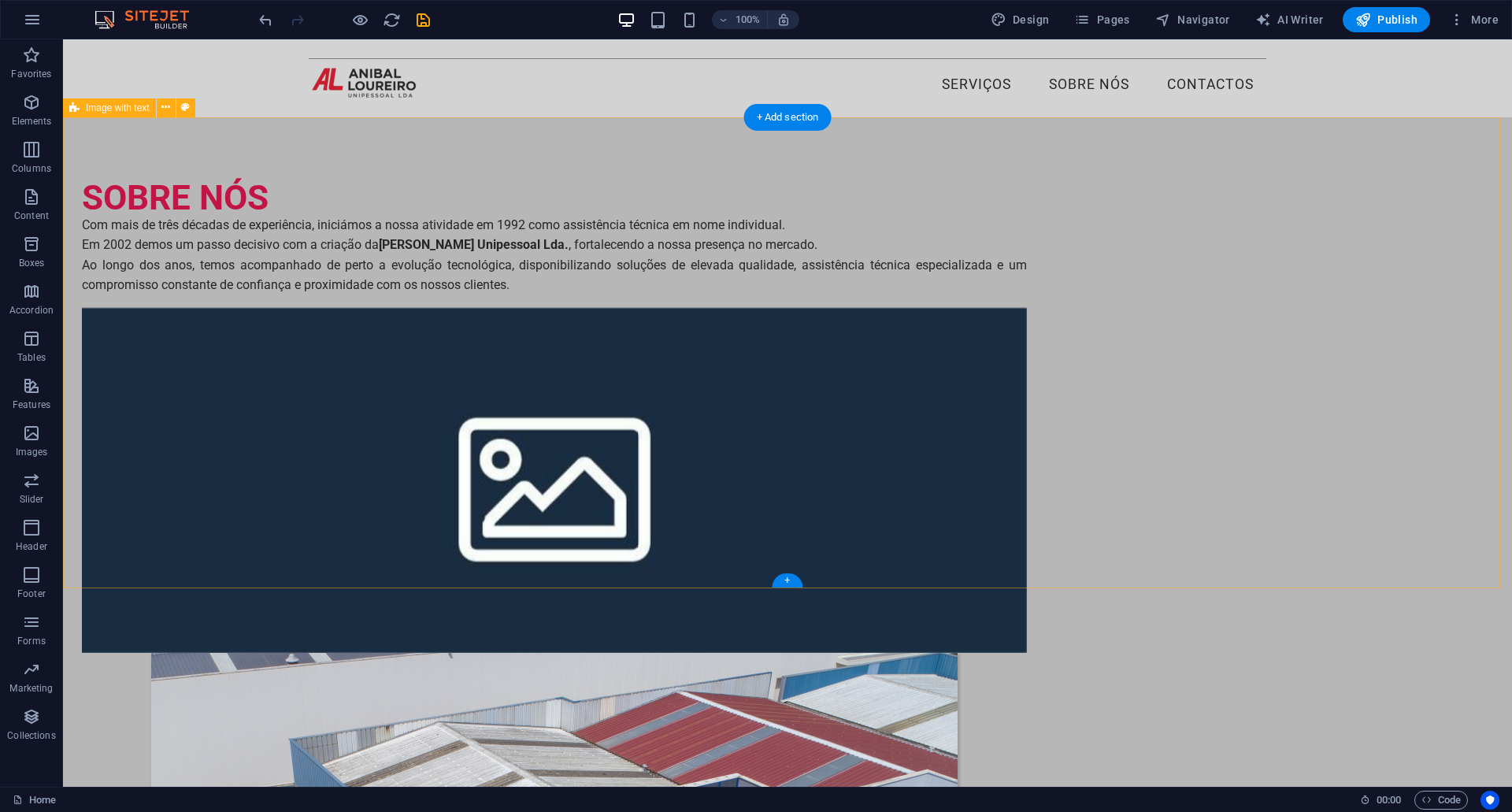
click at [520, 214] on div "SOBRE NÓS Com mais de três décadas de experiência, iniciámos a nossa atividade …" at bounding box center [787, 719] width 1449 height 1204
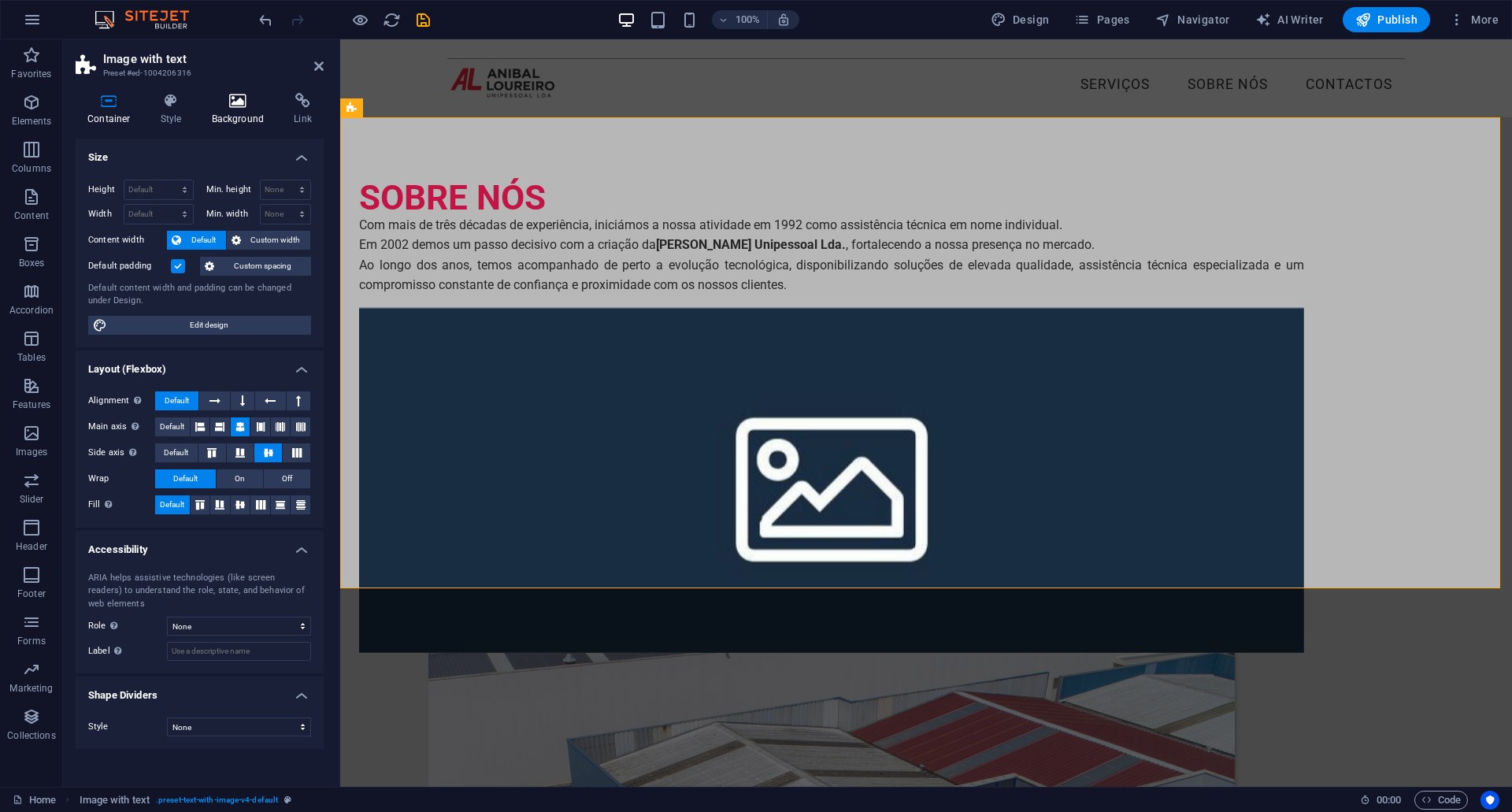
click at [219, 108] on icon at bounding box center [238, 100] width 77 height 16
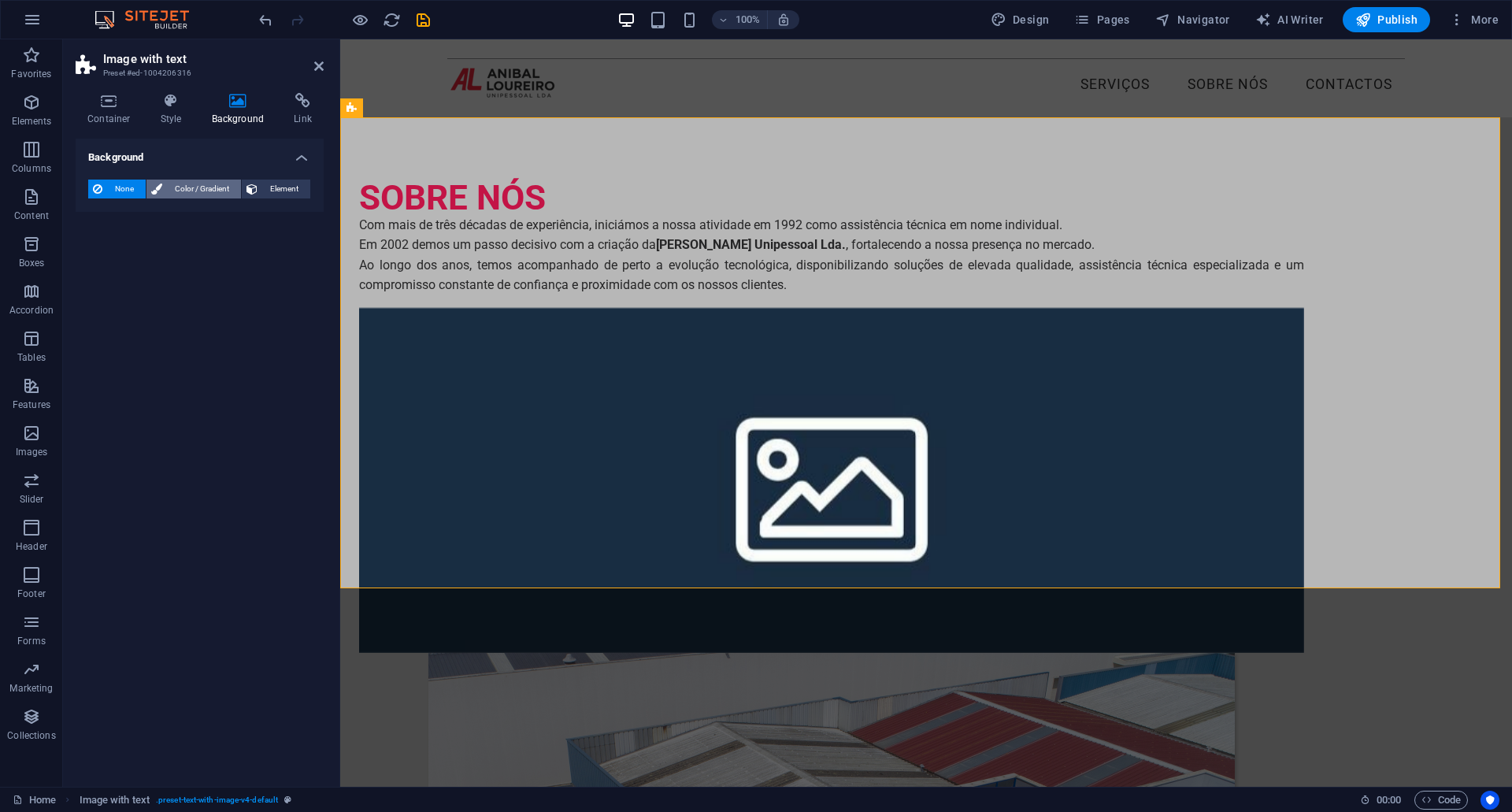
click at [189, 191] on span "Color / Gradient" at bounding box center [202, 189] width 69 height 19
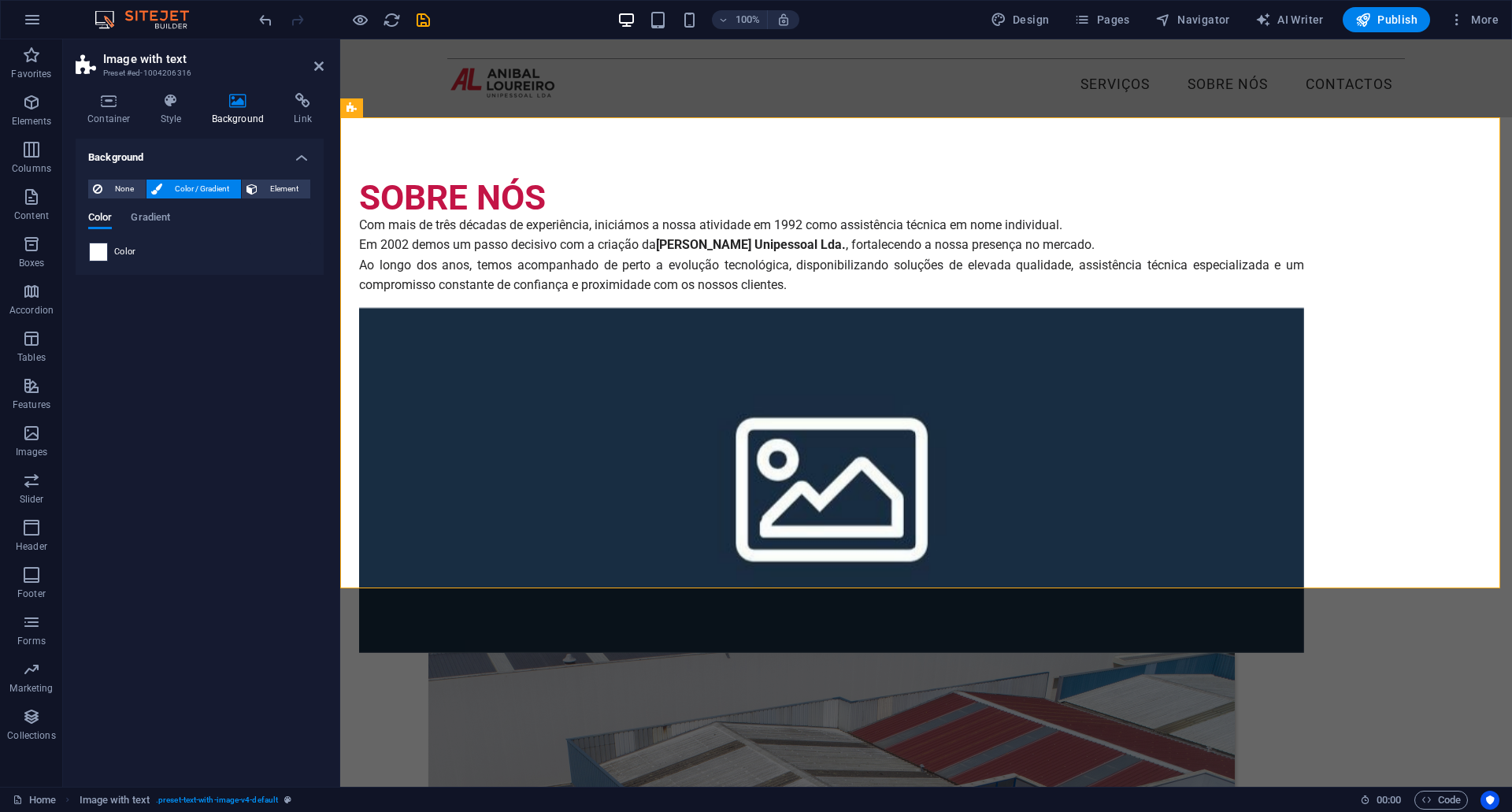
click at [103, 253] on span at bounding box center [98, 252] width 18 height 18
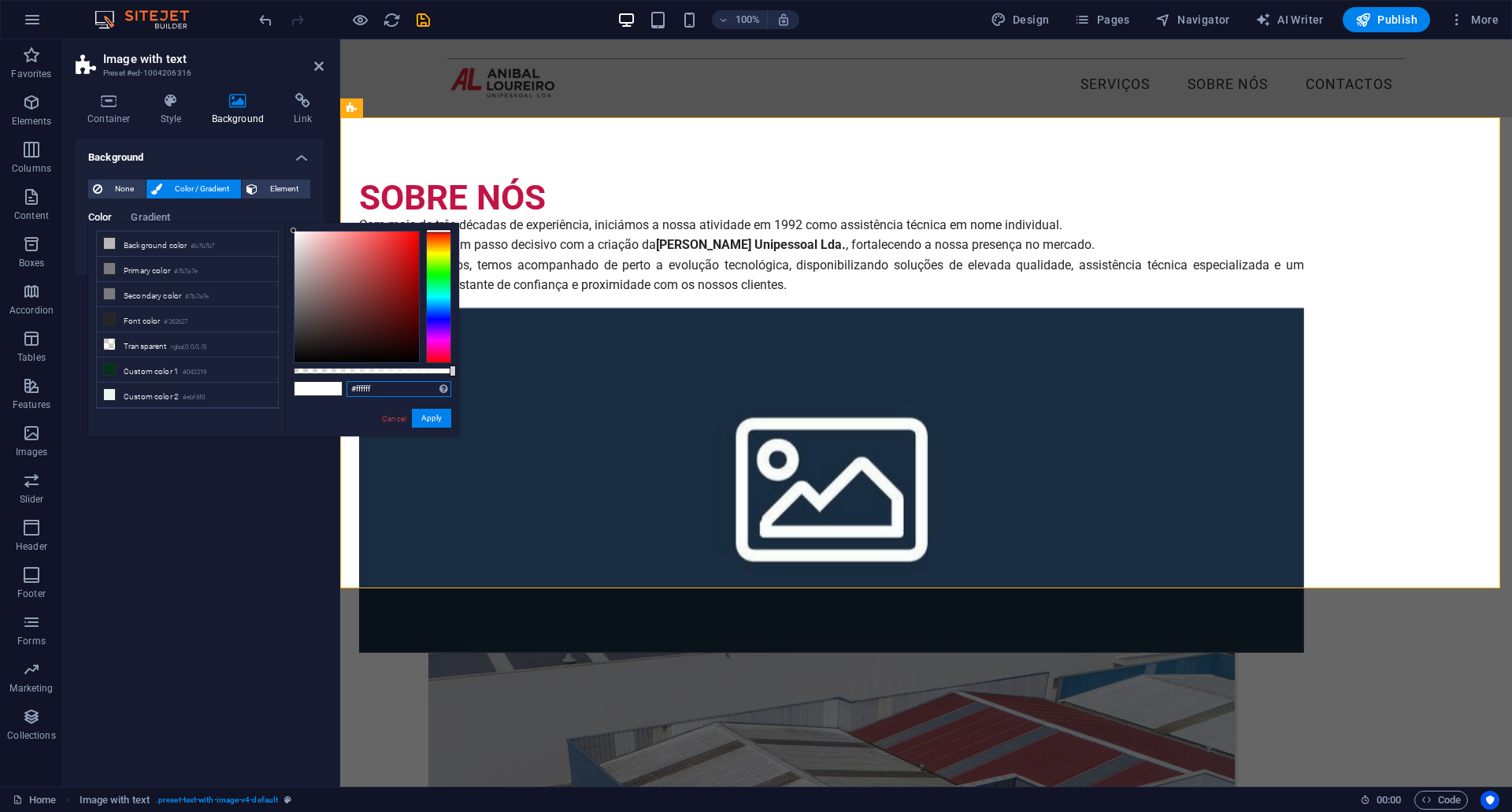
drag, startPoint x: 386, startPoint y: 389, endPoint x: 300, endPoint y: 386, distance: 86.1
click at [303, 387] on div "#ffffff Supported formats #0852ed rgb(8, 82, 237) rgba(8, 82, 237, 90%) hsv(221…" at bounding box center [372, 444] width 174 height 442
paste input "F5F5F5"
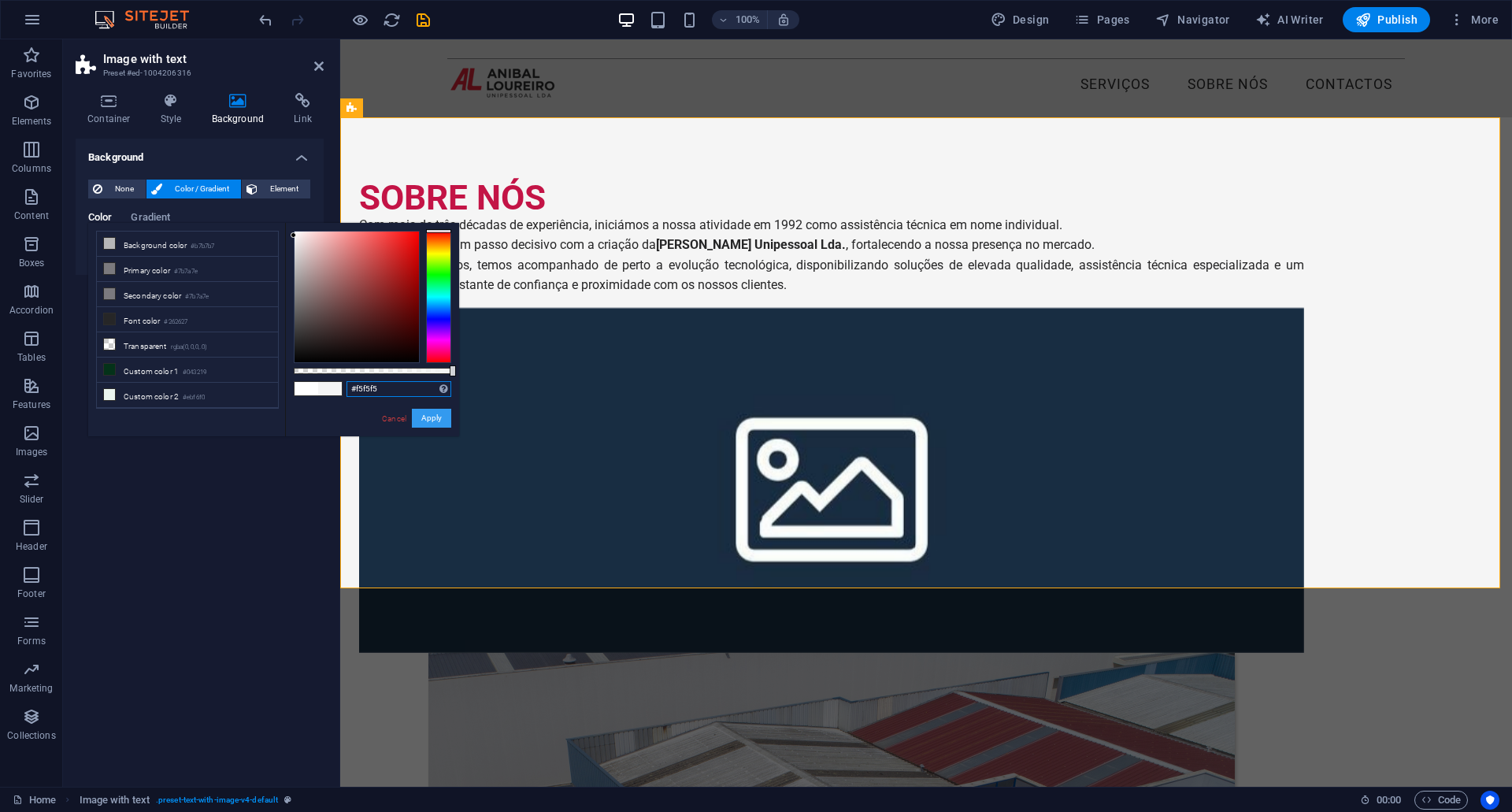
type input "#f5f5f5"
click at [434, 422] on button "Apply" at bounding box center [431, 419] width 39 height 19
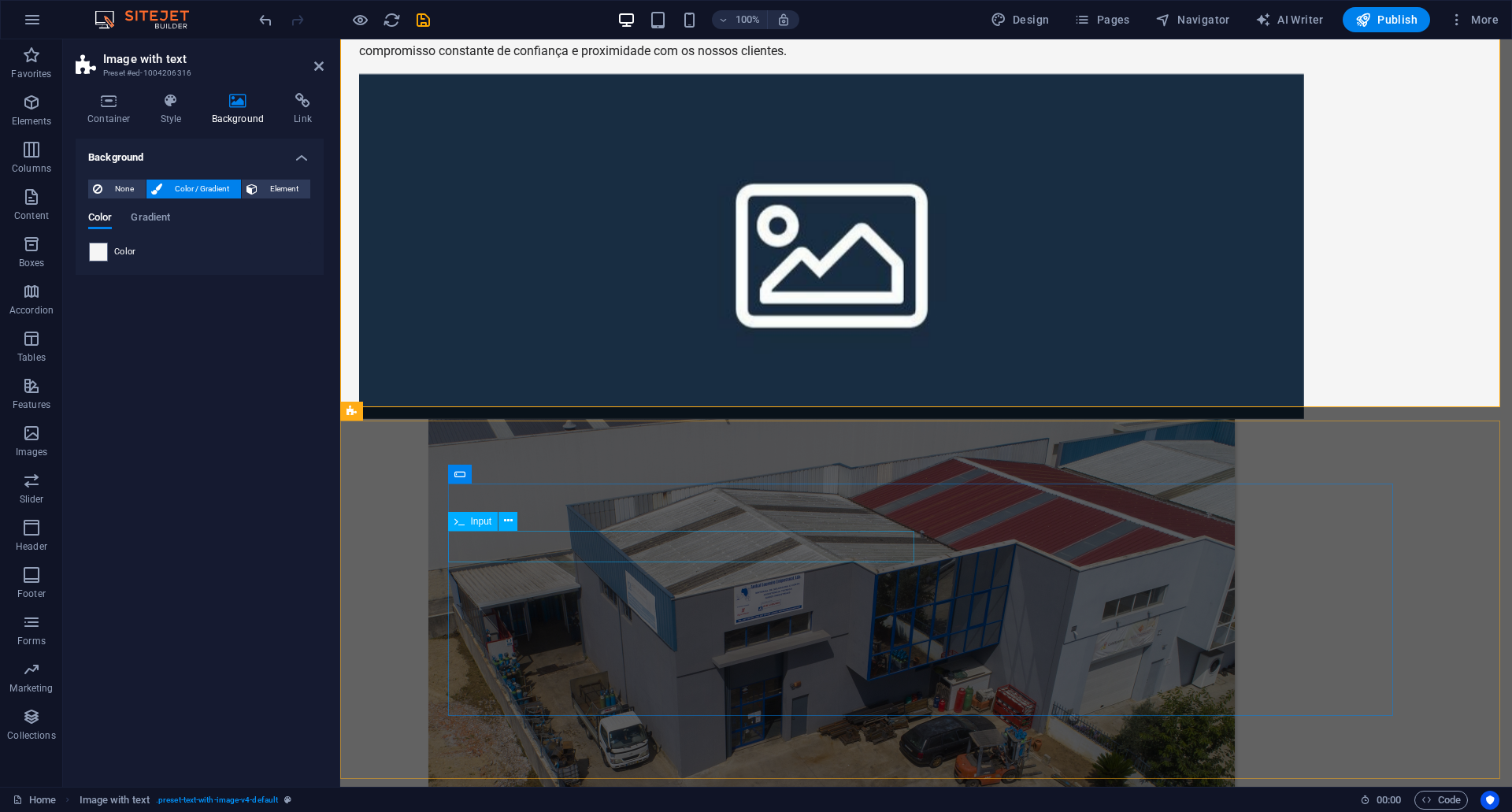
scroll to position [236, 0]
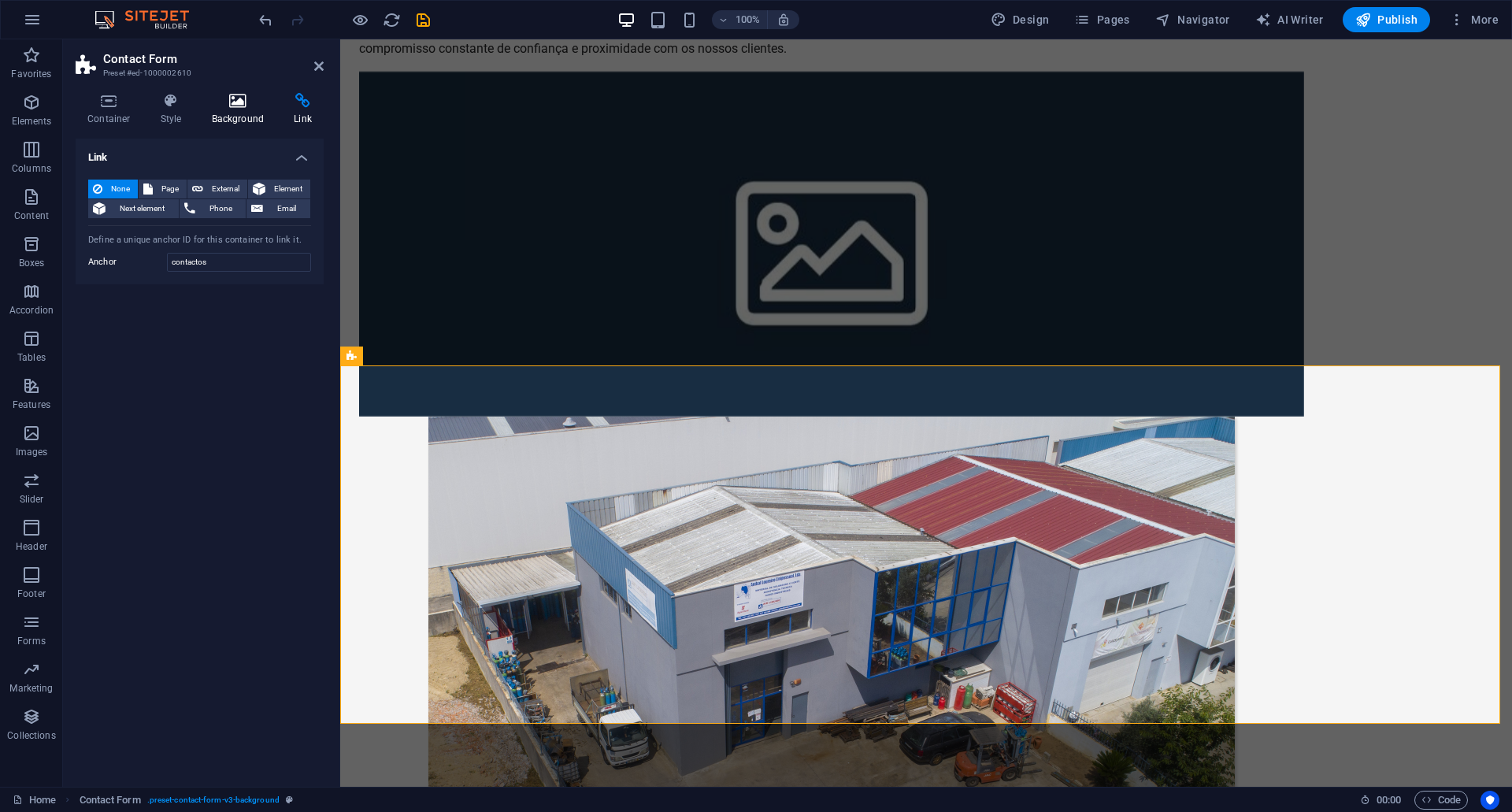
click at [241, 103] on icon at bounding box center [238, 100] width 77 height 16
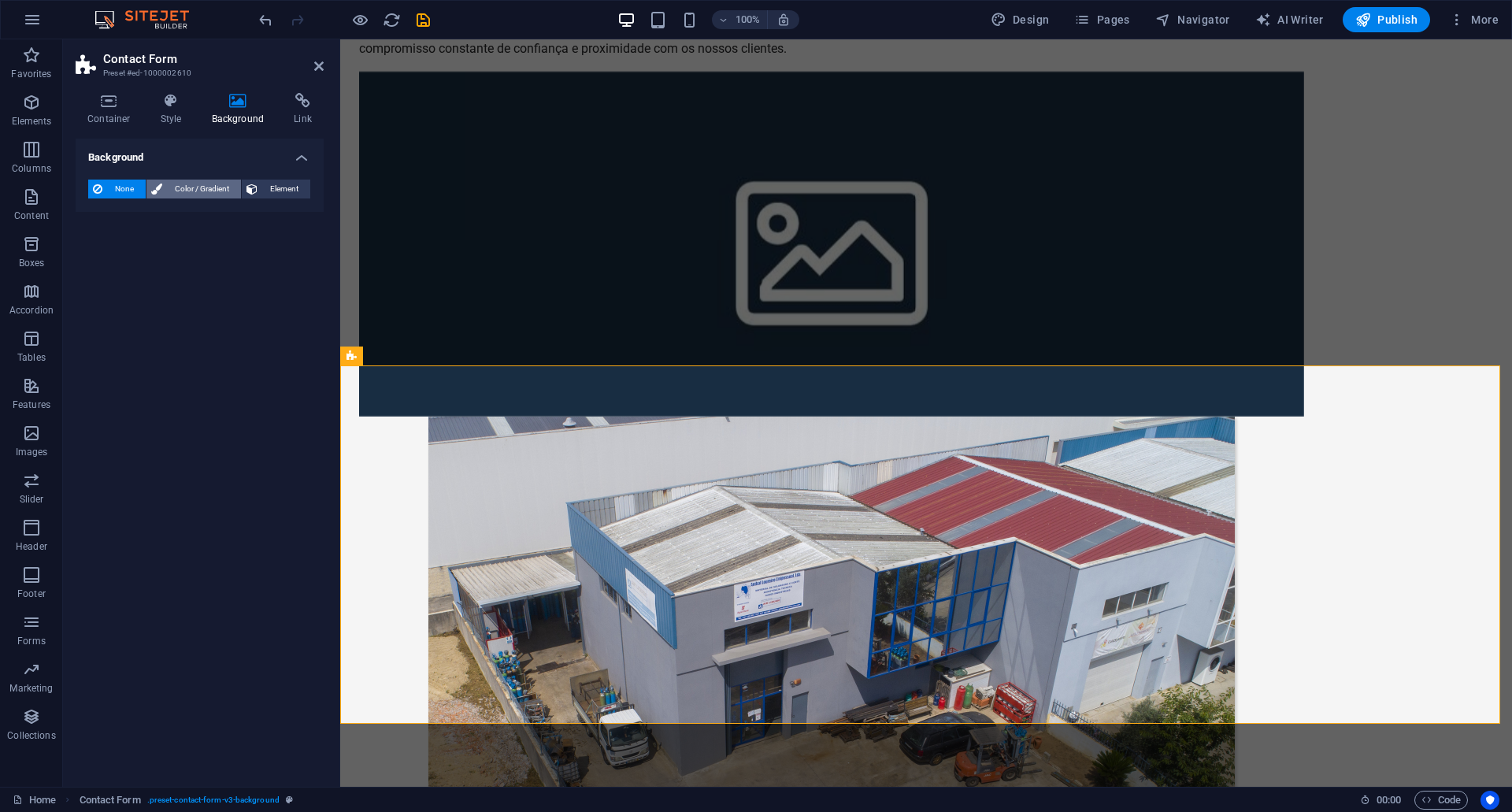
click at [186, 189] on span "Color / Gradient" at bounding box center [202, 189] width 69 height 19
click at [104, 251] on span at bounding box center [98, 252] width 18 height 18
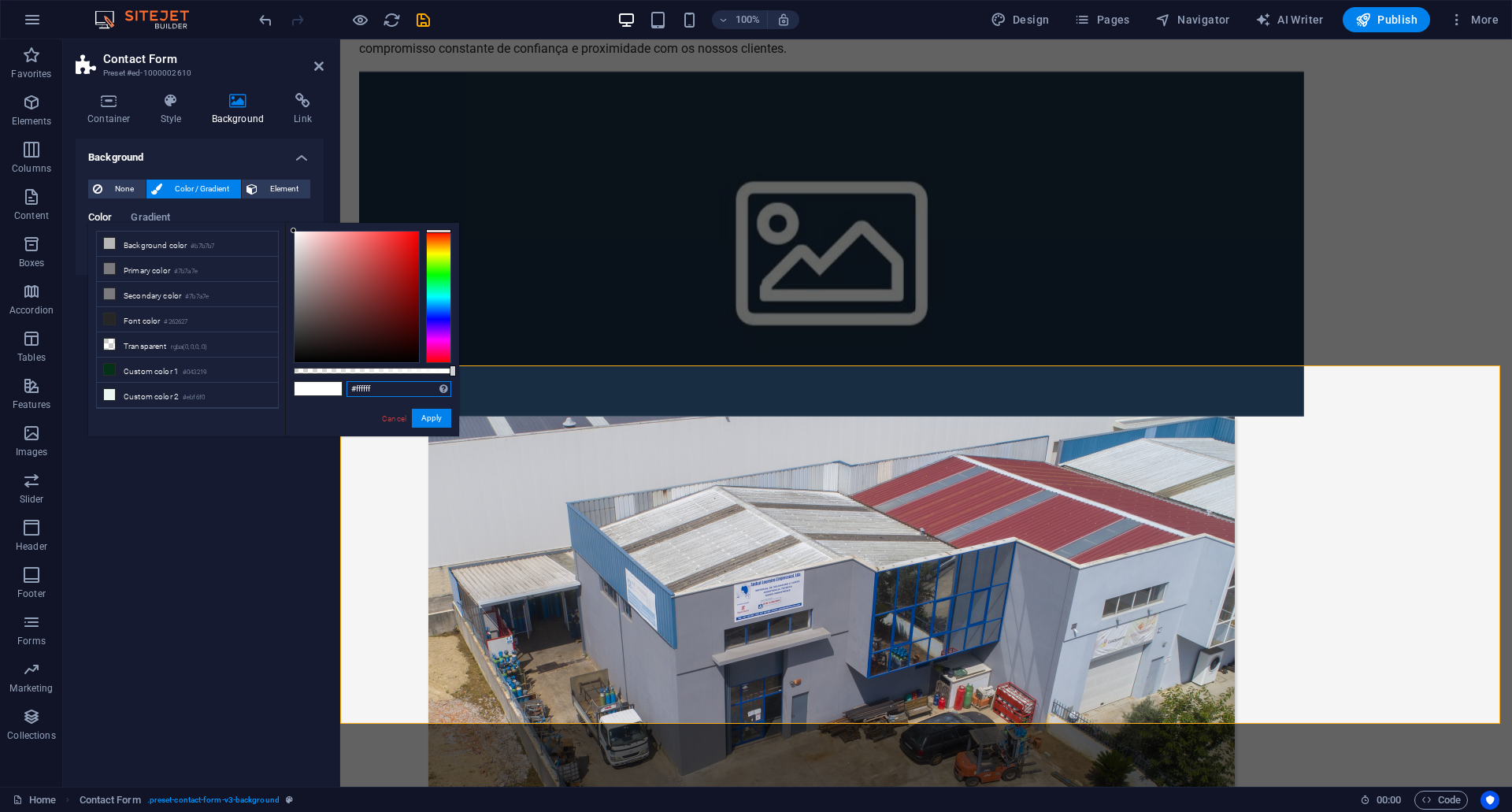
drag, startPoint x: 396, startPoint y: 389, endPoint x: 302, endPoint y: 382, distance: 94.3
click at [302, 382] on div "#ffffff Supported formats #0852ed rgb(8, 82, 237) rgba(8, 82, 237, 90%) hsv(221…" at bounding box center [372, 444] width 174 height 442
type input "#e0e0e0"
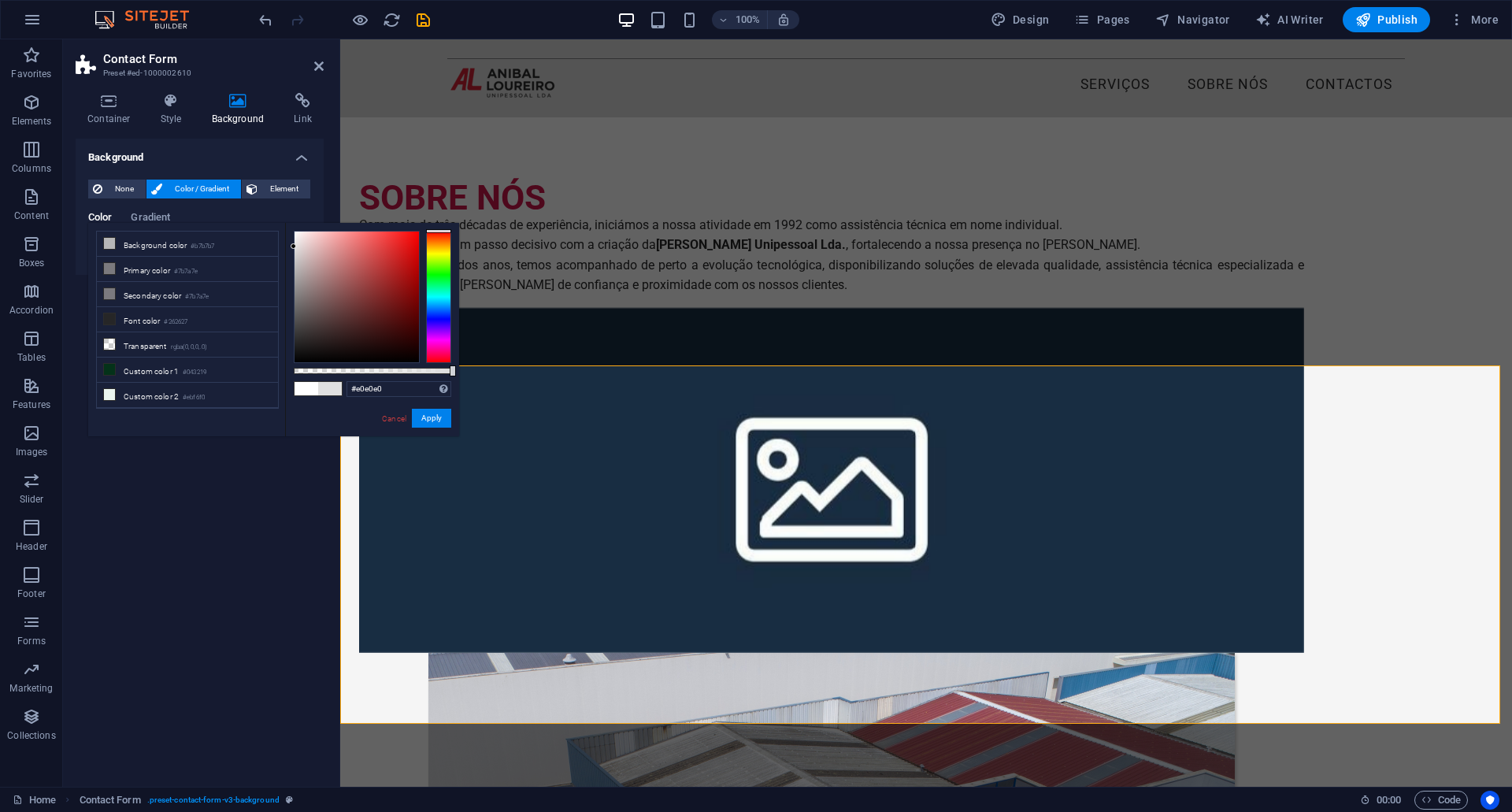
scroll to position [236, 0]
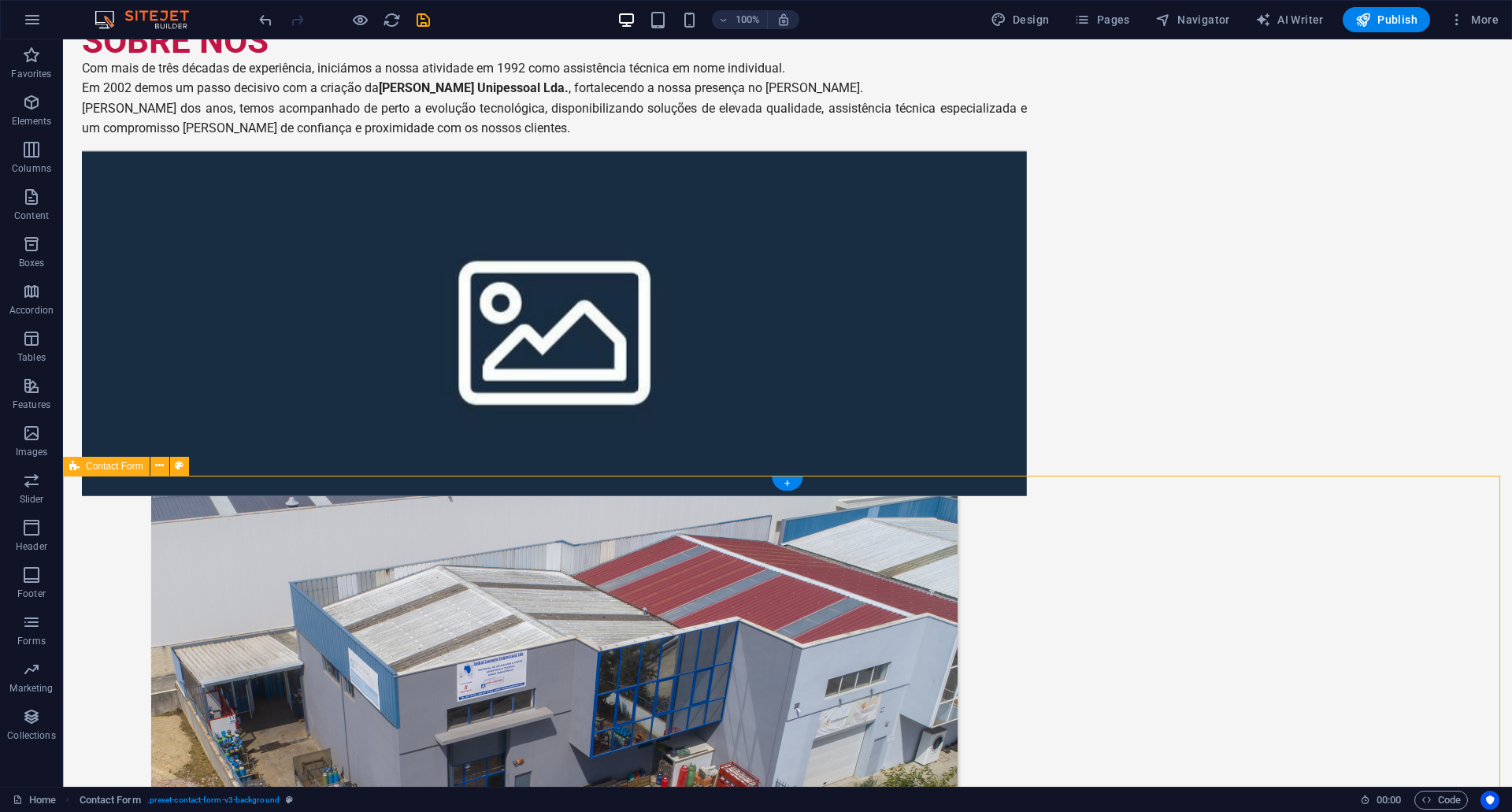
scroll to position [158, 0]
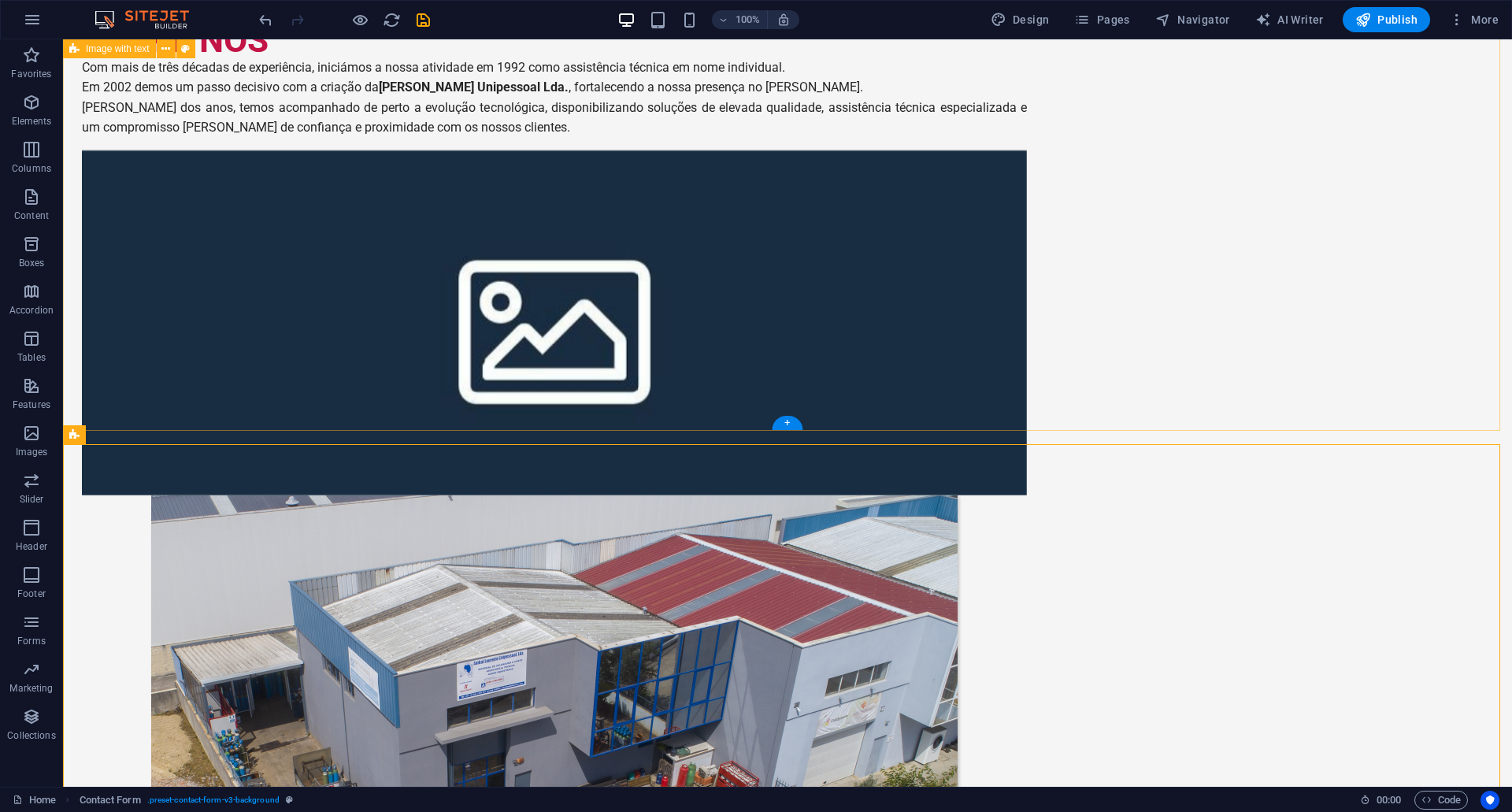
click at [1384, 335] on div "SOBRE NÓS Com mais de três décadas de experiência, iniciámos a nossa atividade …" at bounding box center [787, 562] width 1449 height 1204
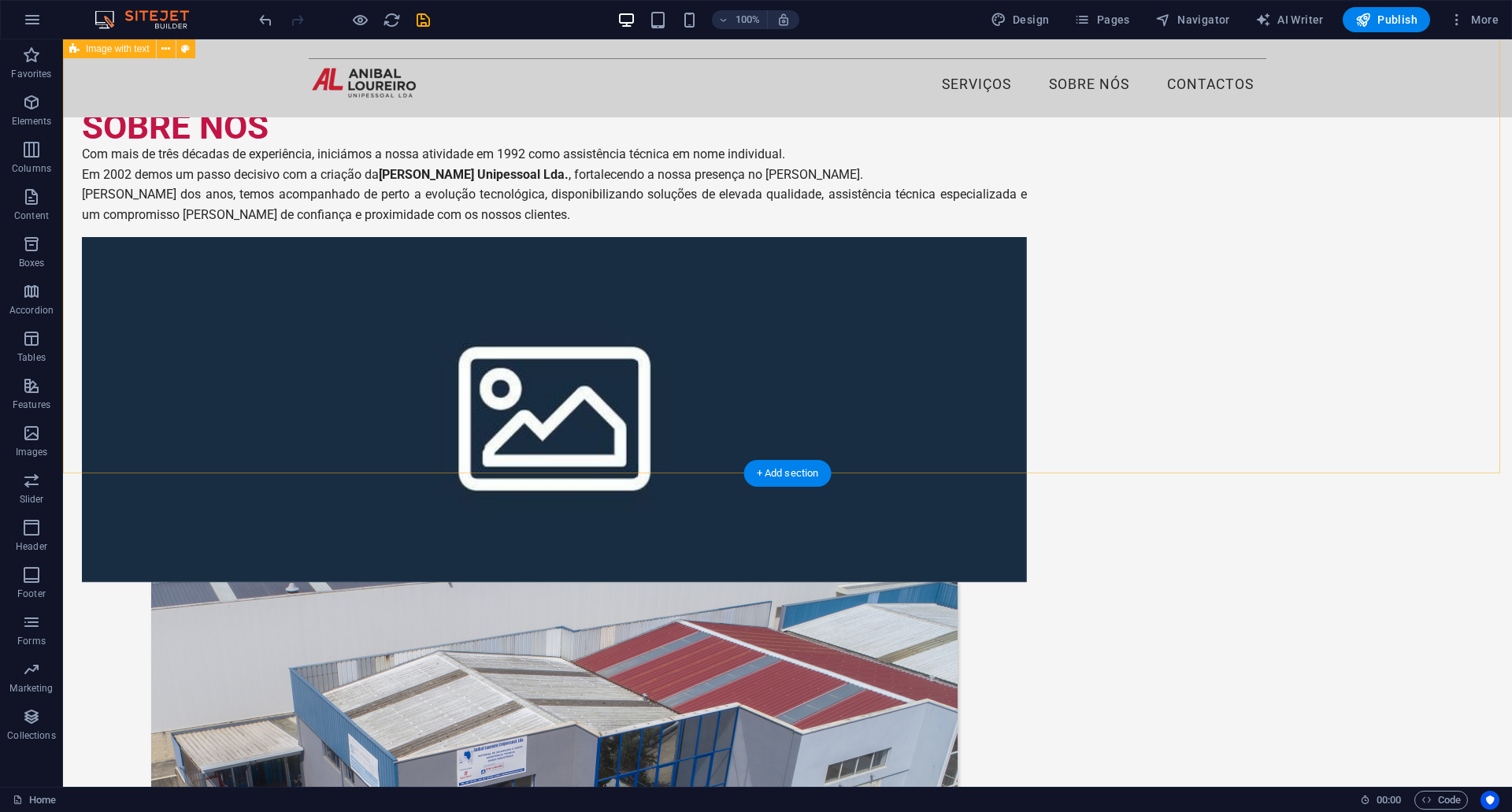
scroll to position [0, 0]
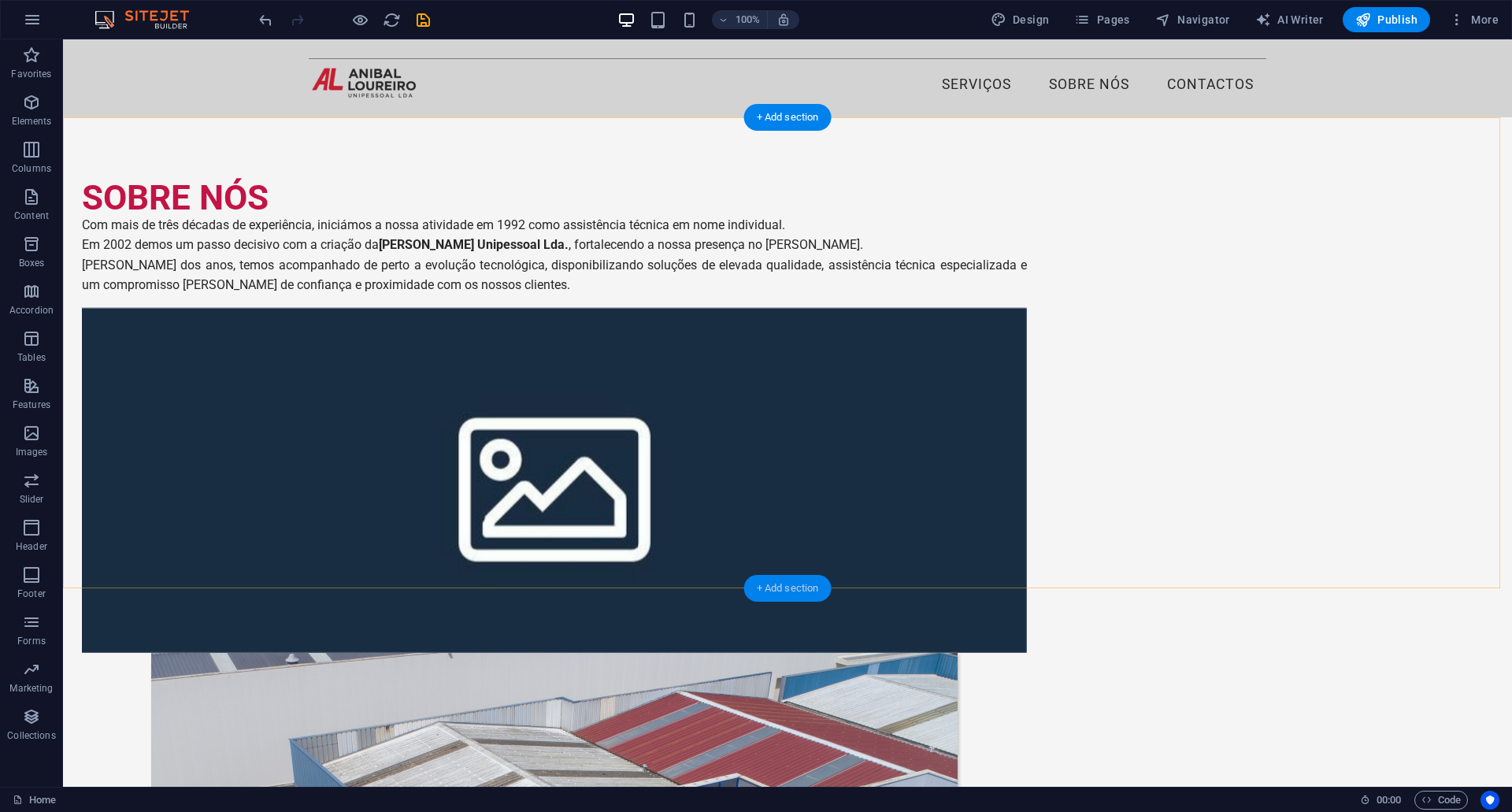
click at [790, 593] on div "+ Add section" at bounding box center [788, 589] width 88 height 27
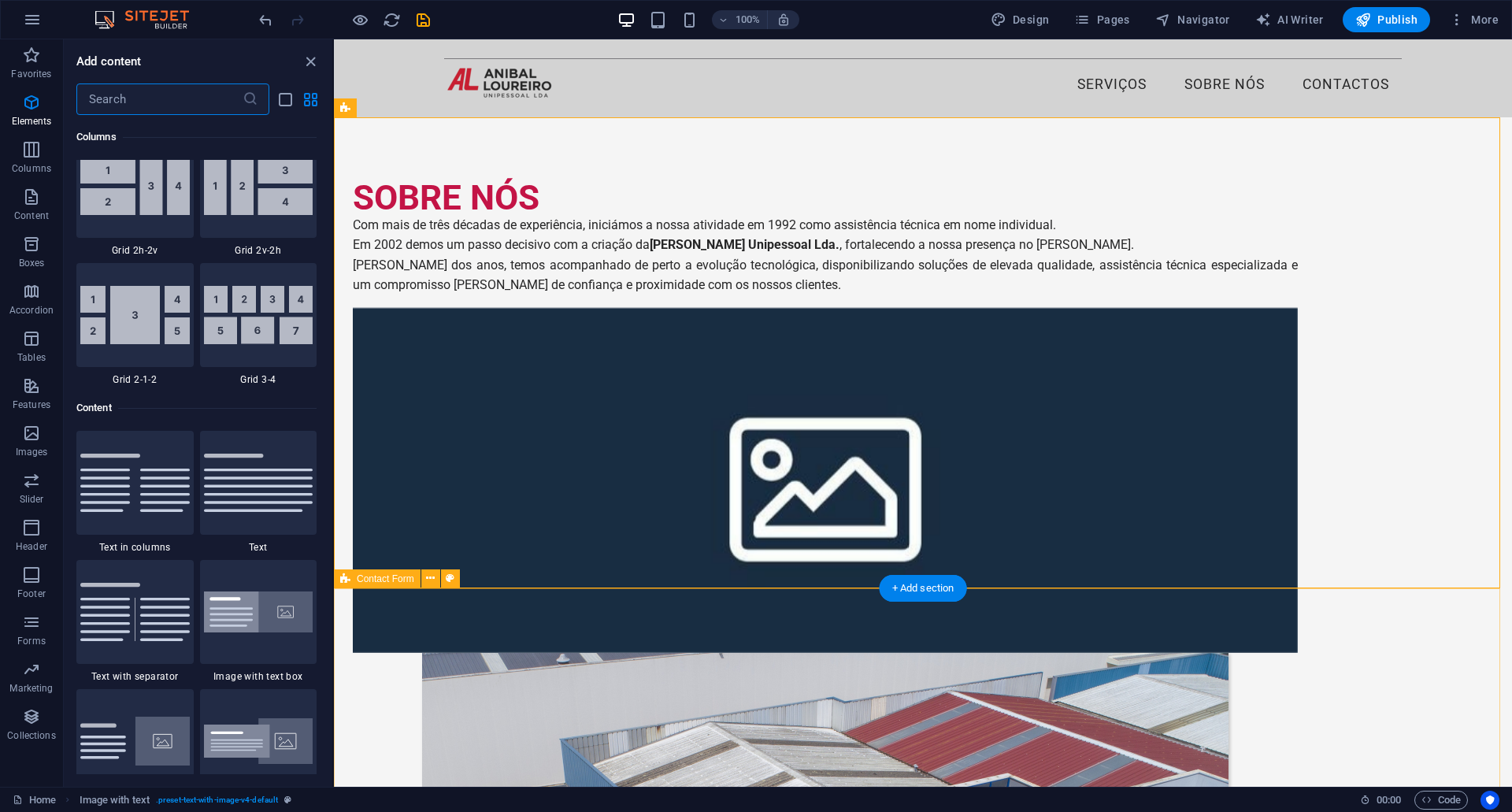
scroll to position [2757, 0]
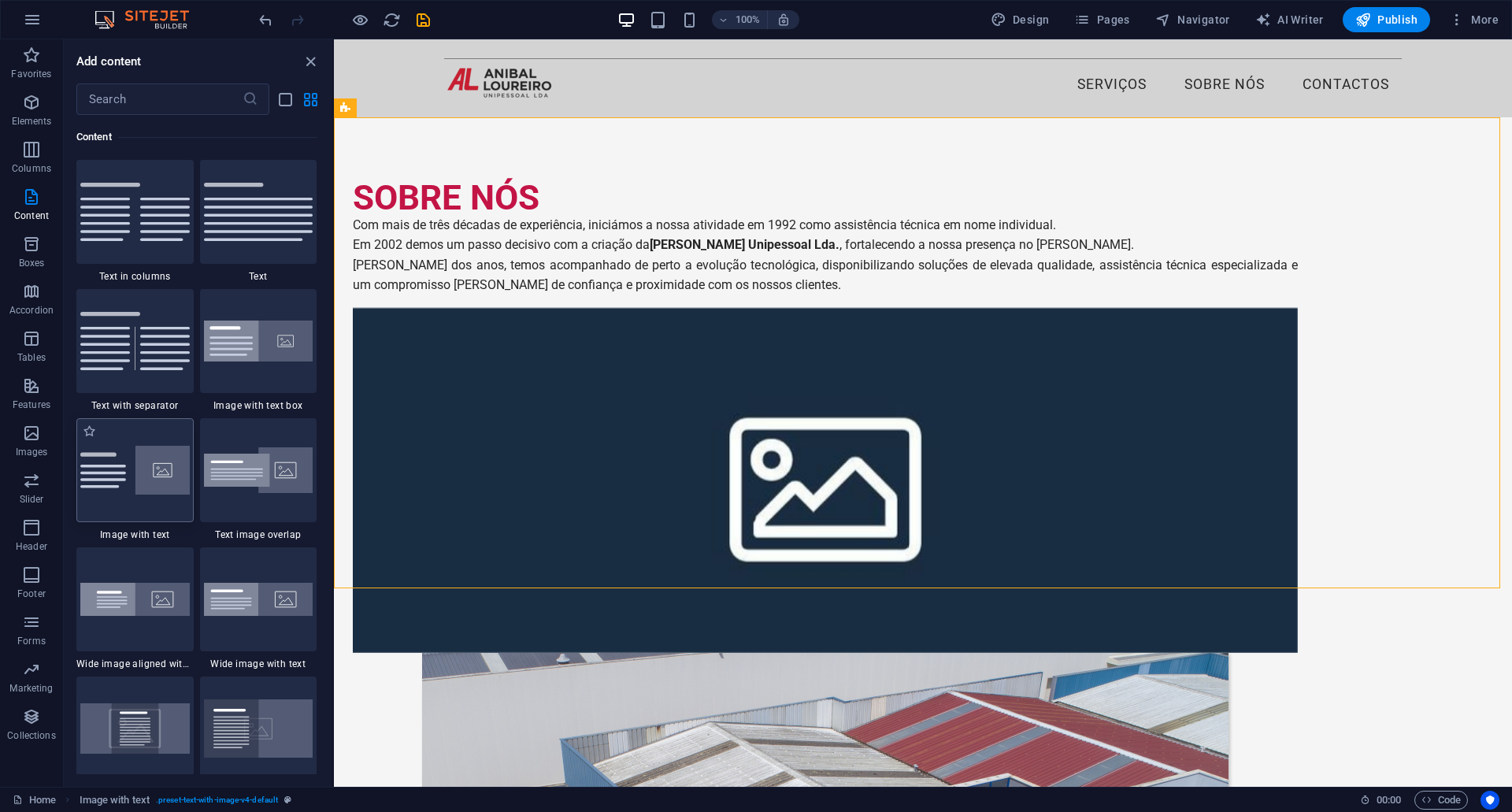
click at [150, 468] on img at bounding box center [134, 470] width 109 height 49
select select "rem"
select select "px"
select select "preset-text-with-image-v4-default"
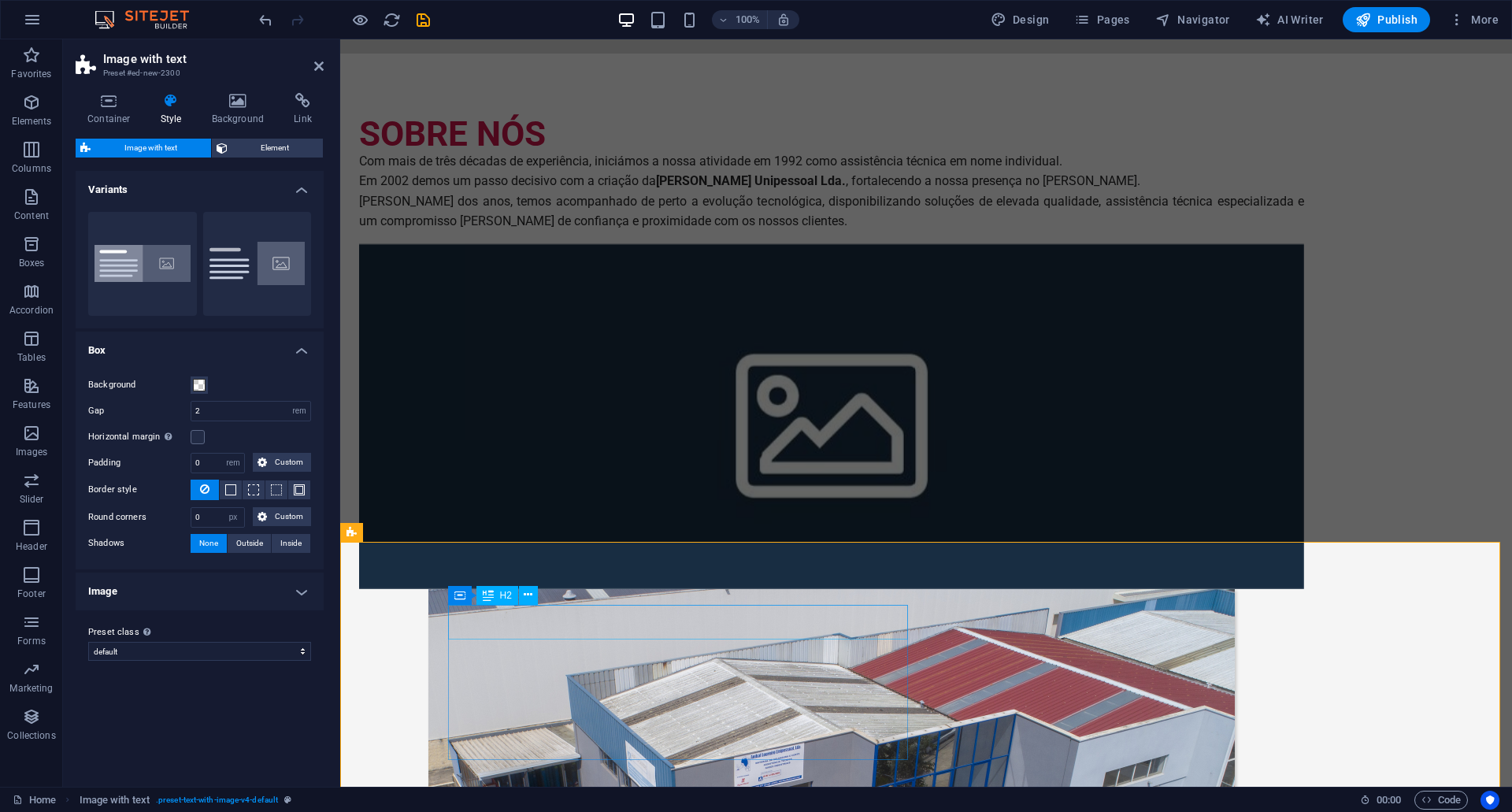
scroll to position [158, 0]
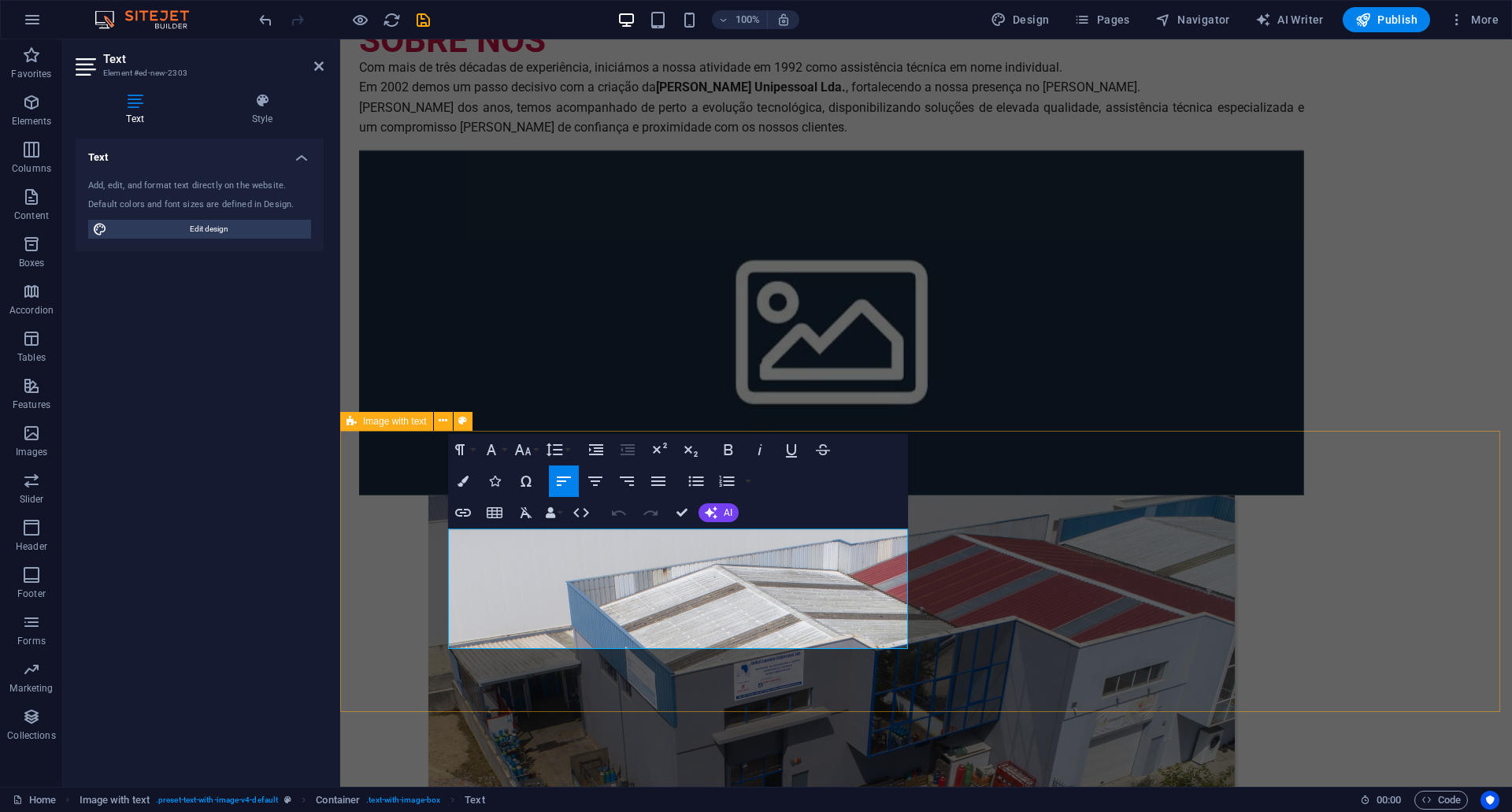
drag, startPoint x: 526, startPoint y: 642, endPoint x: 414, endPoint y: 532, distance: 157.0
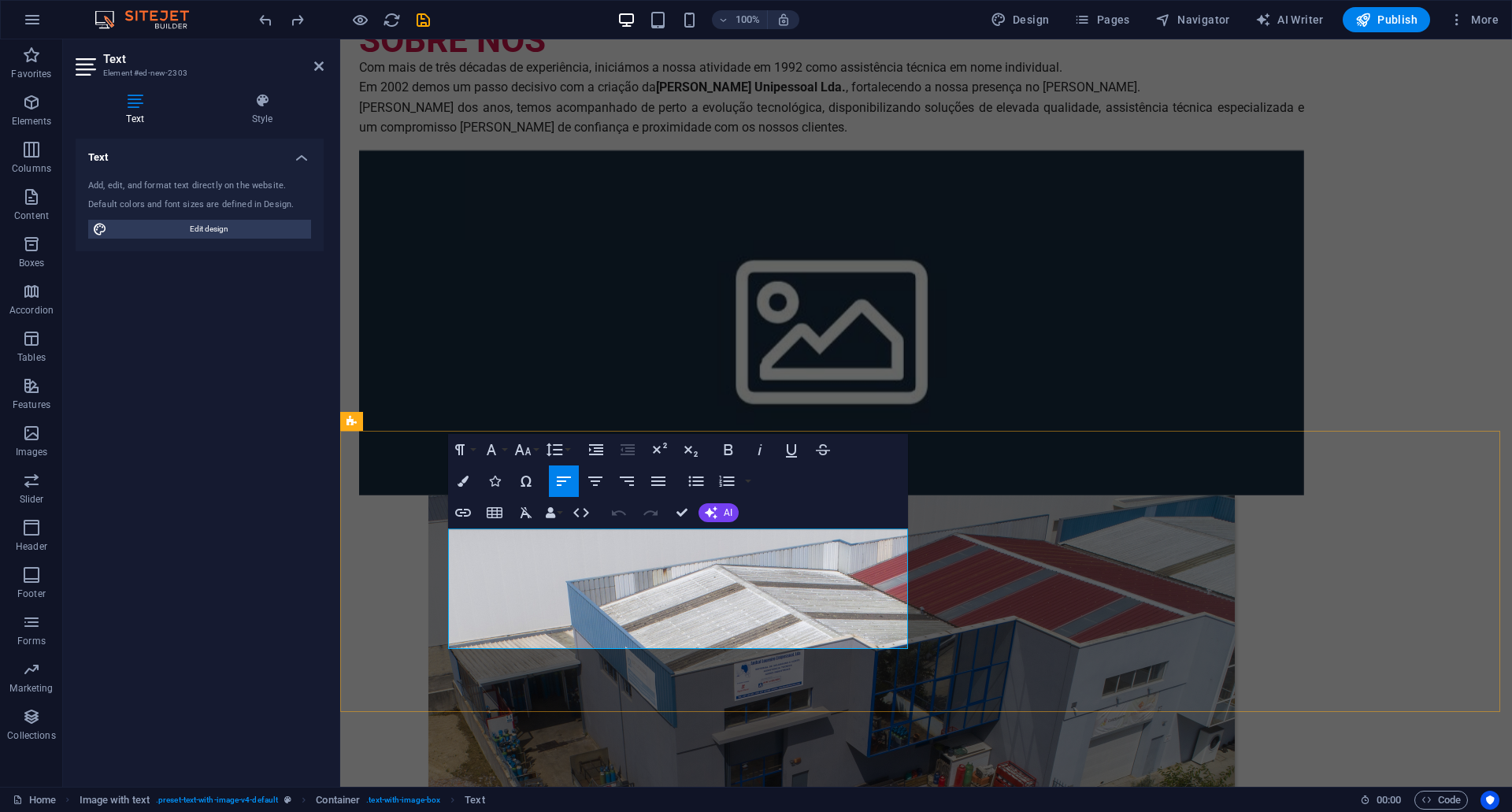
drag, startPoint x: 544, startPoint y: 643, endPoint x: 449, endPoint y: 540, distance: 140.1
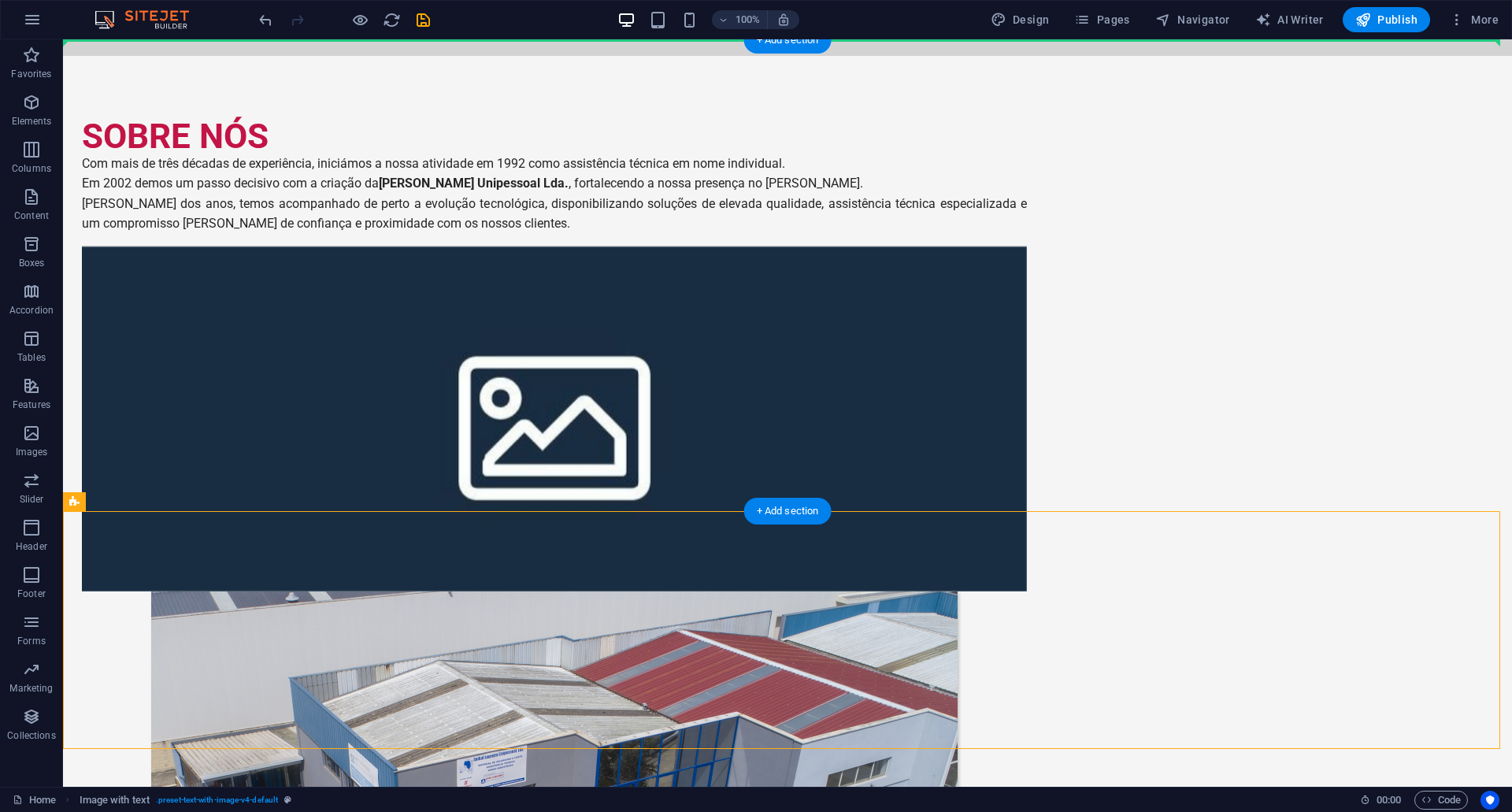
scroll to position [0, 0]
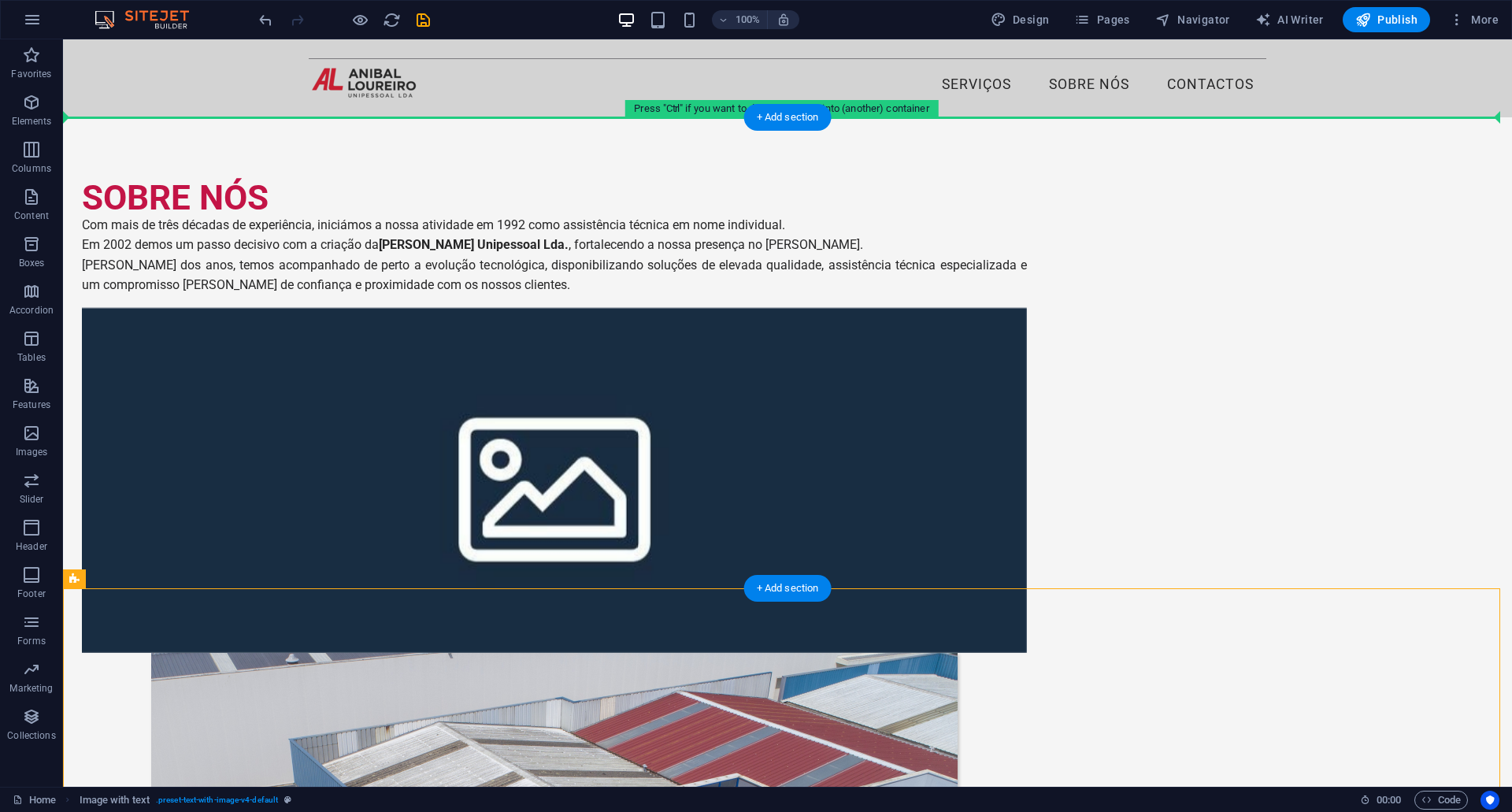
drag, startPoint x: 312, startPoint y: 537, endPoint x: 358, endPoint y: 129, distance: 410.6
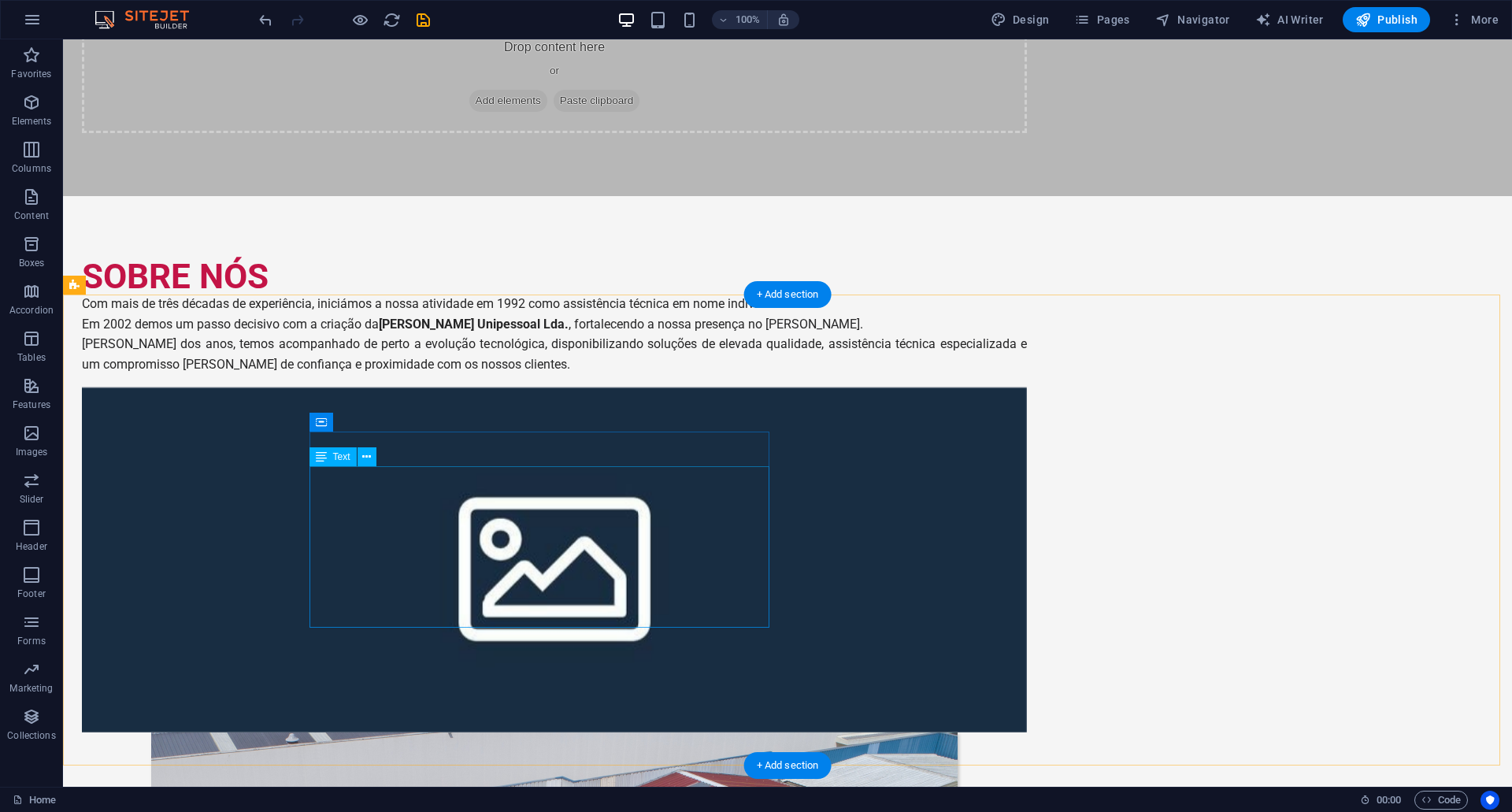
scroll to position [394, 0]
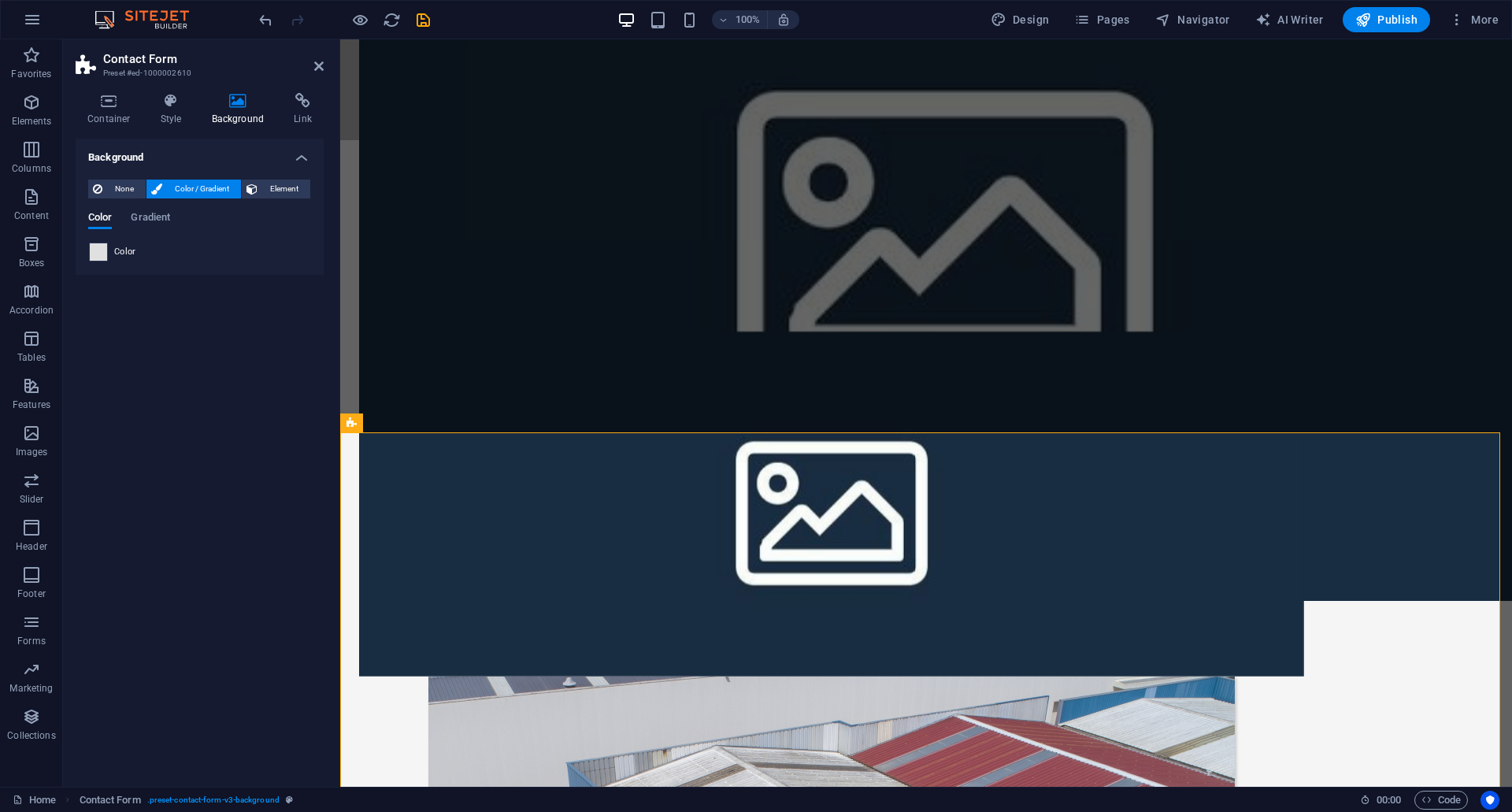
click at [106, 254] on span at bounding box center [98, 252] width 18 height 18
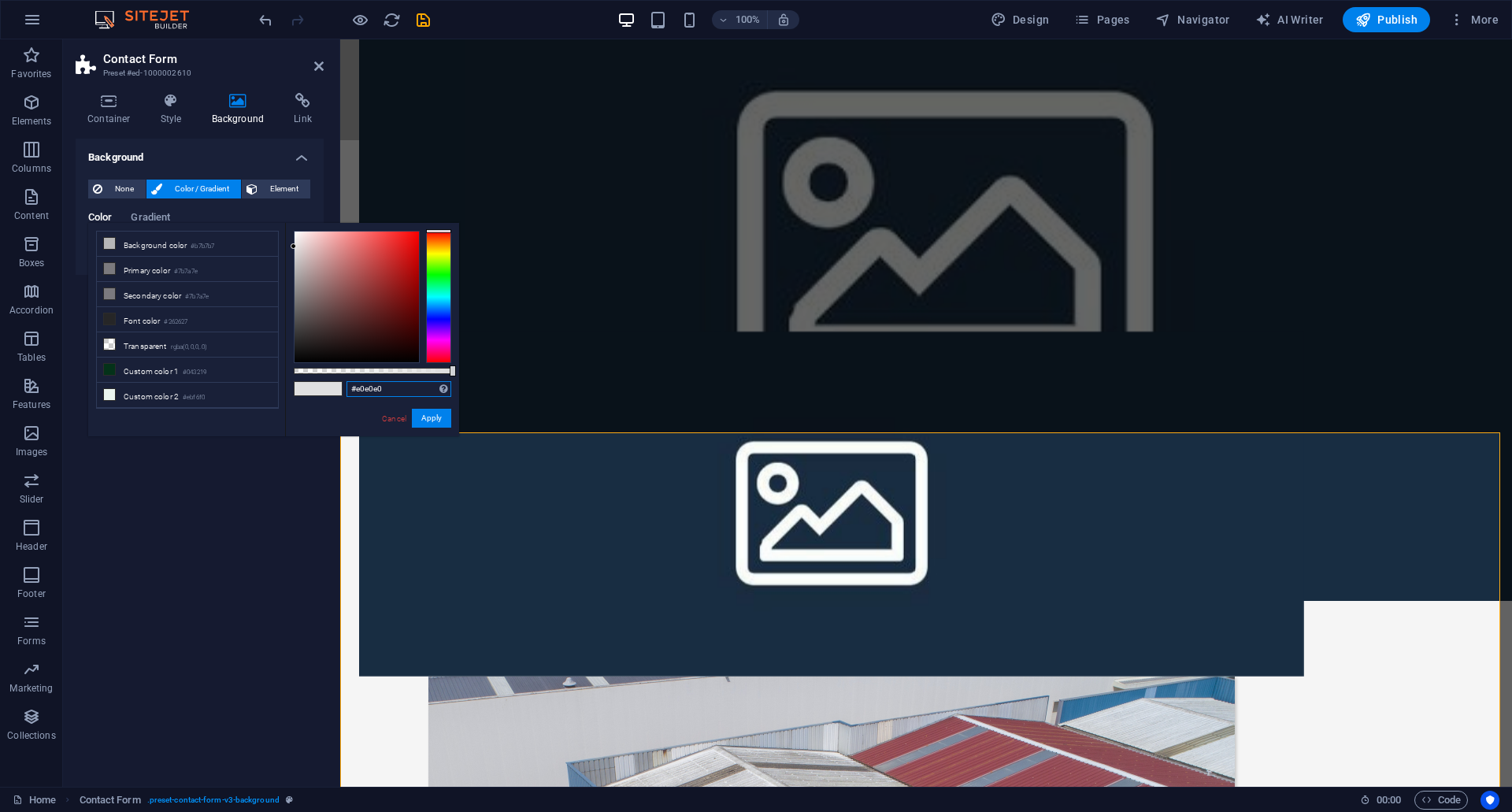
drag, startPoint x: 389, startPoint y: 394, endPoint x: 333, endPoint y: 386, distance: 56.6
click at [333, 386] on div "#e0e0e0 Supported formats #0852ed rgb(8, 82, 237) rgba(8, 82, 237, 90%) hsv(221…" at bounding box center [372, 444] width 174 height 442
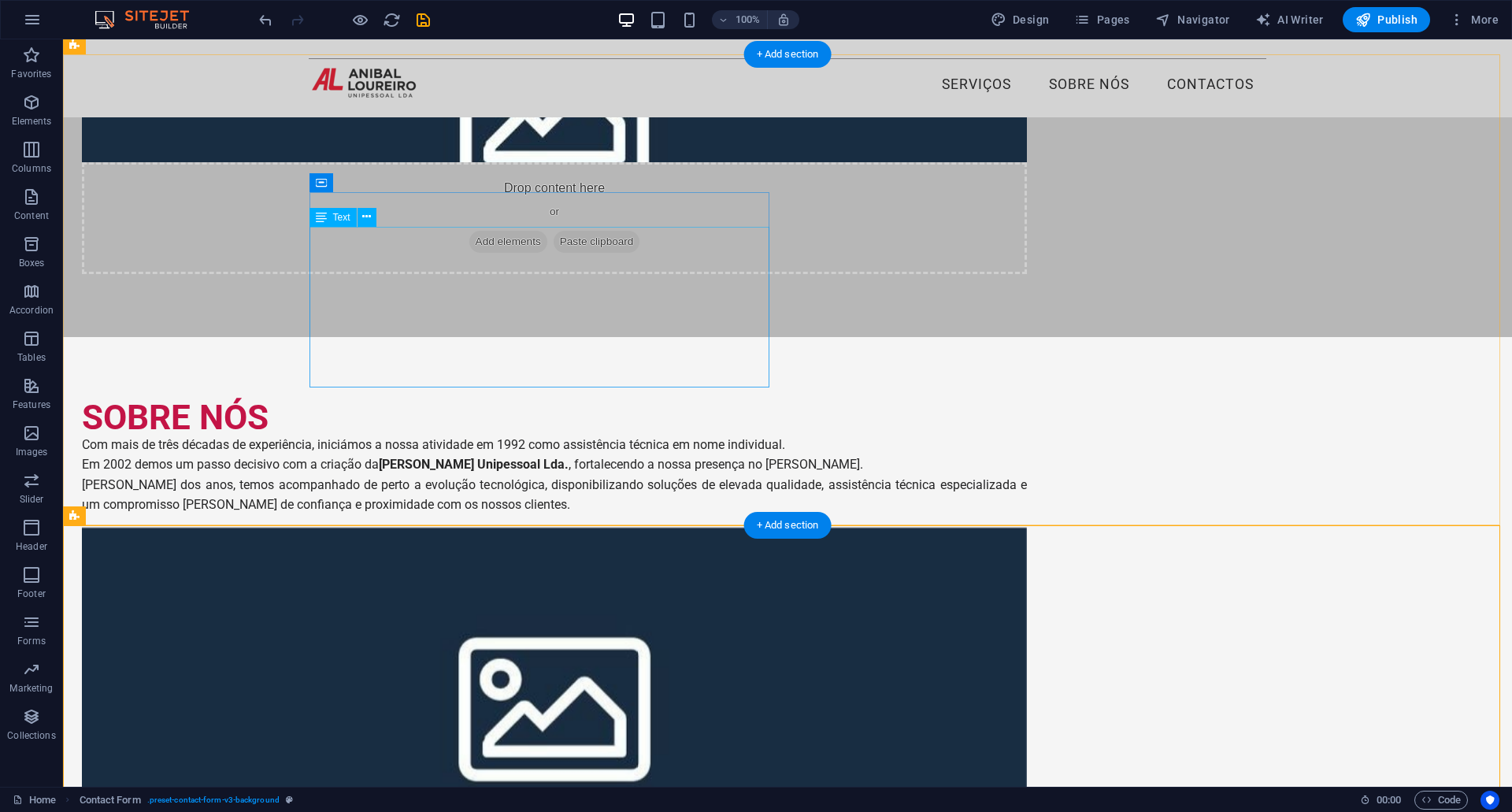
scroll to position [0, 0]
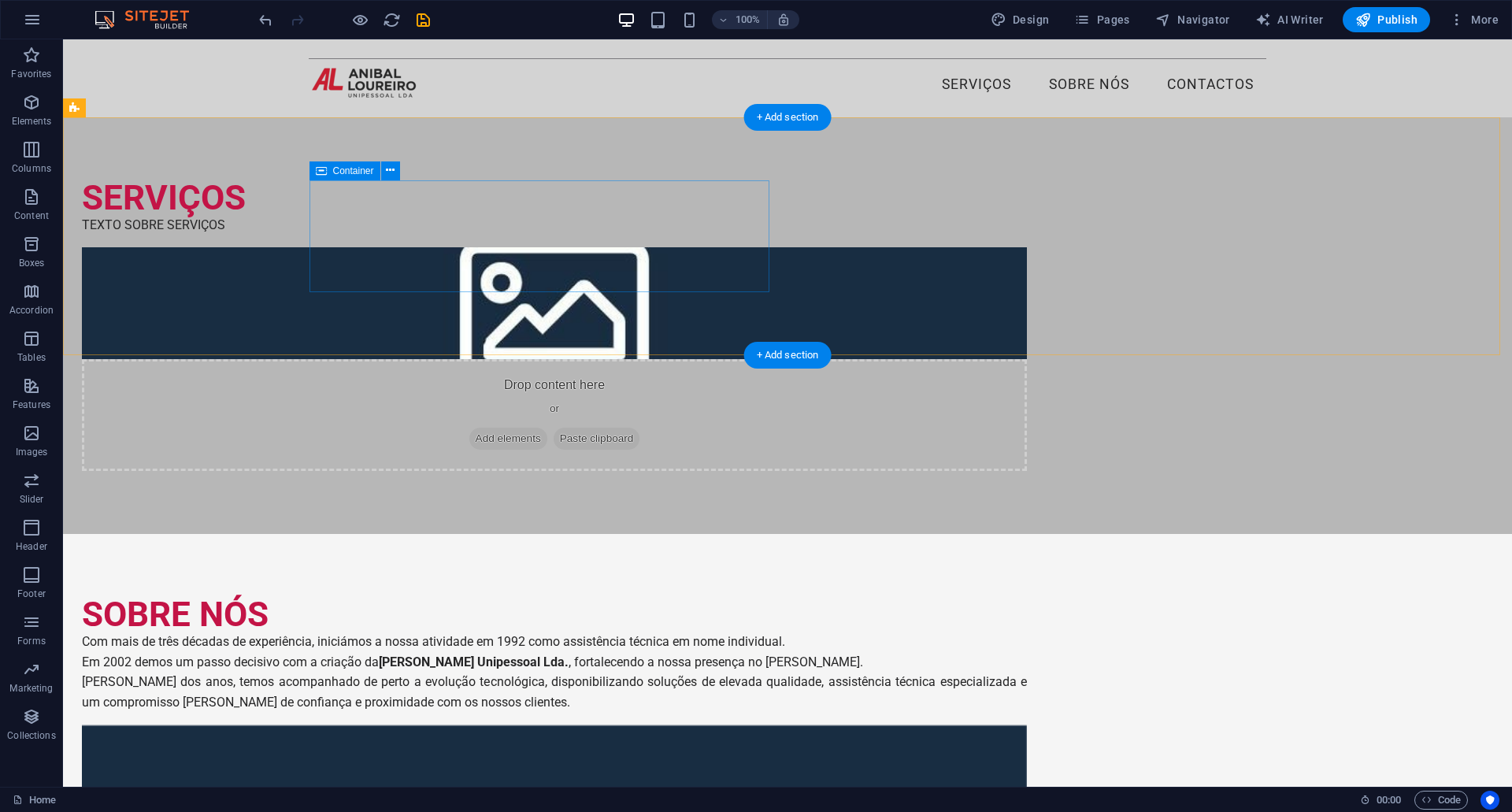
click at [533, 235] on div "SERVIÇOS TEXTO SOBRE SERVIÇOS" at bounding box center [555, 207] width 945 height 55
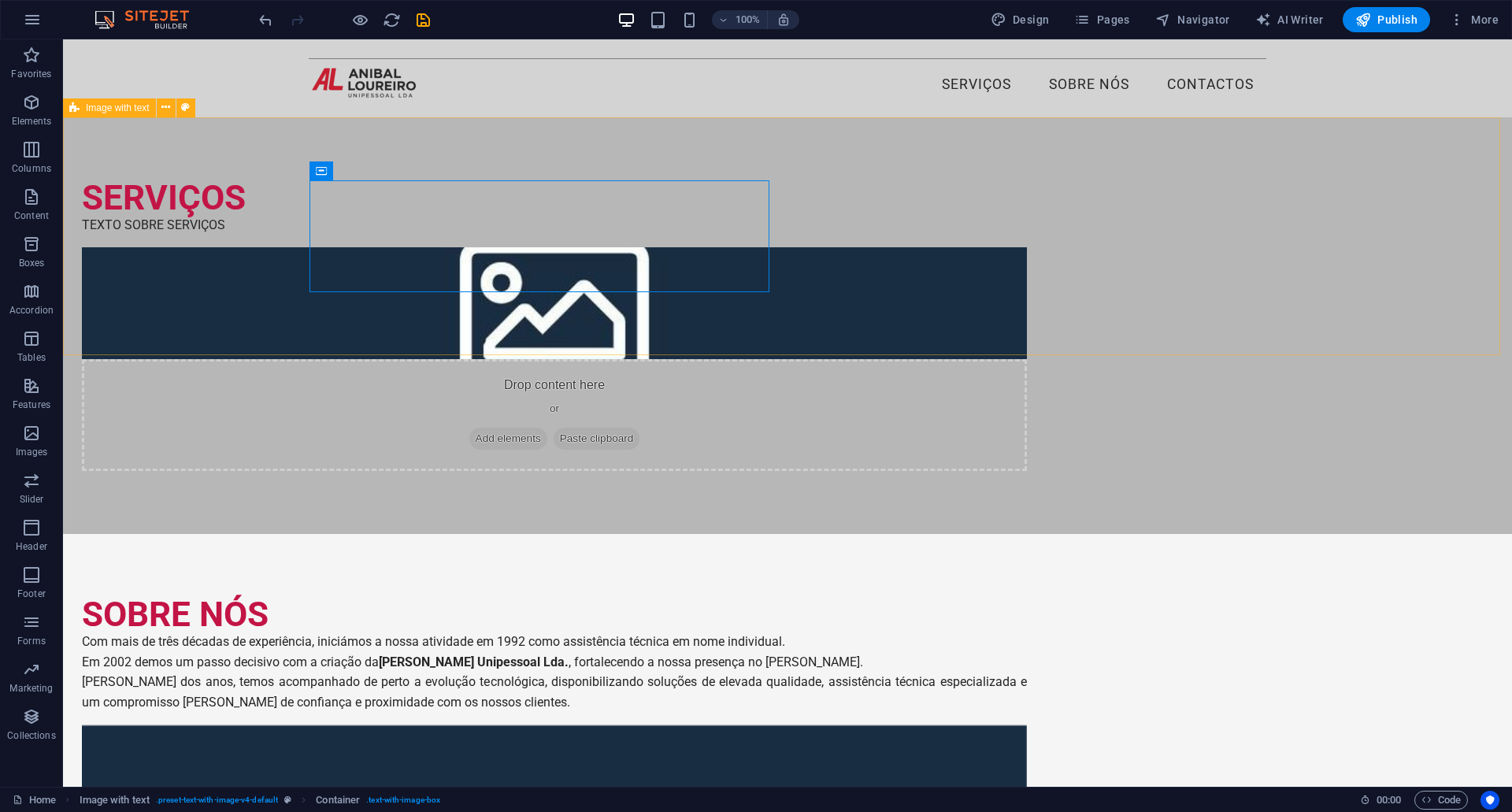
click at [329, 329] on div "SERVIÇOS TEXTO SOBRE SERVIÇOS Drop content here or Add elements Paste clipboard" at bounding box center [787, 326] width 1449 height 418
select select "rem"
select select "px"
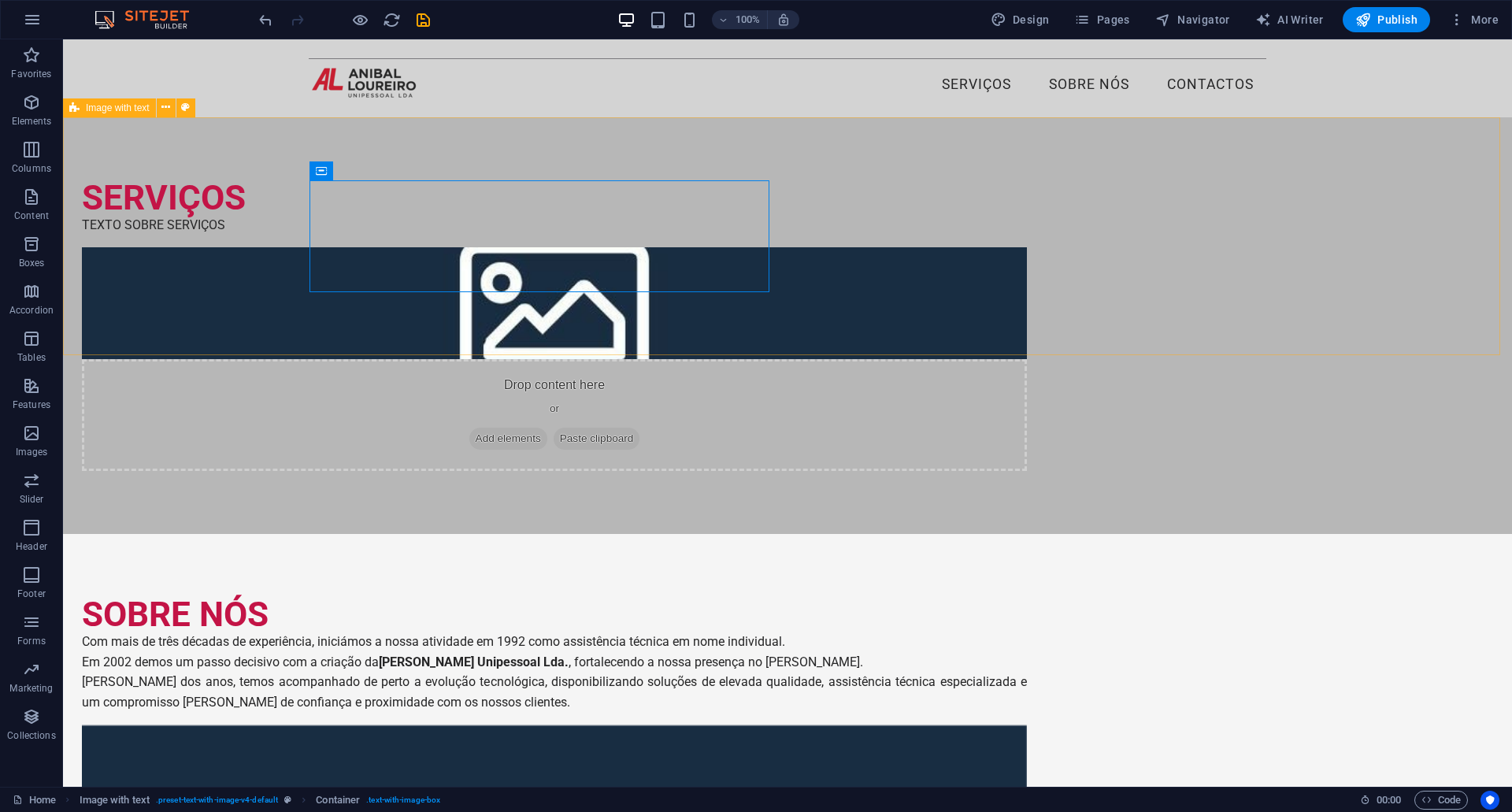
select select "preset-text-with-image-v4-default"
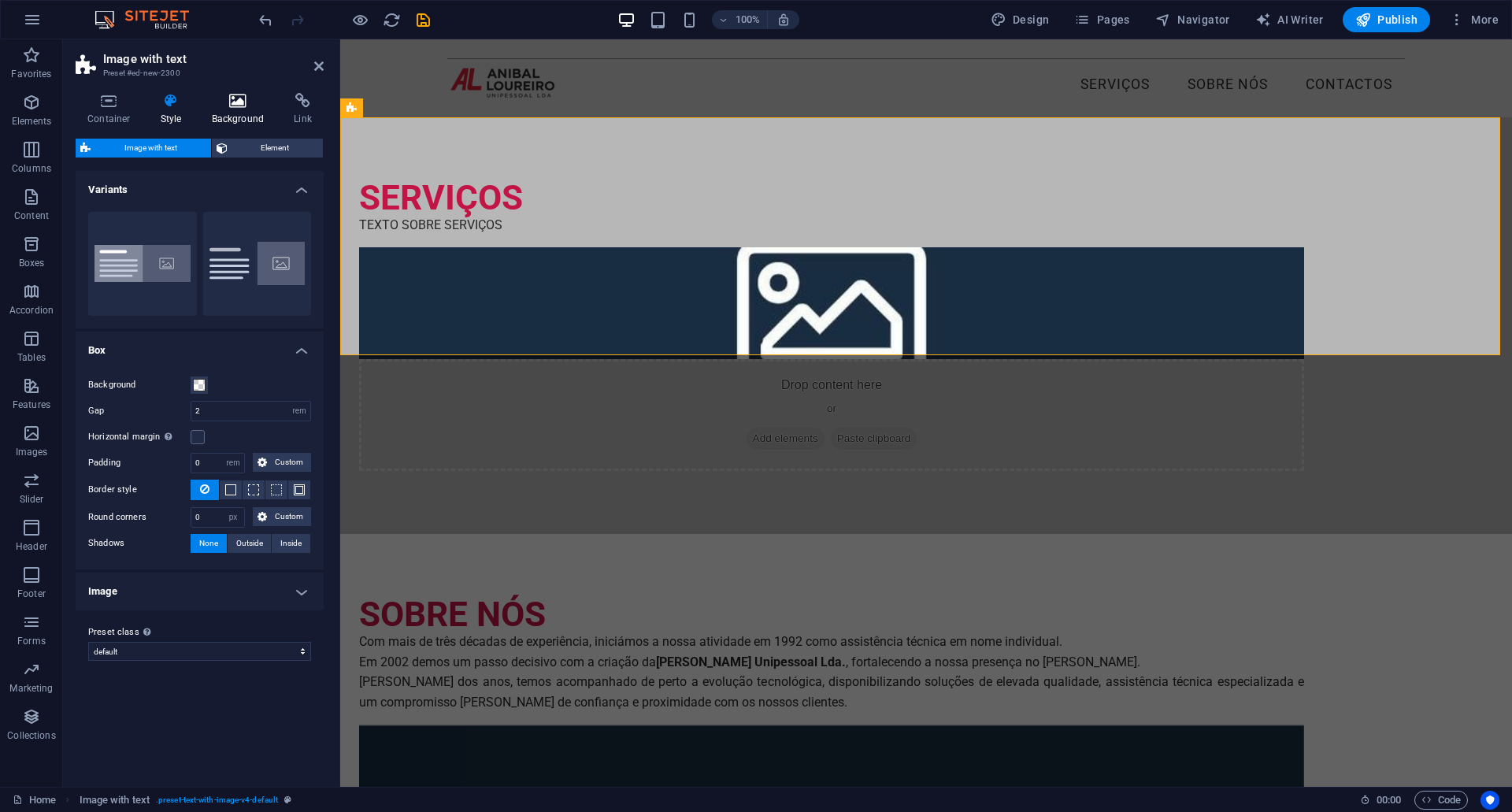
click at [229, 110] on h4 "Background" at bounding box center [241, 108] width 83 height 33
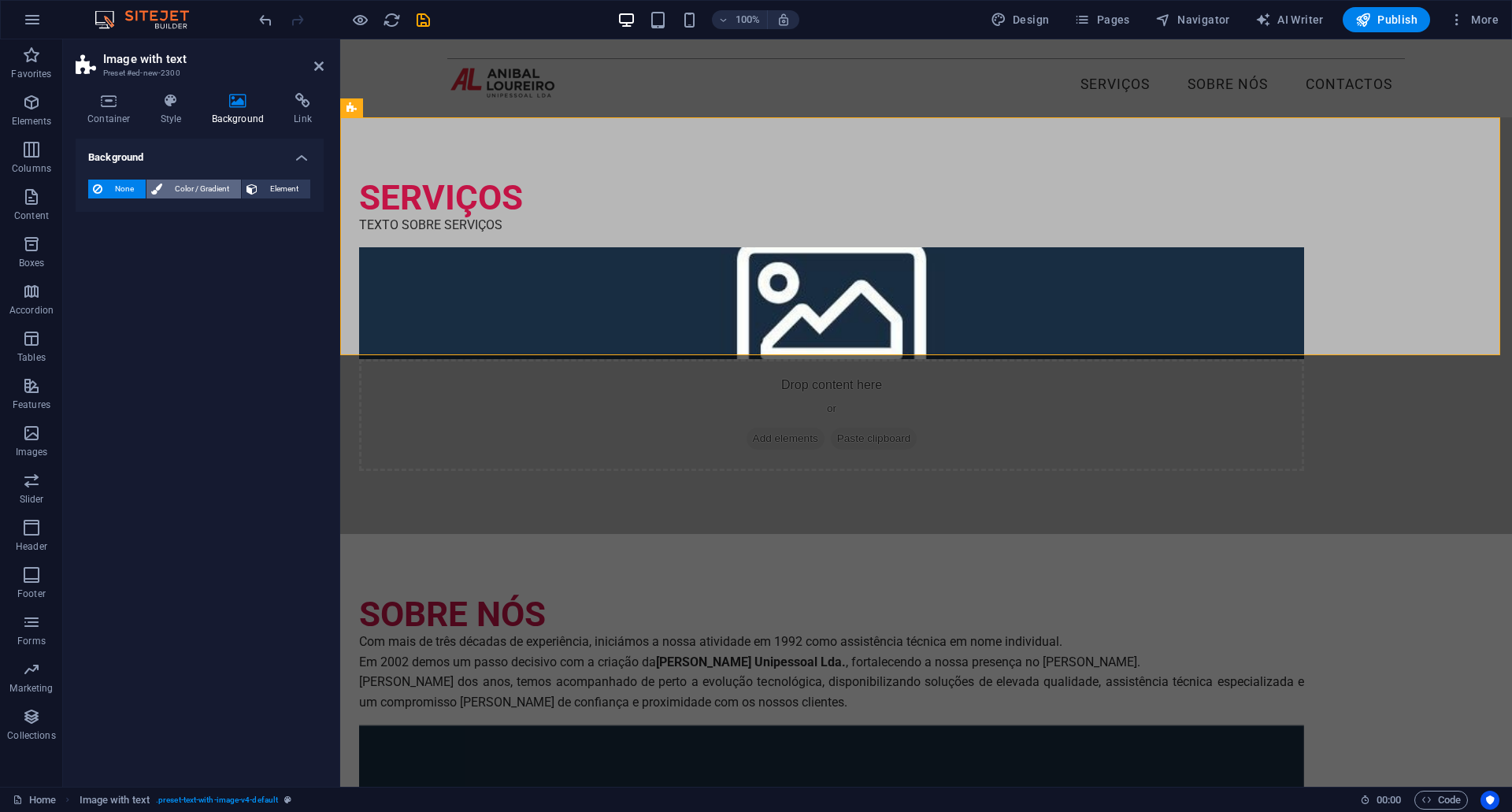
click at [183, 190] on span "Color / Gradient" at bounding box center [202, 189] width 69 height 19
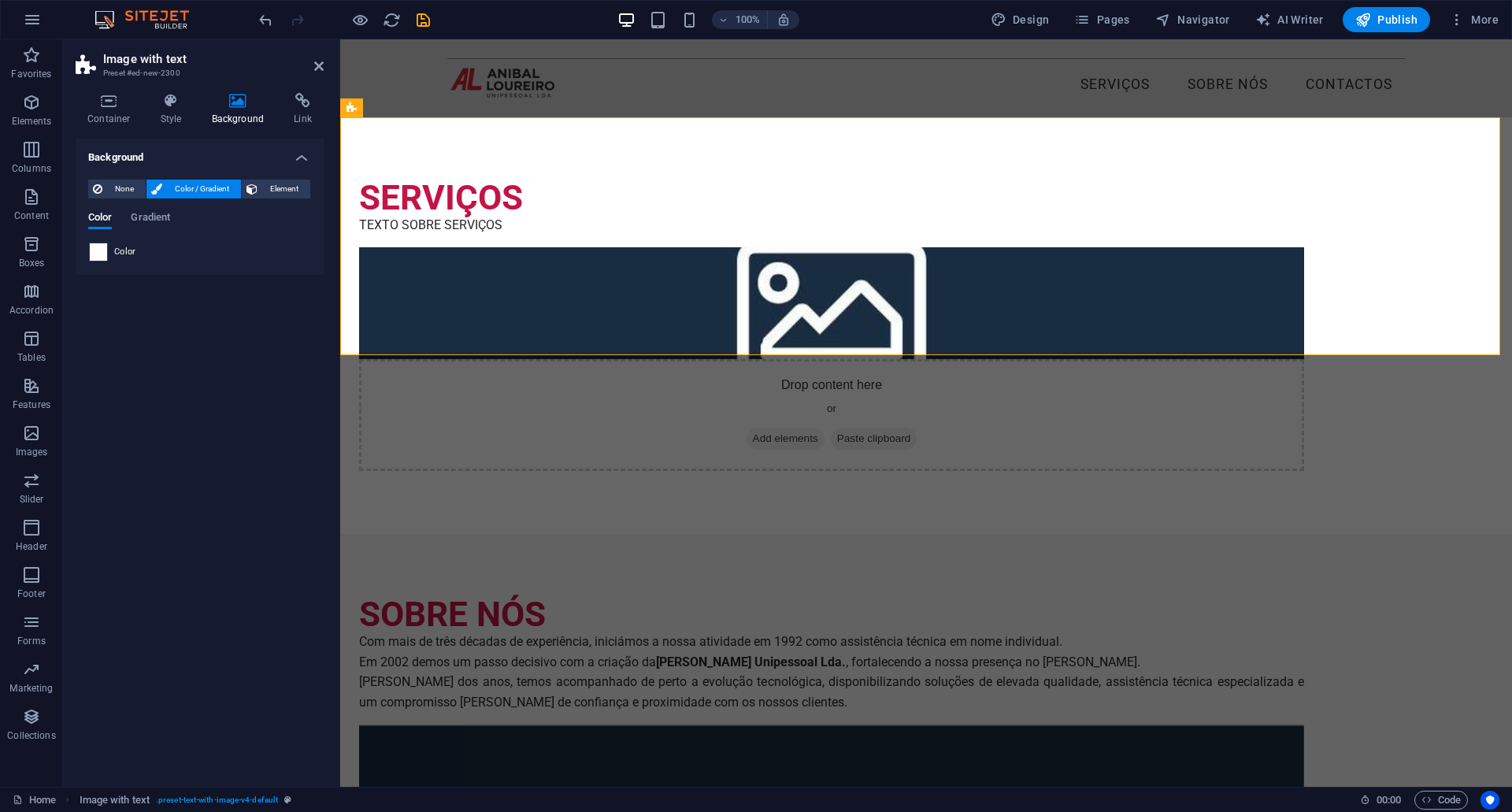
click at [98, 255] on span at bounding box center [98, 252] width 18 height 18
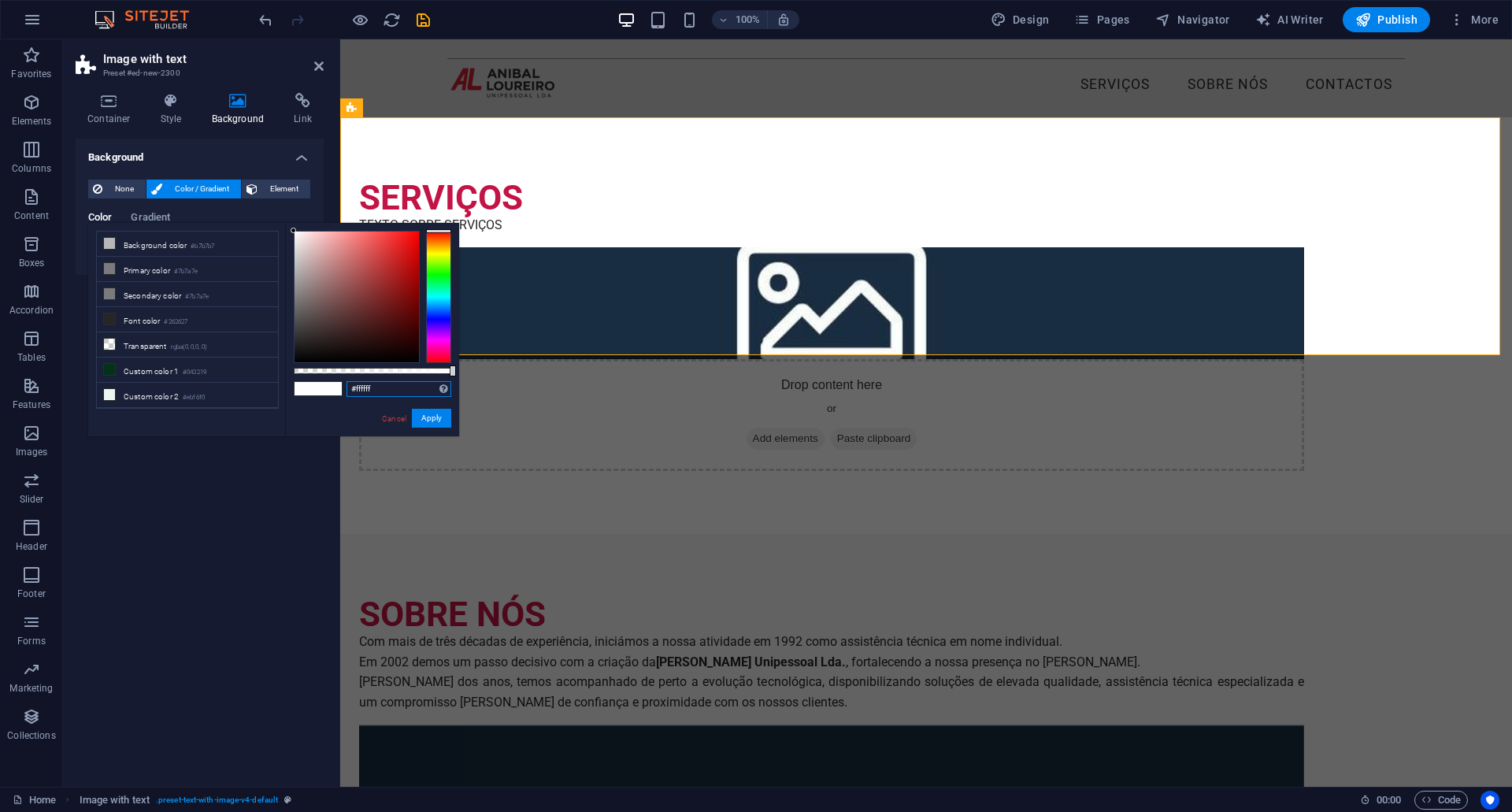
drag, startPoint x: 376, startPoint y: 387, endPoint x: 326, endPoint y: 378, distance: 50.8
click at [327, 379] on div "#ffffff Supported formats #0852ed rgb(8, 82, 237) rgba(8, 82, 237, 90%) hsv(221…" at bounding box center [372, 444] width 174 height 442
paste input "e0e0e0"
type input "#e0e0e0"
click at [434, 420] on button "Apply" at bounding box center [431, 419] width 39 height 19
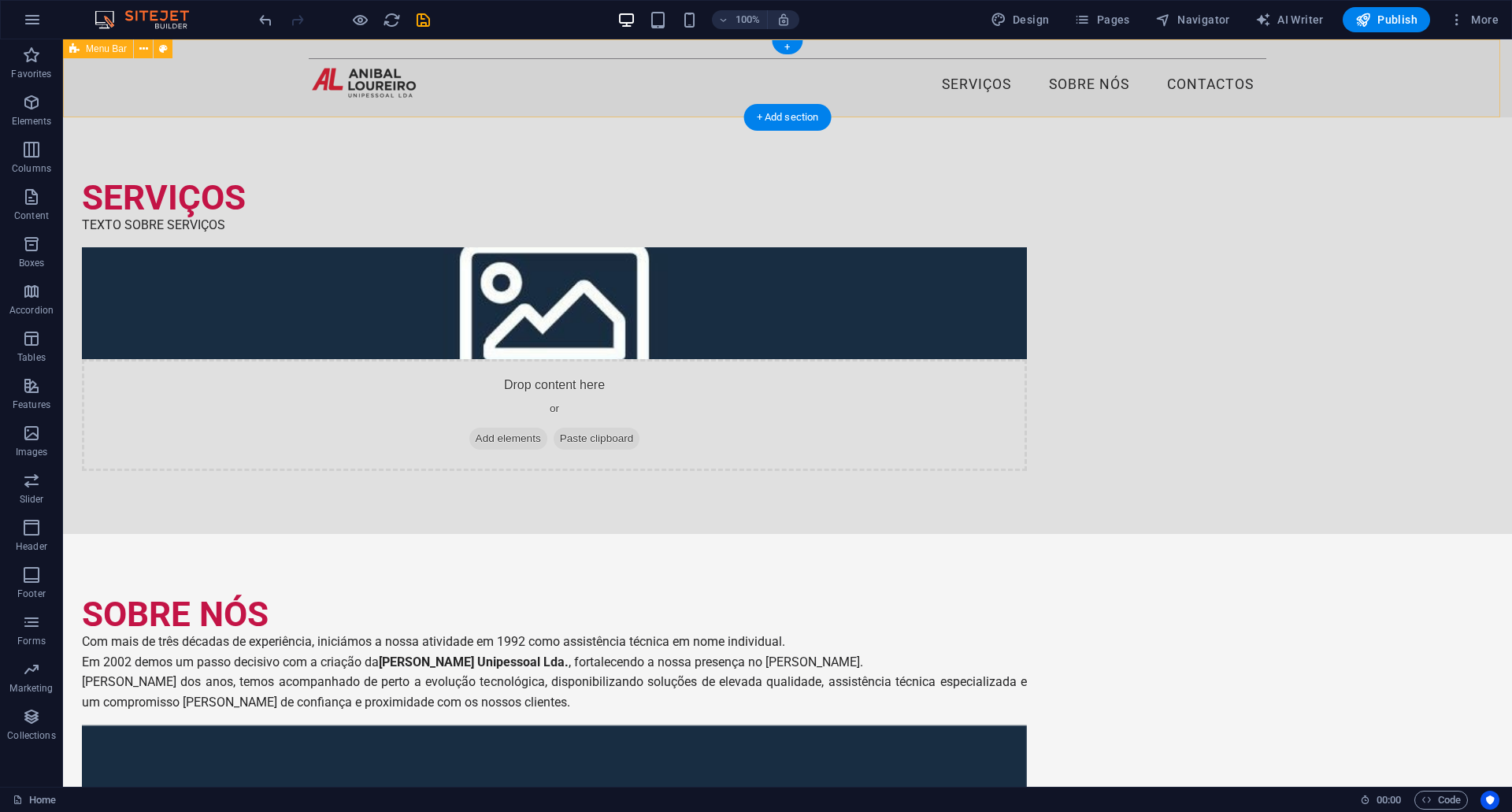
click at [210, 96] on div "Menu Serviços Sobre nós Contactos" at bounding box center [787, 78] width 1449 height 78
select select "rem"
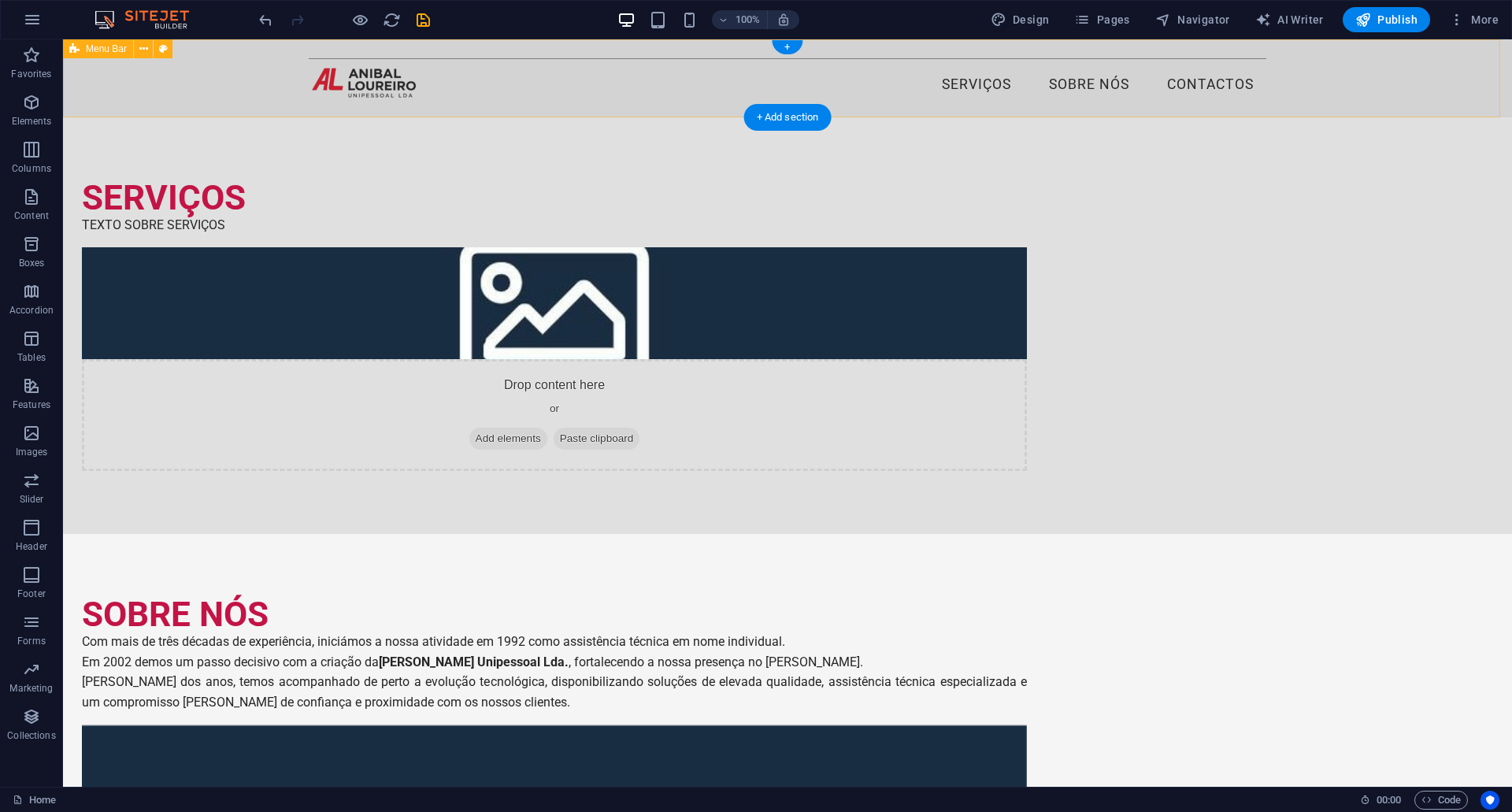
select select "rem"
select select "hover_border"
select select "px"
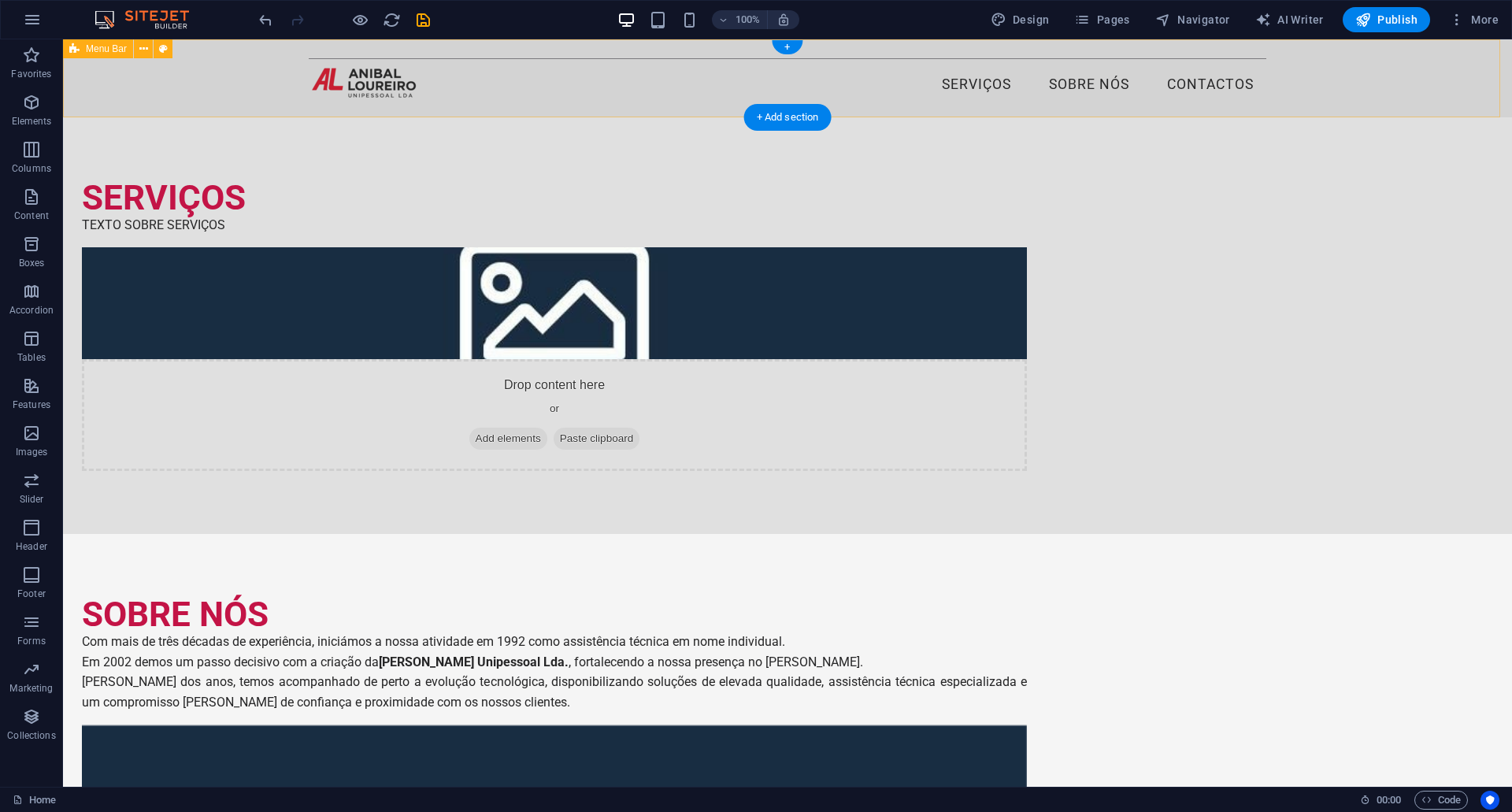
select select "rem"
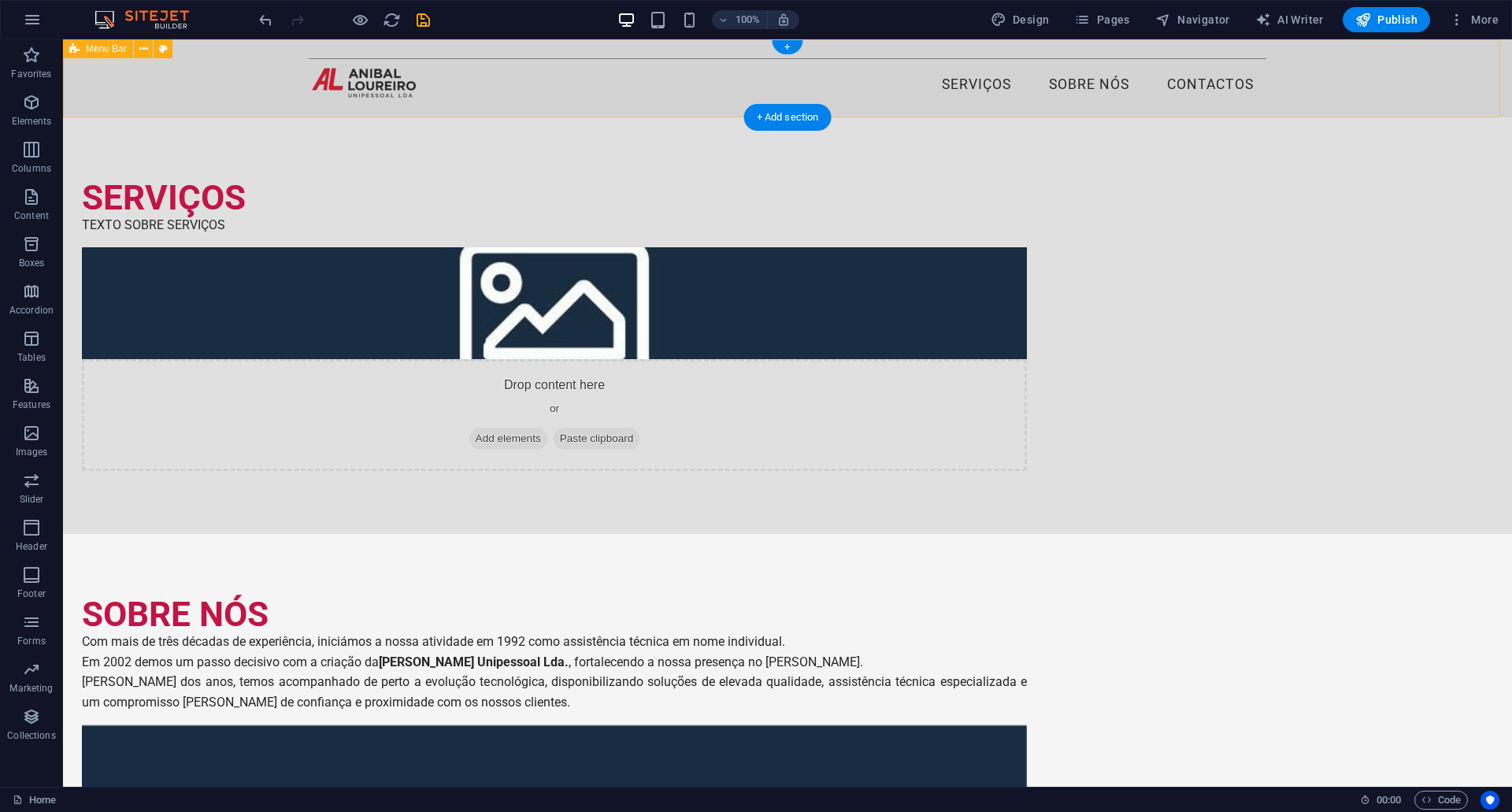
select select "rem"
select select "link-special-font"
select select "rem"
select select "400"
select select "px"
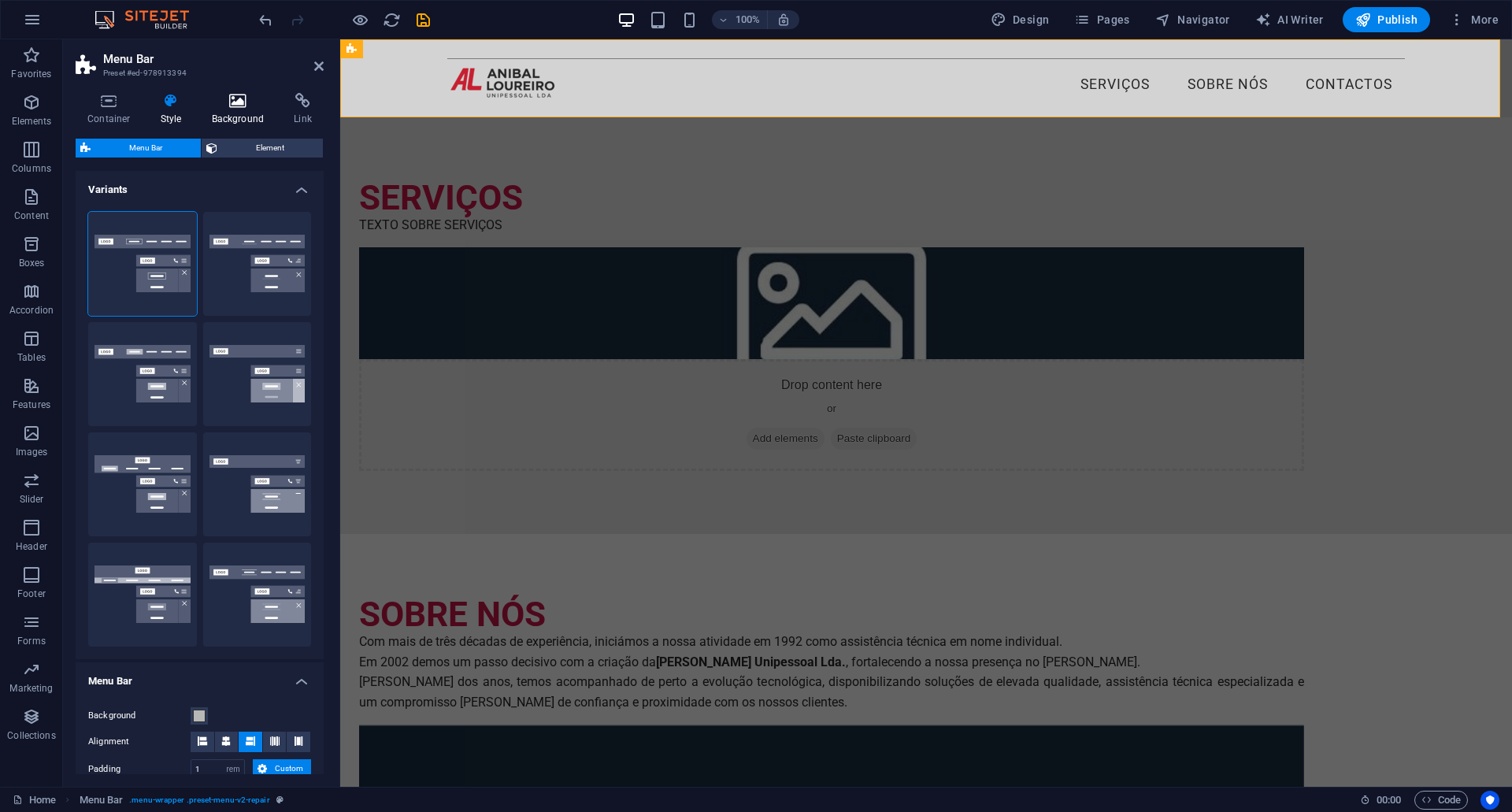
click at [223, 97] on icon at bounding box center [238, 100] width 77 height 16
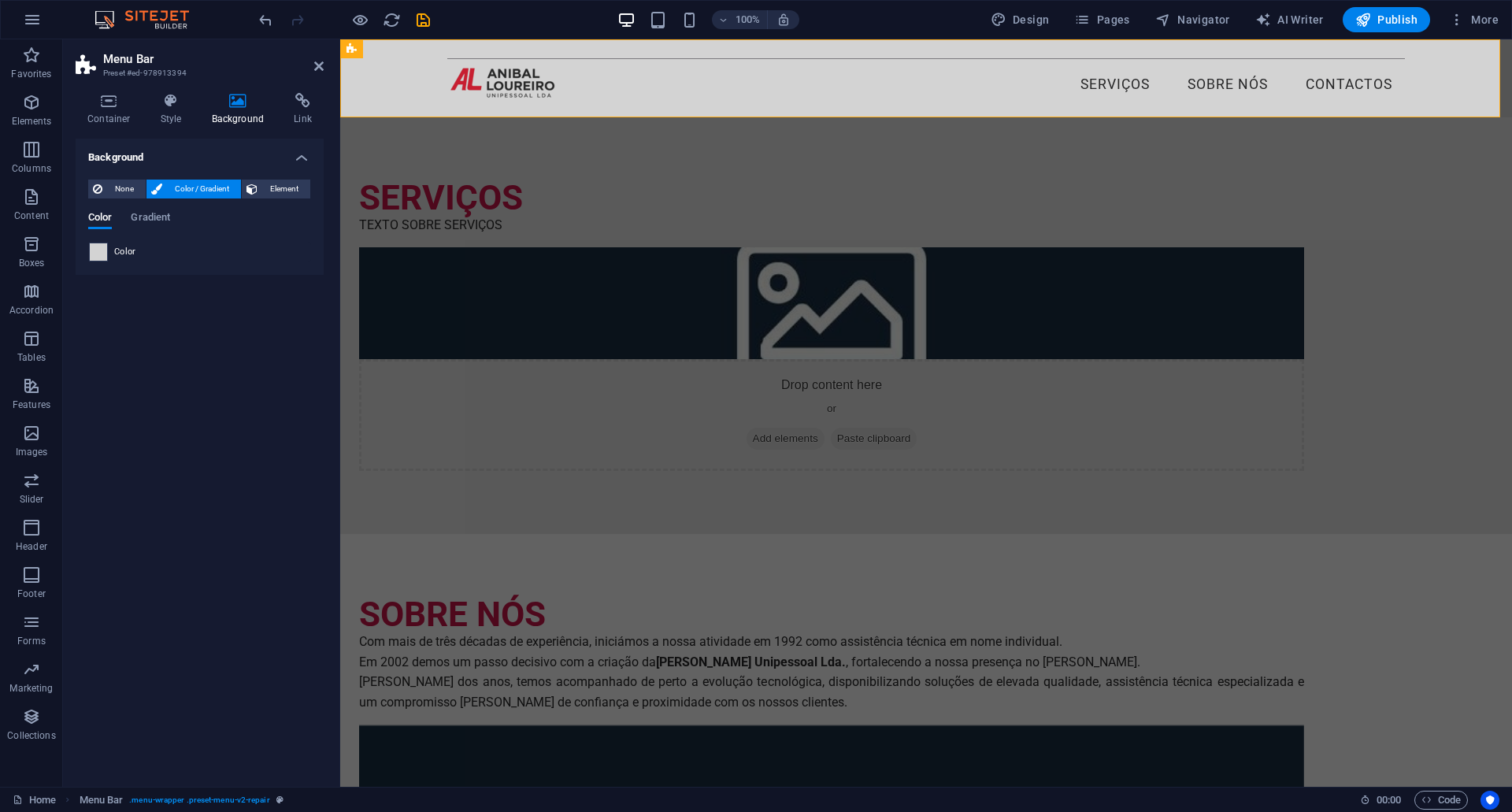
click at [98, 254] on span at bounding box center [98, 252] width 18 height 18
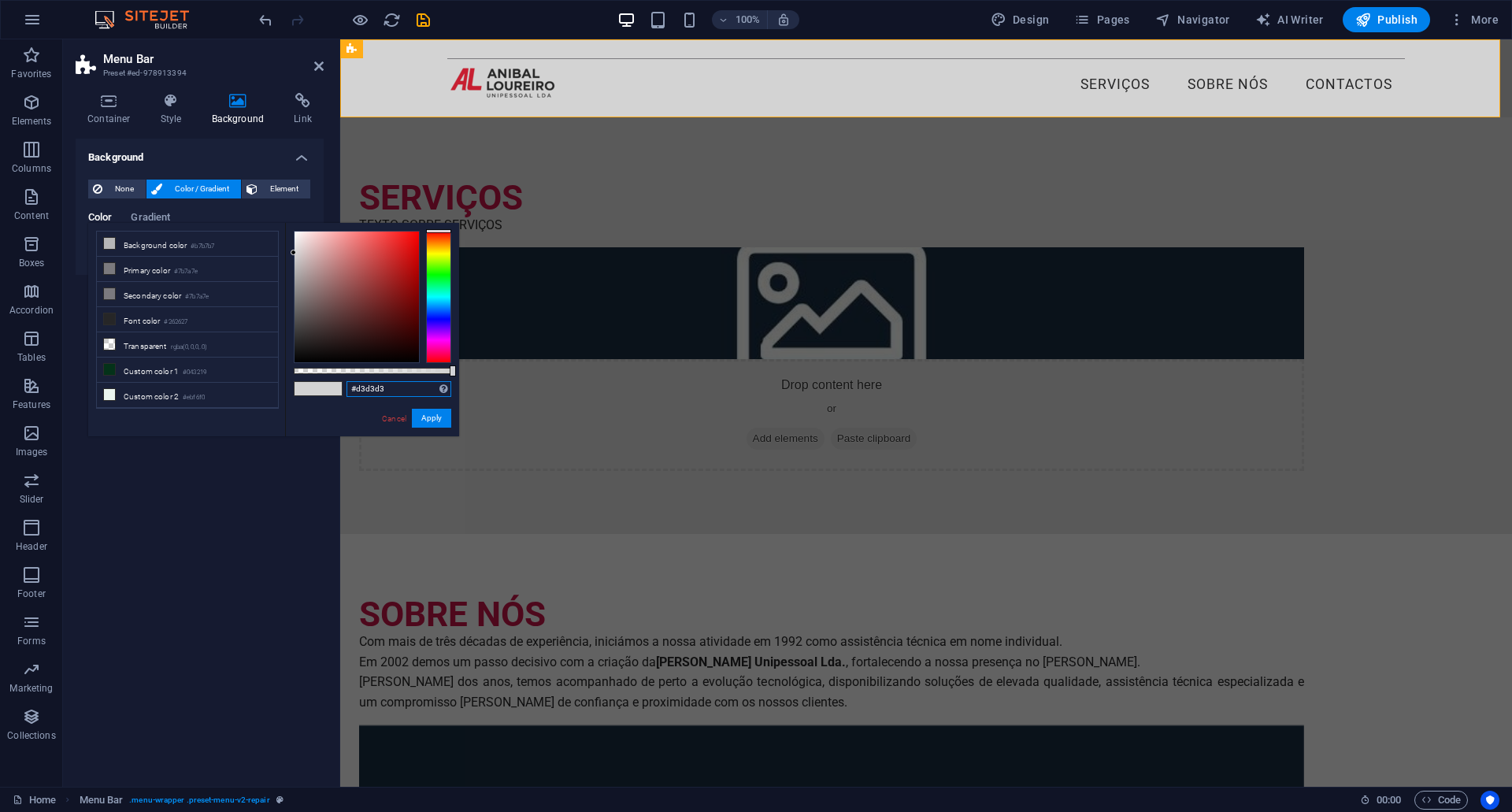
drag, startPoint x: 396, startPoint y: 388, endPoint x: 331, endPoint y: 380, distance: 65.5
click at [331, 380] on div "#d3d3d3 Supported formats #0852ed rgb(8, 82, 237) rgba(8, 82, 237, 90%) hsv(221…" at bounding box center [372, 444] width 174 height 442
paste input "BFBFBF"
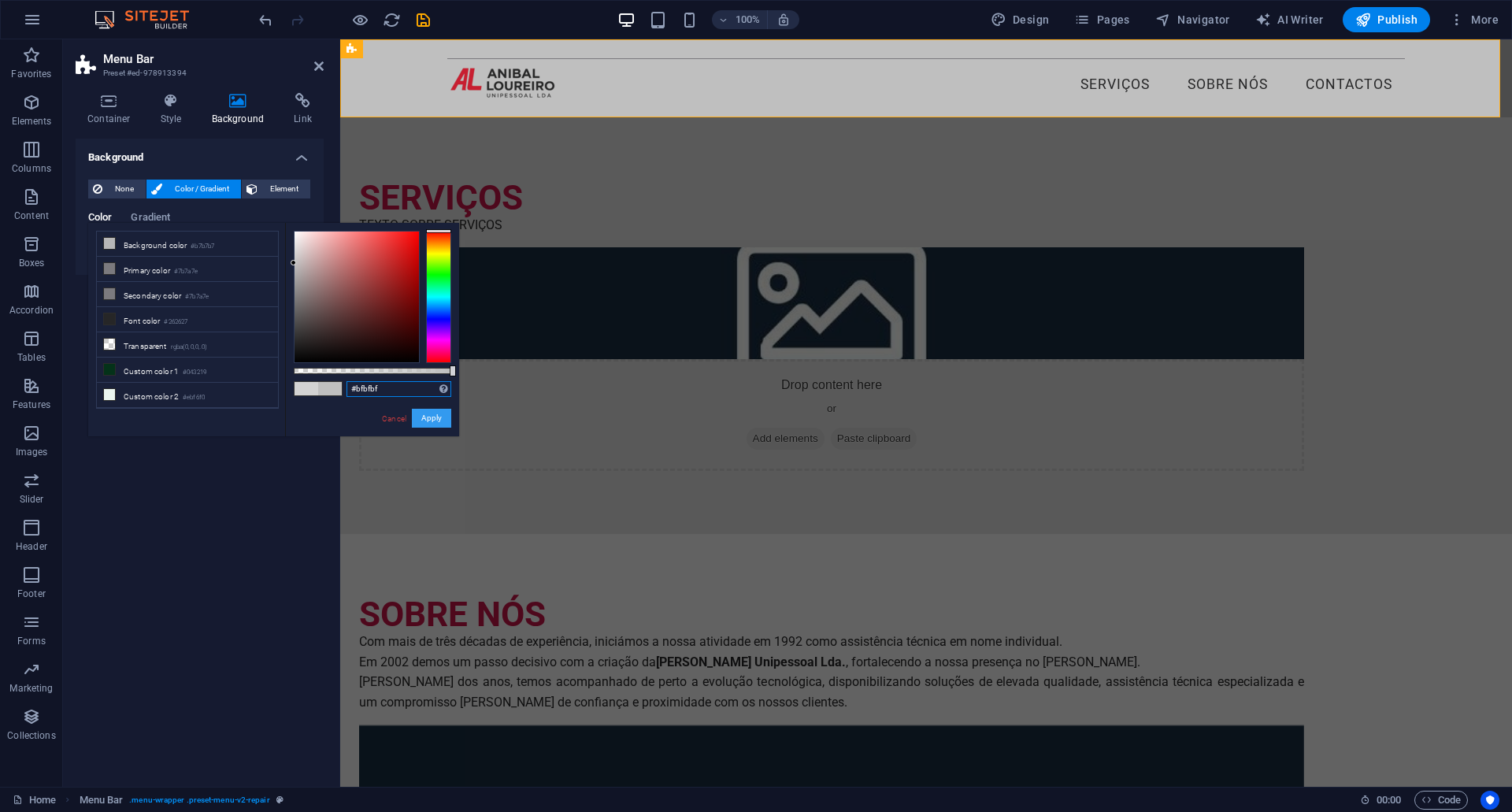
type input "#bfbfbf"
click at [440, 419] on button "Apply" at bounding box center [431, 419] width 39 height 19
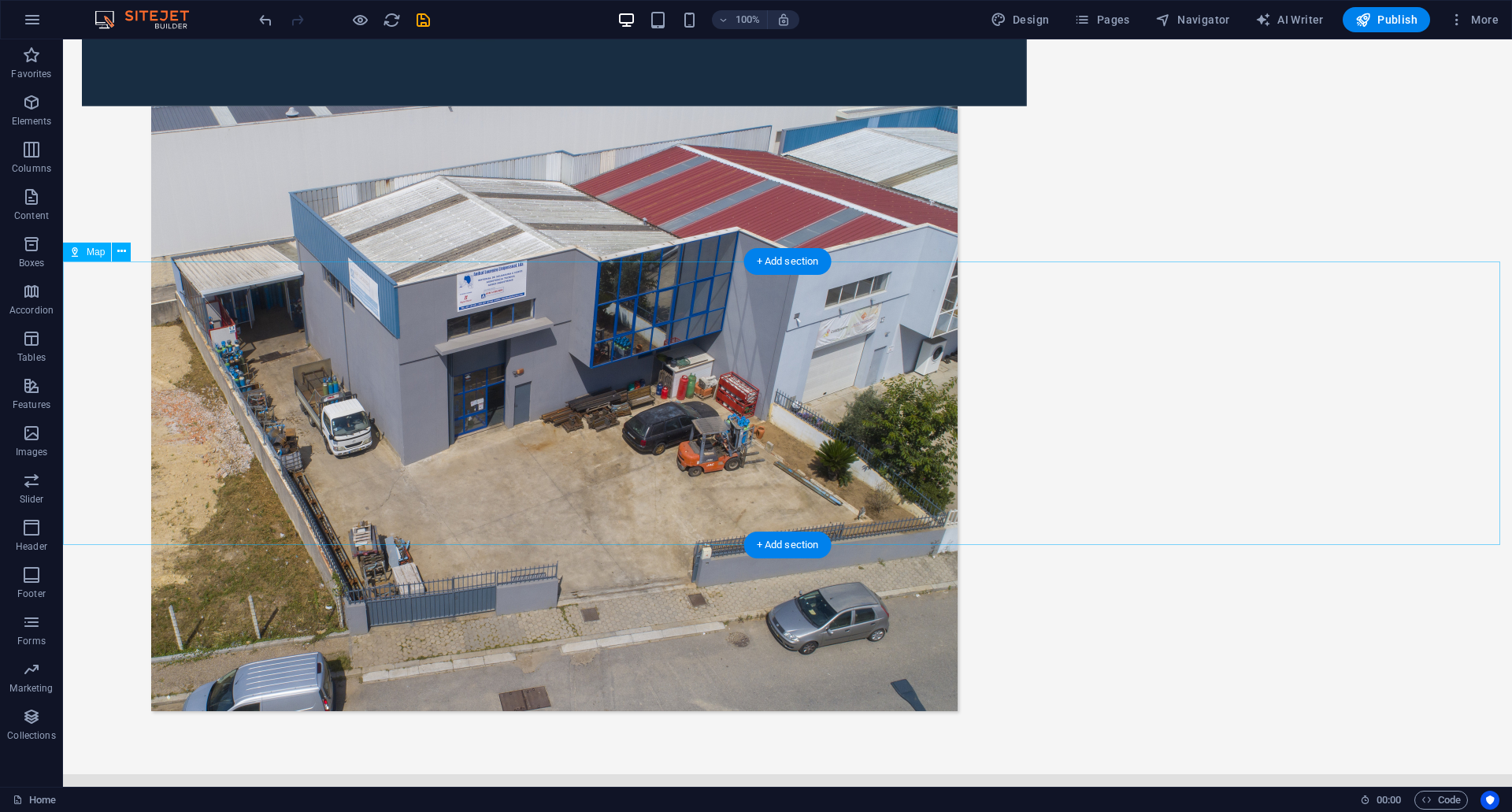
scroll to position [967, 0]
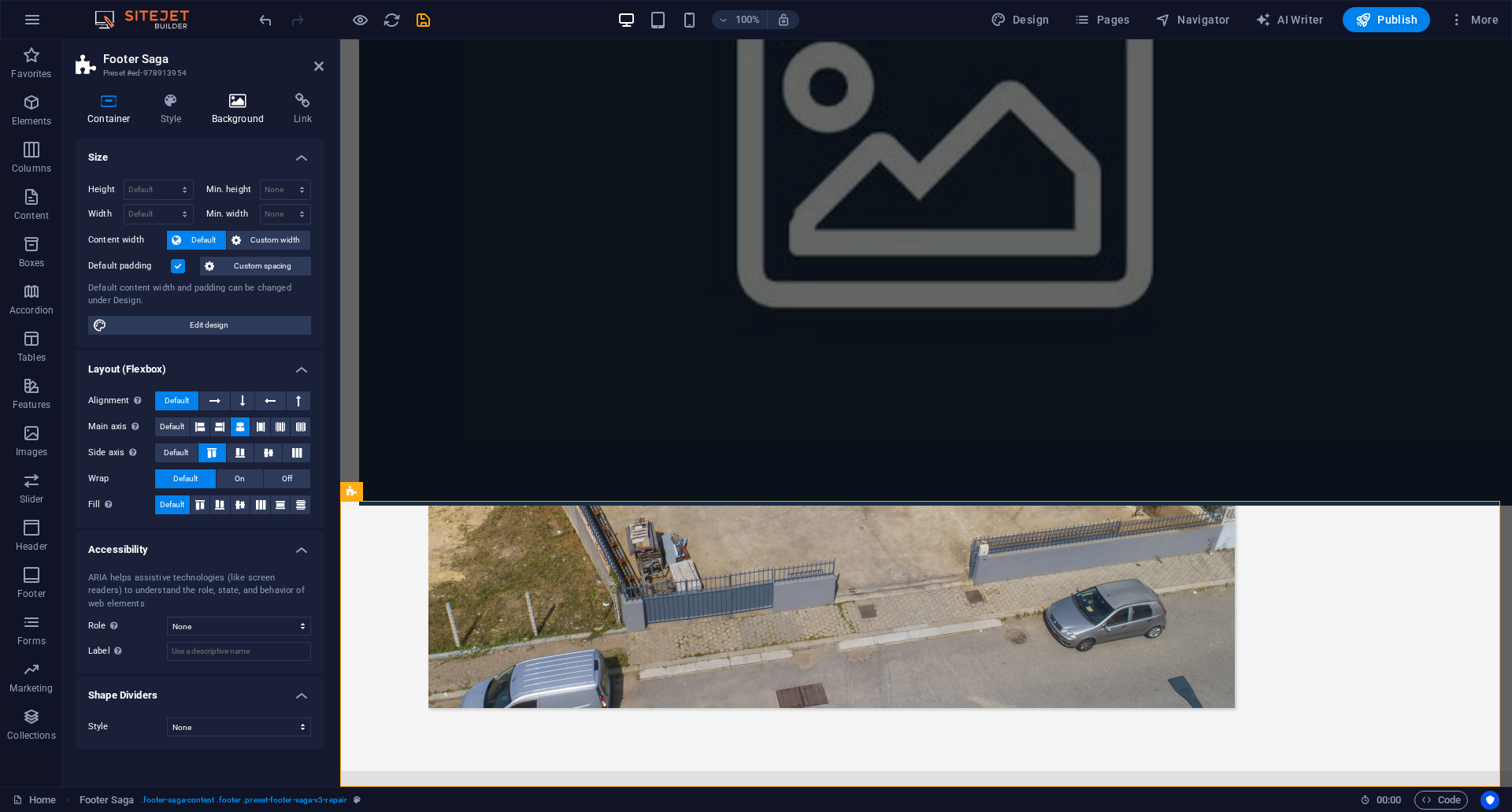
click at [240, 99] on icon at bounding box center [238, 100] width 77 height 16
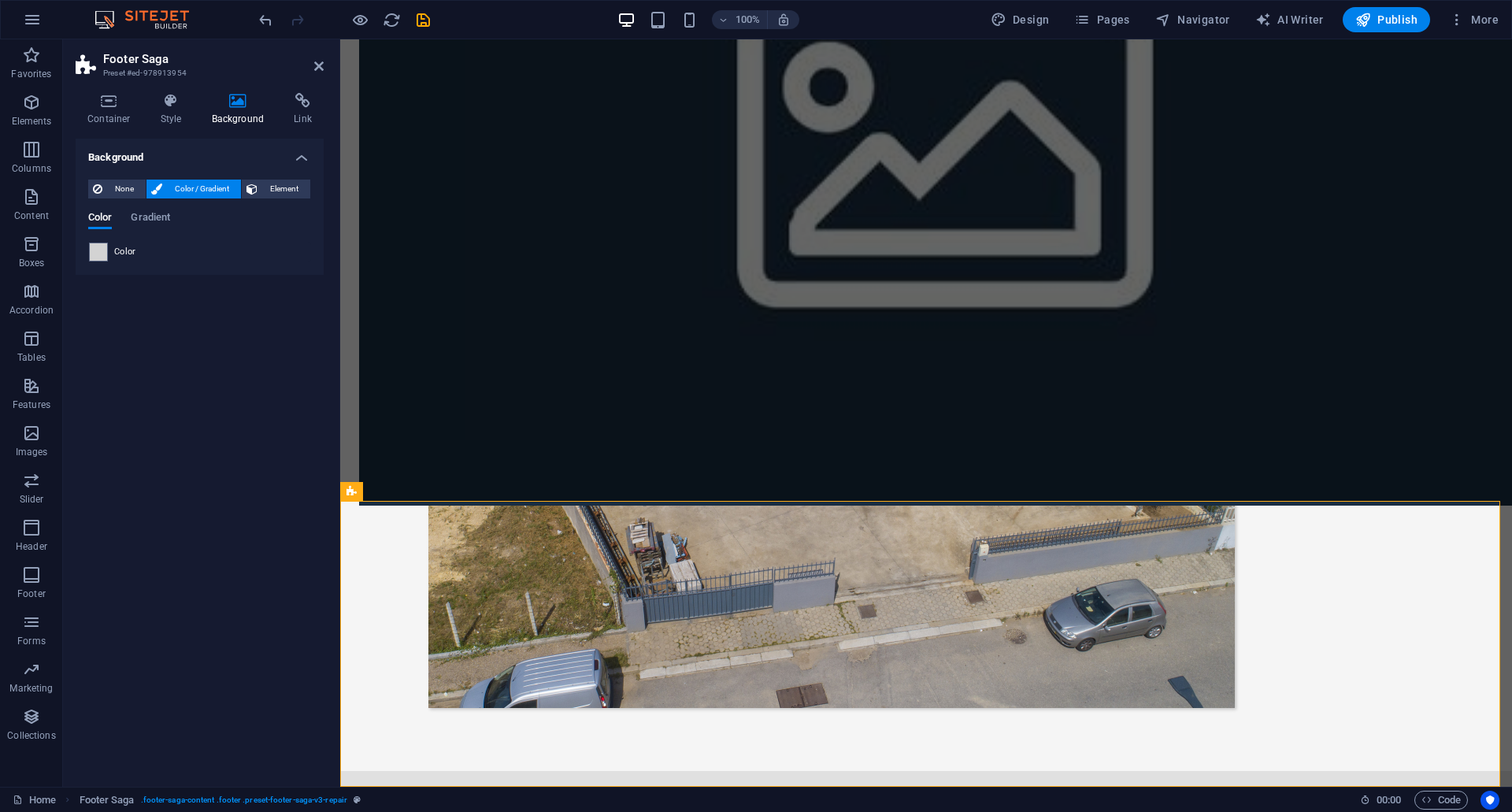
click at [97, 249] on span at bounding box center [98, 252] width 18 height 18
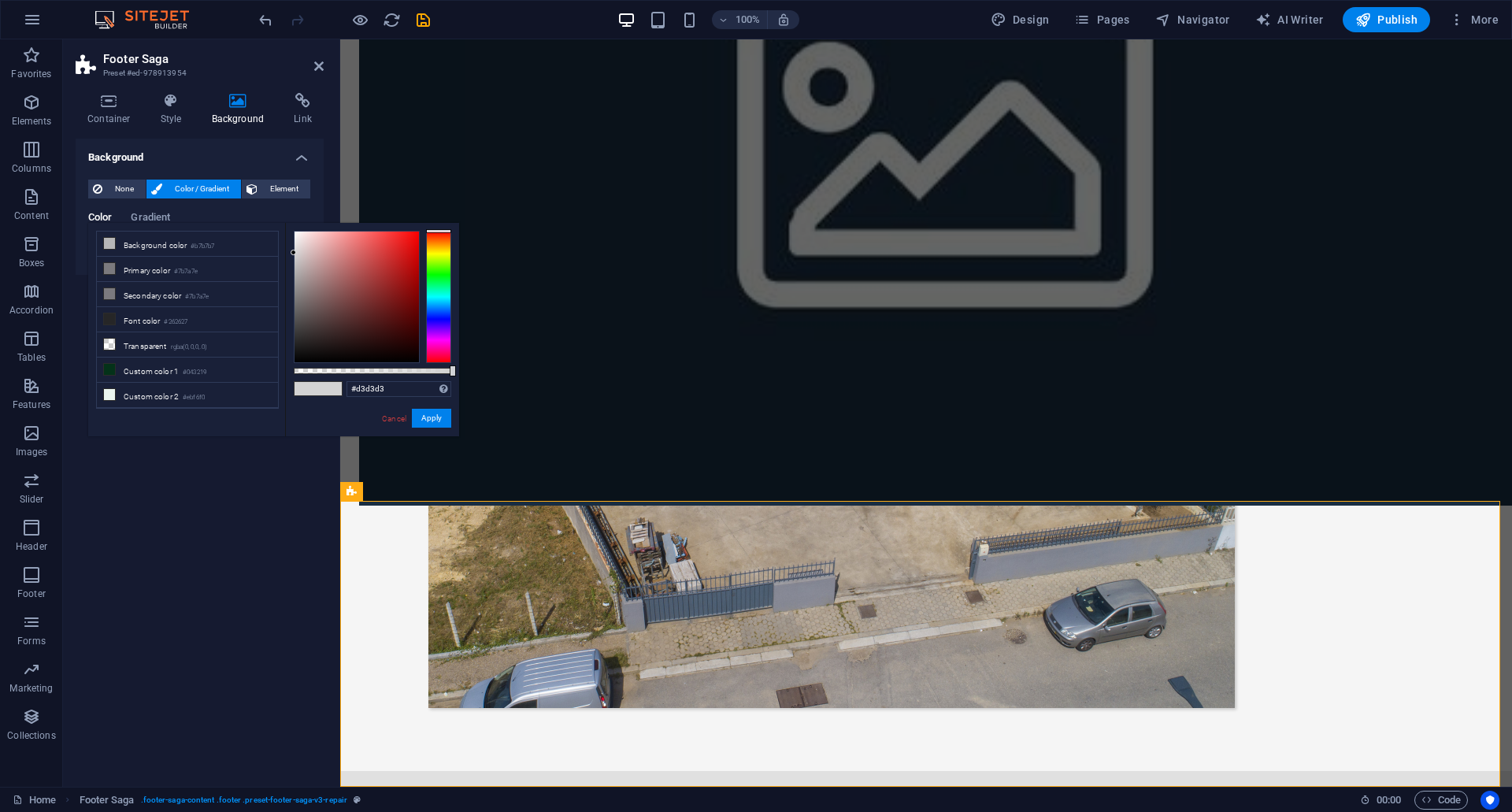
click at [319, 392] on span at bounding box center [330, 389] width 23 height 13
drag, startPoint x: 372, startPoint y: 389, endPoint x: 297, endPoint y: 386, distance: 75.1
click at [297, 386] on div "#d3d3d3 Supported formats #0852ed rgb(8, 82, 237) rgba(8, 82, 237, 90%) hsv(221…" at bounding box center [372, 444] width 174 height 442
paste input "999999"
type input "#999999"
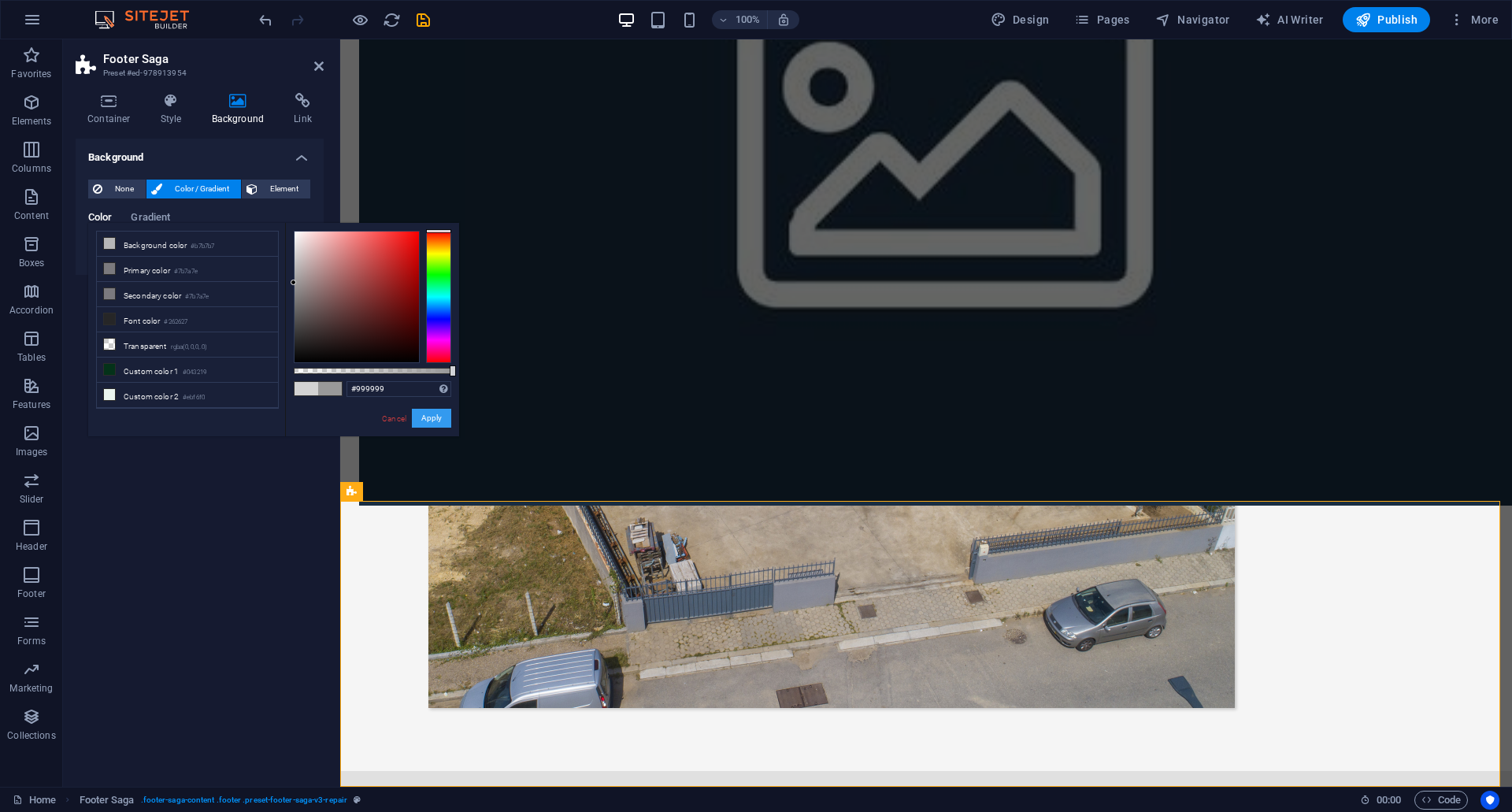
click at [436, 414] on button "Apply" at bounding box center [431, 419] width 39 height 19
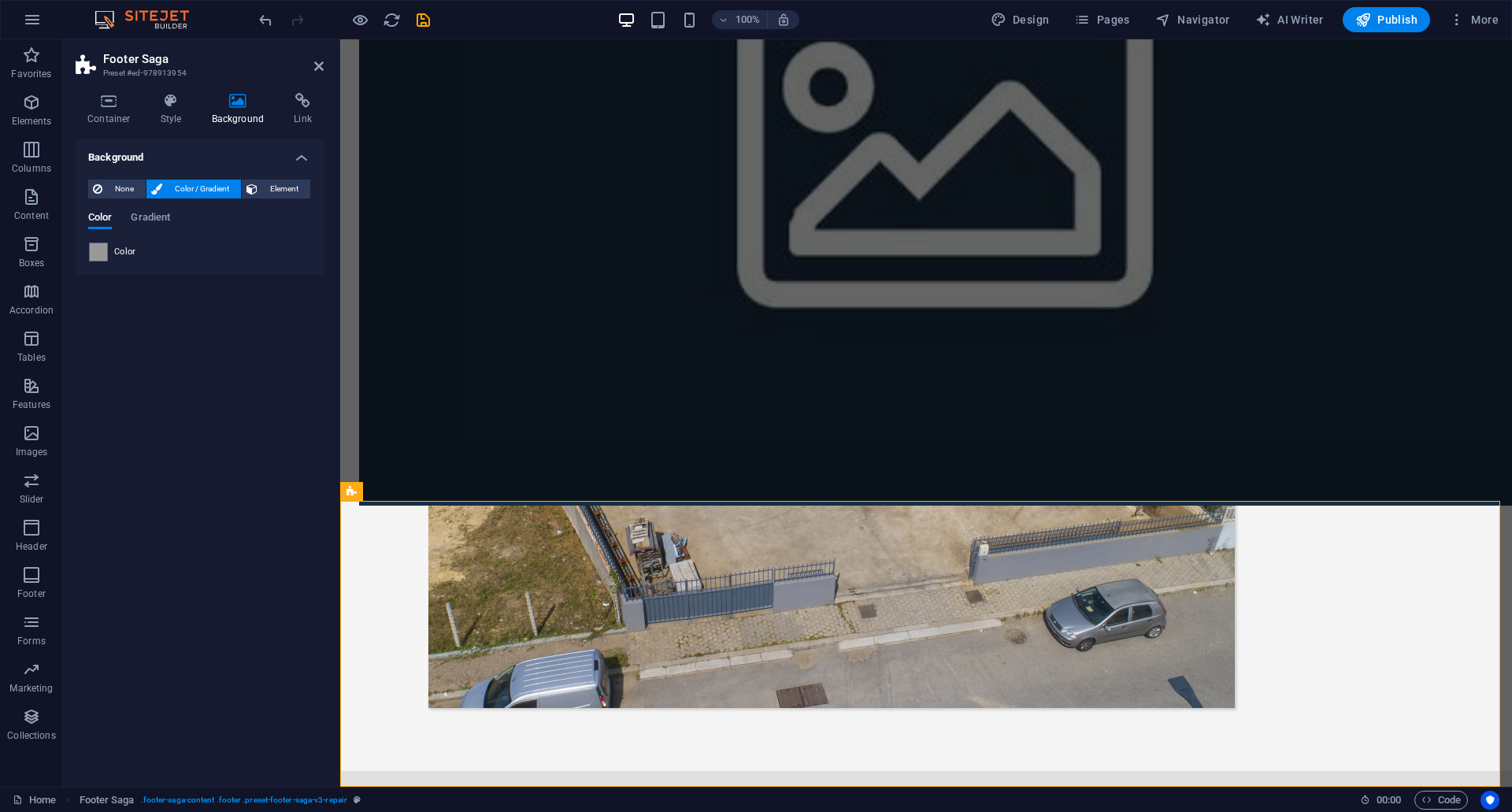
click at [309, 597] on div "Background None Color / Gradient Element Stretch background to full-width Color…" at bounding box center [200, 456] width 248 height 635
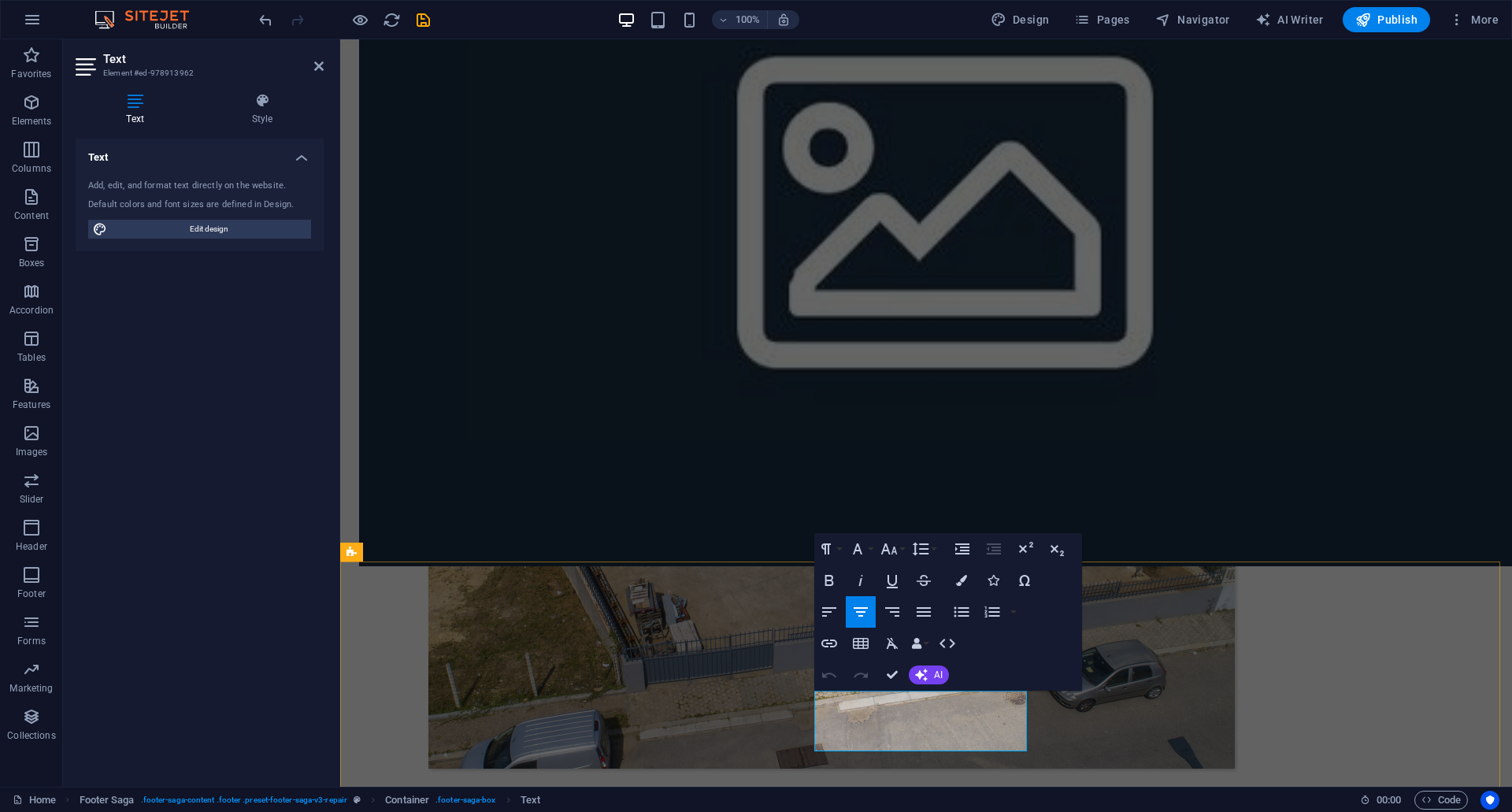
drag, startPoint x: 979, startPoint y: 740, endPoint x: 829, endPoint y: 694, distance: 156.9
click at [964, 582] on icon "button" at bounding box center [962, 581] width 11 height 11
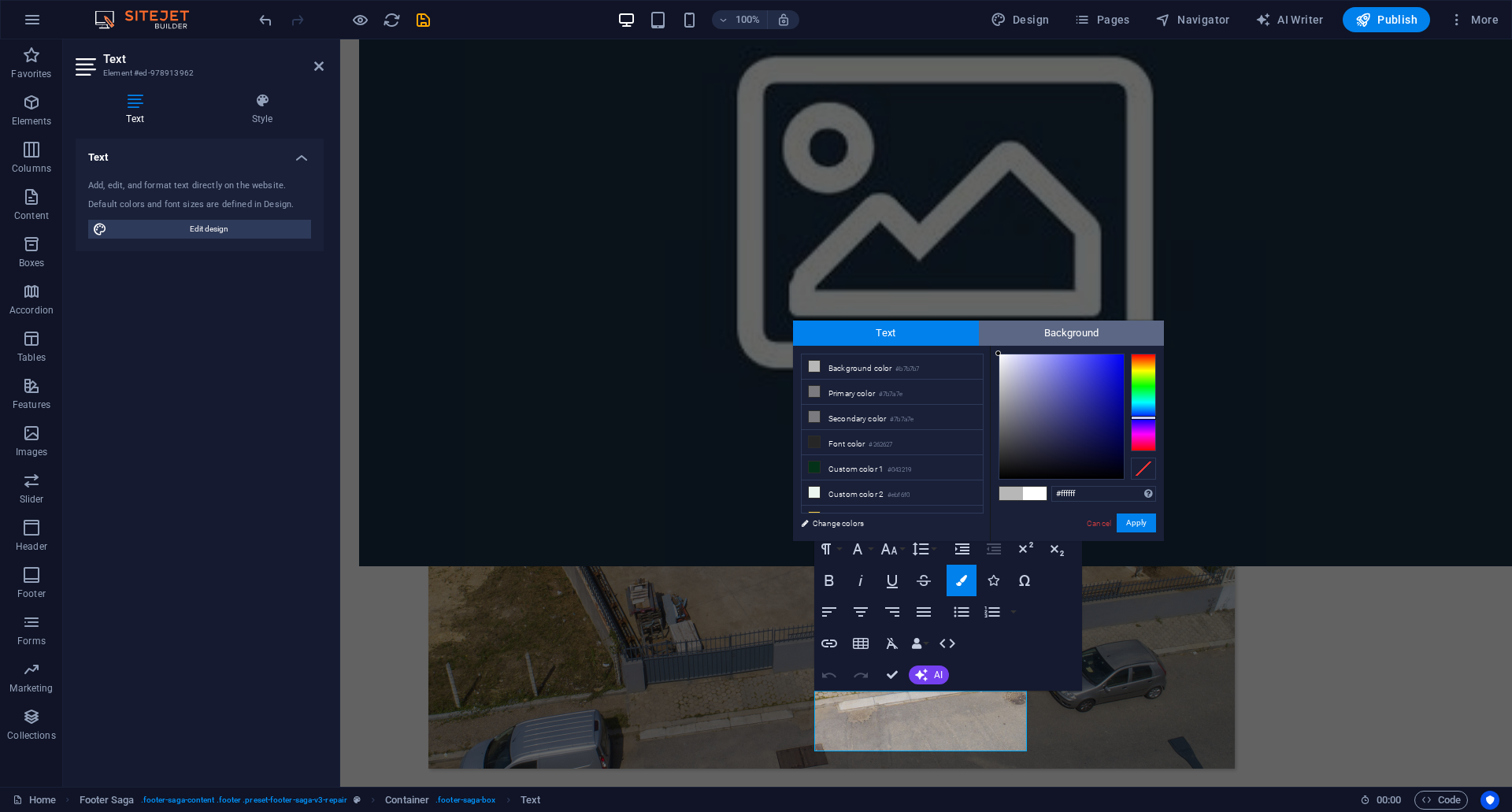
drag, startPoint x: 1001, startPoint y: 460, endPoint x: 986, endPoint y: 329, distance: 131.9
click at [986, 329] on div "Text Background less Background color #b7b7b7 Primary color #7b7a7e Secondary c…" at bounding box center [978, 431] width 371 height 221
click at [1000, 353] on div at bounding box center [1000, 353] width 6 height 6
drag, startPoint x: 1001, startPoint y: 353, endPoint x: 992, endPoint y: 349, distance: 9.8
click at [990, 339] on div "Text Background less Background color #b7b7b7 Primary color #7b7a7e Secondary c…" at bounding box center [978, 431] width 371 height 221
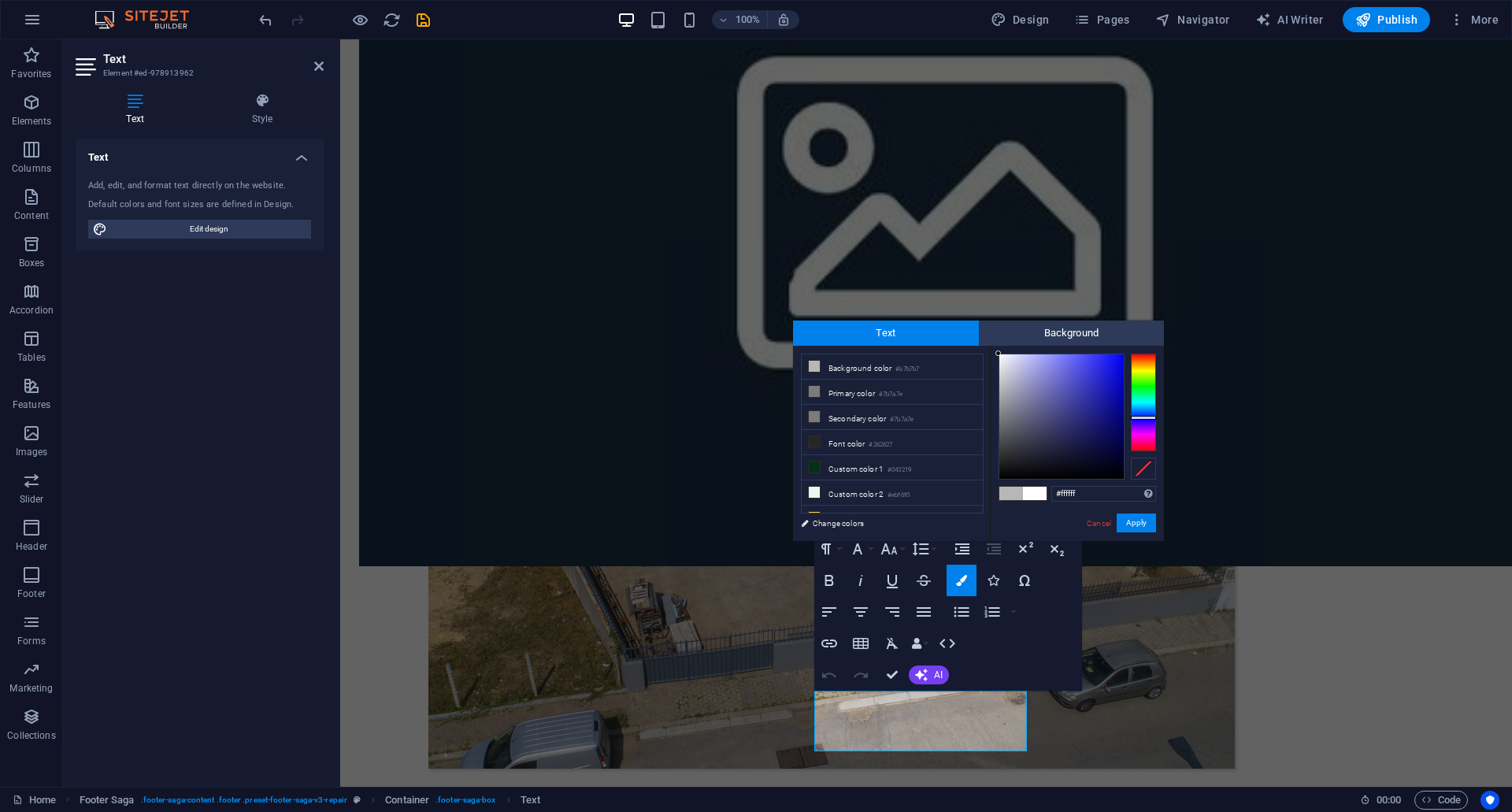
click at [996, 346] on div "#ffffff Supported formats #0852ed rgb(8, 82, 237) rgba(8, 82, 237, 90%) hsv(221…" at bounding box center [1077, 558] width 174 height 424
type input "#ffffff"
click at [997, 353] on div at bounding box center [998, 353] width 6 height 6
click at [1132, 525] on button "Apply" at bounding box center [1137, 523] width 39 height 19
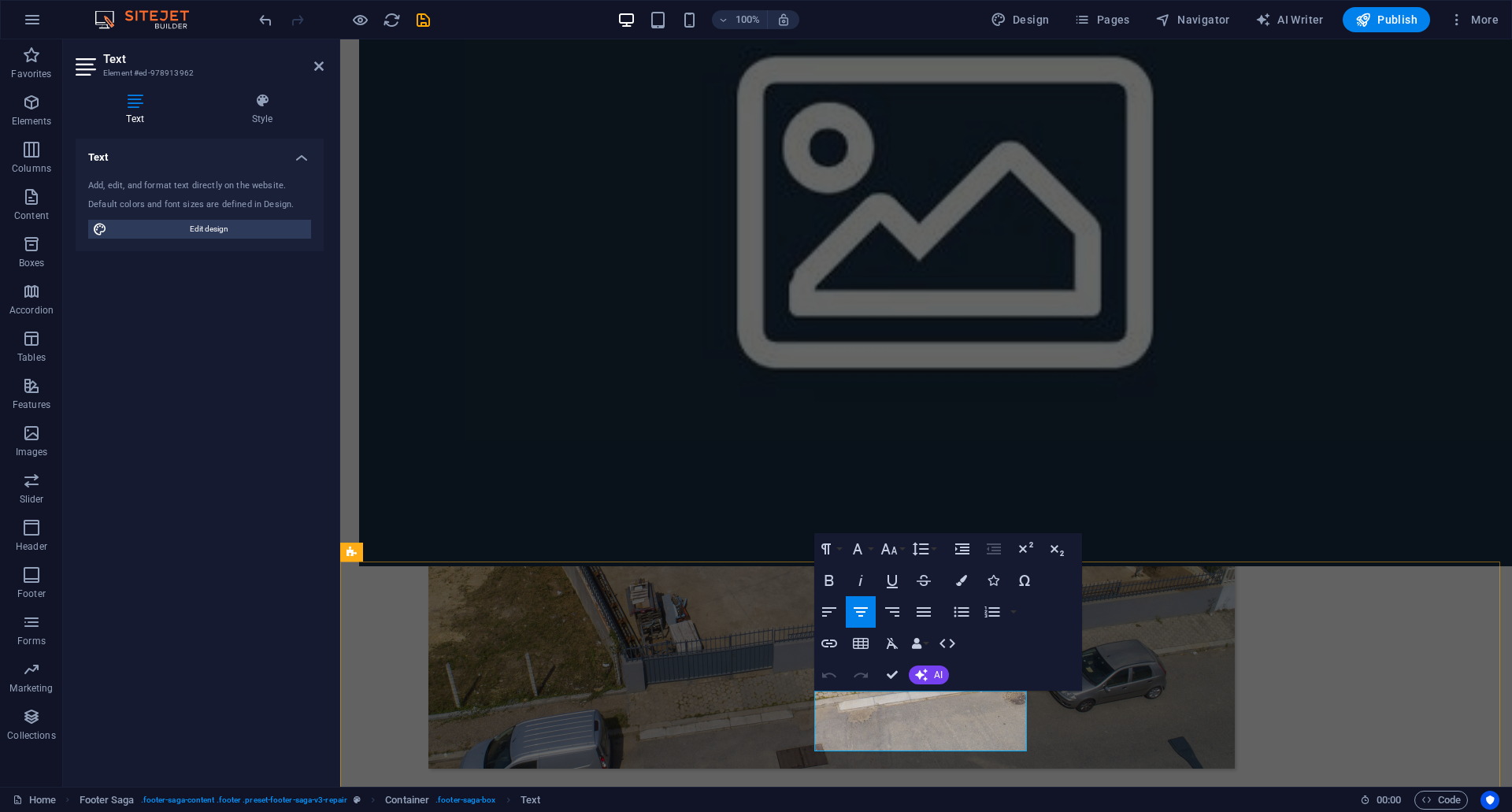
click at [963, 583] on icon "button" at bounding box center [962, 581] width 11 height 11
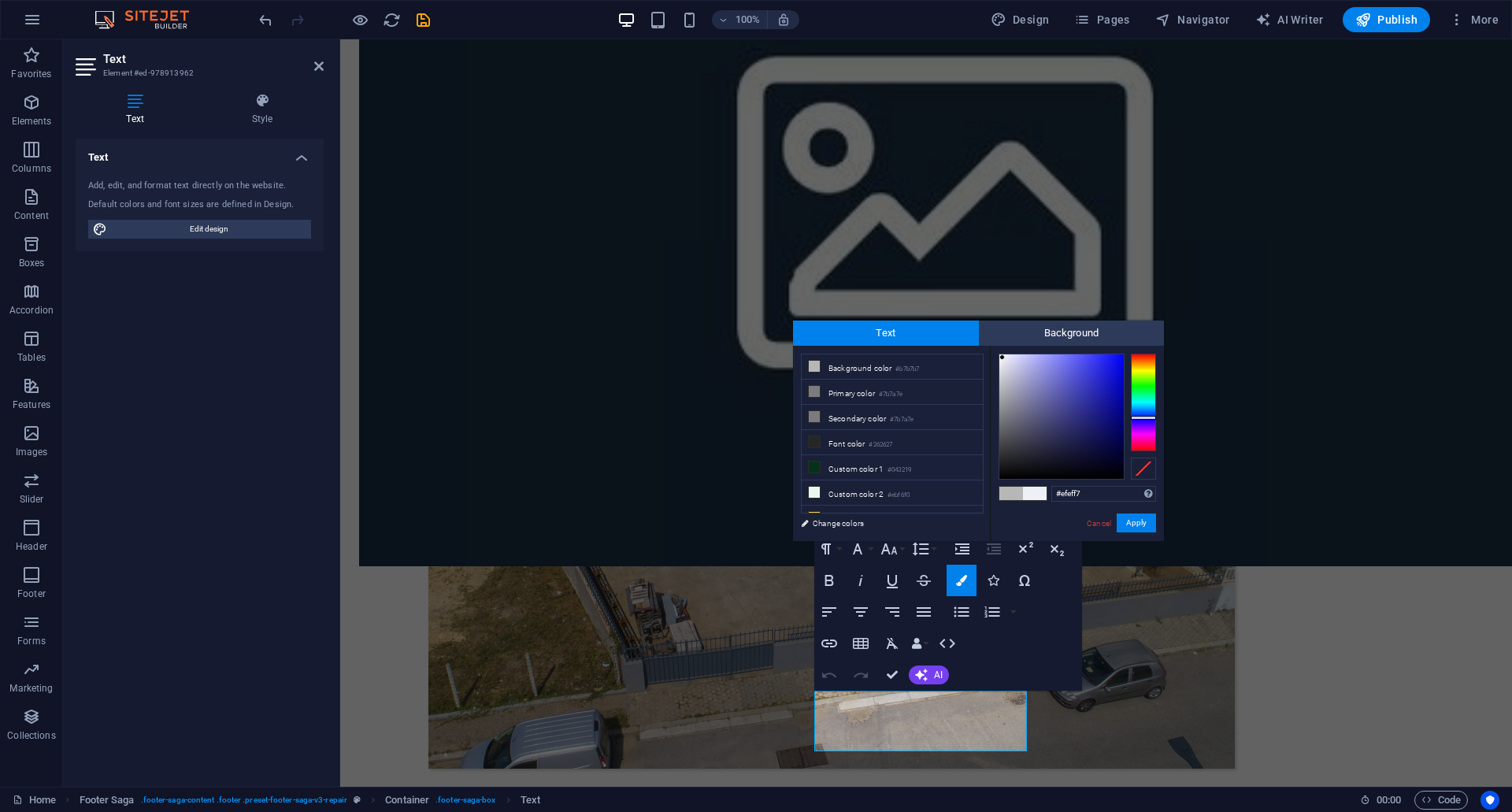
drag, startPoint x: 1002, startPoint y: 460, endPoint x: 1002, endPoint y: 358, distance: 102.0
click at [1002, 358] on div at bounding box center [1002, 357] width 6 height 6
click at [816, 488] on icon at bounding box center [814, 492] width 11 height 11
type input "#ffffff"
drag, startPoint x: 1005, startPoint y: 354, endPoint x: 996, endPoint y: 352, distance: 9.2
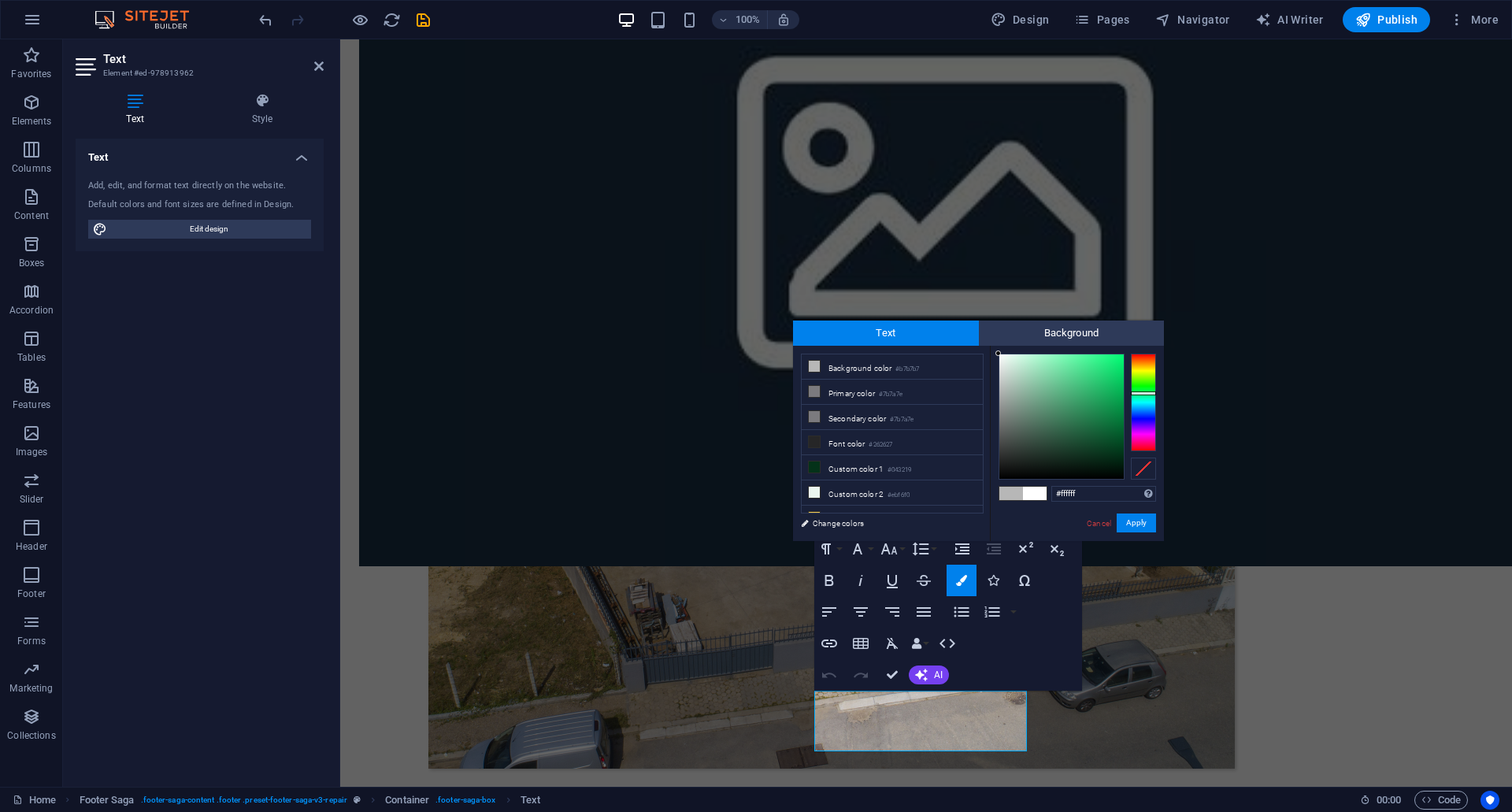
click at [996, 352] on div at bounding box center [998, 353] width 6 height 6
click at [1130, 530] on button "Apply" at bounding box center [1137, 523] width 39 height 19
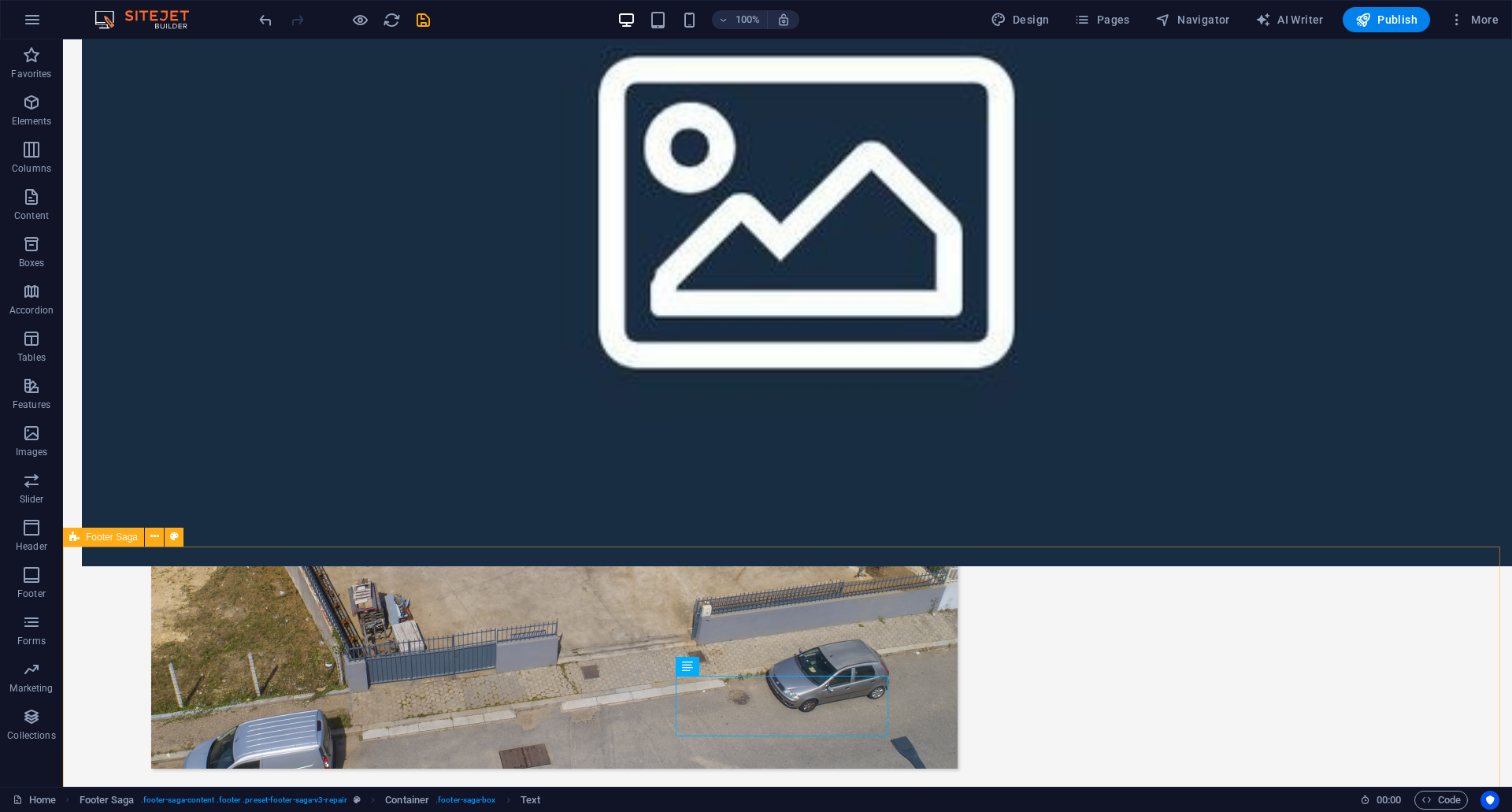
scroll to position [967, 0]
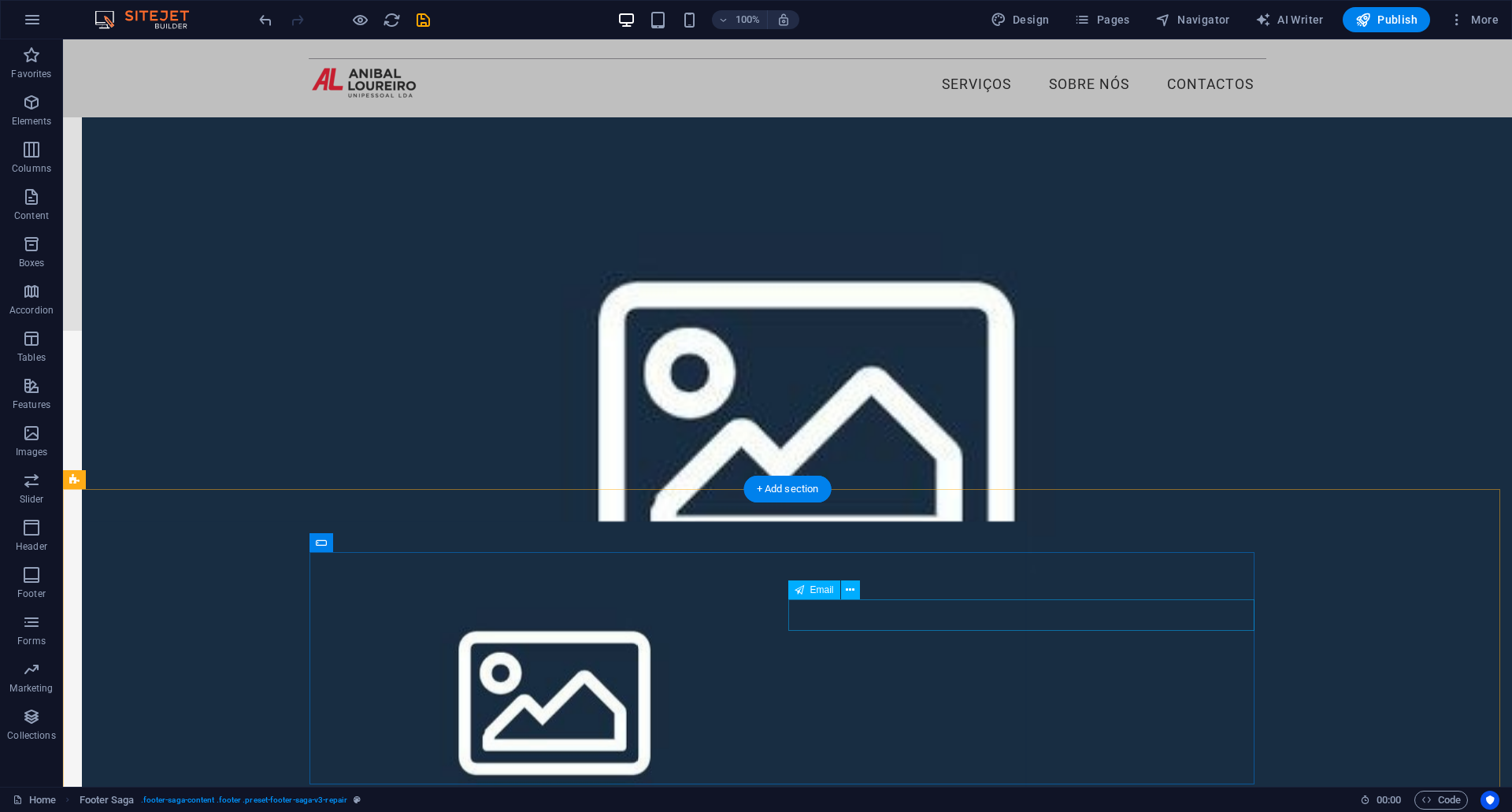
scroll to position [0, 0]
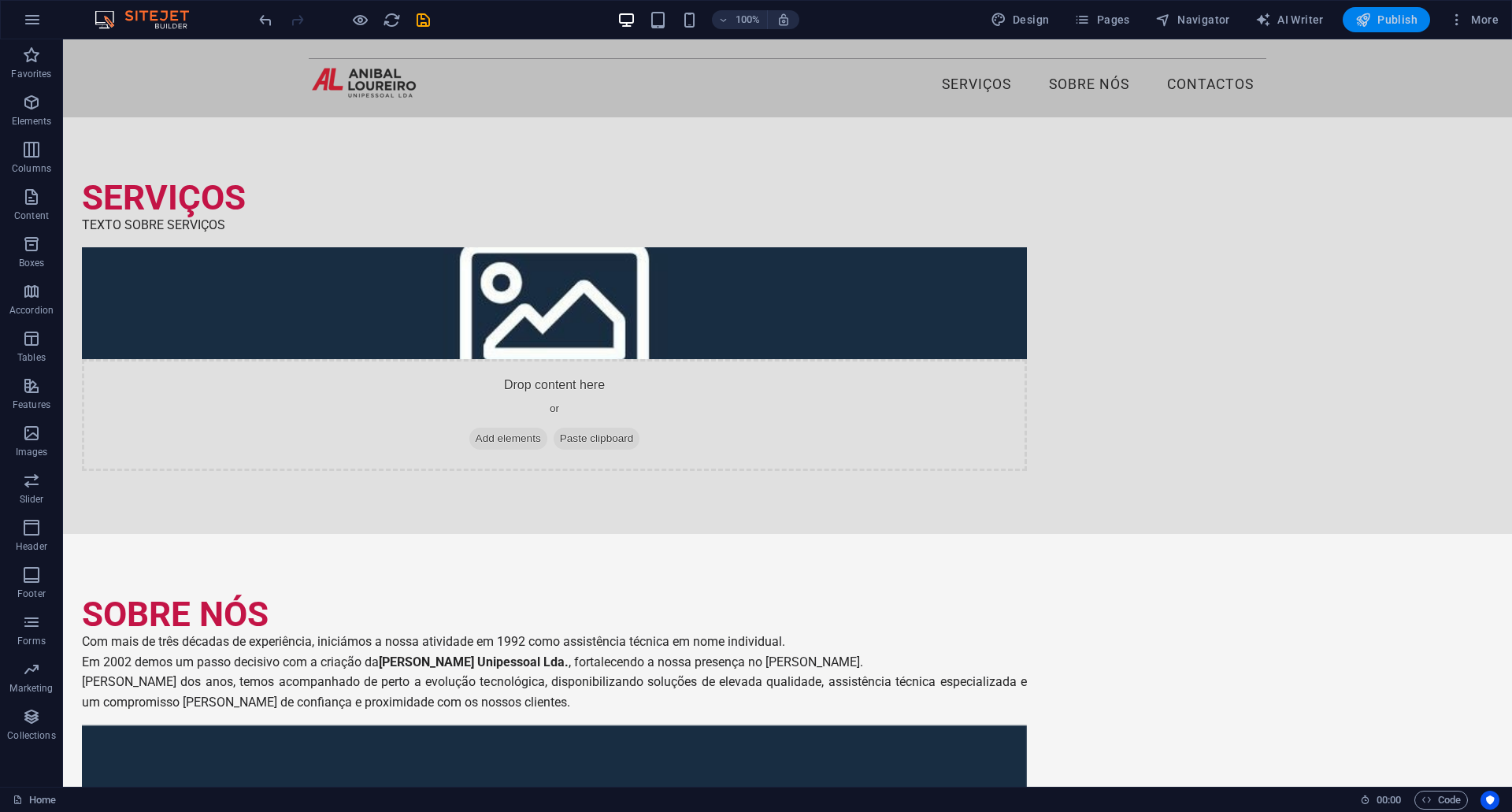
click at [1388, 22] on span "Publish" at bounding box center [1386, 20] width 63 height 16
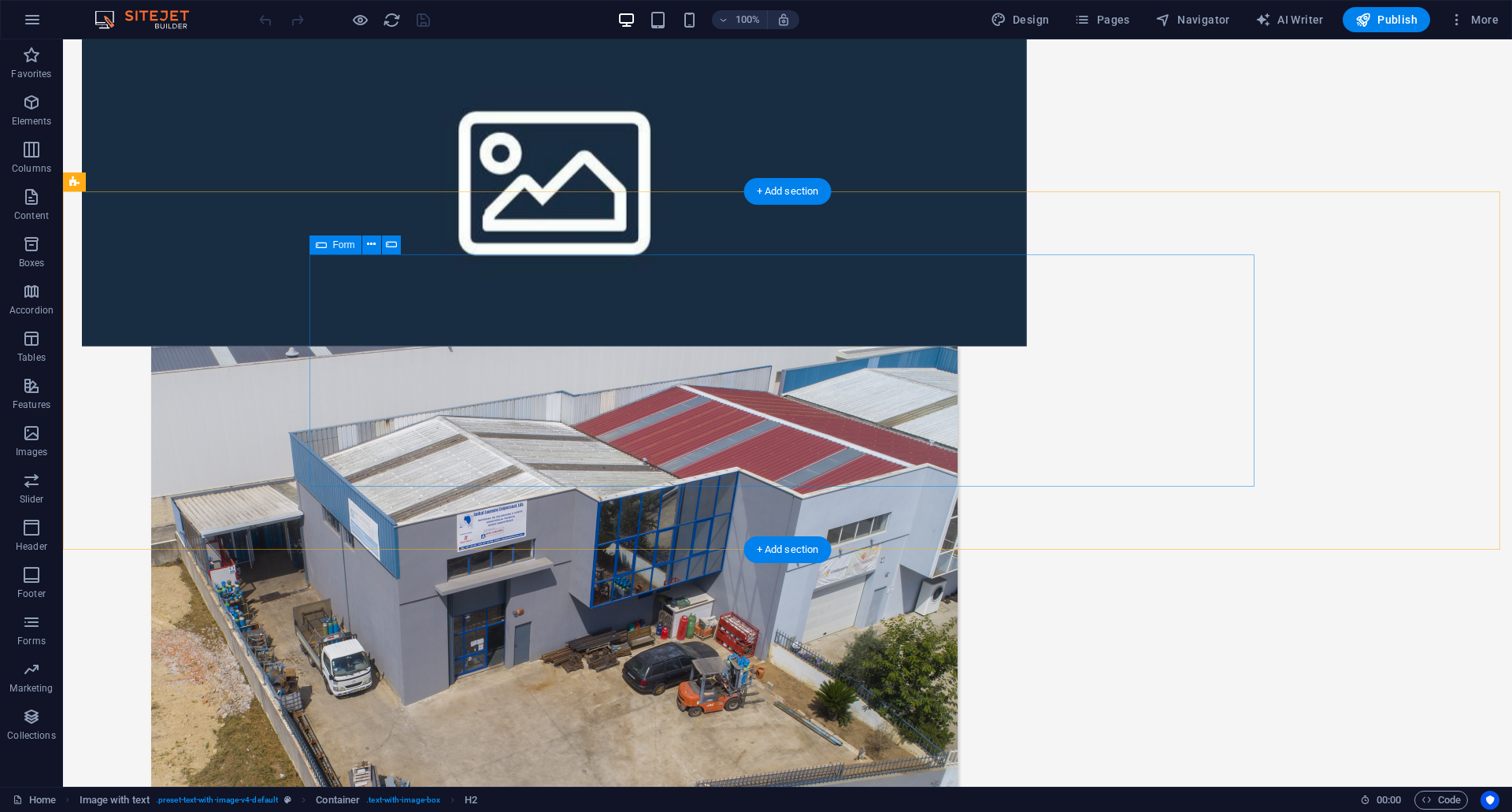
scroll to position [946, 0]
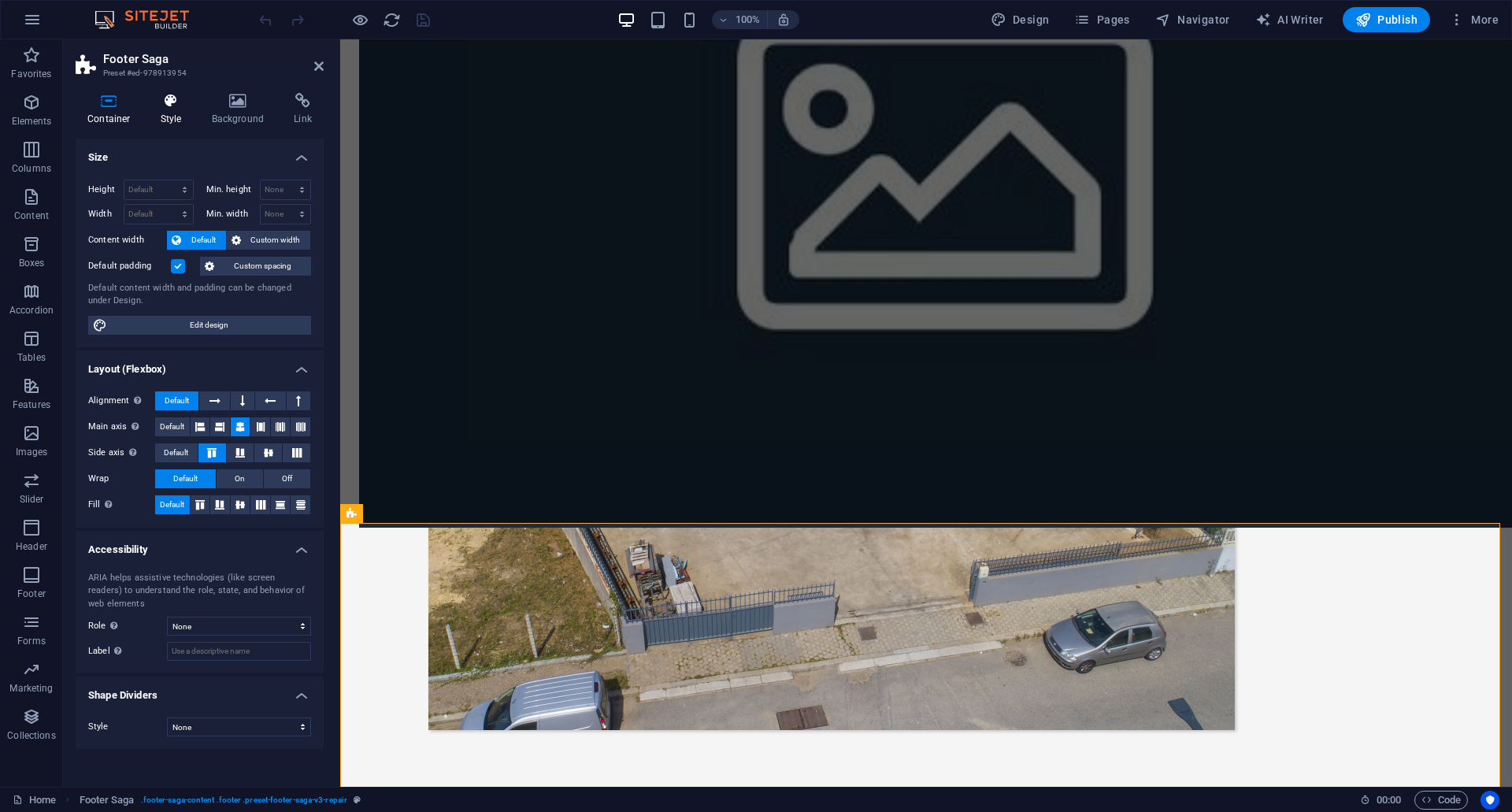
click at [174, 98] on icon at bounding box center [171, 100] width 45 height 16
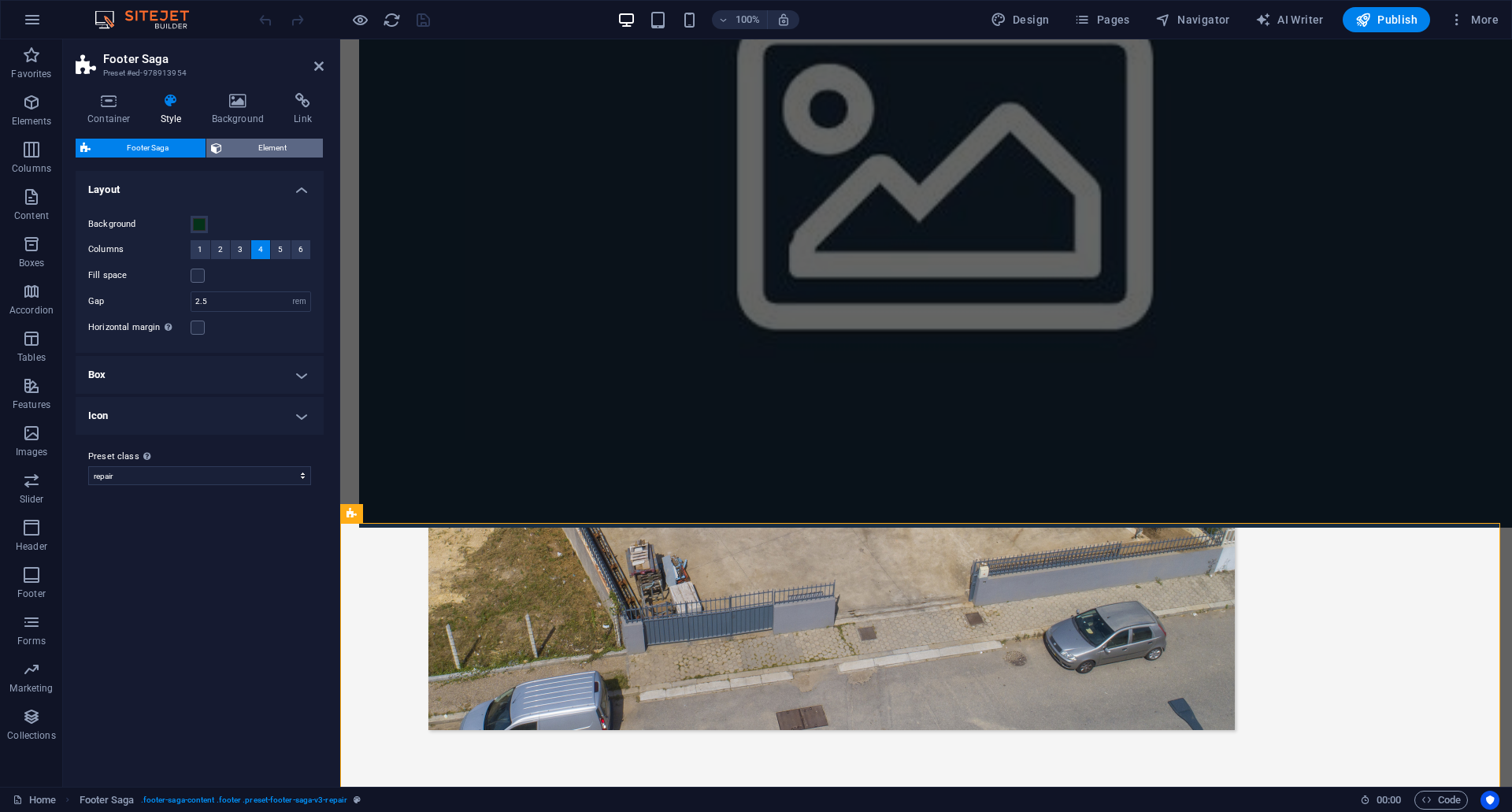
click at [264, 143] on span "Element" at bounding box center [273, 148] width 92 height 19
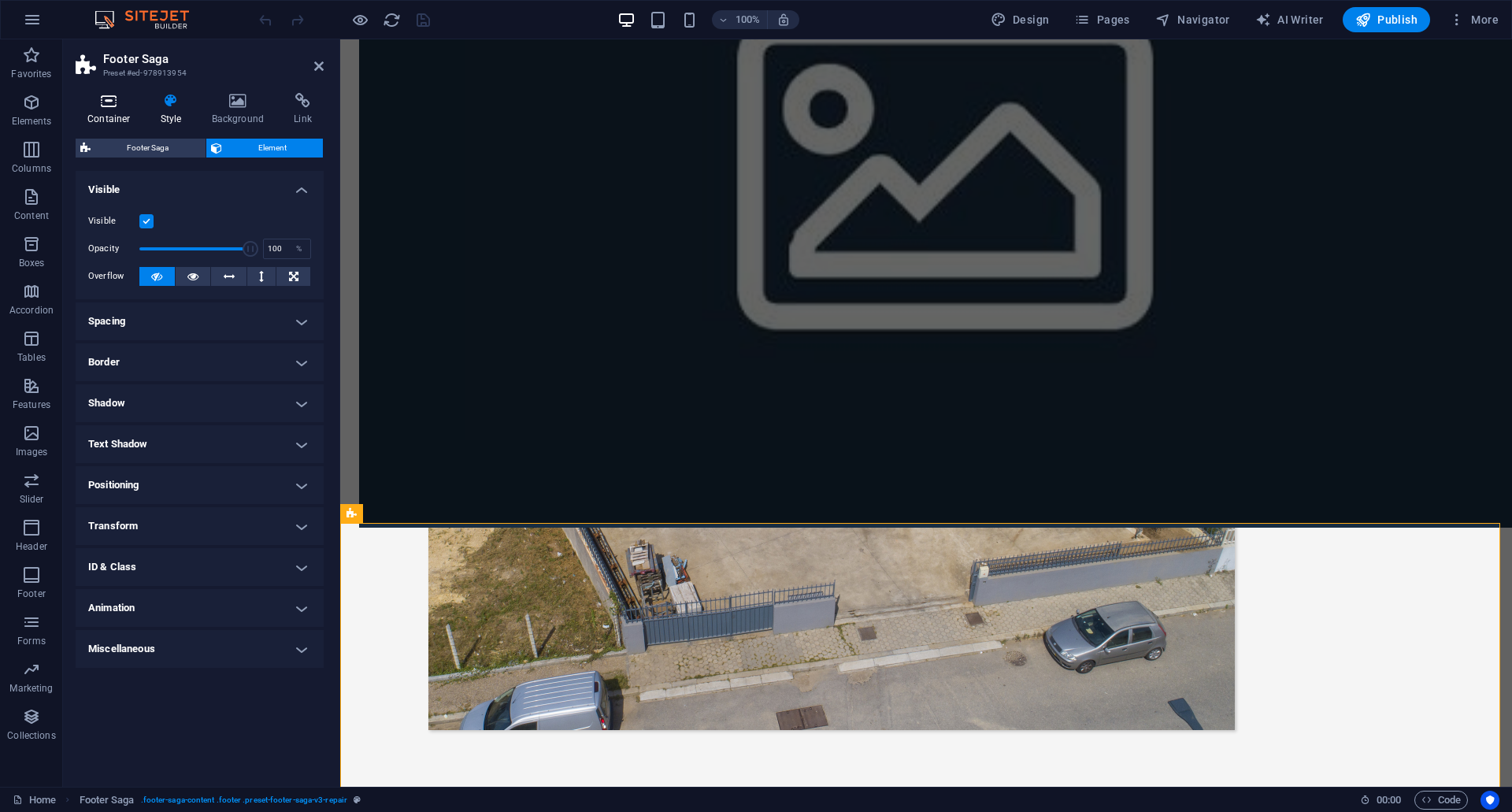
click at [134, 112] on h4 "Container" at bounding box center [112, 108] width 73 height 33
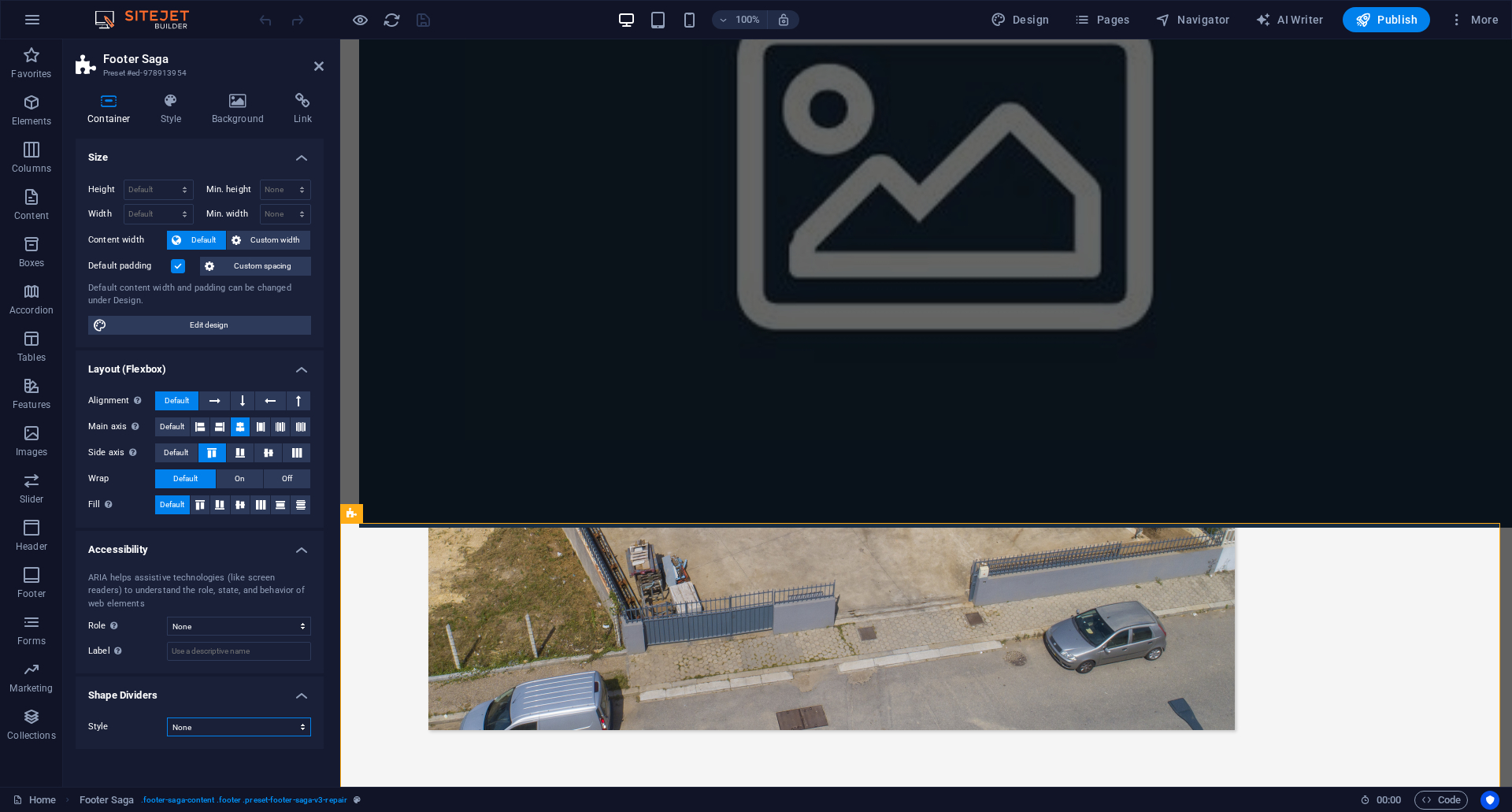
click at [279, 731] on select "None Triangle Square Diagonal Polygon 1 Polygon 2 Zigzag Multiple Zigzags Waves…" at bounding box center [239, 727] width 144 height 19
click at [167, 718] on select "None Triangle Square Diagonal Polygon 1 Polygon 2 Zigzag Multiple Zigzags Waves…" at bounding box center [239, 727] width 144 height 19
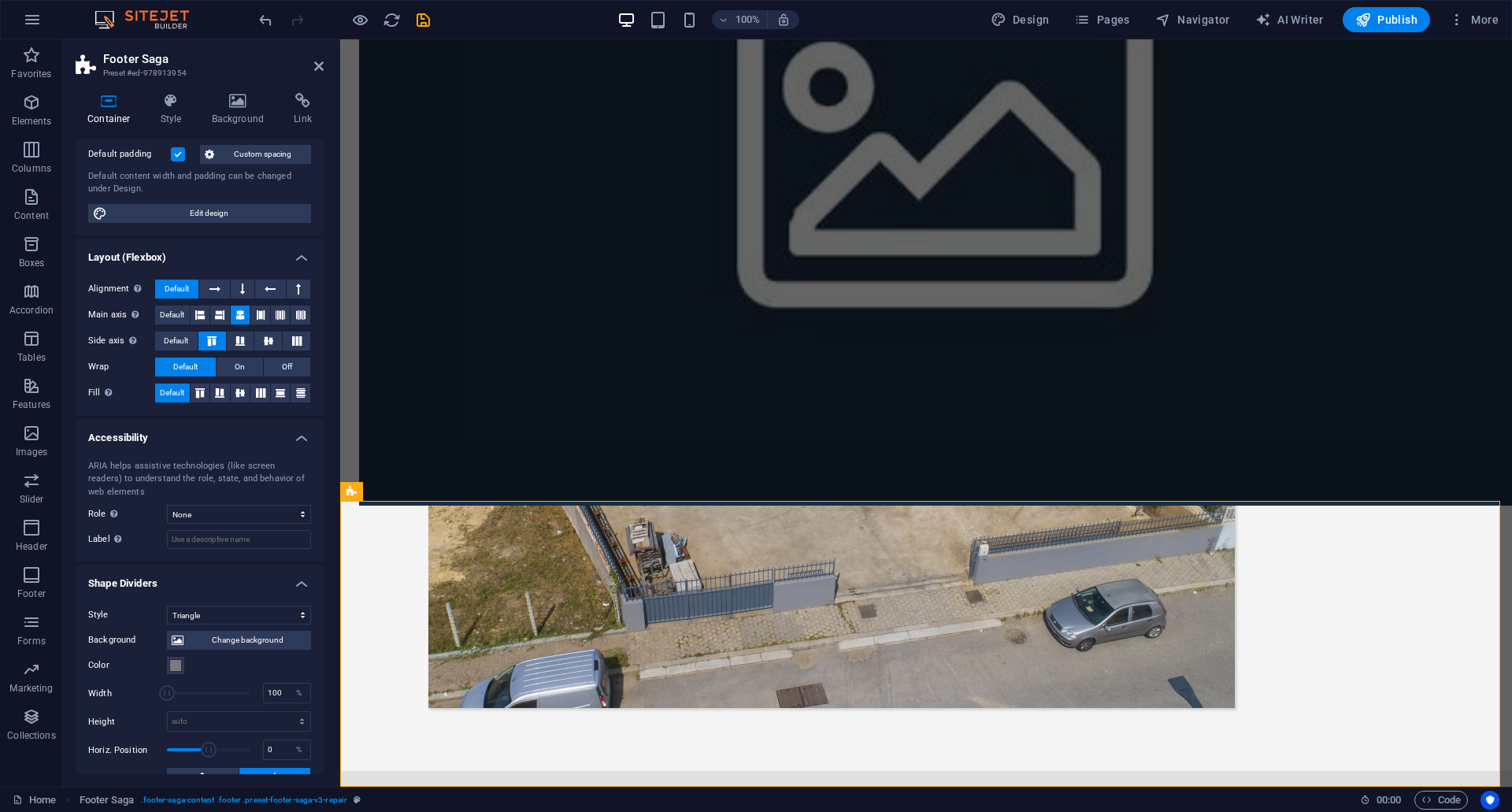
scroll to position [158, 0]
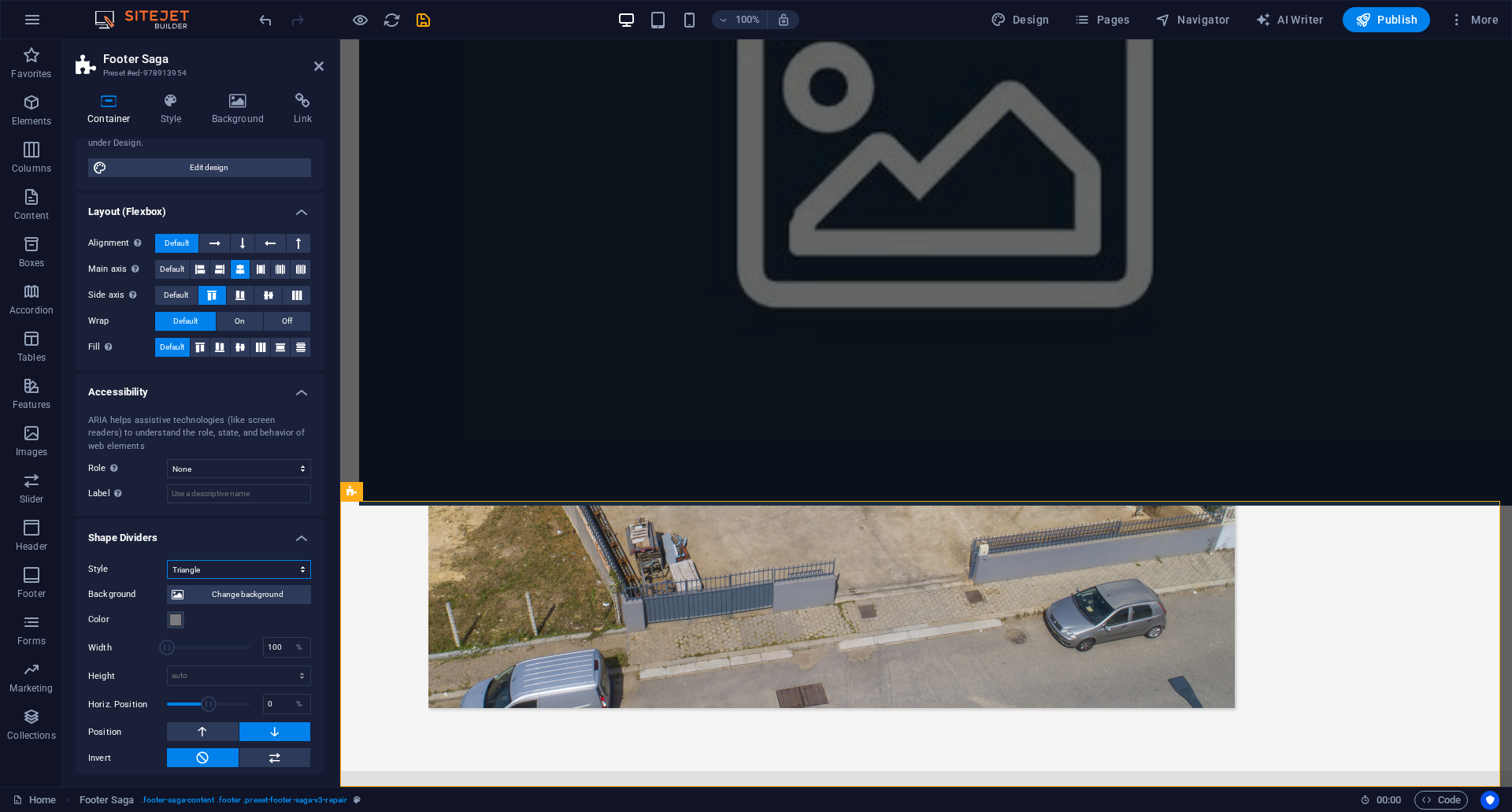
click at [239, 561] on select "None Triangle Square Diagonal Polygon 1 Polygon 2 Zigzag Multiple Zigzags Waves…" at bounding box center [239, 570] width 144 height 19
click at [167, 561] on select "None Triangle Square Diagonal Polygon 1 Polygon 2 Zigzag Multiple Zigzags Waves…" at bounding box center [239, 570] width 144 height 19
click at [237, 561] on select "None Triangle Square Diagonal Polygon 1 Polygon 2 Zigzag Multiple Zigzags Waves…" at bounding box center [239, 570] width 144 height 19
select select "circle"
click at [167, 561] on select "None Triangle Square Diagonal Polygon 1 Polygon 2 Zigzag Multiple Zigzags Waves…" at bounding box center [239, 570] width 144 height 19
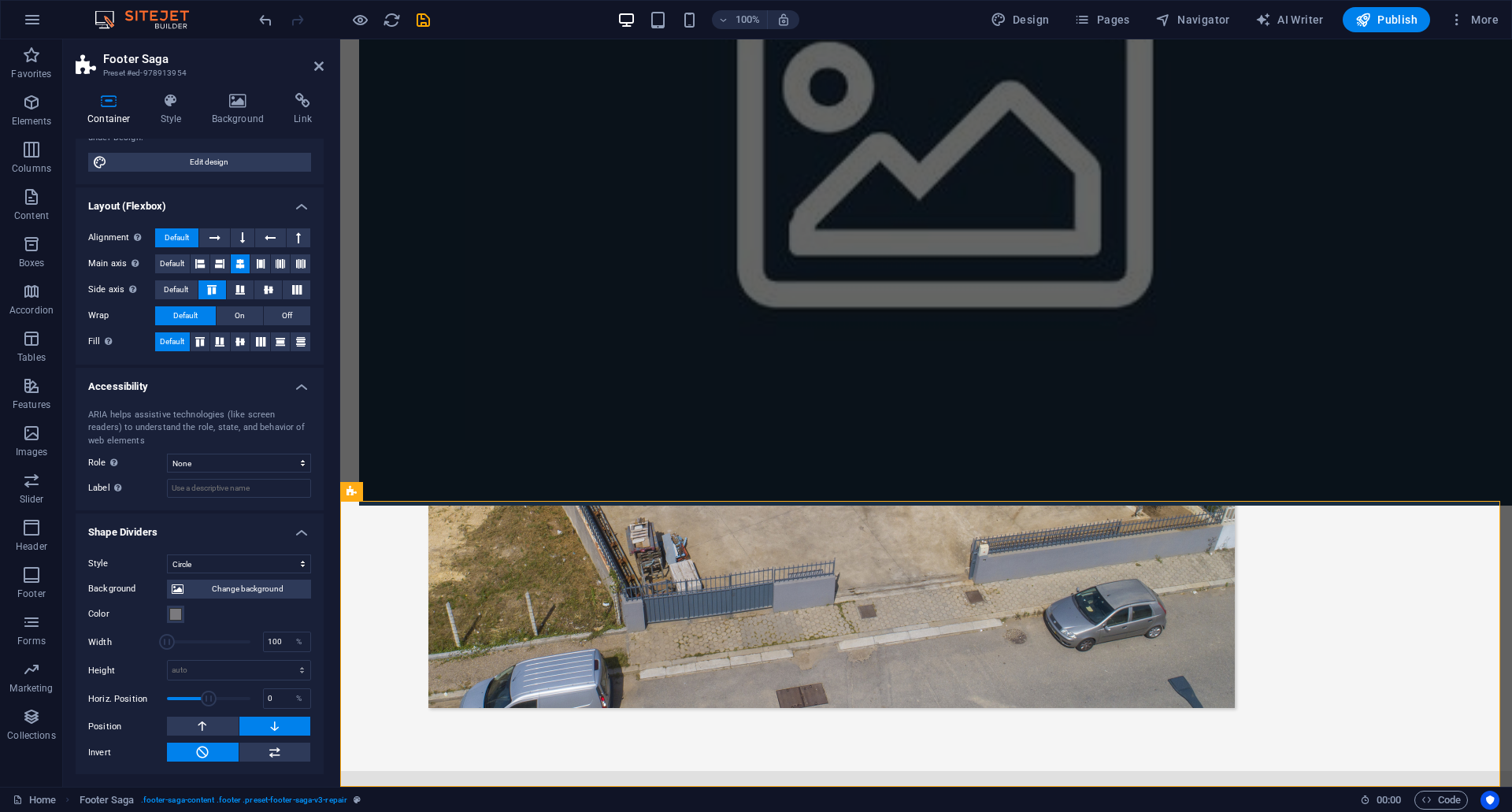
scroll to position [164, 0]
click at [229, 725] on button at bounding box center [203, 725] width 72 height 19
click at [289, 730] on button at bounding box center [275, 725] width 72 height 19
click at [284, 750] on button at bounding box center [275, 751] width 72 height 19
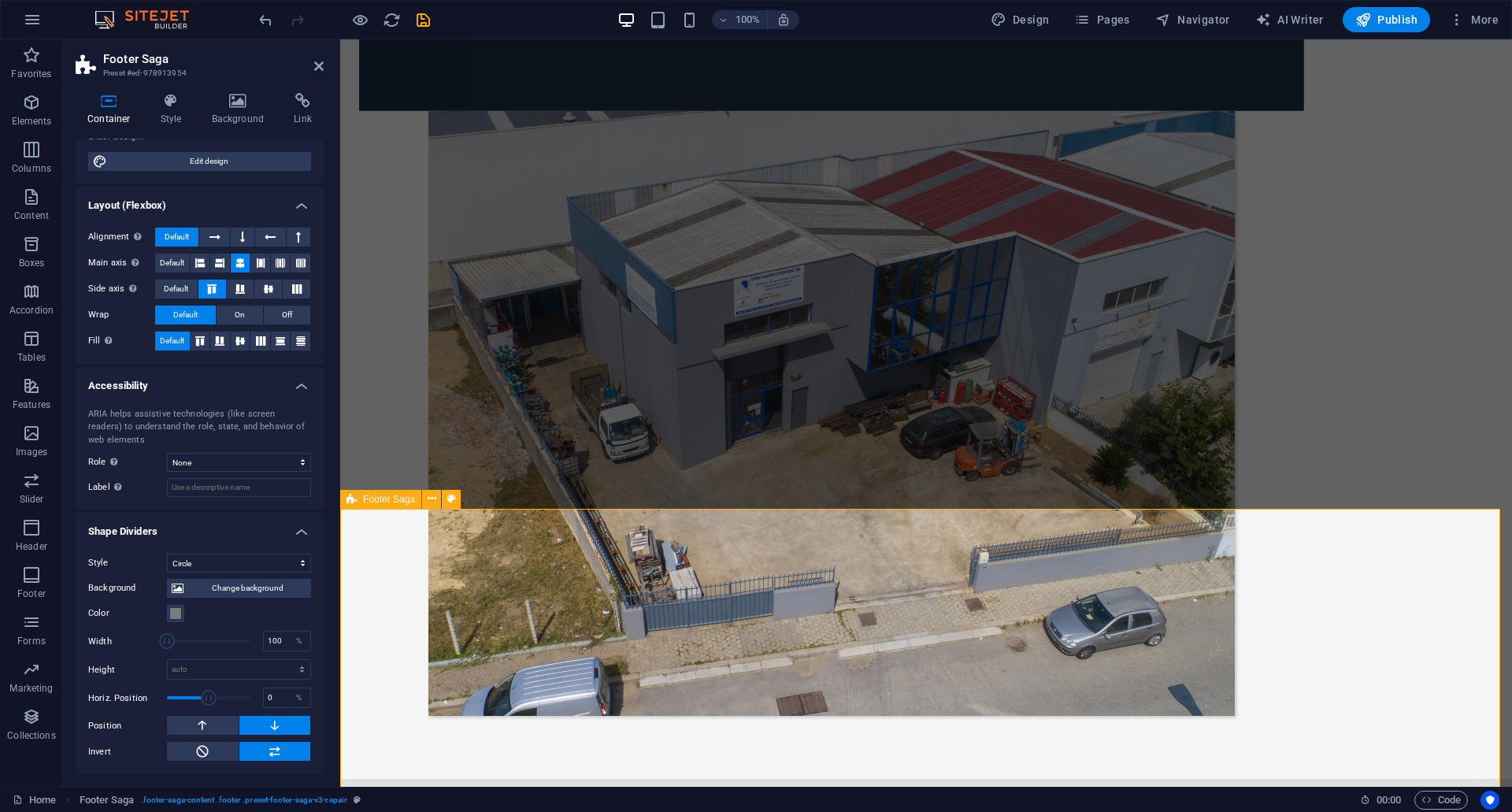
scroll to position [967, 0]
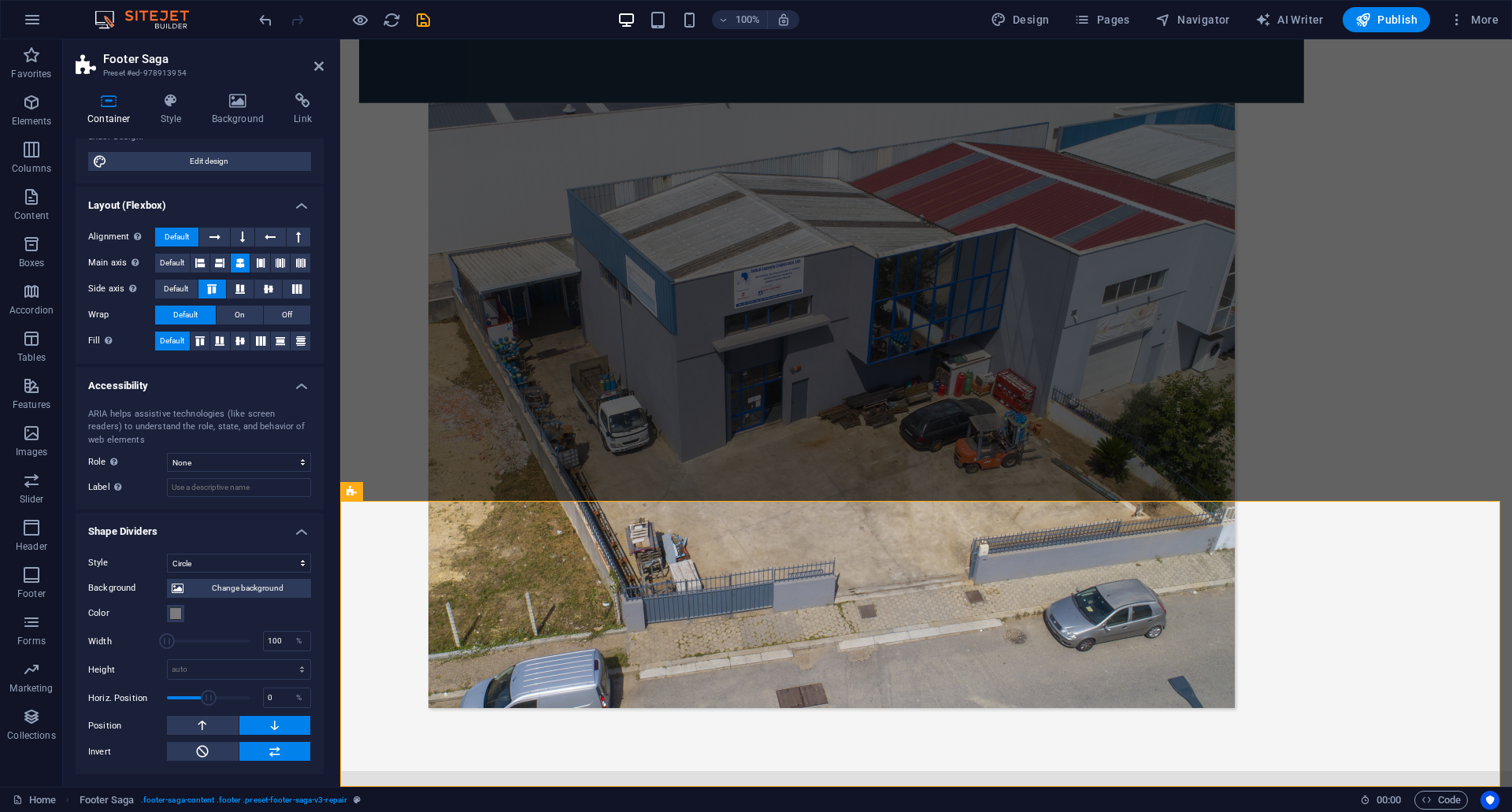
click at [299, 534] on h4 "Shape Dividers" at bounding box center [200, 527] width 248 height 28
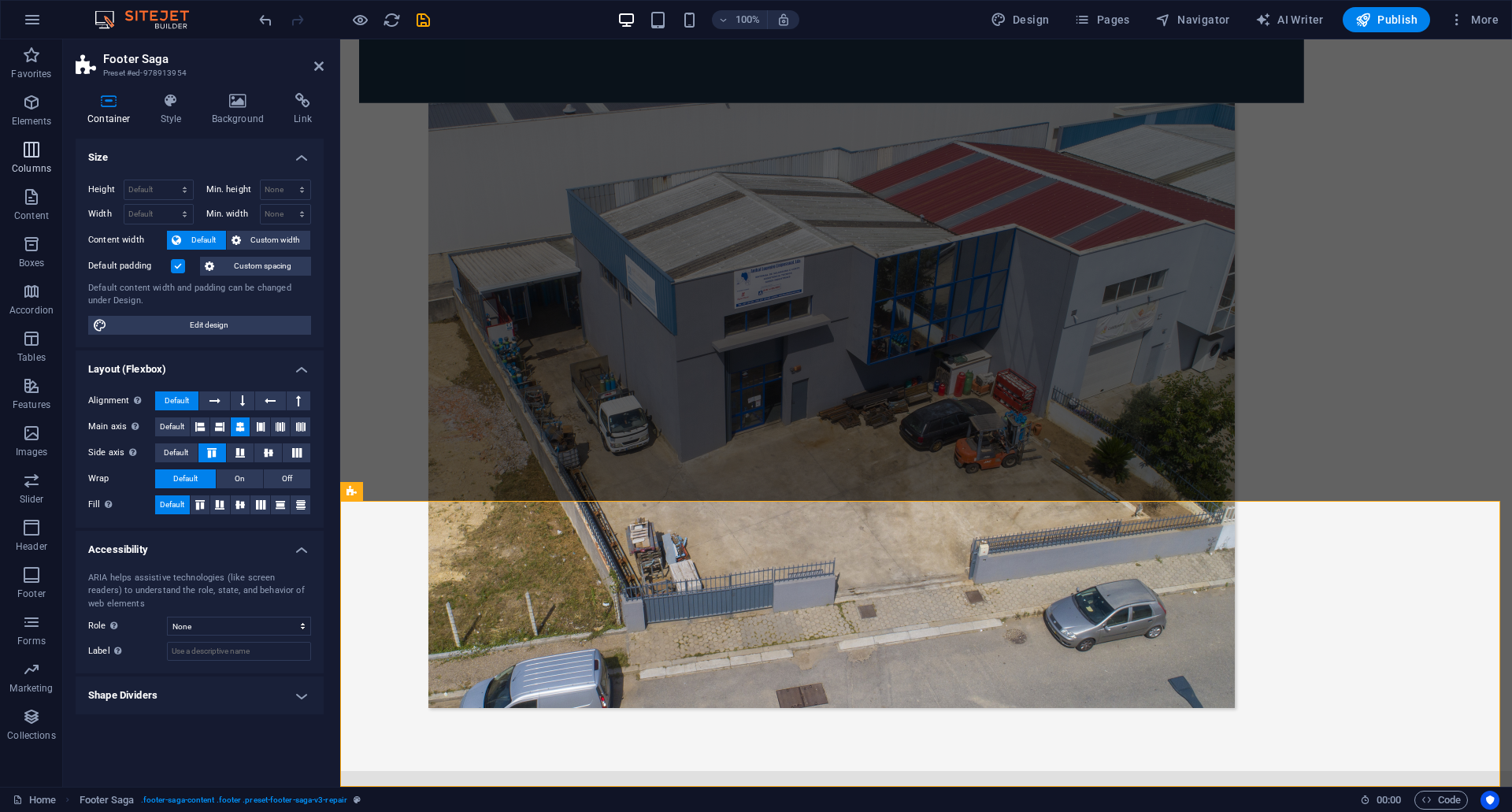
click at [21, 142] on span "Columns" at bounding box center [31, 159] width 63 height 37
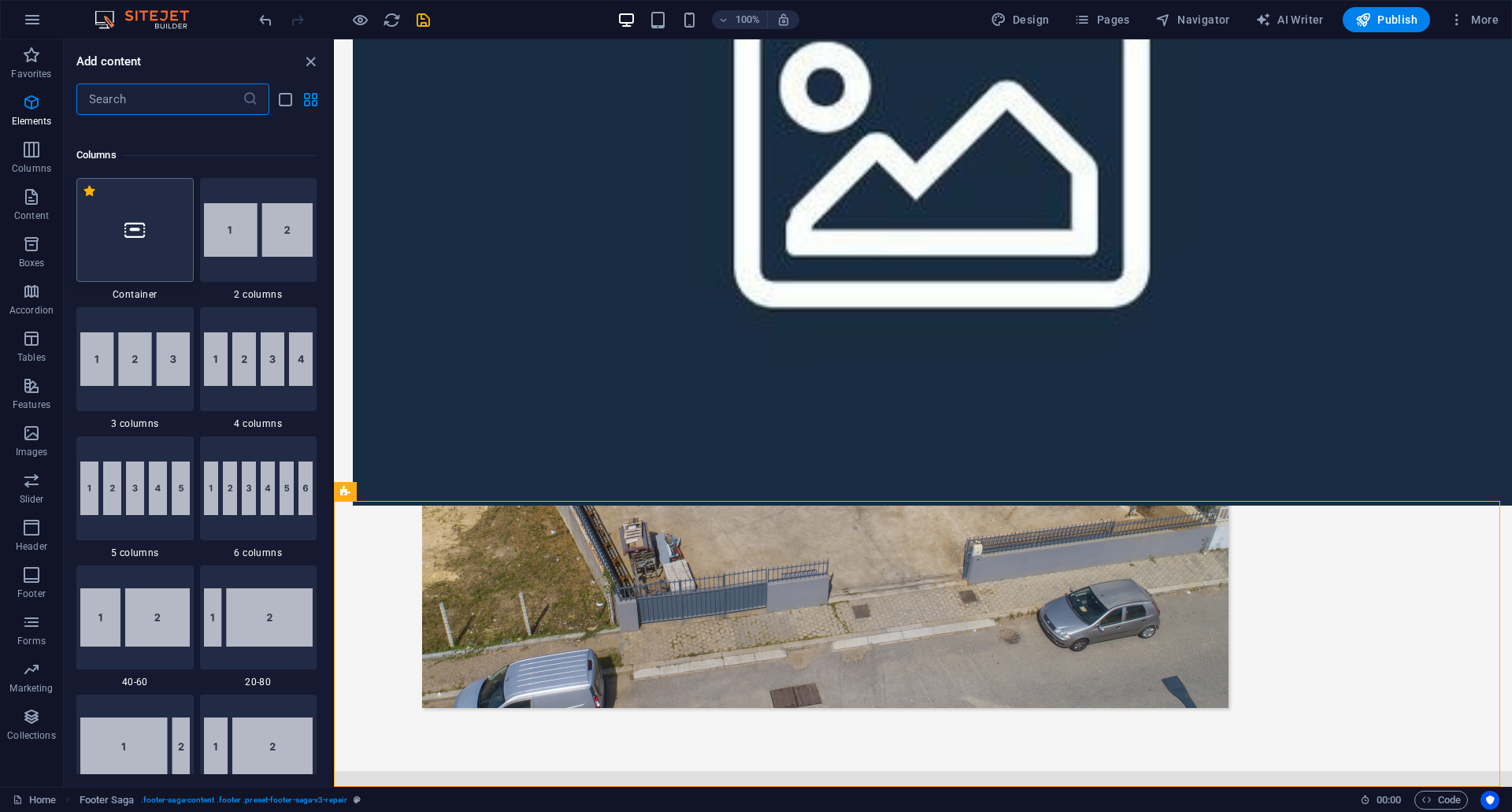
scroll to position [780, 0]
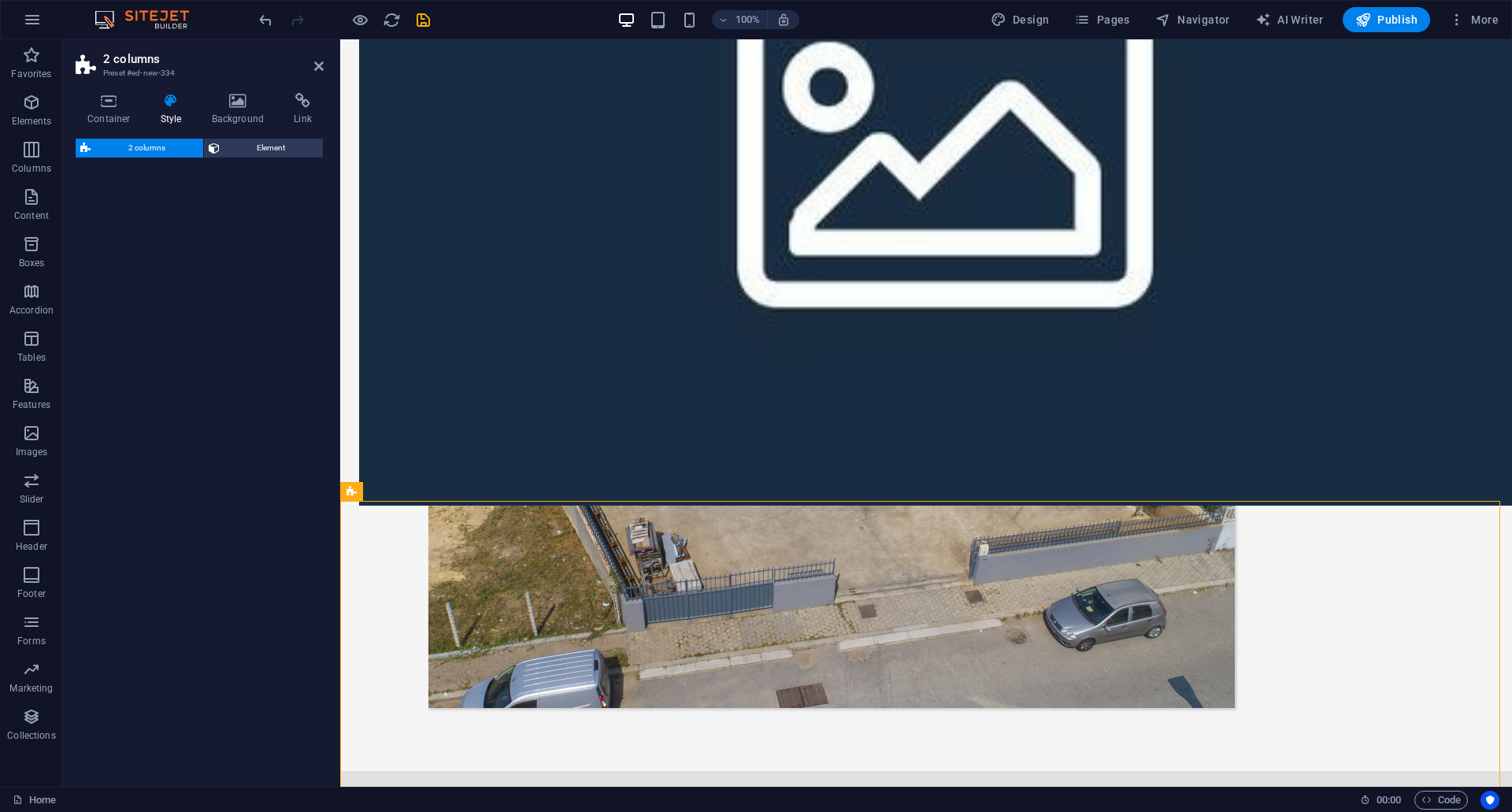
select select "rem"
select select "preset-columns-two-v2-default"
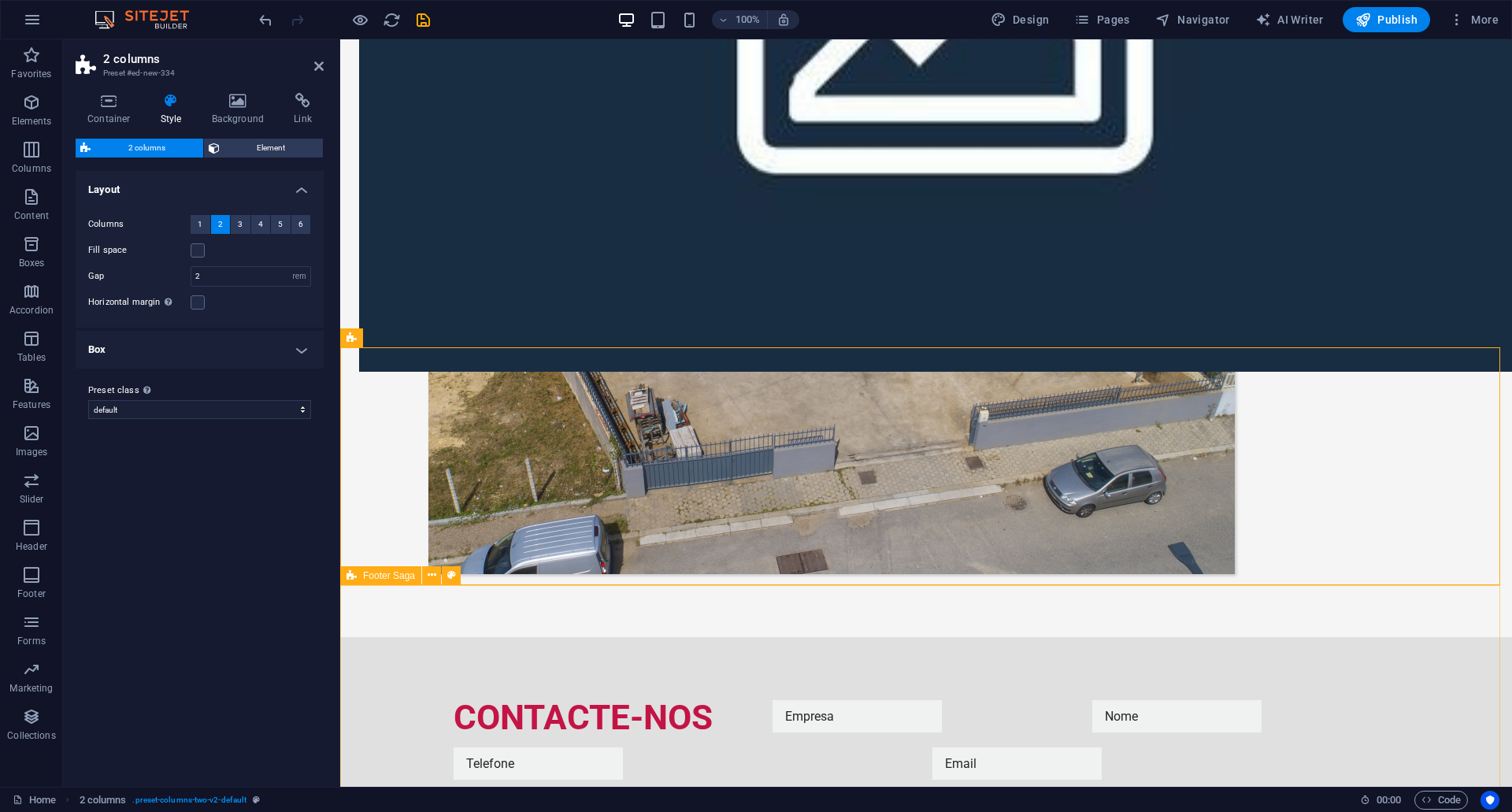
scroll to position [1205, 0]
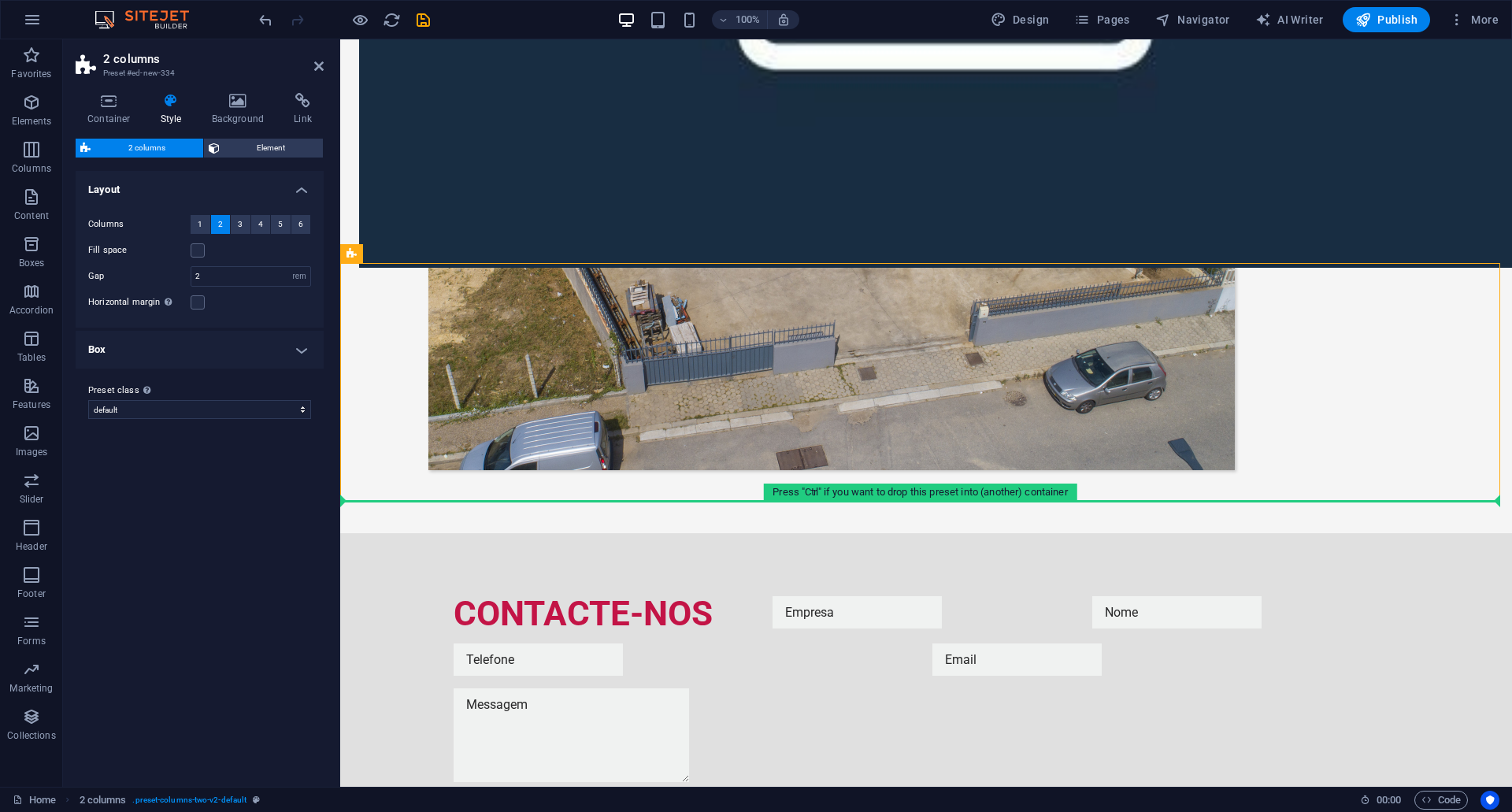
drag, startPoint x: 886, startPoint y: 289, endPoint x: 751, endPoint y: 620, distance: 357.5
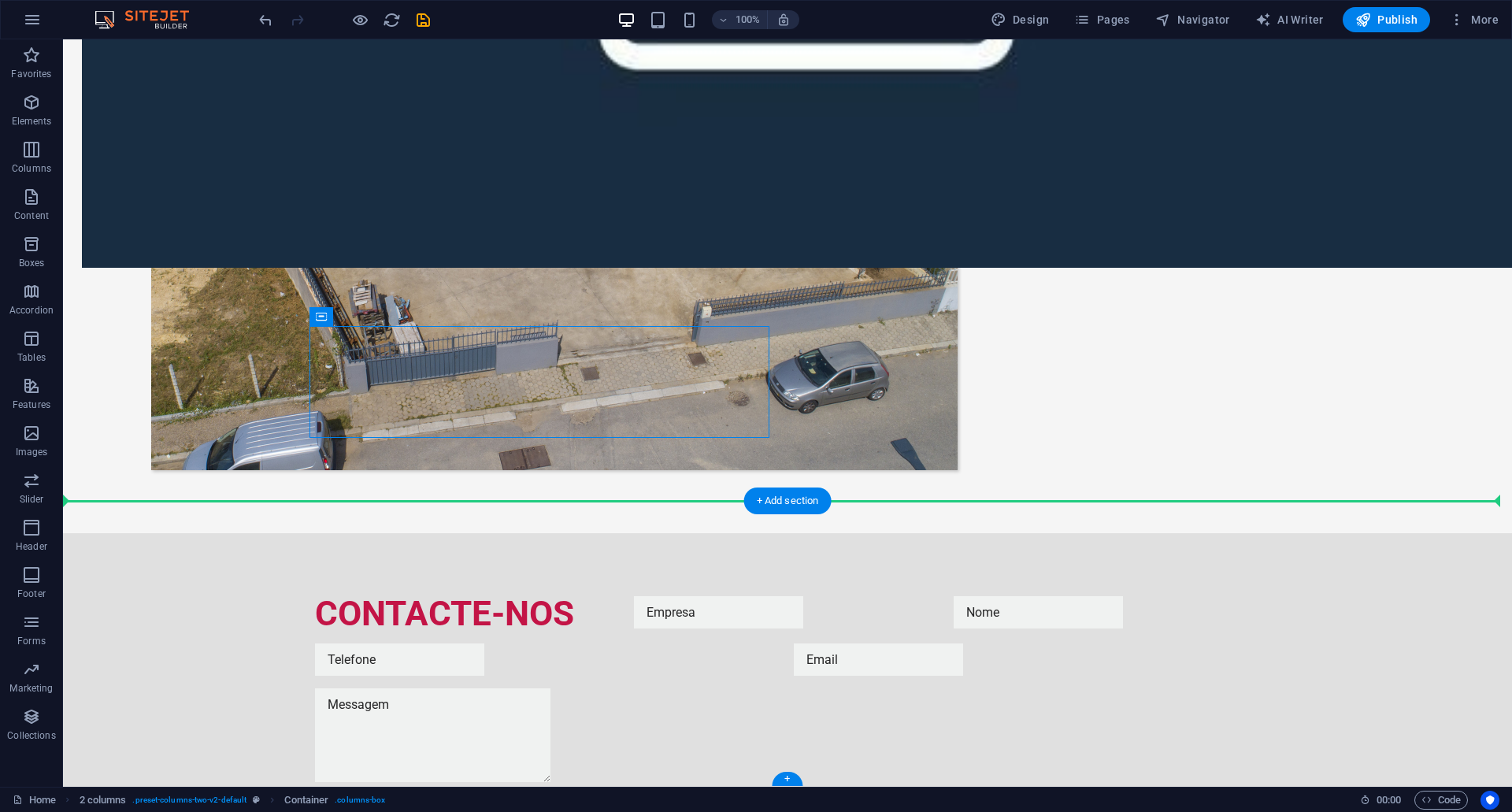
drag, startPoint x: 822, startPoint y: 384, endPoint x: 580, endPoint y: 624, distance: 340.8
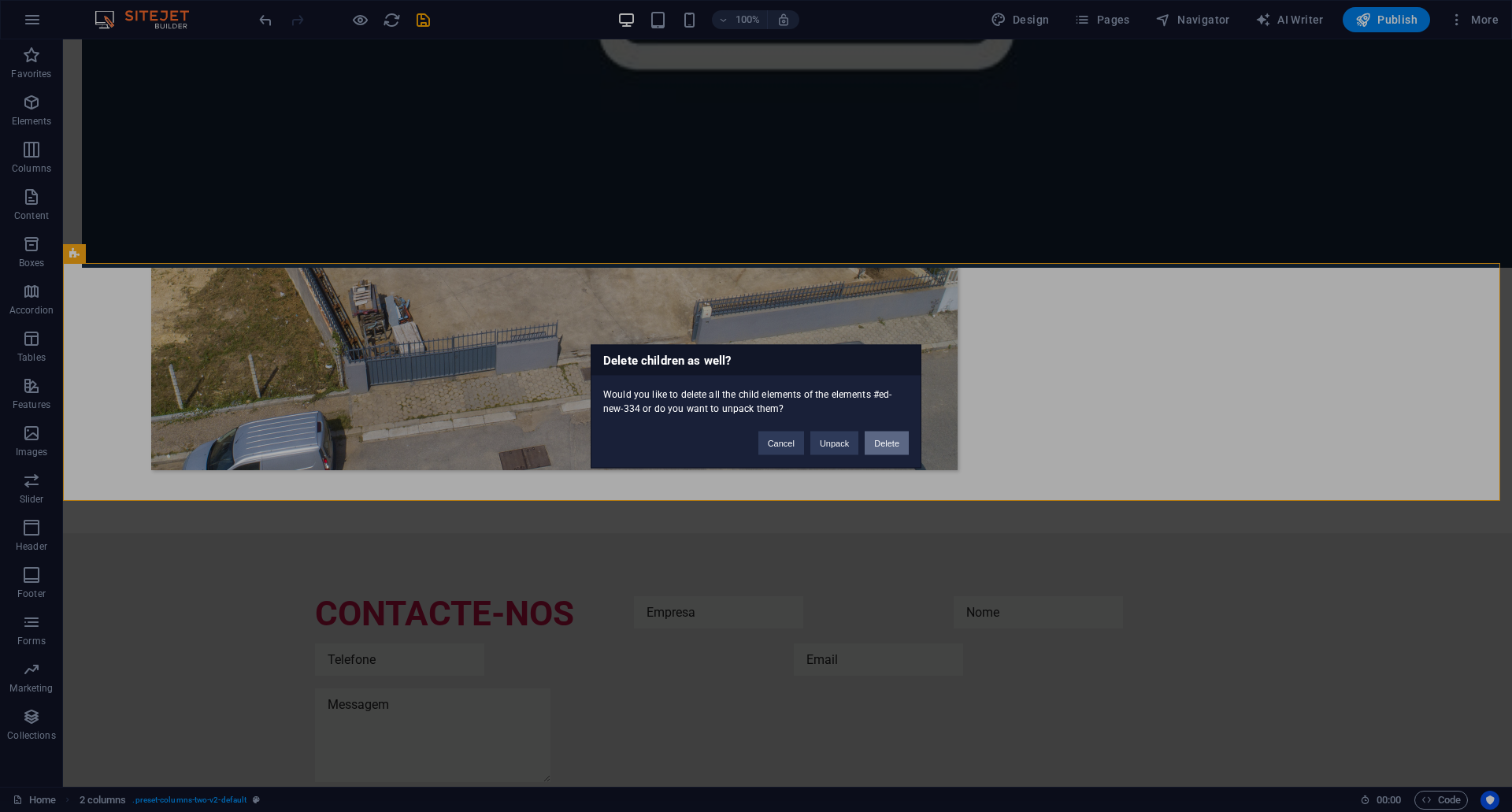
click at [891, 448] on button "Delete" at bounding box center [886, 442] width 44 height 23
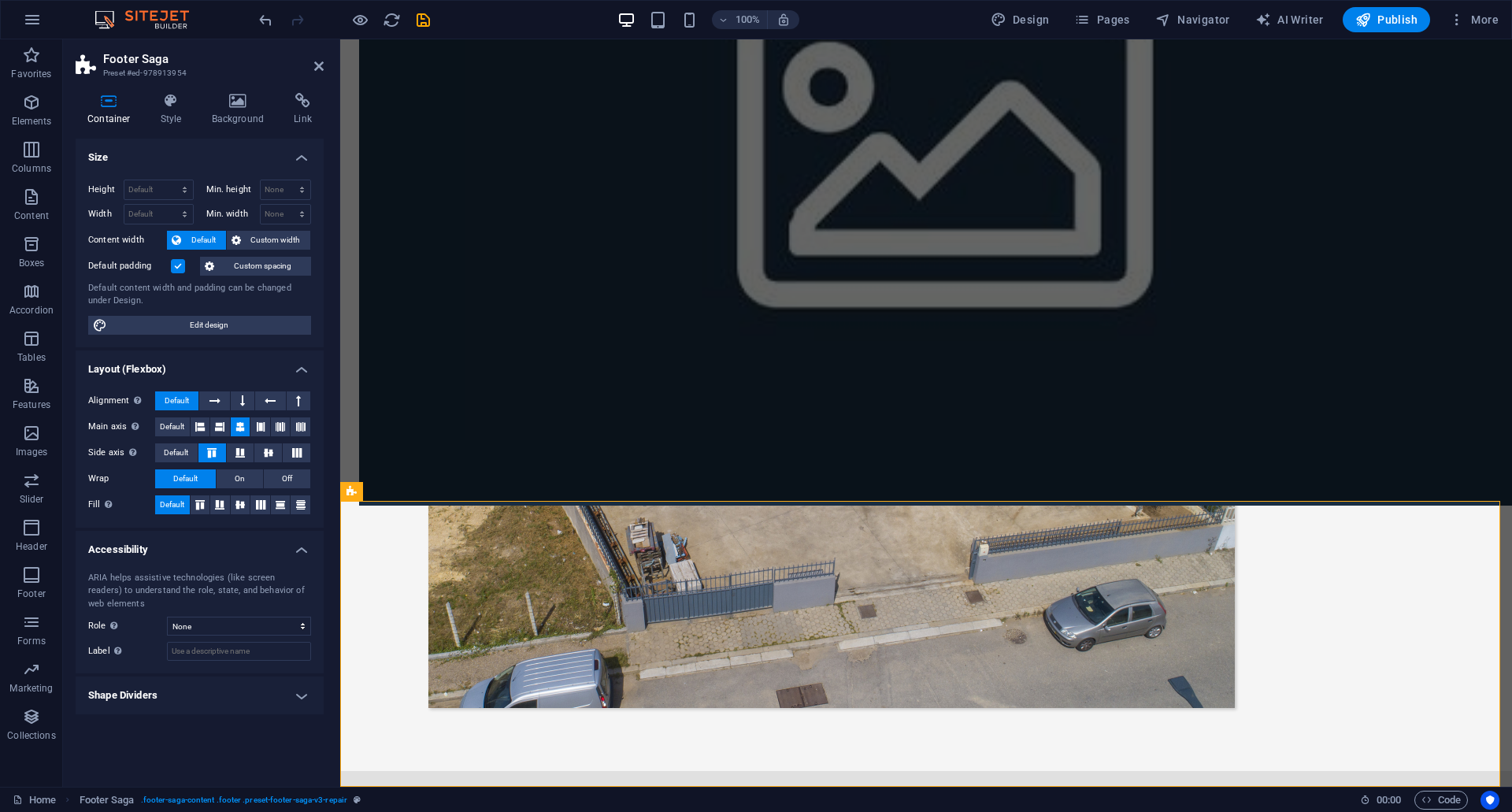
click at [208, 336] on div "Height Default px rem % vh vw Min. height None px rem % vh vw Width Default px …" at bounding box center [200, 257] width 248 height 180
click at [228, 324] on span "Edit design" at bounding box center [209, 325] width 194 height 19
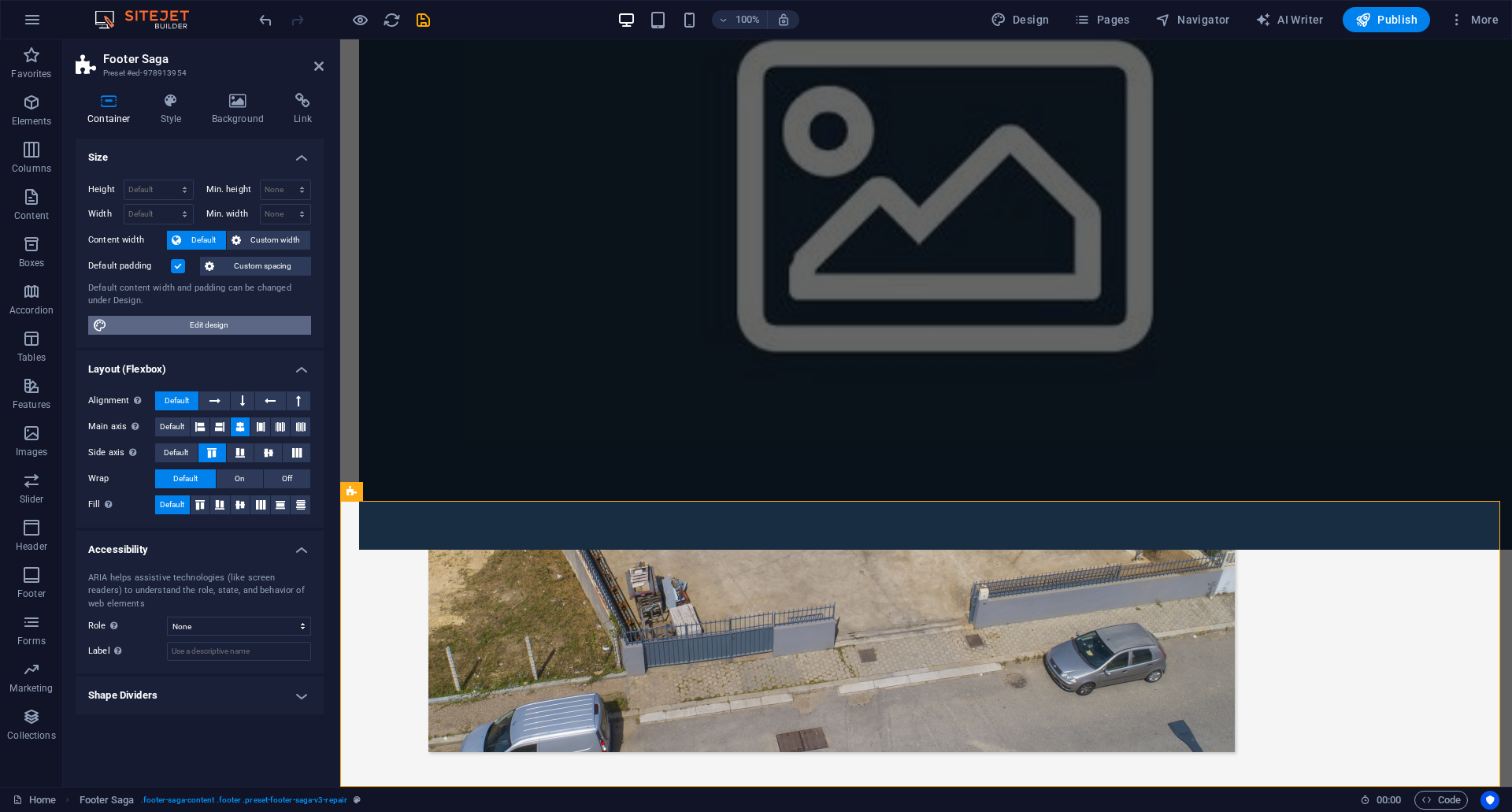
select select "rem"
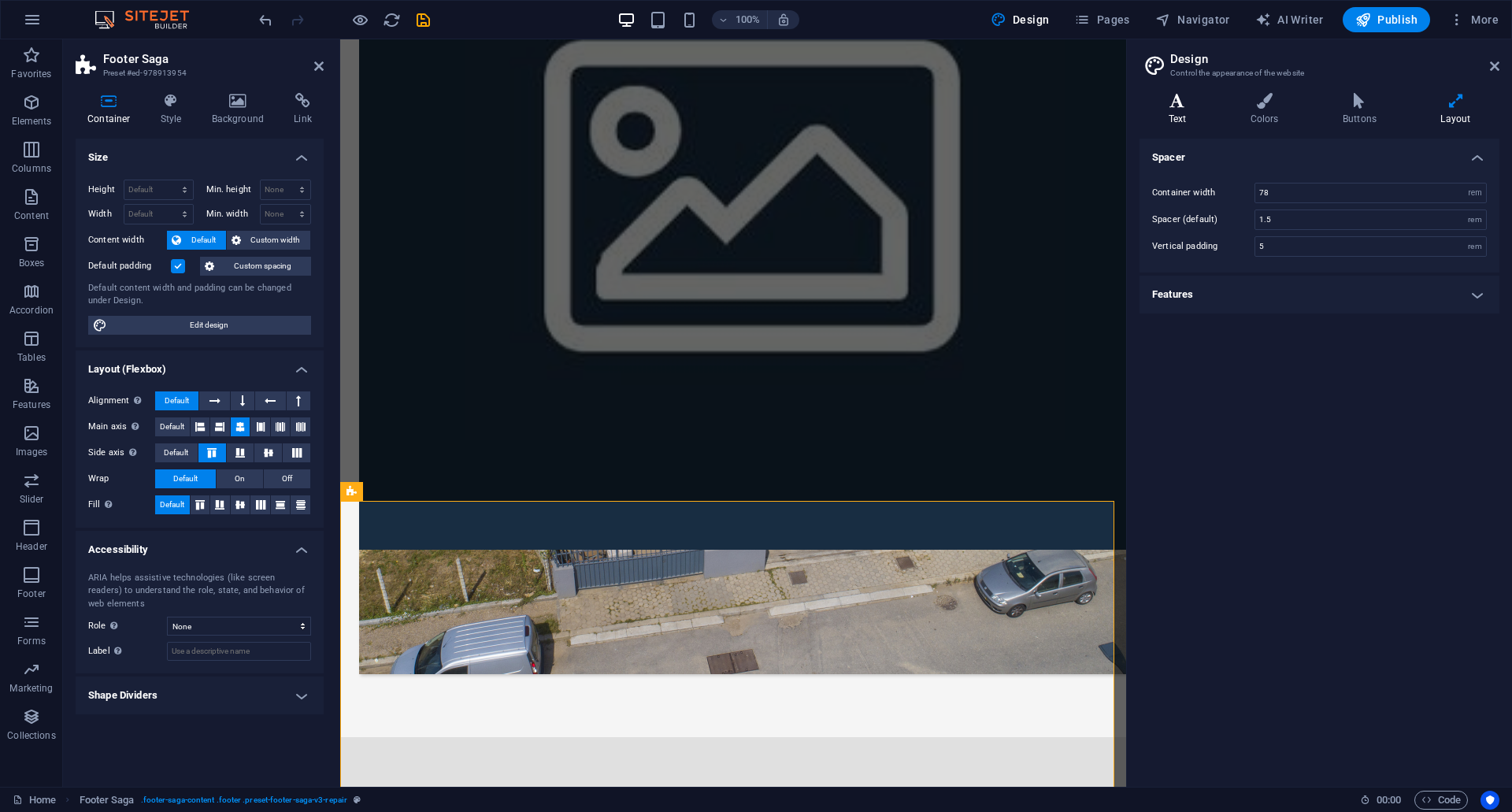
click at [1177, 107] on icon at bounding box center [1177, 100] width 76 height 16
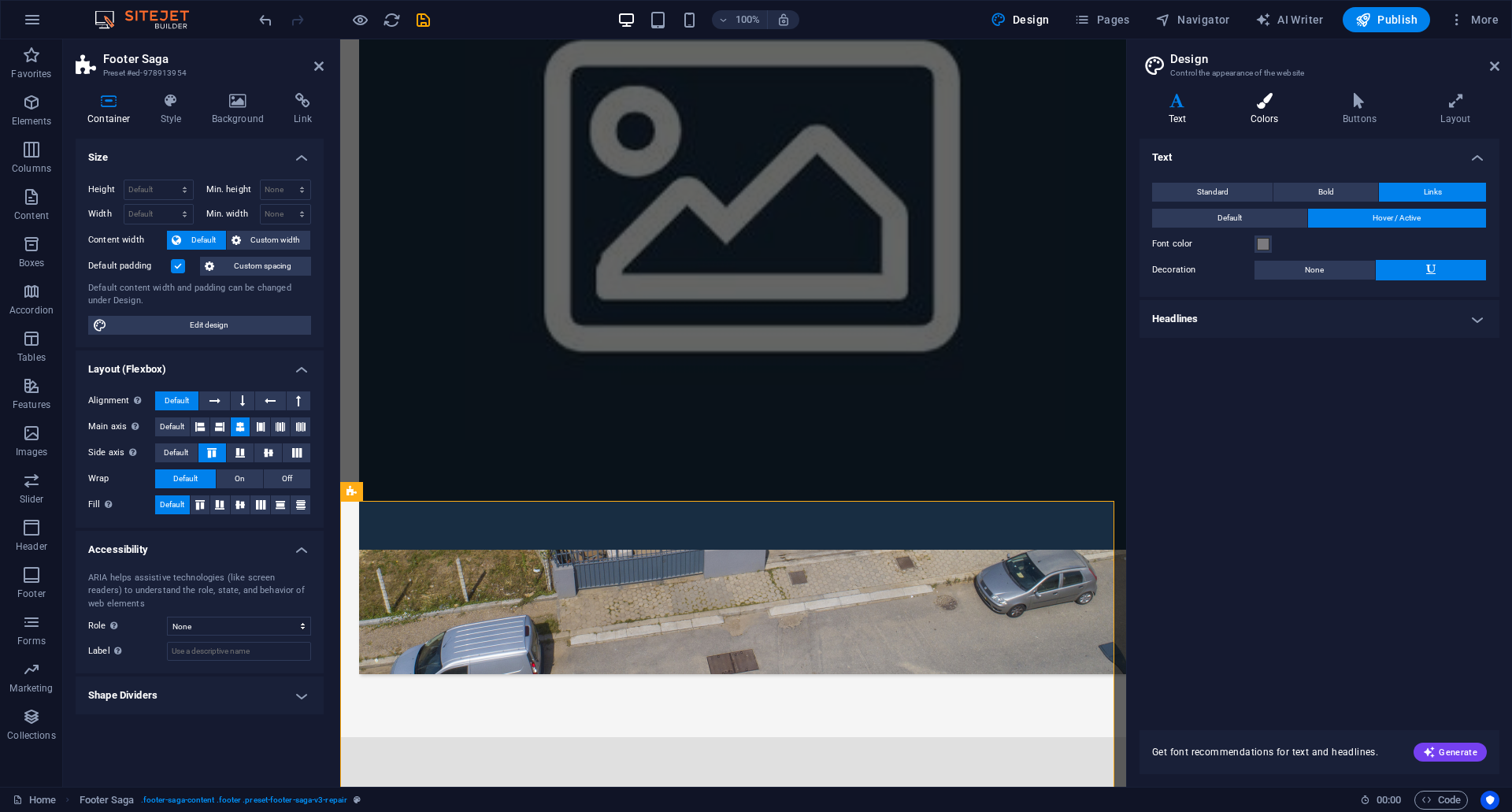
click at [1270, 108] on h4 "Colors" at bounding box center [1267, 108] width 92 height 33
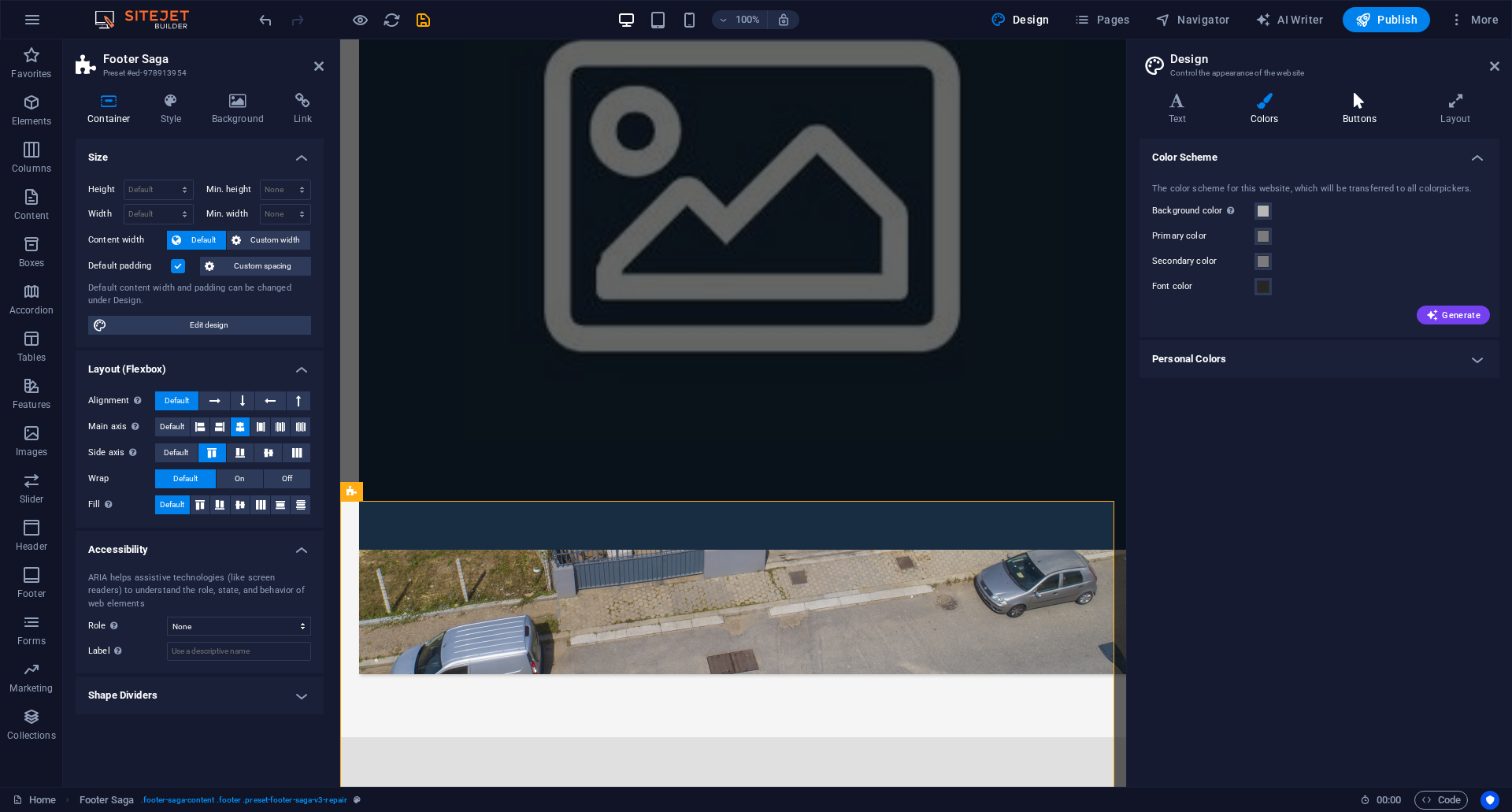
click at [1368, 103] on icon at bounding box center [1359, 100] width 92 height 16
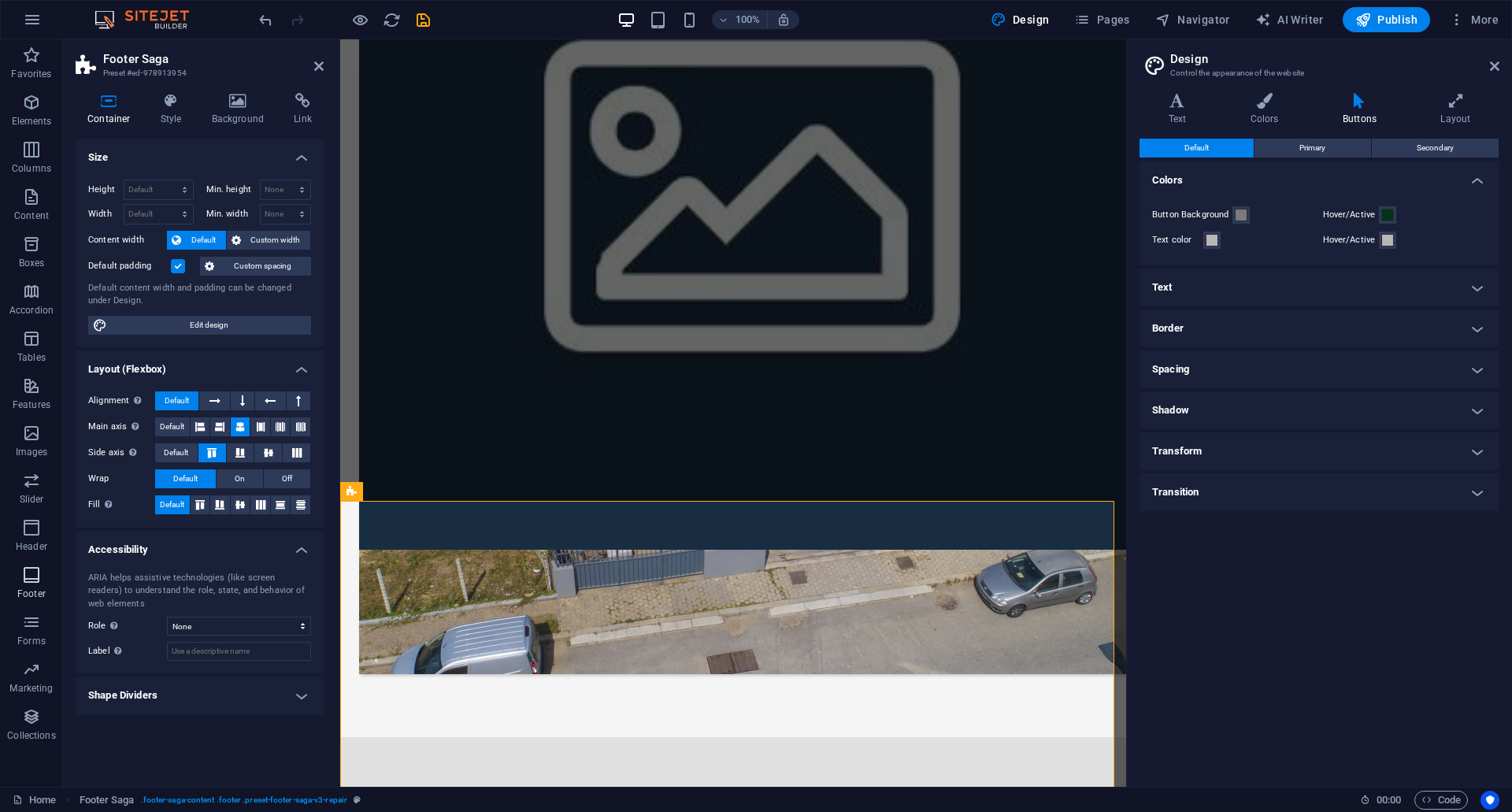
click at [41, 569] on icon "button" at bounding box center [32, 575] width 19 height 19
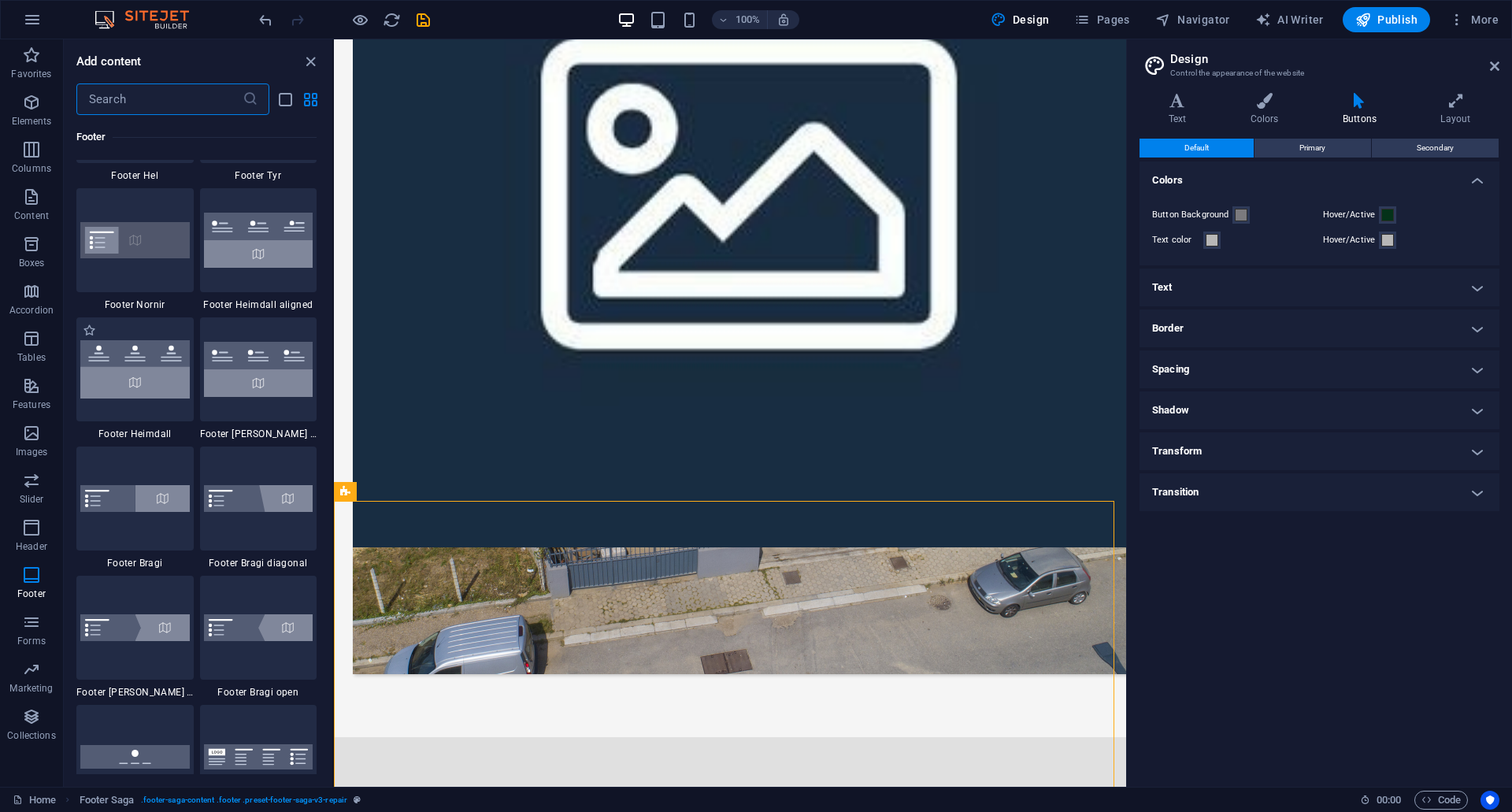
scroll to position [10510, 0]
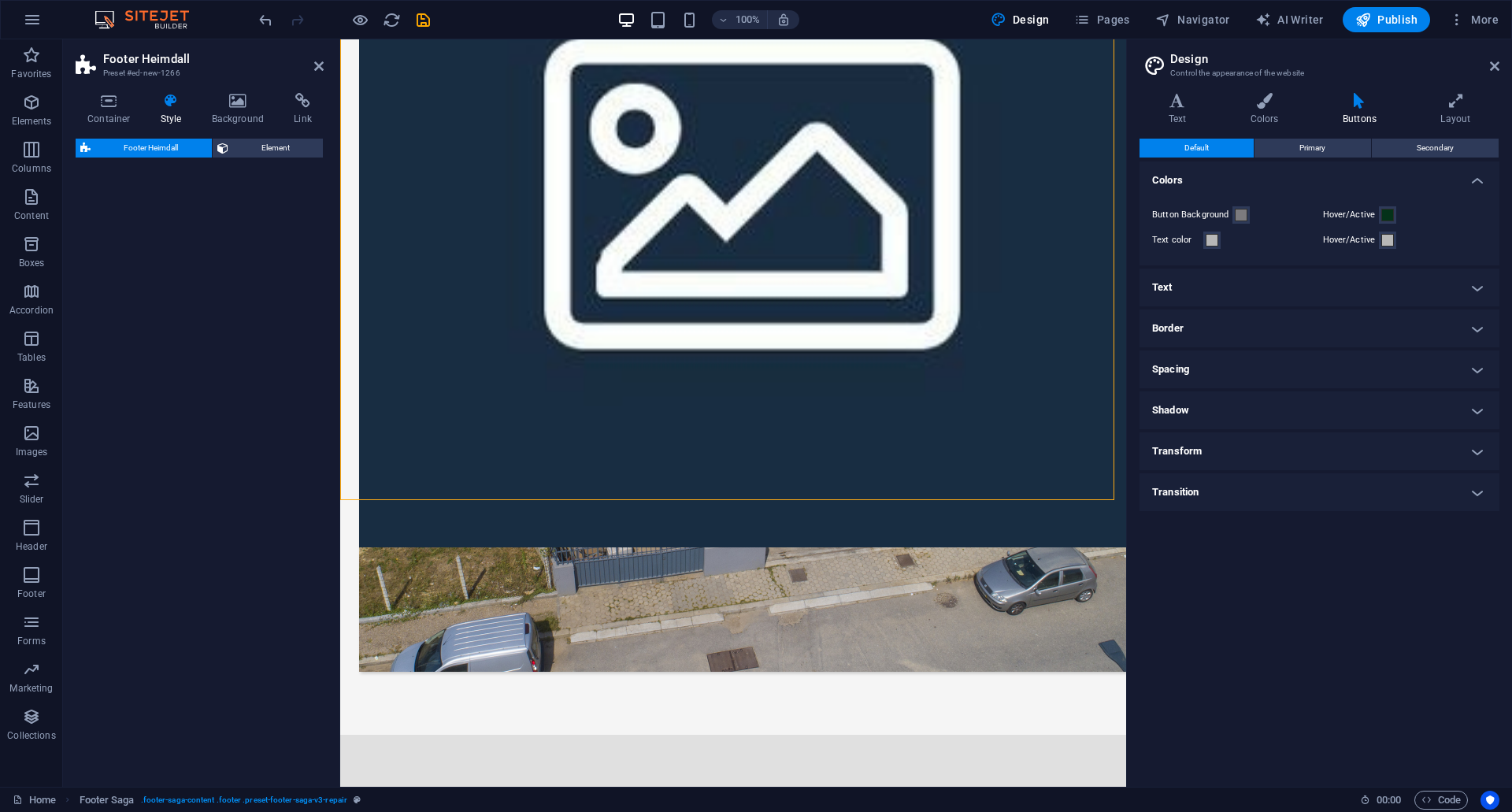
select select "rem"
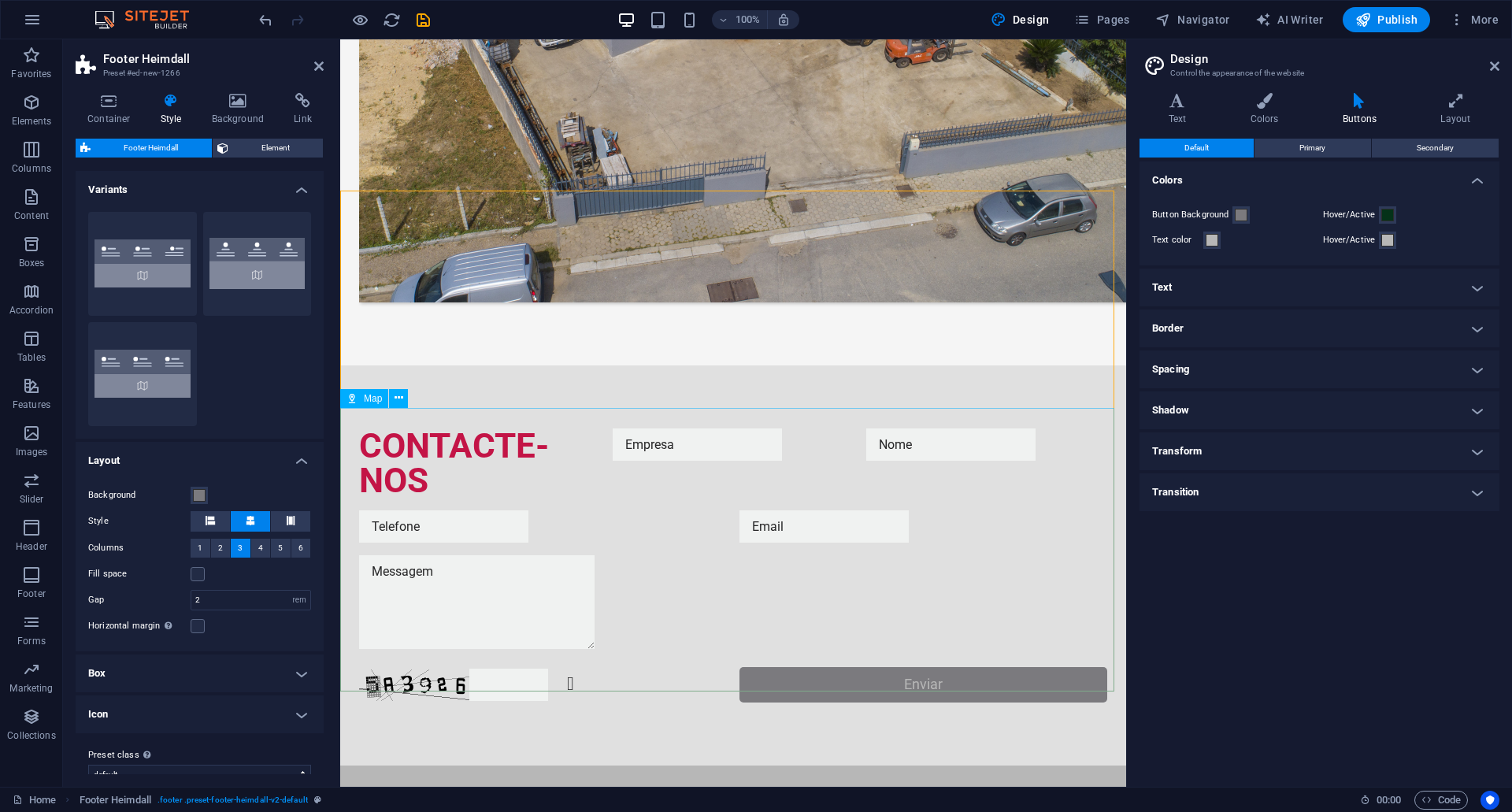
scroll to position [1425, 0]
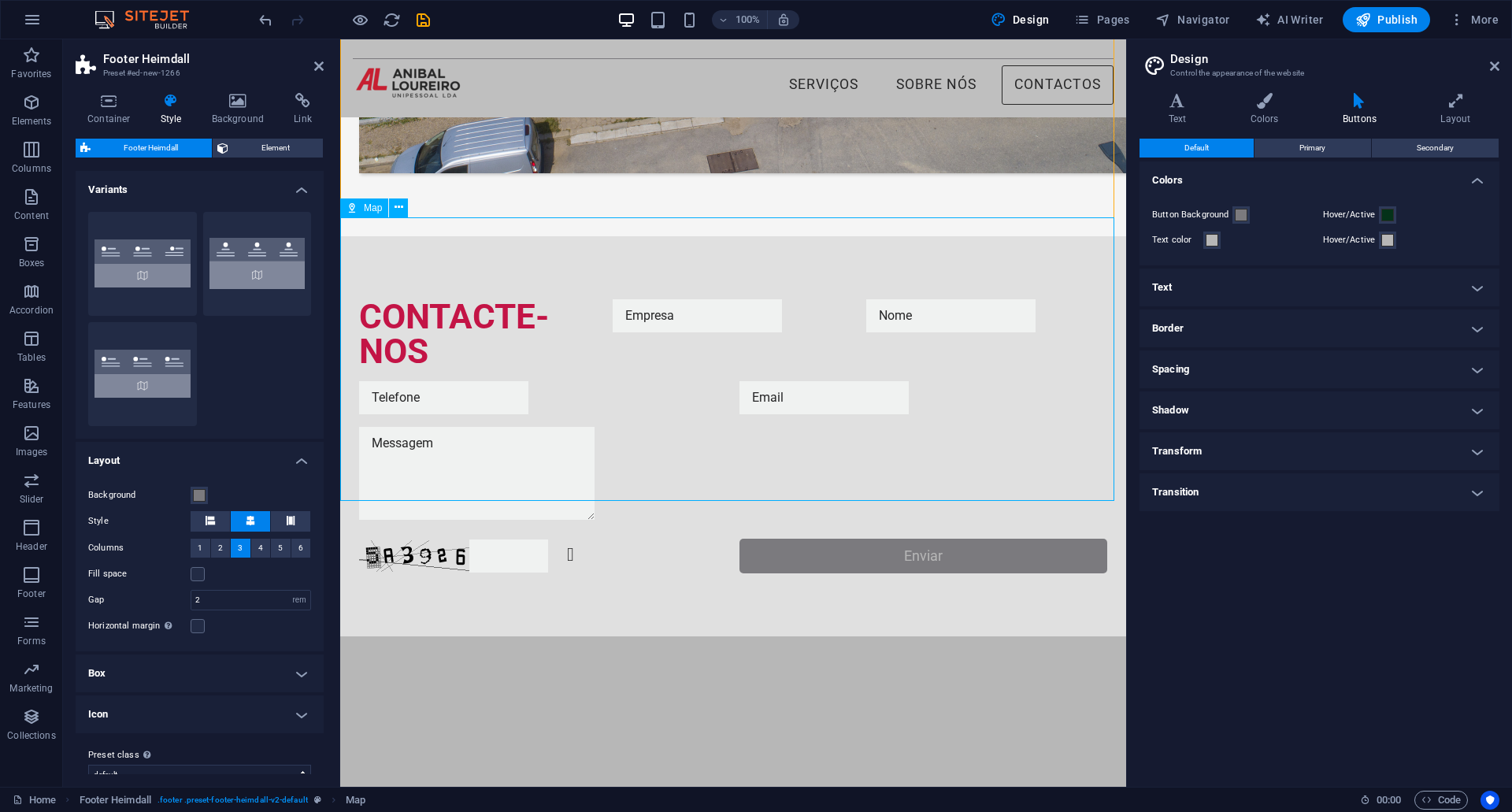
scroll to position [1141, 0]
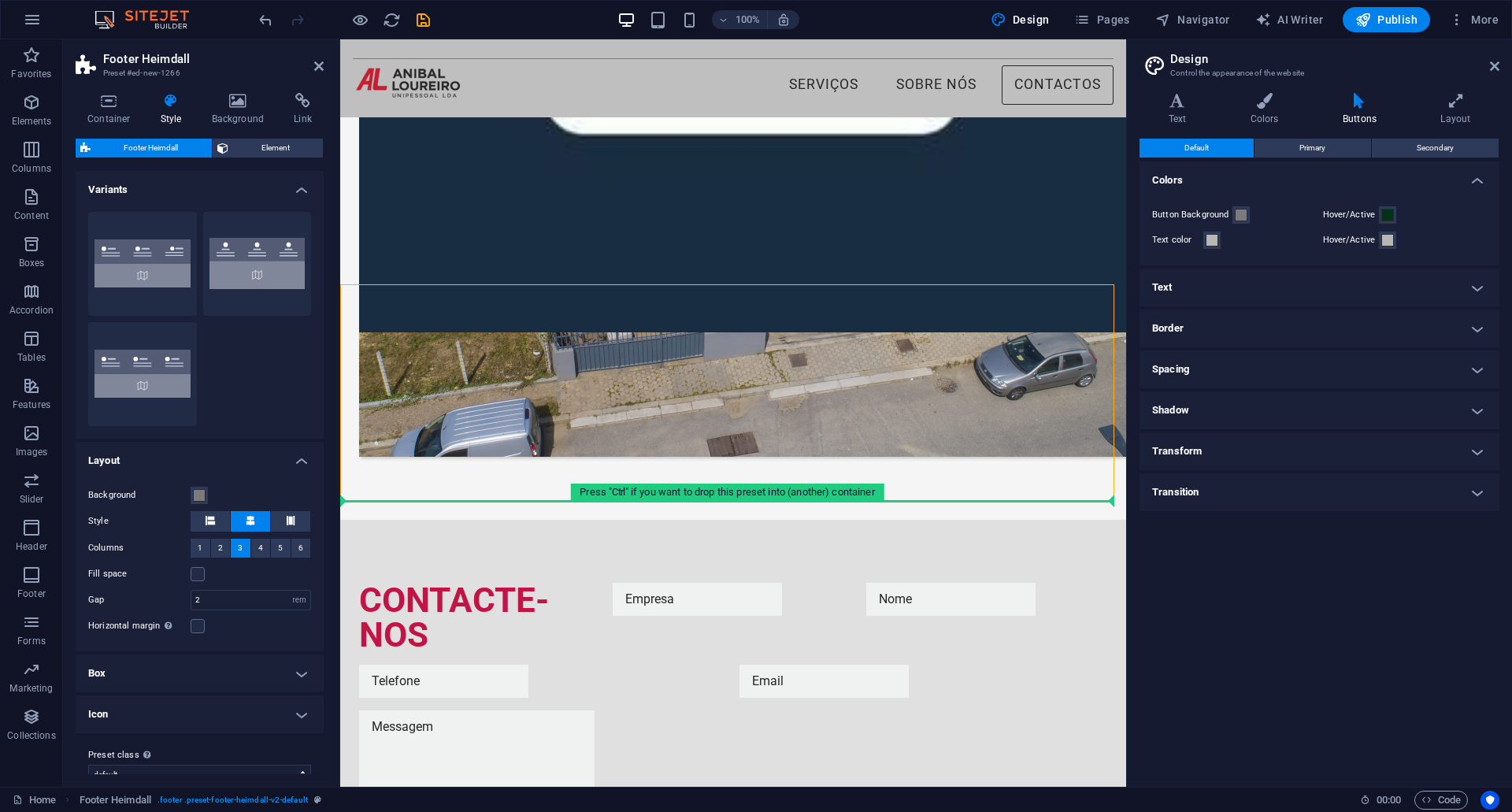
drag, startPoint x: 608, startPoint y: 414, endPoint x: 588, endPoint y: 581, distance: 168.2
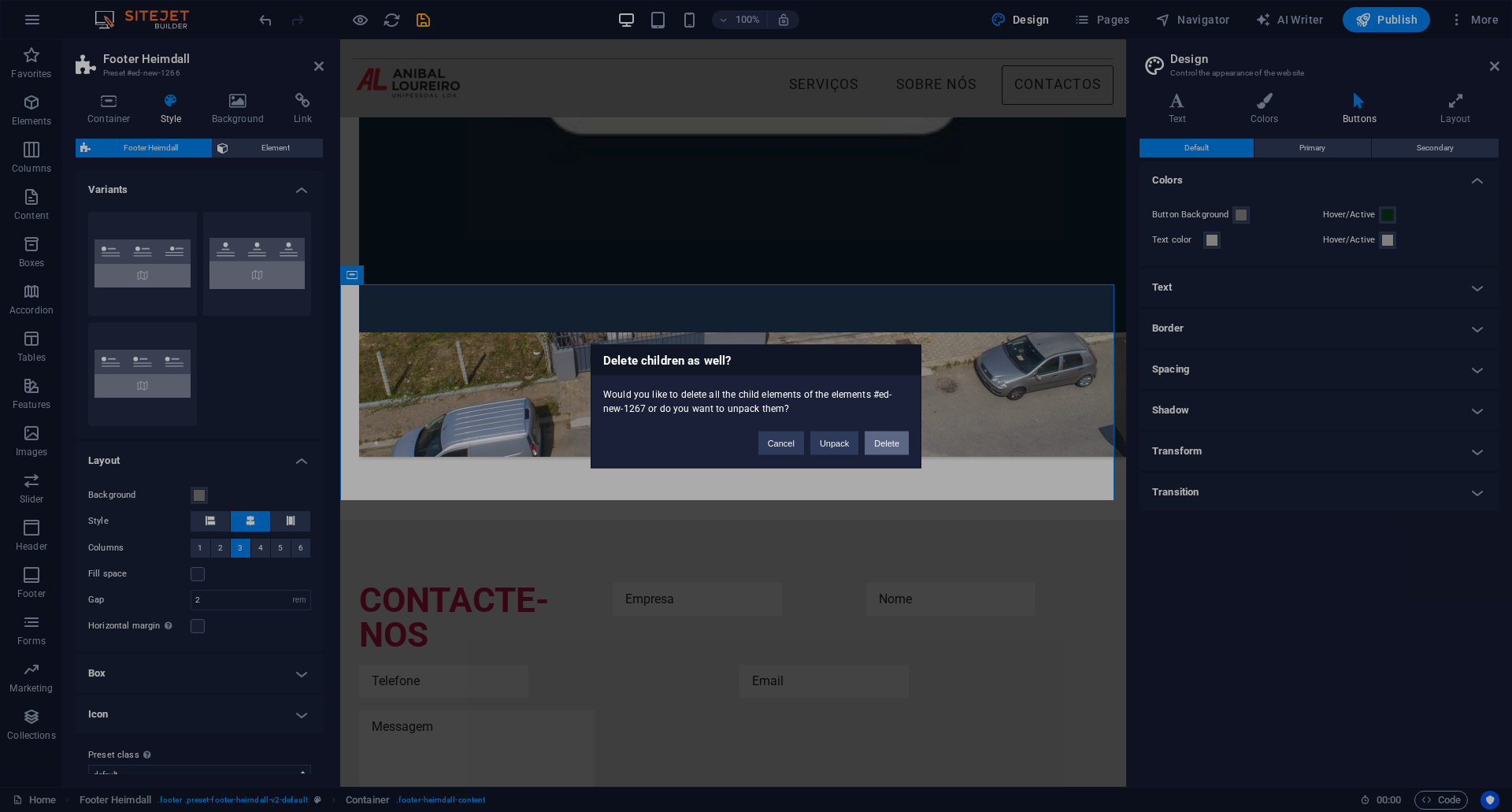
click at [880, 446] on button "Delete" at bounding box center [886, 442] width 44 height 23
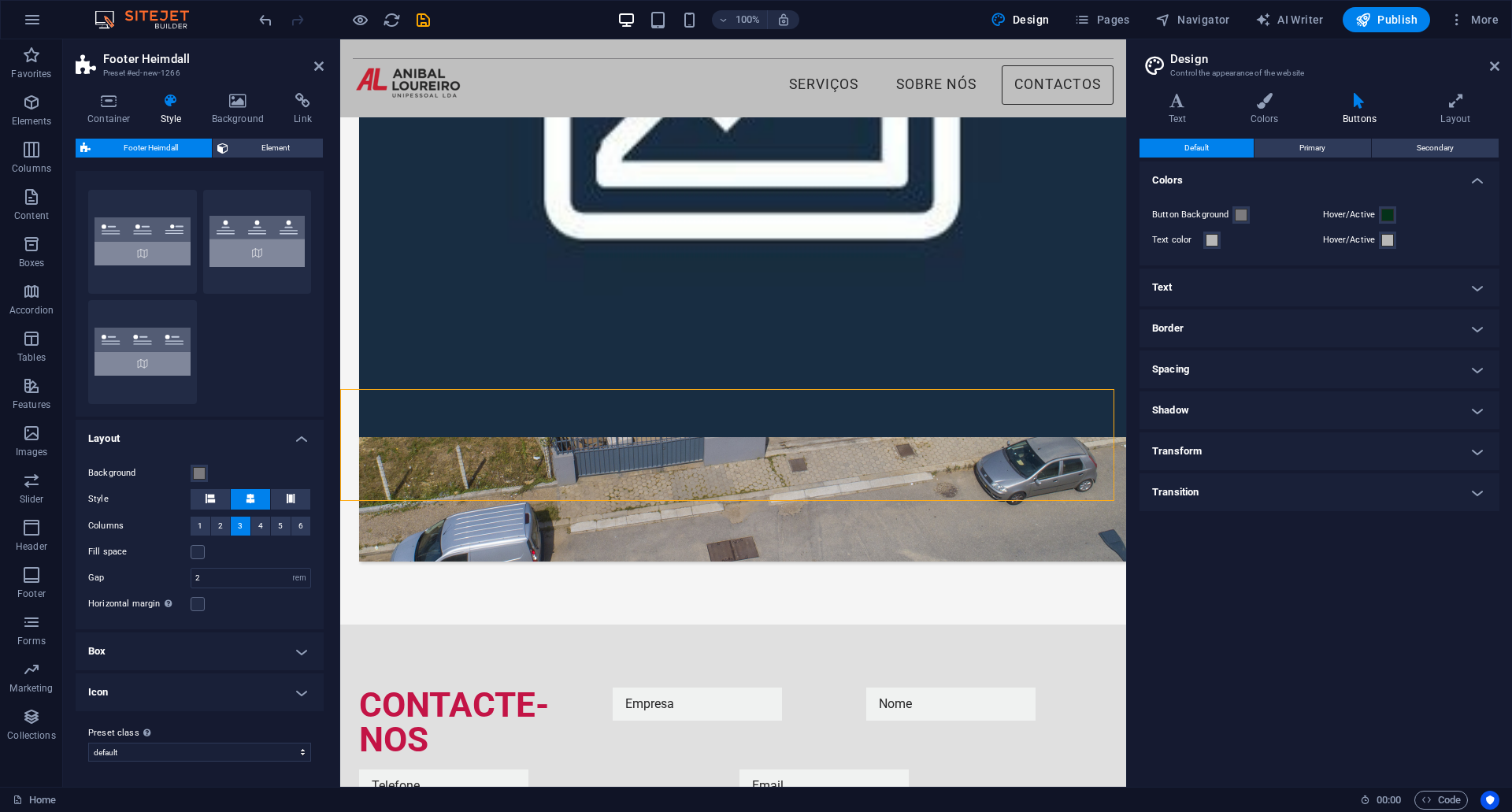
scroll to position [0, 0]
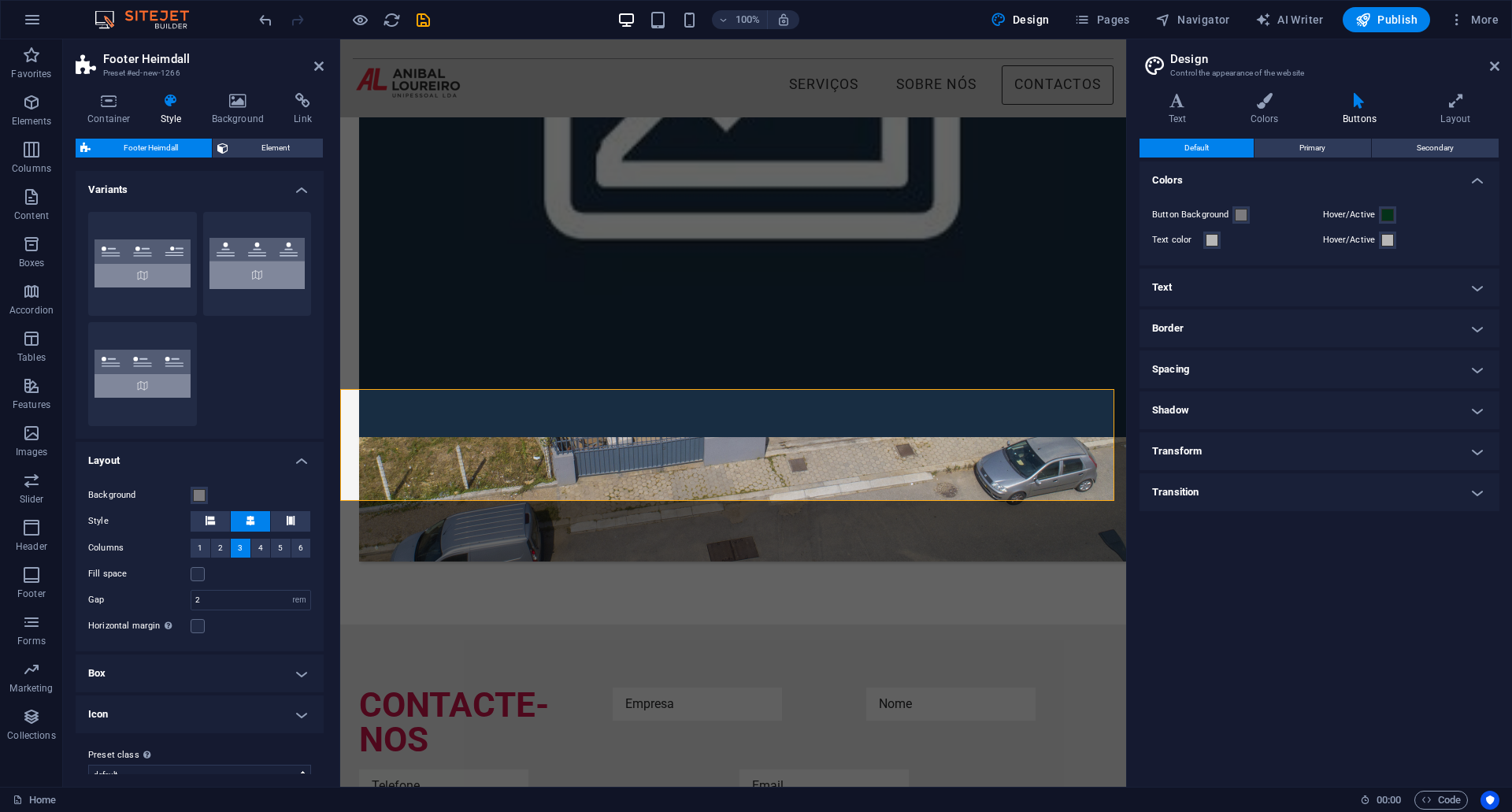
click at [148, 143] on span "Footer Heimdall" at bounding box center [151, 148] width 112 height 19
click at [36, 574] on icon "button" at bounding box center [32, 575] width 19 height 19
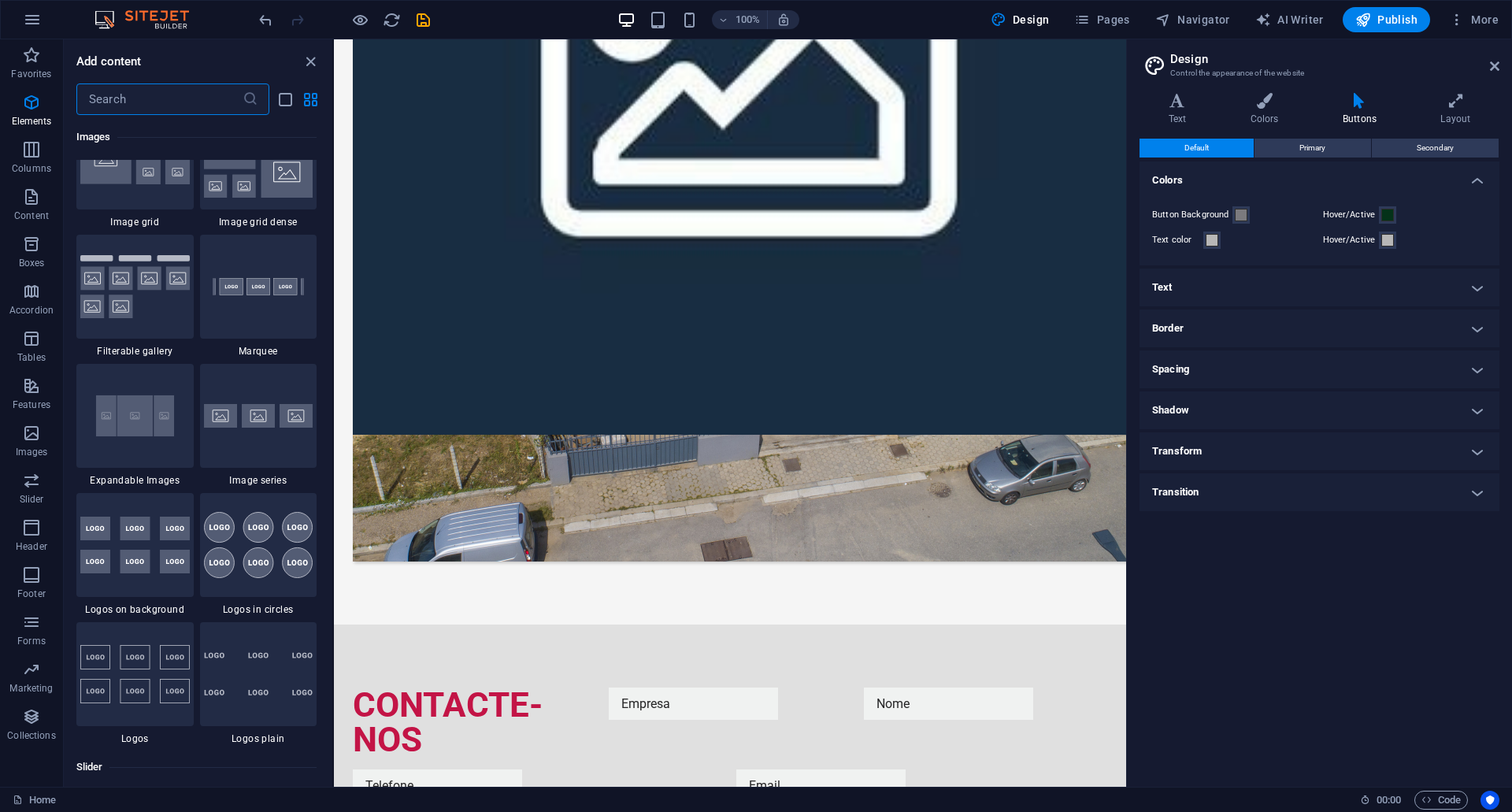
scroll to position [10431, 0]
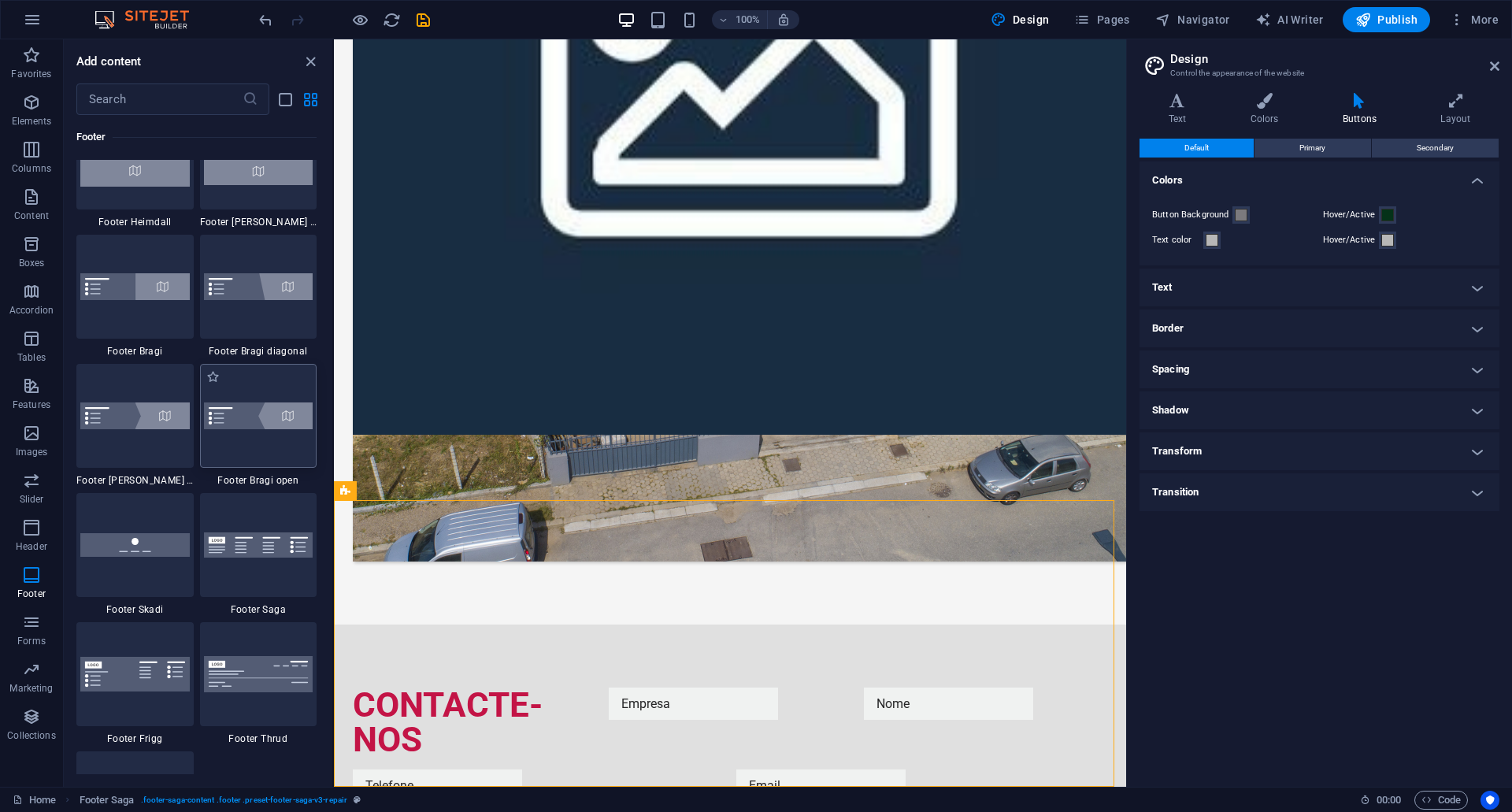
scroll to position [10747, 0]
click at [255, 544] on img at bounding box center [258, 543] width 109 height 26
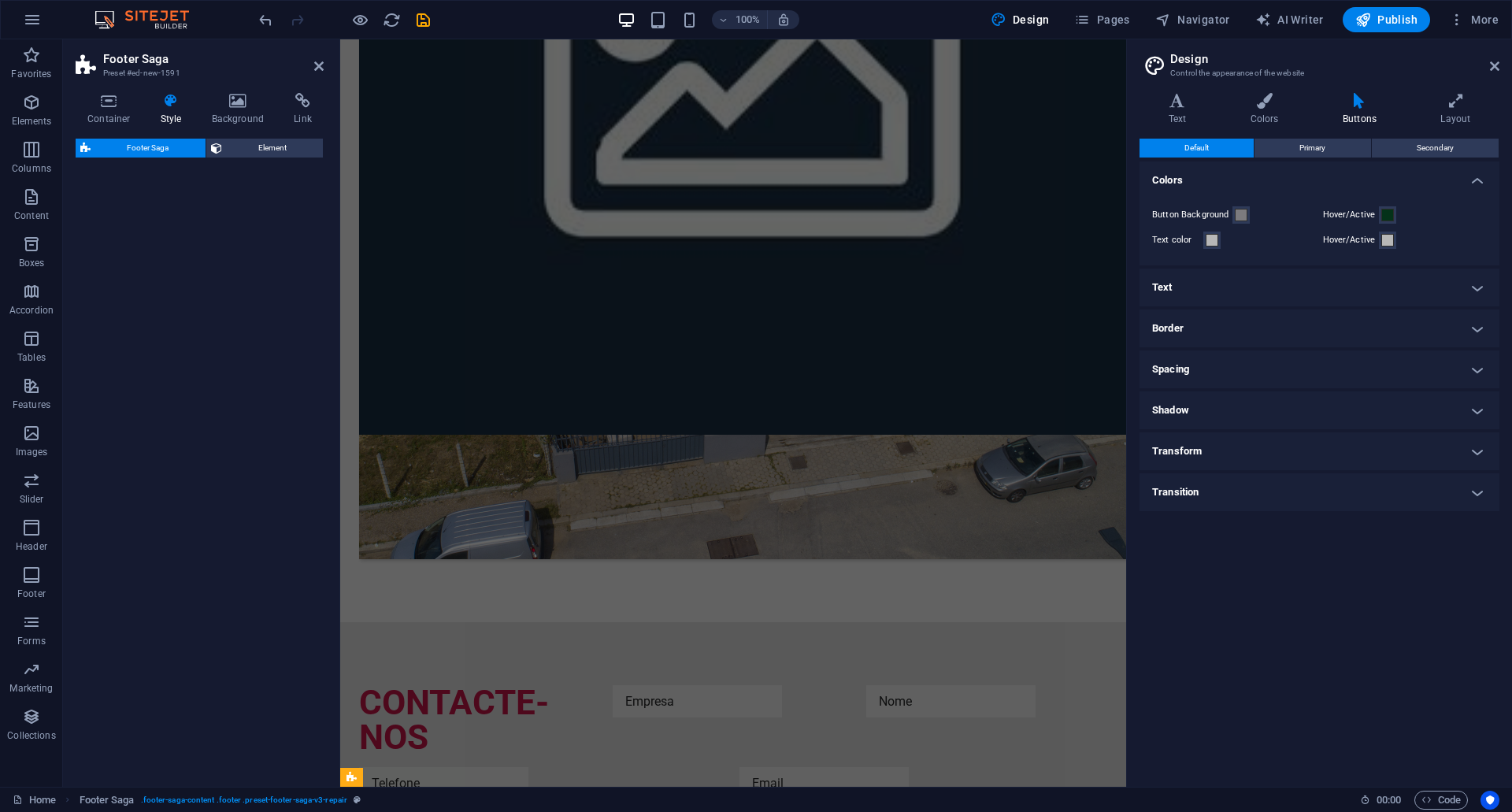
scroll to position [1036, 0]
select select "rem"
select select "preset-footer-saga-v3-default"
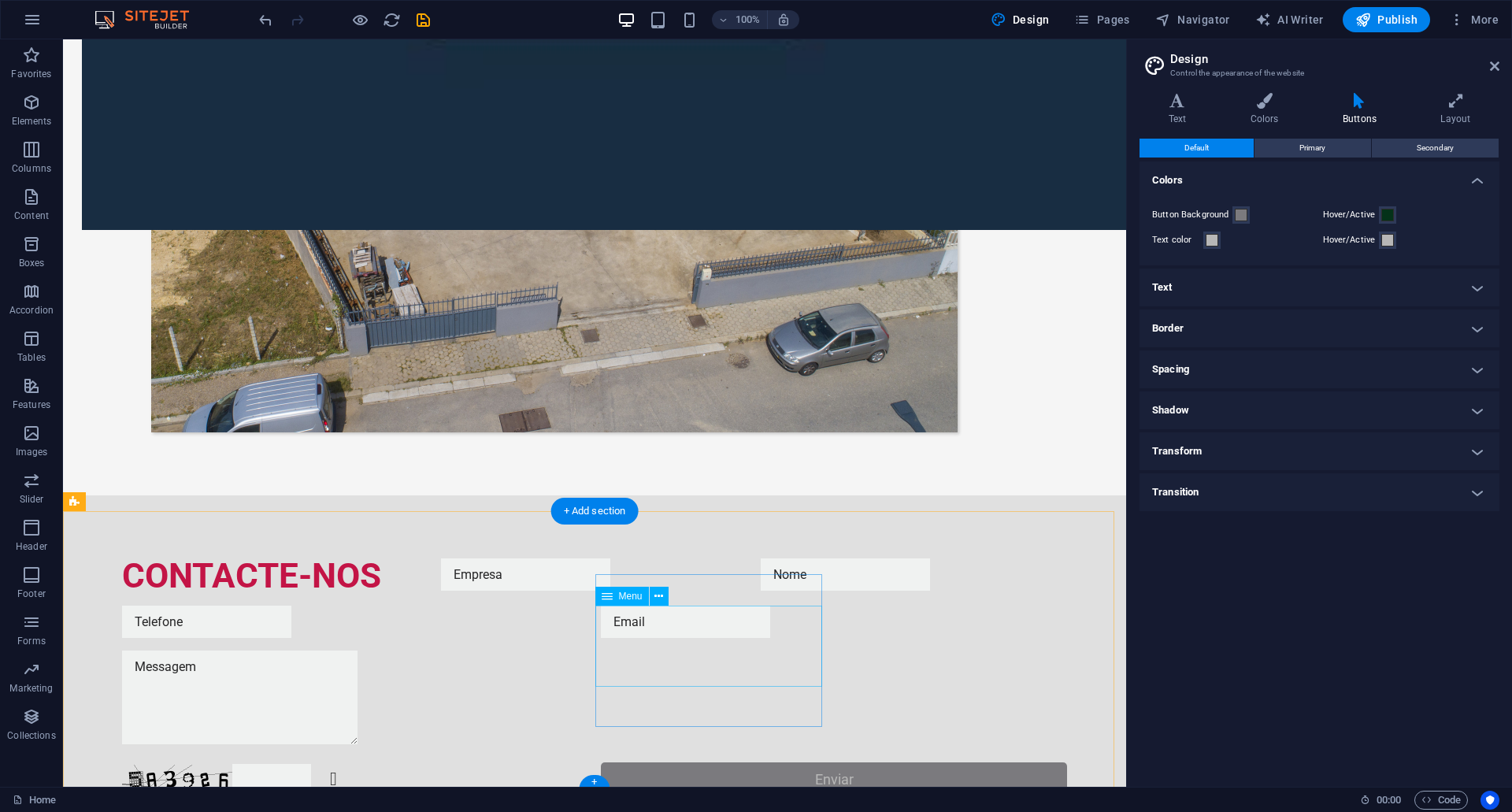
scroll to position [1246, 0]
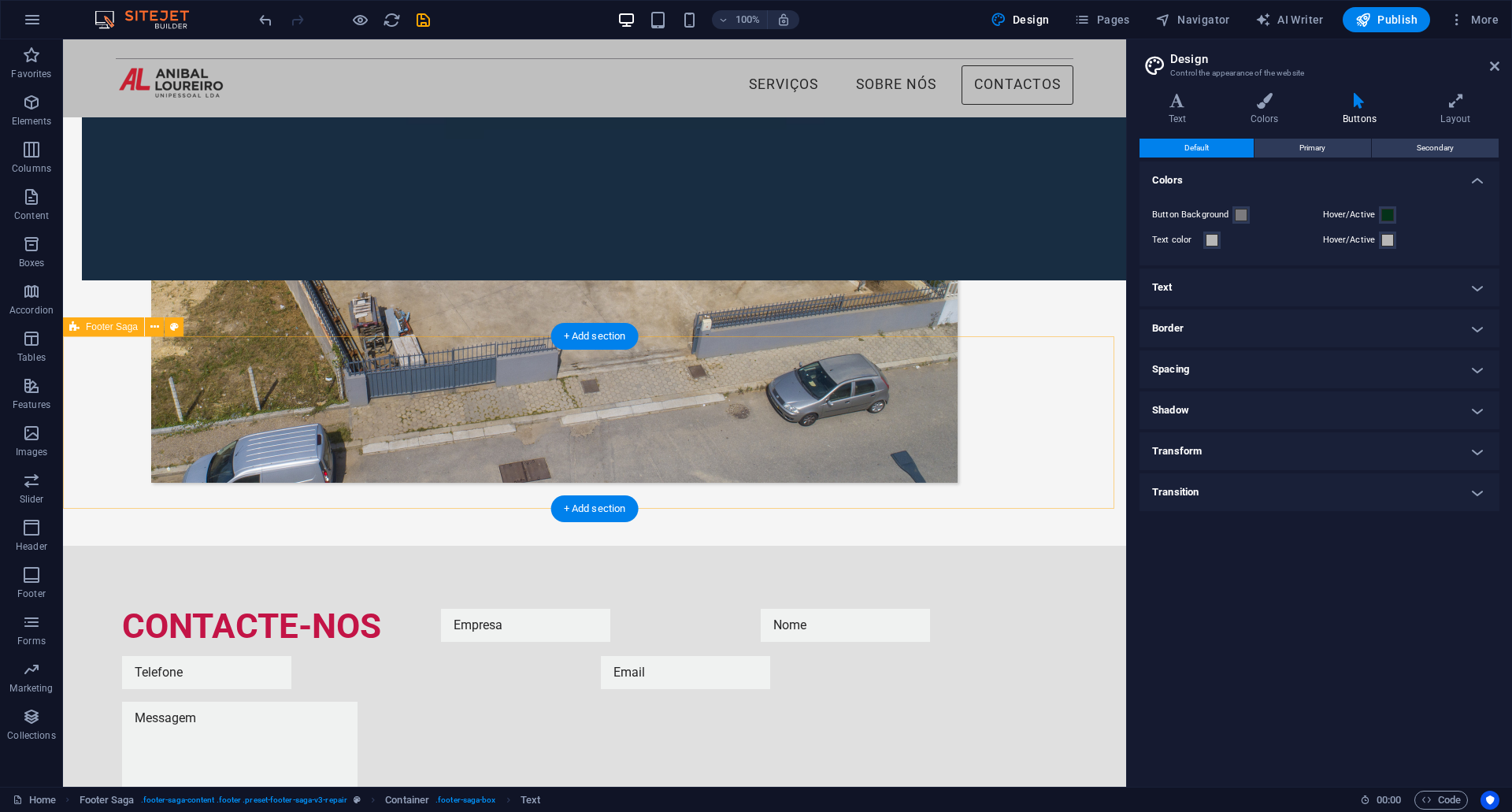
scroll to position [1133, 0]
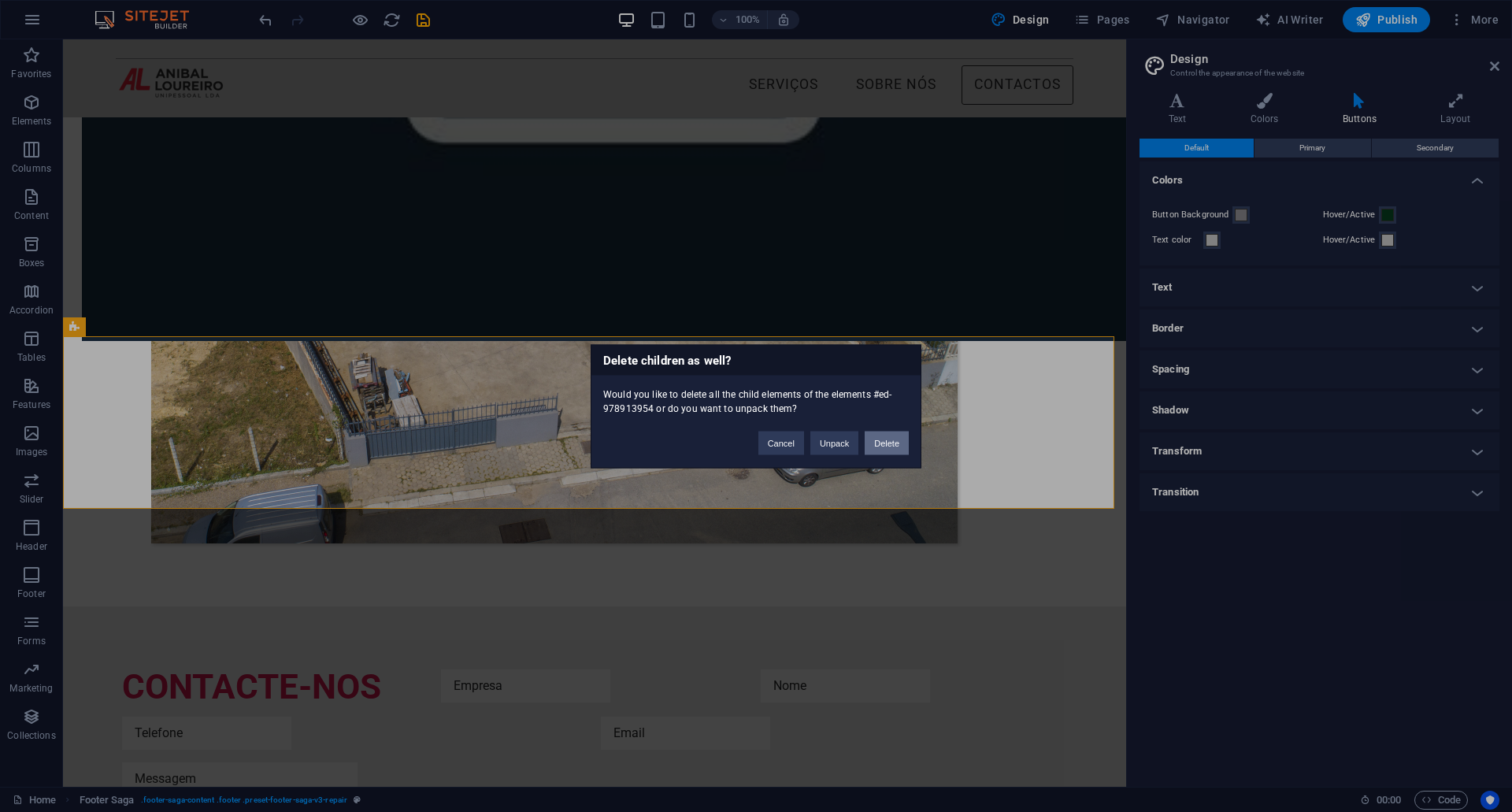
click at [882, 449] on button "Delete" at bounding box center [886, 442] width 44 height 23
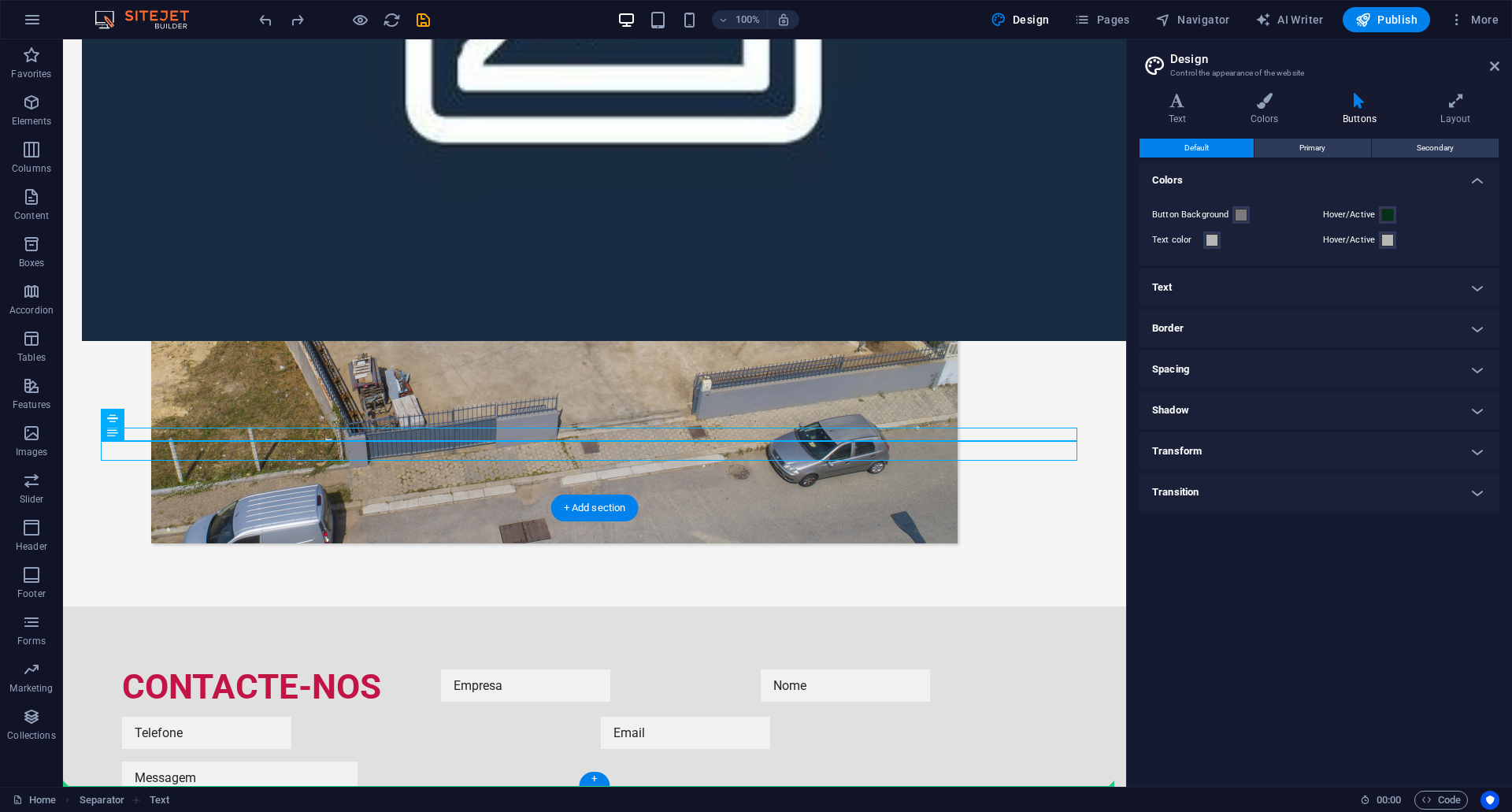
drag, startPoint x: 669, startPoint y: 435, endPoint x: 572, endPoint y: 757, distance: 336.3
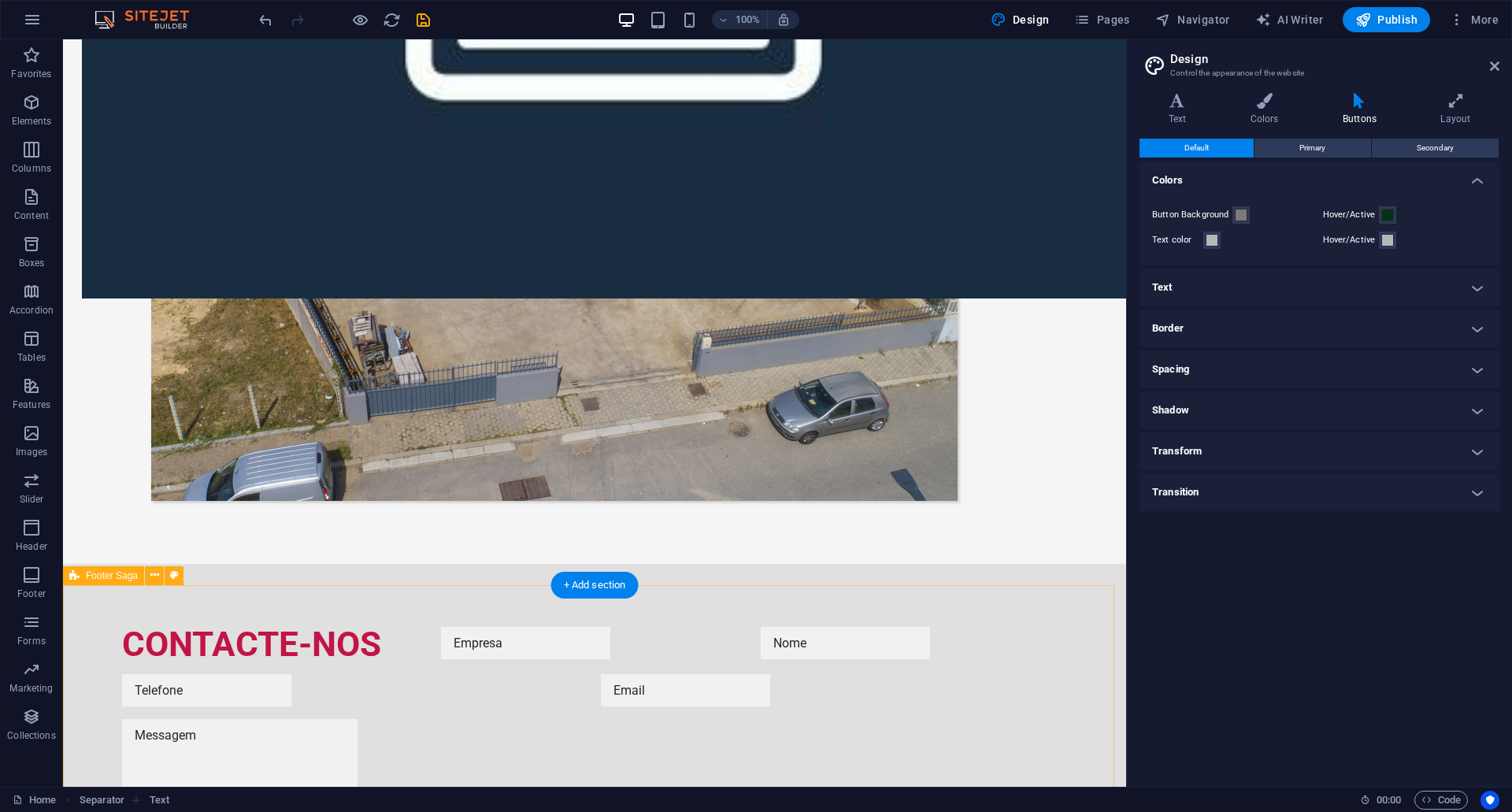
scroll to position [1244, 0]
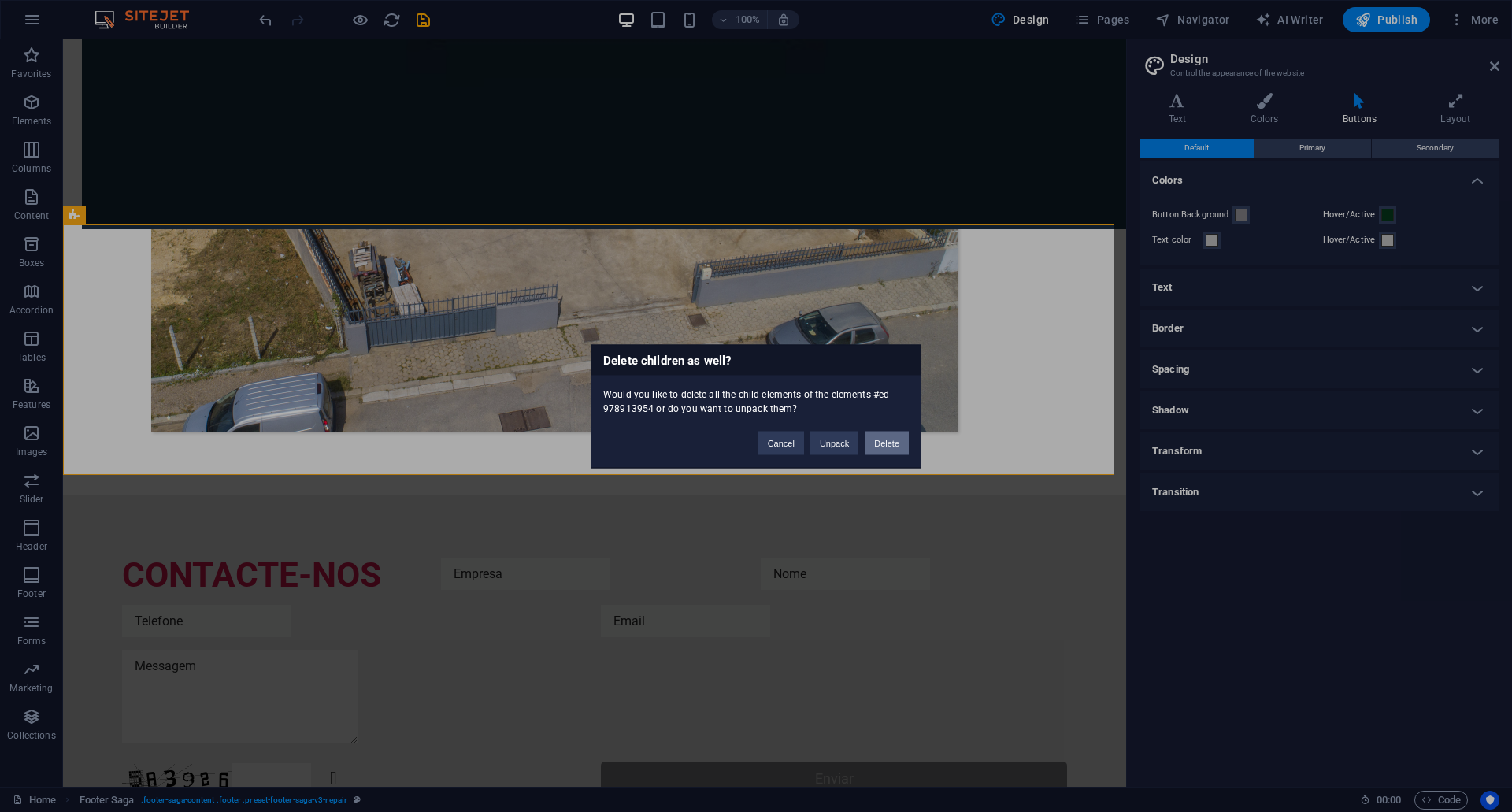
click at [897, 440] on button "Delete" at bounding box center [886, 442] width 44 height 23
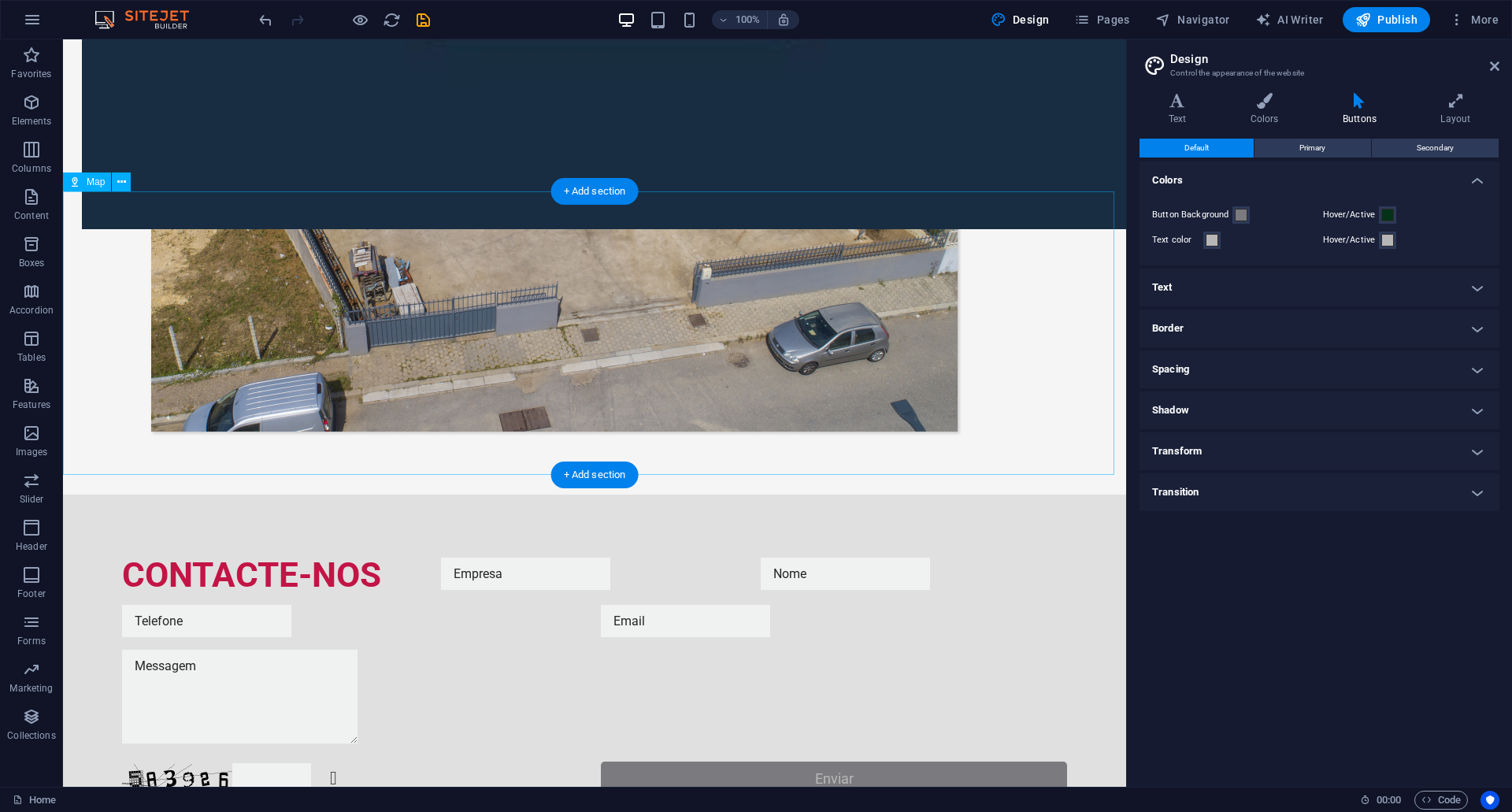
scroll to position [993, 0]
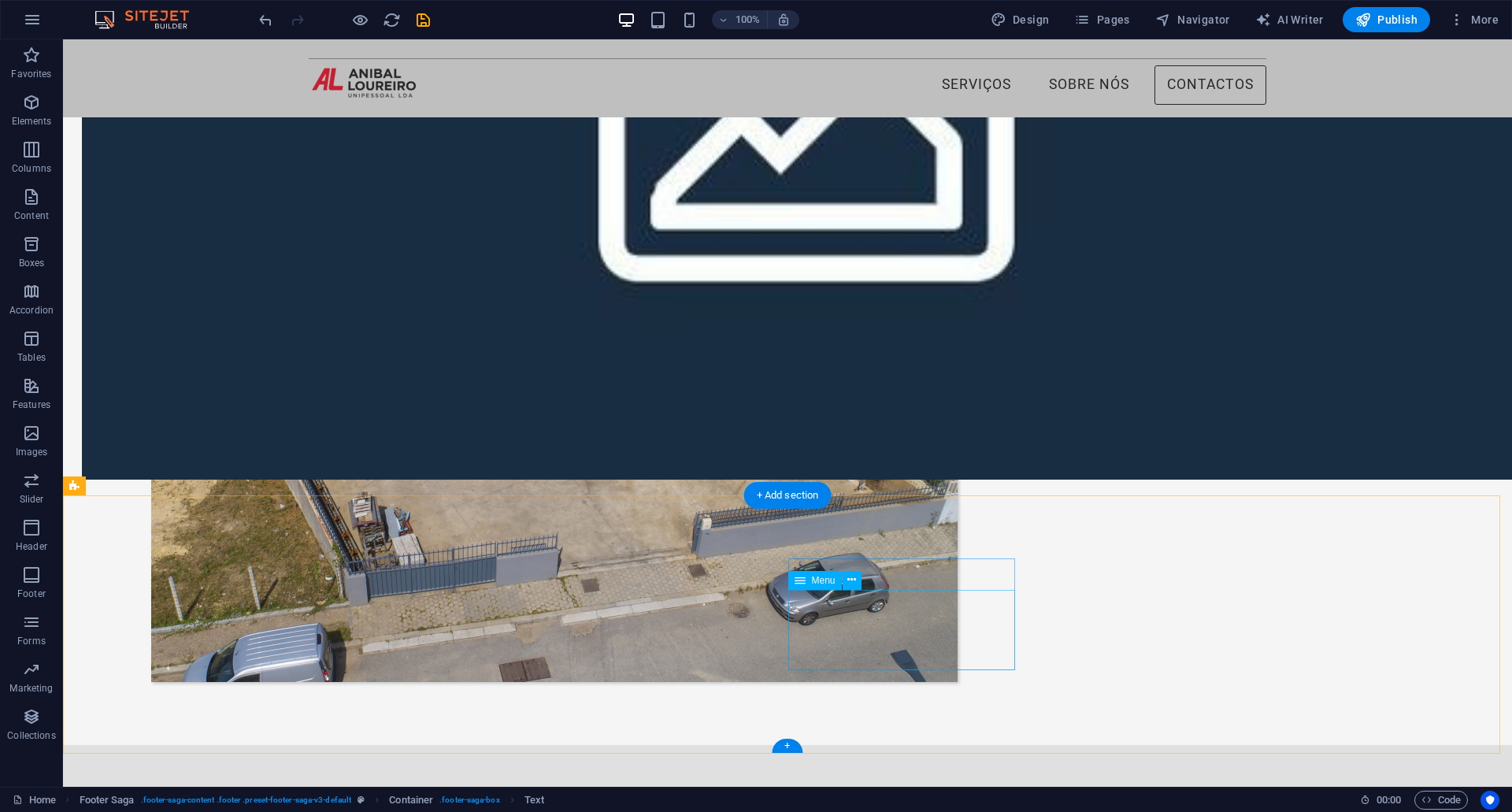
scroll to position [973, 0]
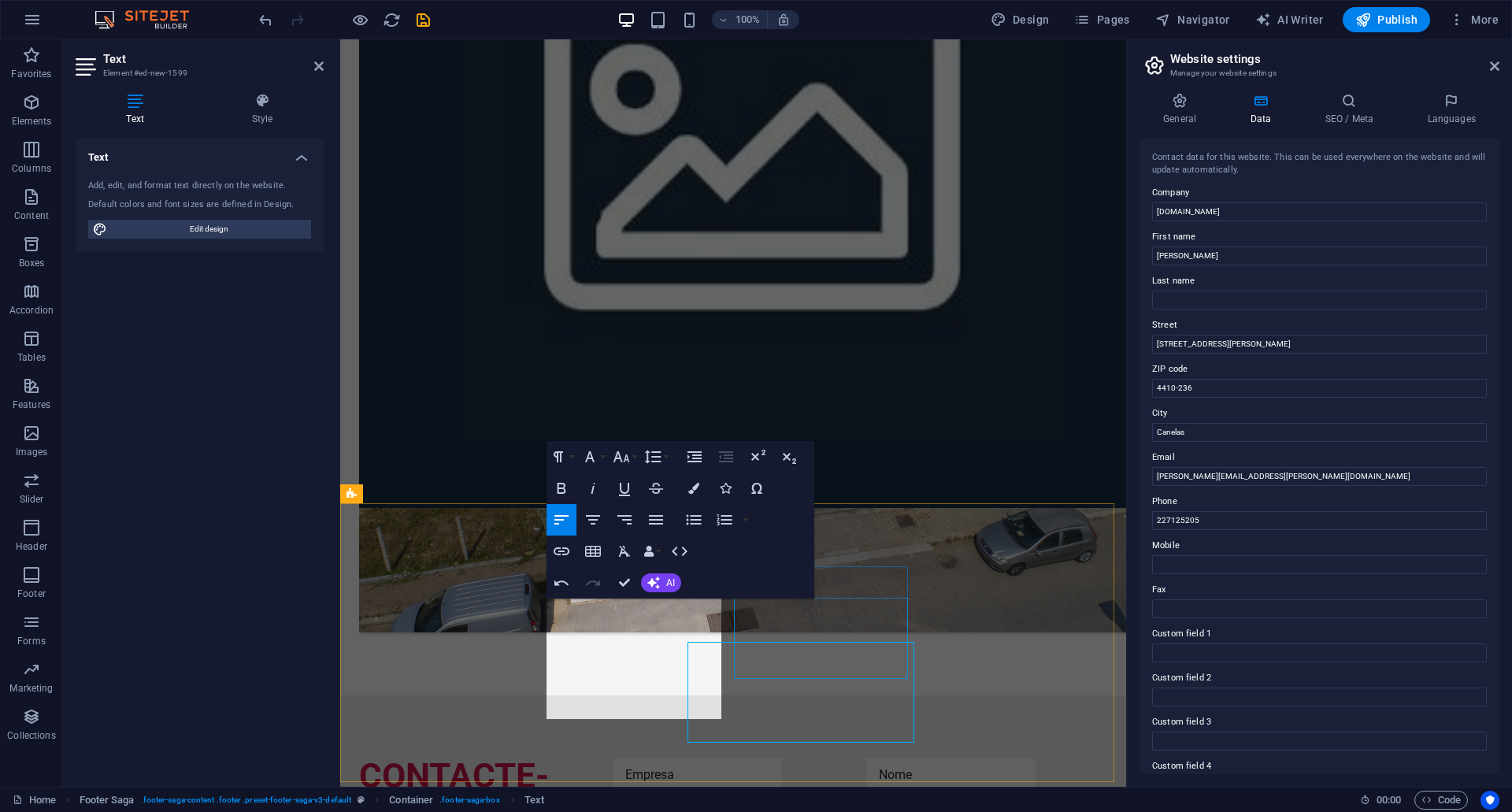
scroll to position [921, 0]
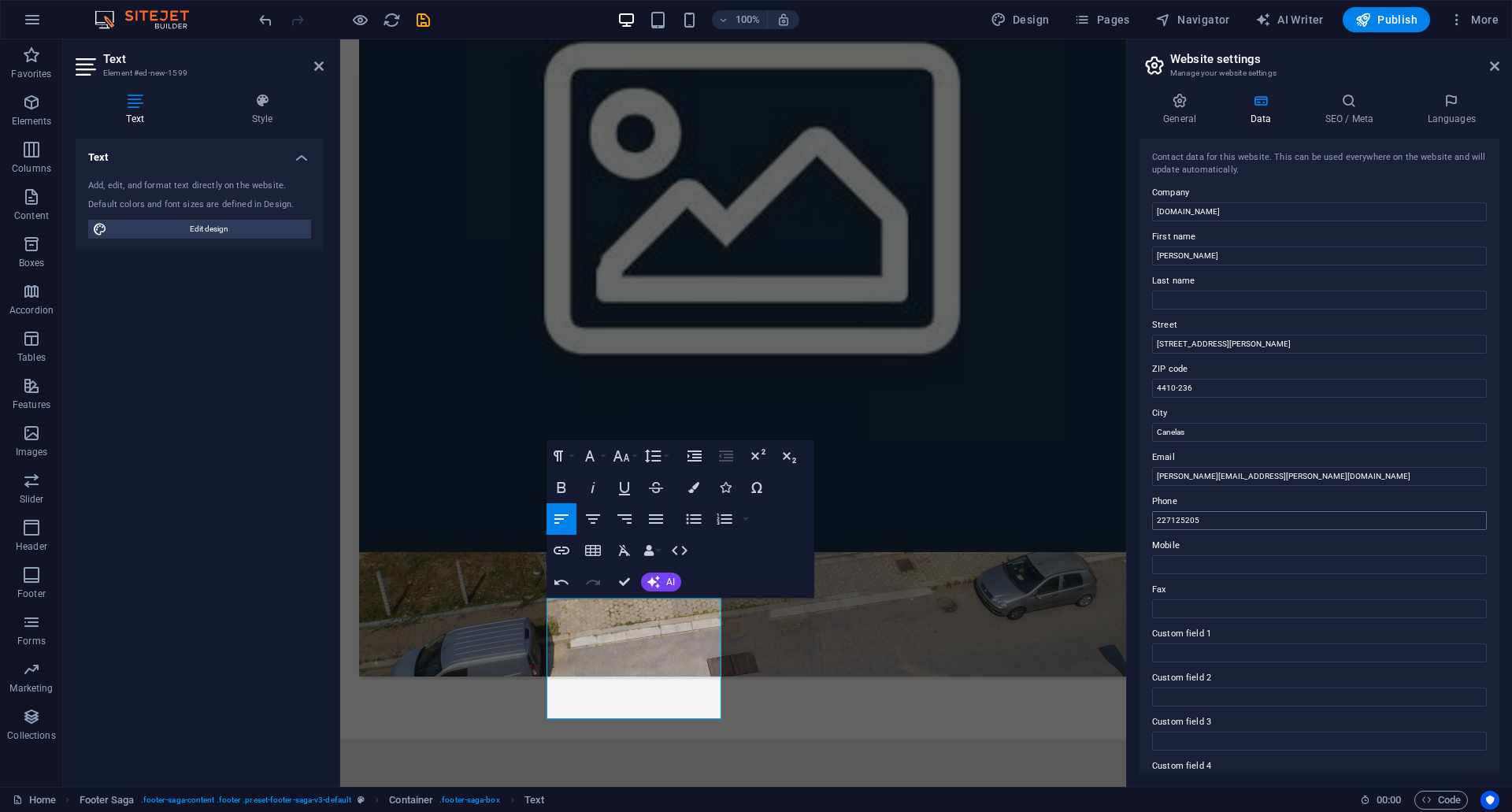
click at [1158, 525] on input "227125205" at bounding box center [1320, 520] width 334 height 19
type input "[PHONE_NUMBER]"
click at [1193, 561] on input "Mobile" at bounding box center [1320, 564] width 334 height 19
paste input "351966330317"
click at [1158, 565] on input "351966330317" at bounding box center [1320, 564] width 334 height 19
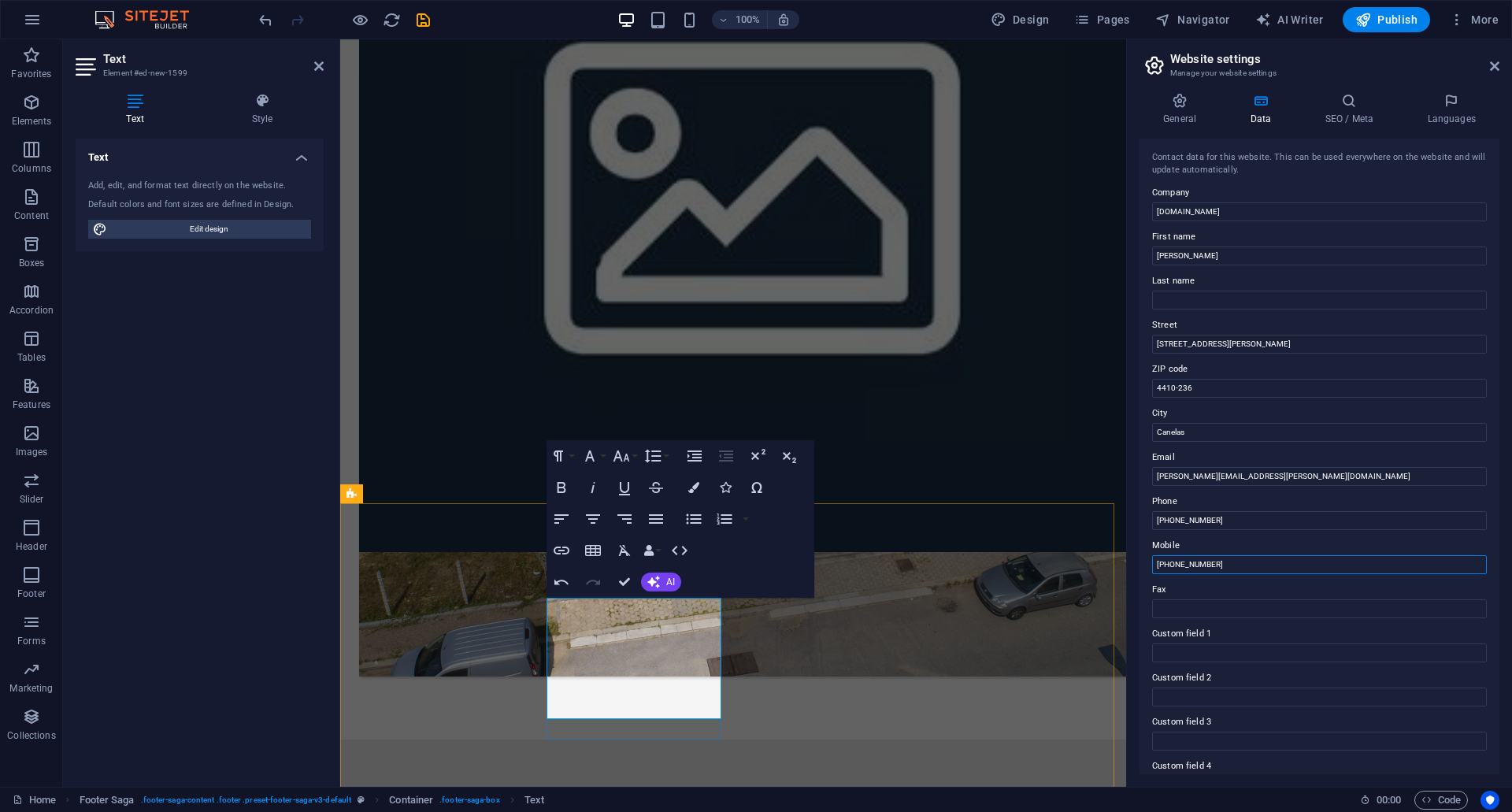
type input "[PHONE_NUMBER]"
drag, startPoint x: 677, startPoint y: 667, endPoint x: 586, endPoint y: 671, distance: 91.1
drag, startPoint x: 848, startPoint y: 736, endPoint x: 1125, endPoint y: 735, distance: 277.0
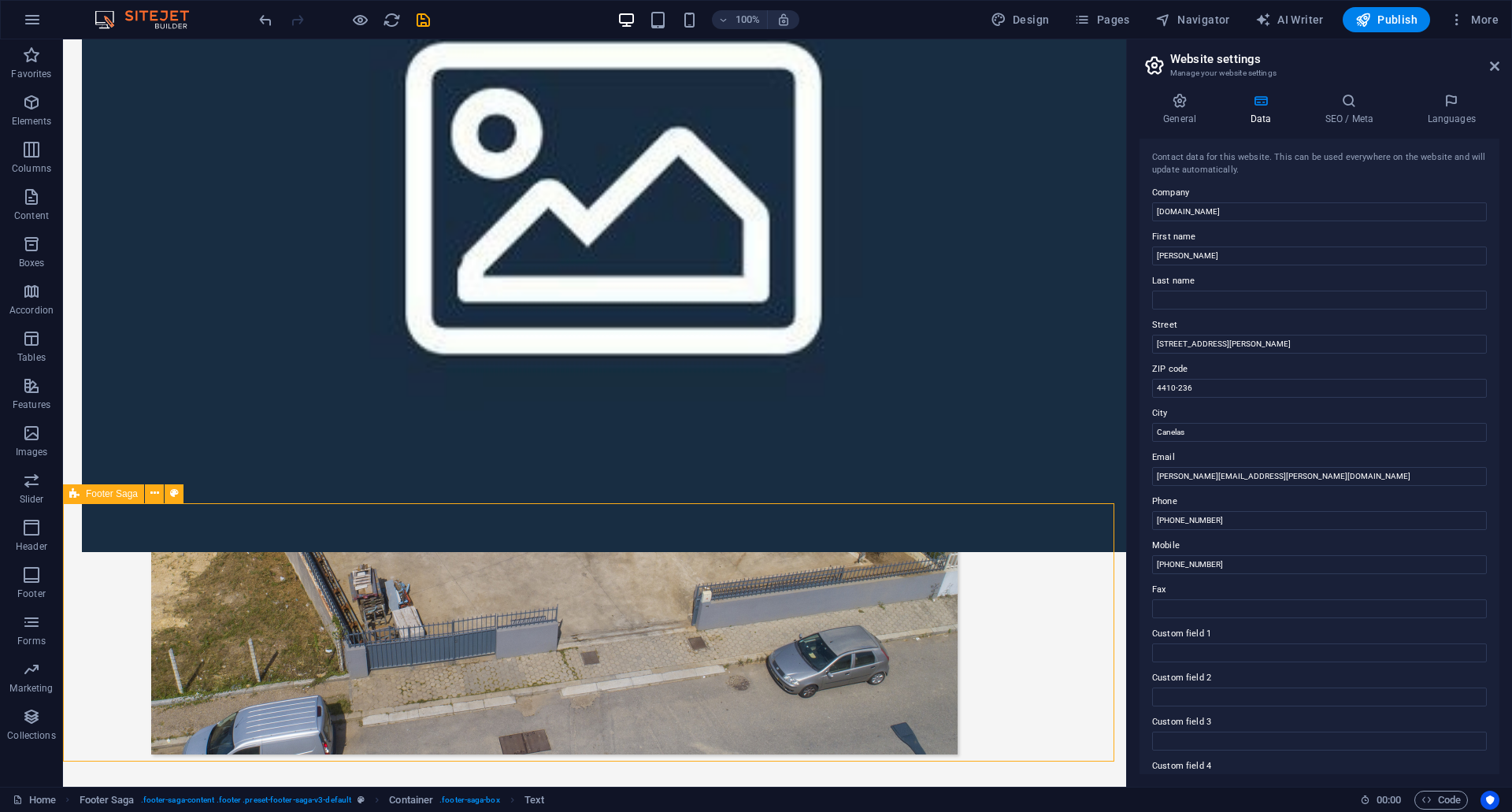
scroll to position [965, 0]
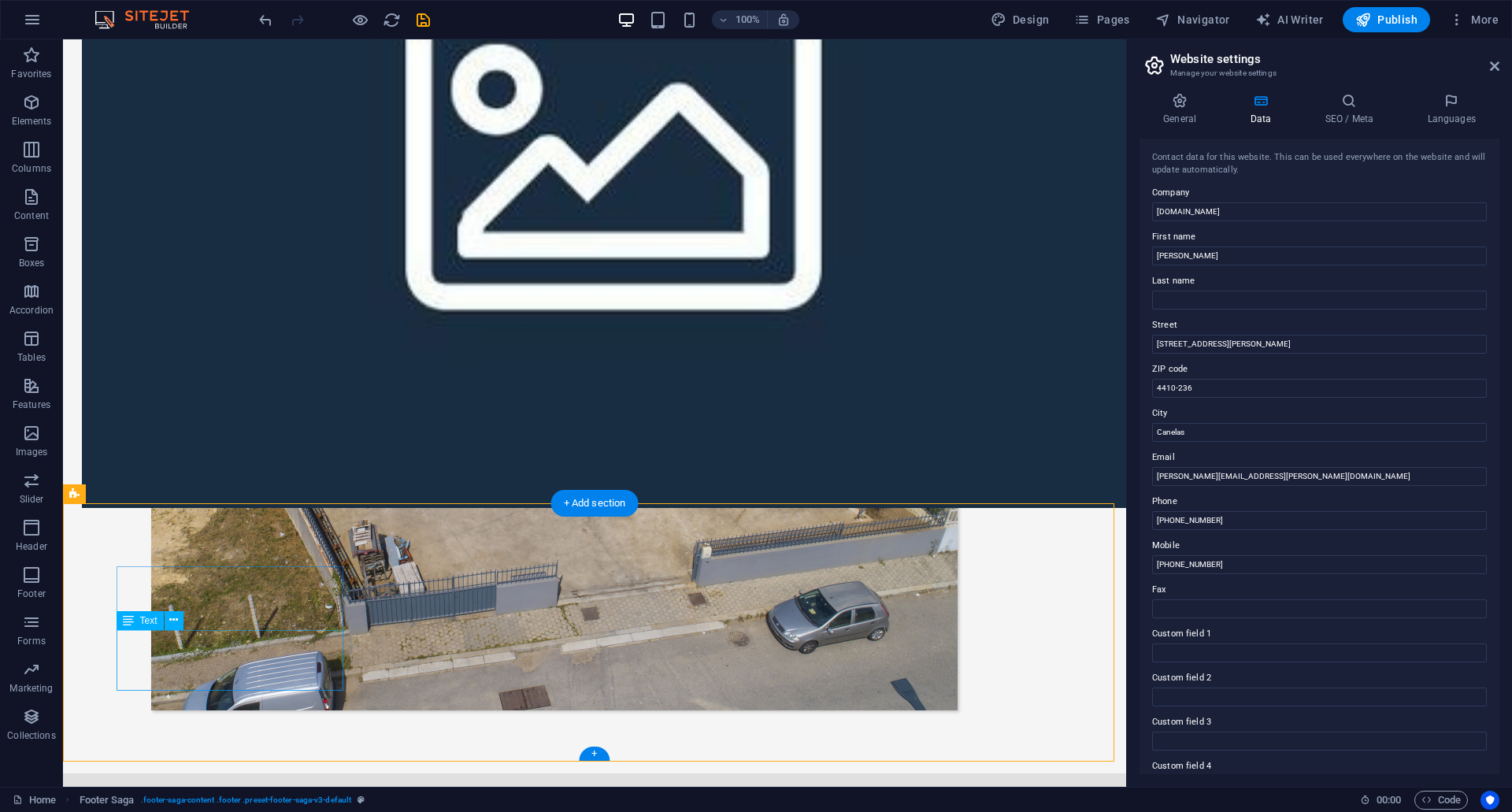
click at [140, 622] on span "Text" at bounding box center [148, 620] width 18 height 9
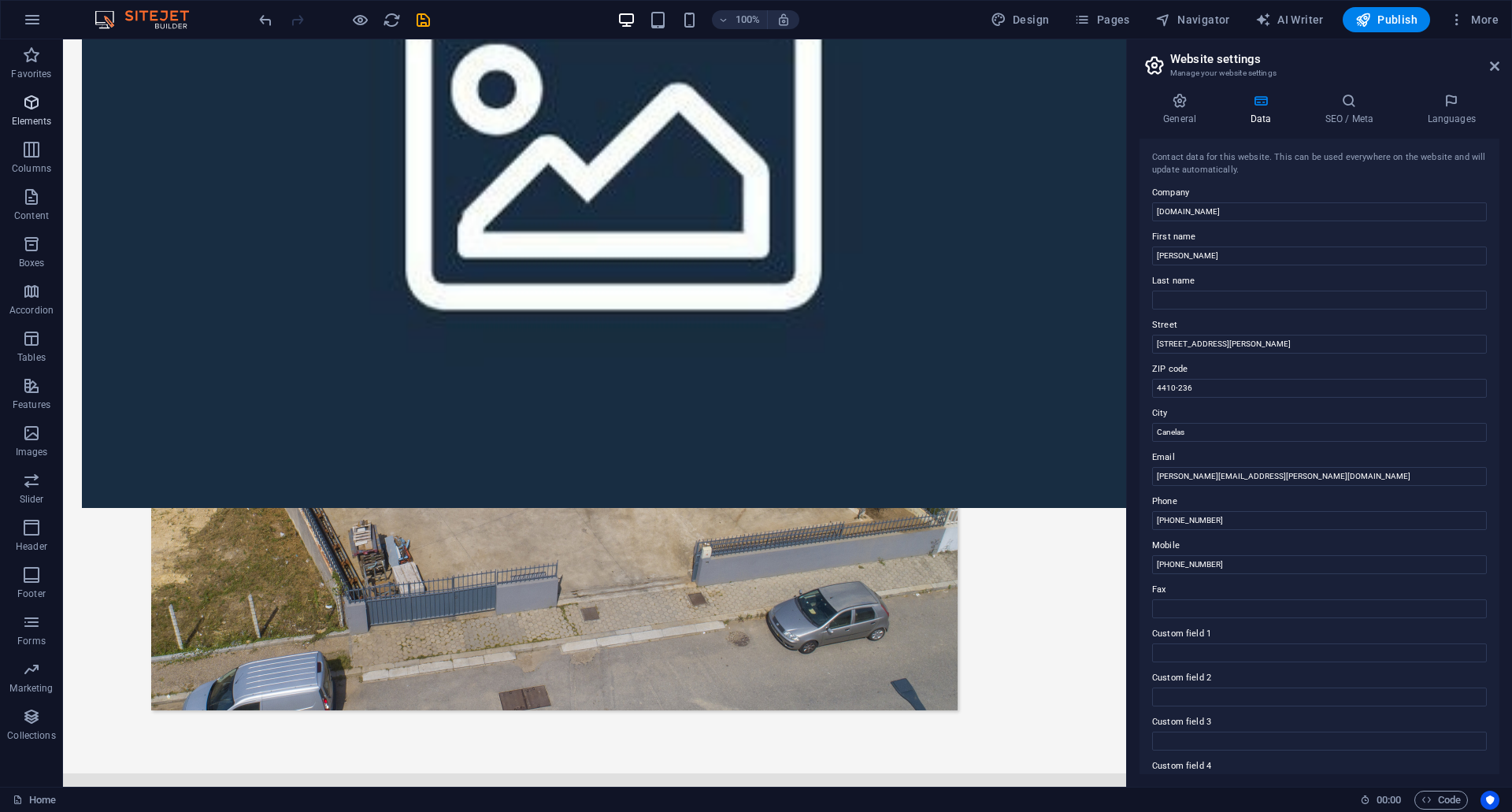
click at [41, 113] on span "Elements" at bounding box center [31, 111] width 63 height 37
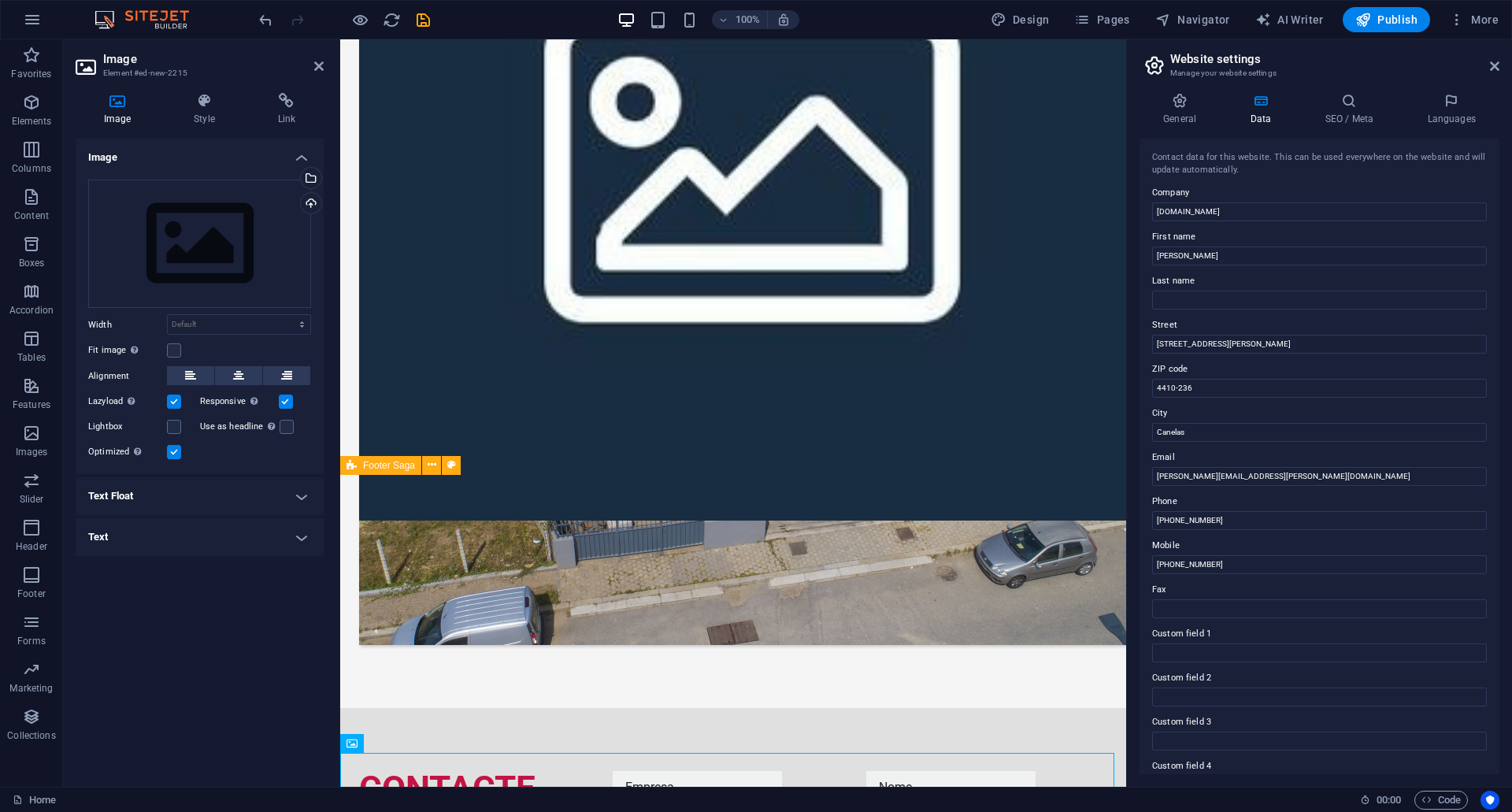
scroll to position [950, 0]
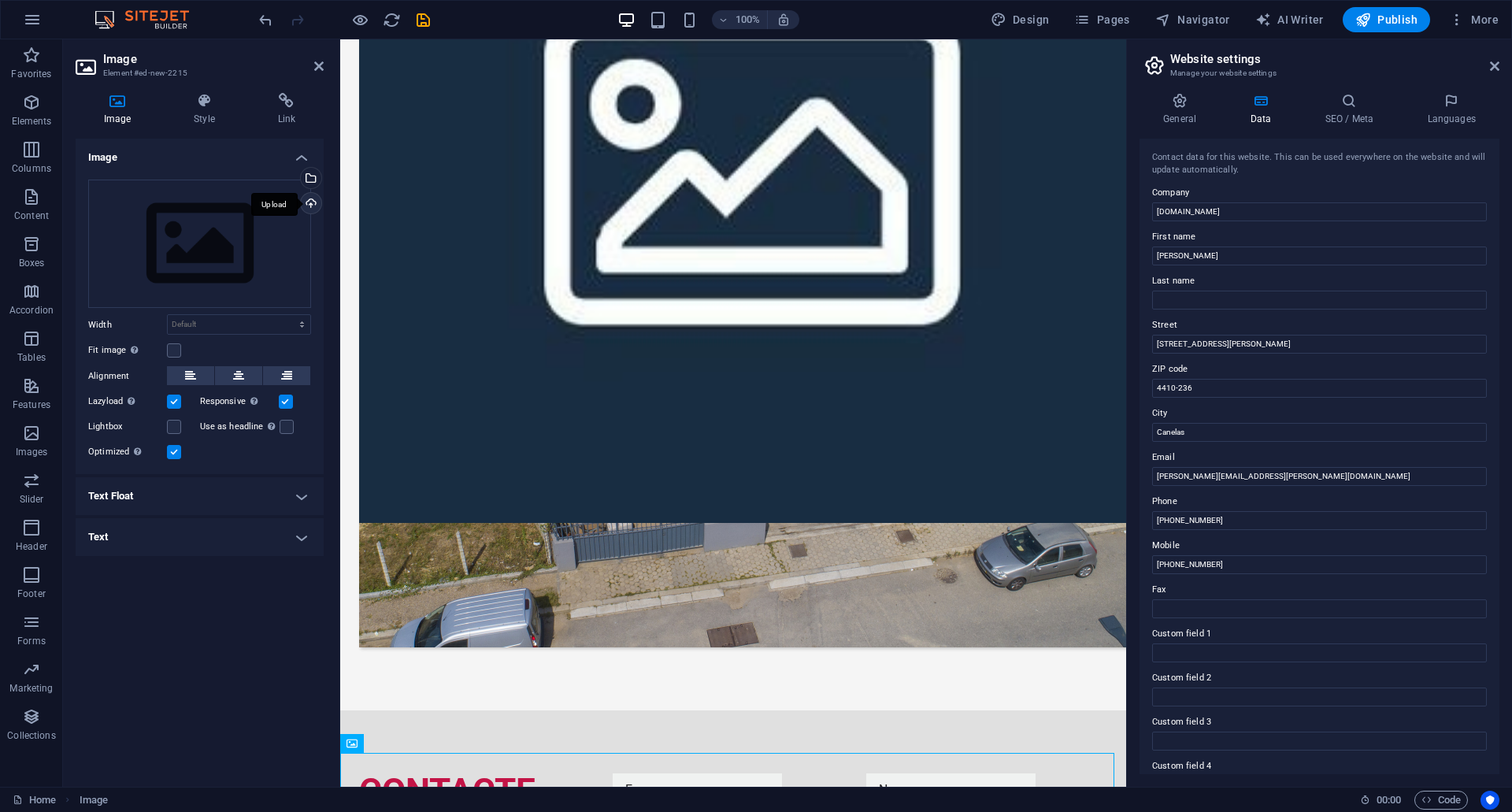
click at [311, 208] on div "Upload" at bounding box center [309, 205] width 23 height 23
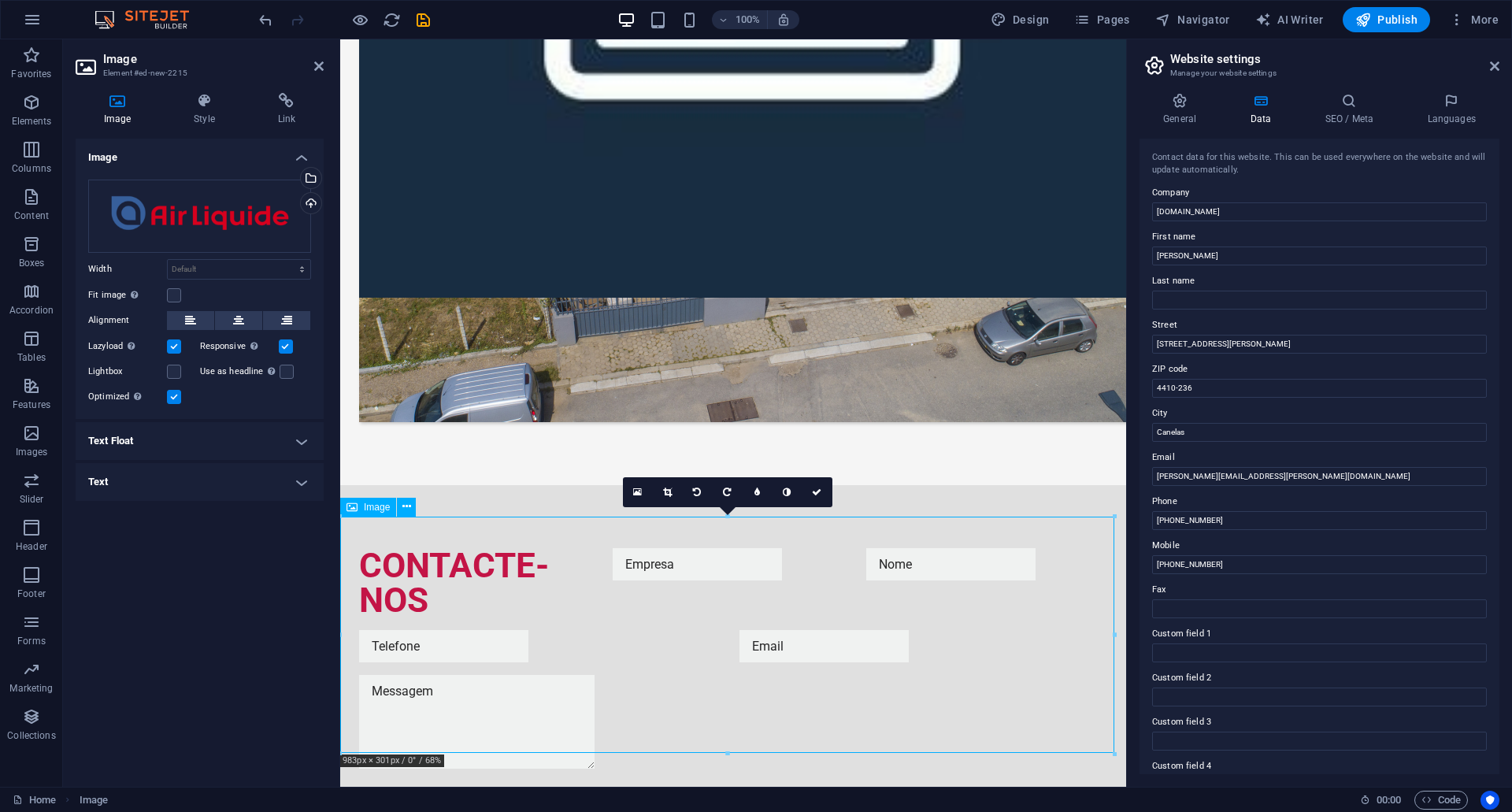
scroll to position [1187, 0]
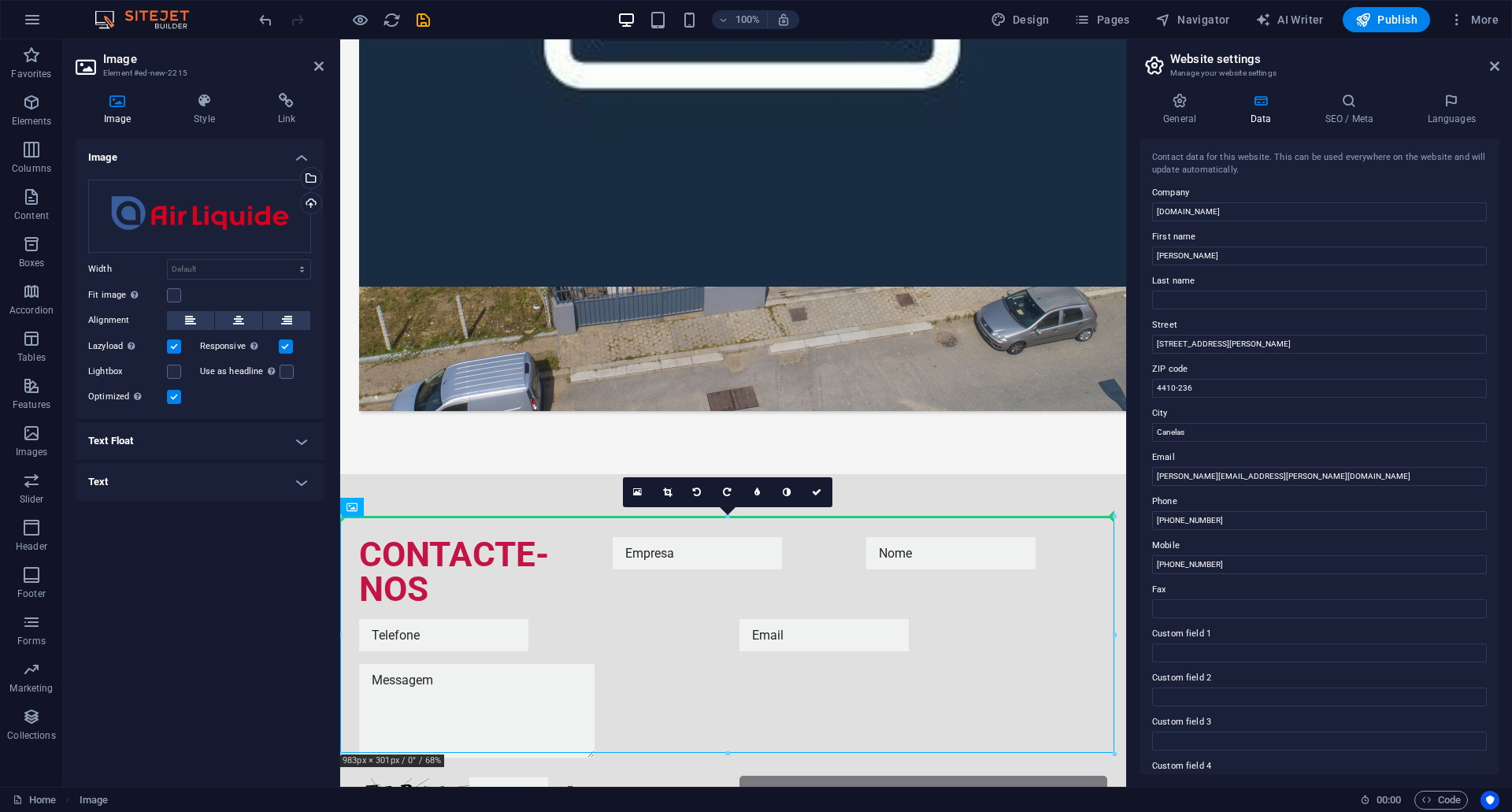
drag, startPoint x: 671, startPoint y: 646, endPoint x: 445, endPoint y: 386, distance: 344.5
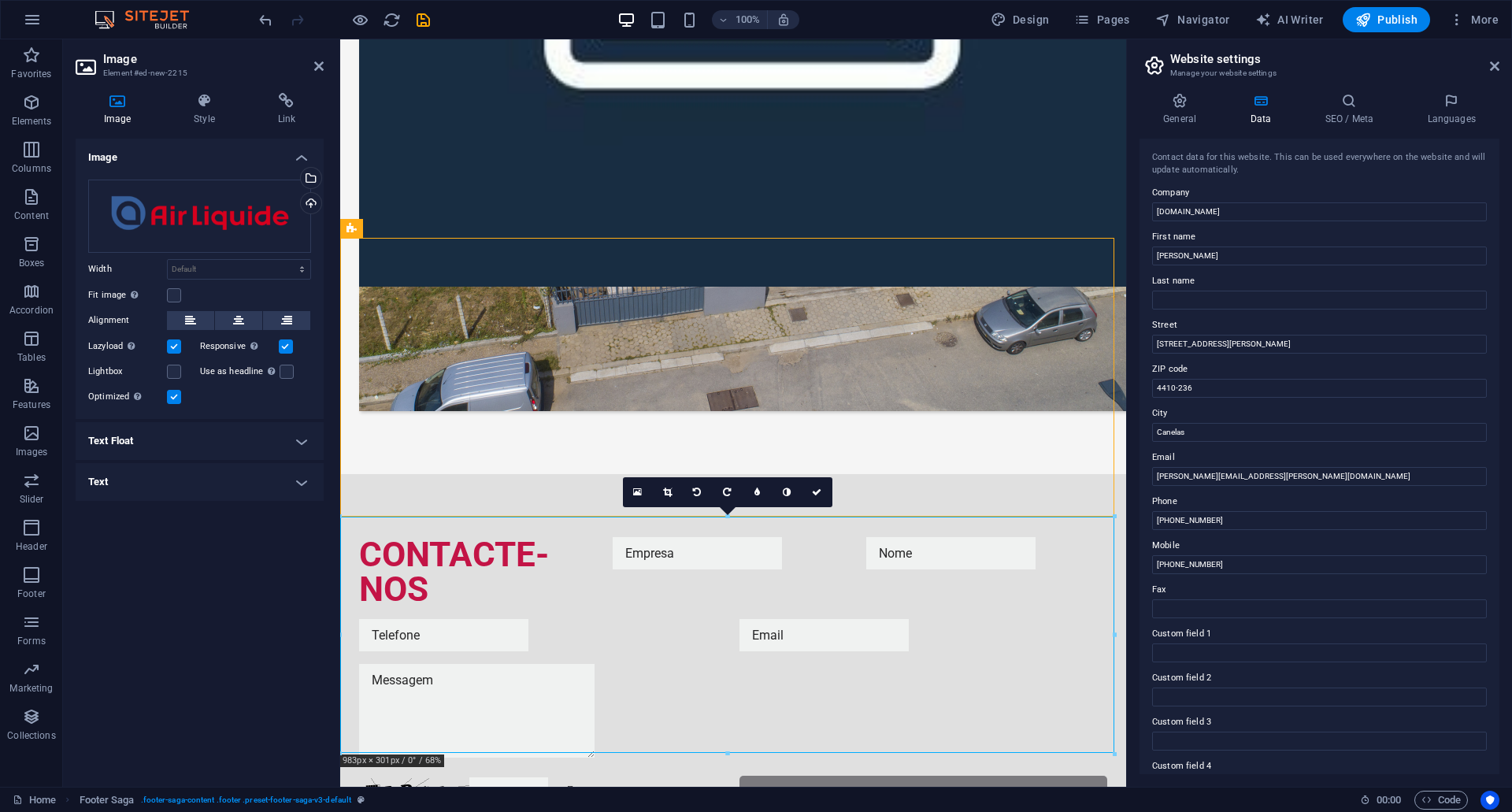
select select "rem"
select select "preset-footer-saga-v3-default"
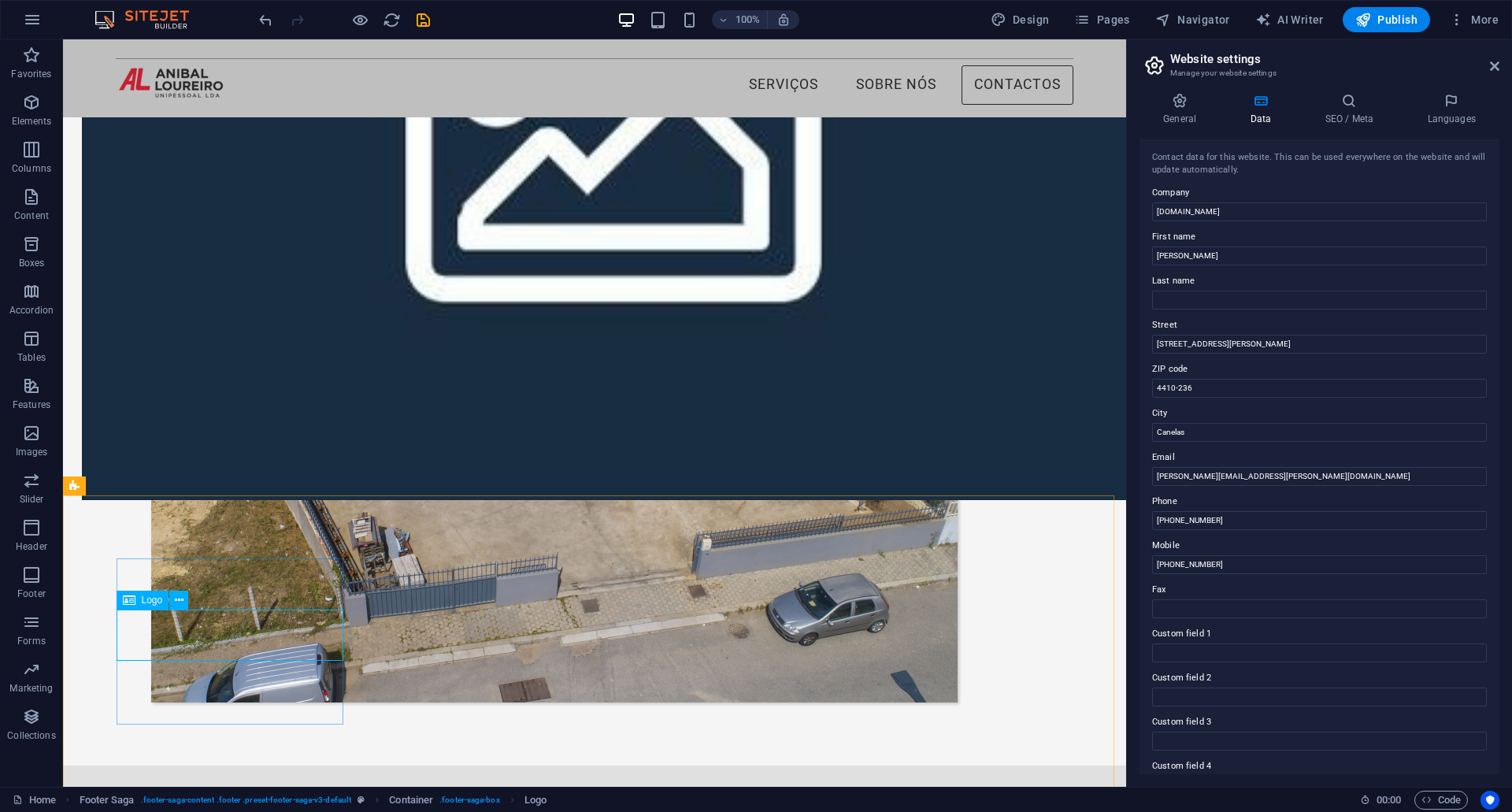
click at [155, 606] on div "Logo" at bounding box center [143, 600] width 52 height 19
select select "px"
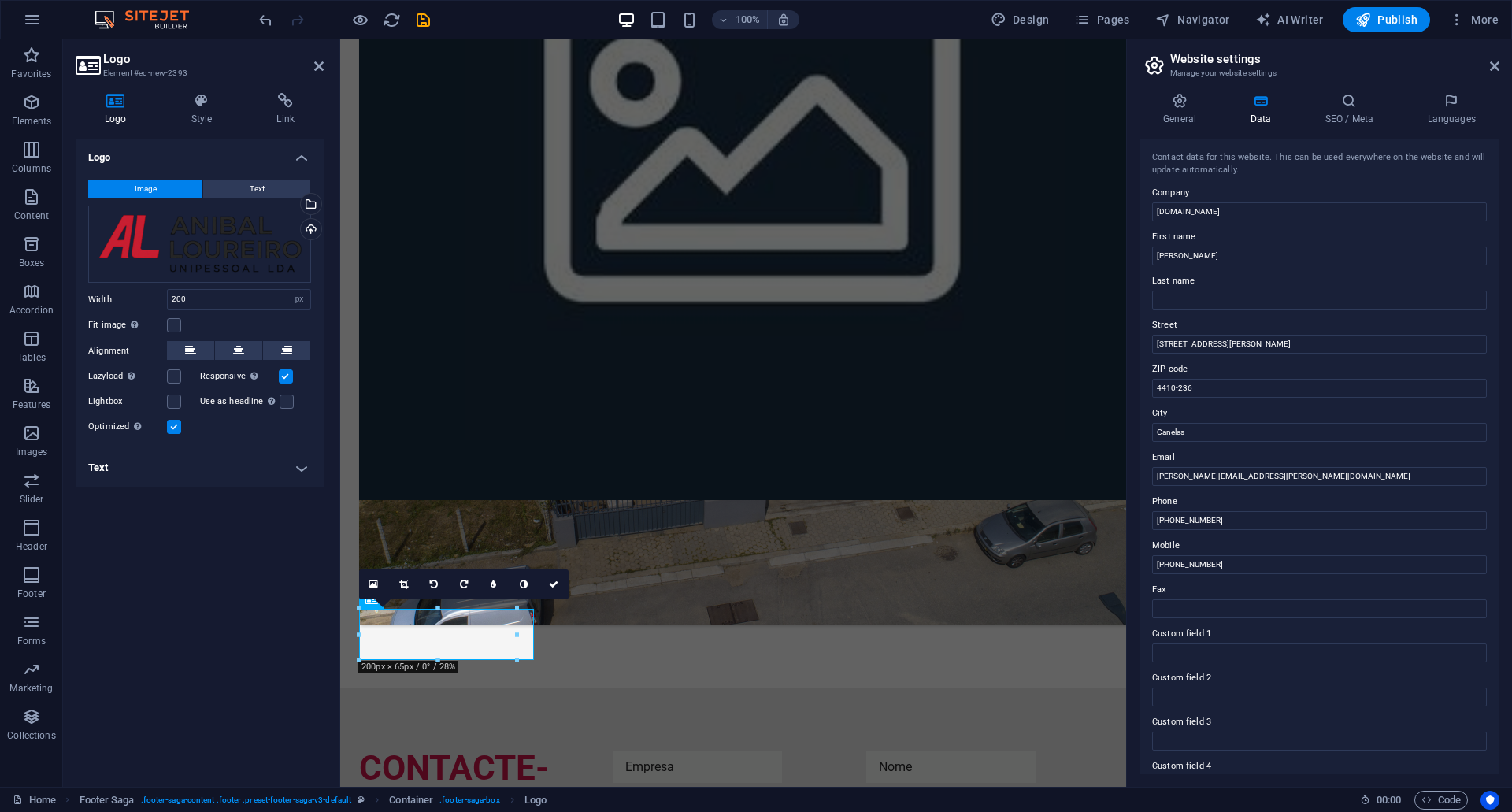
scroll to position [930, 0]
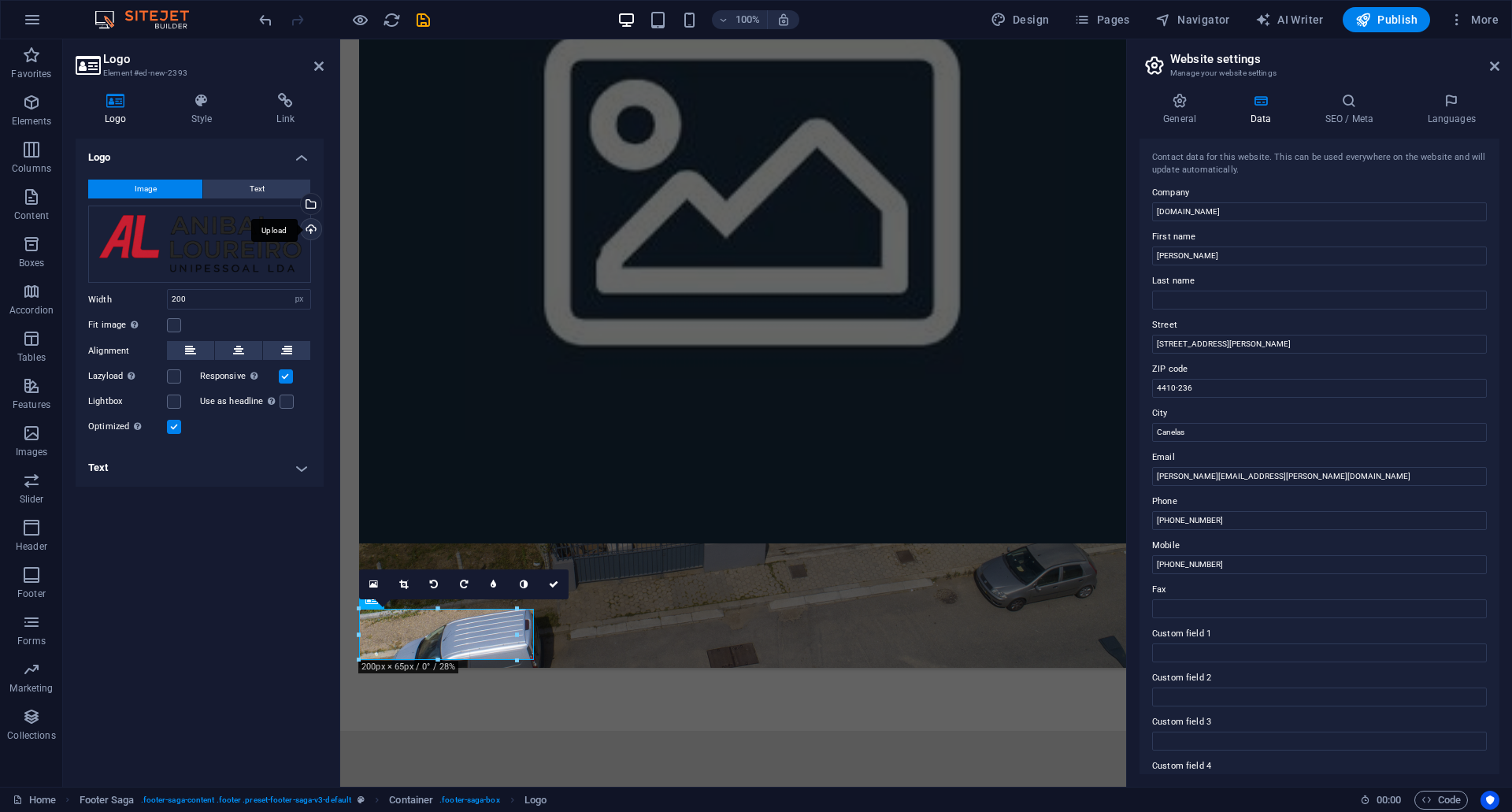
click at [314, 227] on div "Upload" at bounding box center [309, 230] width 23 height 23
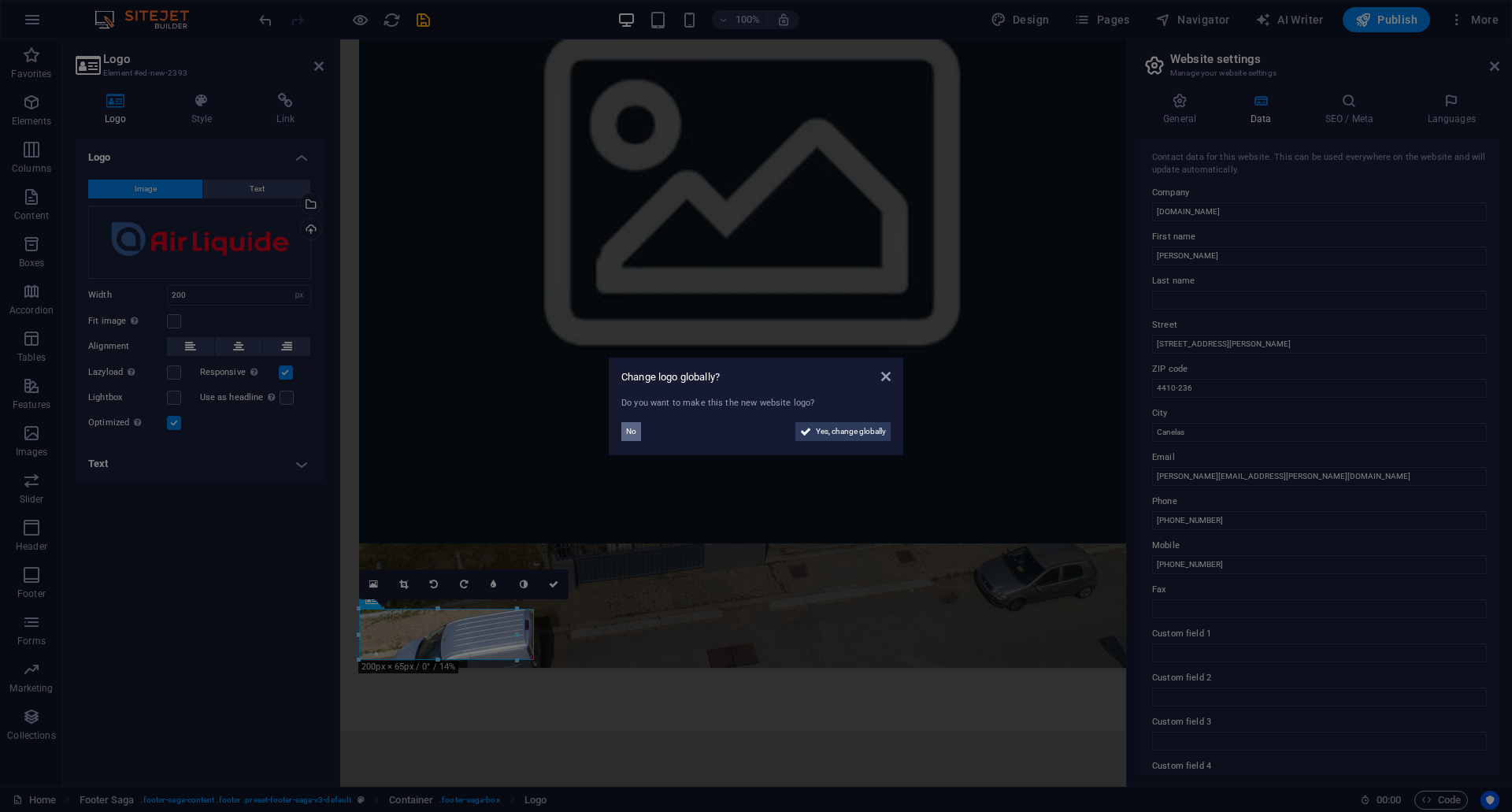
click at [627, 430] on span "No" at bounding box center [630, 432] width 10 height 19
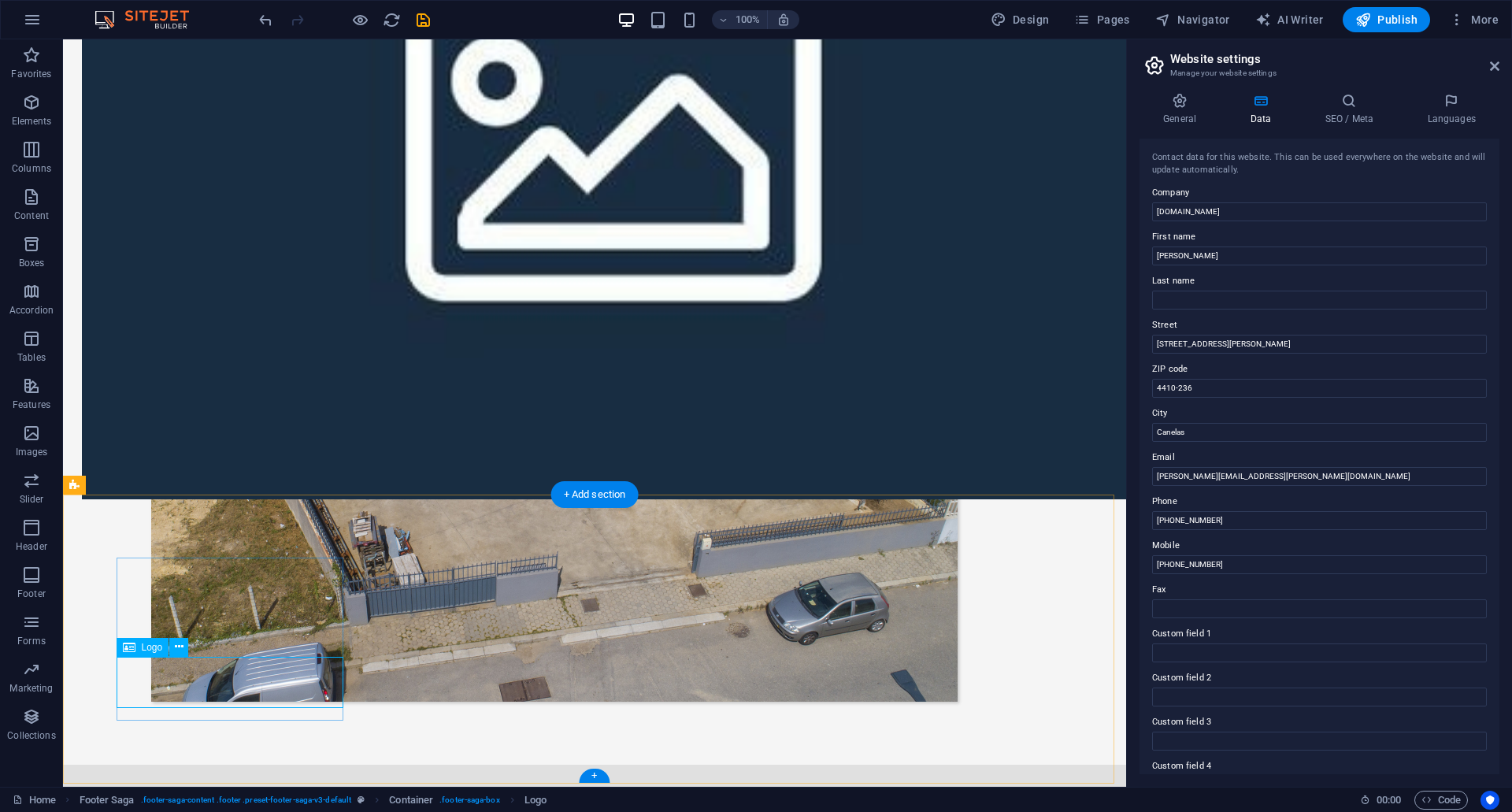
select select "px"
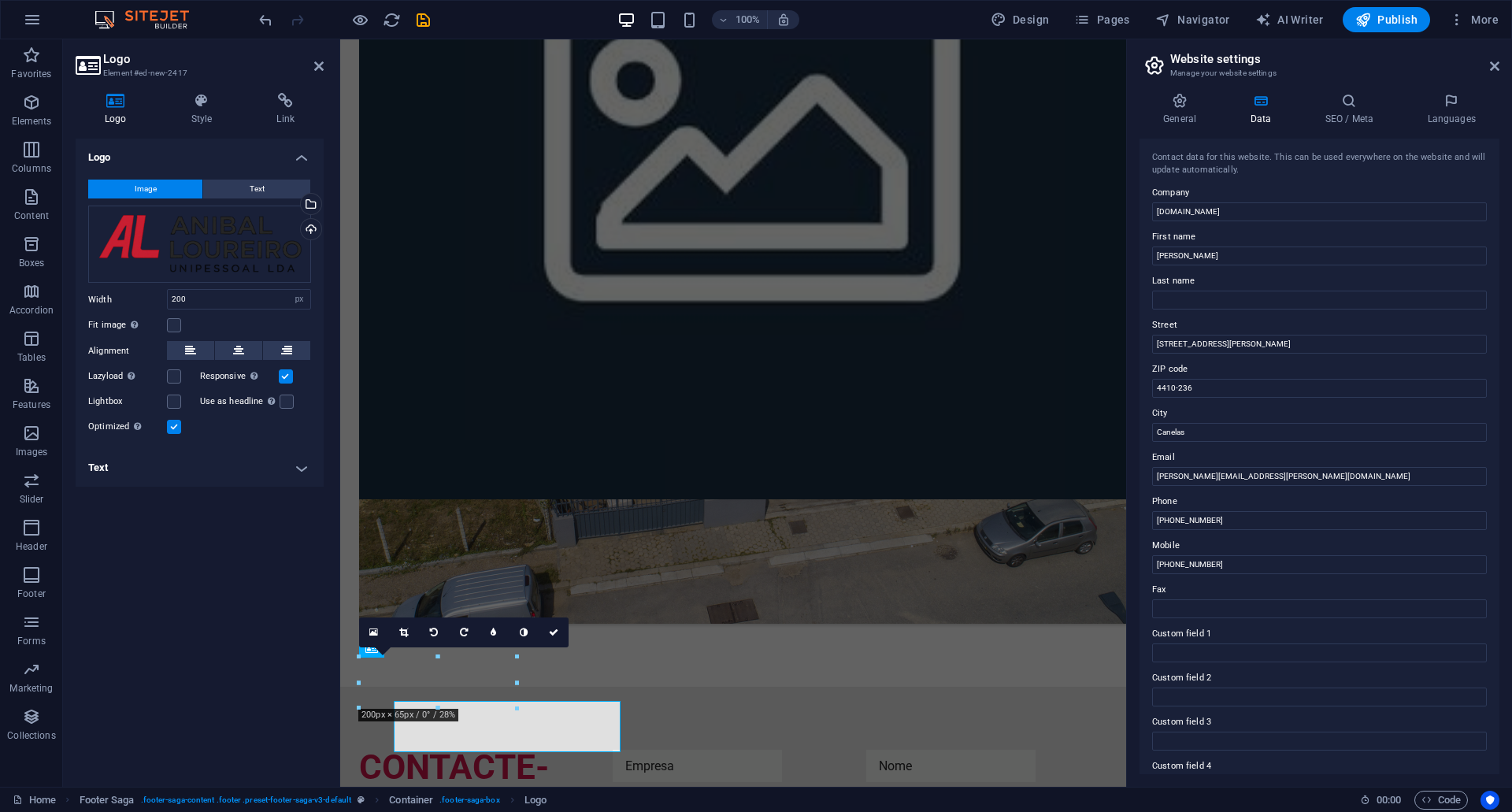
scroll to position [930, 0]
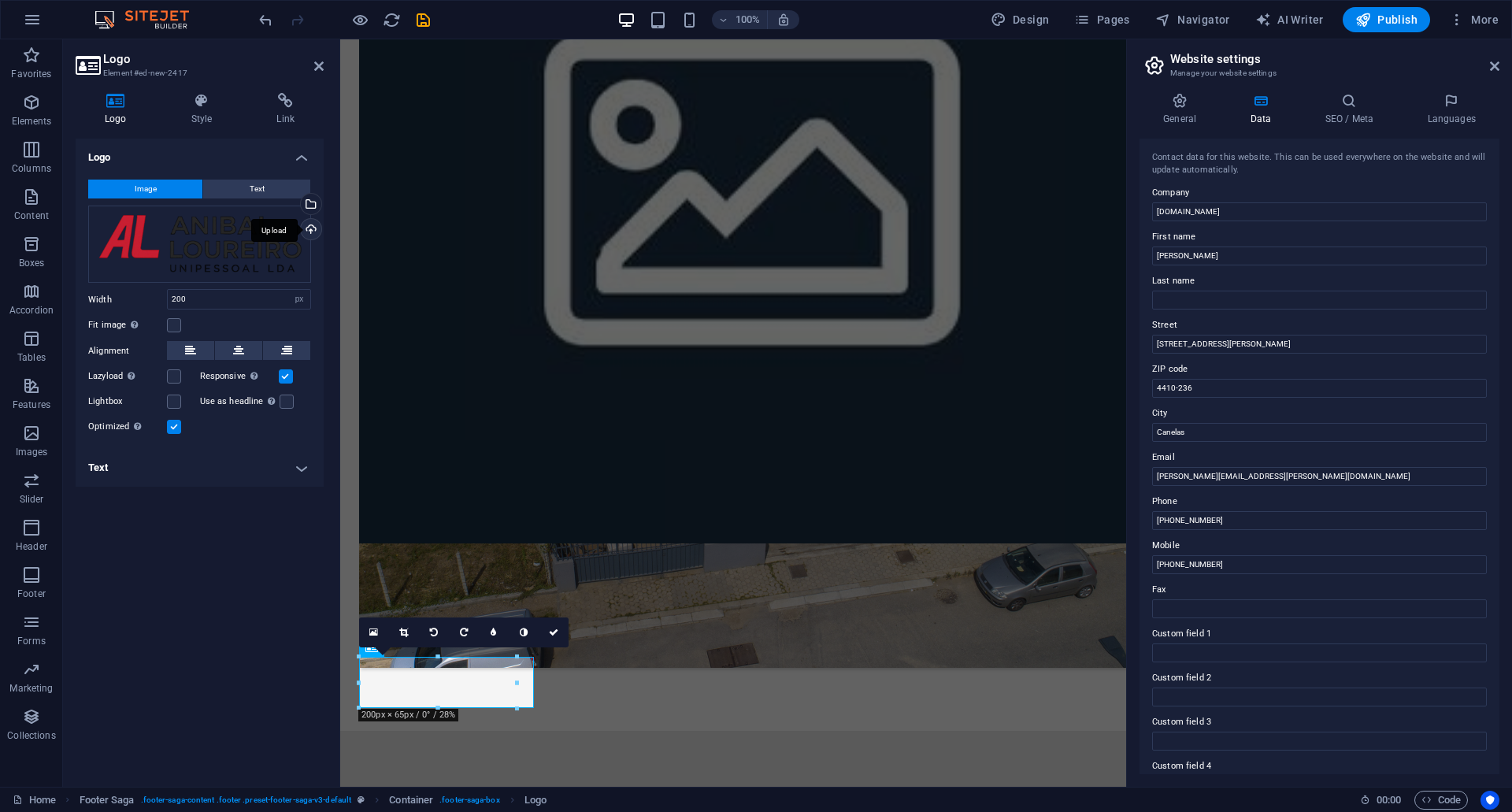
click at [314, 228] on div "Upload" at bounding box center [309, 230] width 23 height 23
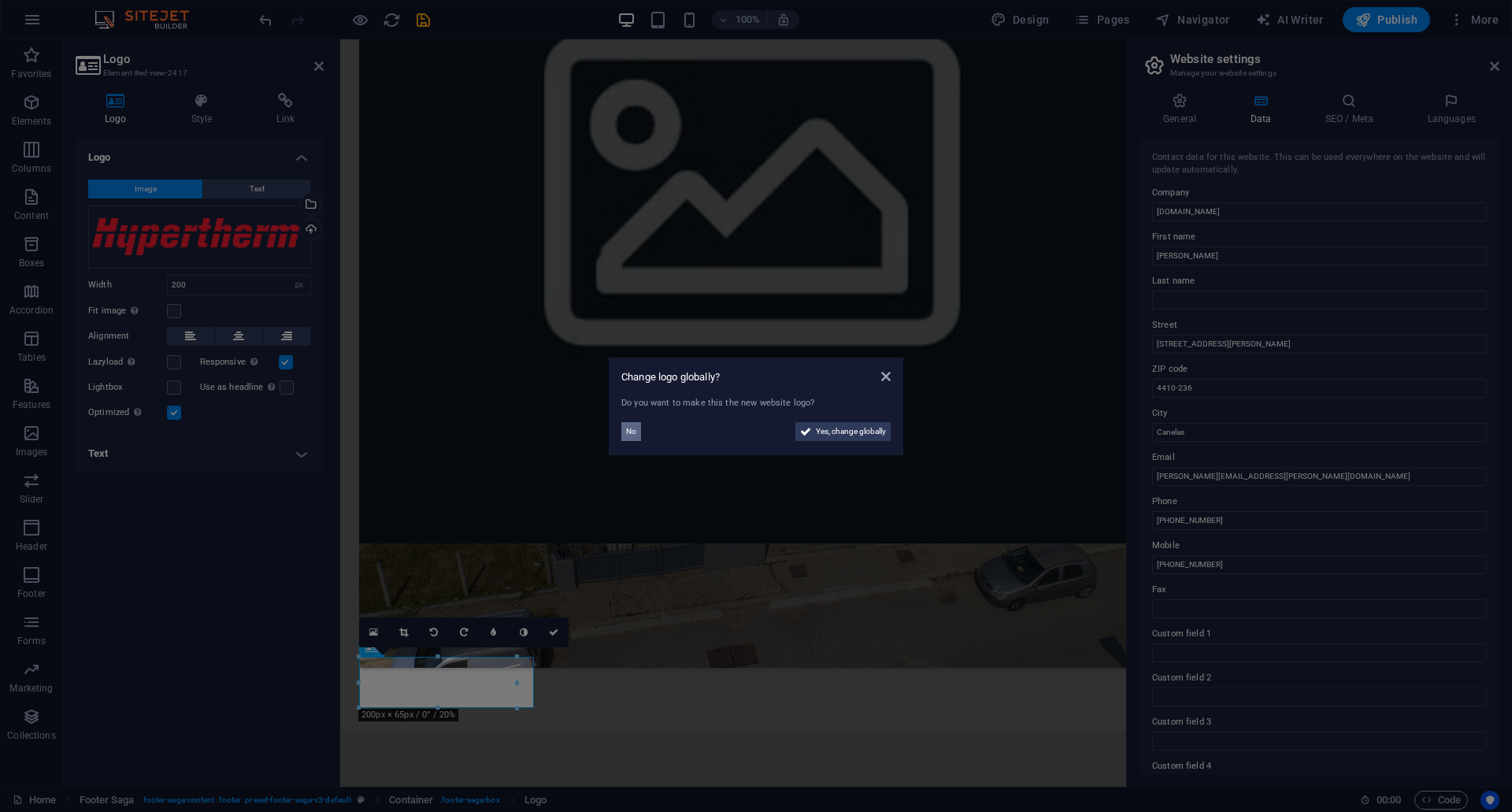
click at [633, 433] on span "No" at bounding box center [630, 432] width 10 height 19
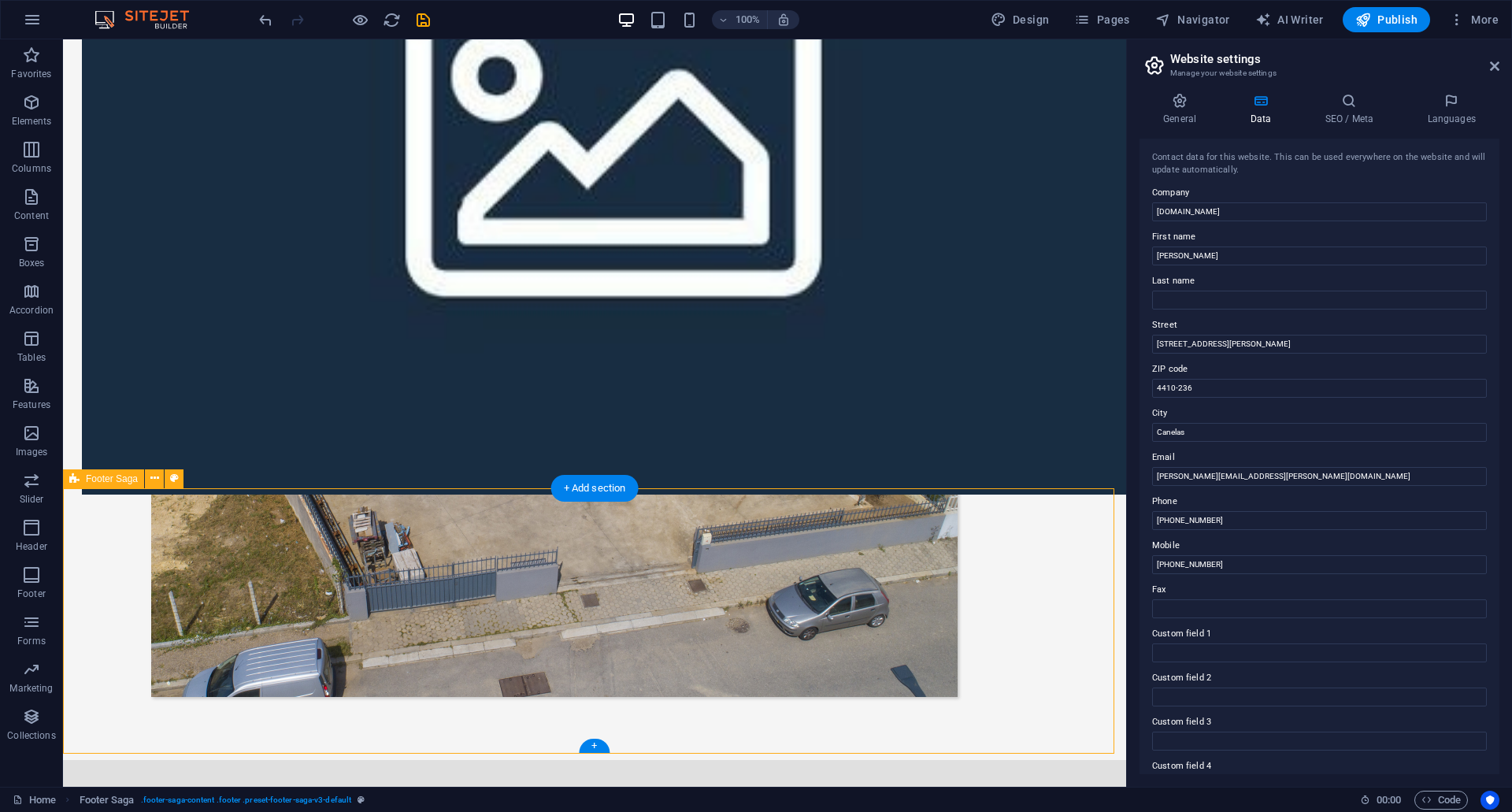
scroll to position [980, 0]
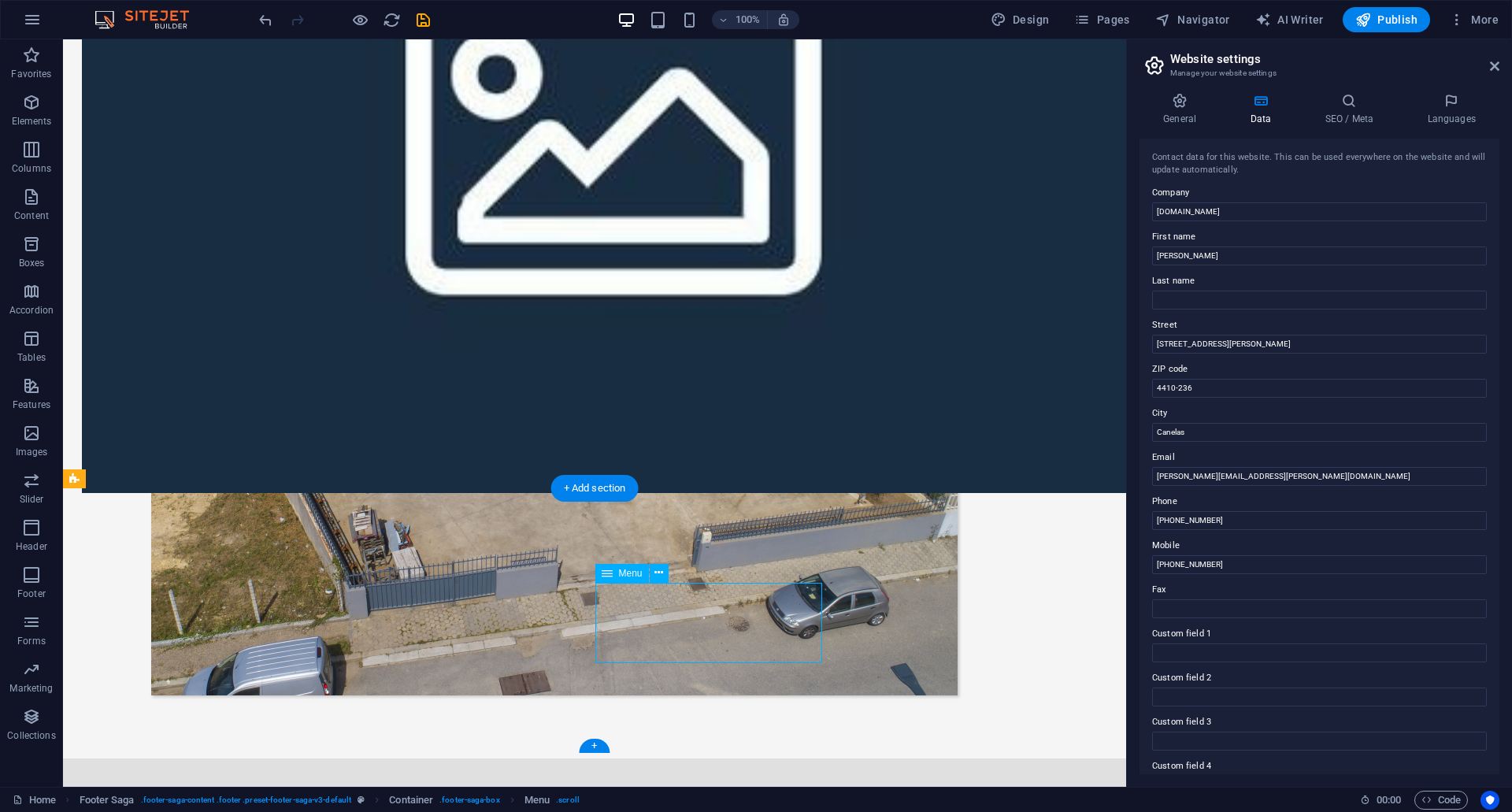
select select
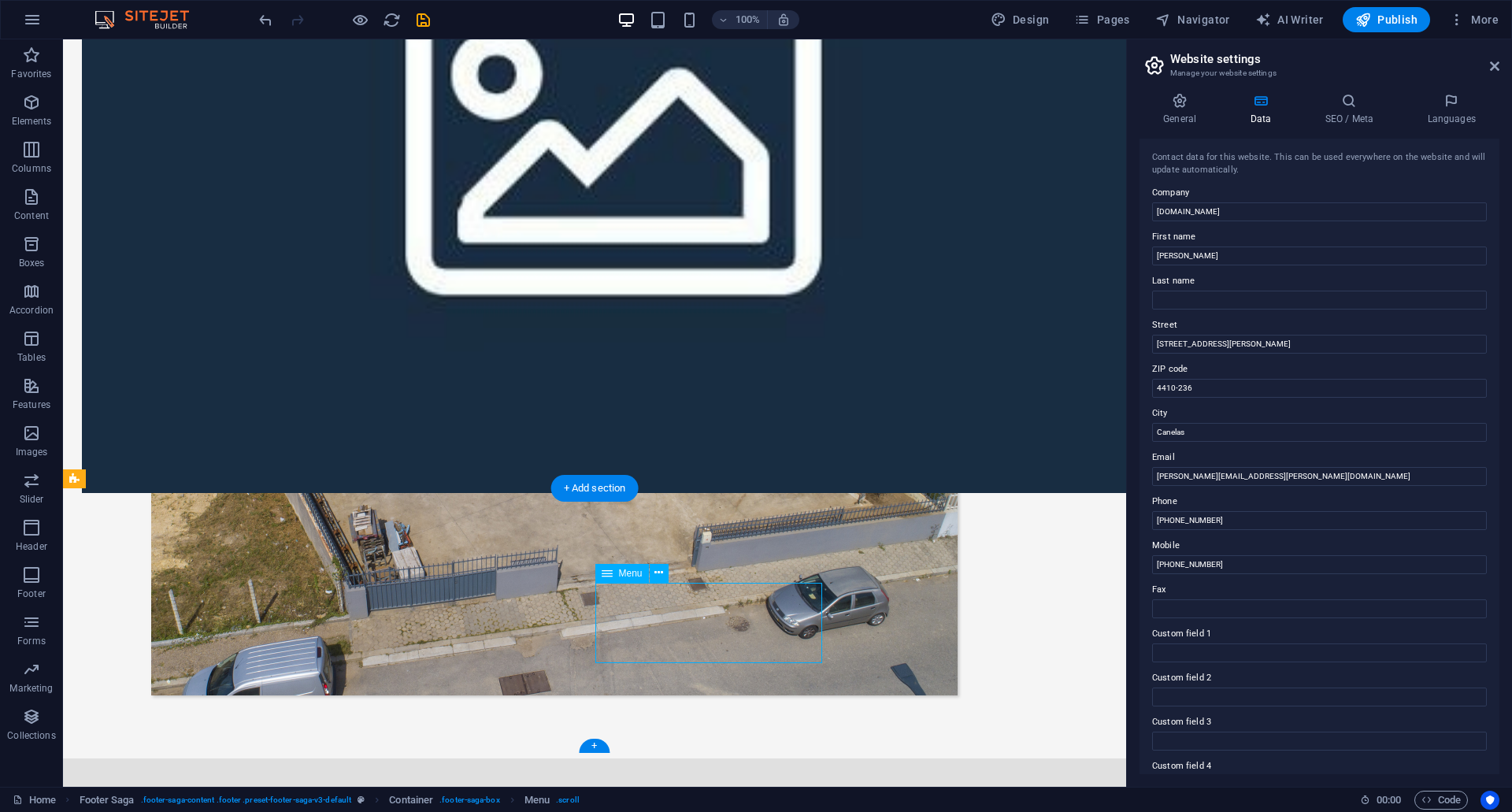
select select
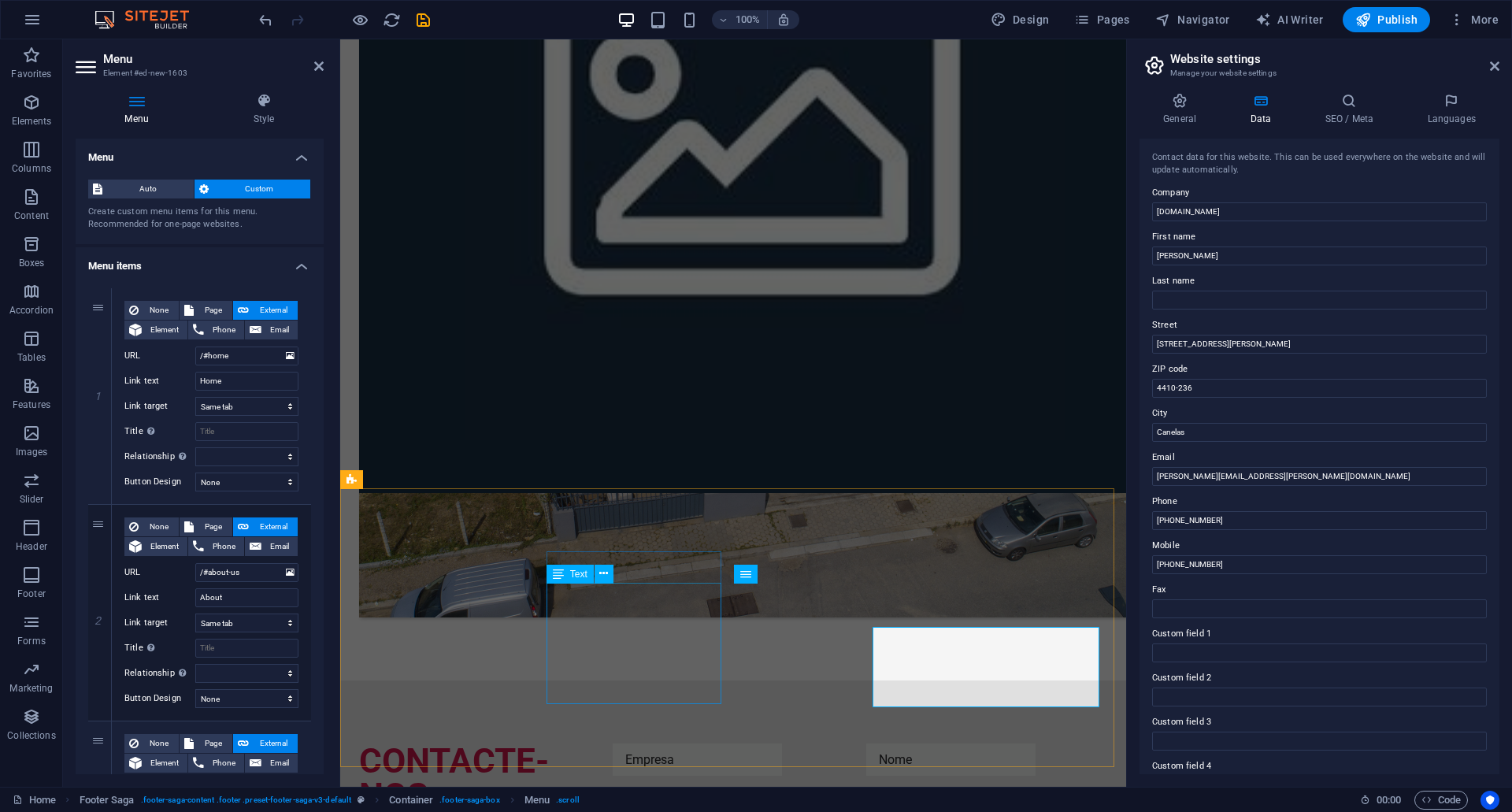
scroll to position [936, 0]
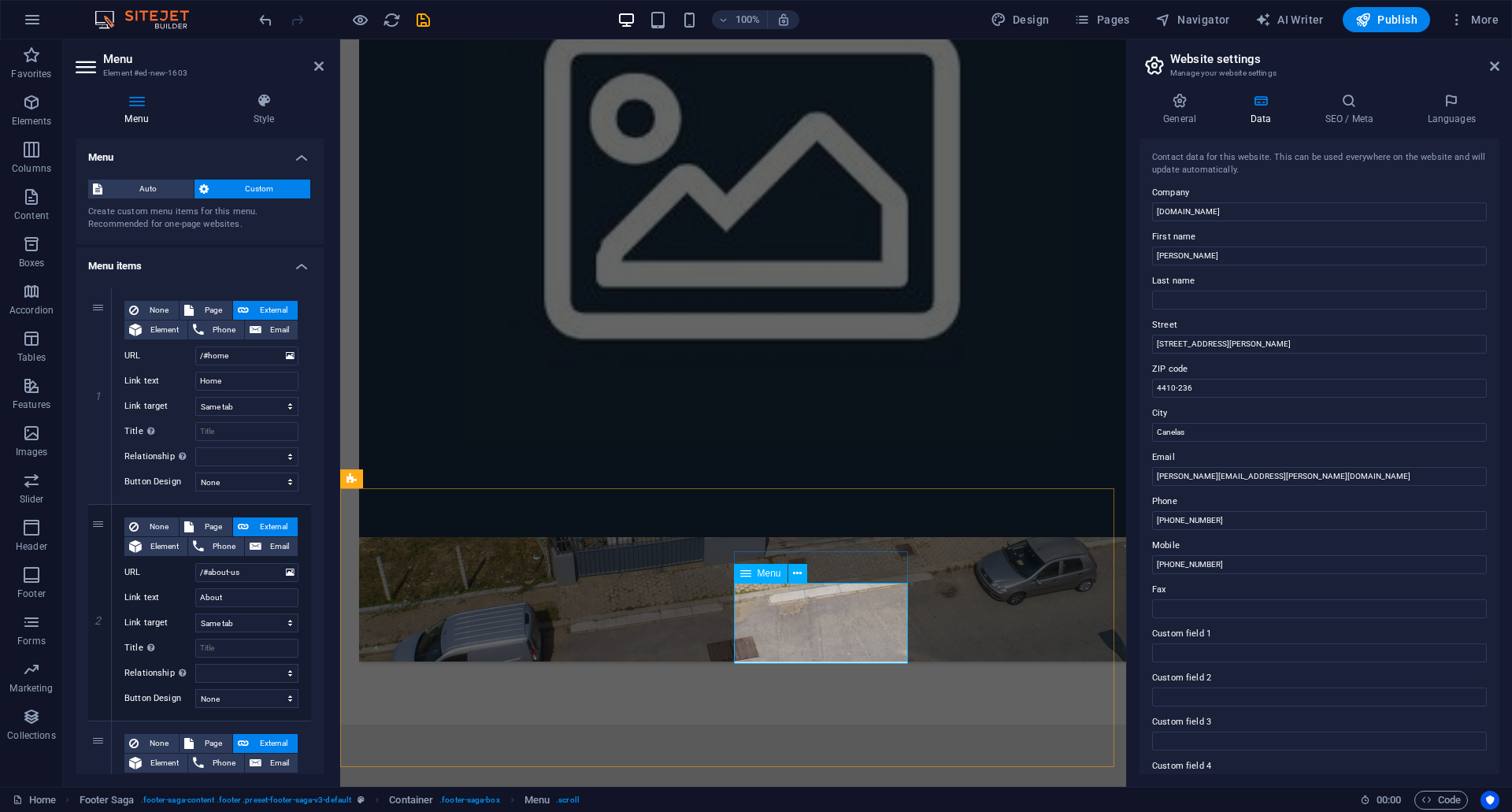
click at [766, 570] on span "Menu" at bounding box center [769, 574] width 23 height 9
click at [801, 575] on icon at bounding box center [797, 574] width 8 height 17
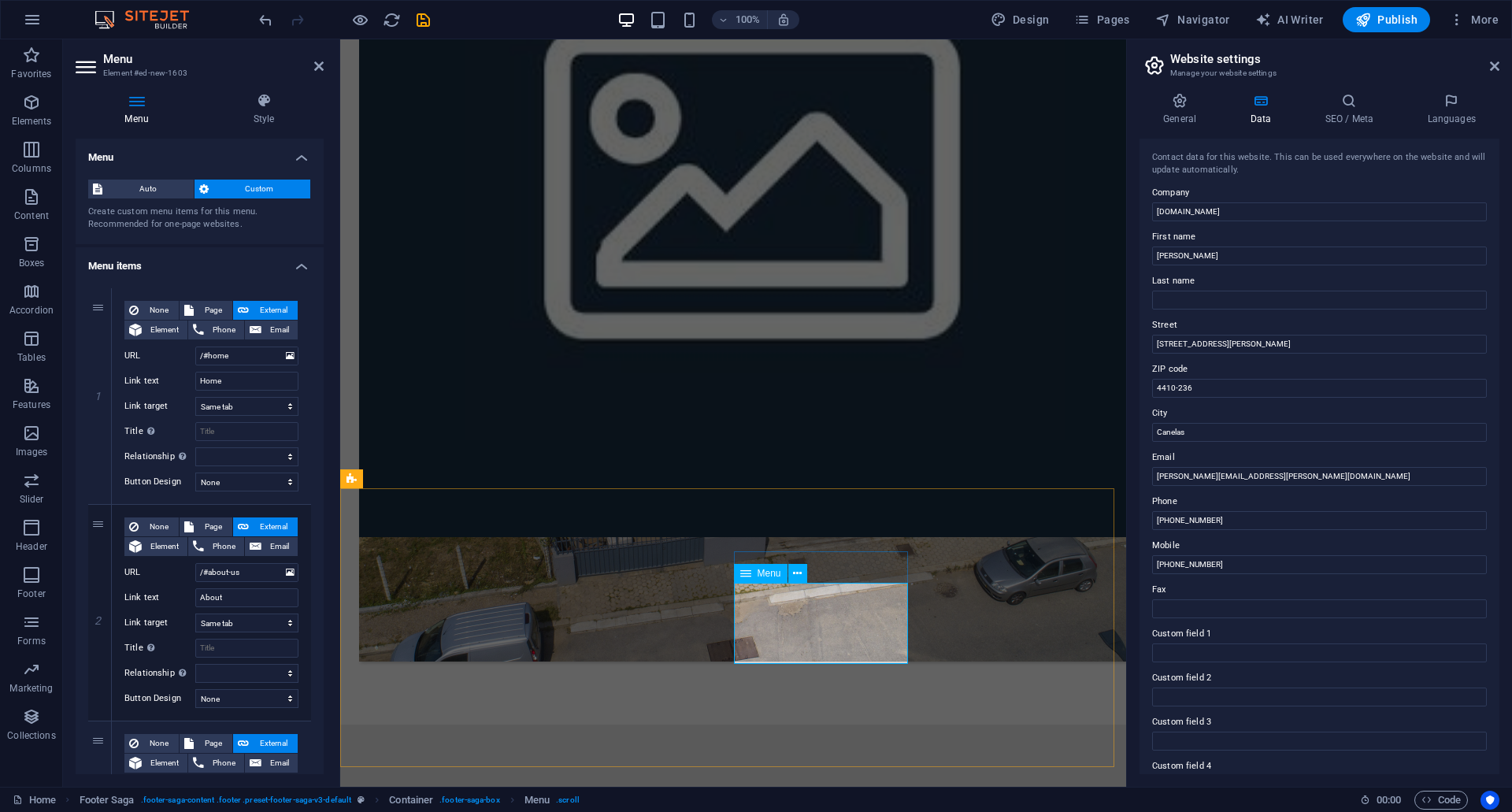
drag, startPoint x: 256, startPoint y: 379, endPoint x: 159, endPoint y: 378, distance: 97.0
click at [159, 378] on div "Link text Home" at bounding box center [211, 381] width 174 height 19
type input "sER"
select select
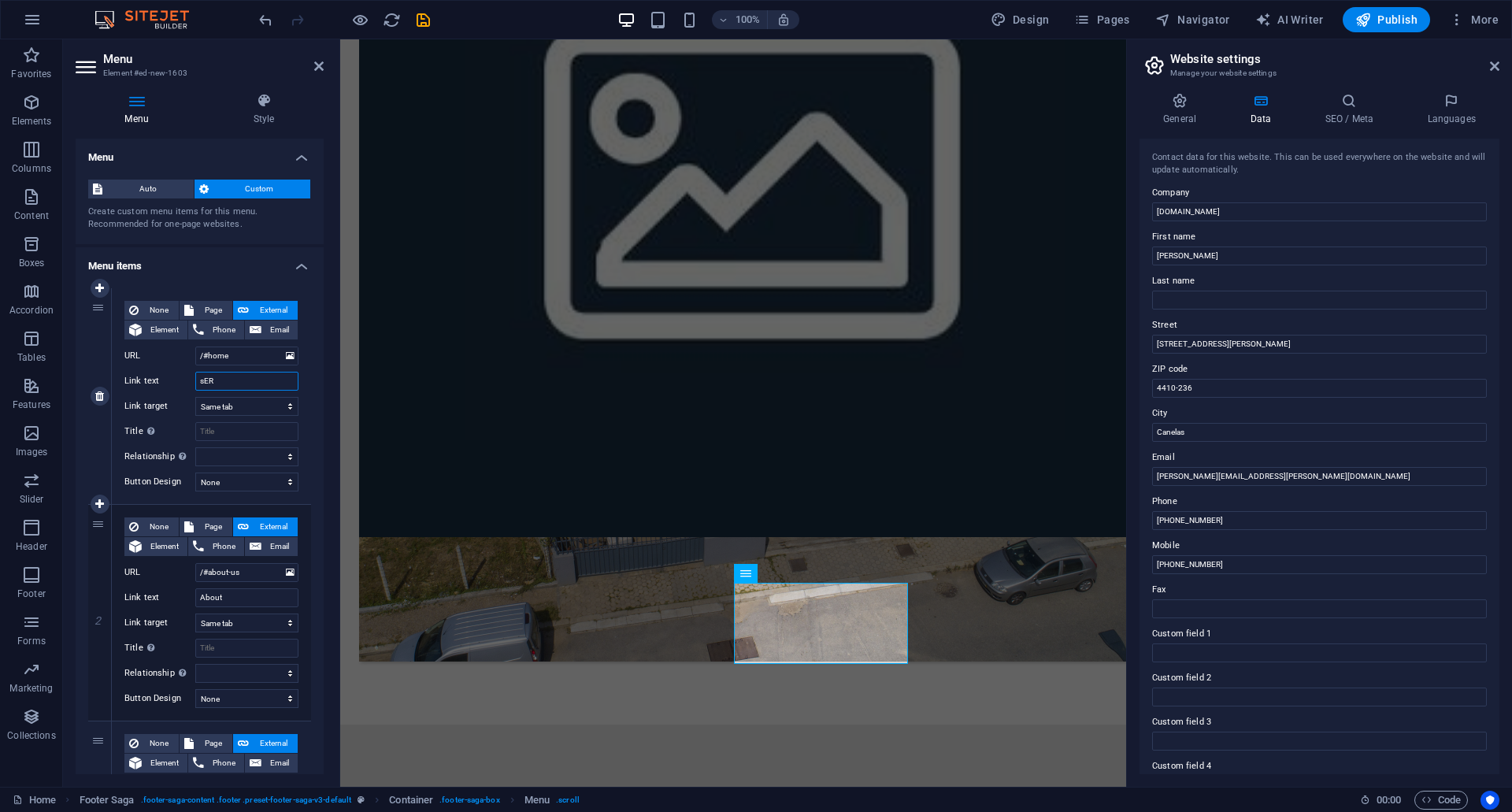
select select
type input "s"
select select
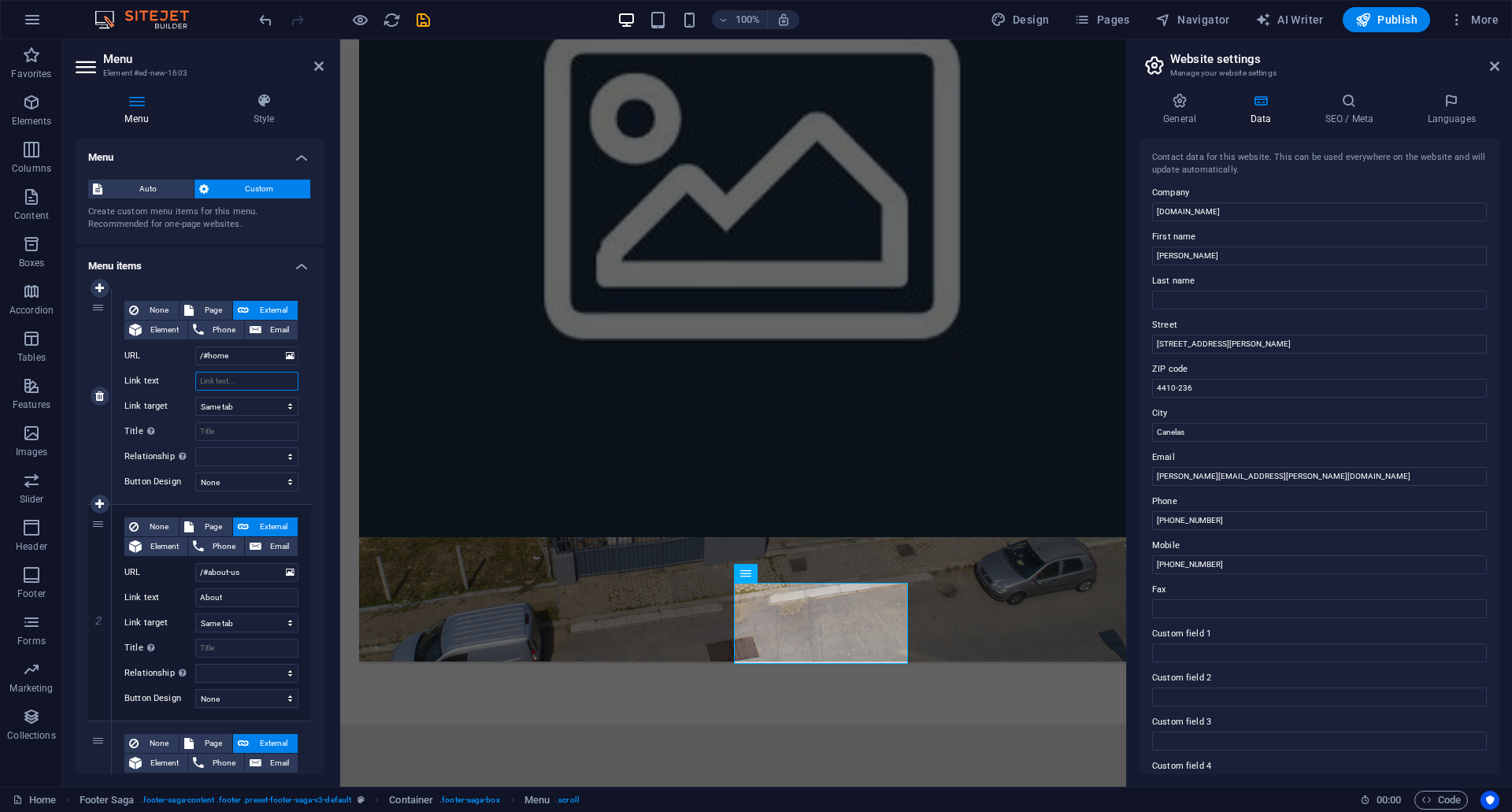
select select
type input "Ser"
select select
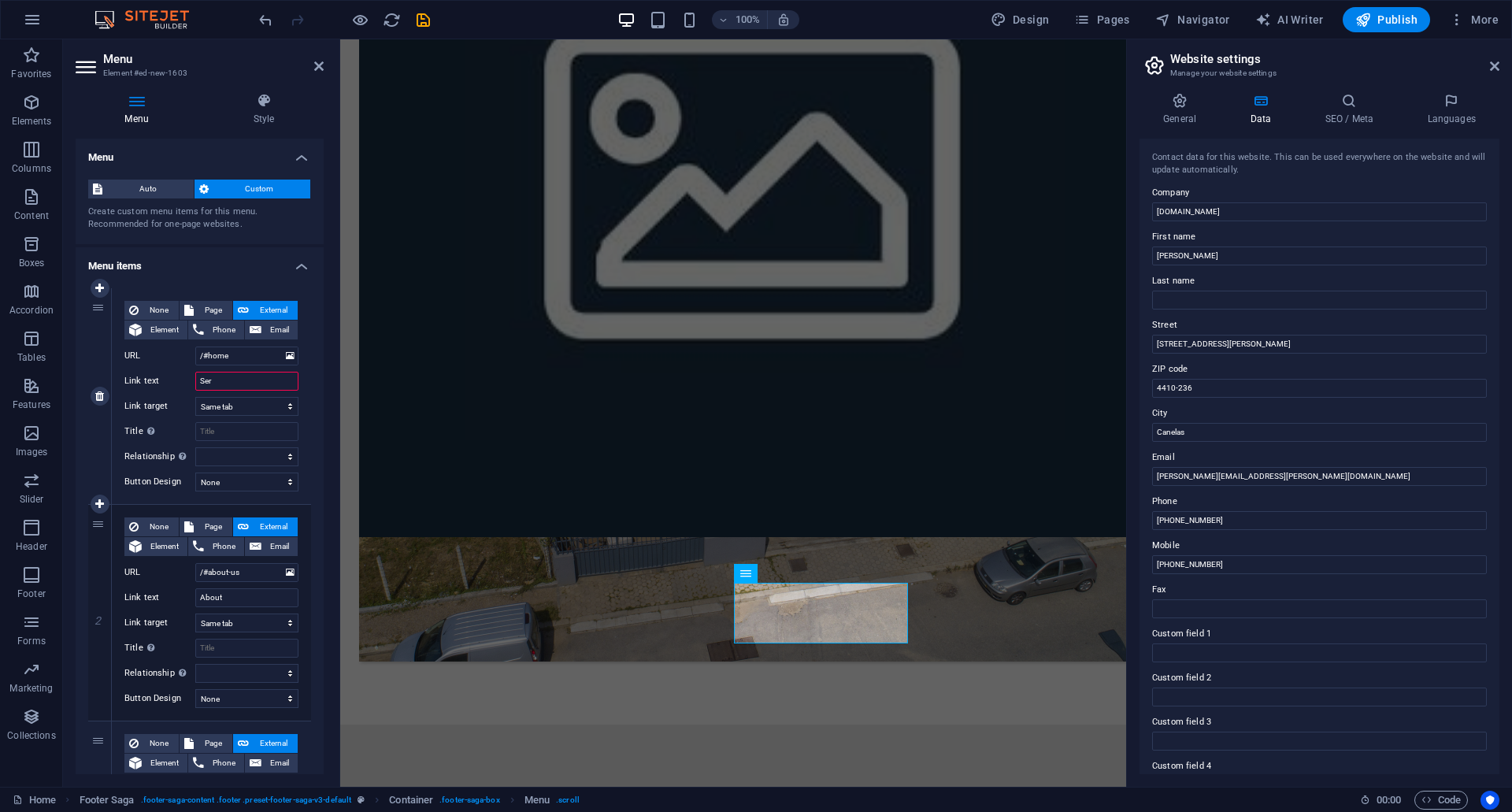
select select
type input "Serviços"
select select
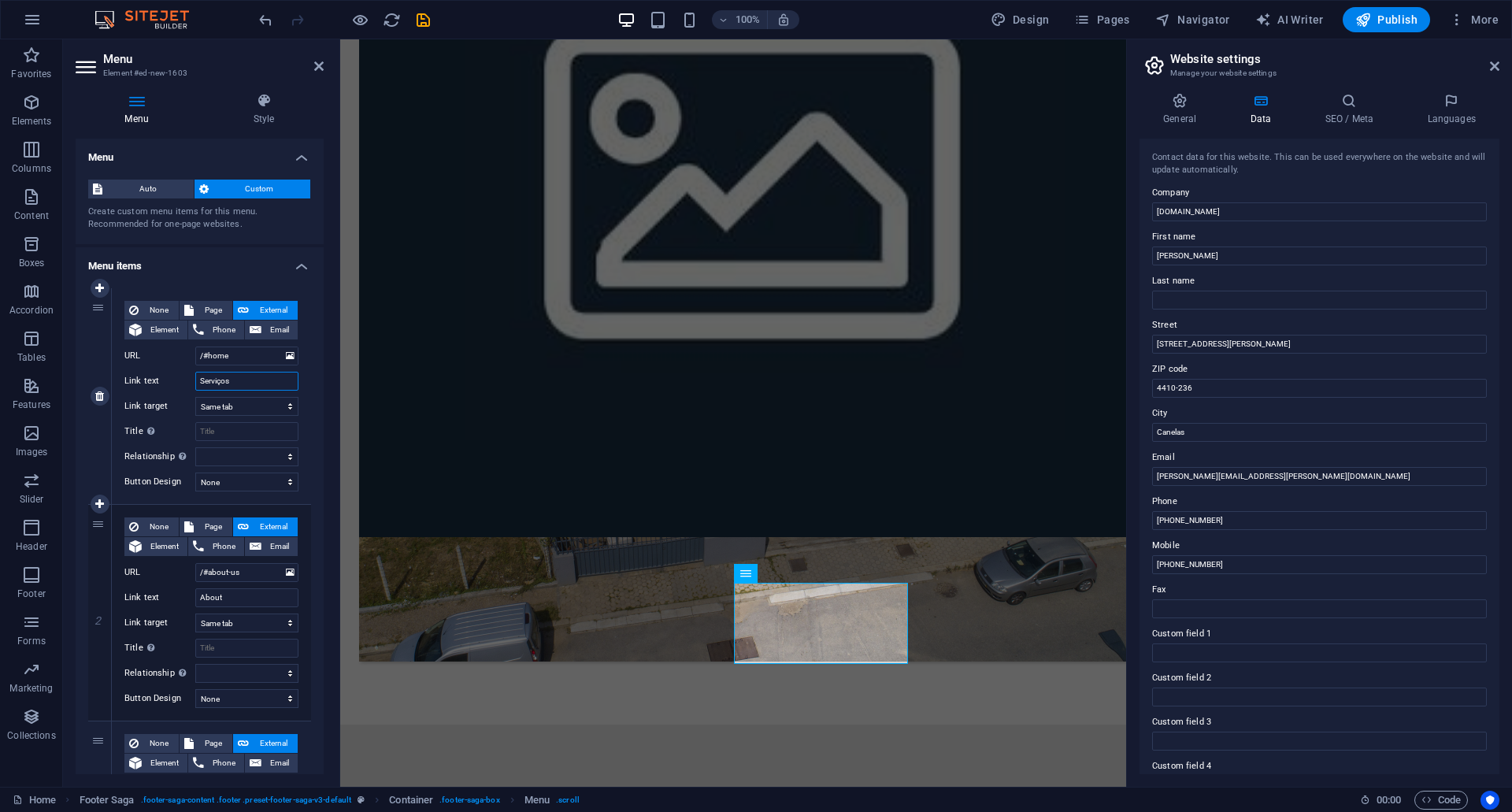
select select
type input "Serviços"
click at [167, 334] on span "Element" at bounding box center [164, 330] width 36 height 19
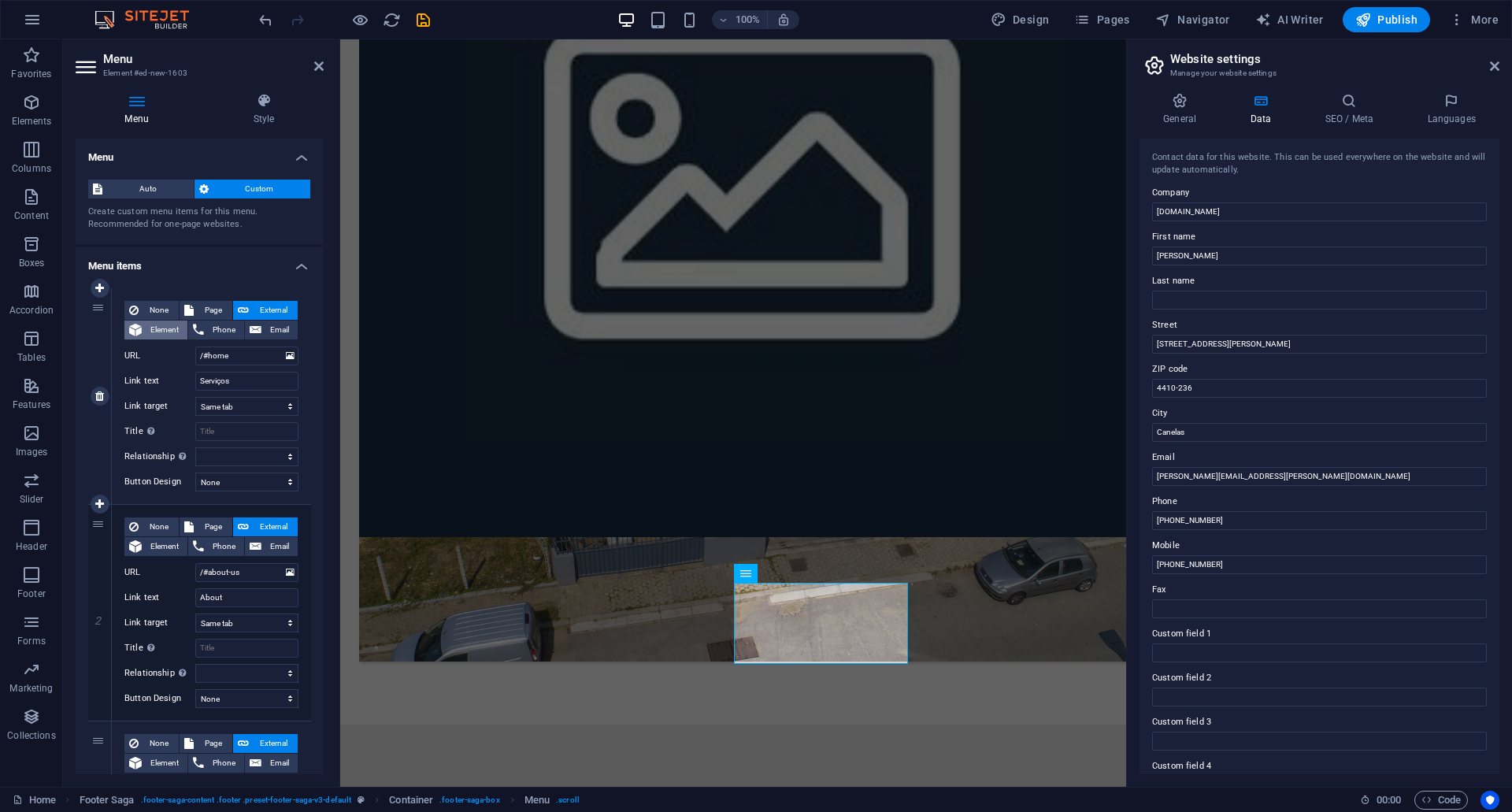
select select
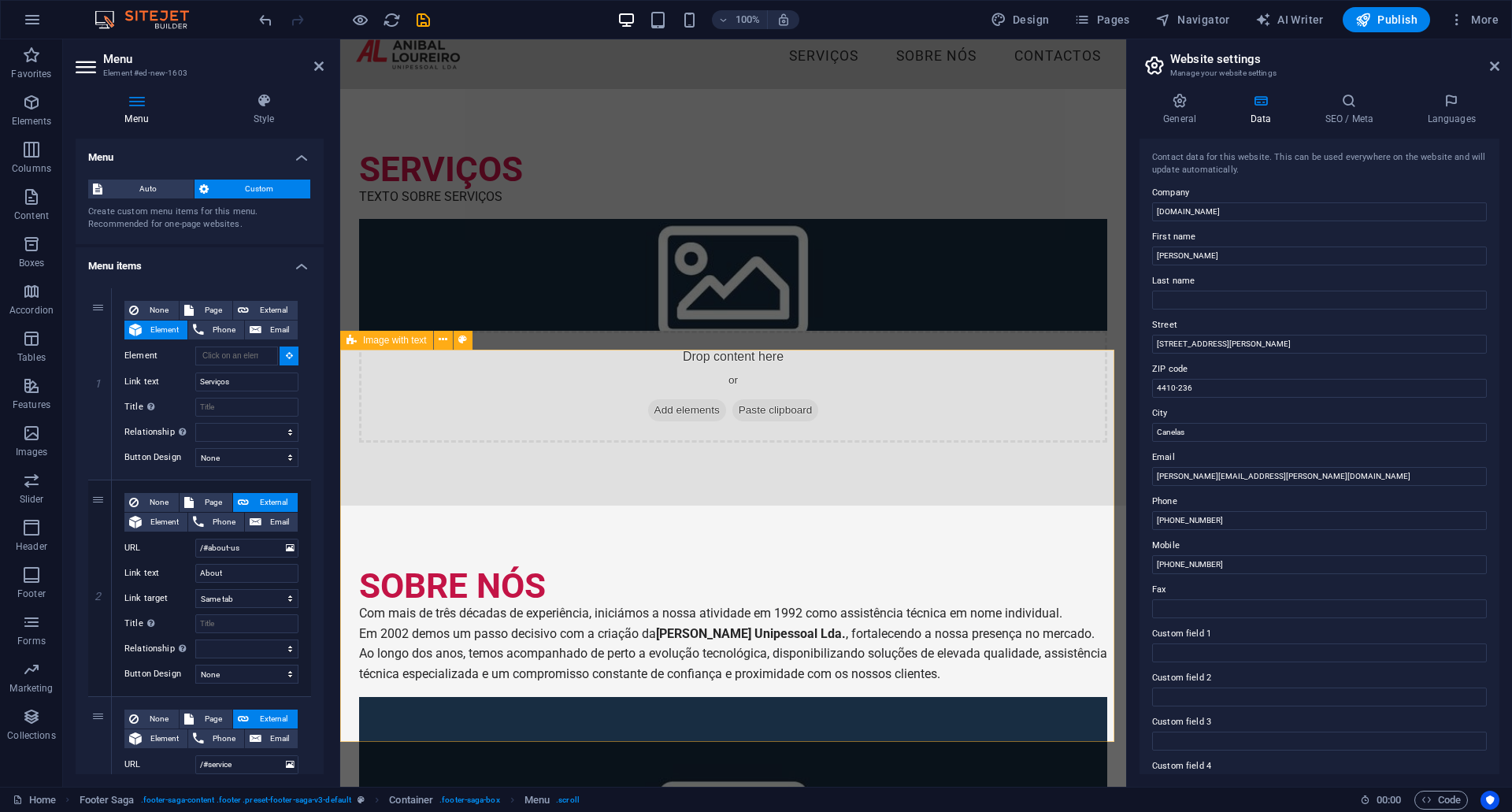
scroll to position [0, 0]
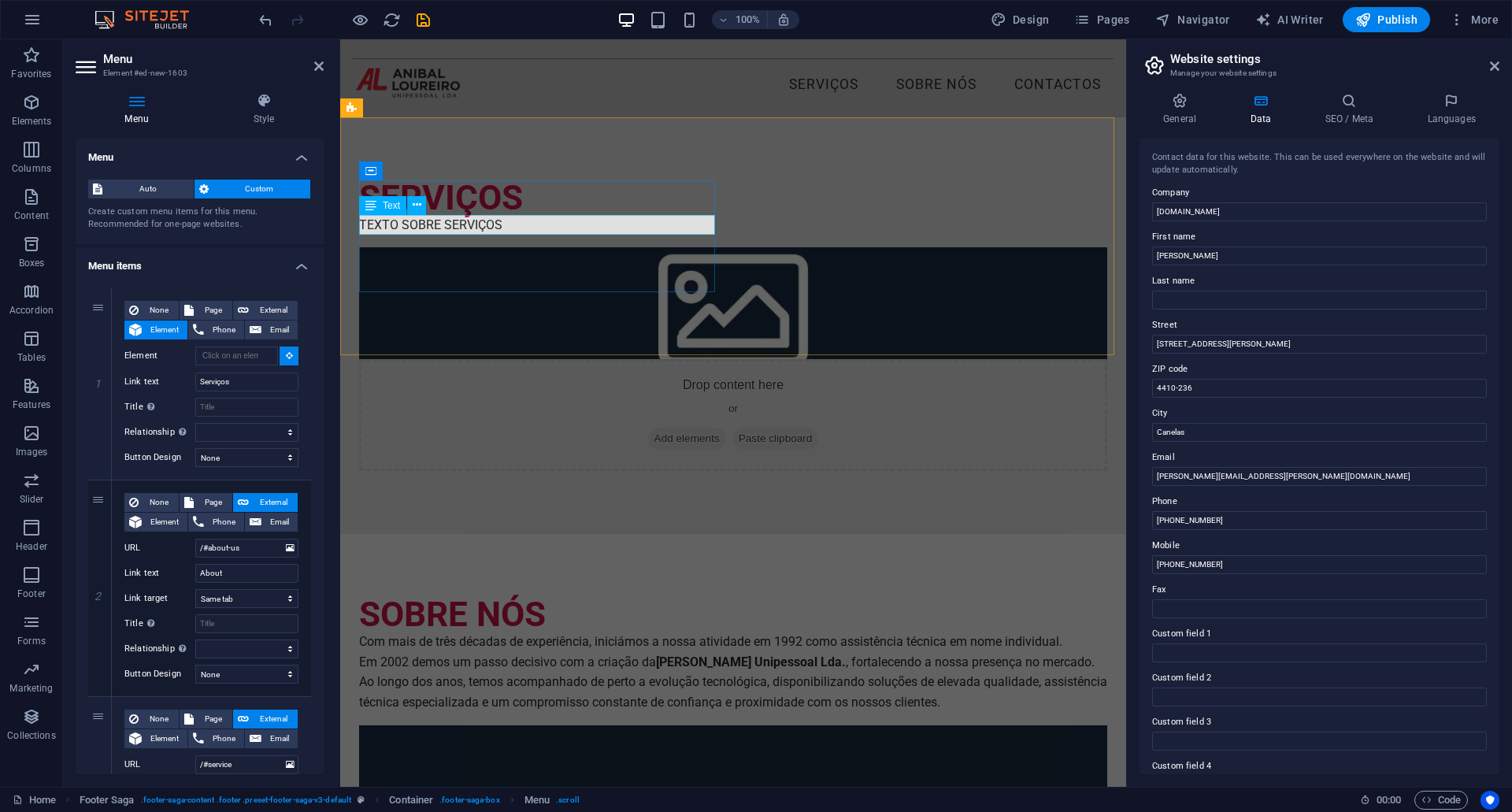
click at [630, 222] on div "TEXTO SOBRE SERVIÇOS" at bounding box center [733, 225] width 748 height 21
type input "#ed-1004315319"
select select
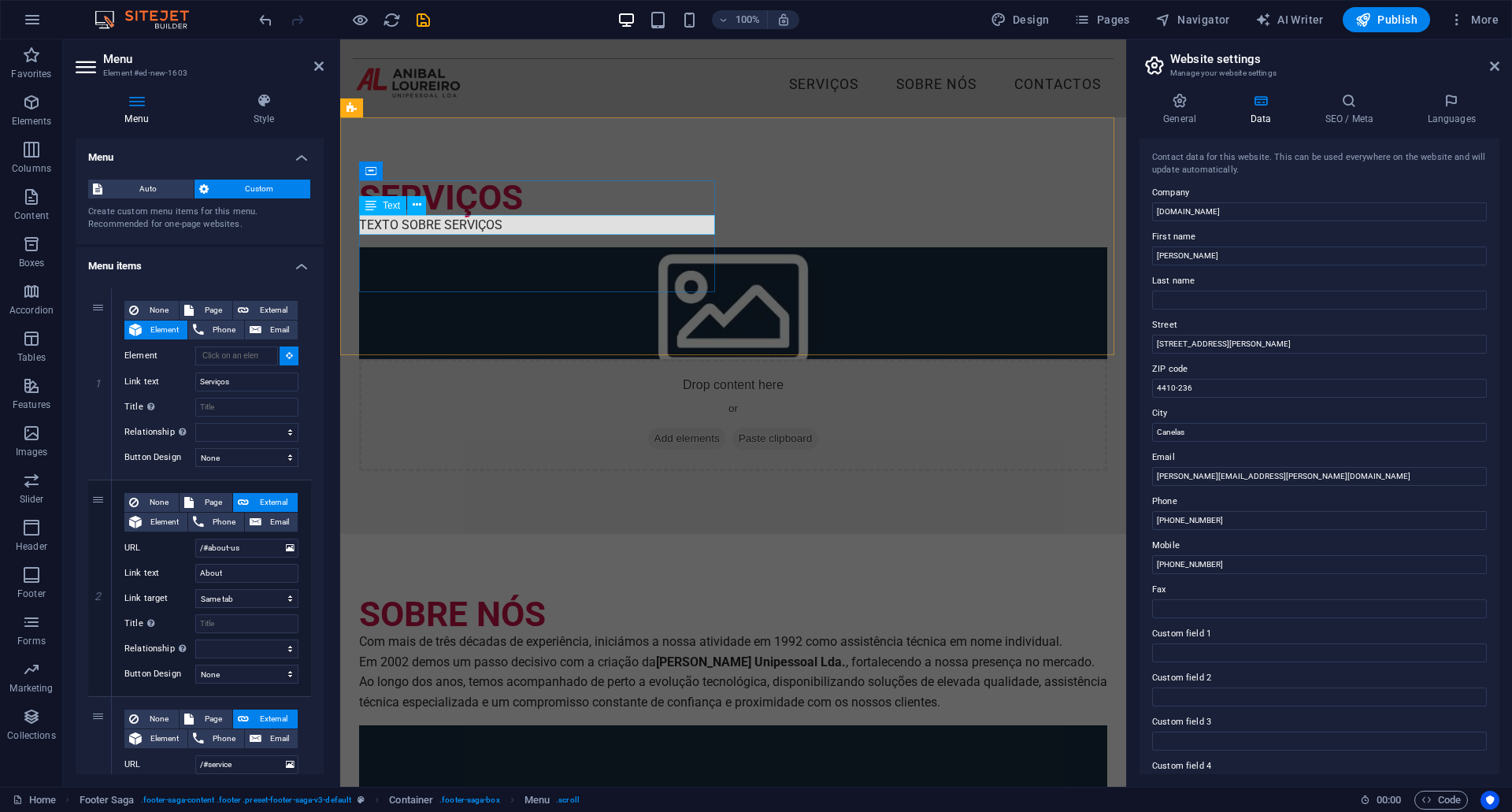
select select
click at [268, 358] on input "#ed-1004315319" at bounding box center [236, 356] width 83 height 19
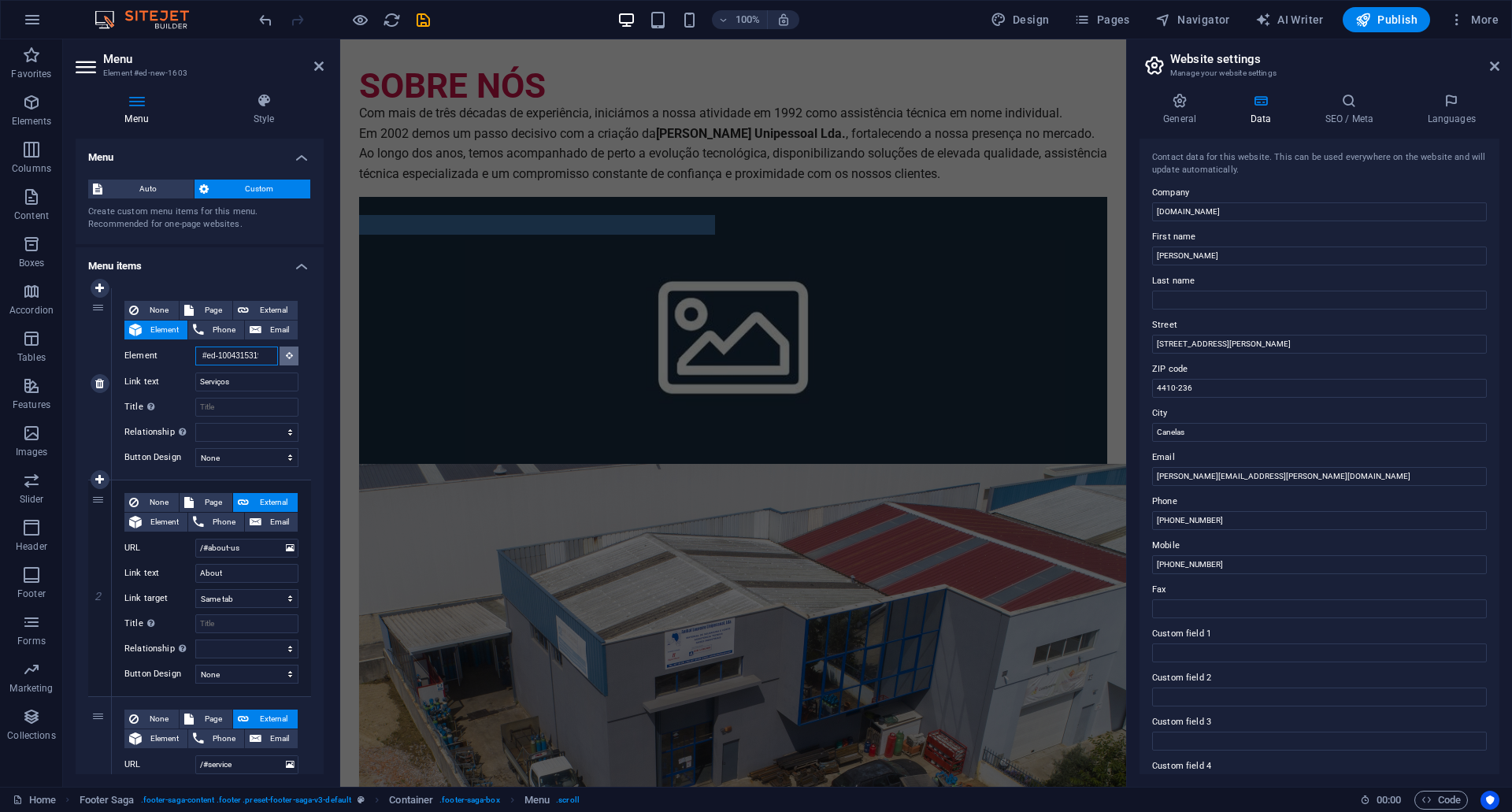
scroll to position [950, 0]
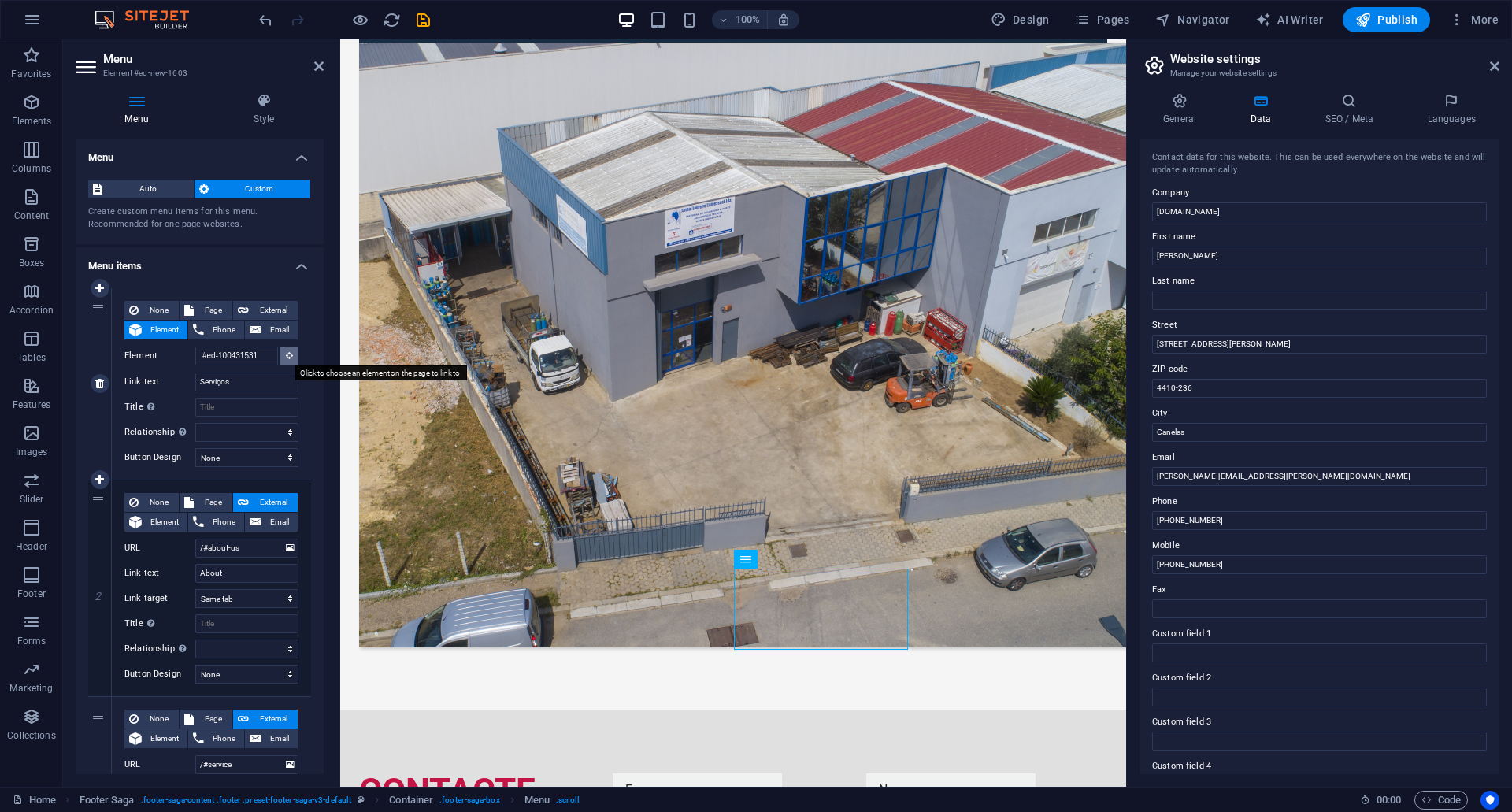
click at [290, 358] on button at bounding box center [289, 356] width 19 height 19
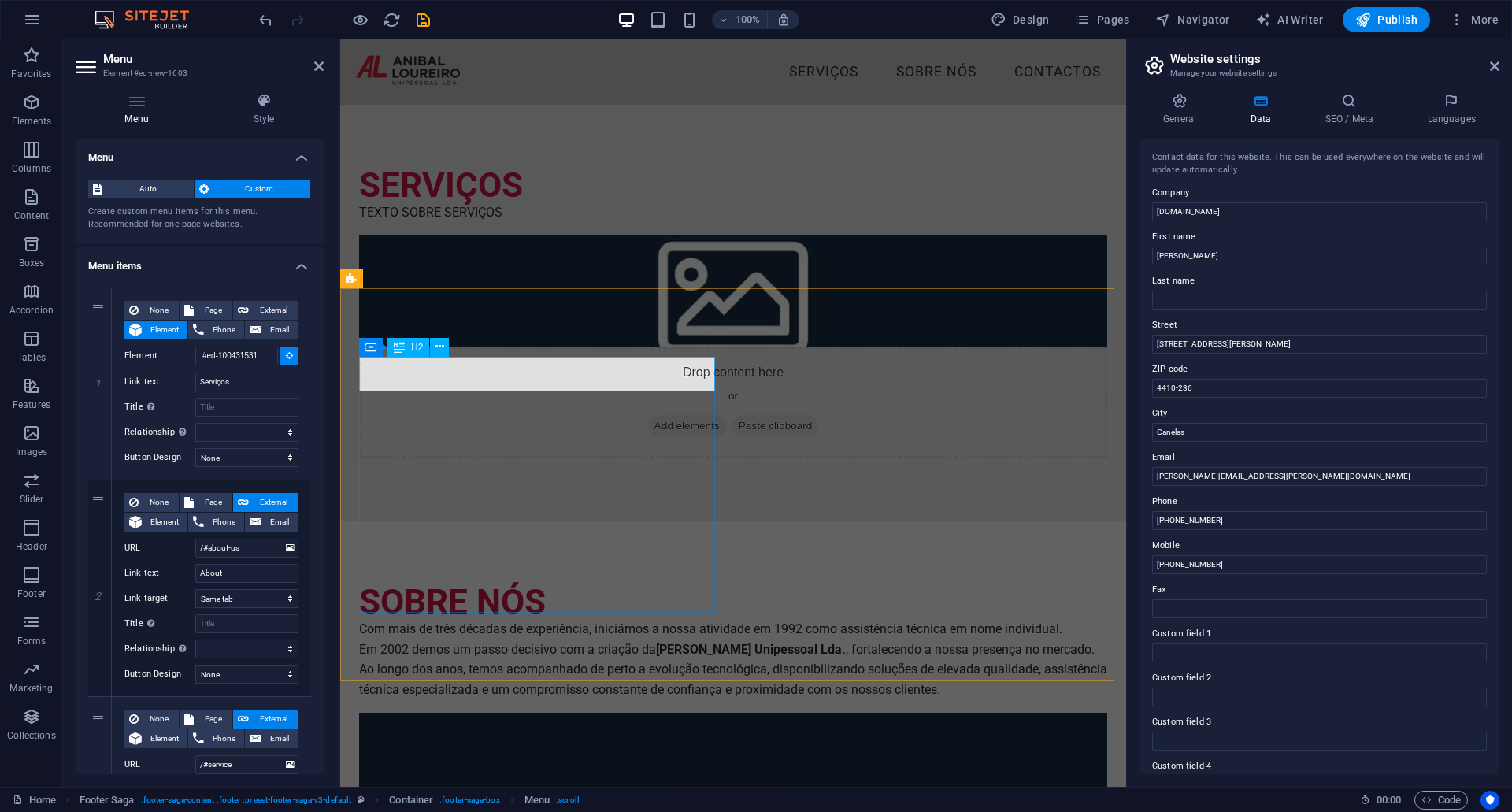
scroll to position [0, 0]
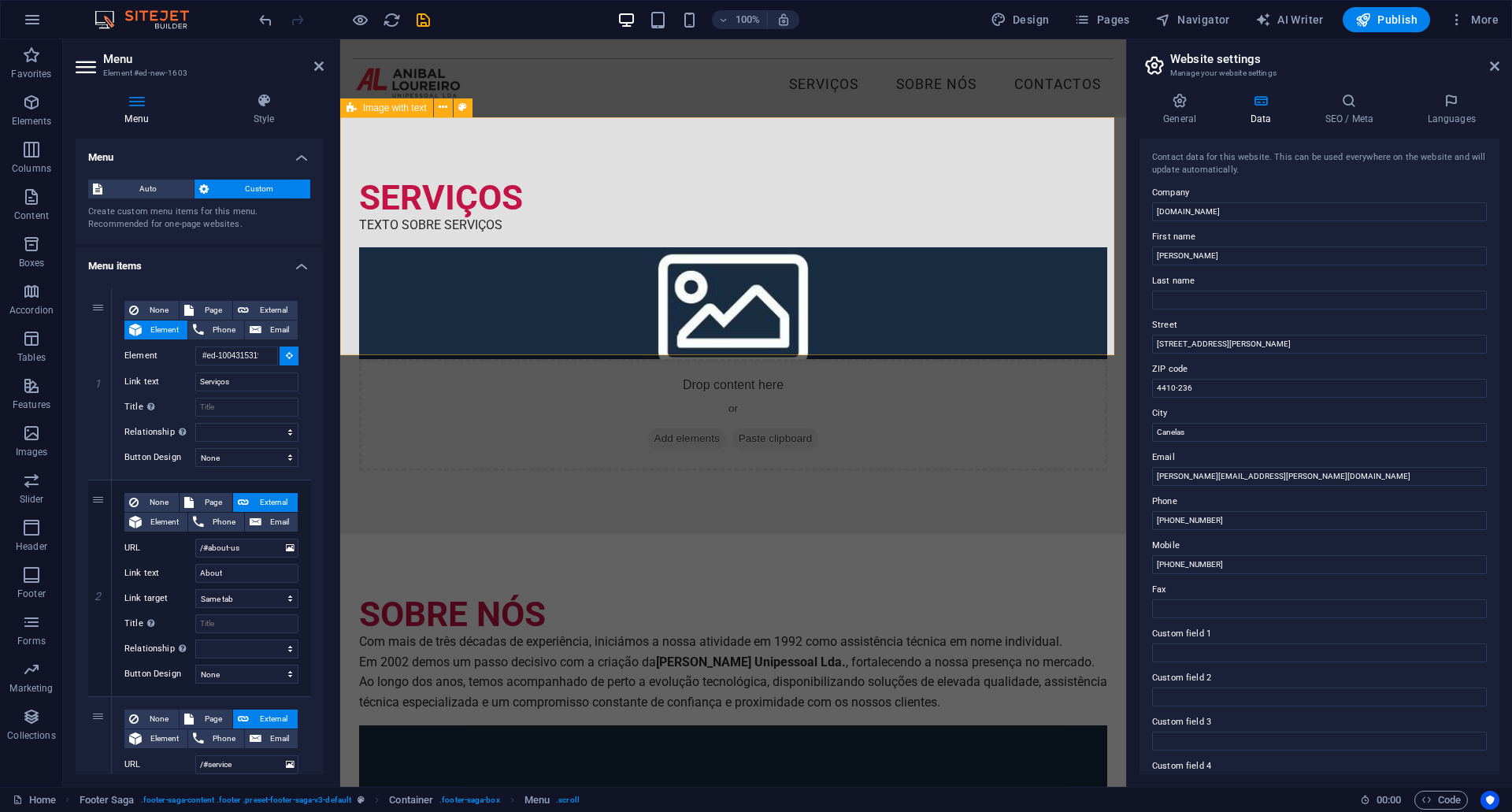
click at [657, 150] on div "SERVIÇOS TEXTO SOBRE SERVIÇOS Drop content here or Add elements Paste clipboard" at bounding box center [733, 326] width 786 height 418
type input "#ed-1004315310"
select select
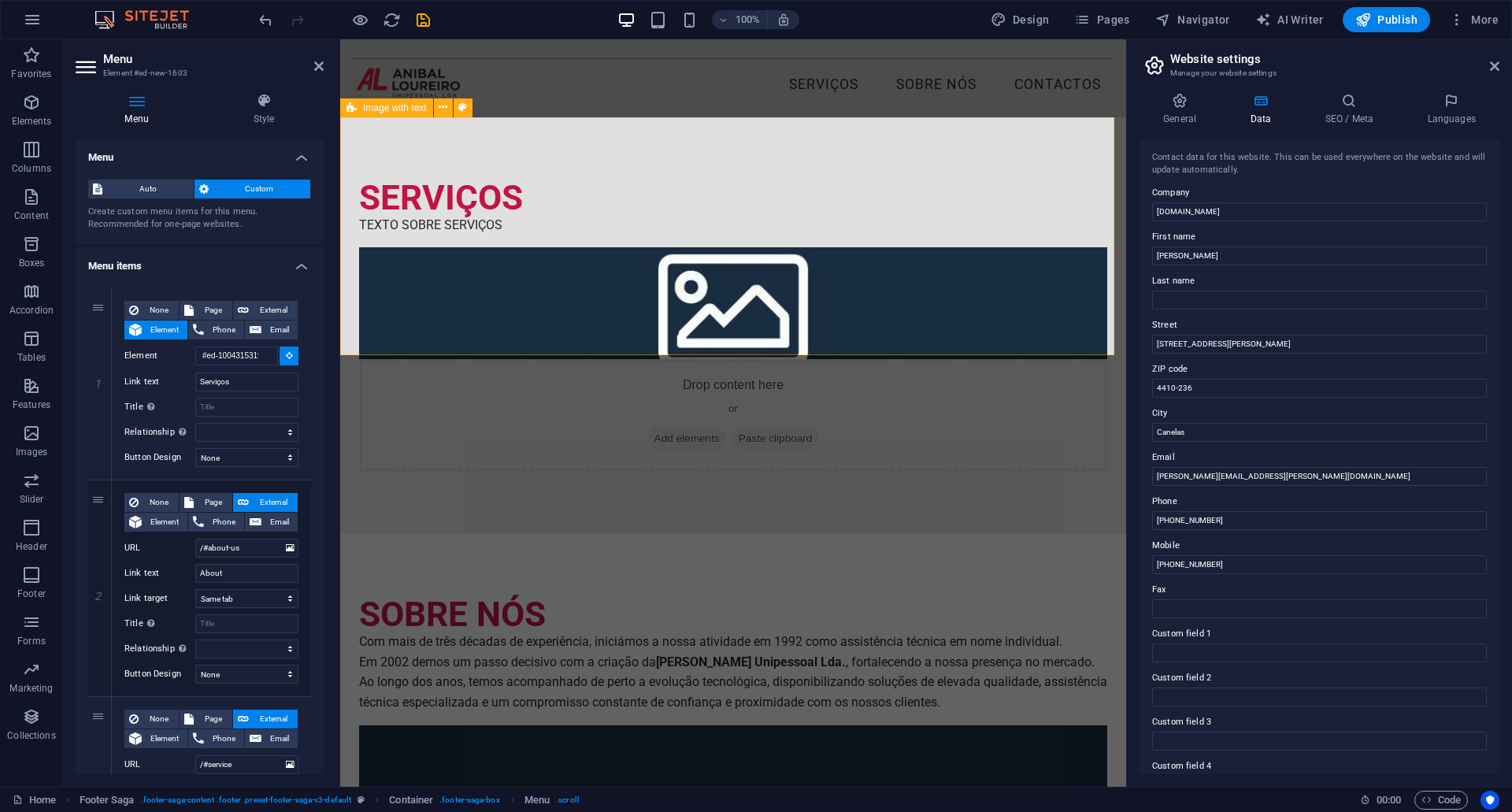
select select
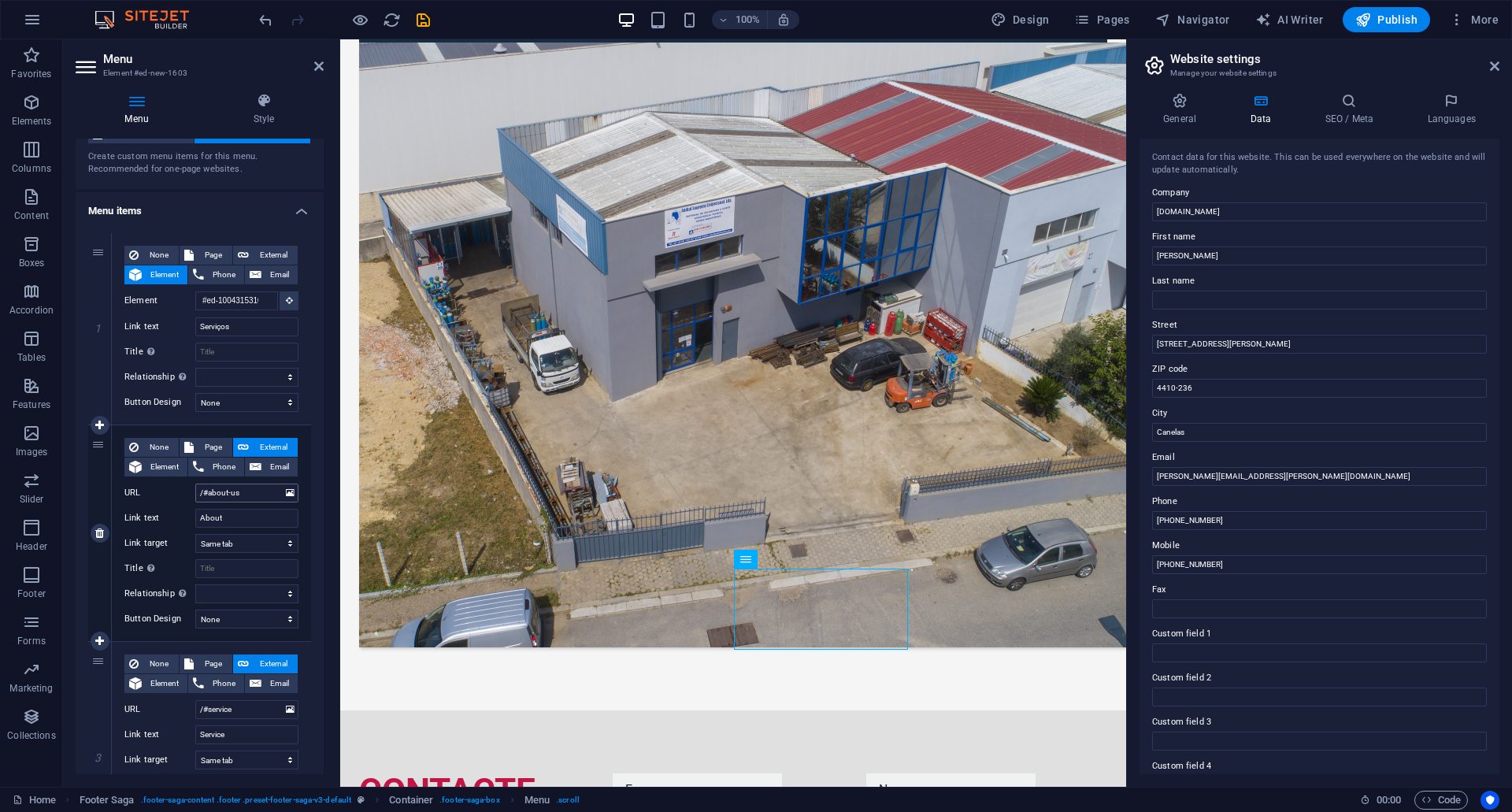
scroll to position [78, 0]
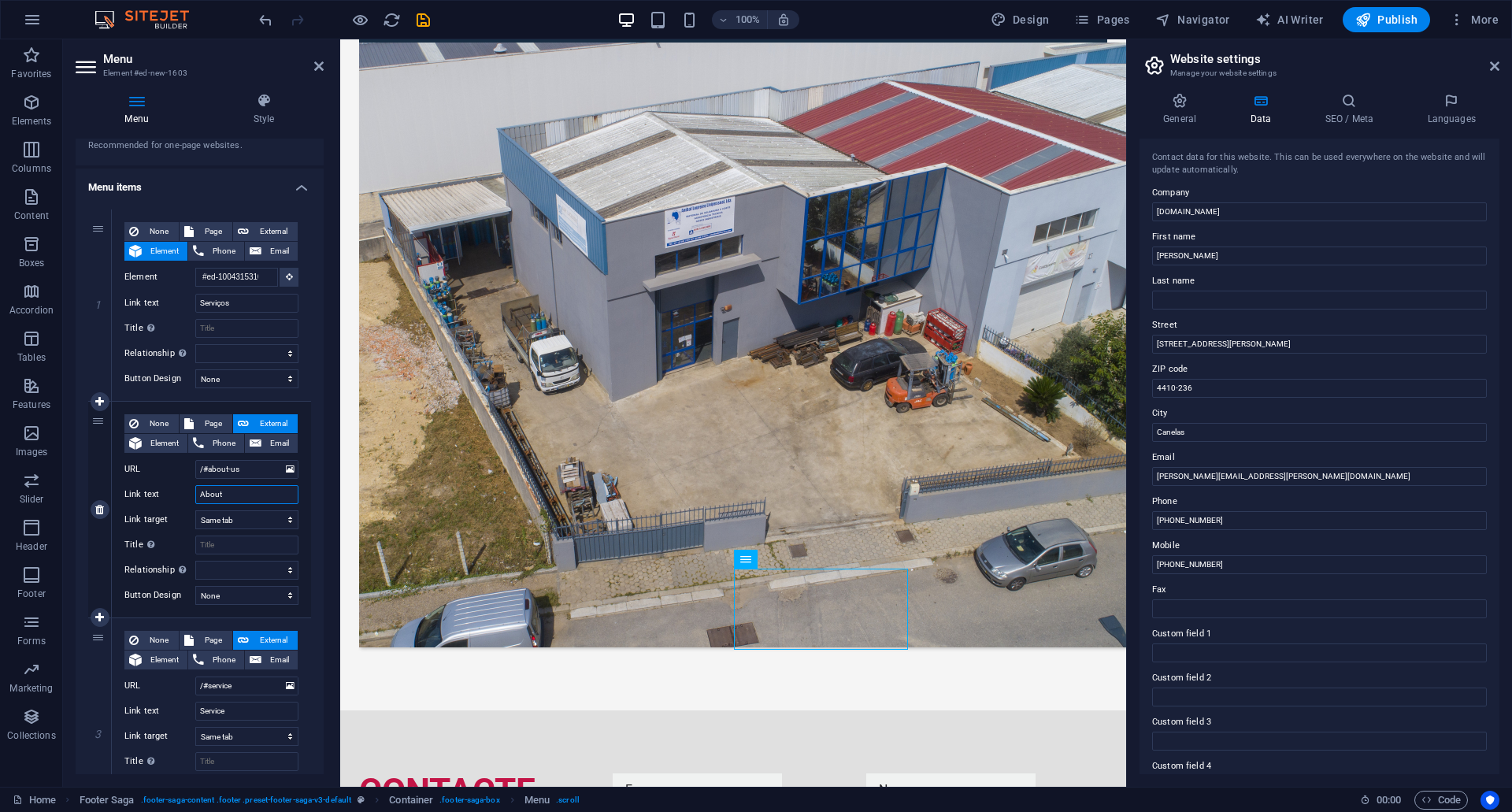
drag, startPoint x: 249, startPoint y: 492, endPoint x: 174, endPoint y: 486, distance: 75.2
click at [174, 486] on div "Link text About" at bounding box center [211, 494] width 174 height 19
type input "Sobre N"
select select
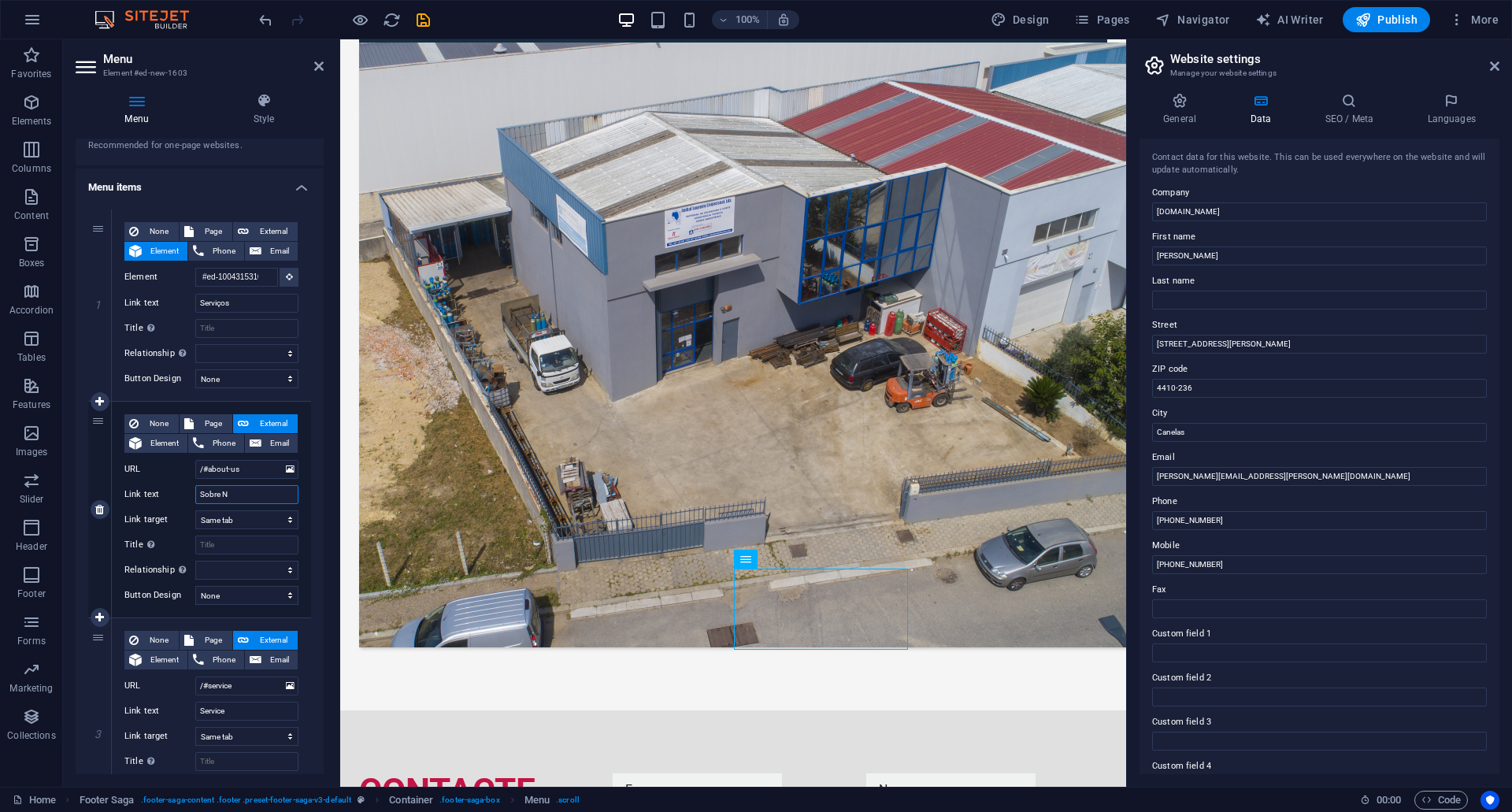
select select
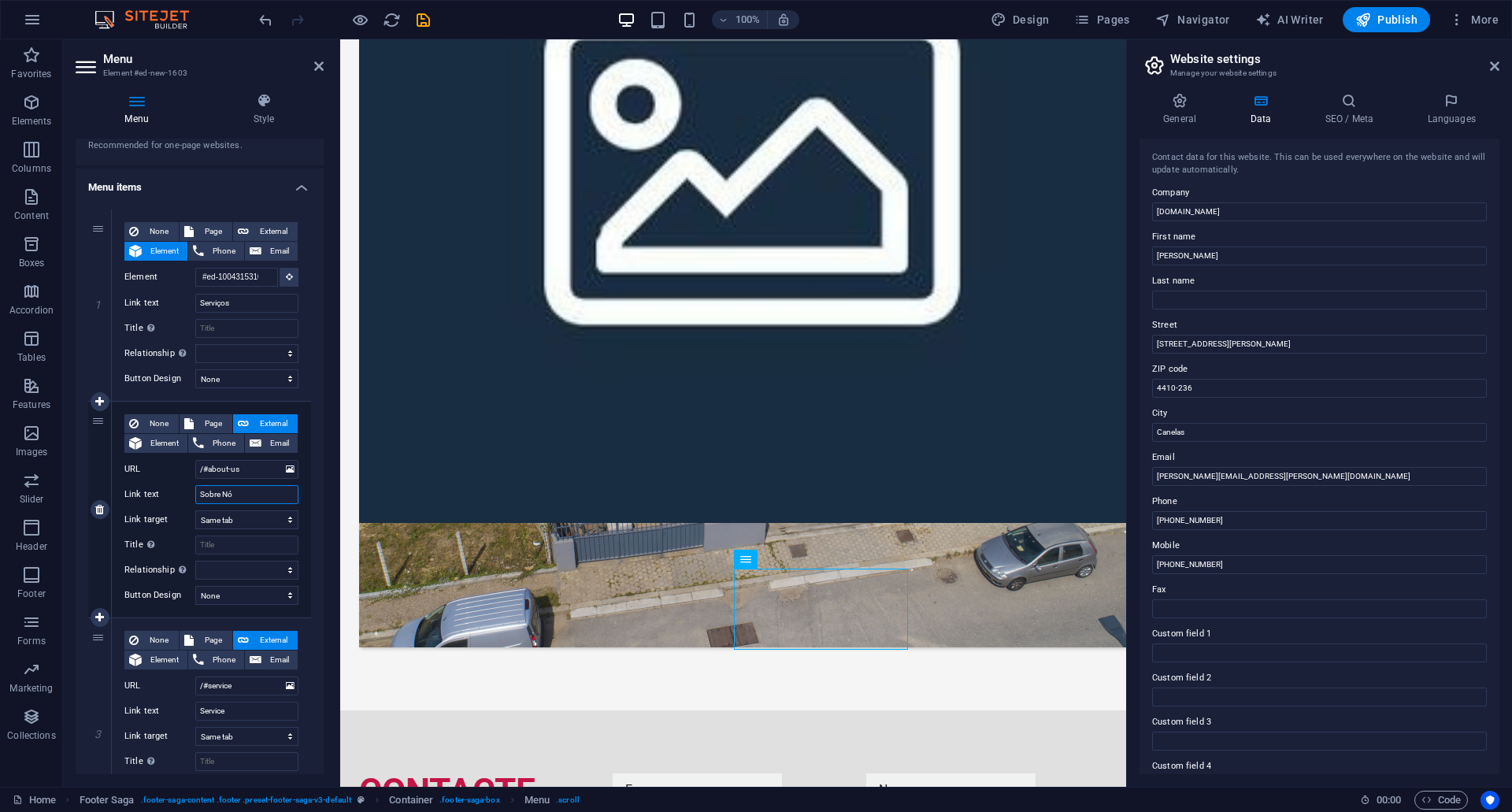
type input "Sobre Nós"
select select
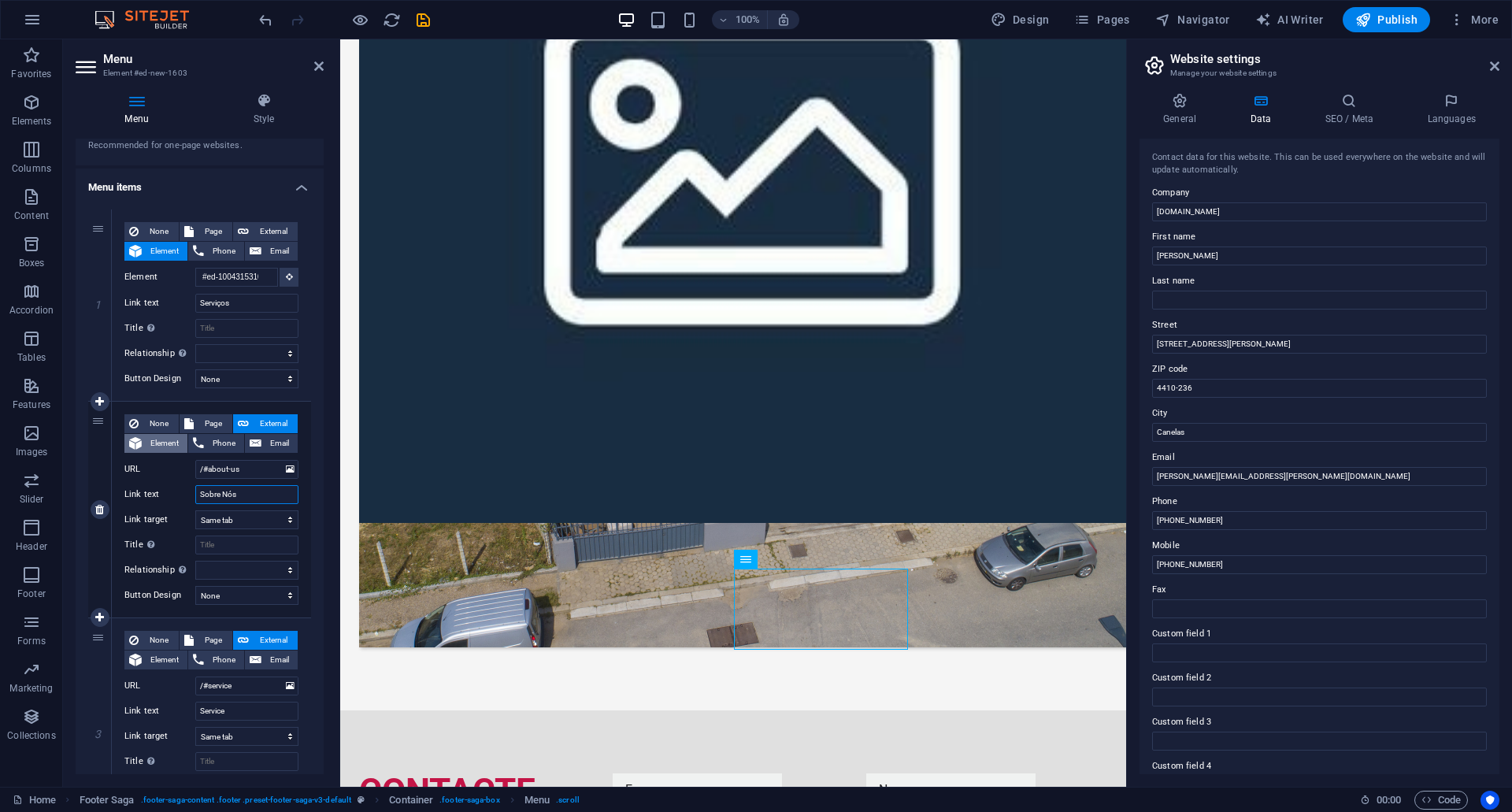
type input "Sobre Nós"
click at [174, 445] on span "Element" at bounding box center [164, 444] width 36 height 19
select select
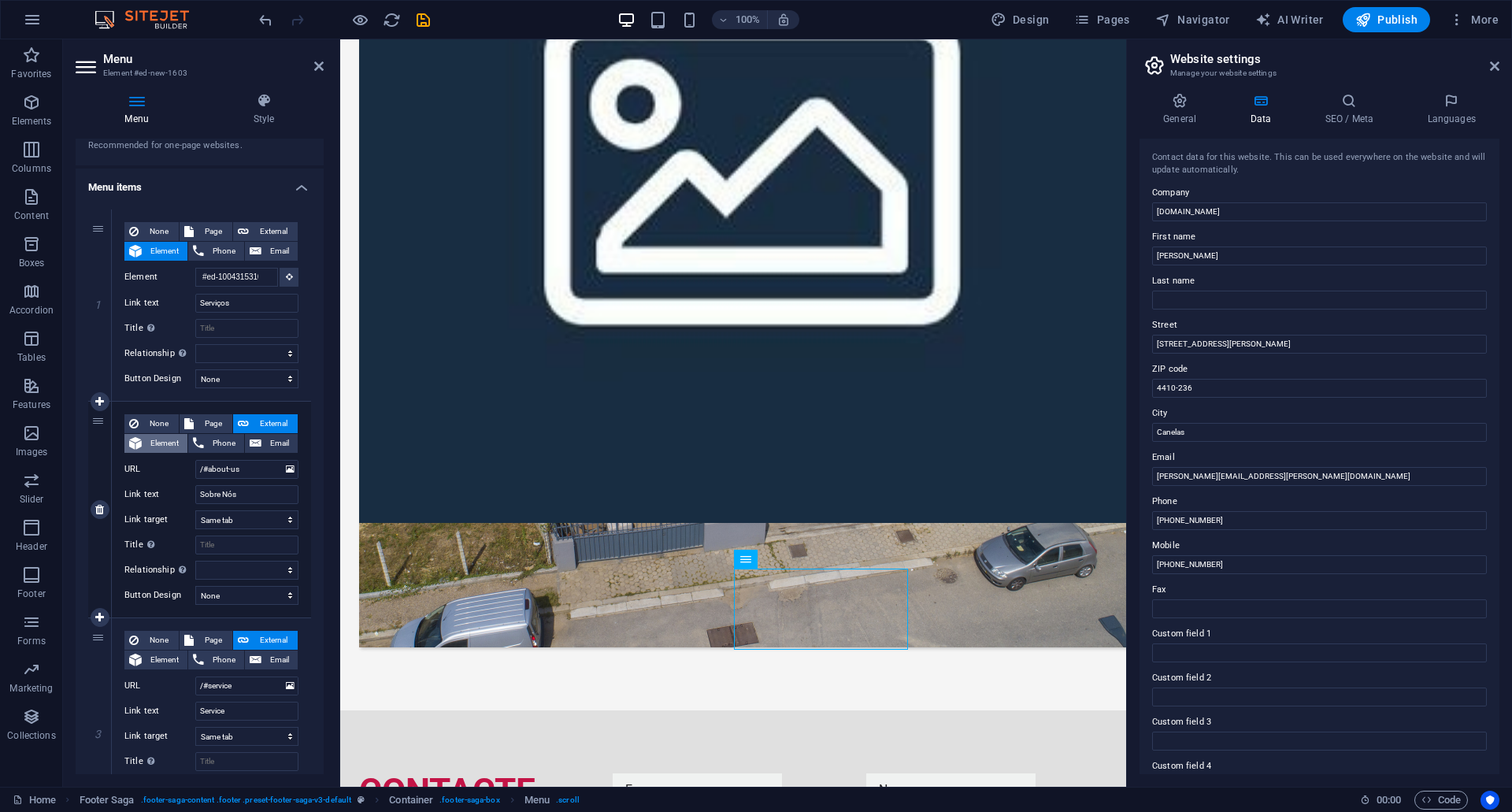
select select
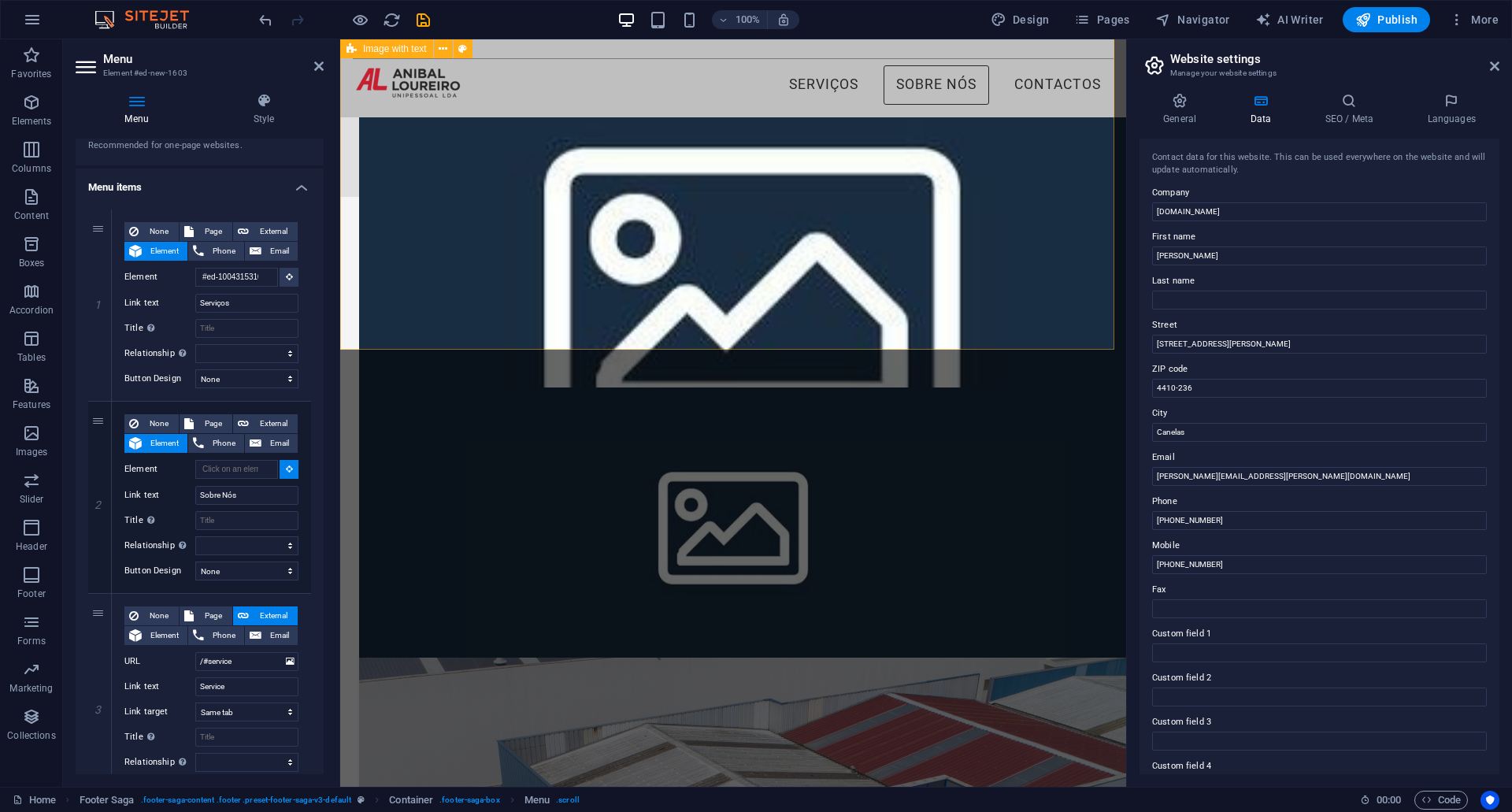
scroll to position [241, 0]
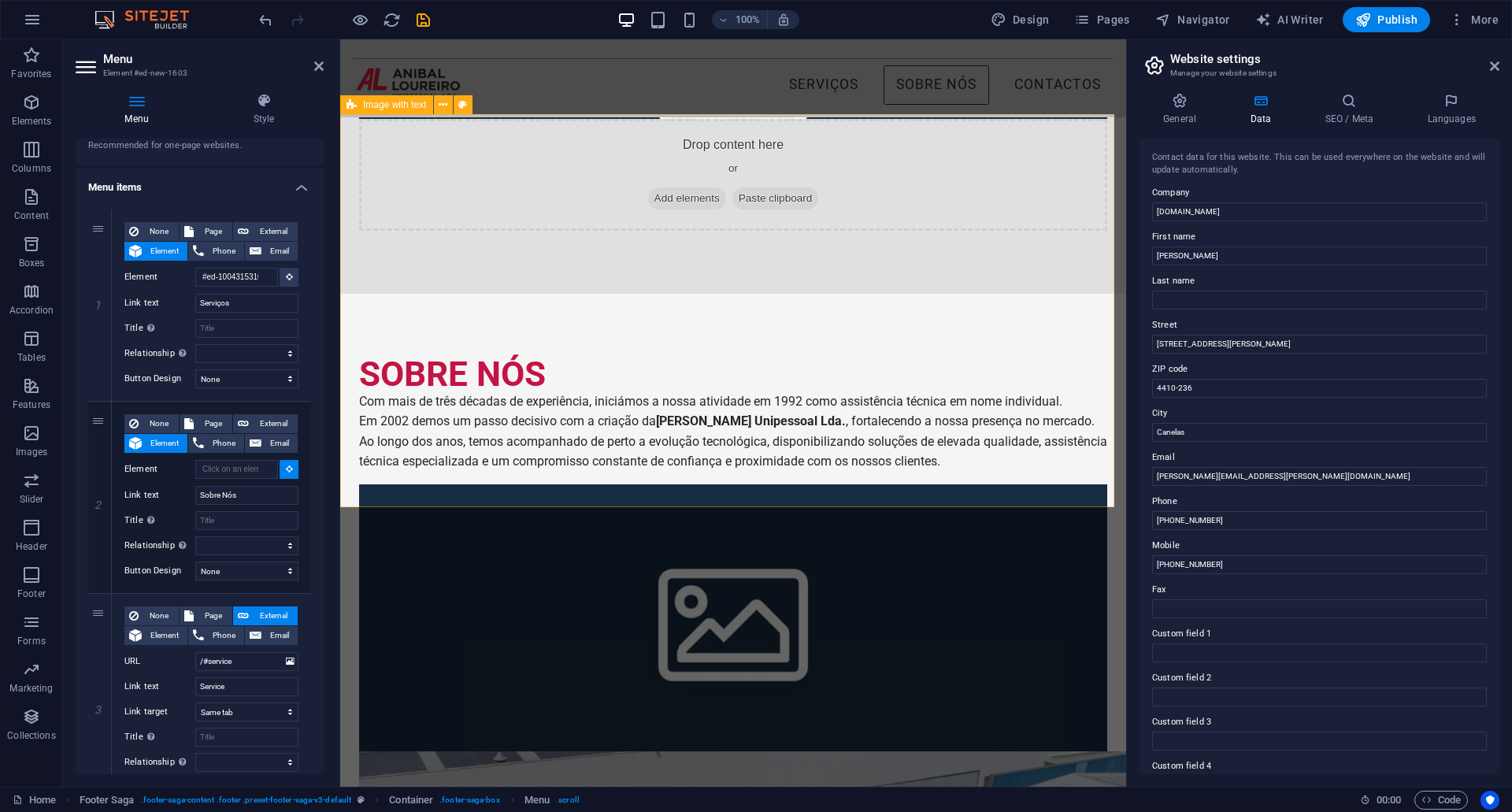
select select
type input "#ed-1004206316"
select select
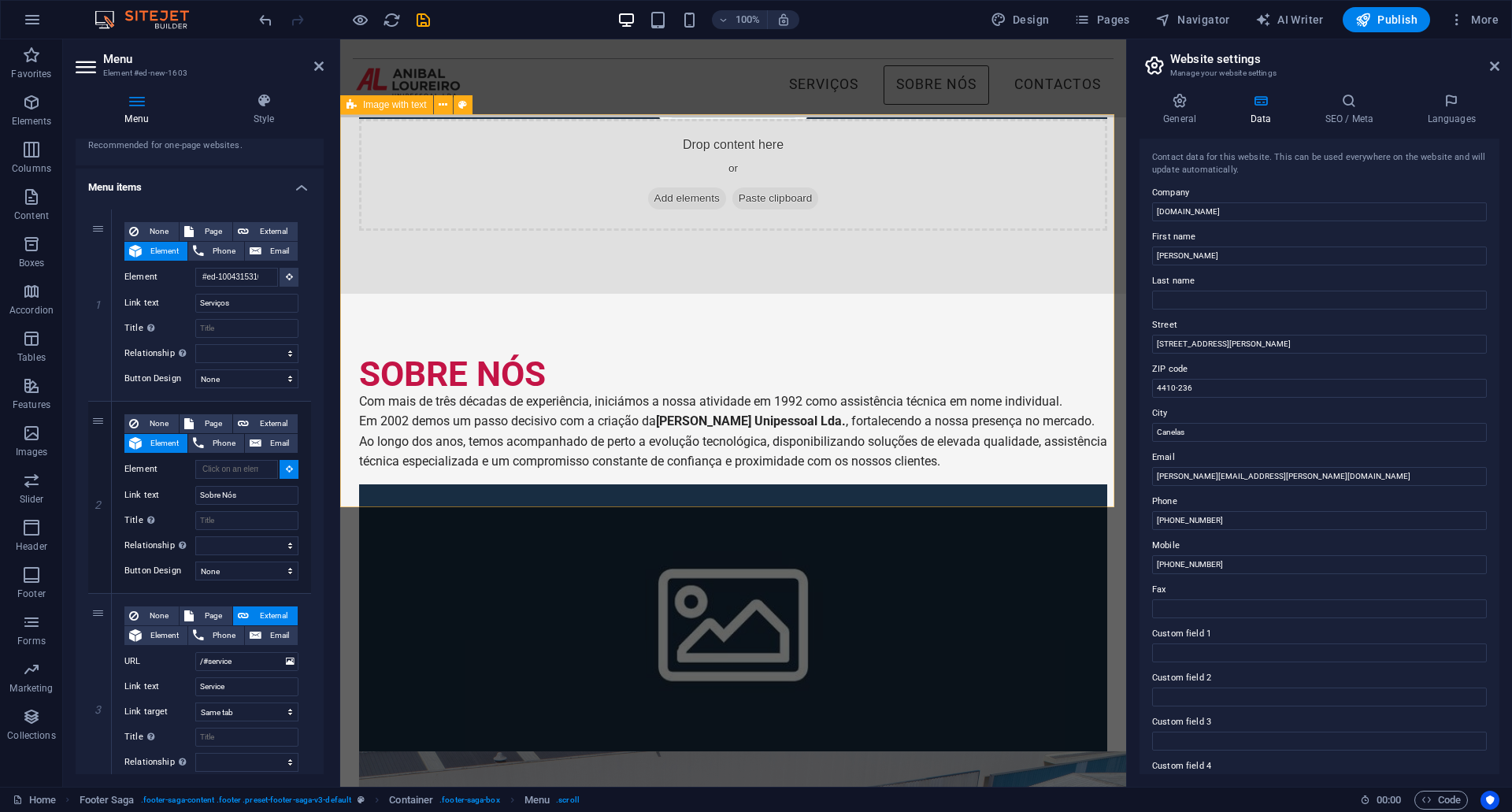
select select
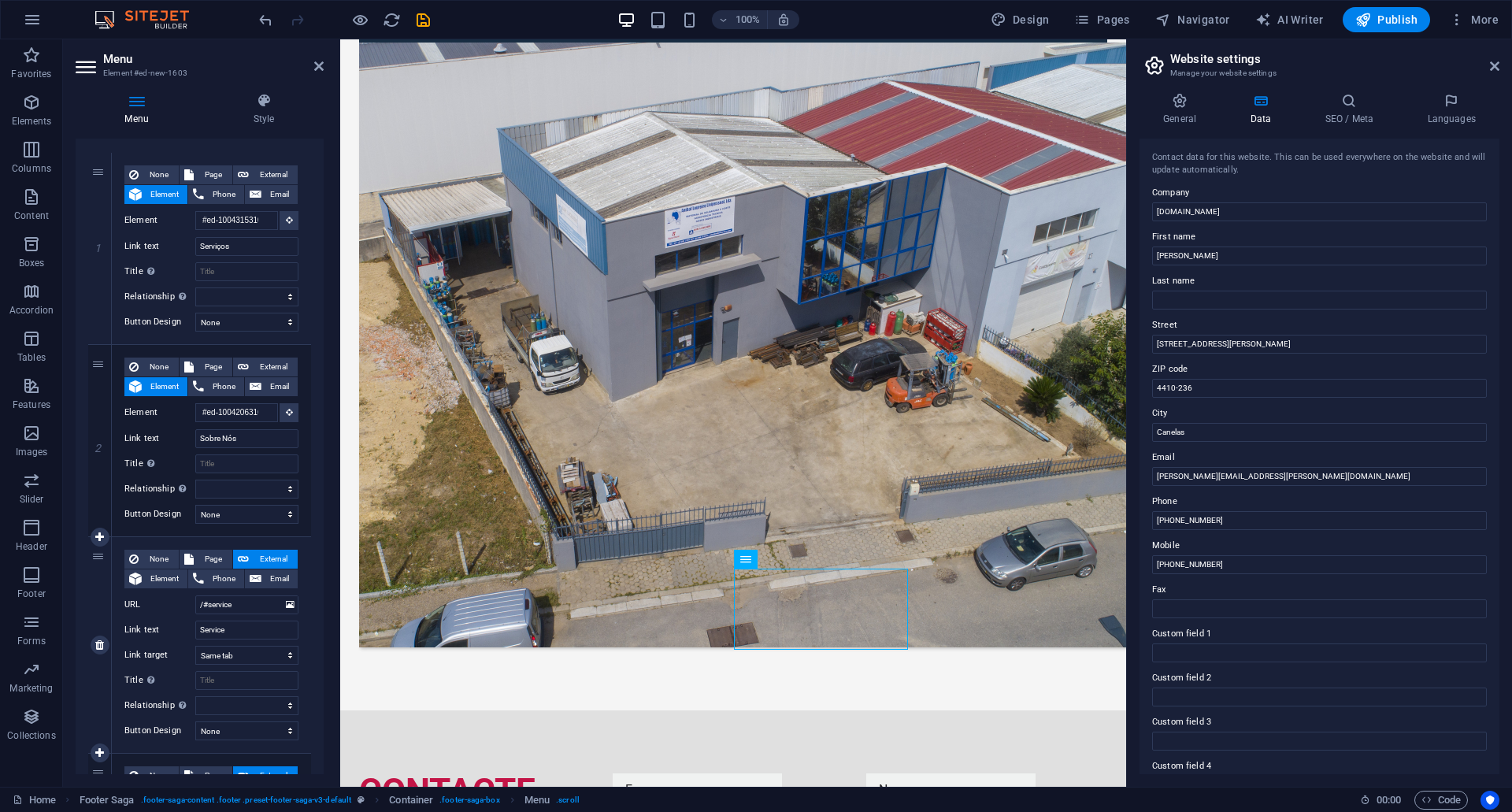
scroll to position [158, 0]
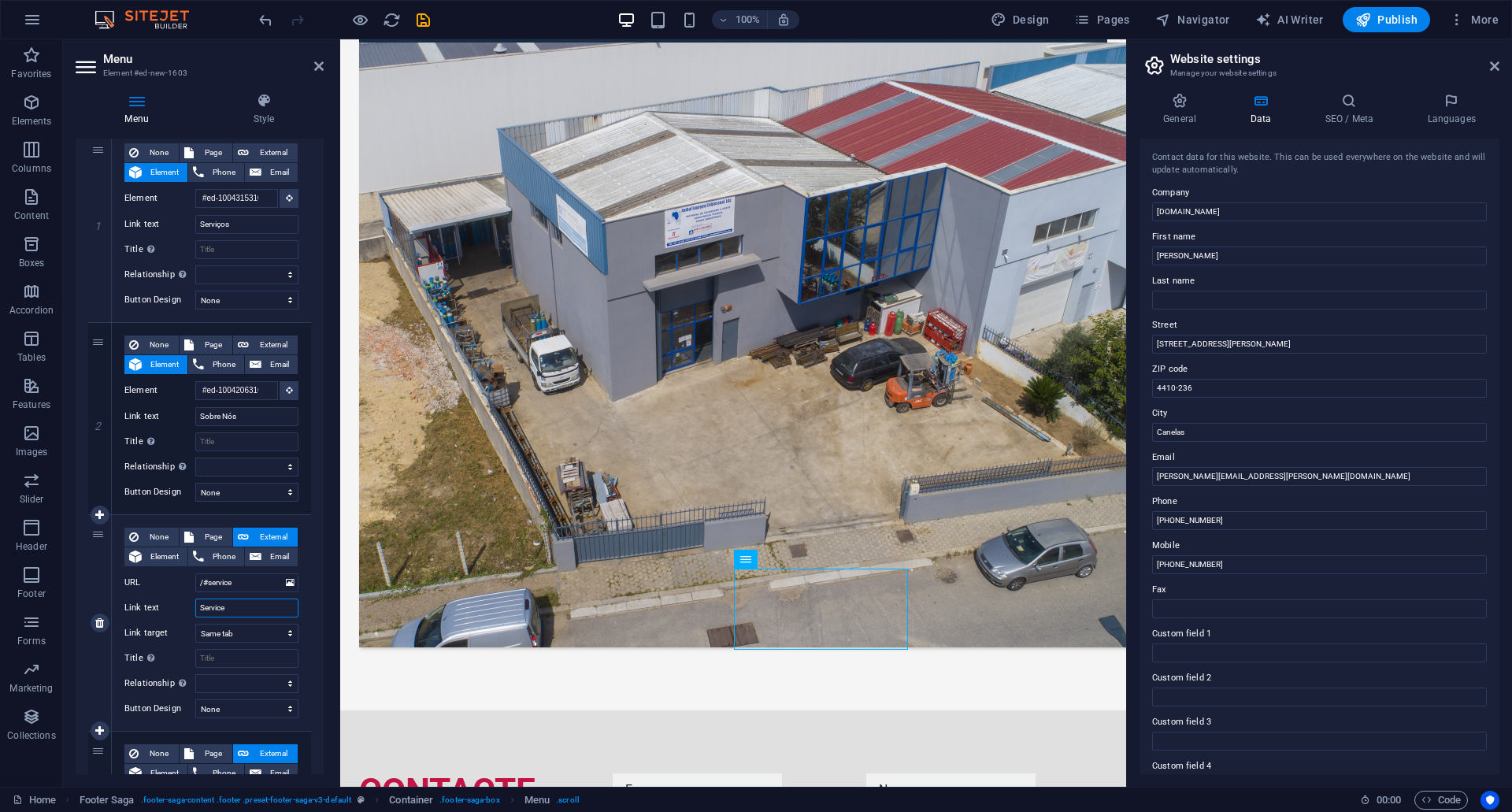
drag, startPoint x: 190, startPoint y: 610, endPoint x: 180, endPoint y: 610, distance: 10.0
click at [180, 610] on div "Link text Service" at bounding box center [211, 608] width 174 height 19
type input "Contactos"
select select
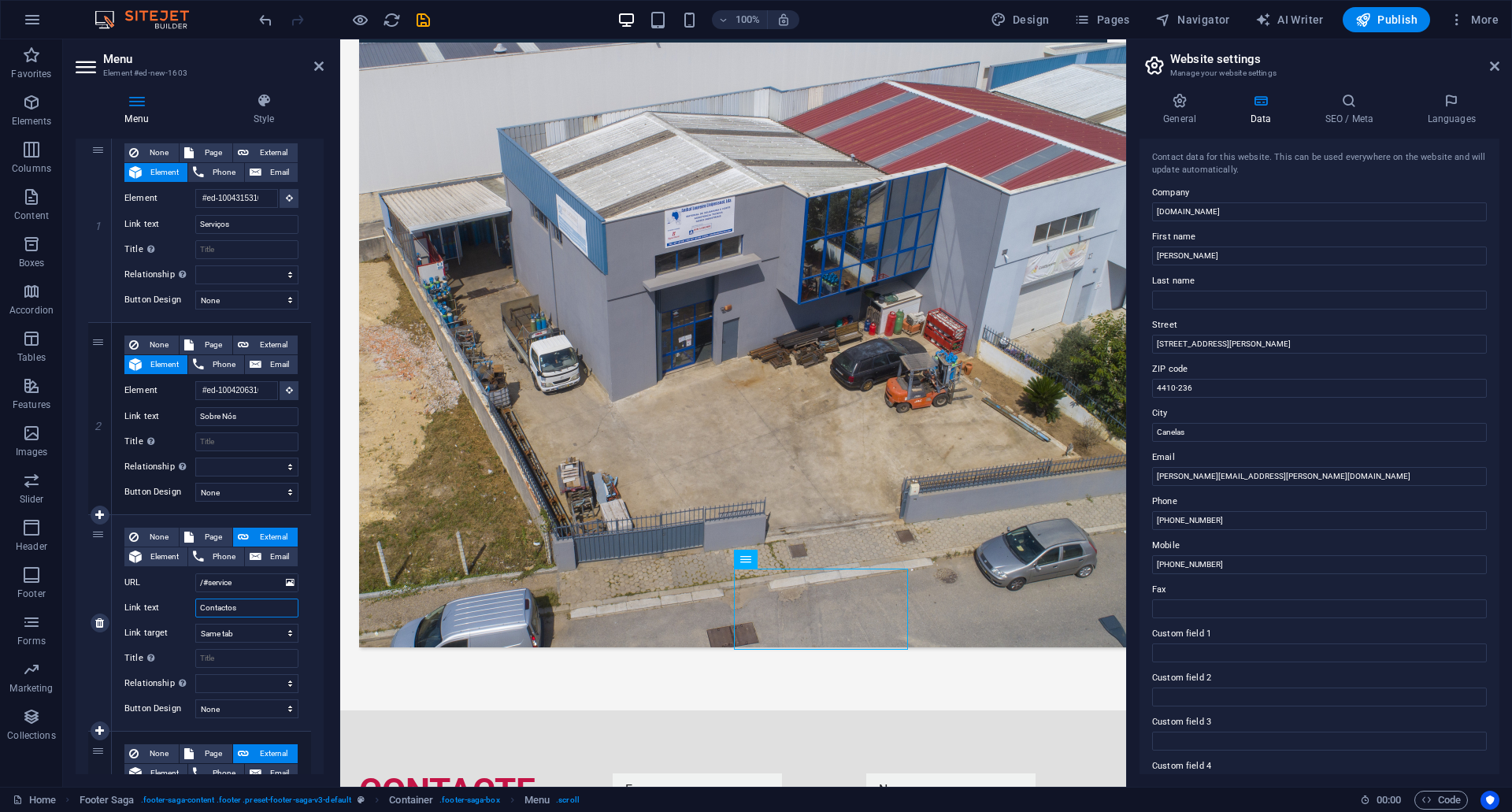
select select
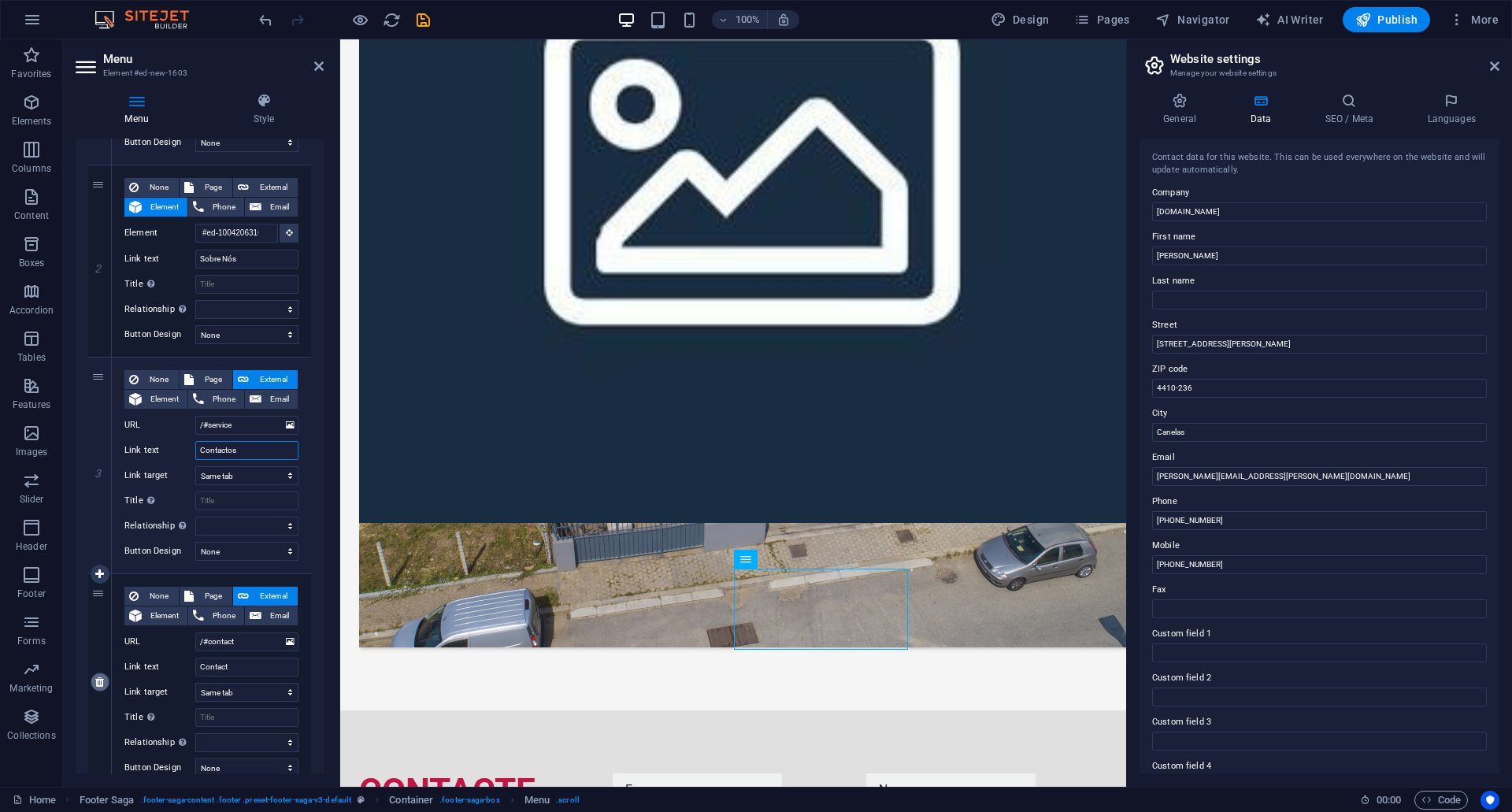
type input "Contactos"
click at [106, 687] on link at bounding box center [100, 682] width 19 height 19
select select
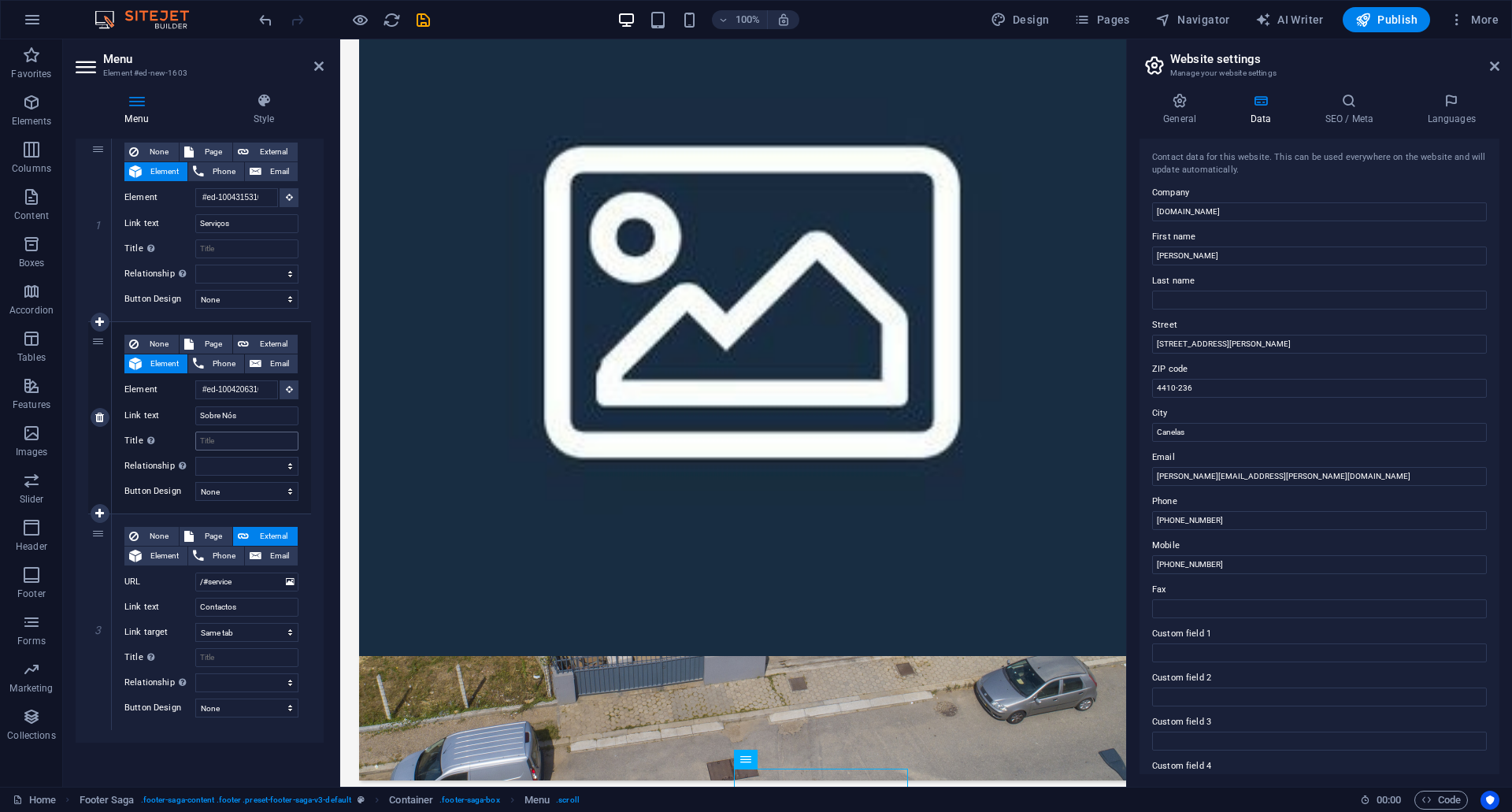
scroll to position [950, 0]
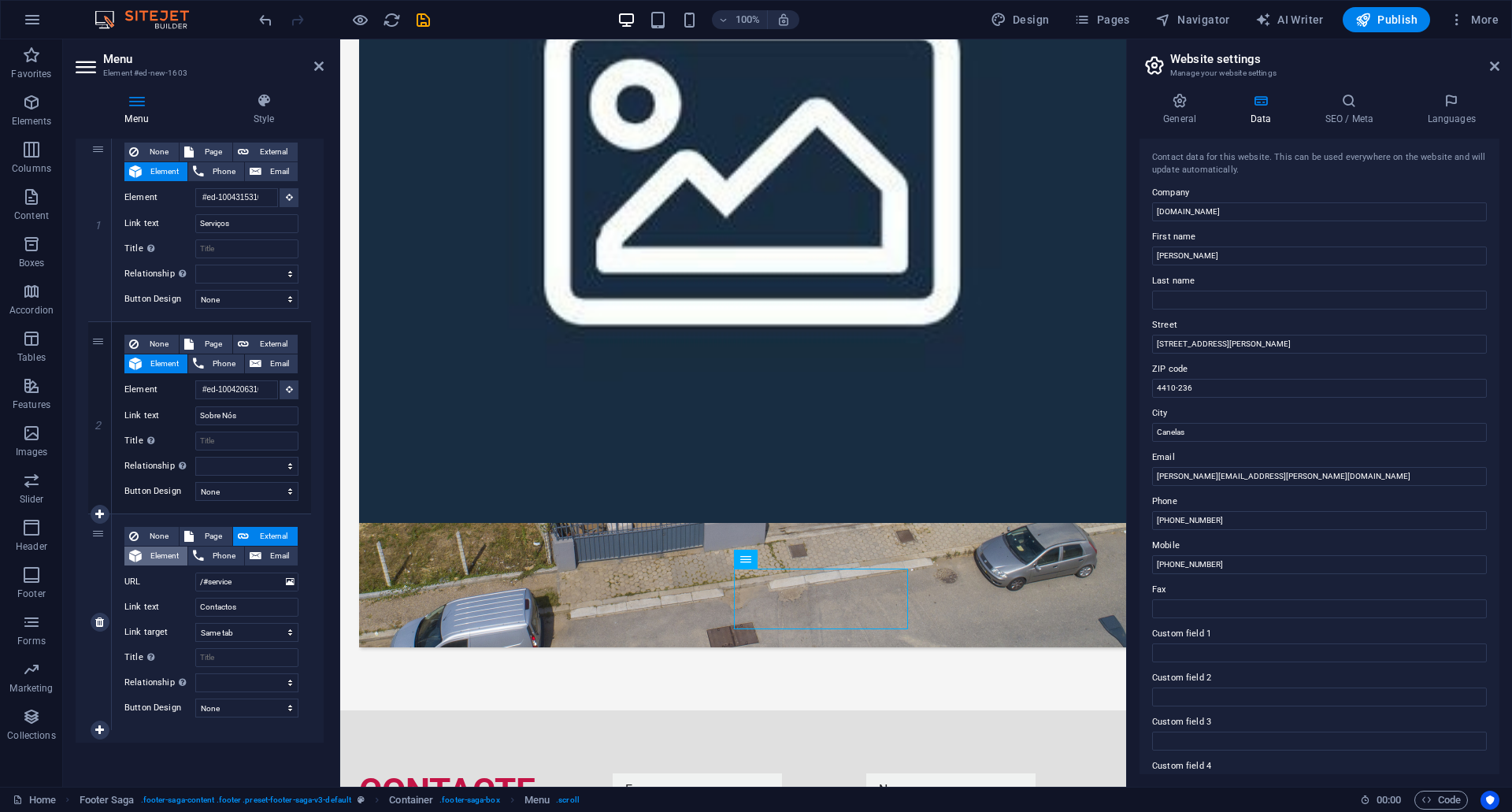
click at [163, 559] on span "Element" at bounding box center [164, 556] width 36 height 19
select select
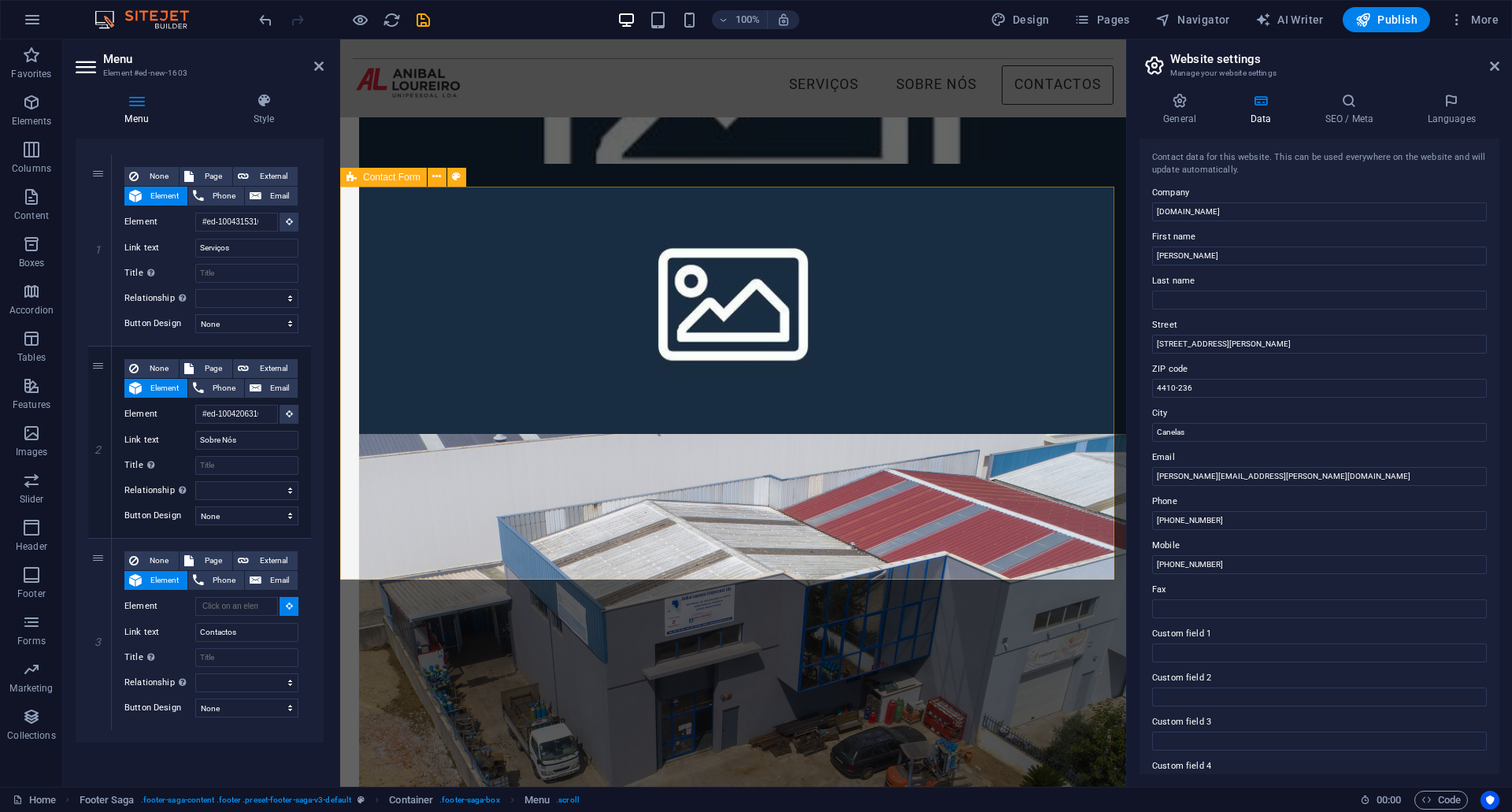
scroll to position [556, 0]
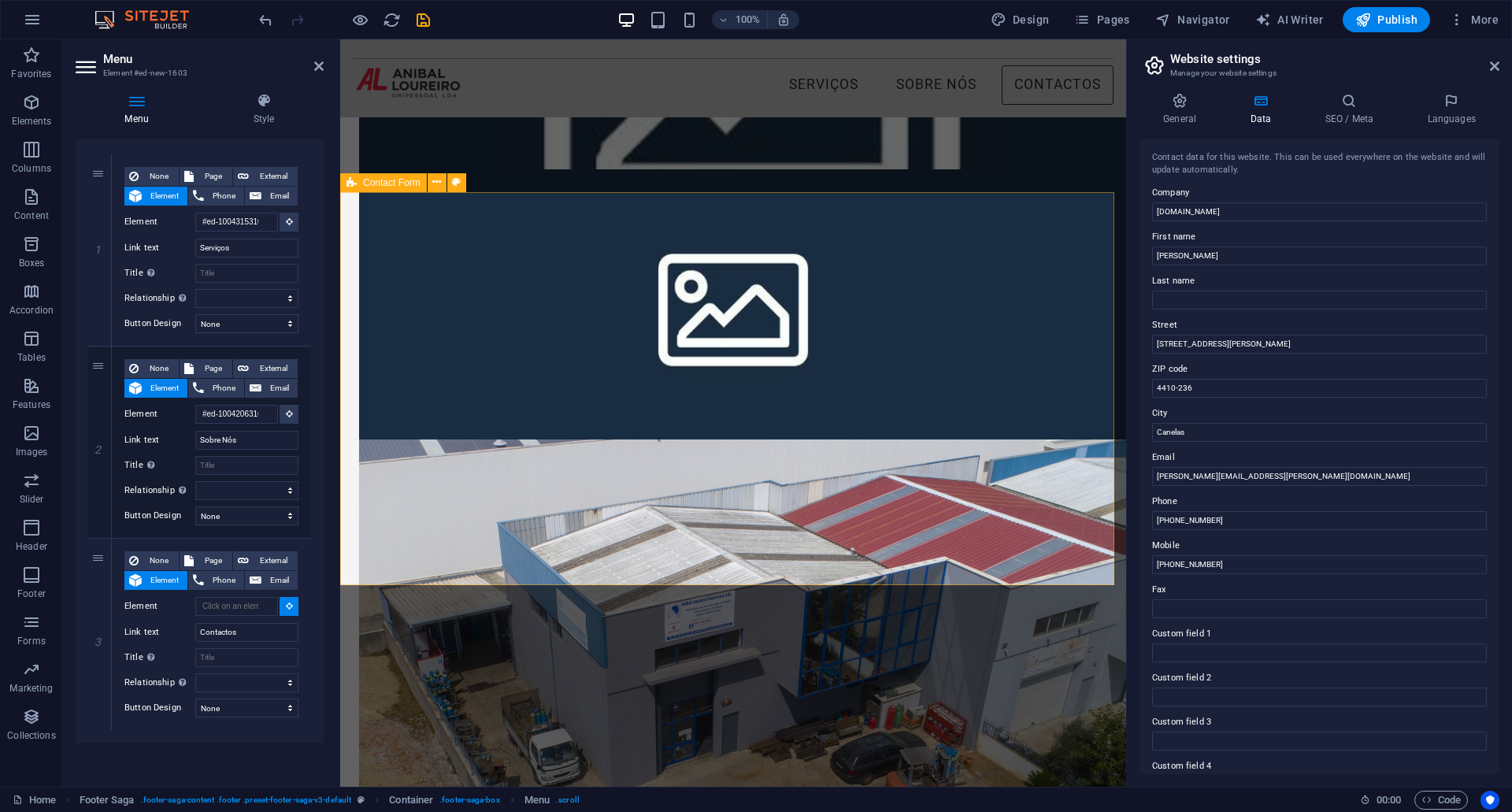
select select
type input "#ed-1000002610"
select select
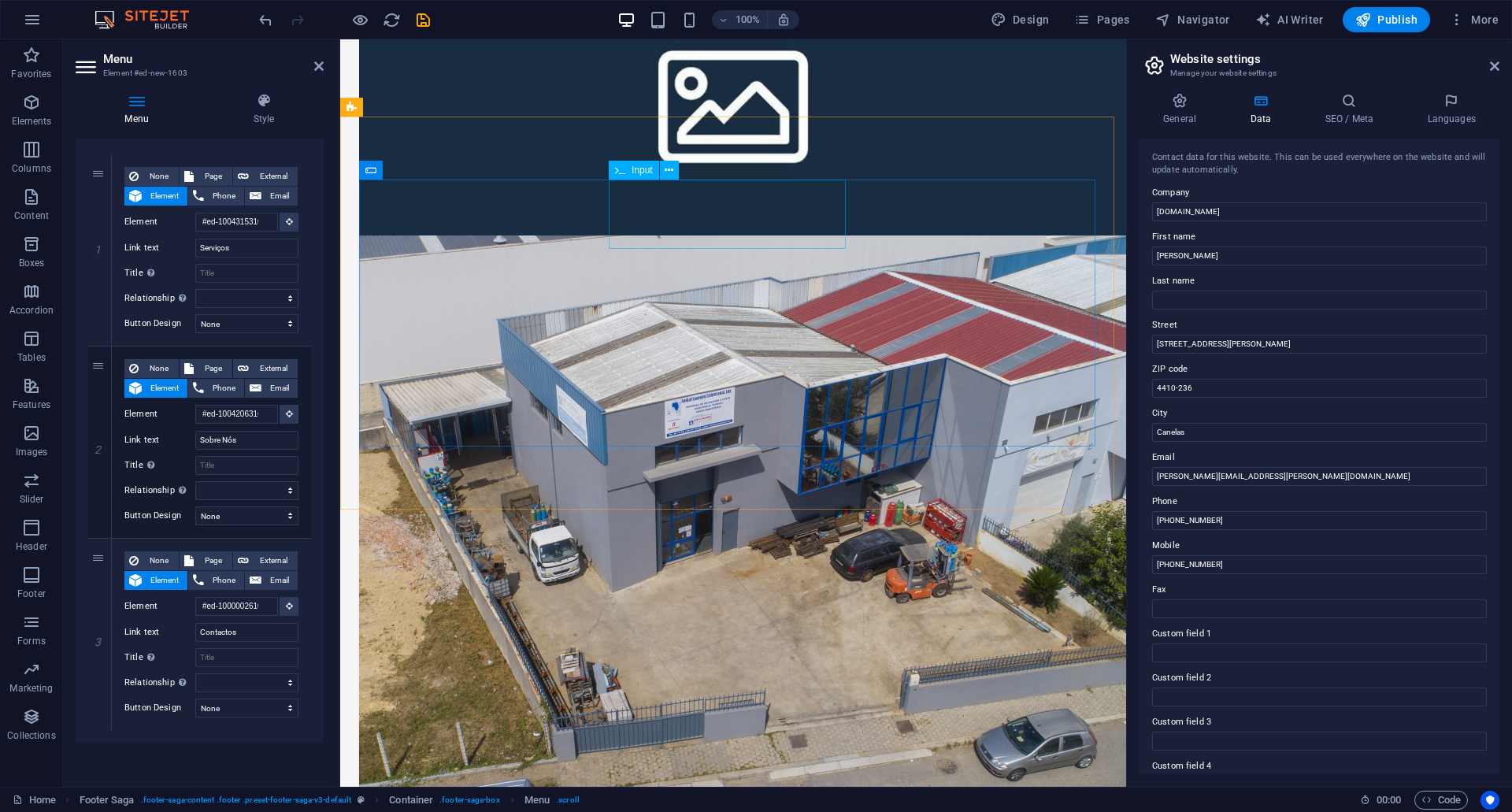
scroll to position [950, 0]
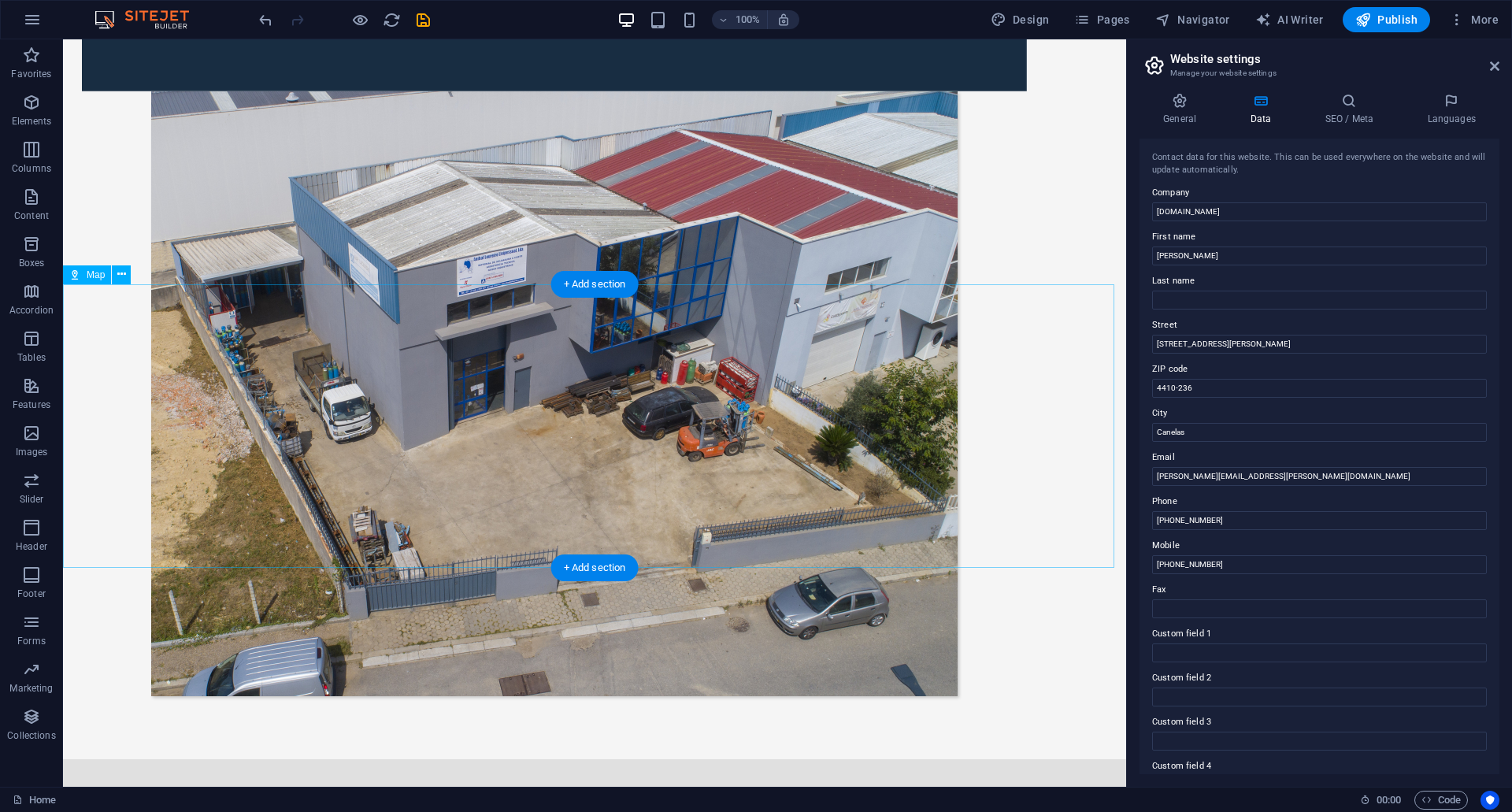
scroll to position [980, 0]
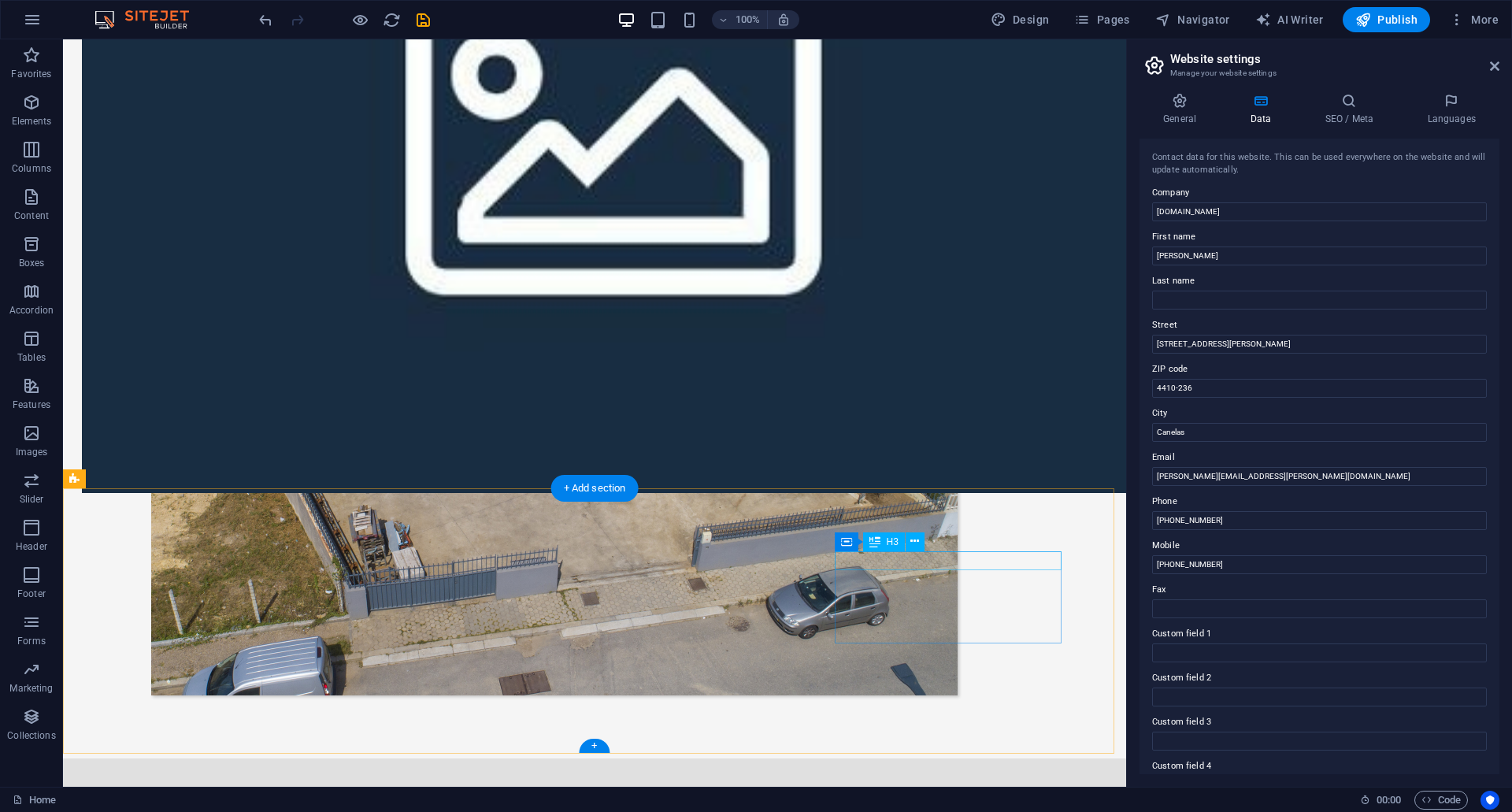
drag, startPoint x: 708, startPoint y: 588, endPoint x: 1034, endPoint y: 596, distance: 326.1
drag, startPoint x: 912, startPoint y: 583, endPoint x: 643, endPoint y: 595, distance: 269.3
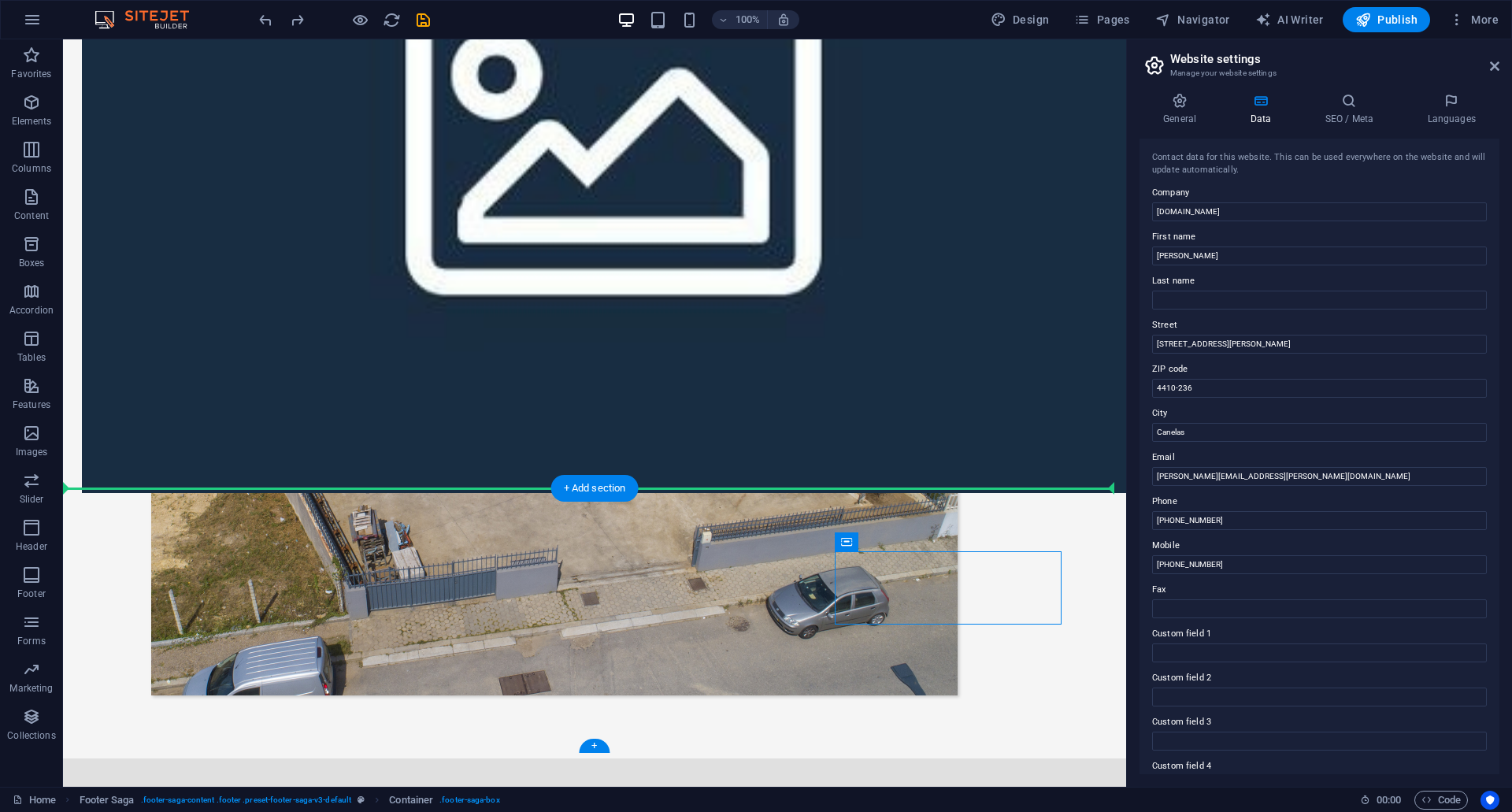
drag, startPoint x: 908, startPoint y: 580, endPoint x: 591, endPoint y: 548, distance: 318.6
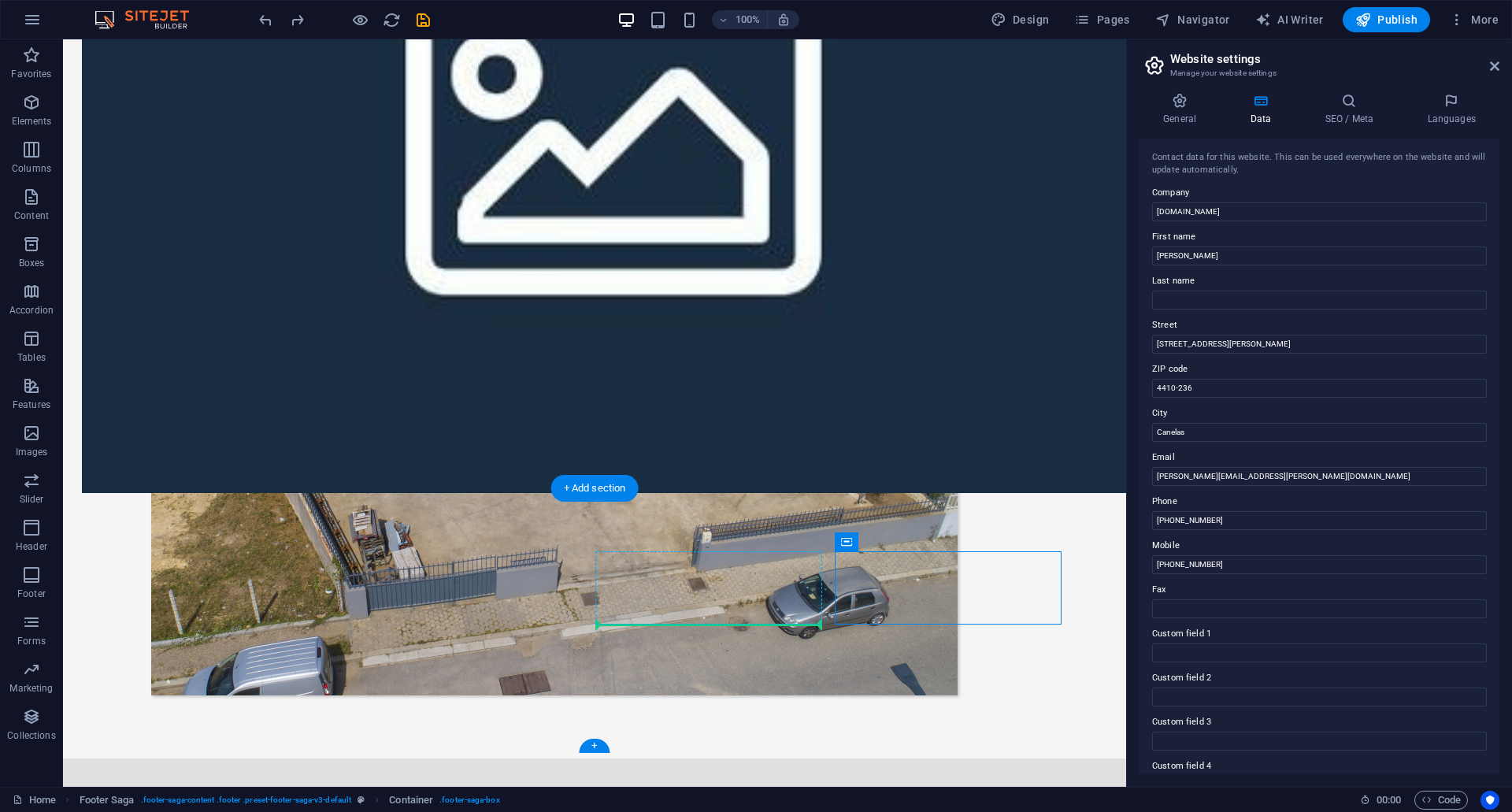
drag, startPoint x: 932, startPoint y: 581, endPoint x: 620, endPoint y: 622, distance: 314.7
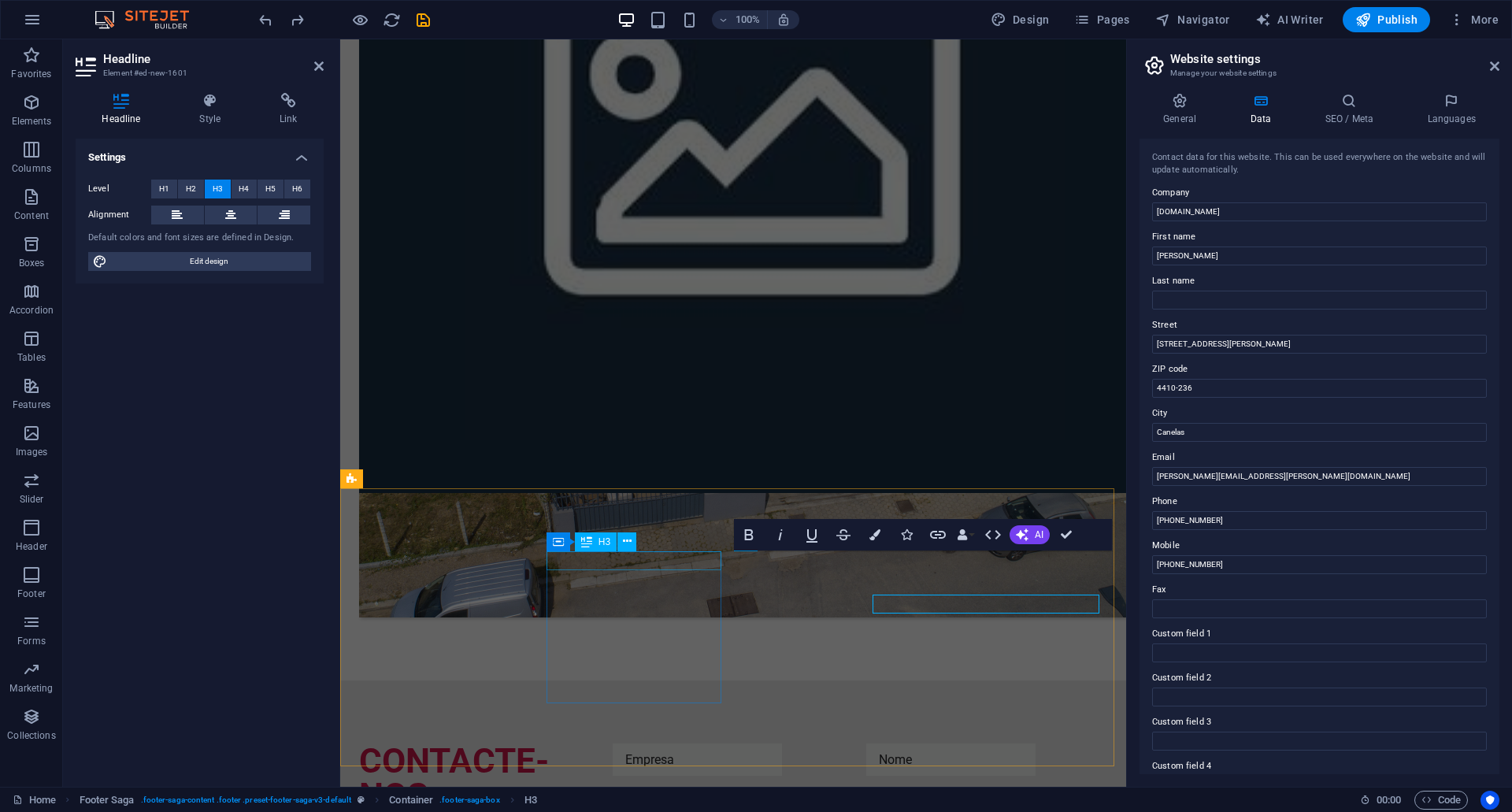
scroll to position [937, 0]
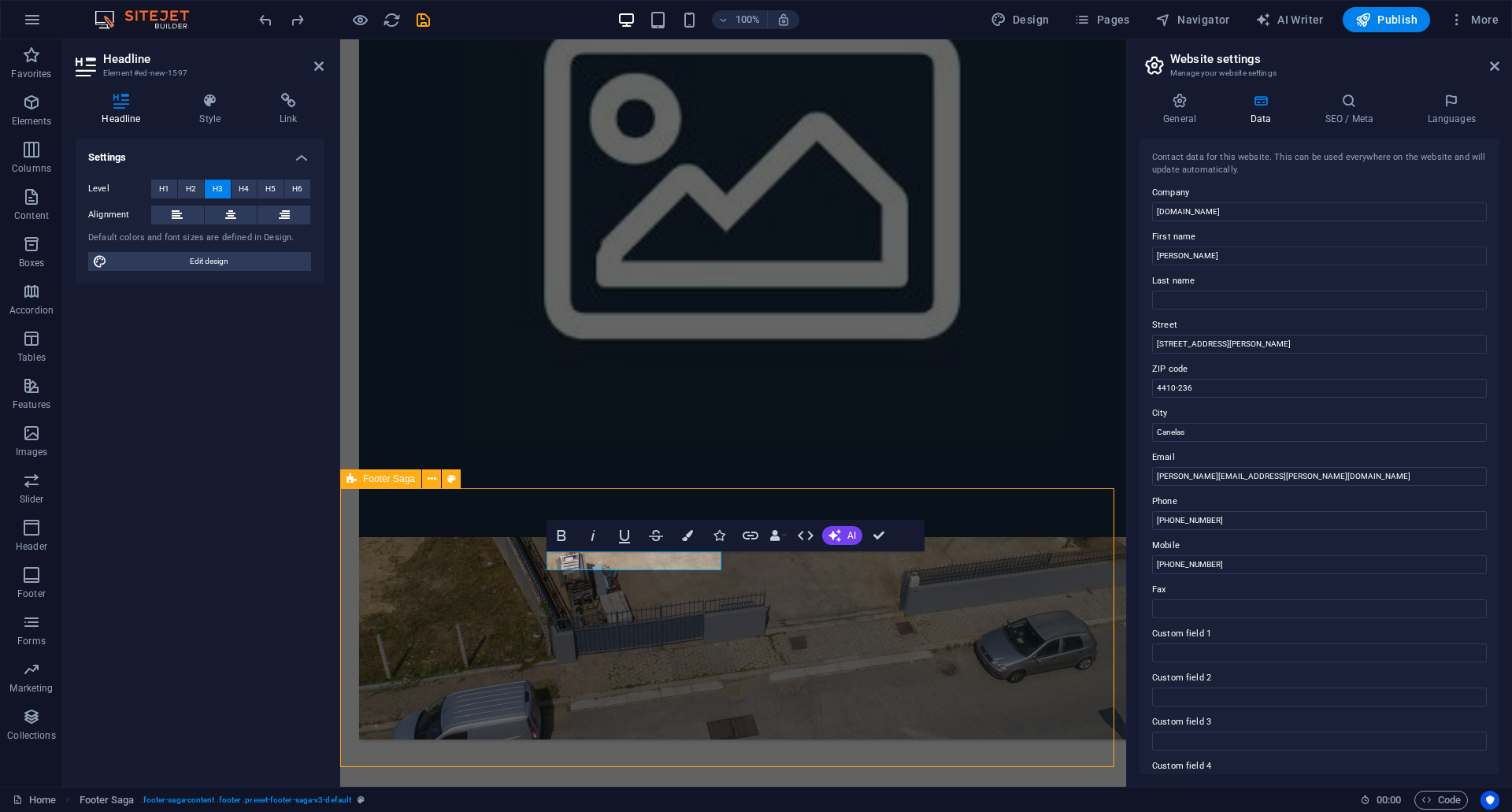
scroll to position [980, 0]
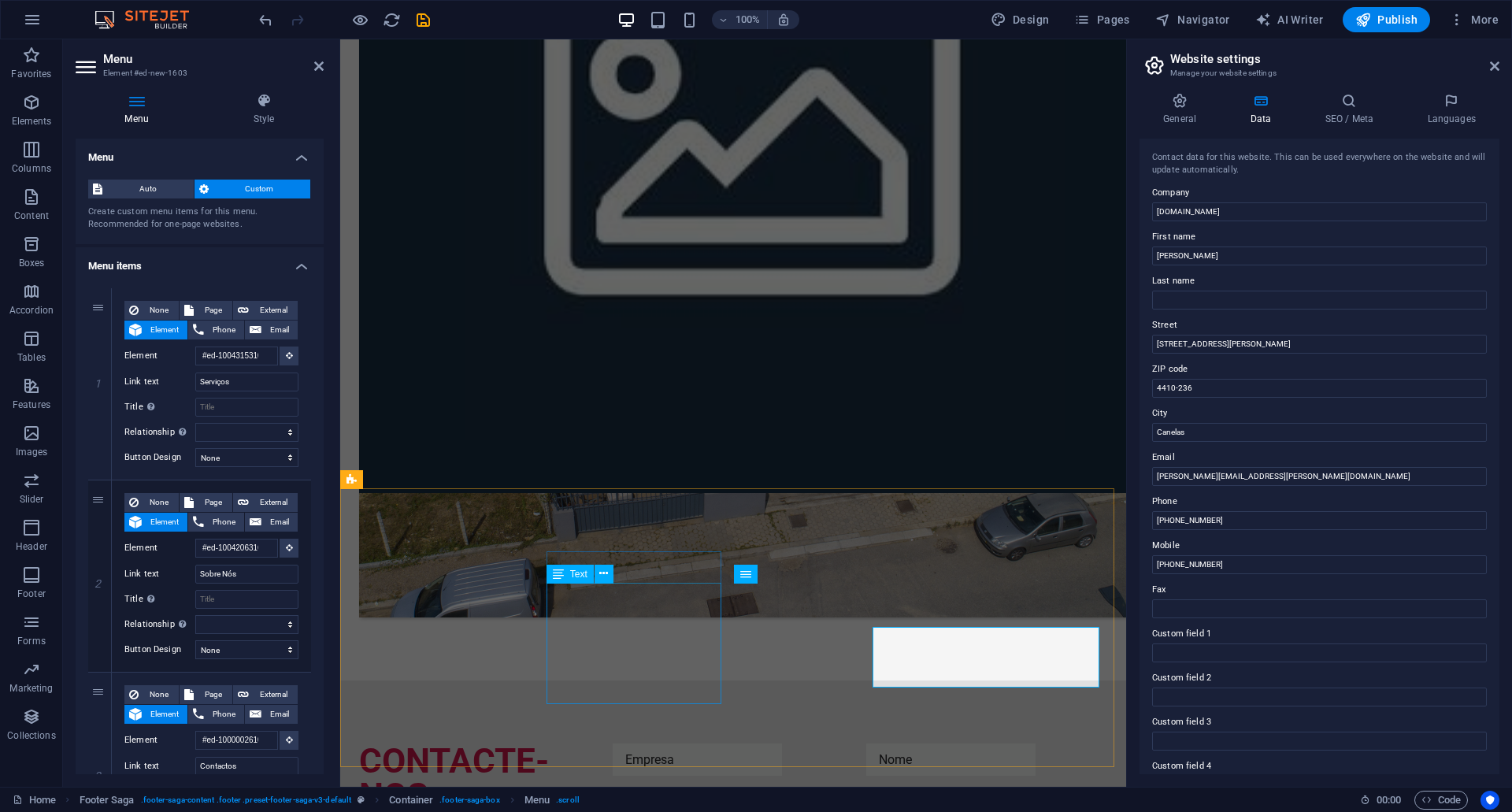
scroll to position [936, 0]
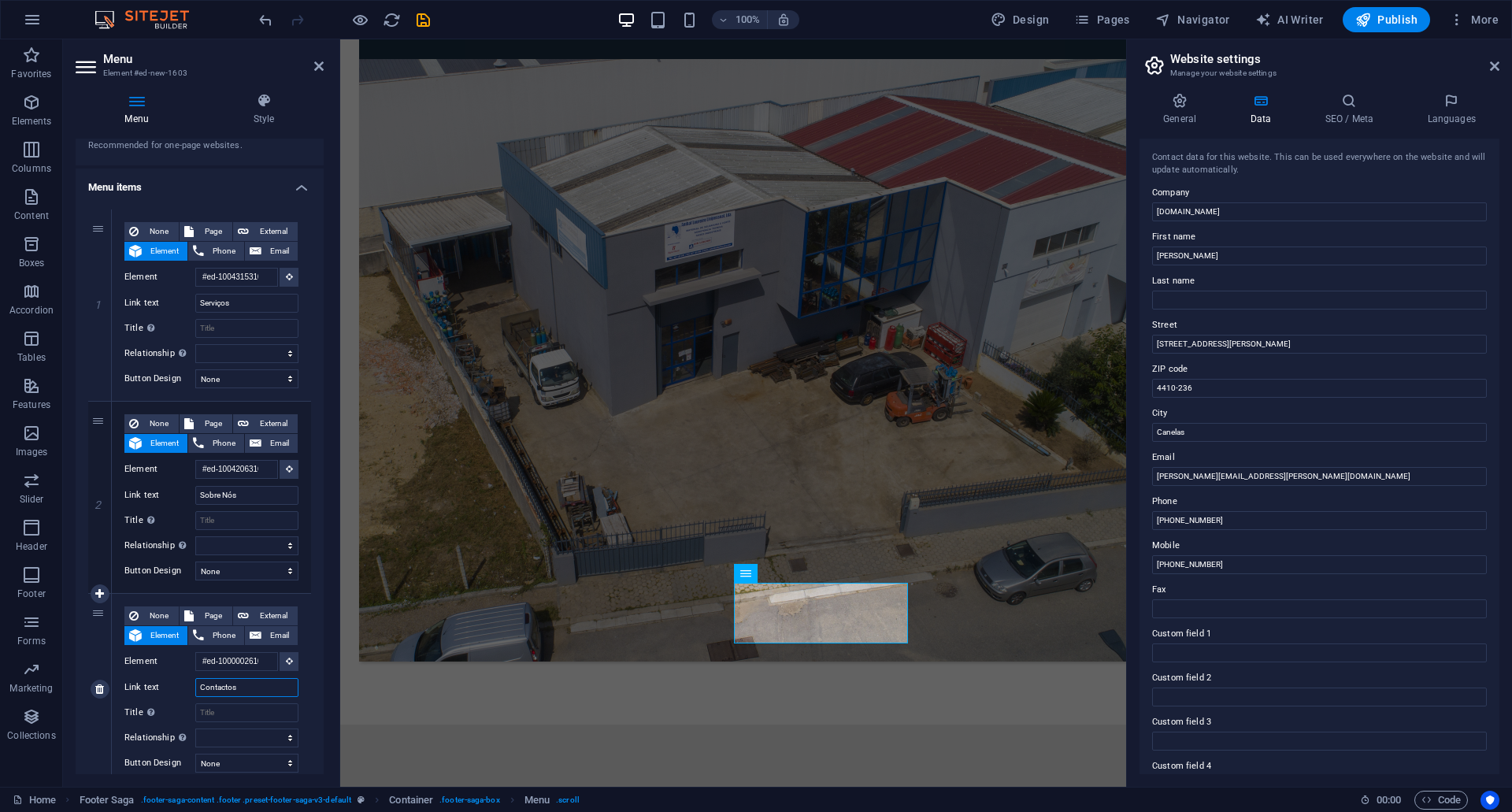
click at [263, 686] on input "Contactos" at bounding box center [247, 688] width 103 height 19
type input "Contact"
select select
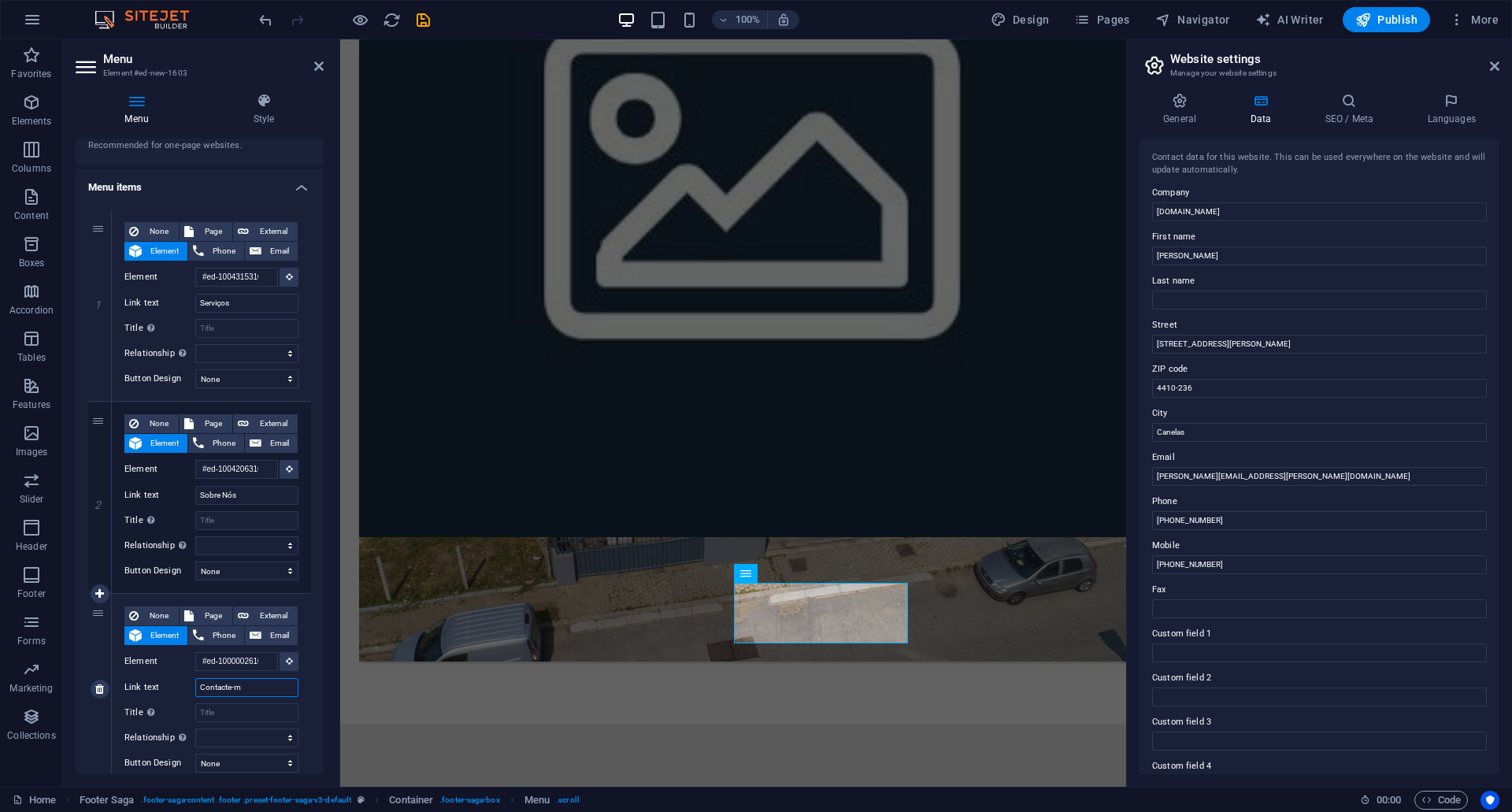
type input "Contacte-"
select select
type input "Contacte-n"
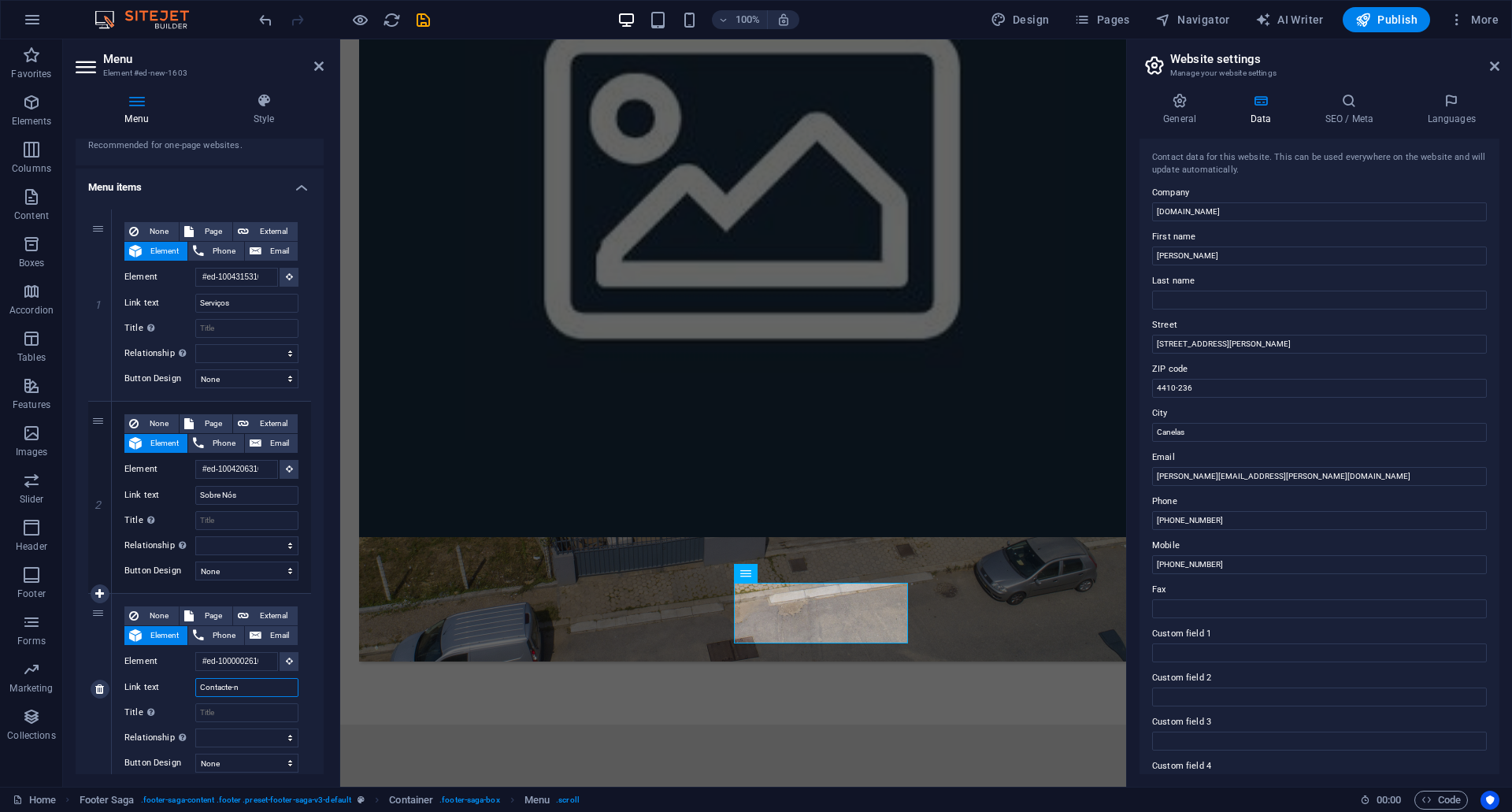
select select
type input "Contacte-nos"
select select
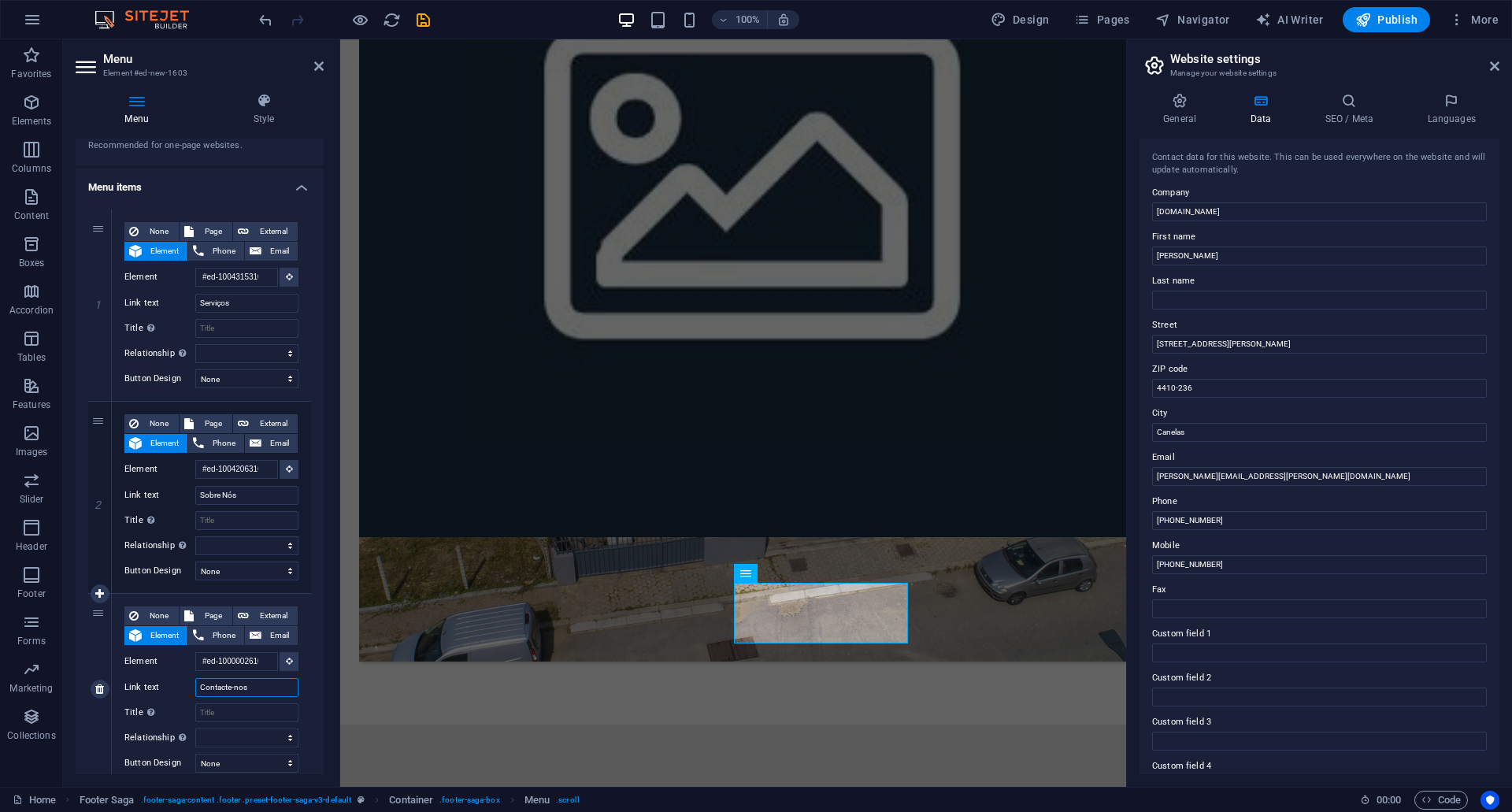
select select
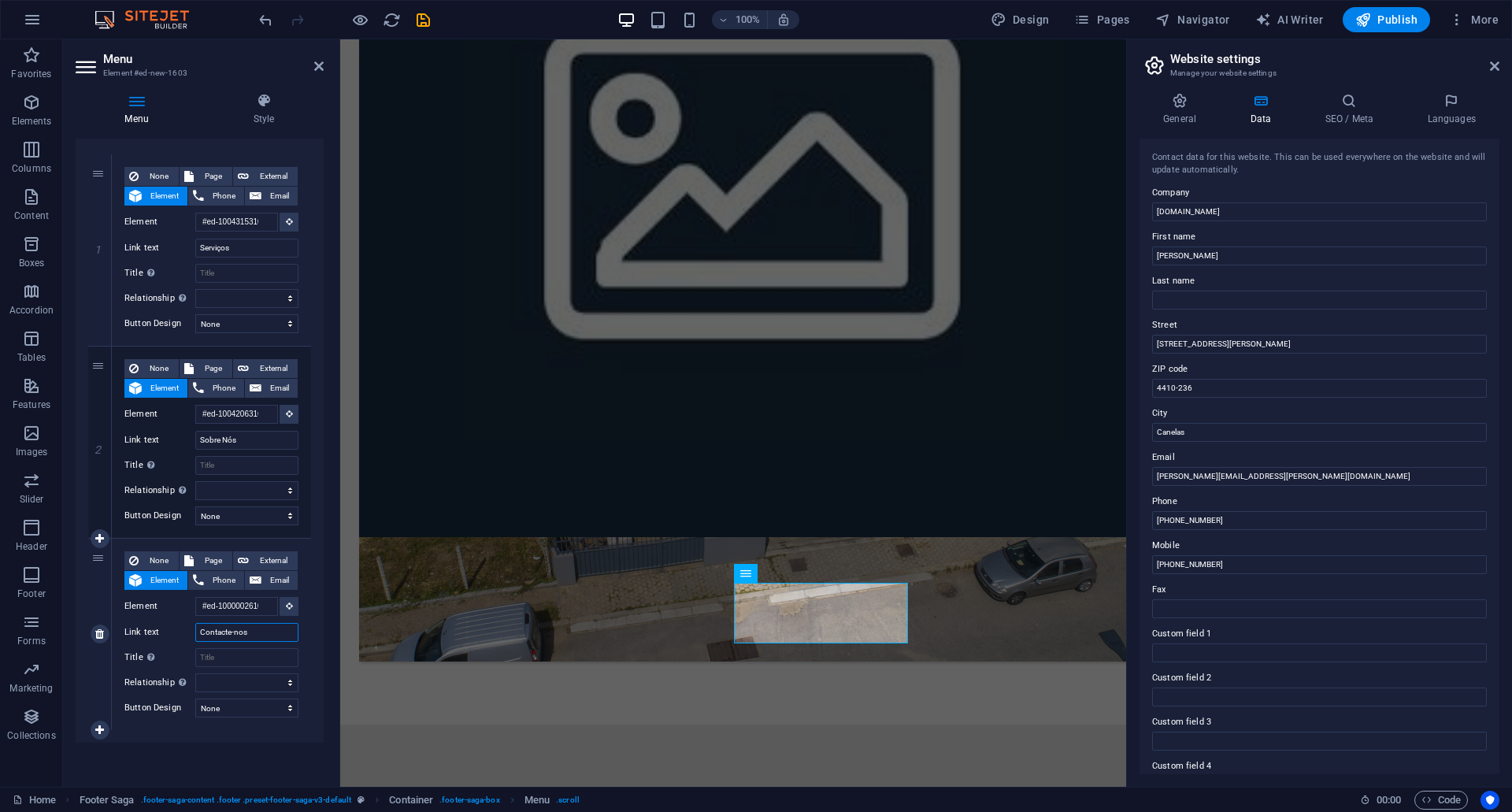
scroll to position [0, 0]
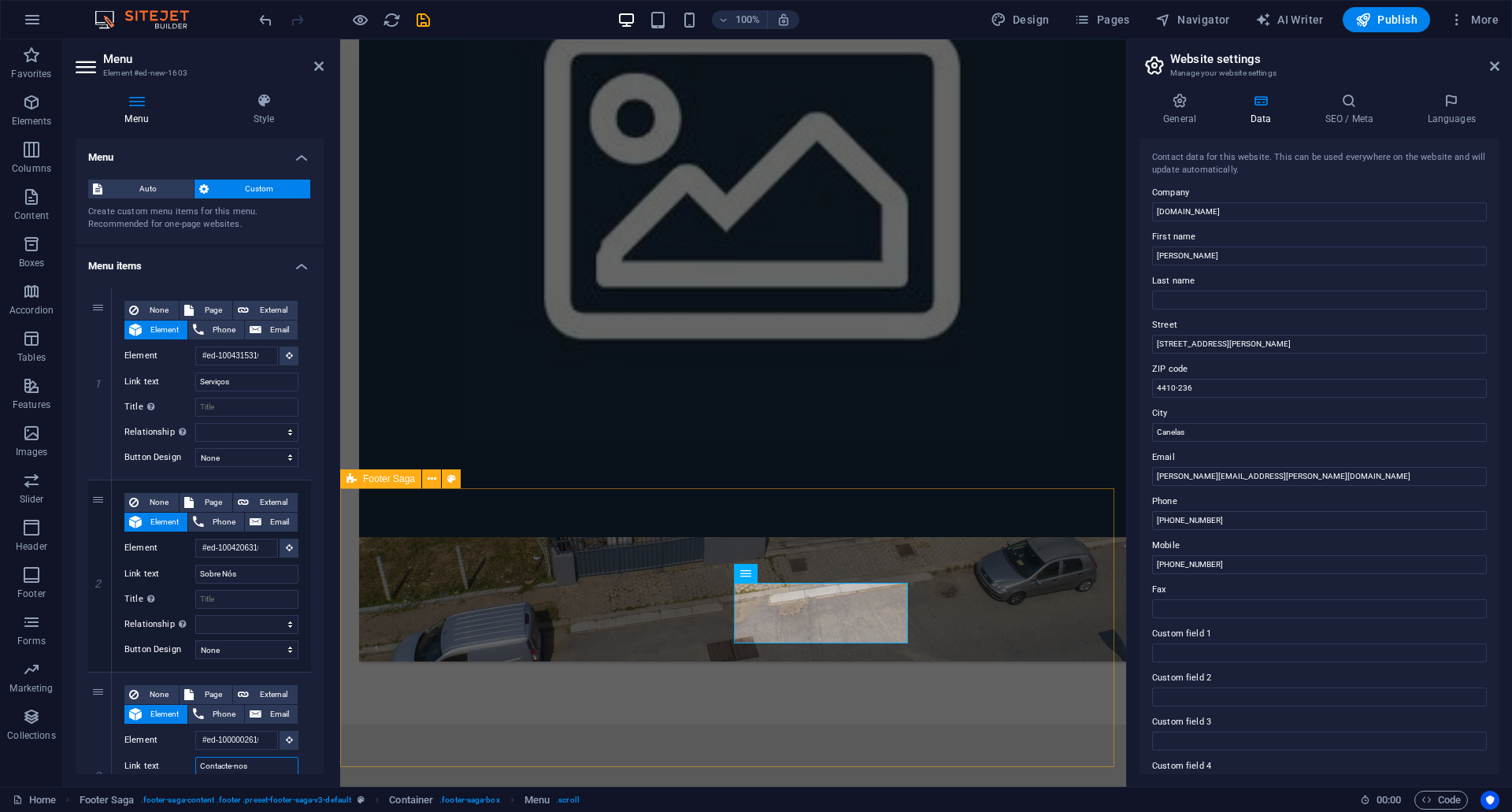
type input "Contacte-nos"
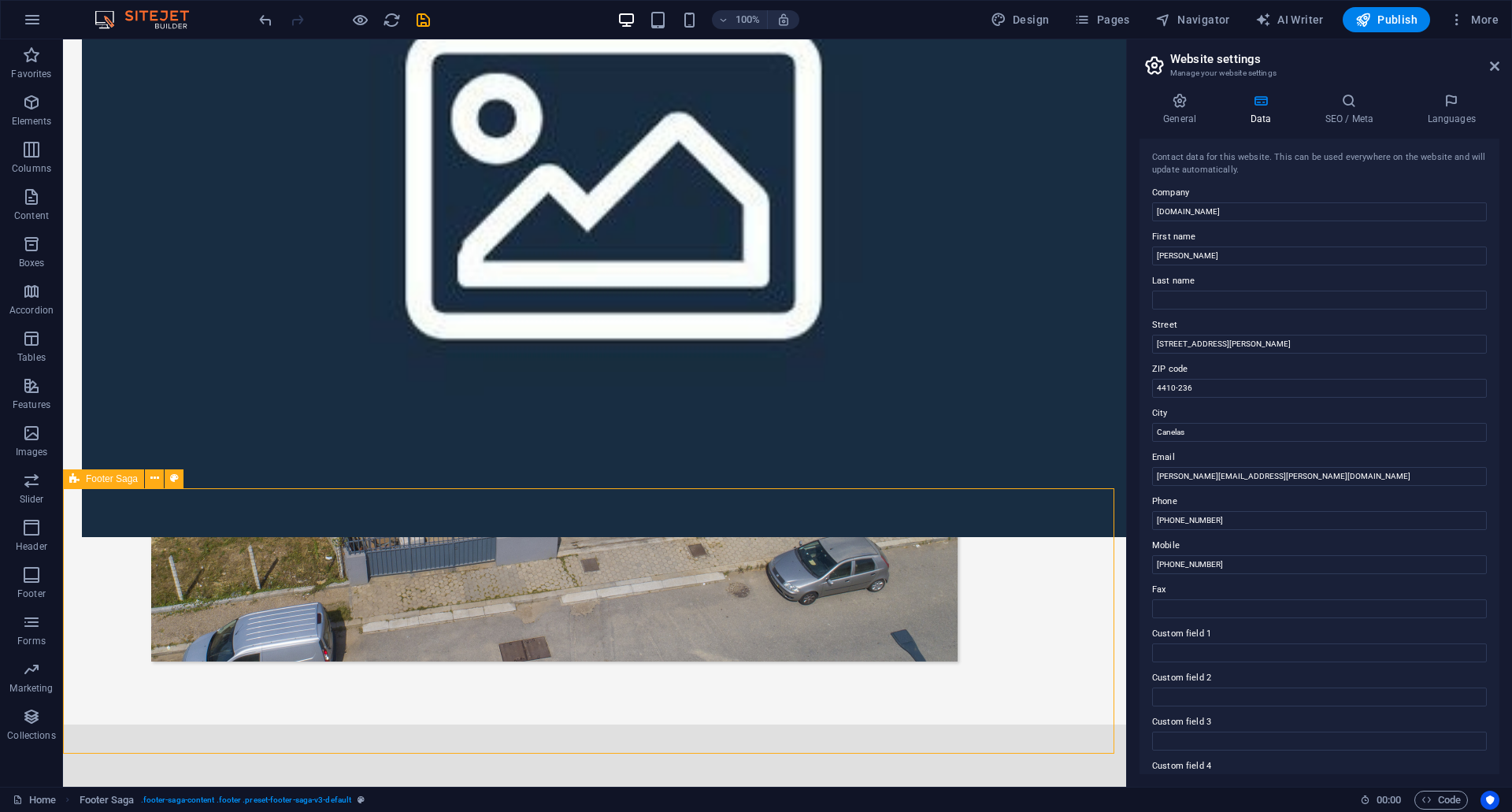
scroll to position [980, 0]
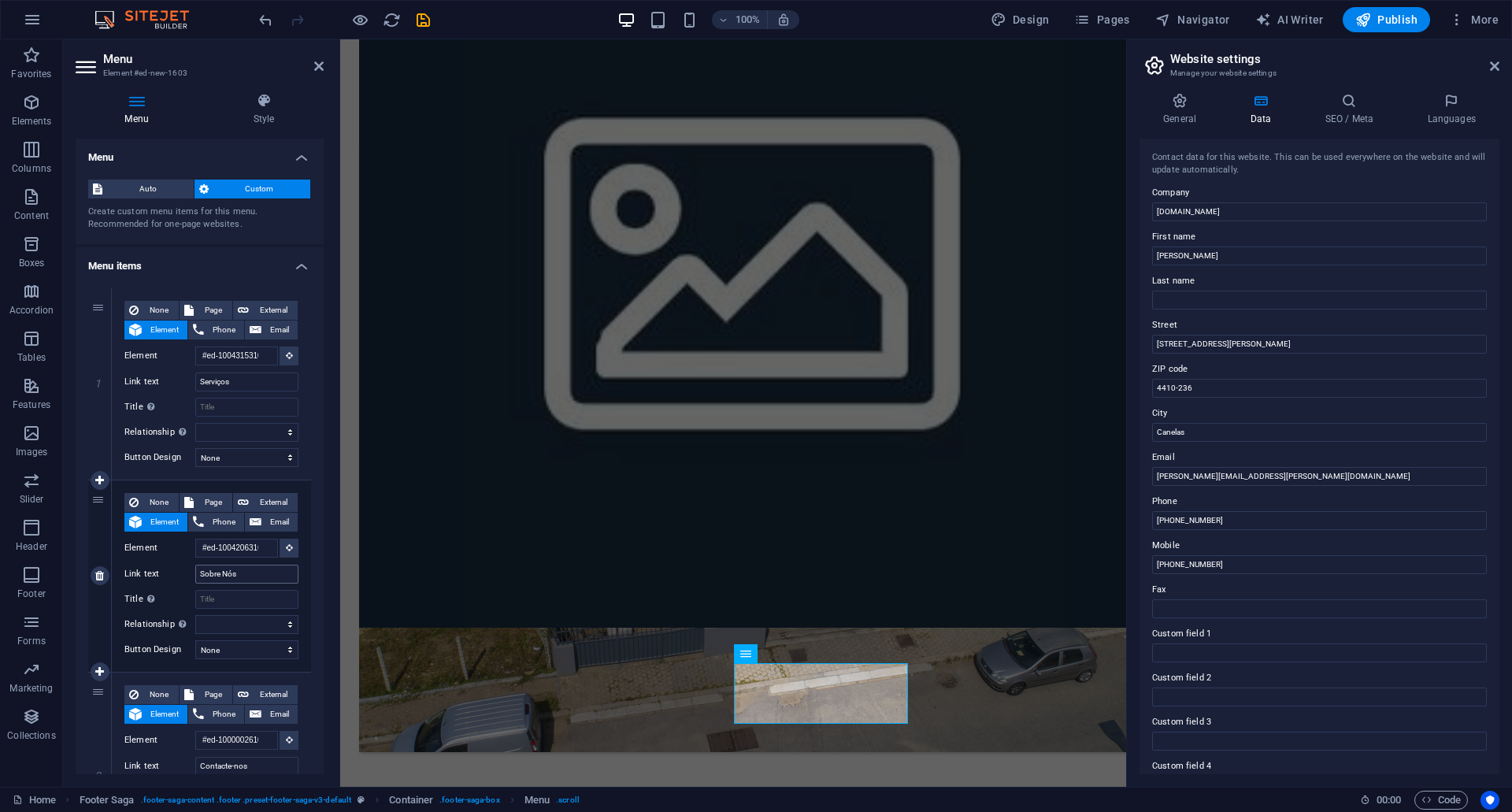
scroll to position [936, 0]
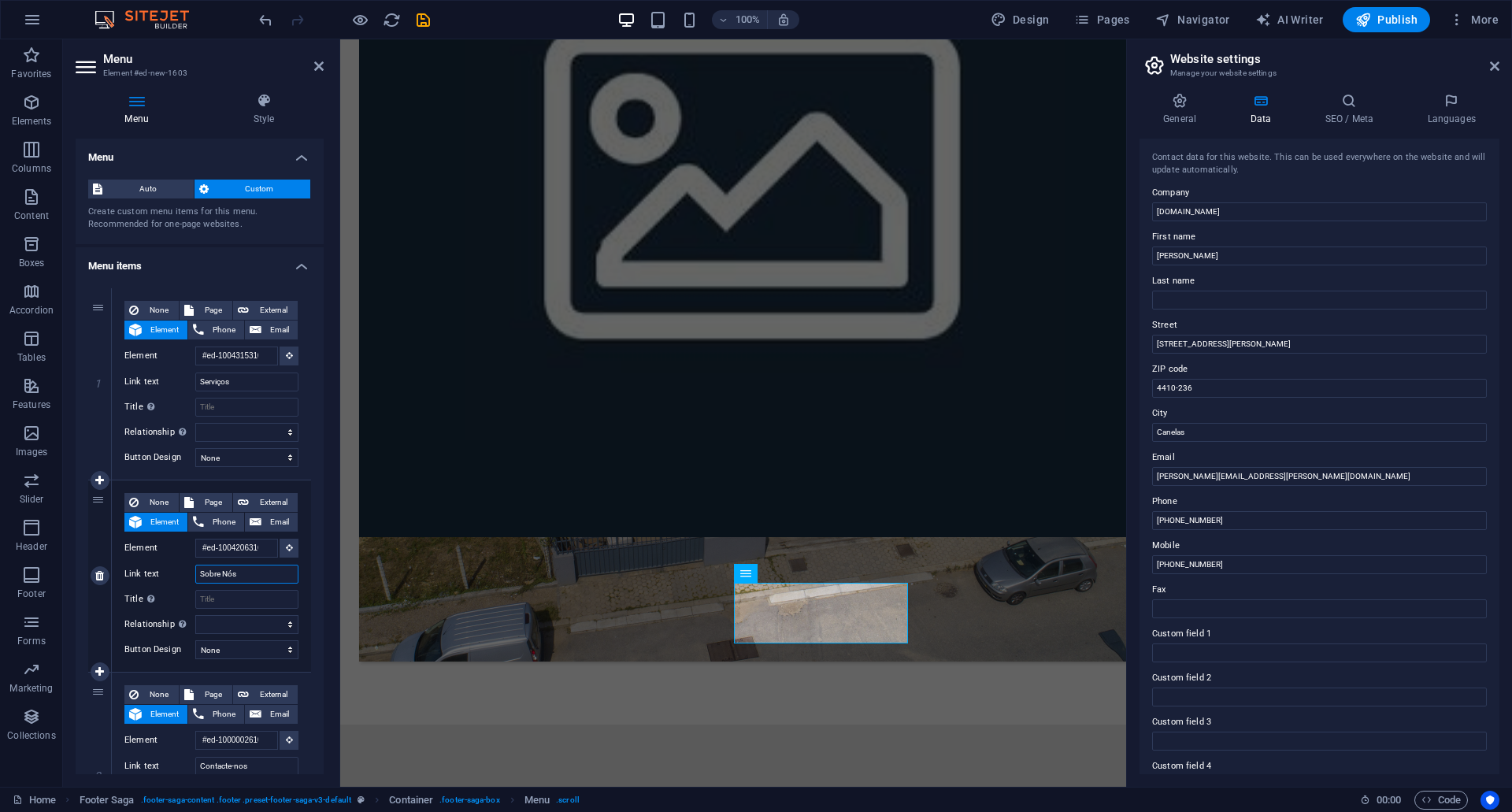
click at [229, 577] on input "Sobre Nós" at bounding box center [247, 575] width 103 height 19
type input "Sobre nós"
select select
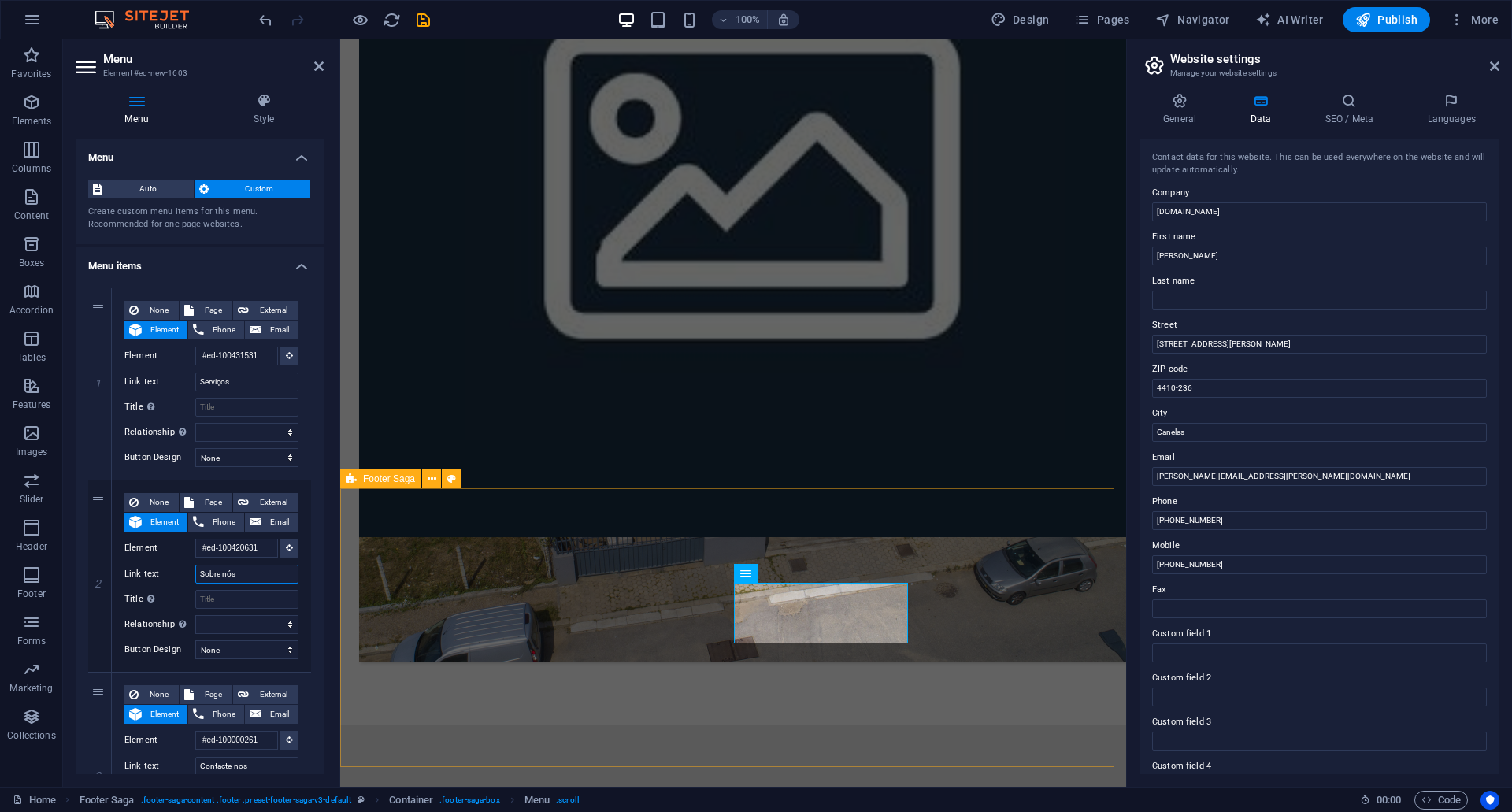
type input "Sobre nós"
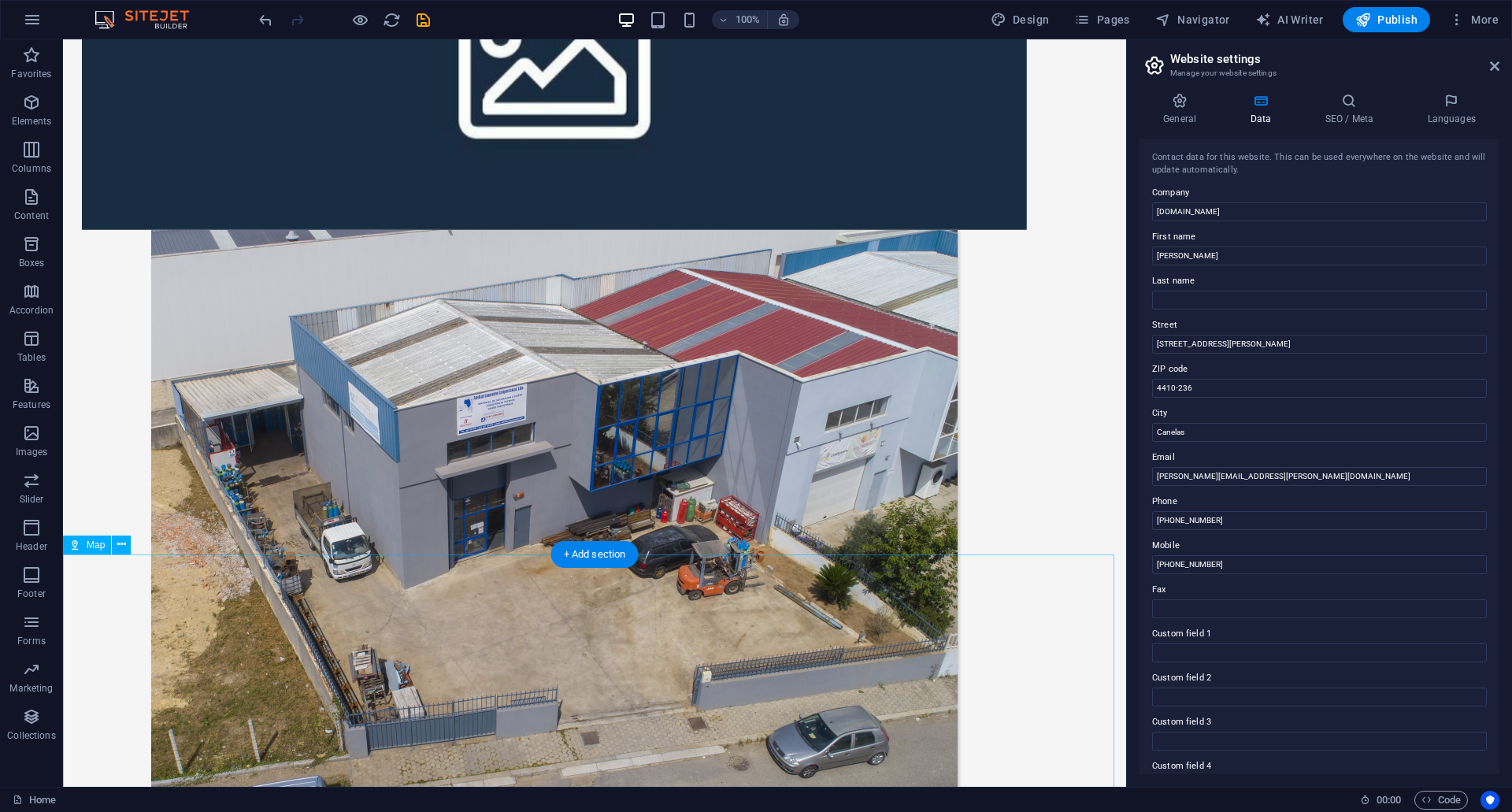
scroll to position [980, 0]
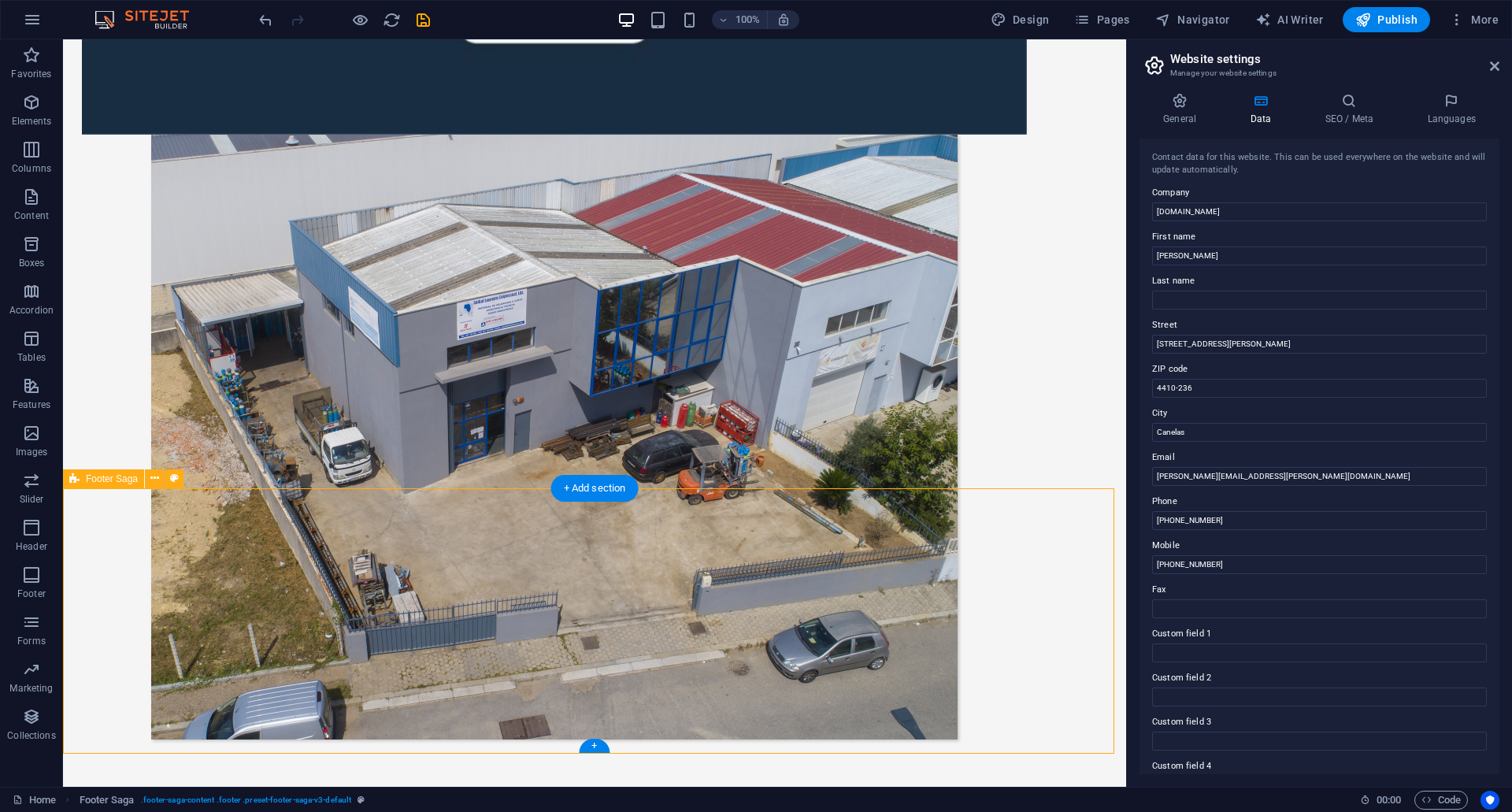
select select "rem"
select select "preset-footer-saga-v3-default"
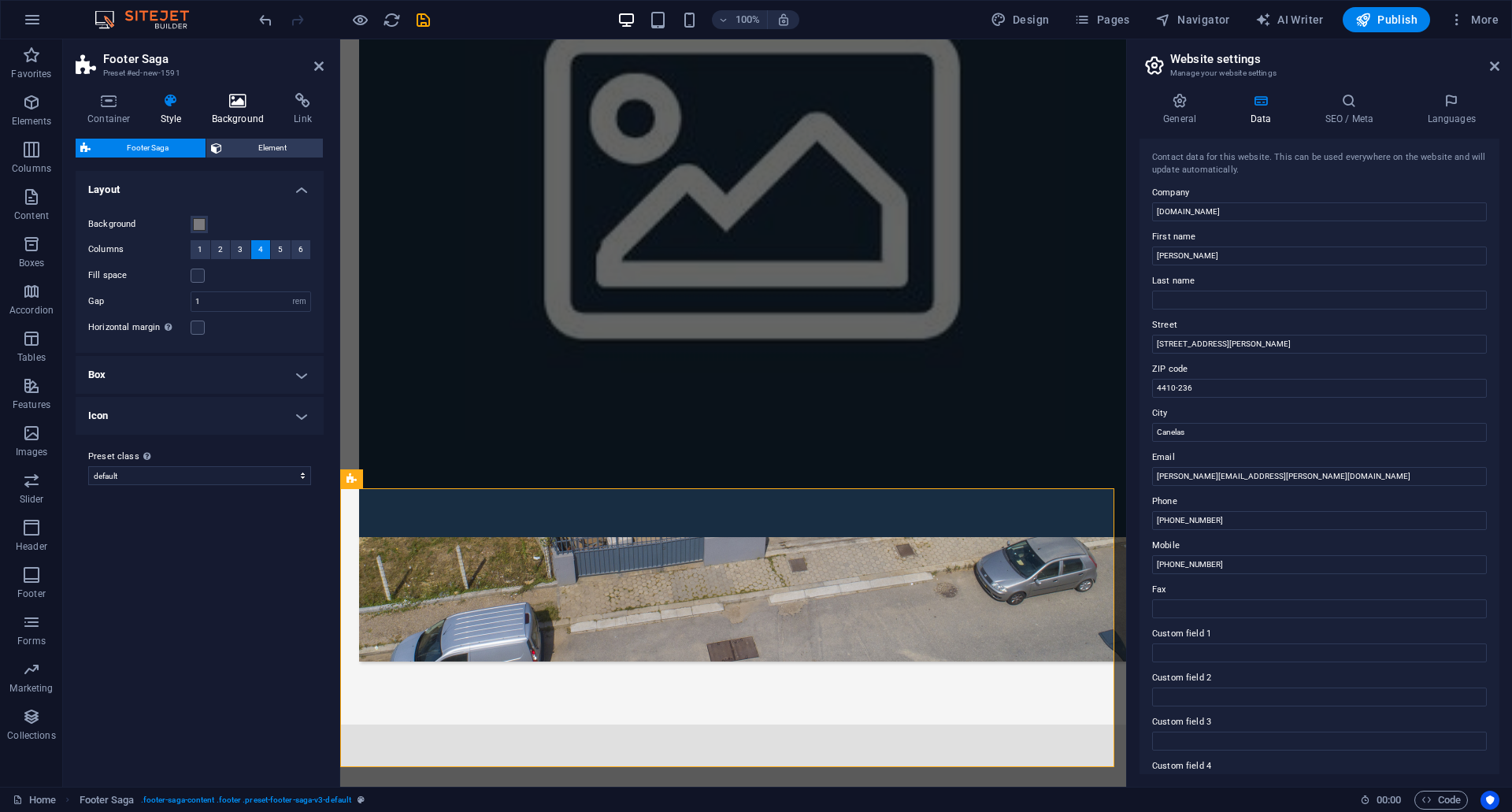
click at [232, 108] on h4 "Background" at bounding box center [241, 108] width 83 height 33
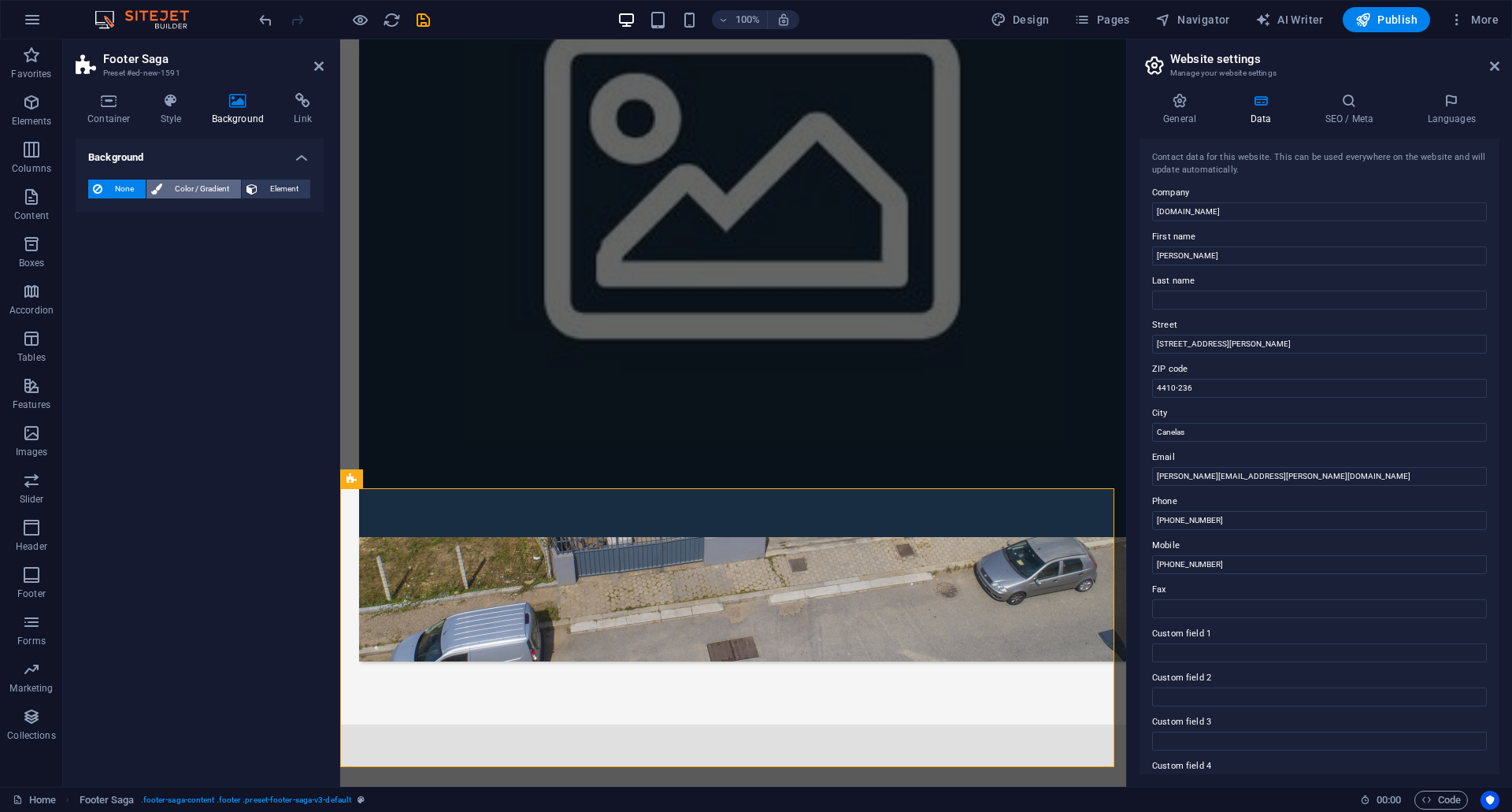
click at [177, 186] on span "Color / Gradient" at bounding box center [202, 189] width 69 height 19
click at [90, 264] on div "None Color / Gradient Element Stretch background to full-width Color overlay Pl…" at bounding box center [200, 221] width 248 height 108
click at [103, 249] on span at bounding box center [98, 252] width 18 height 18
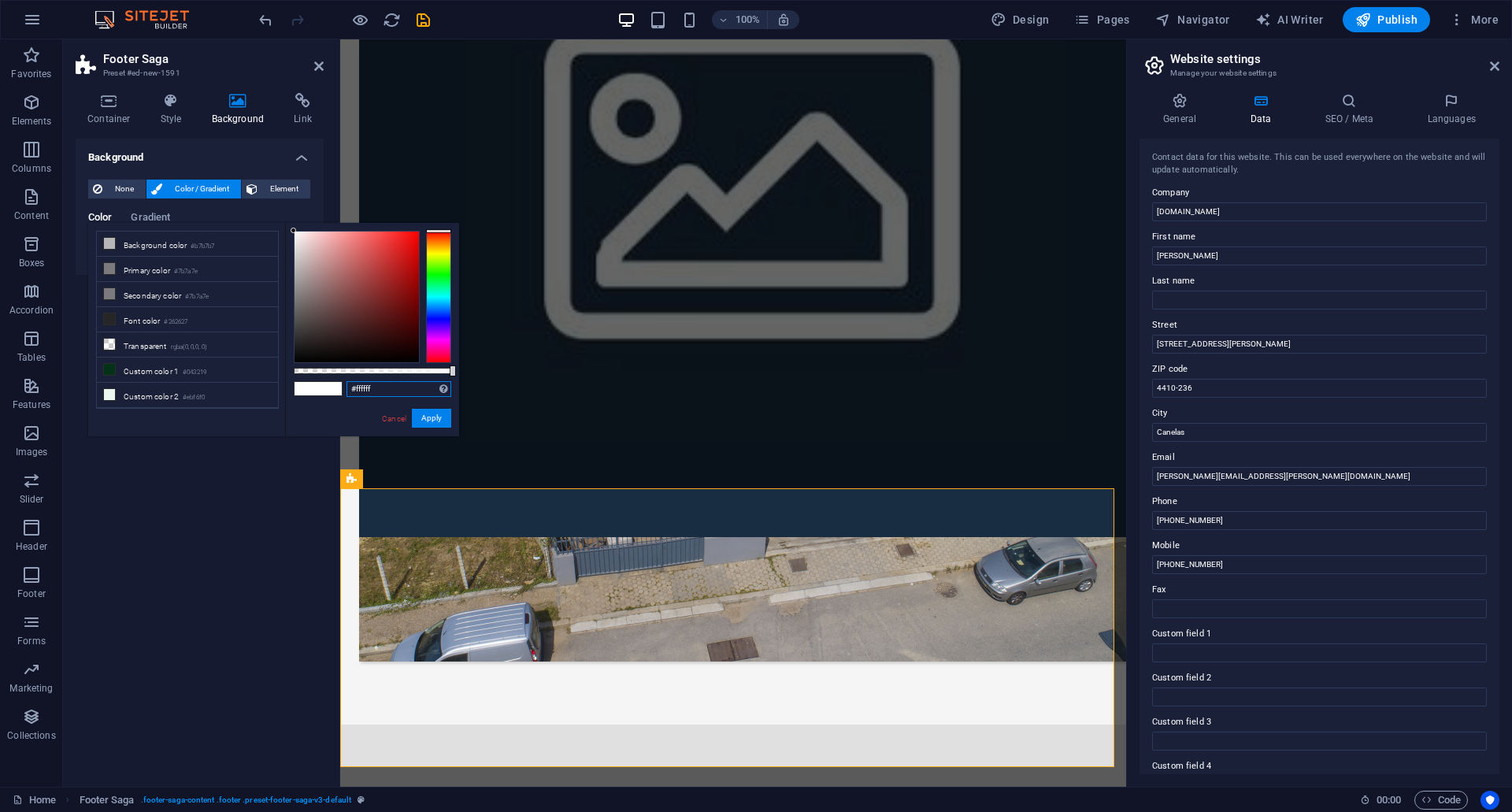
drag, startPoint x: 394, startPoint y: 390, endPoint x: 317, endPoint y: 383, distance: 77.3
click at [317, 383] on div "#ffffff Supported formats #0852ed rgb(8, 82, 237) rgba(8, 82, 237, 90%) hsv(221…" at bounding box center [372, 444] width 174 height 442
click at [383, 383] on input "#ffffff" at bounding box center [399, 389] width 105 height 16
type input "#999999"
click at [254, 627] on div "Background None Color / Gradient Element Stretch background to full-width Color…" at bounding box center [200, 456] width 248 height 635
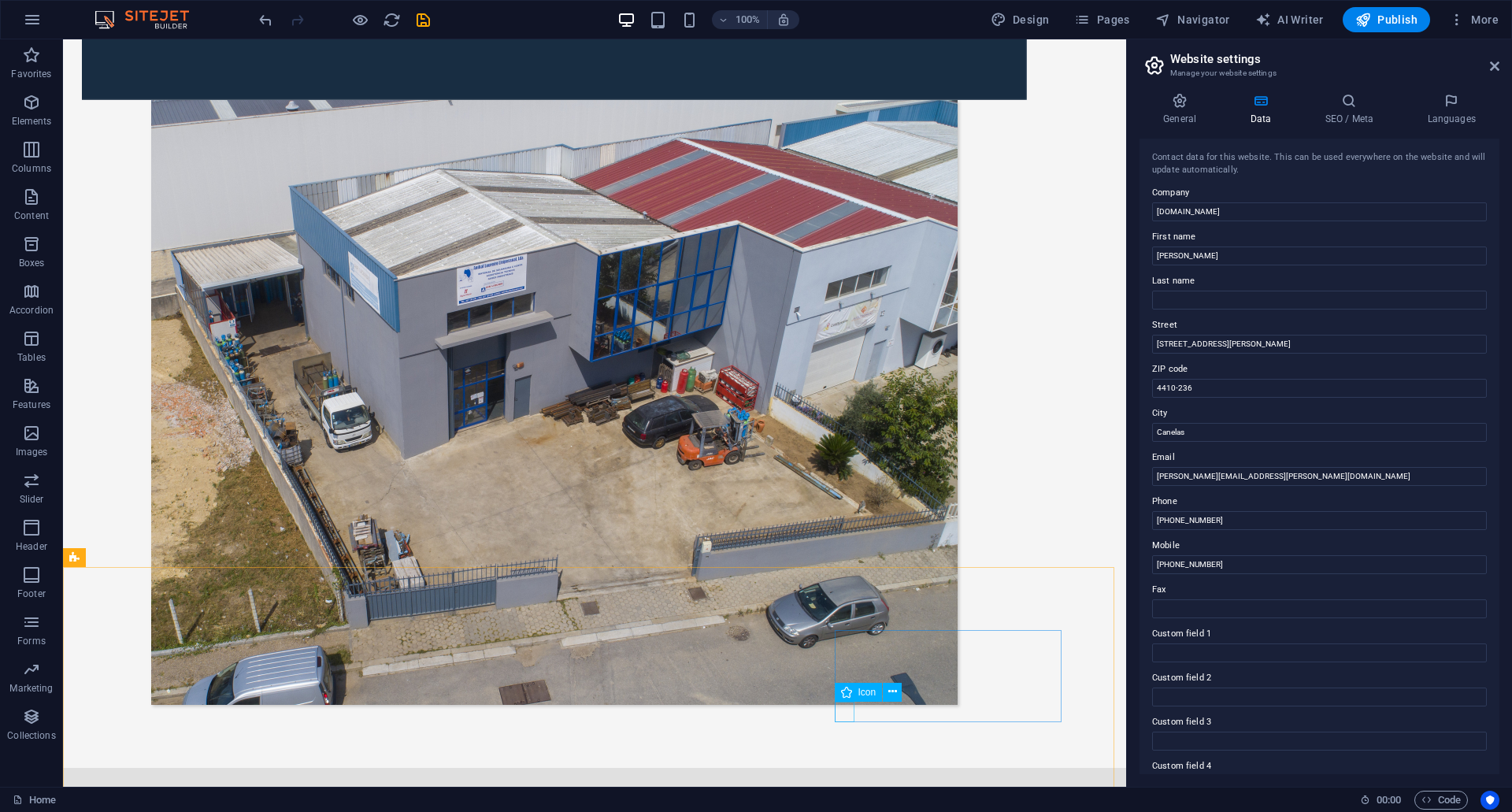
scroll to position [980, 0]
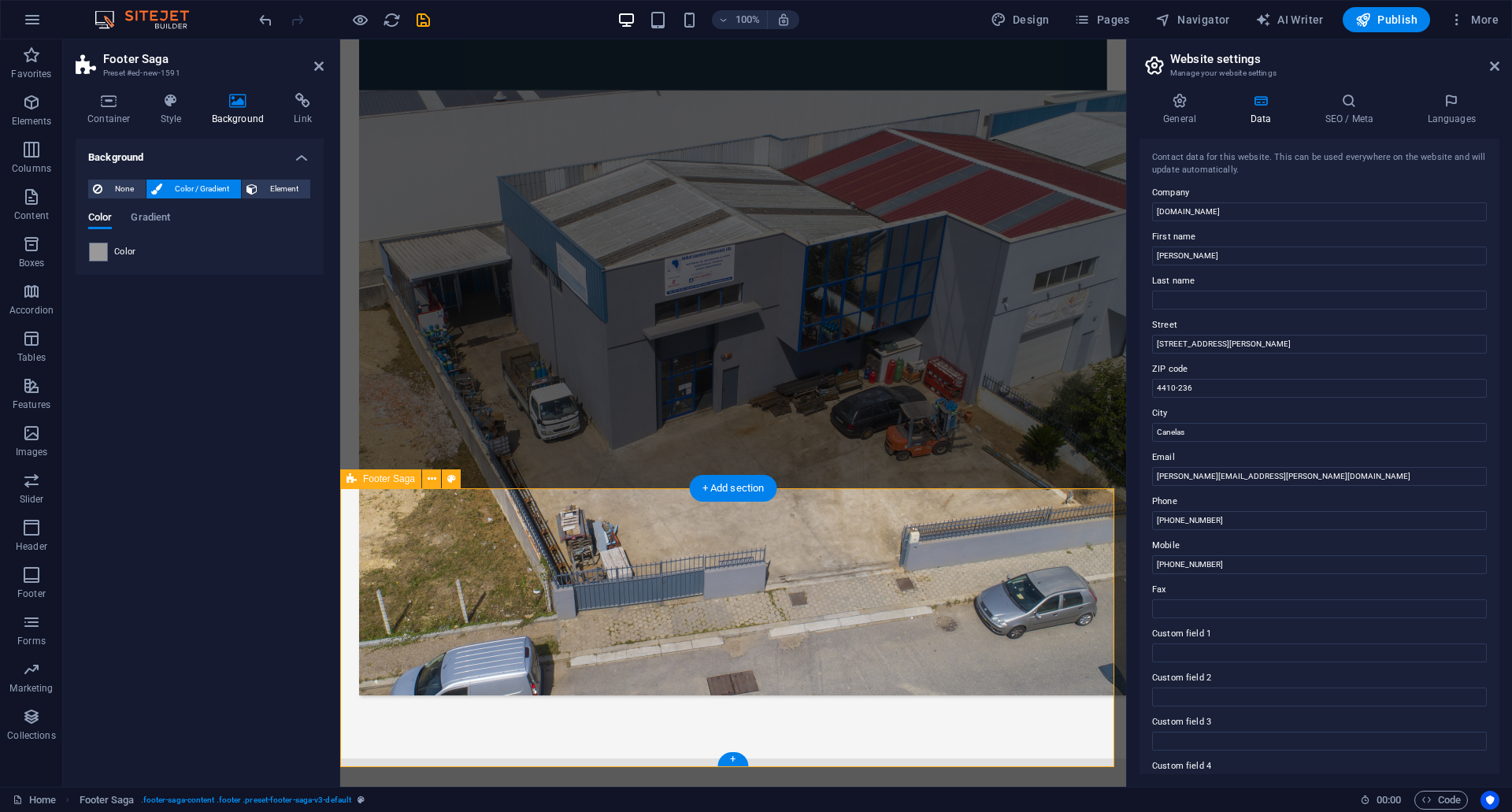
scroll to position [936, 0]
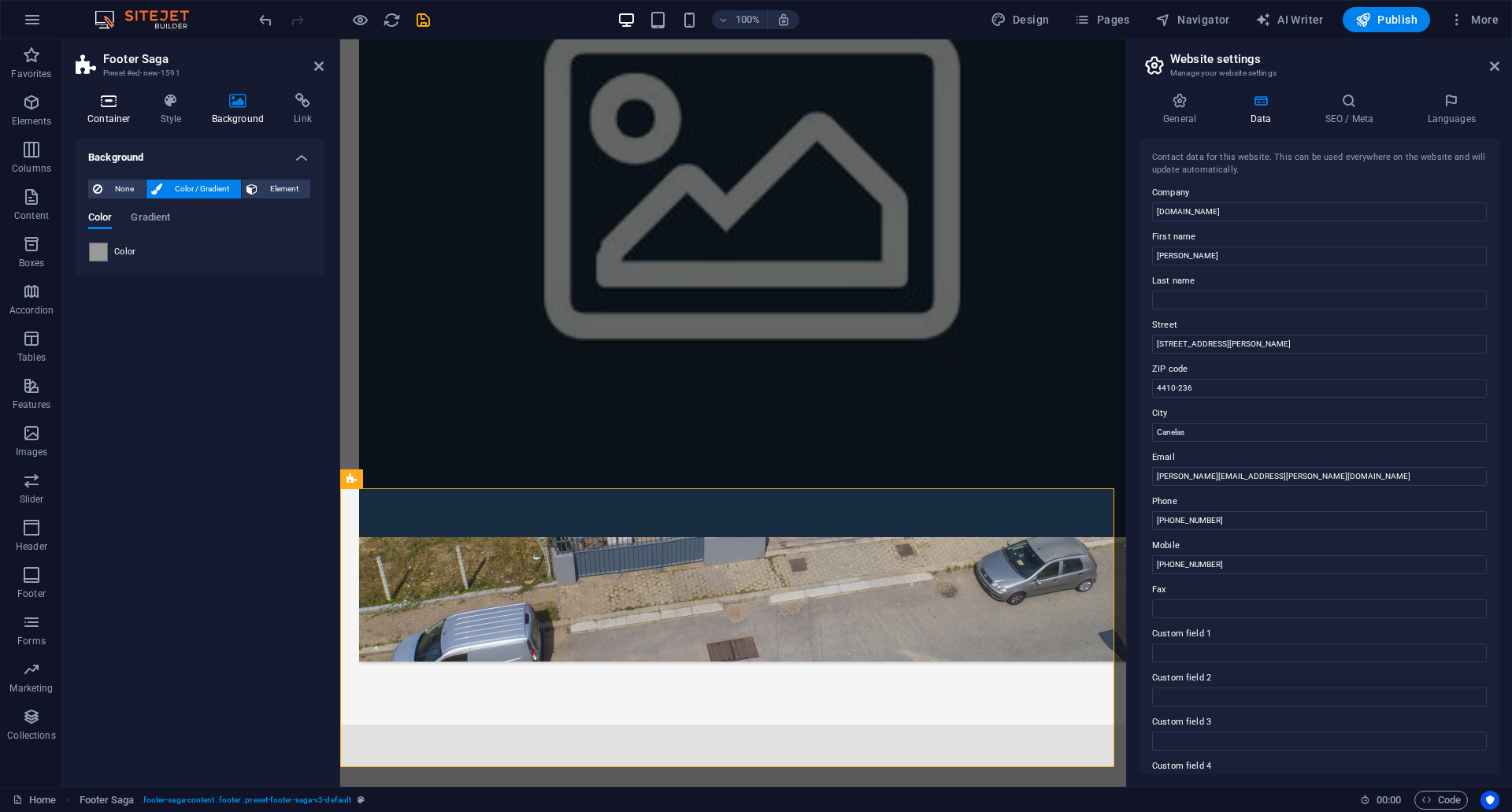
click at [111, 102] on icon at bounding box center [109, 100] width 67 height 16
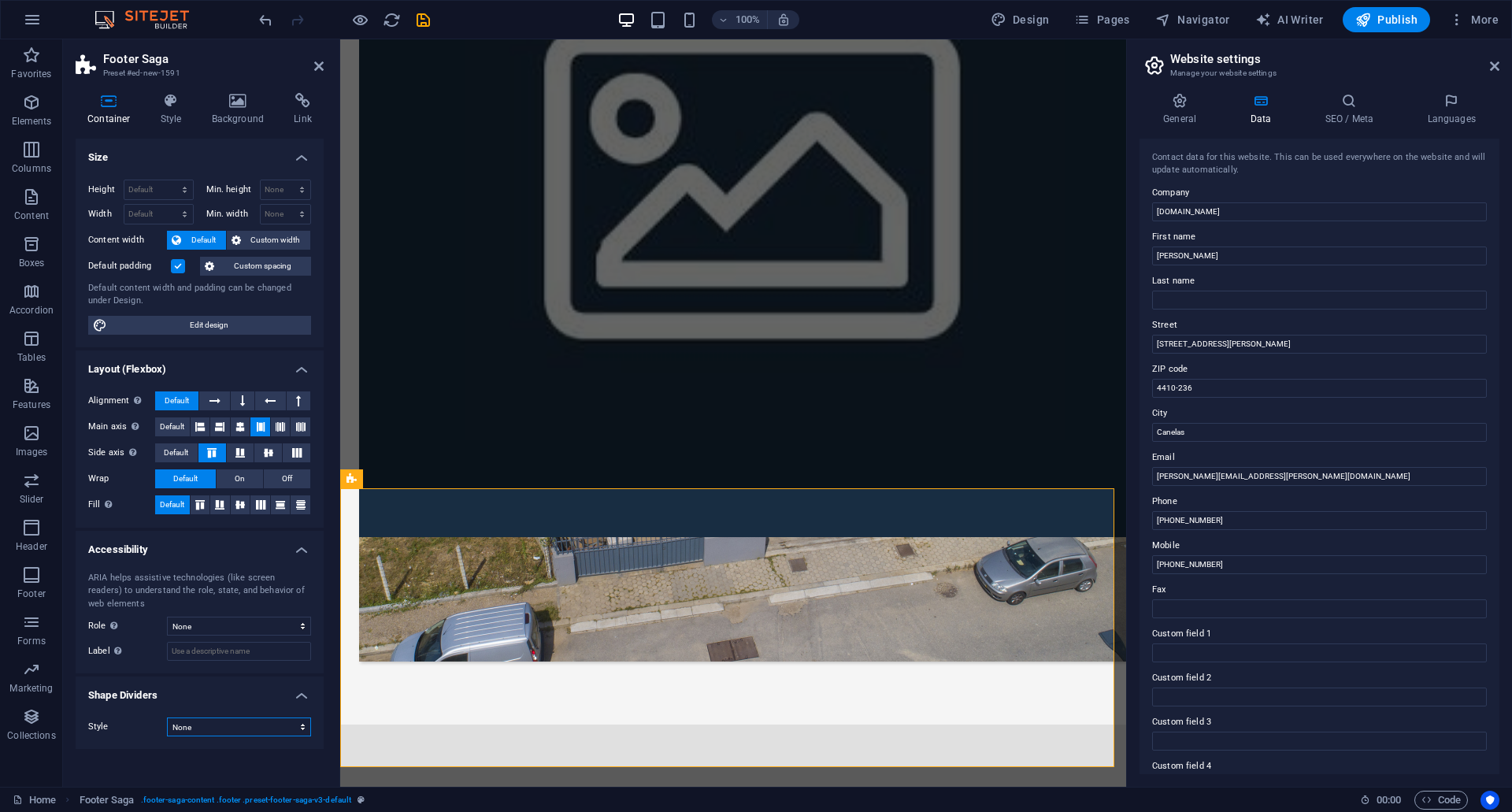
click at [299, 724] on select "None Triangle Square Diagonal Polygon 1 Polygon 2 Zigzag Multiple Zigzags Waves…" at bounding box center [239, 727] width 144 height 19
click at [167, 718] on select "None Triangle Square Diagonal Polygon 1 Polygon 2 Zigzag Multiple Zigzags Waves…" at bounding box center [239, 727] width 144 height 19
click at [254, 720] on select "None Triangle Square Diagonal Polygon 1 Polygon 2 Zigzag Multiple Zigzags Waves…" at bounding box center [239, 727] width 144 height 19
click at [167, 718] on select "None Triangle Square Diagonal Polygon 1 Polygon 2 Zigzag Multiple Zigzags Waves…" at bounding box center [239, 727] width 144 height 19
click at [236, 720] on select "None Triangle Square Diagonal Polygon 1 Polygon 2 Zigzag Multiple Zigzags Waves…" at bounding box center [239, 727] width 144 height 19
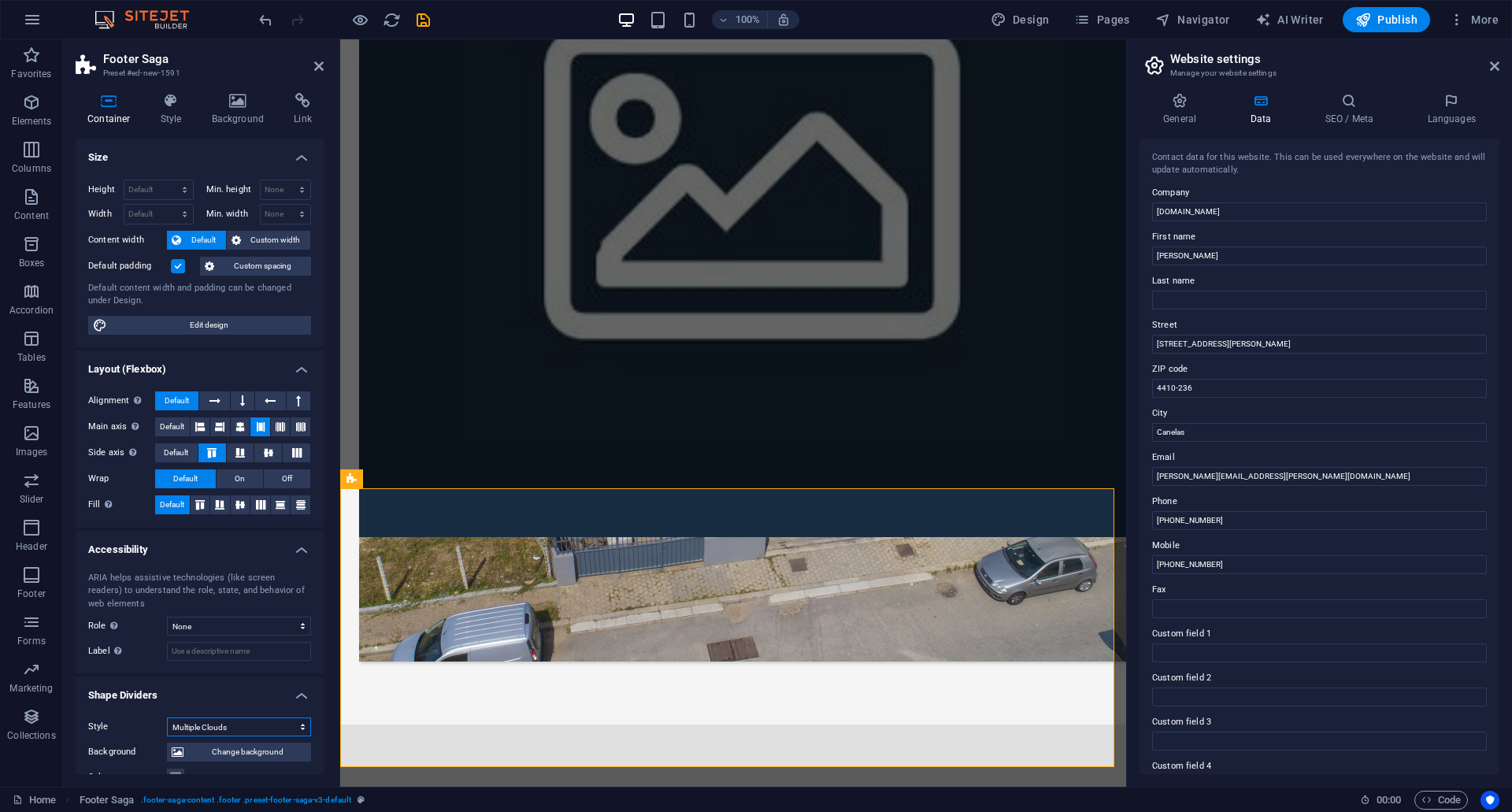
click at [167, 718] on select "None Triangle Square Diagonal Polygon 1 Polygon 2 Zigzag Multiple Zigzags Waves…" at bounding box center [239, 727] width 144 height 19
click at [241, 719] on select "None Triangle Square Diagonal Polygon 1 Polygon 2 Zigzag Multiple Zigzags Waves…" at bounding box center [239, 727] width 144 height 19
click at [167, 718] on select "None Triangle Square Diagonal Polygon 1 Polygon 2 Zigzag Multiple Zigzags Waves…" at bounding box center [239, 727] width 144 height 19
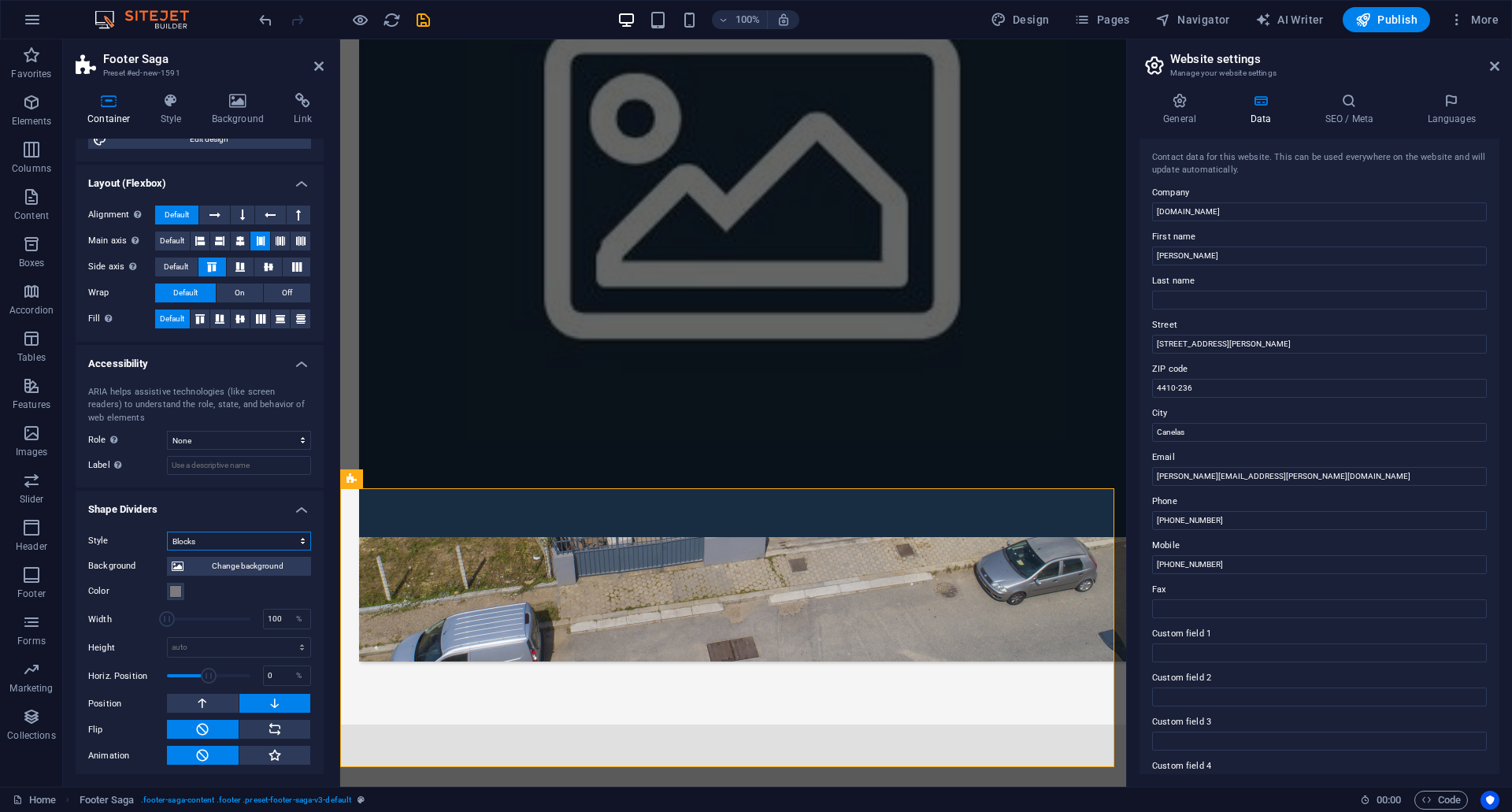
scroll to position [190, 0]
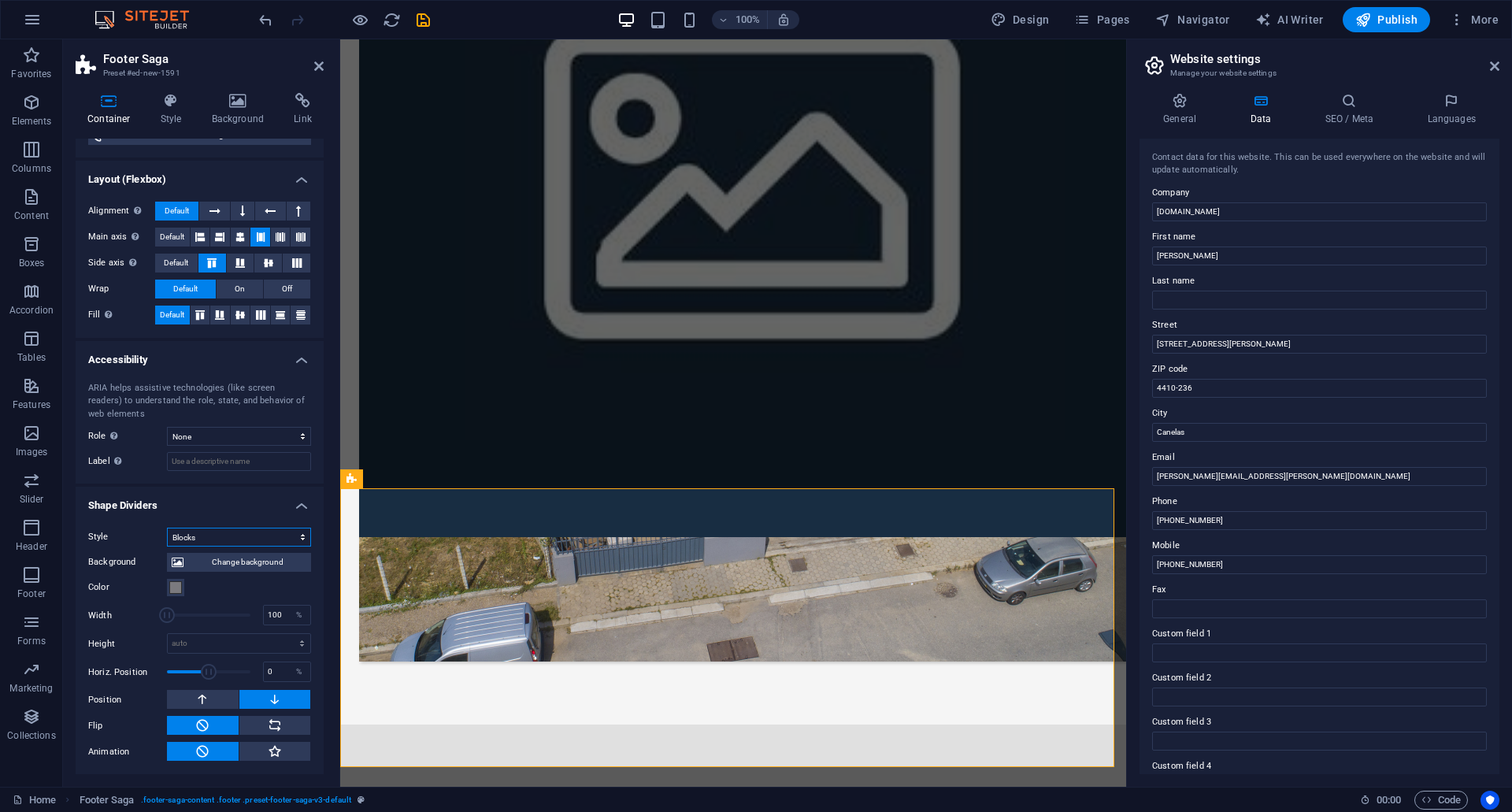
click at [267, 543] on select "None Triangle Square Diagonal Polygon 1 Polygon 2 Zigzag Multiple Zigzags Waves…" at bounding box center [239, 537] width 144 height 19
click at [167, 547] on select "None Triangle Square Diagonal Polygon 1 Polygon 2 Zigzag Multiple Zigzags Waves…" at bounding box center [239, 537] width 144 height 19
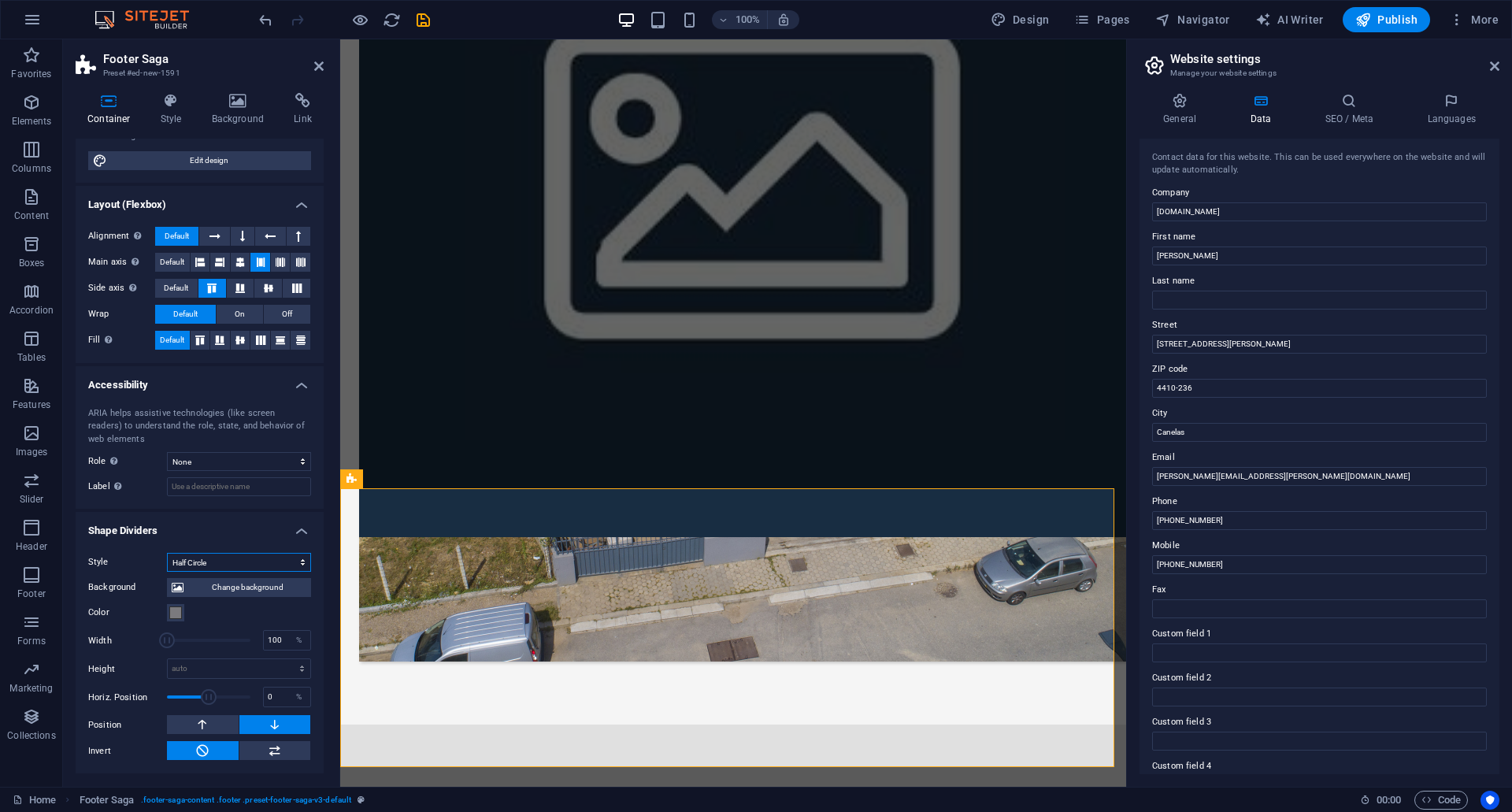
click at [236, 557] on select "None Triangle Square Diagonal Polygon 1 Polygon 2 Zigzag Multiple Zigzags Waves…" at bounding box center [239, 563] width 144 height 19
click at [167, 553] on select "None Triangle Square Diagonal Polygon 1 Polygon 2 Zigzag Multiple Zigzags Waves…" at bounding box center [239, 563] width 144 height 19
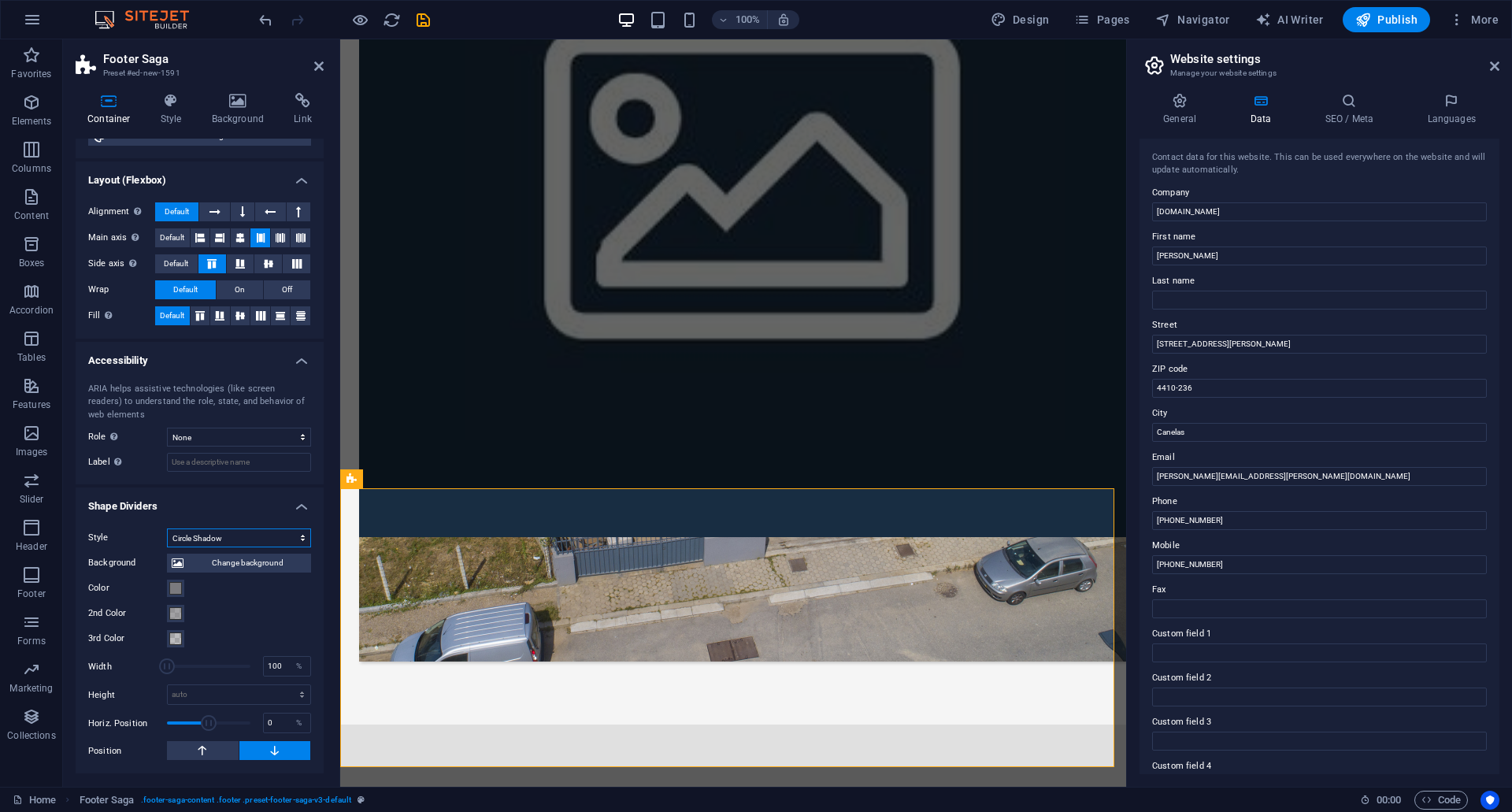
scroll to position [189, 0]
click at [227, 751] on button at bounding box center [203, 751] width 72 height 19
click at [272, 751] on icon at bounding box center [275, 751] width 14 height 19
click at [244, 542] on select "None Triangle Square Diagonal Polygon 1 Polygon 2 Zigzag Multiple Zigzags Waves…" at bounding box center [239, 539] width 144 height 19
click at [167, 530] on select "None Triangle Square Diagonal Polygon 1 Polygon 2 Zigzag Multiple Zigzags Waves…" at bounding box center [239, 539] width 144 height 19
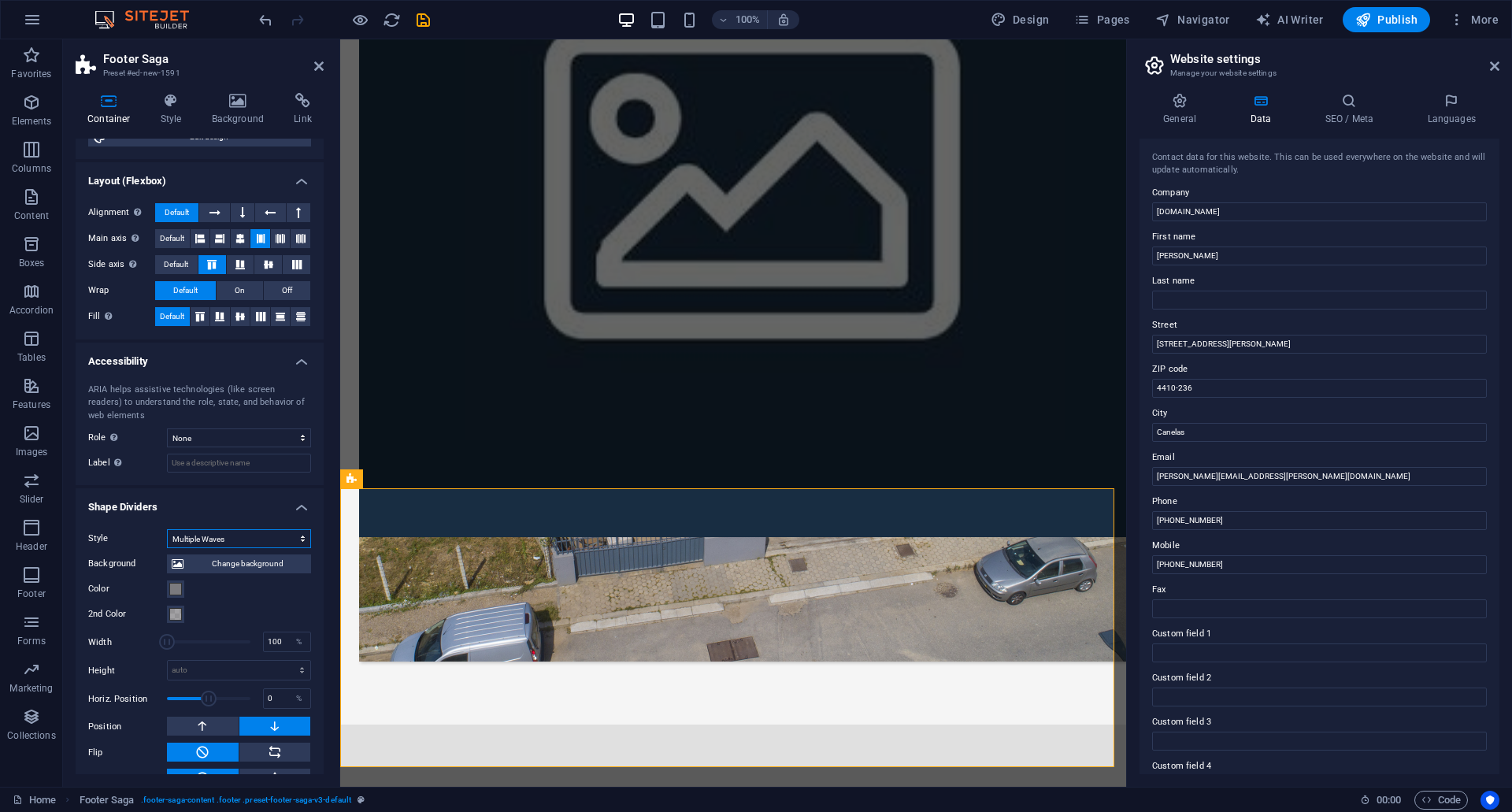
click at [256, 536] on select "None Triangle Square Diagonal Polygon 1 Polygon 2 Zigzag Multiple Zigzags Waves…" at bounding box center [239, 539] width 144 height 19
click at [167, 530] on select "None Triangle Square Diagonal Polygon 1 Polygon 2 Zigzag Multiple Zigzags Waves…" at bounding box center [239, 539] width 144 height 19
click at [258, 434] on select "None Alert Article Banner Comment Complementary Dialog Footer Header Marquee Pr…" at bounding box center [239, 438] width 144 height 19
click at [257, 434] on select "None Alert Article Banner Comment Complementary Dialog Footer Header Marquee Pr…" at bounding box center [239, 438] width 144 height 19
click at [256, 540] on select "None Triangle Square Diagonal Polygon 1 Polygon 2 Zigzag Multiple Zigzags Waves…" at bounding box center [239, 539] width 144 height 19
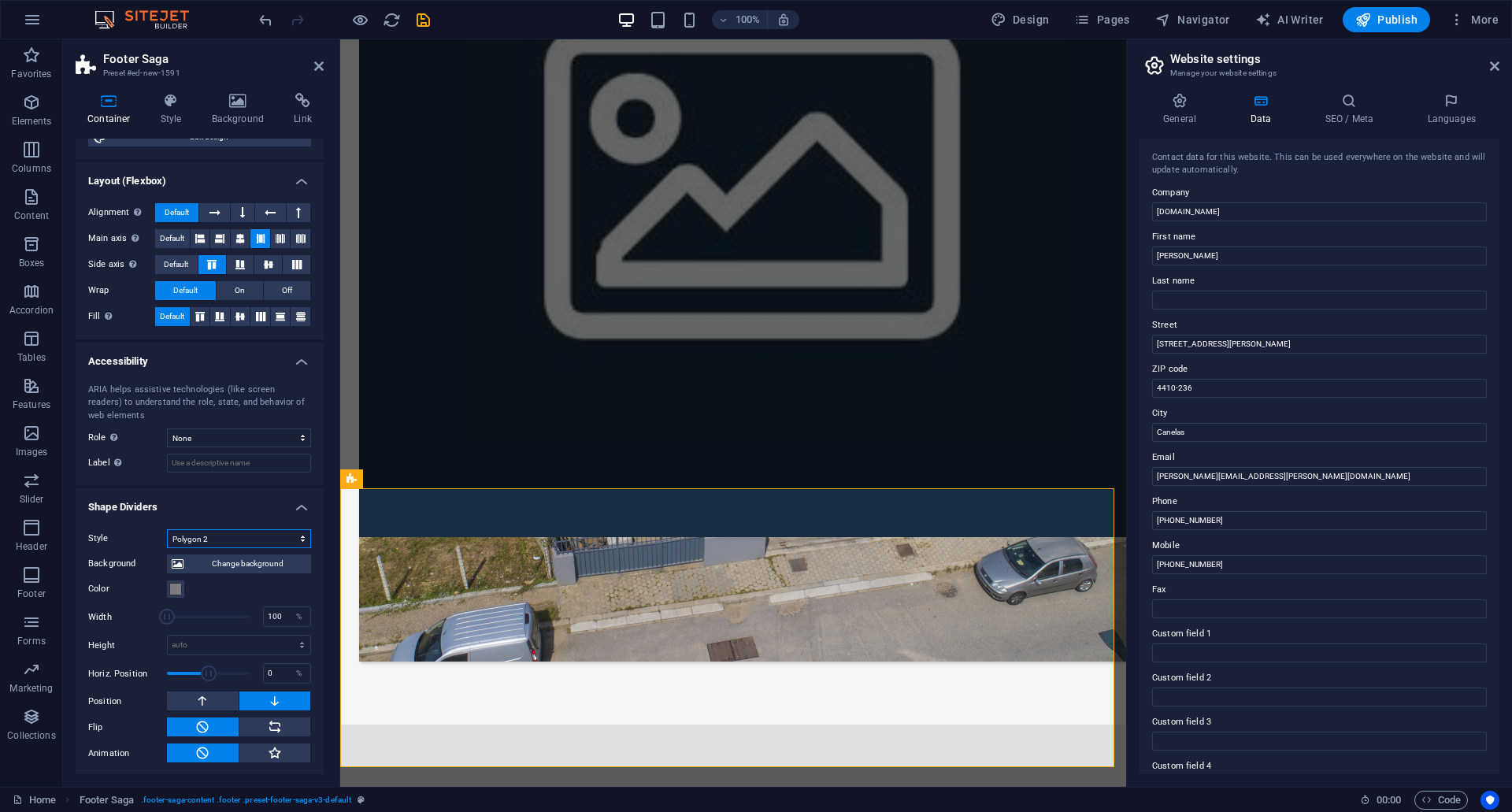
click at [167, 548] on select "None Triangle Square Diagonal Polygon 1 Polygon 2 Zigzag Multiple Zigzags Waves…" at bounding box center [239, 539] width 144 height 19
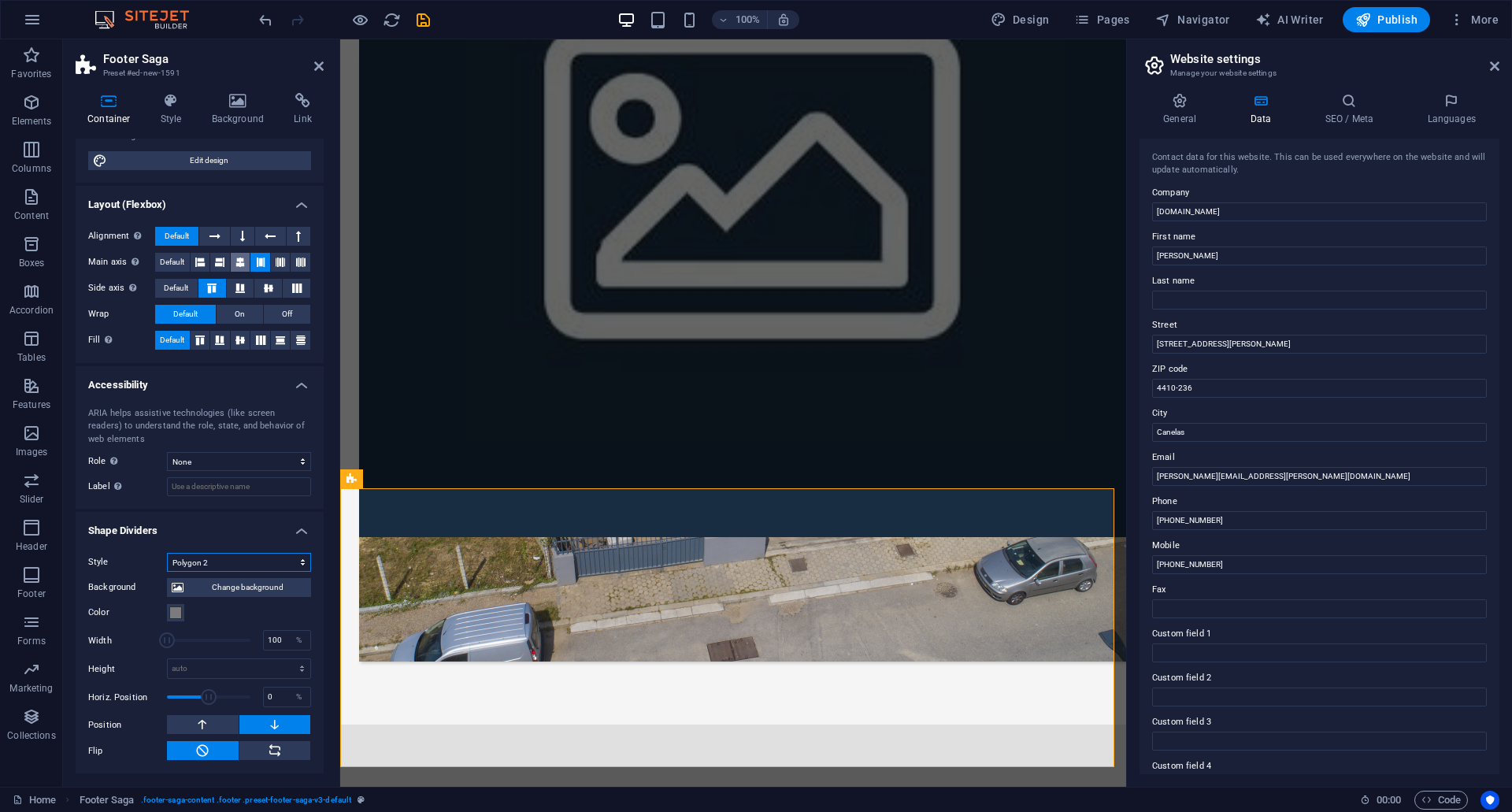
scroll to position [164, 0]
click at [244, 564] on select "None Triangle Square Diagonal Polygon 1 Polygon 2 Zigzag Multiple Zigzags Waves…" at bounding box center [239, 563] width 144 height 19
click at [167, 553] on select "None Triangle Square Diagonal Polygon 1 Polygon 2 Zigzag Multiple Zigzags Waves…" at bounding box center [239, 563] width 144 height 19
click at [246, 556] on select "None Triangle Square Diagonal Polygon 1 Polygon 2 Zigzag Multiple Zigzags Waves…" at bounding box center [239, 563] width 144 height 19
click at [167, 553] on select "None Triangle Square Diagonal Polygon 1 Polygon 2 Zigzag Multiple Zigzags Waves…" at bounding box center [239, 563] width 144 height 19
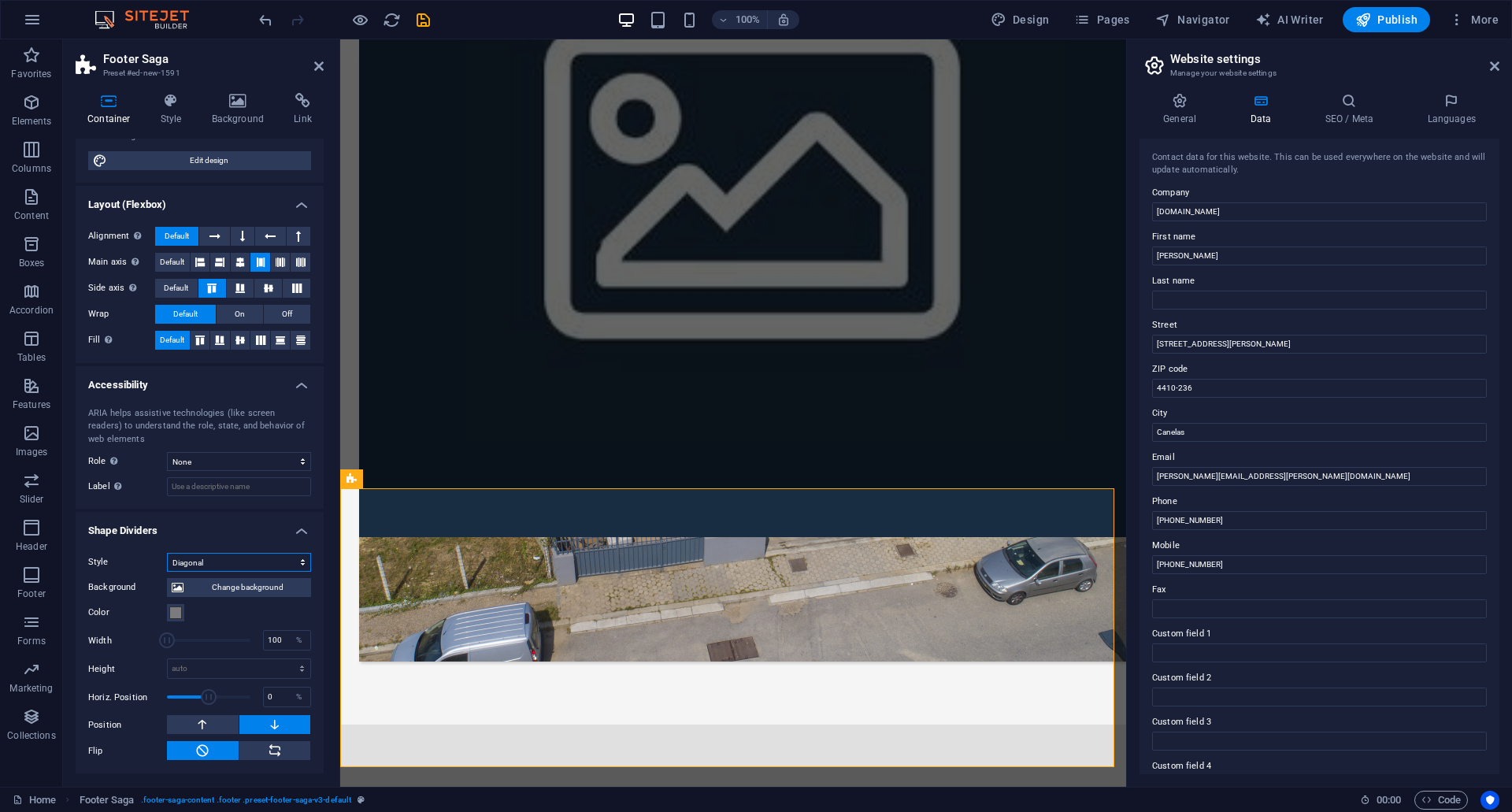
click at [233, 563] on select "None Triangle Square Diagonal Polygon 1 Polygon 2 Zigzag Multiple Zigzags Waves…" at bounding box center [239, 563] width 144 height 19
click at [167, 572] on select "None Triangle Square Diagonal Polygon 1 Polygon 2 Zigzag Multiple Zigzags Waves…" at bounding box center [239, 563] width 144 height 19
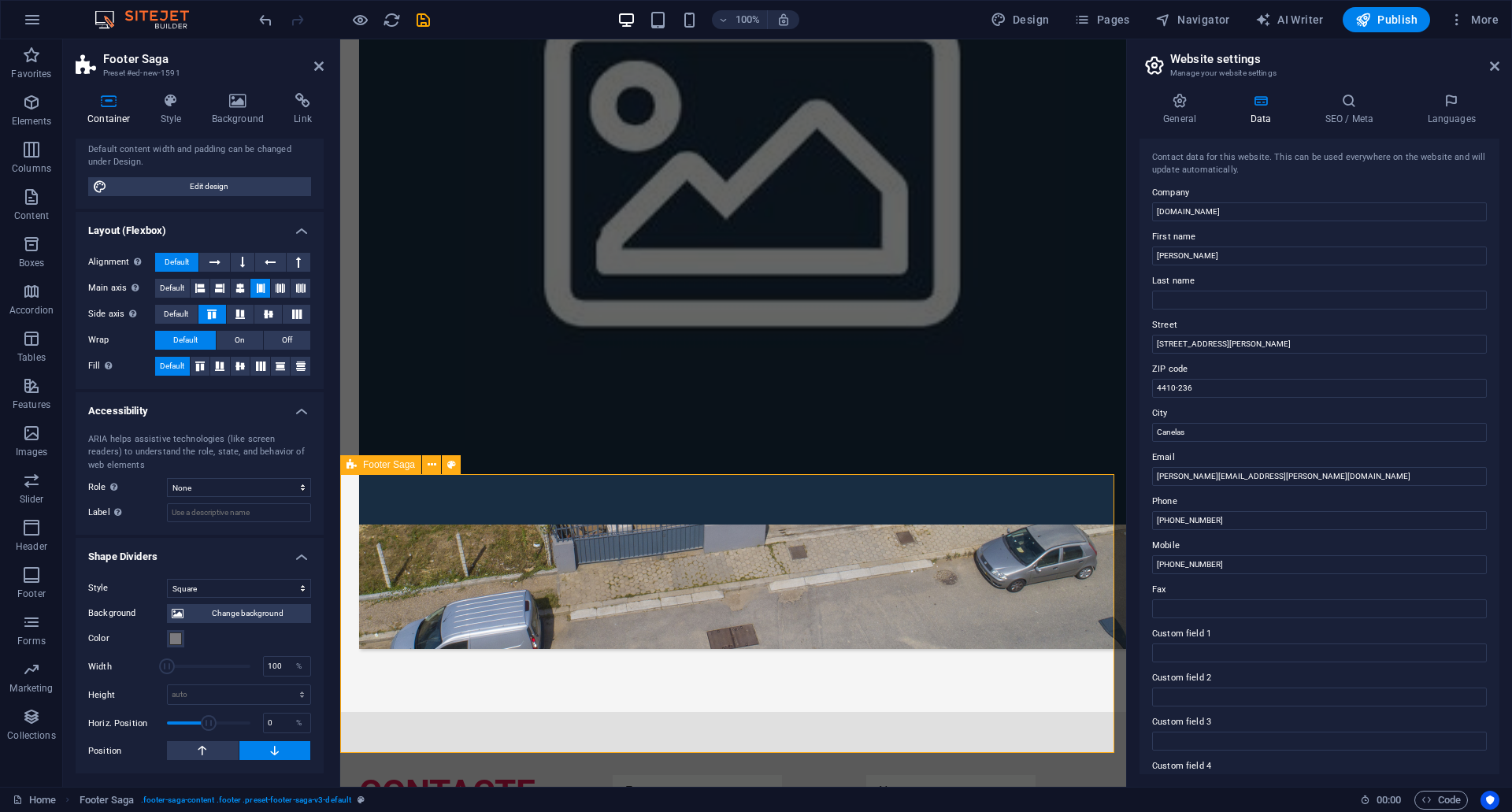
scroll to position [950, 0]
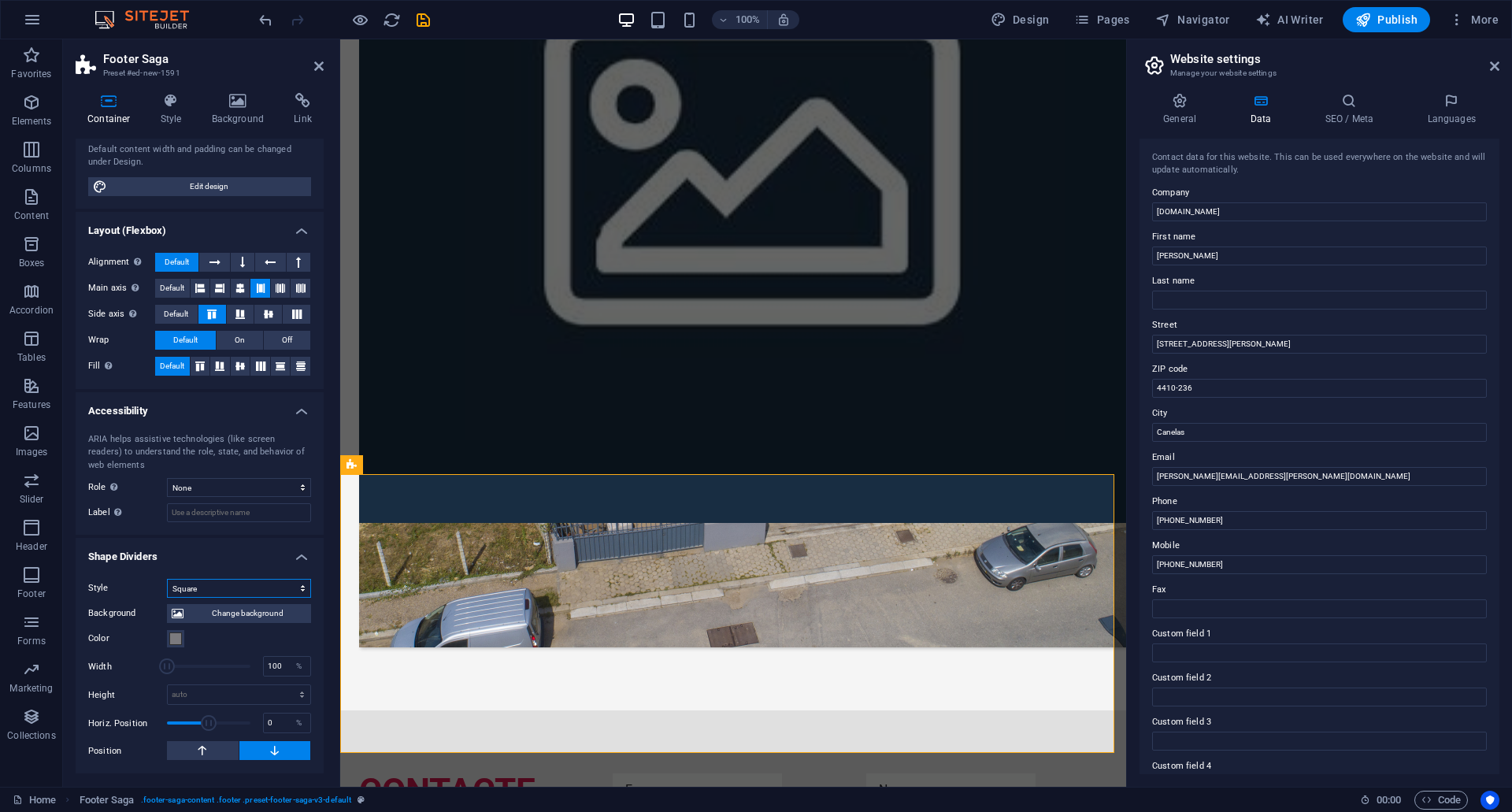
click at [246, 587] on select "None Triangle Square Diagonal Polygon 1 Polygon 2 Zigzag Multiple Zigzags Waves…" at bounding box center [239, 589] width 144 height 19
select select "triangle"
click at [167, 579] on select "None Triangle Square Diagonal Polygon 1 Polygon 2 Zigzag Multiple Zigzags Waves…" at bounding box center [239, 589] width 144 height 19
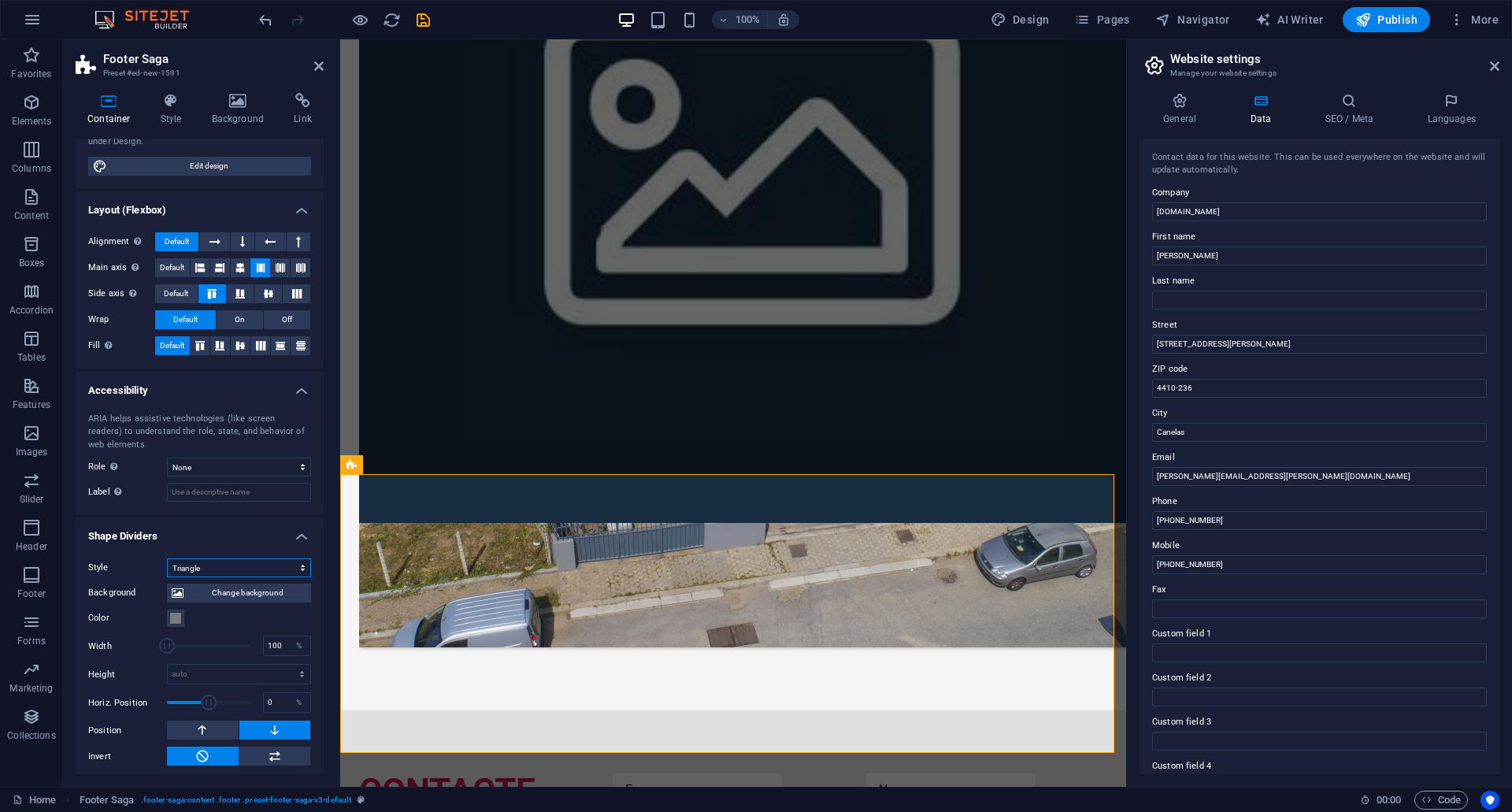
scroll to position [164, 0]
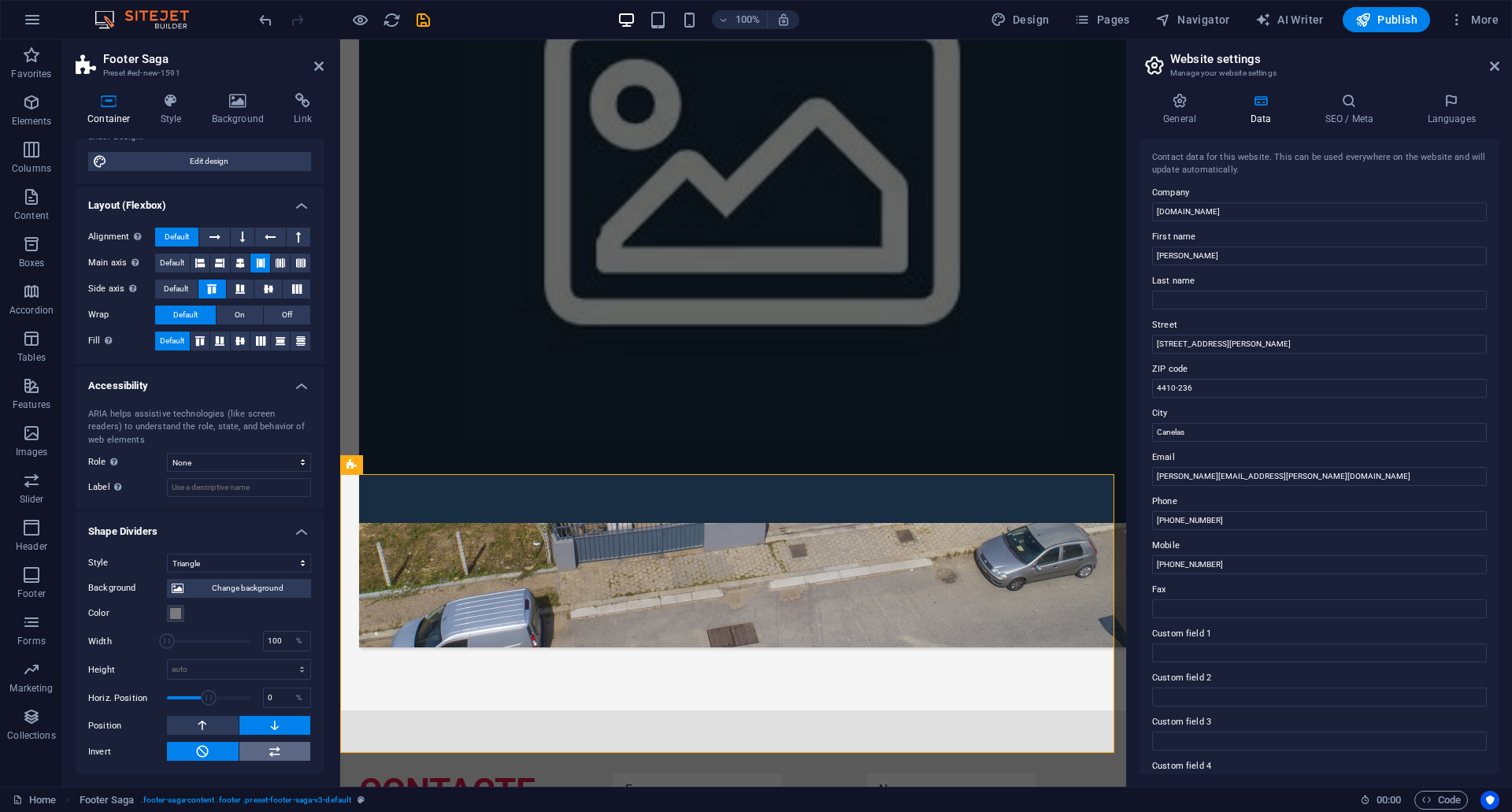
click at [274, 754] on icon at bounding box center [275, 751] width 14 height 19
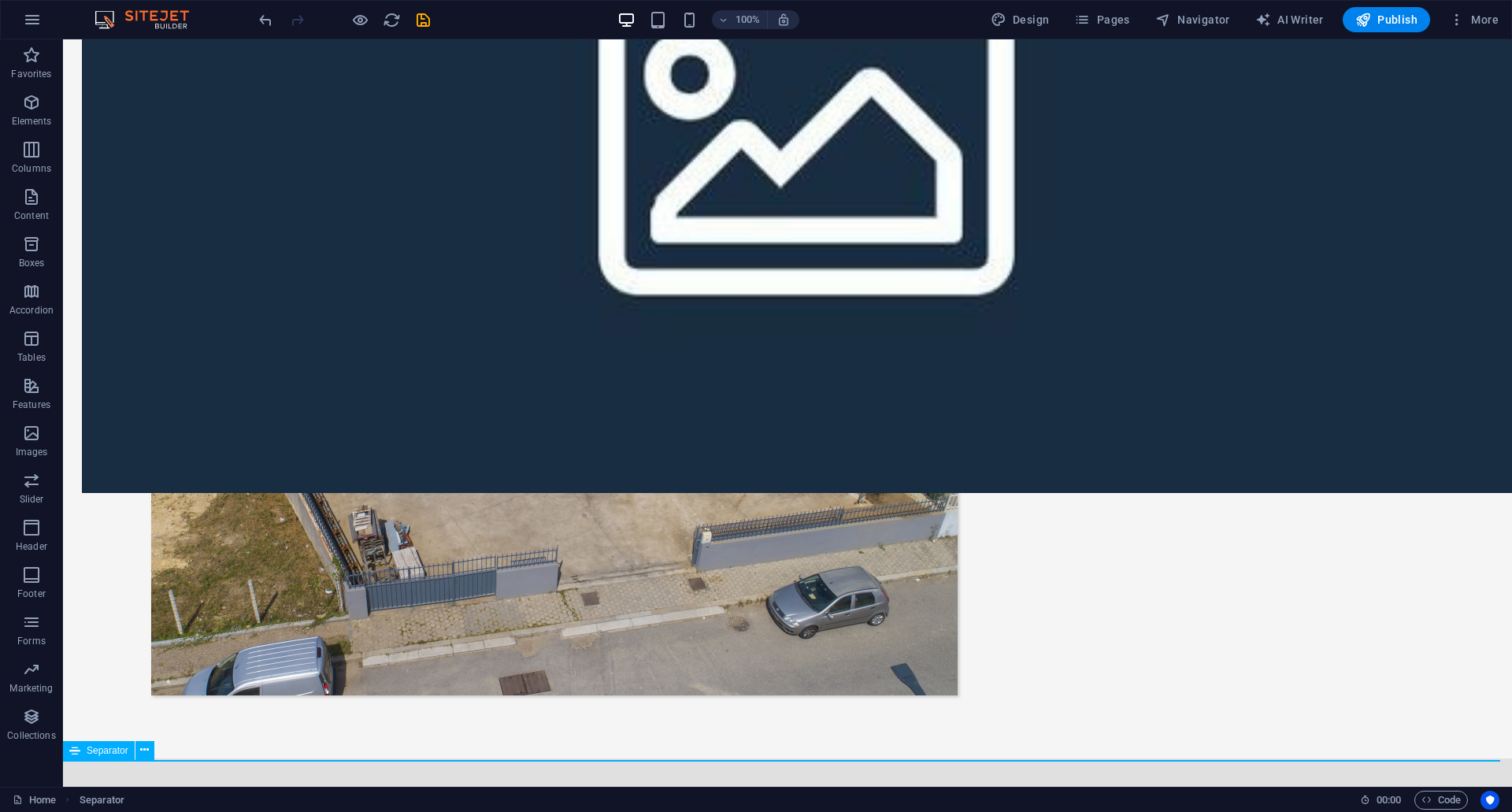
scroll to position [967, 0]
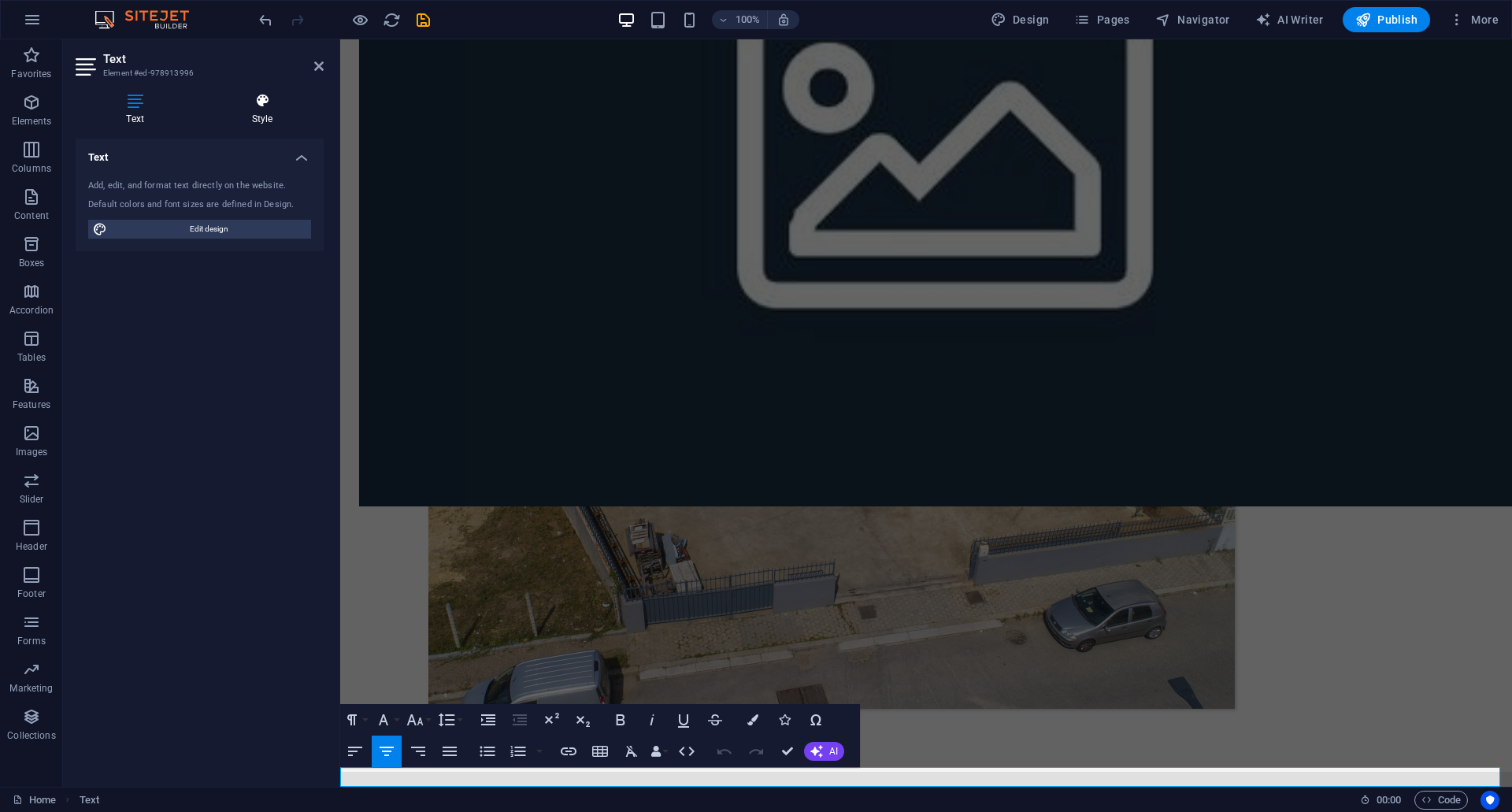
click at [261, 111] on h4 "Style" at bounding box center [262, 108] width 123 height 33
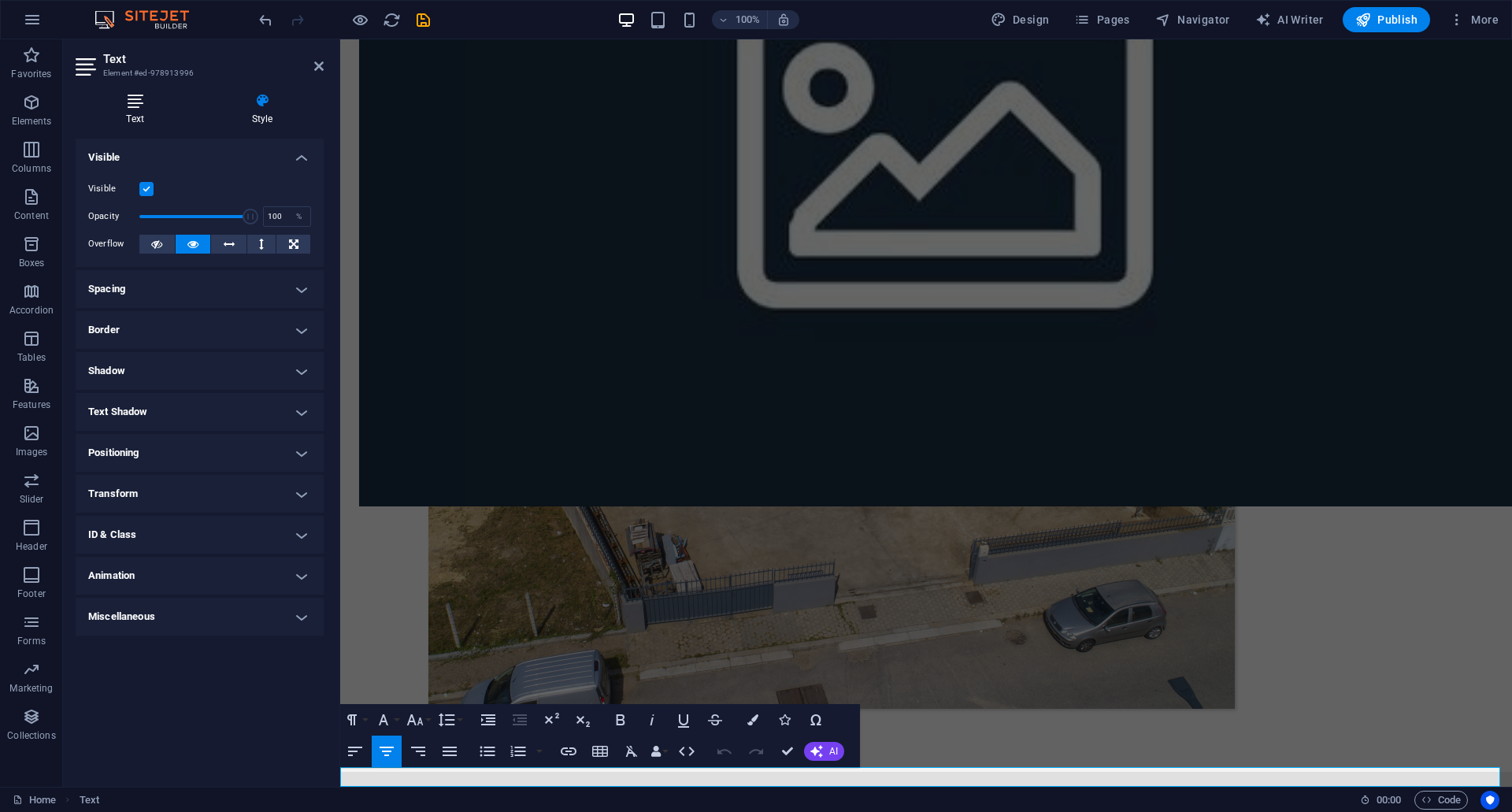
click at [127, 121] on h4 "Text" at bounding box center [138, 108] width 125 height 33
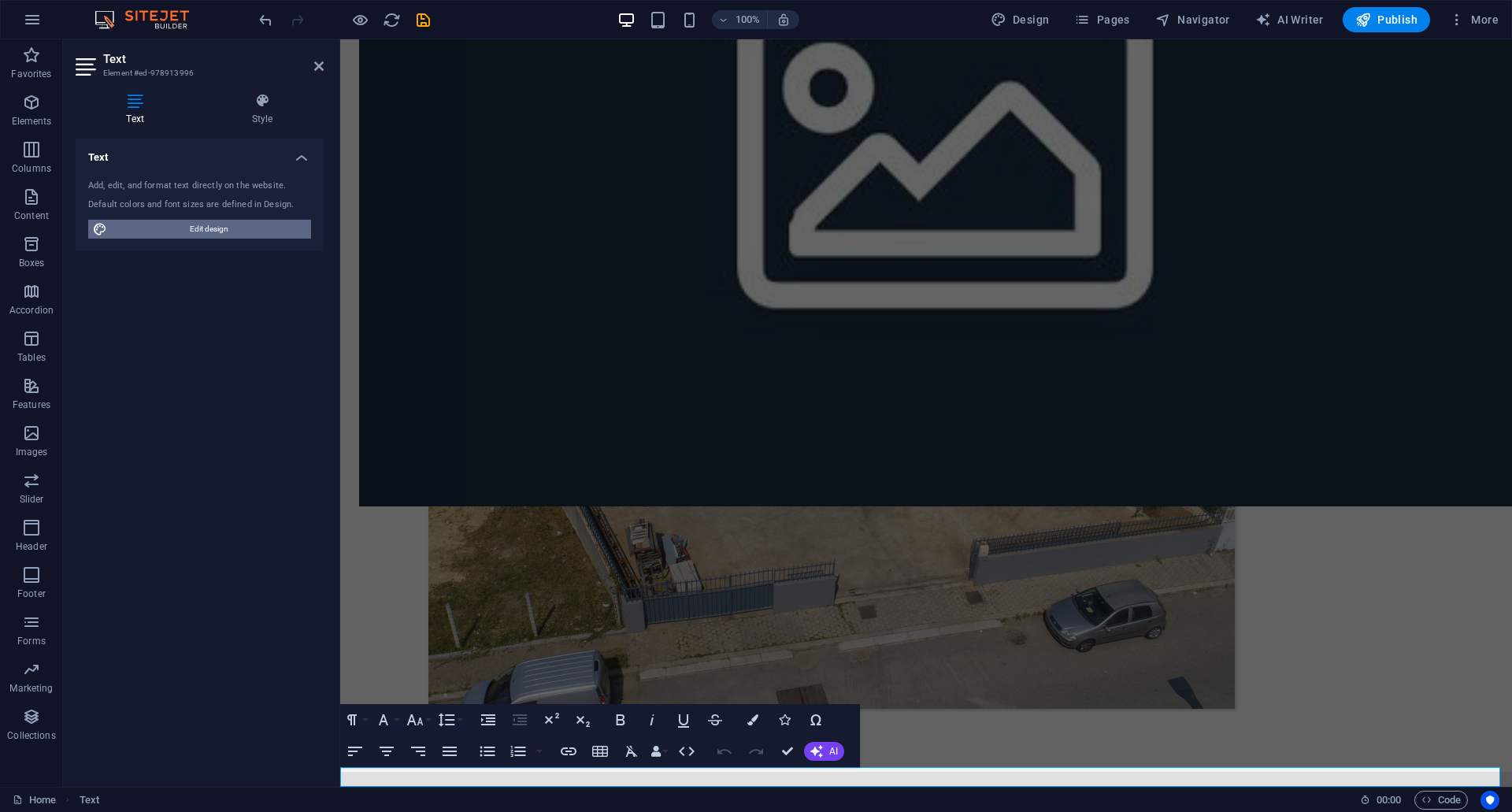
click at [201, 232] on span "Edit design" at bounding box center [209, 229] width 194 height 19
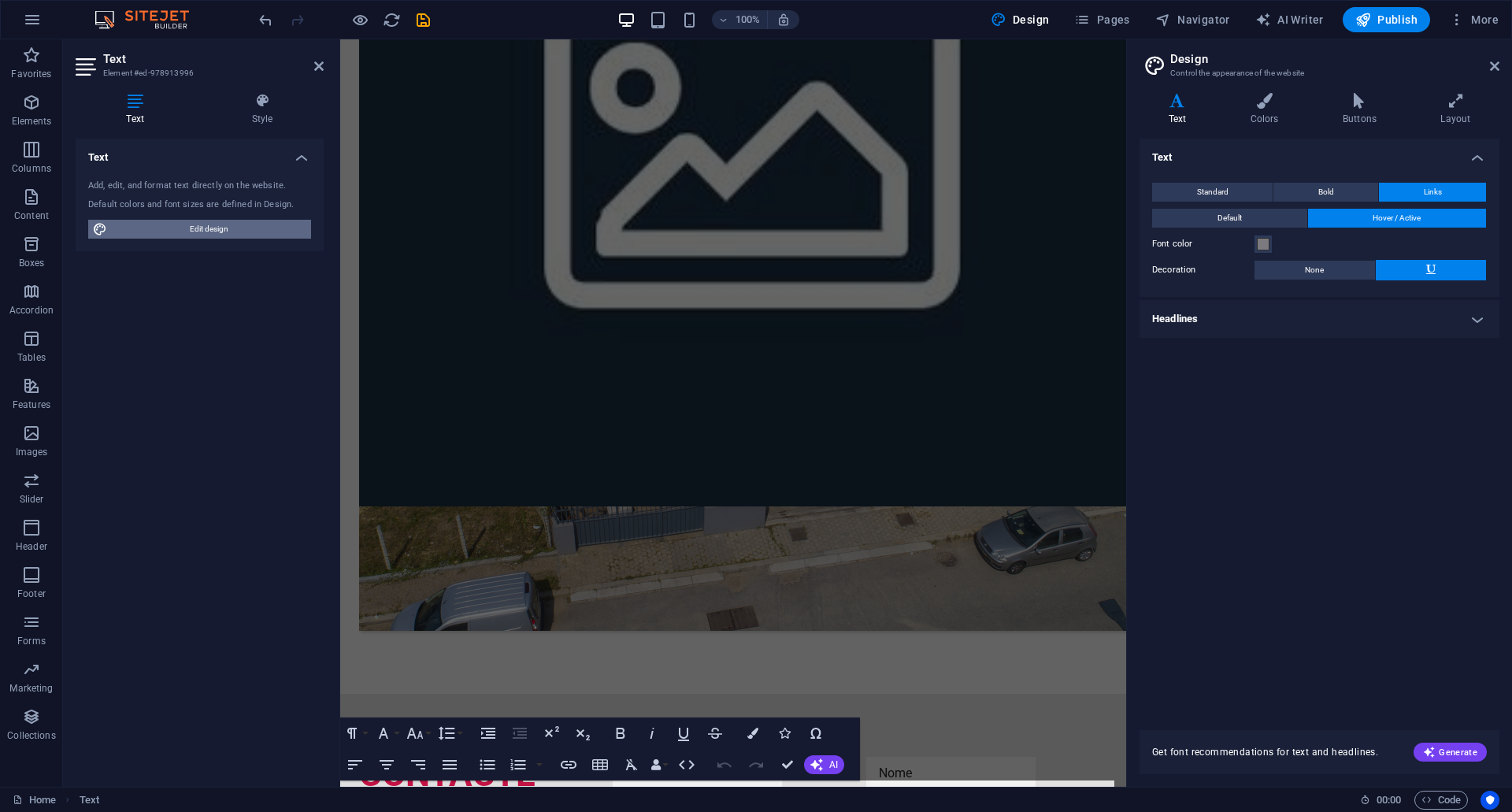
scroll to position [922, 0]
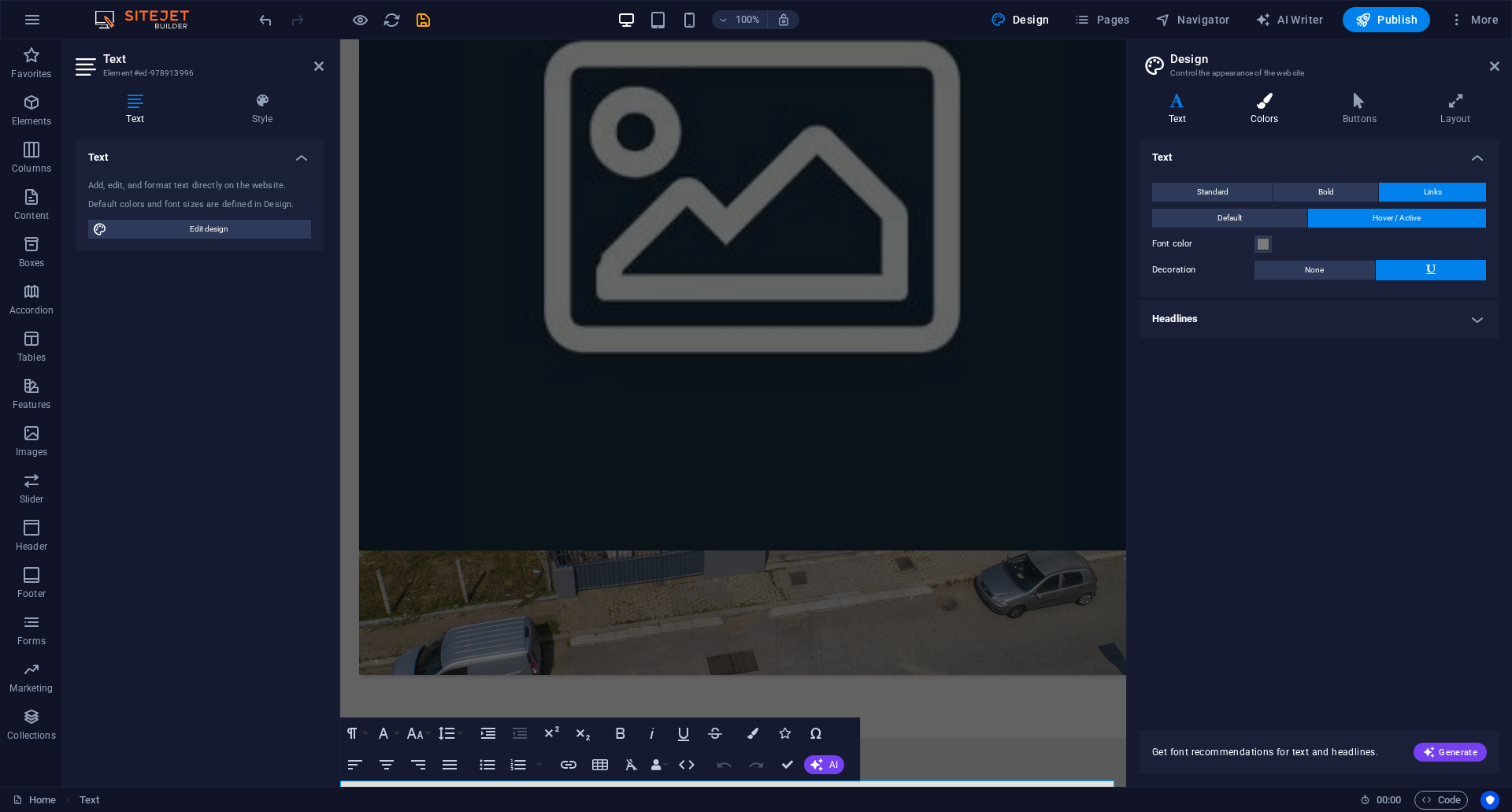
click at [1266, 97] on icon at bounding box center [1265, 100] width 86 height 16
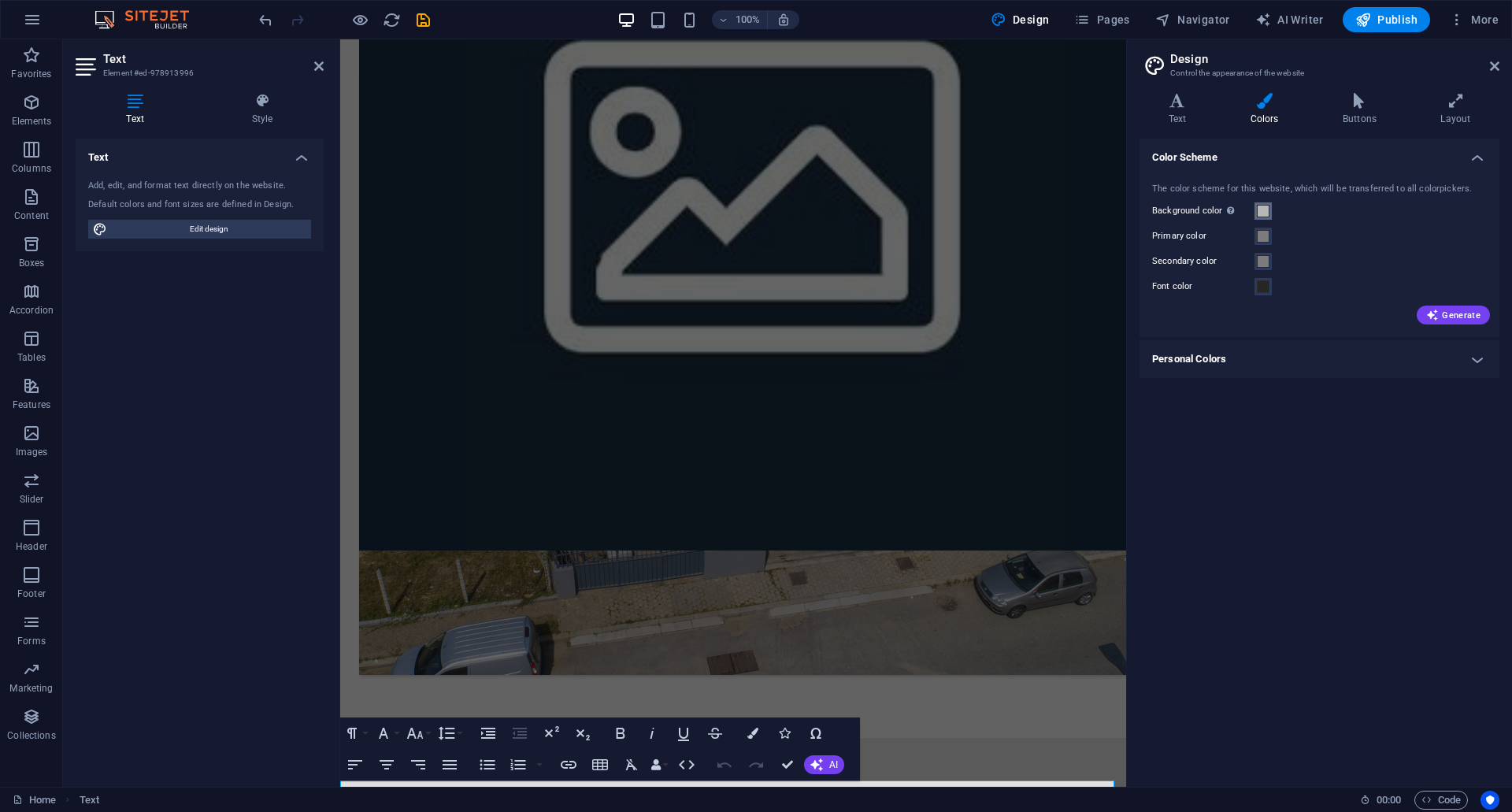
click at [1262, 208] on span at bounding box center [1263, 210] width 12 height 12
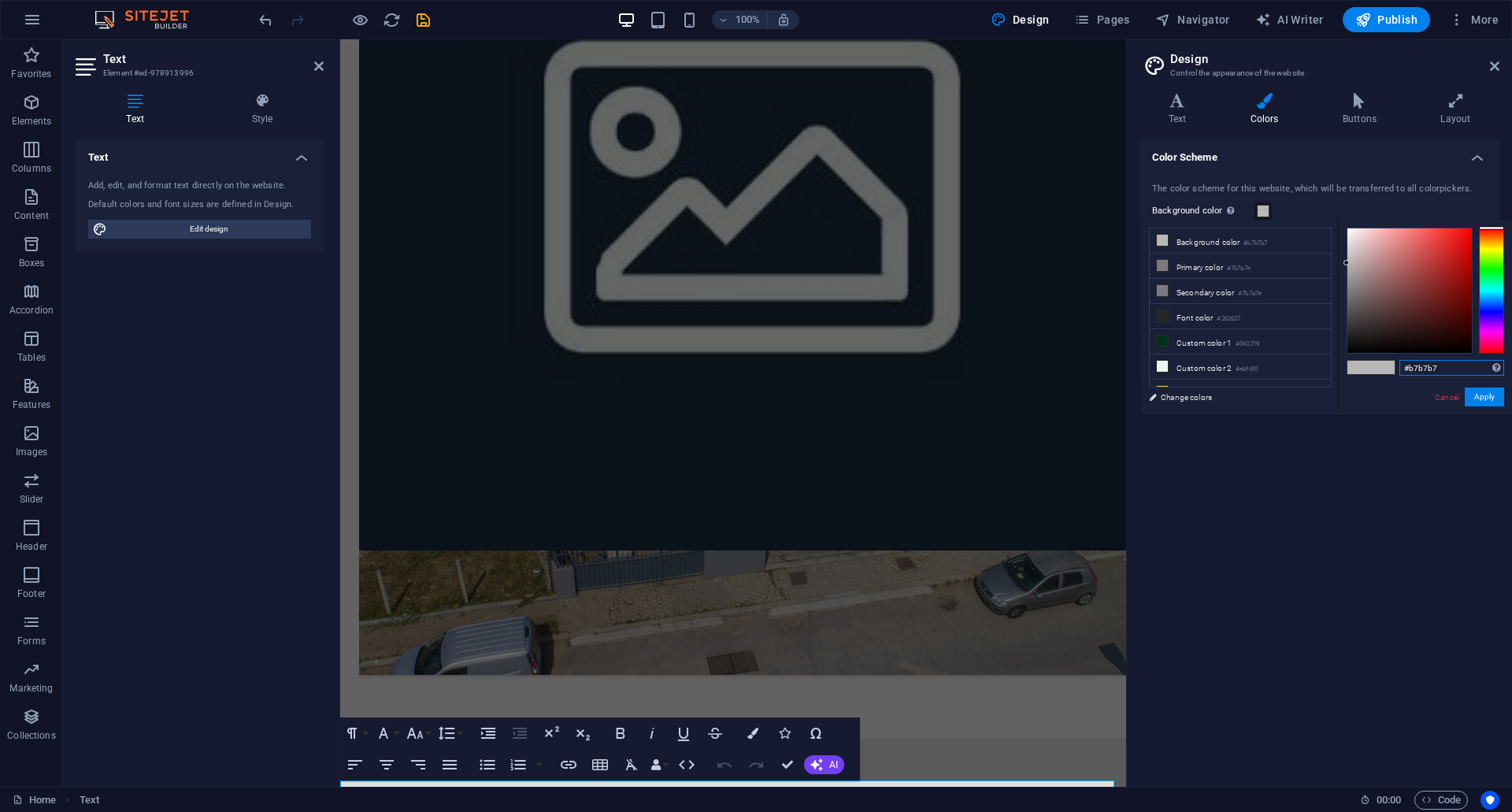
drag, startPoint x: 1444, startPoint y: 371, endPoint x: 1408, endPoint y: 369, distance: 36.1
click at [1408, 369] on input "#b7b7b7" at bounding box center [1451, 367] width 105 height 16
type input "#999999"
click at [1491, 398] on button "Apply" at bounding box center [1484, 397] width 39 height 19
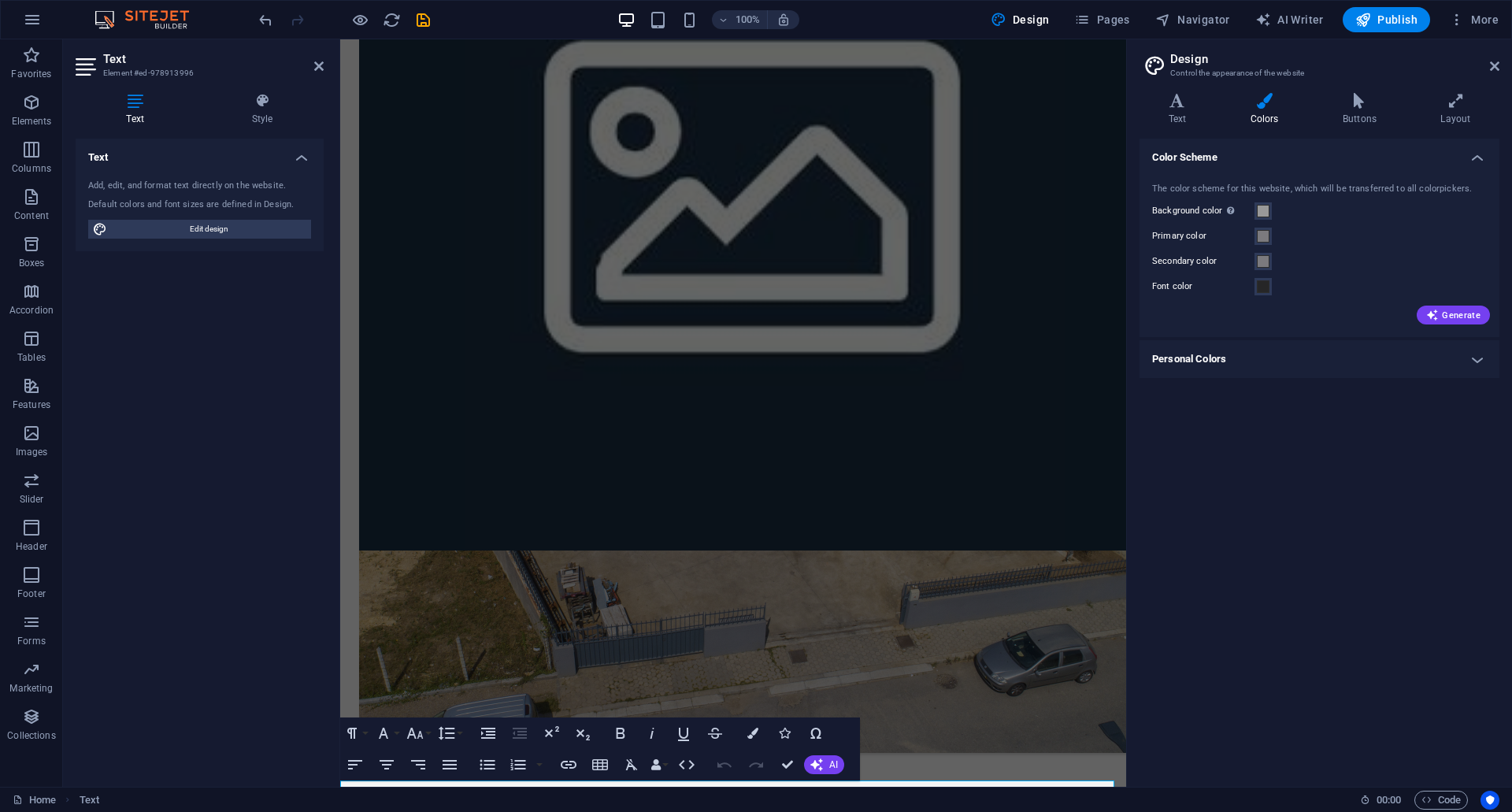
scroll to position [967, 0]
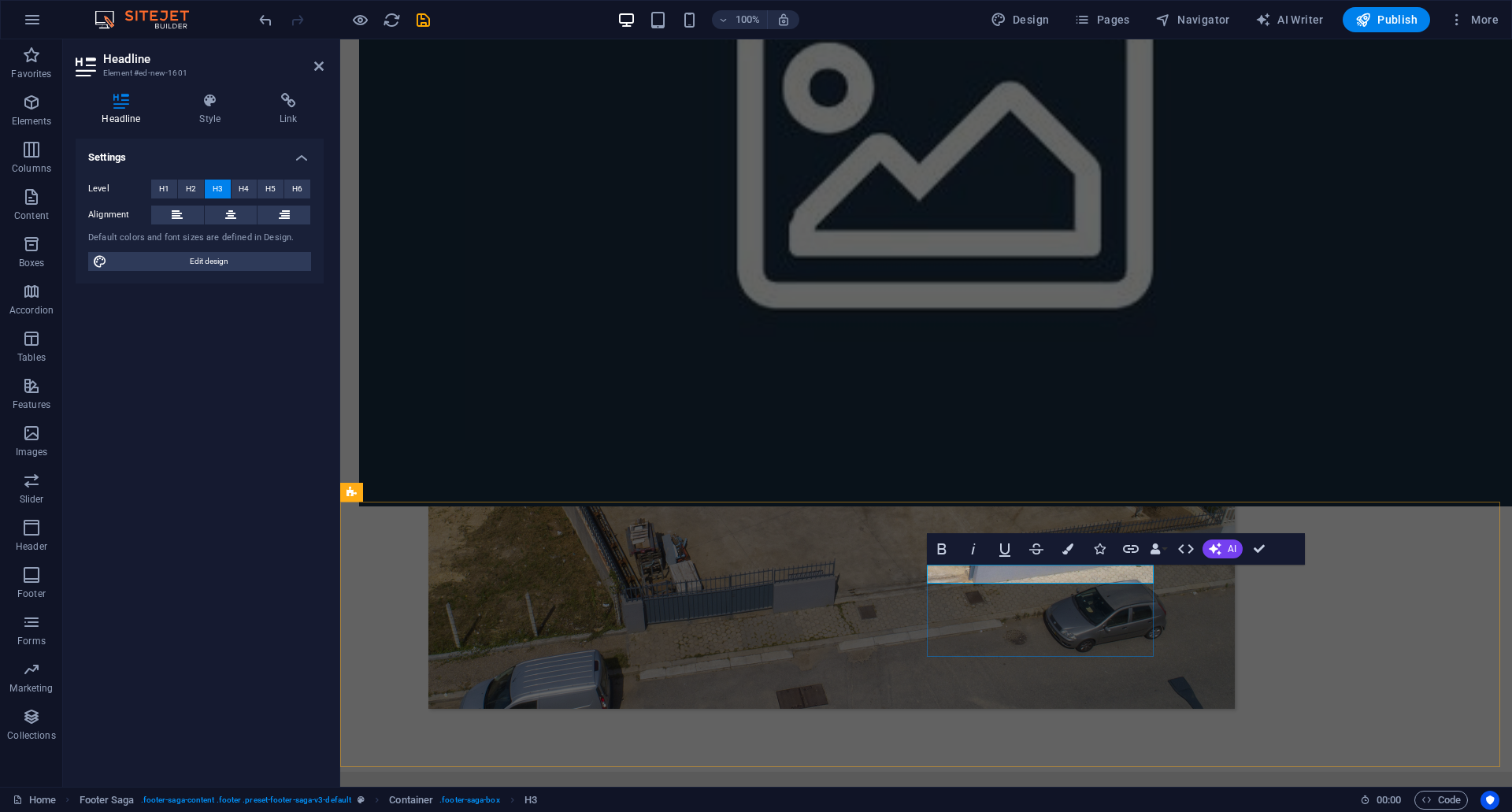
drag, startPoint x: 1057, startPoint y: 576, endPoint x: 960, endPoint y: 577, distance: 97.0
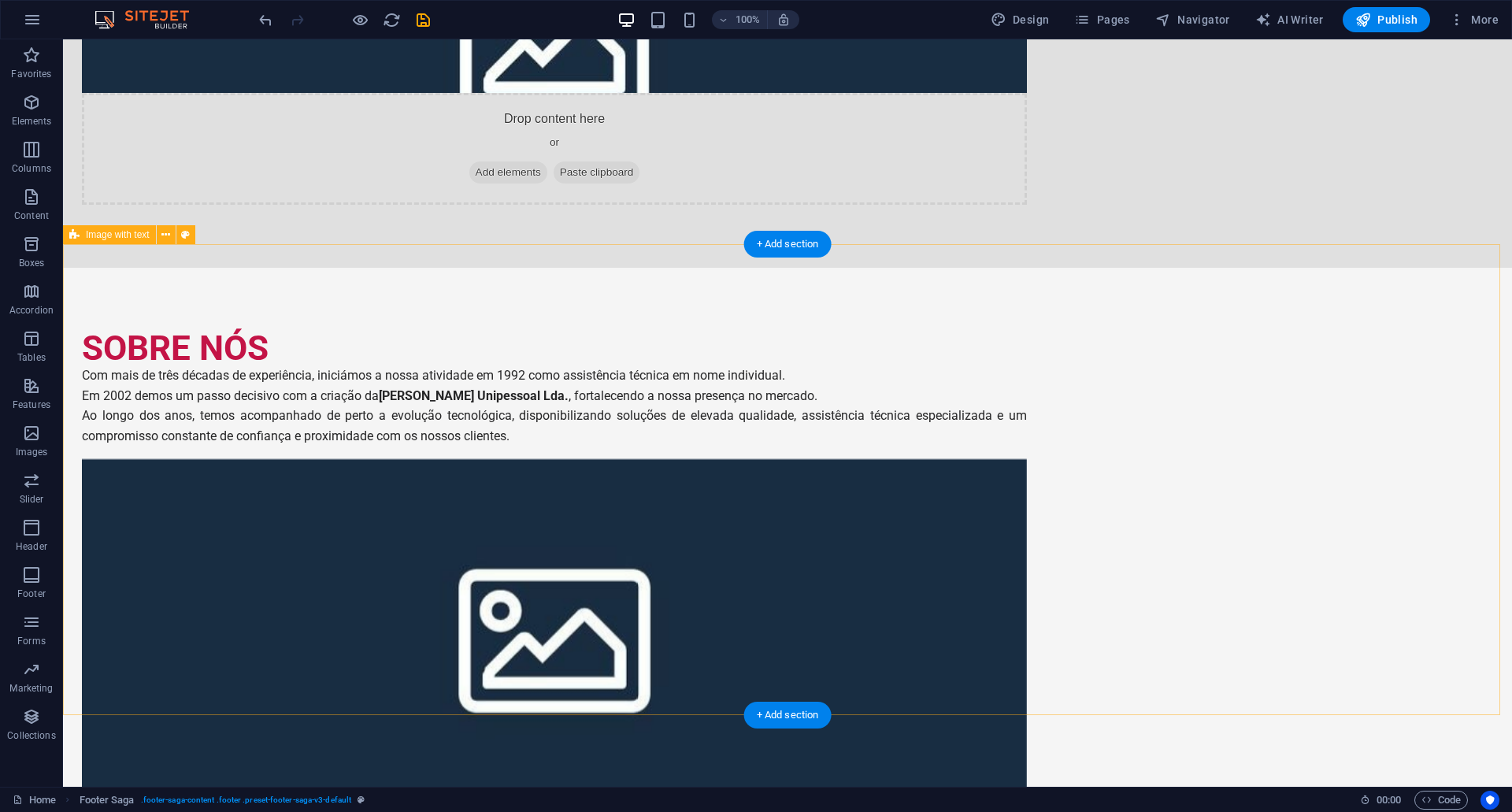
scroll to position [0, 0]
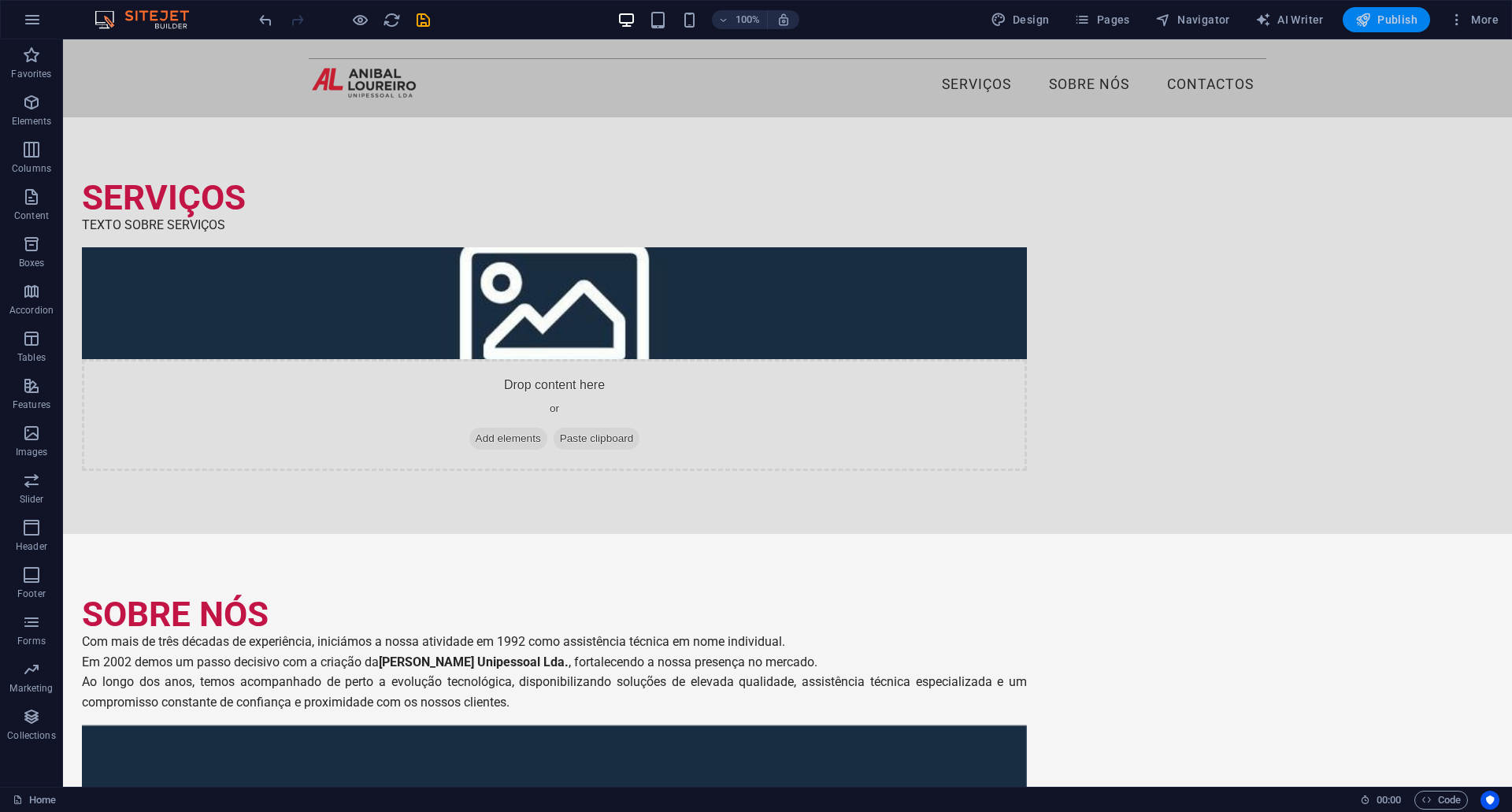
click at [1369, 19] on icon "button" at bounding box center [1363, 20] width 16 height 16
